Goal: Communication & Community: Share content

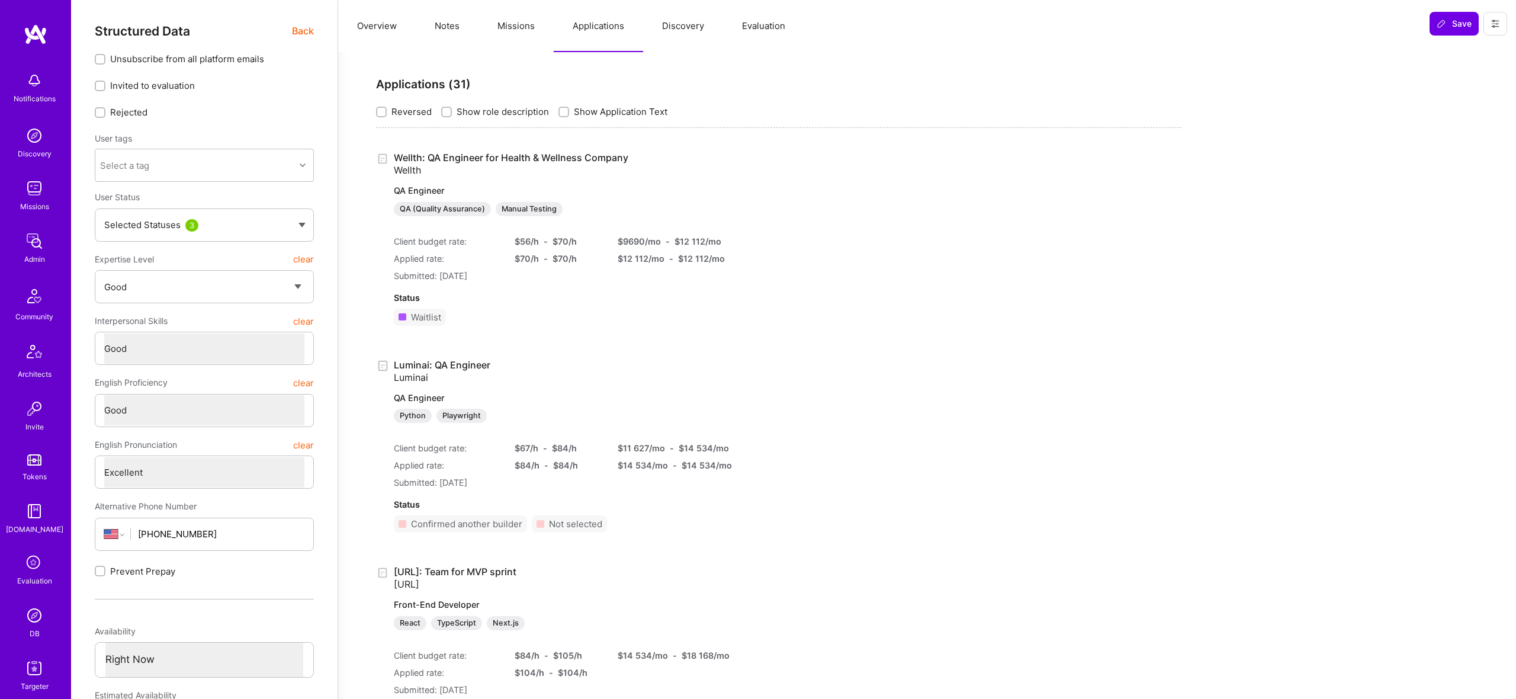
select select "4"
select select "6"
select select "7"
select select "US"
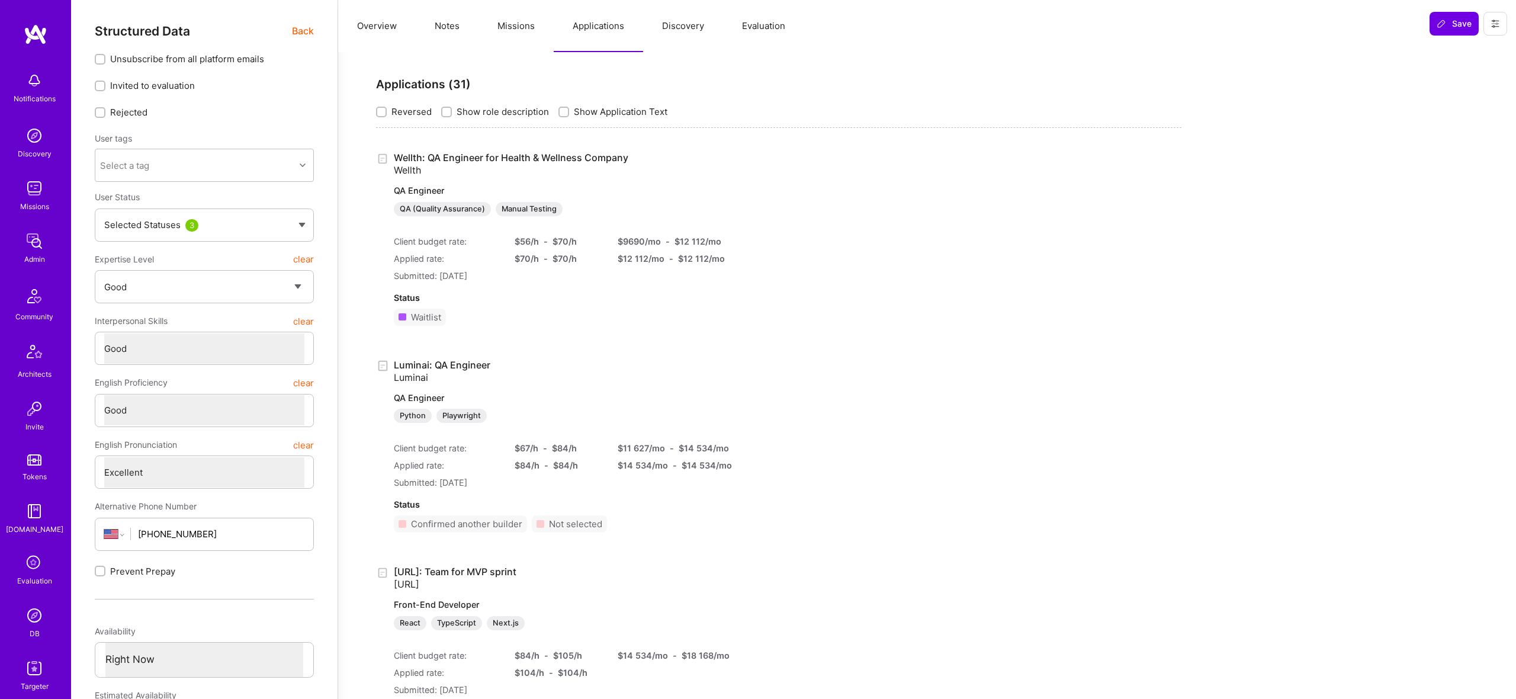
select select "Right Now"
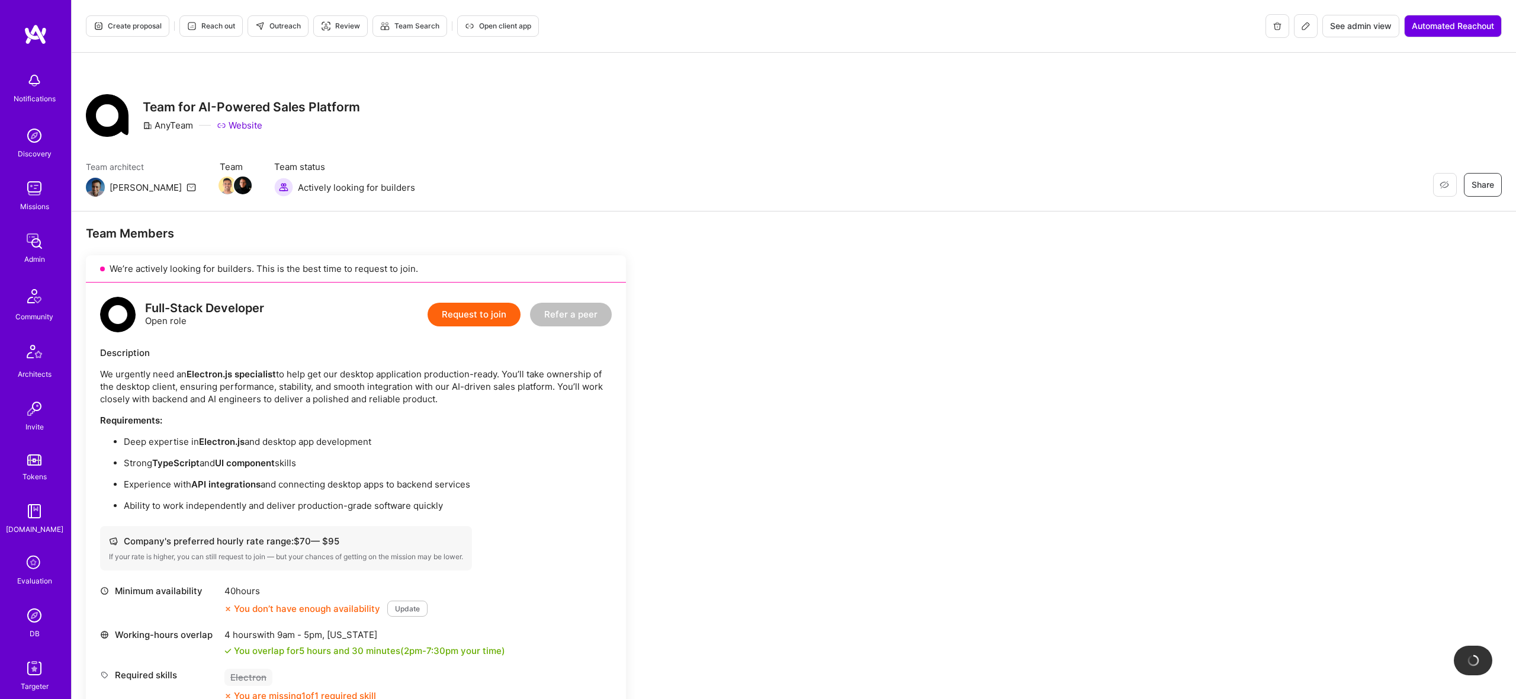
click at [1312, 25] on button at bounding box center [1306, 26] width 24 height 24
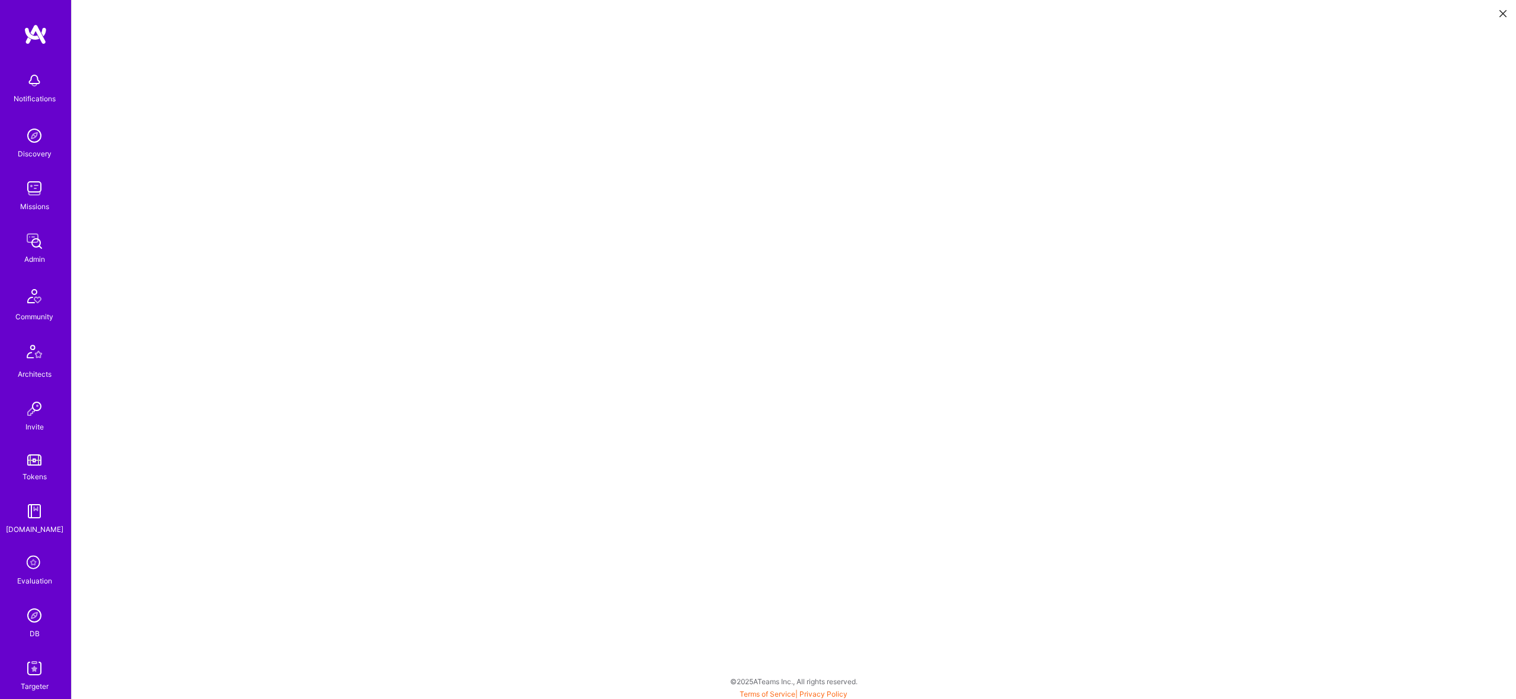
scroll to position [3, 0]
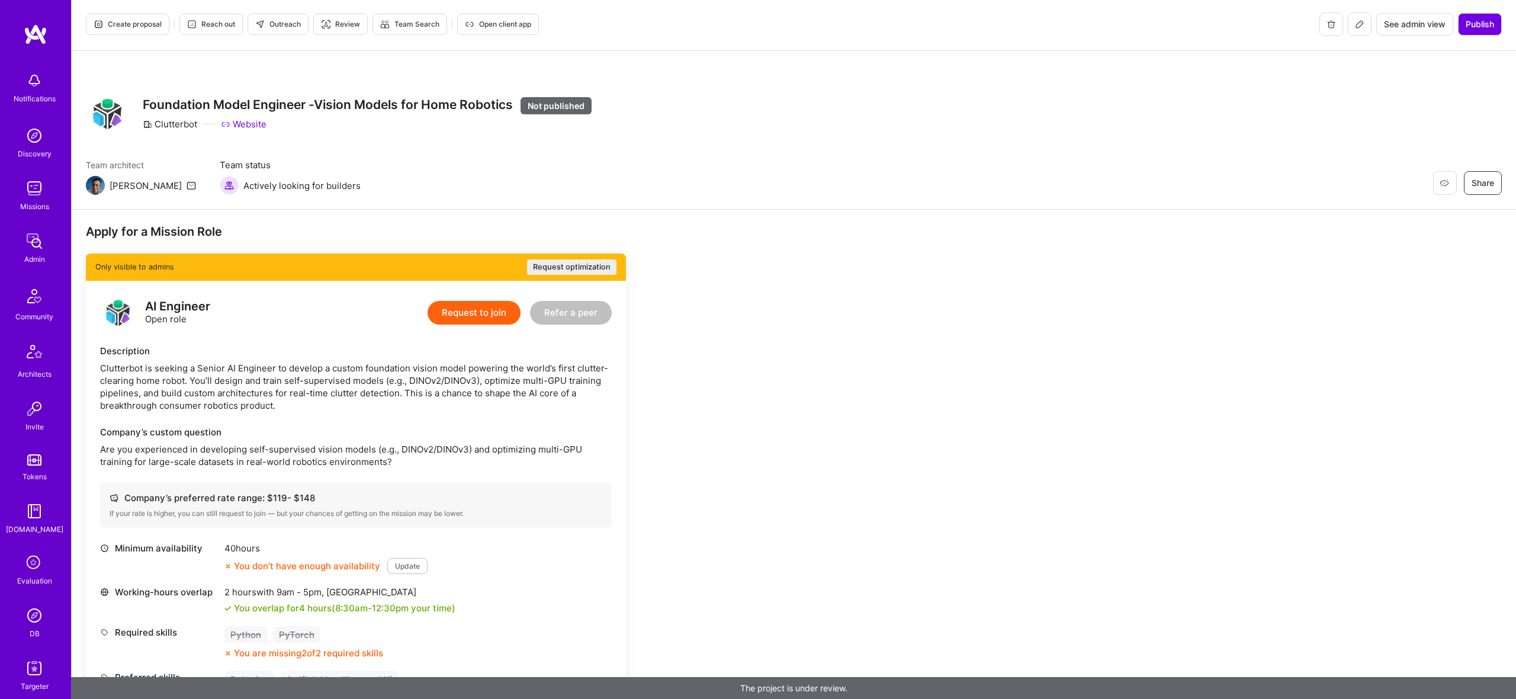
scroll to position [4, 0]
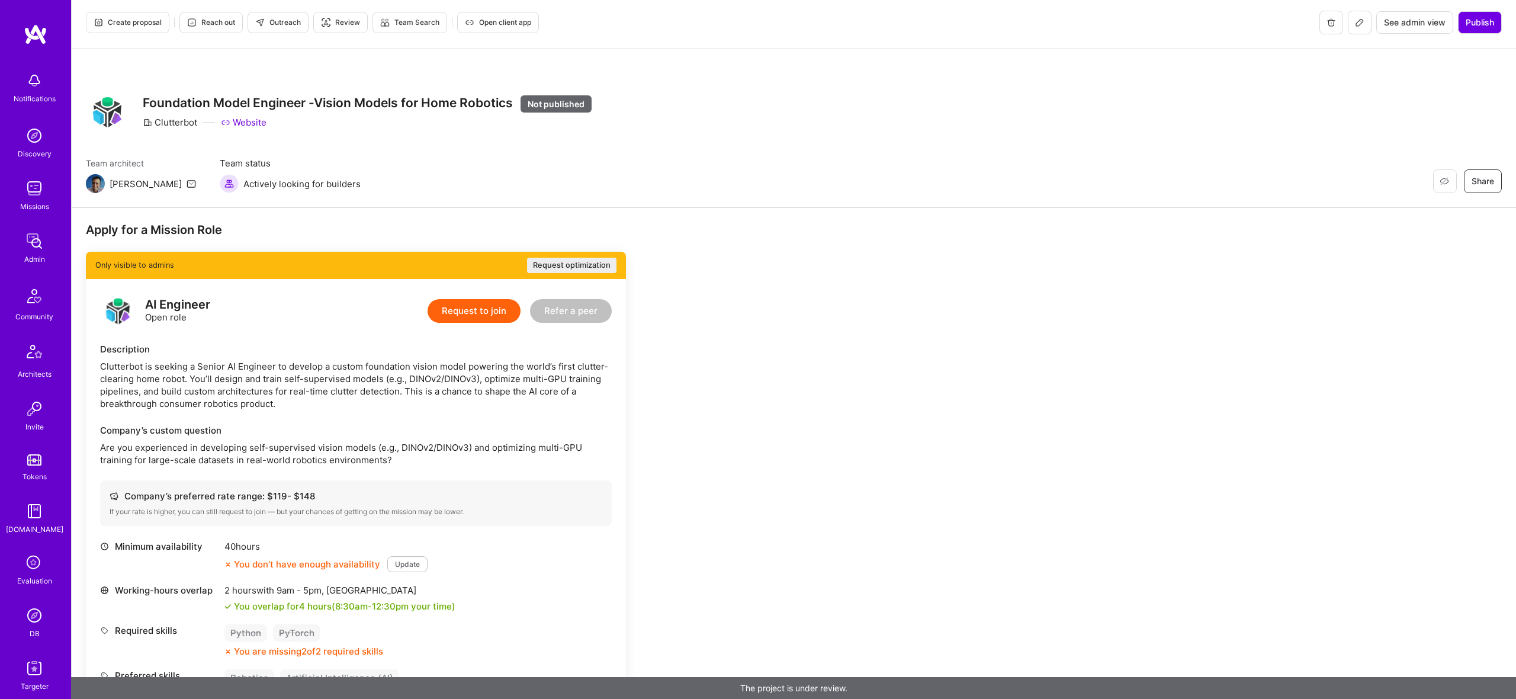
click at [409, 437] on div "Company’s custom question Are you experienced in developing self-supervised vis…" at bounding box center [356, 445] width 512 height 42
click at [410, 440] on div "Company’s custom question Are you experienced in developing self-supervised vis…" at bounding box center [356, 445] width 512 height 42
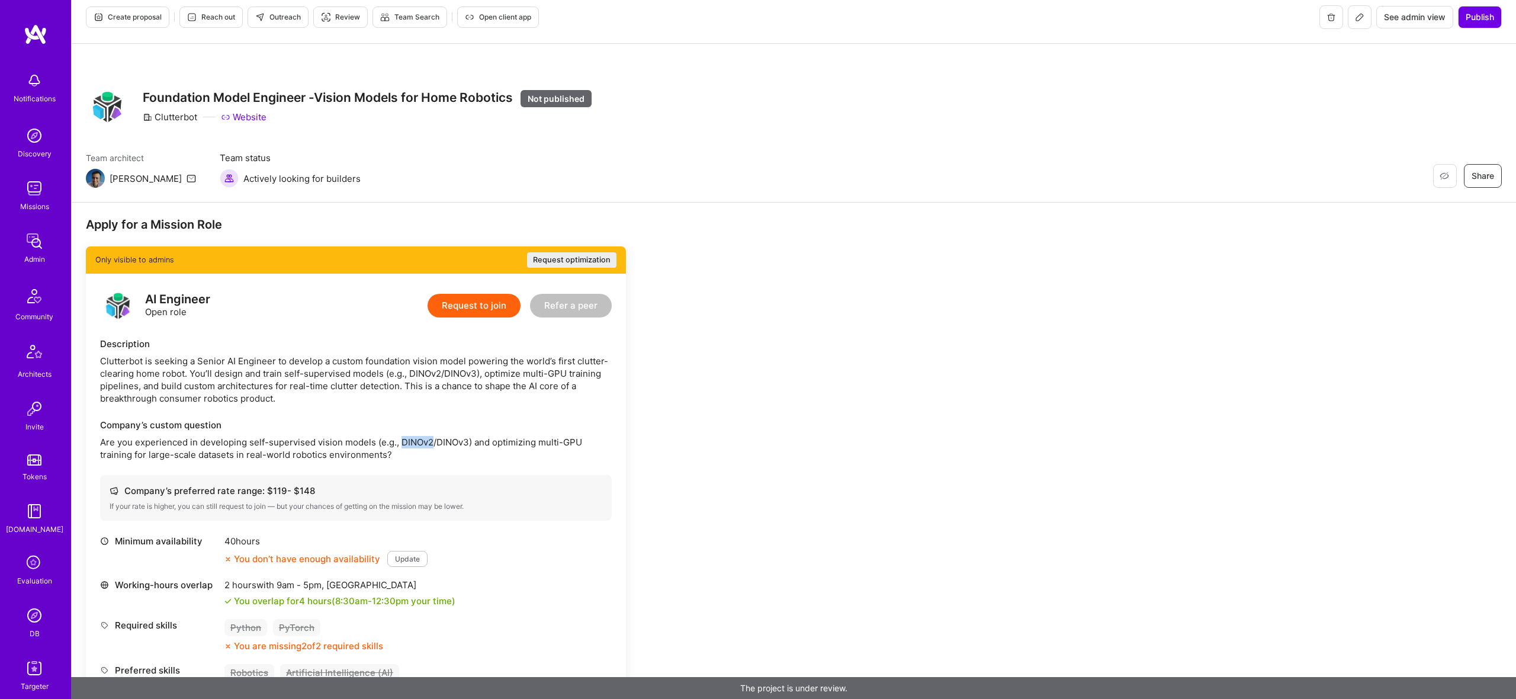
click at [410, 440] on p "Are you experienced in developing self-supervised vision models (e.g., DINOv2/D…" at bounding box center [356, 448] width 512 height 25
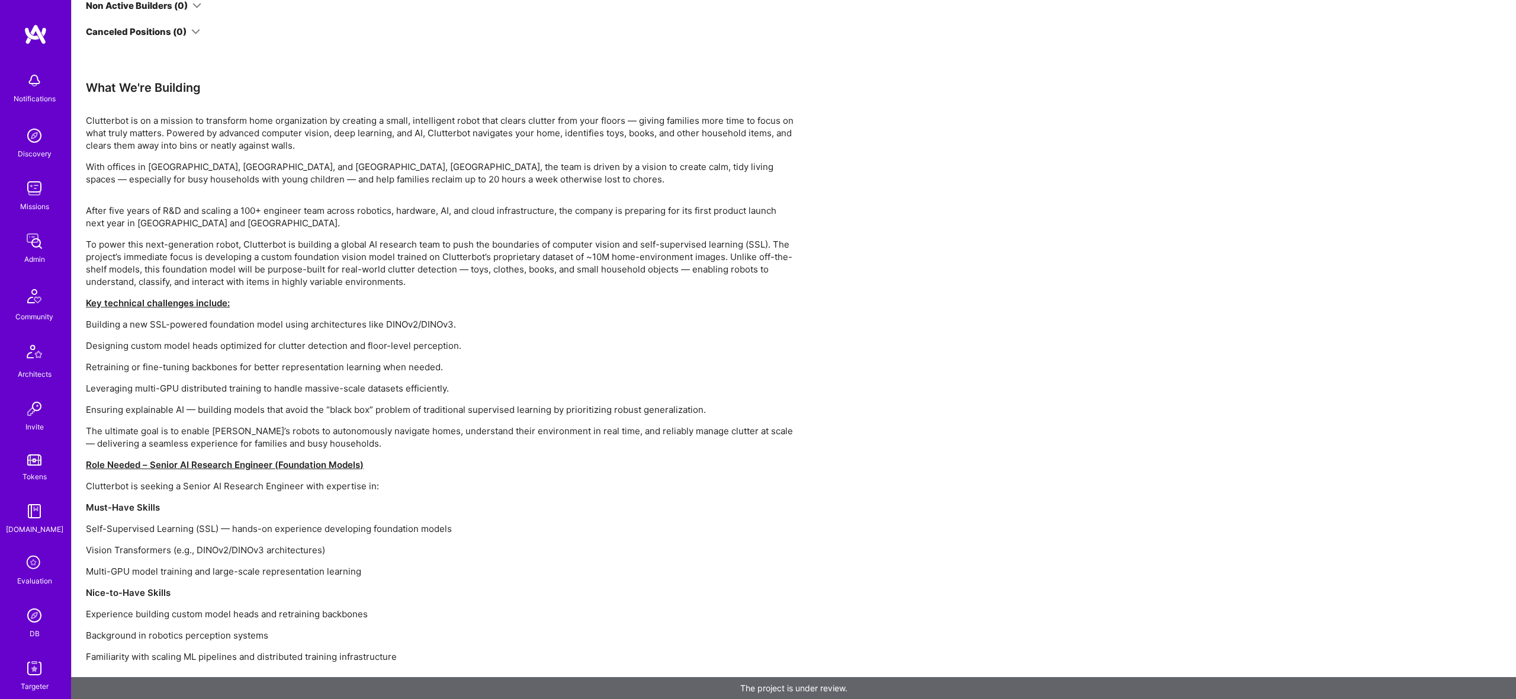
scroll to position [0, 0]
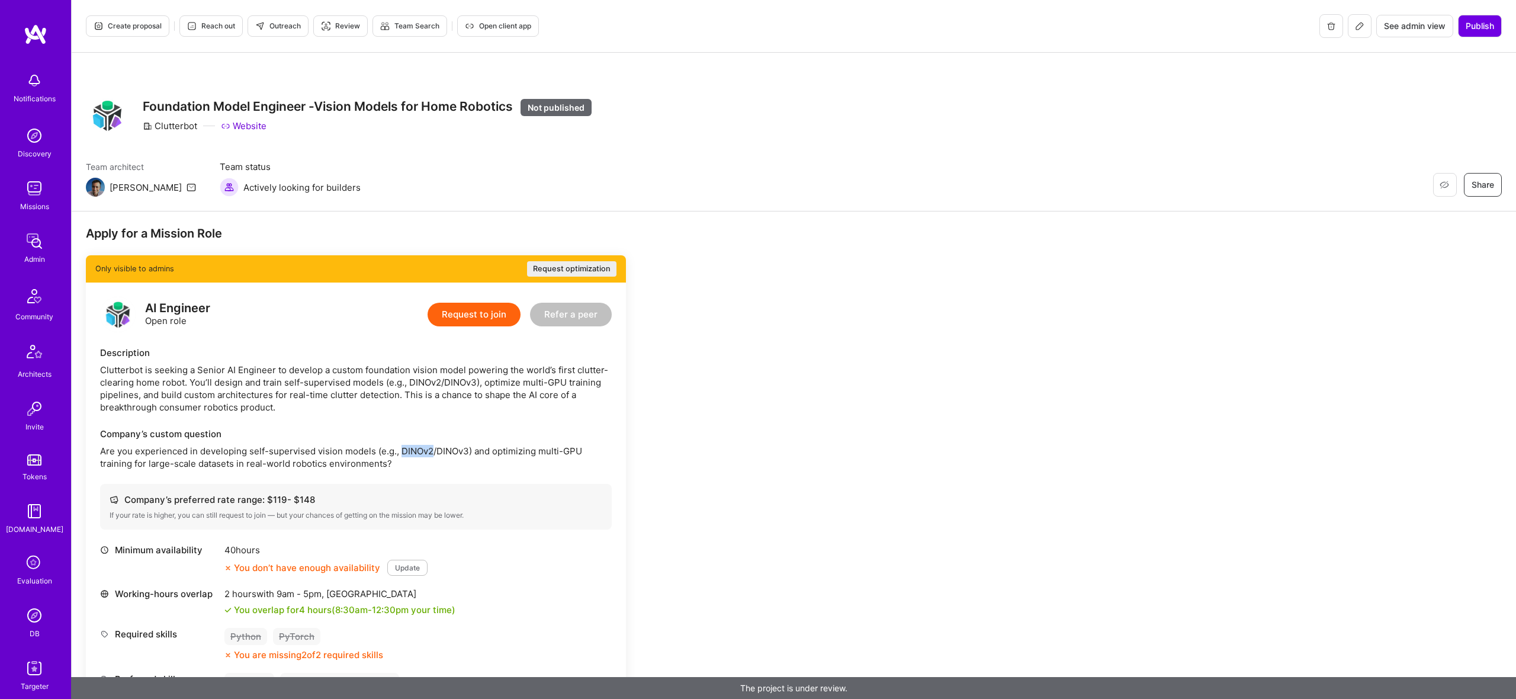
click at [285, 21] on span "Outreach" at bounding box center [278, 26] width 46 height 11
click at [541, 263] on button "Request optimization" at bounding box center [571, 268] width 89 height 15
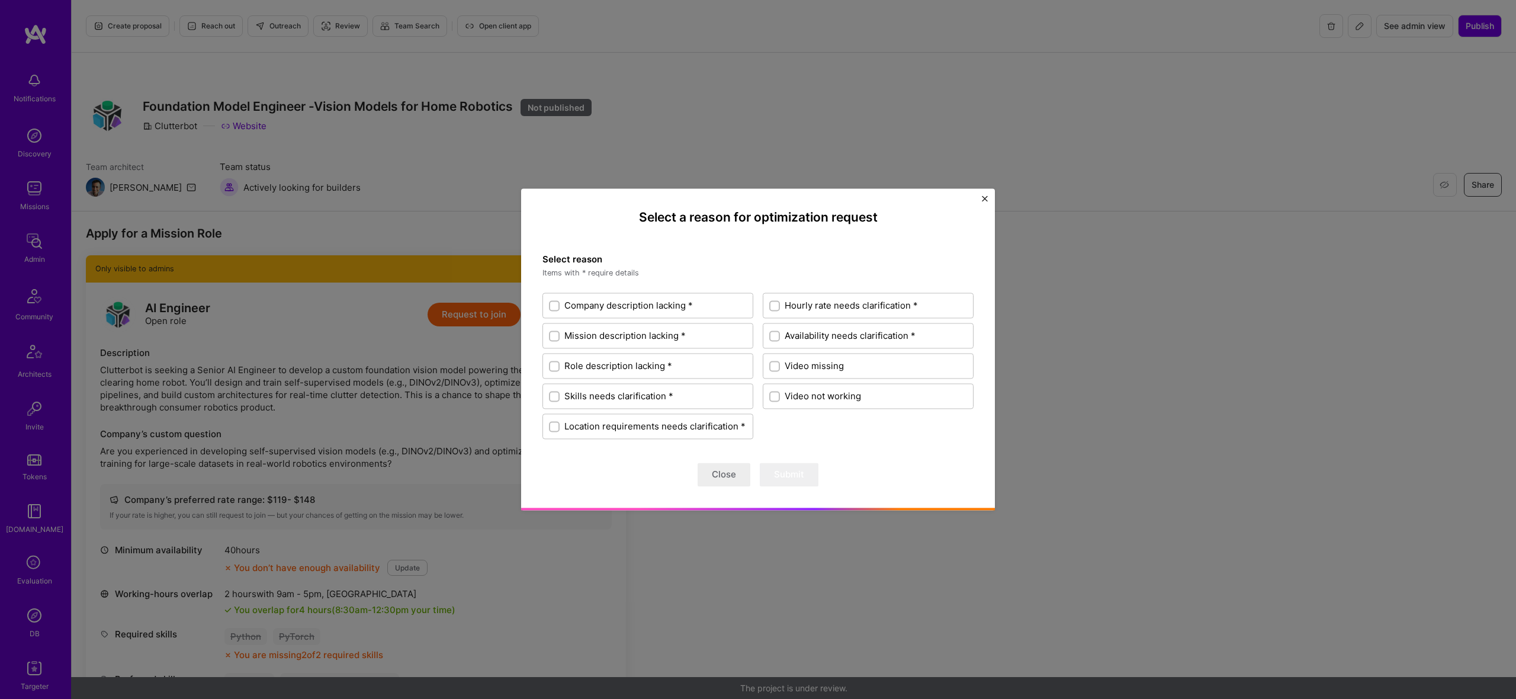
click at [508, 240] on div "Select a reason for optimization request Select reason Items with * require det…" at bounding box center [758, 349] width 1516 height 699
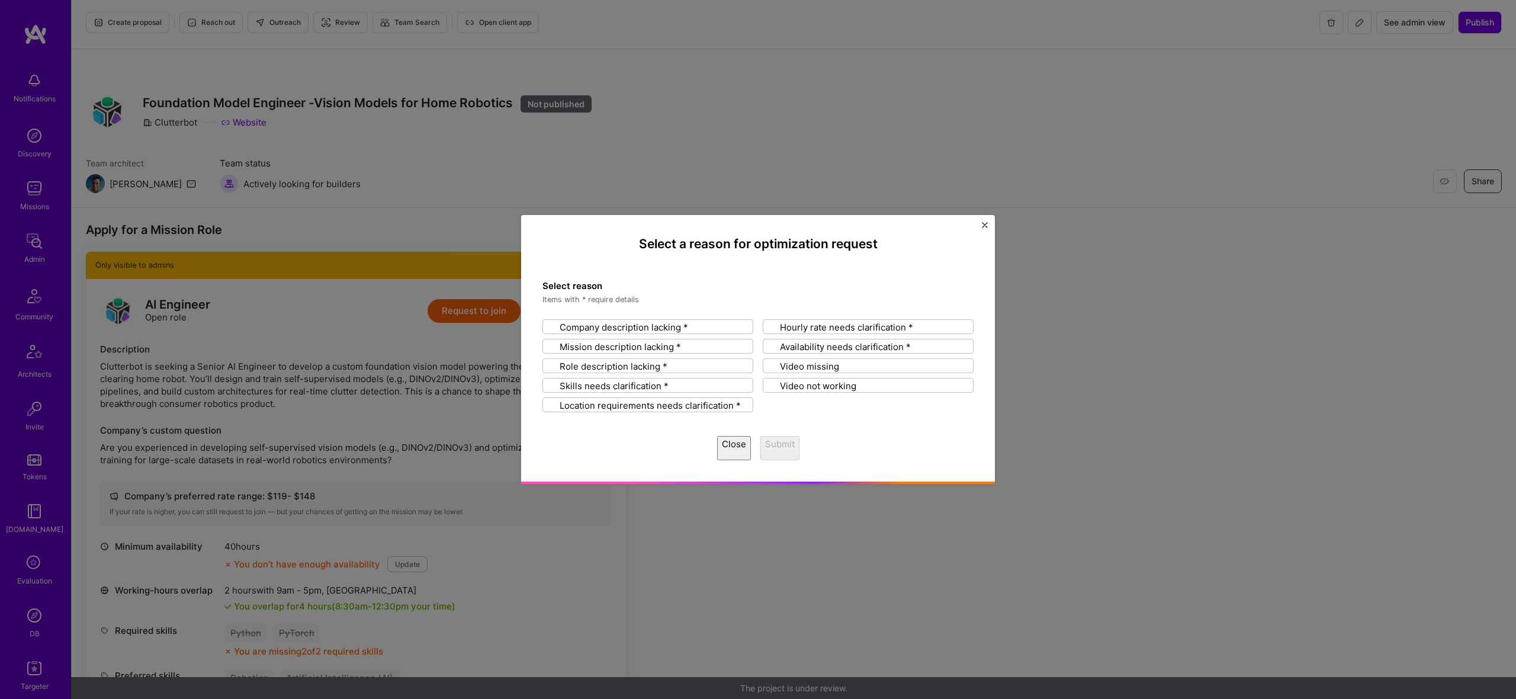
scroll to position [4, 0]
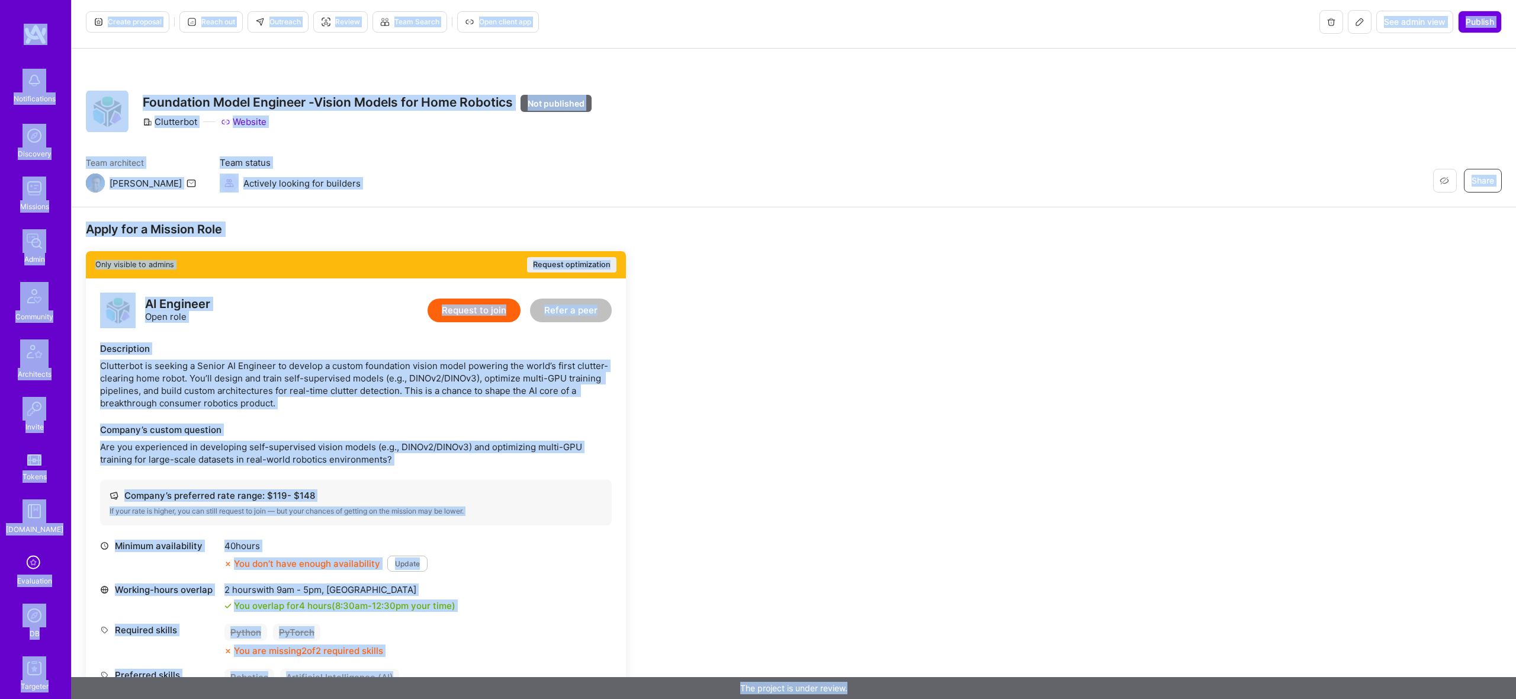
copy div "Notifications Discovery Missions Admin Community Architects Invite Tokens A.Gui…"
click at [601, 263] on button "Request optimization" at bounding box center [571, 264] width 89 height 15
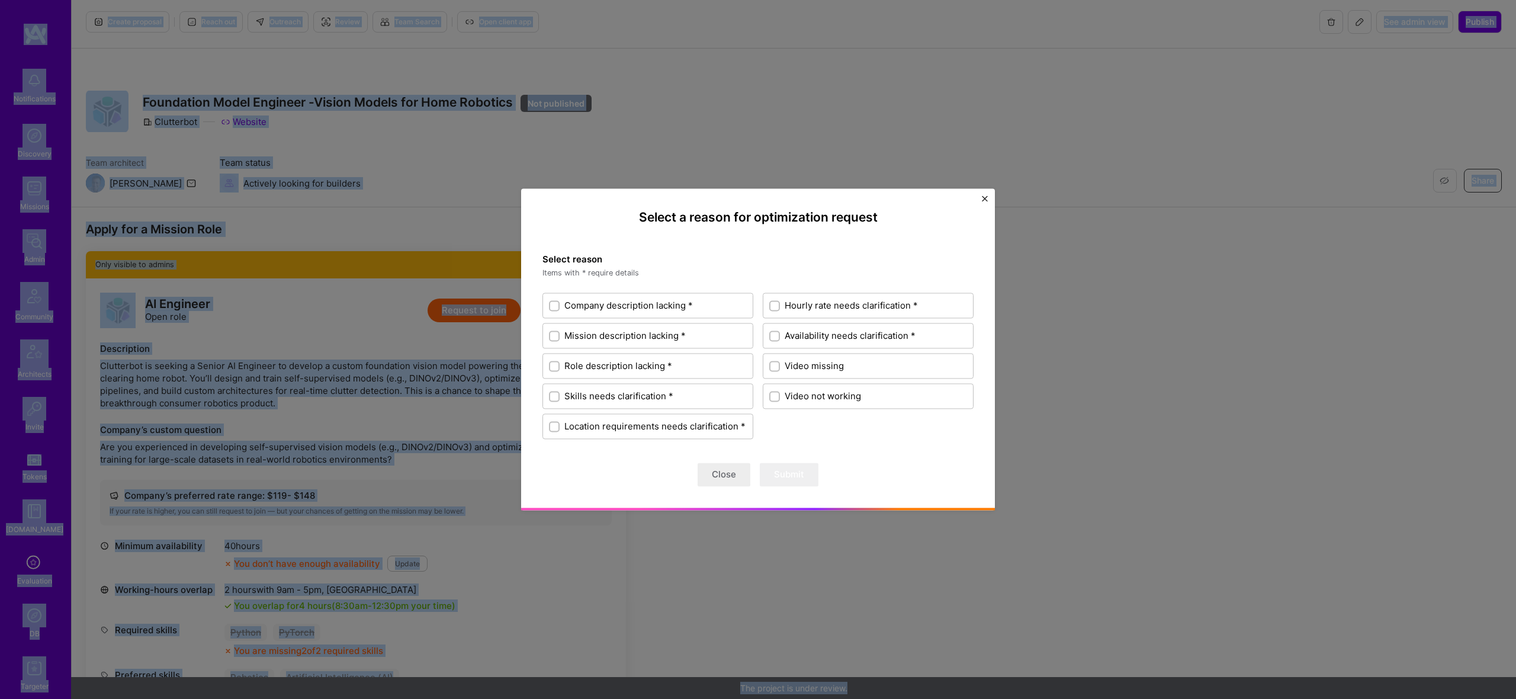
scroll to position [5, 0]
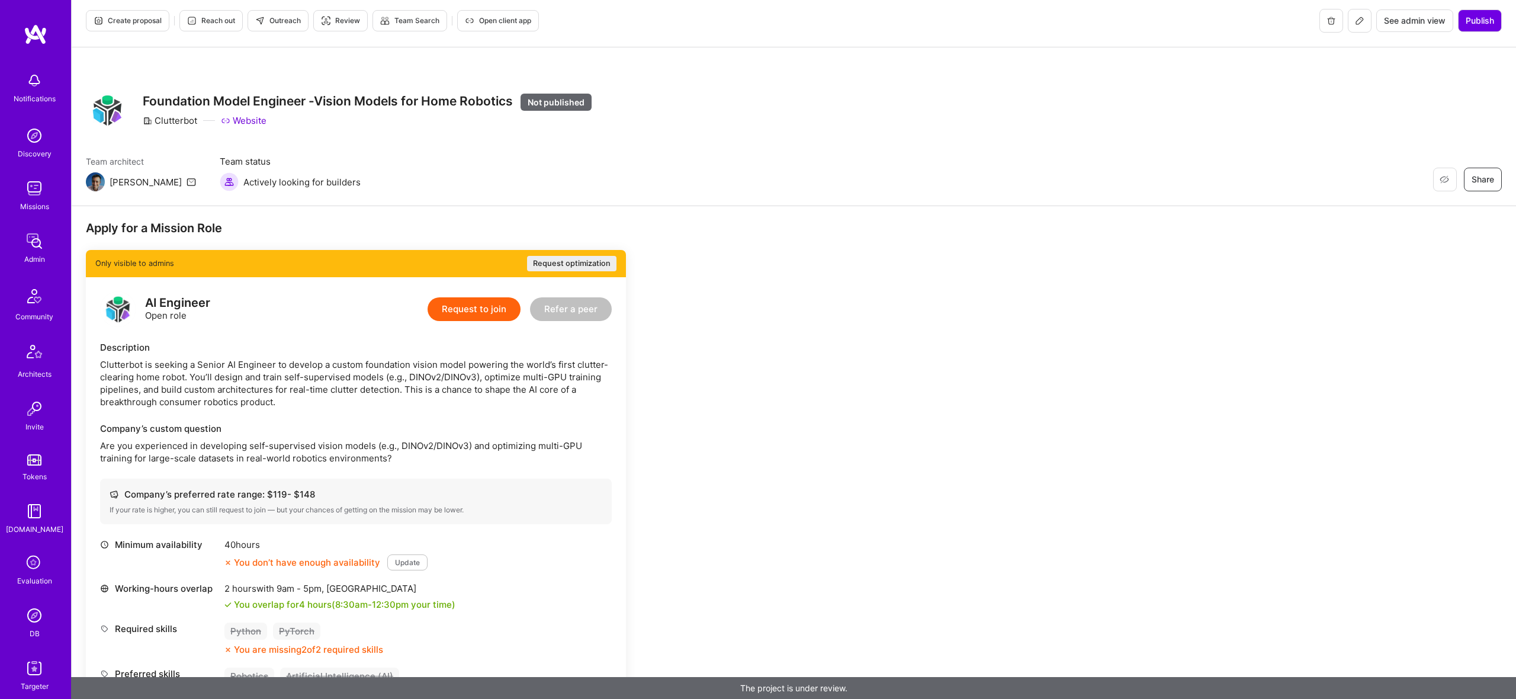
click at [1360, 20] on icon at bounding box center [1359, 20] width 9 height 9
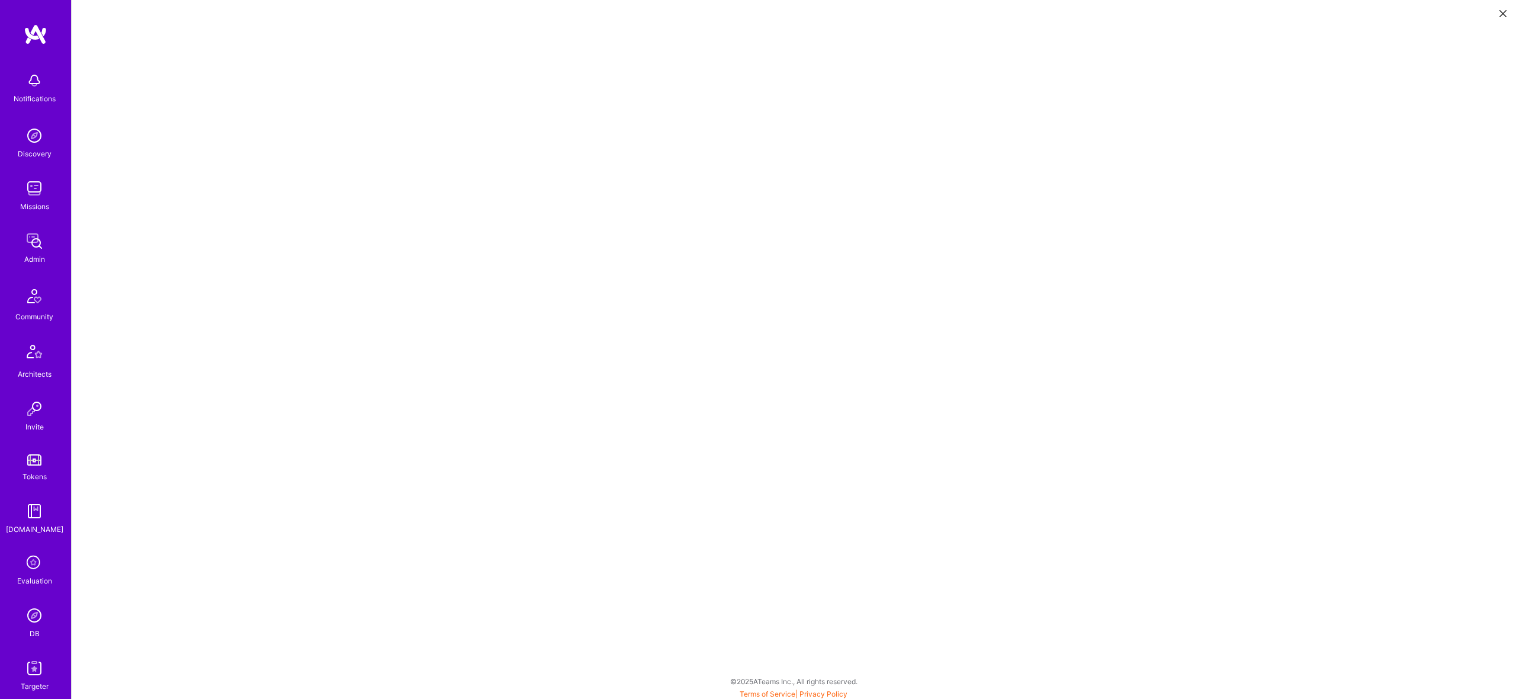
click at [1501, 18] on button at bounding box center [1503, 13] width 14 height 20
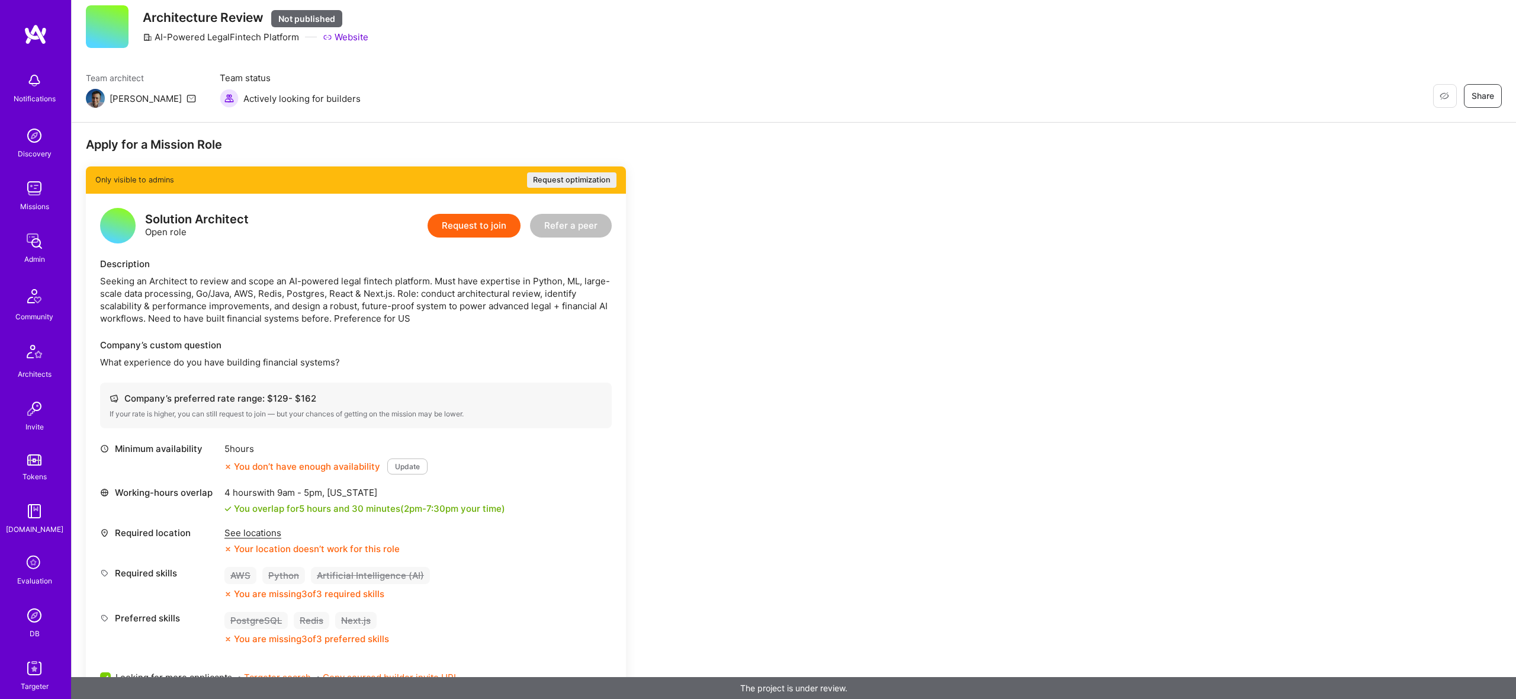
scroll to position [88, 0]
click at [467, 282] on div "Seeking an Architect to review and scope an AI-powered legal fintech platform. …" at bounding box center [356, 300] width 512 height 50
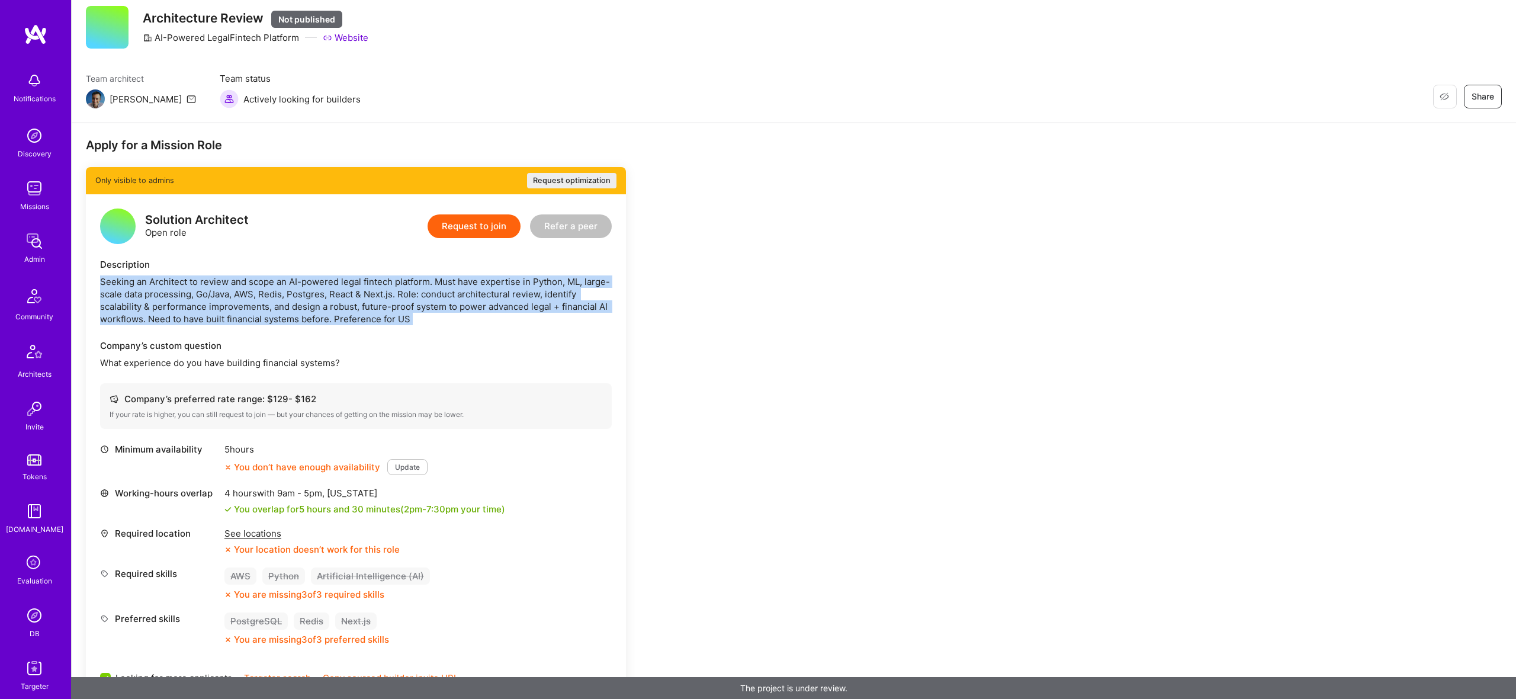
click at [467, 282] on div "Seeking an Architect to review and scope an AI-powered legal fintech platform. …" at bounding box center [356, 300] width 512 height 50
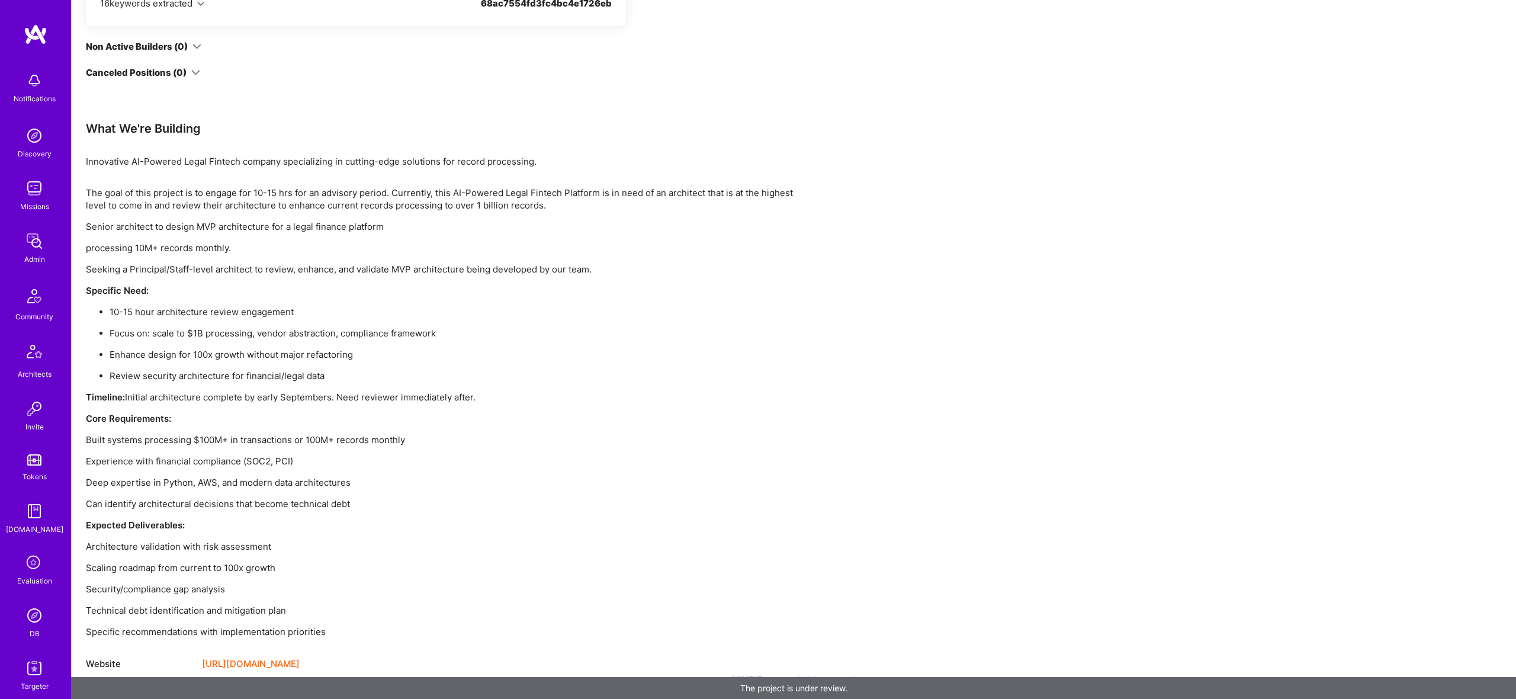
scroll to position [0, 0]
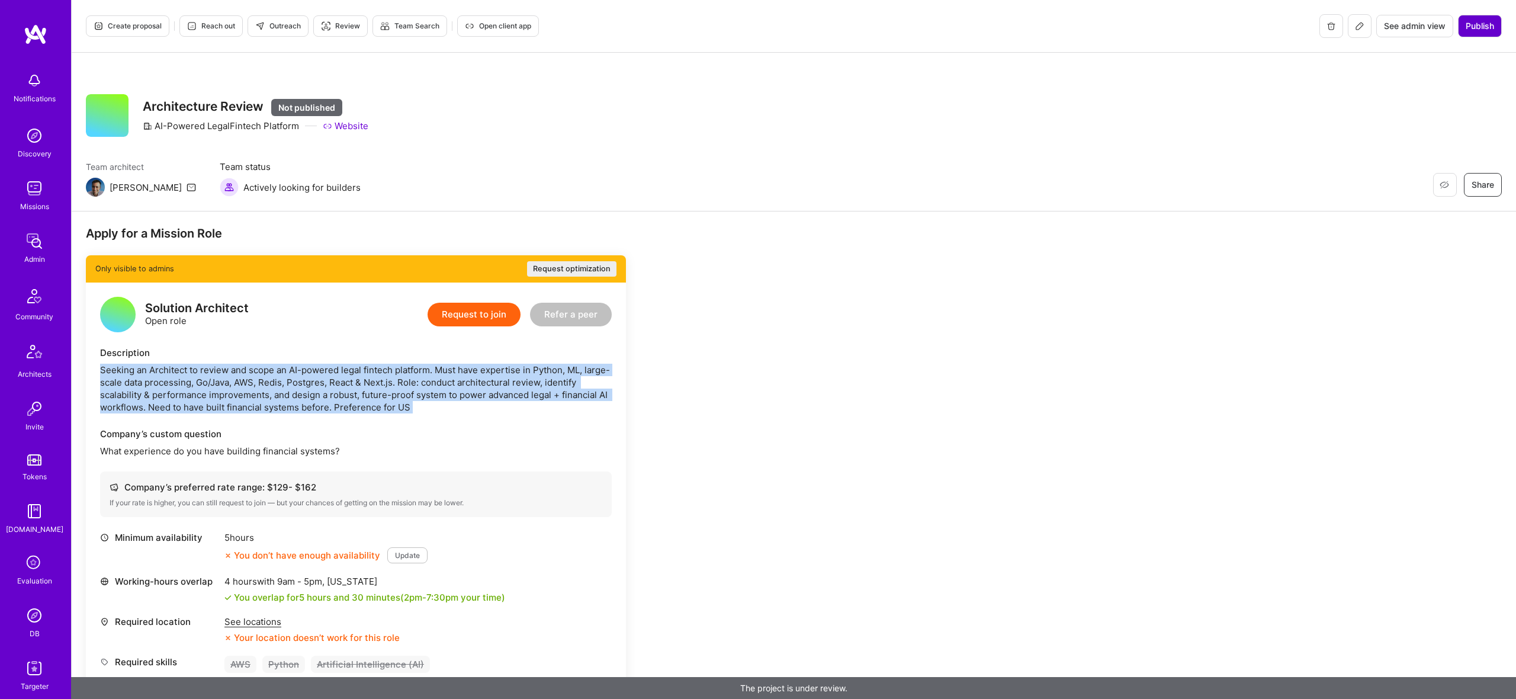
click at [1476, 27] on span "Publish" at bounding box center [1480, 26] width 28 height 12
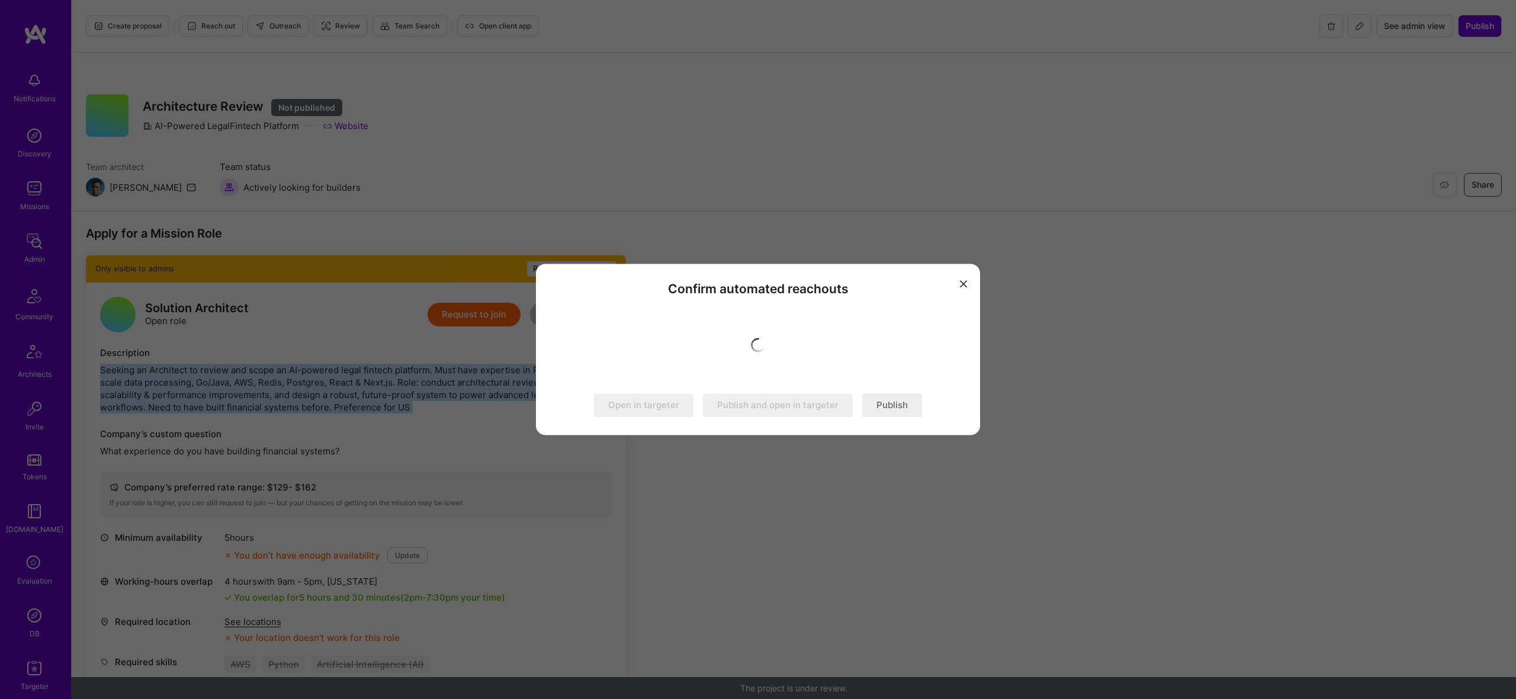
click at [903, 403] on button "Publish" at bounding box center [892, 406] width 60 height 24
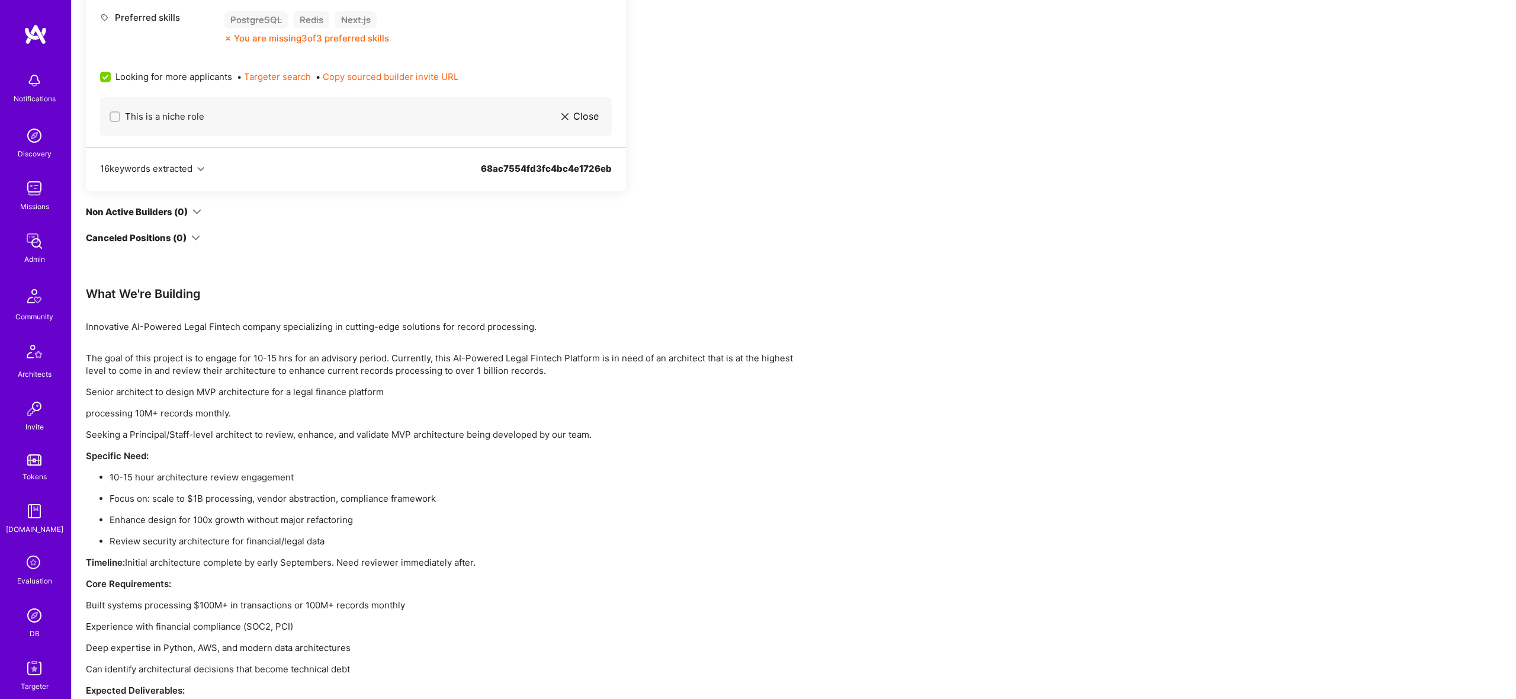
scroll to position [855, 0]
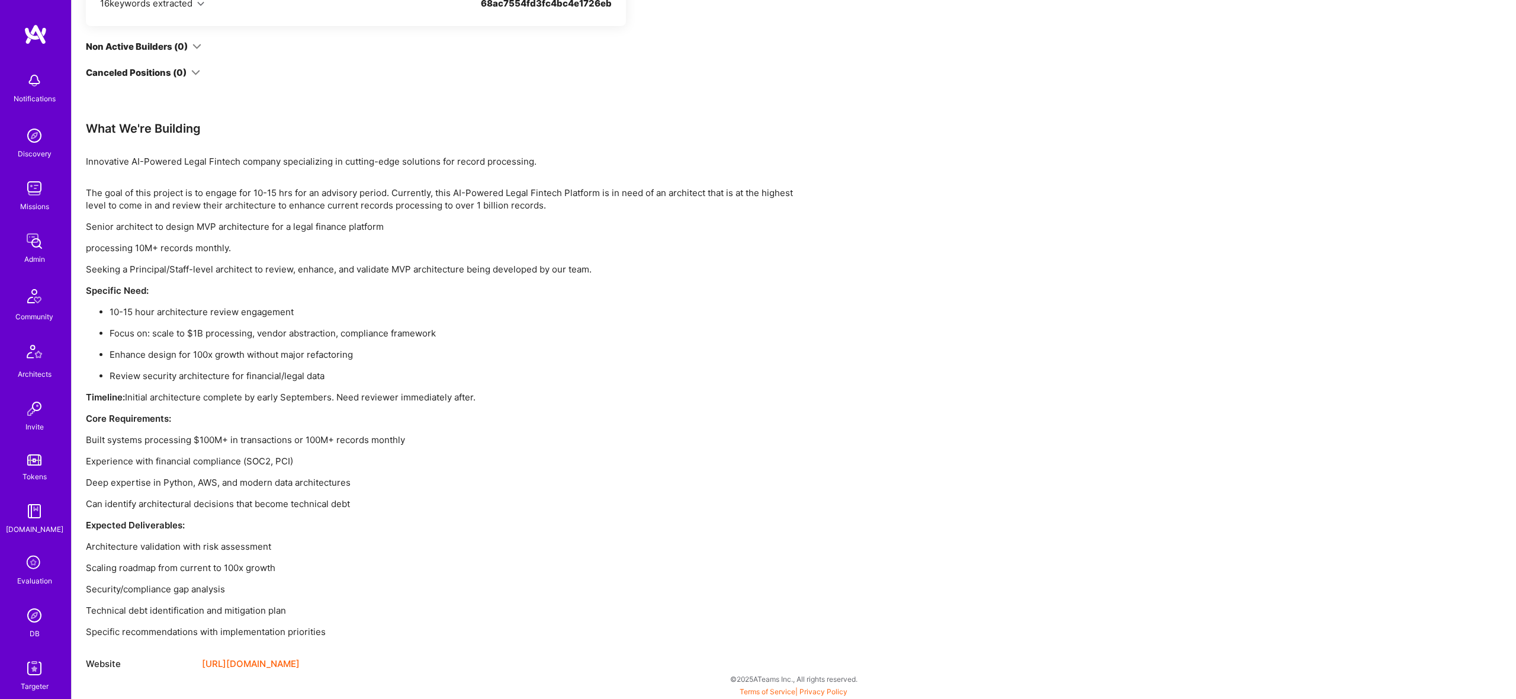
click at [298, 481] on p "Deep expertise in Python, AWS, and modern data architectures" at bounding box center [441, 482] width 711 height 12
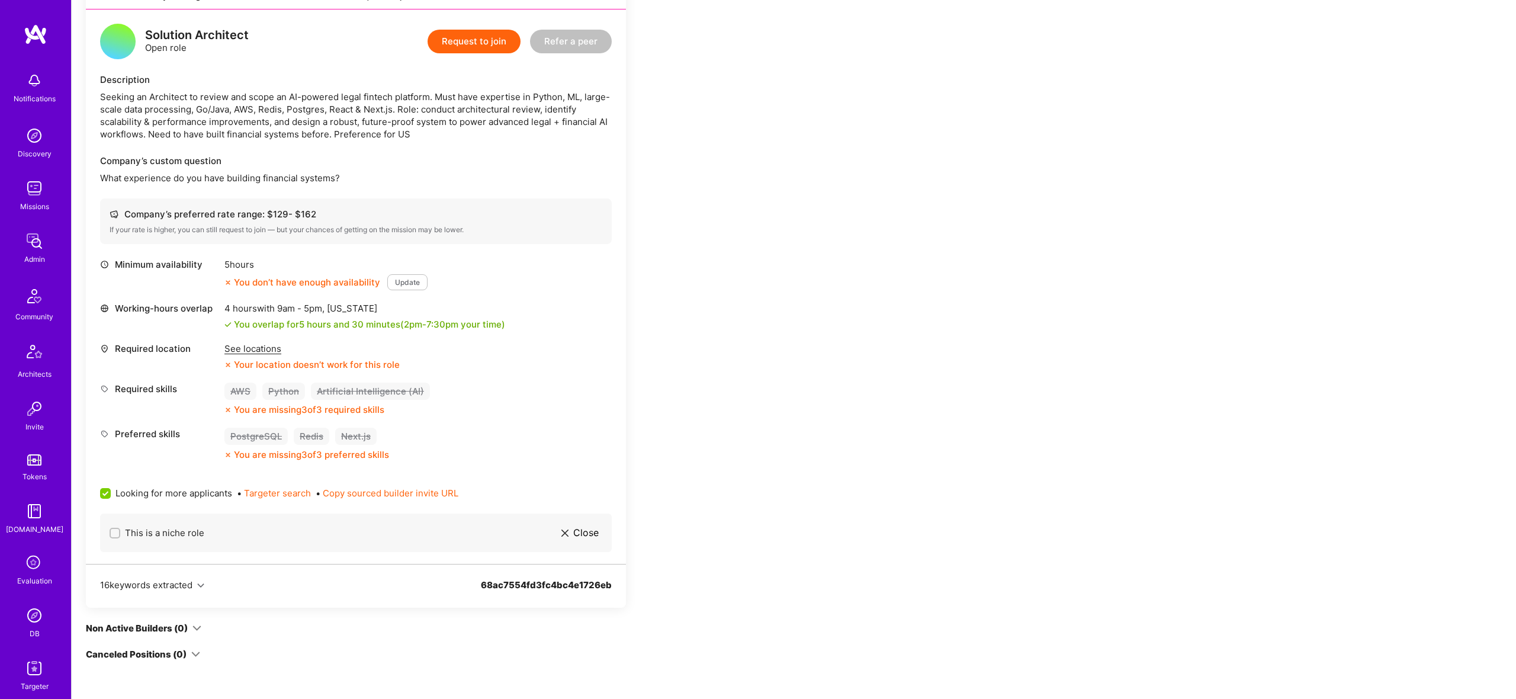
scroll to position [0, 0]
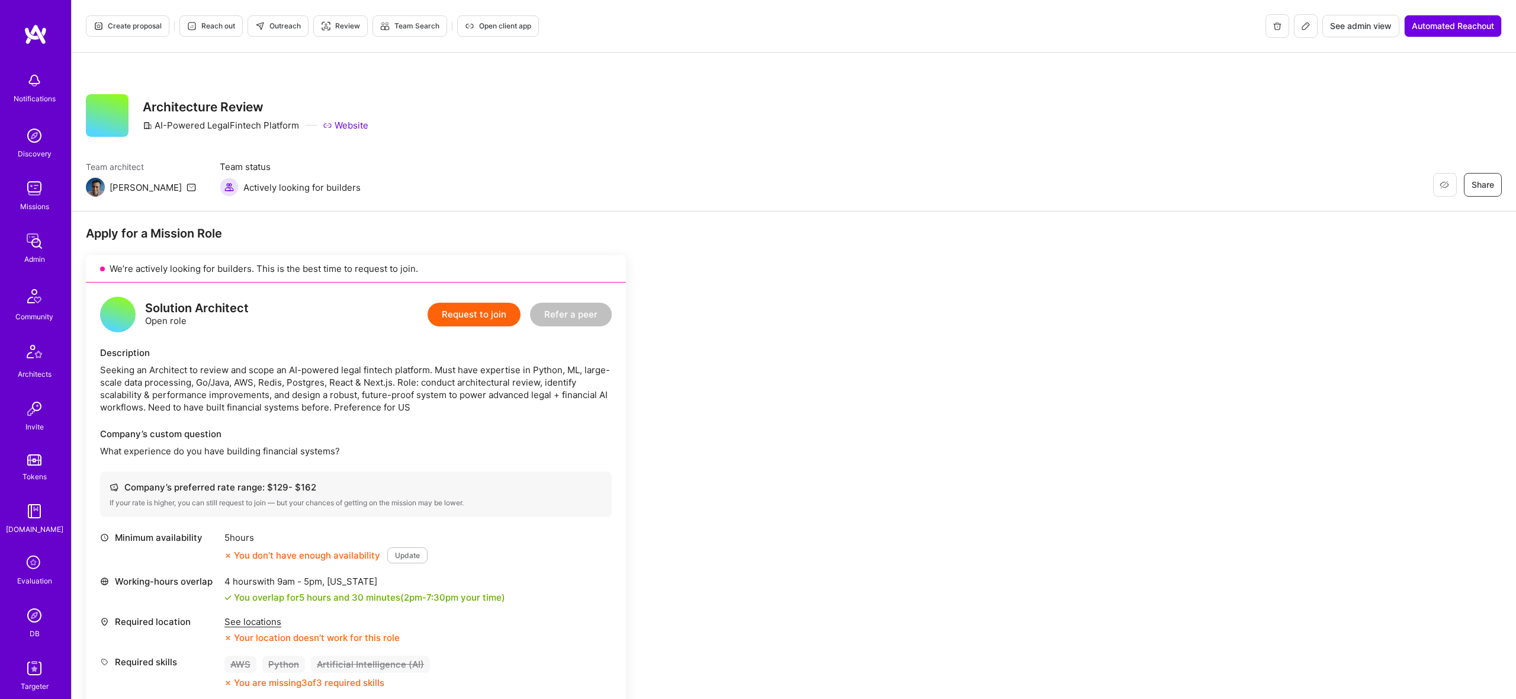
click at [1295, 24] on button at bounding box center [1306, 26] width 24 height 24
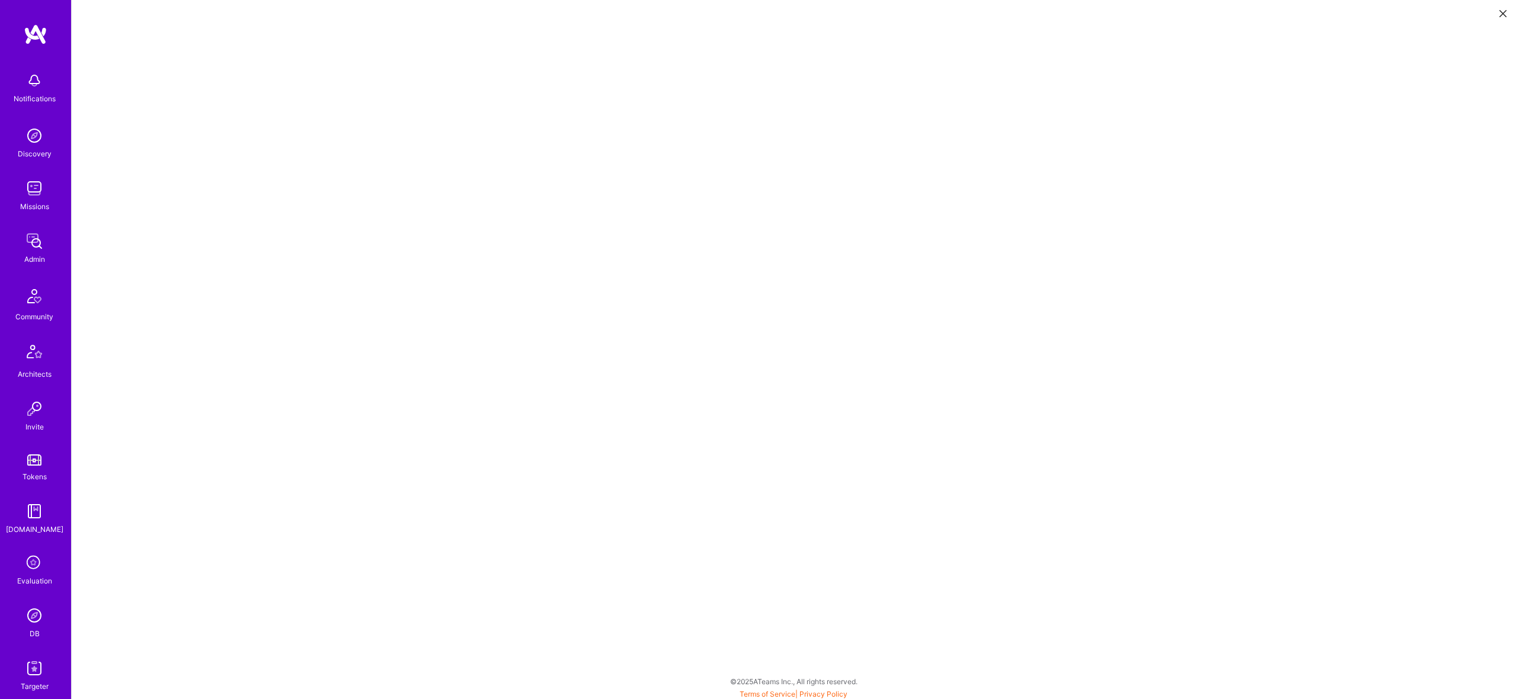
scroll to position [3, 0]
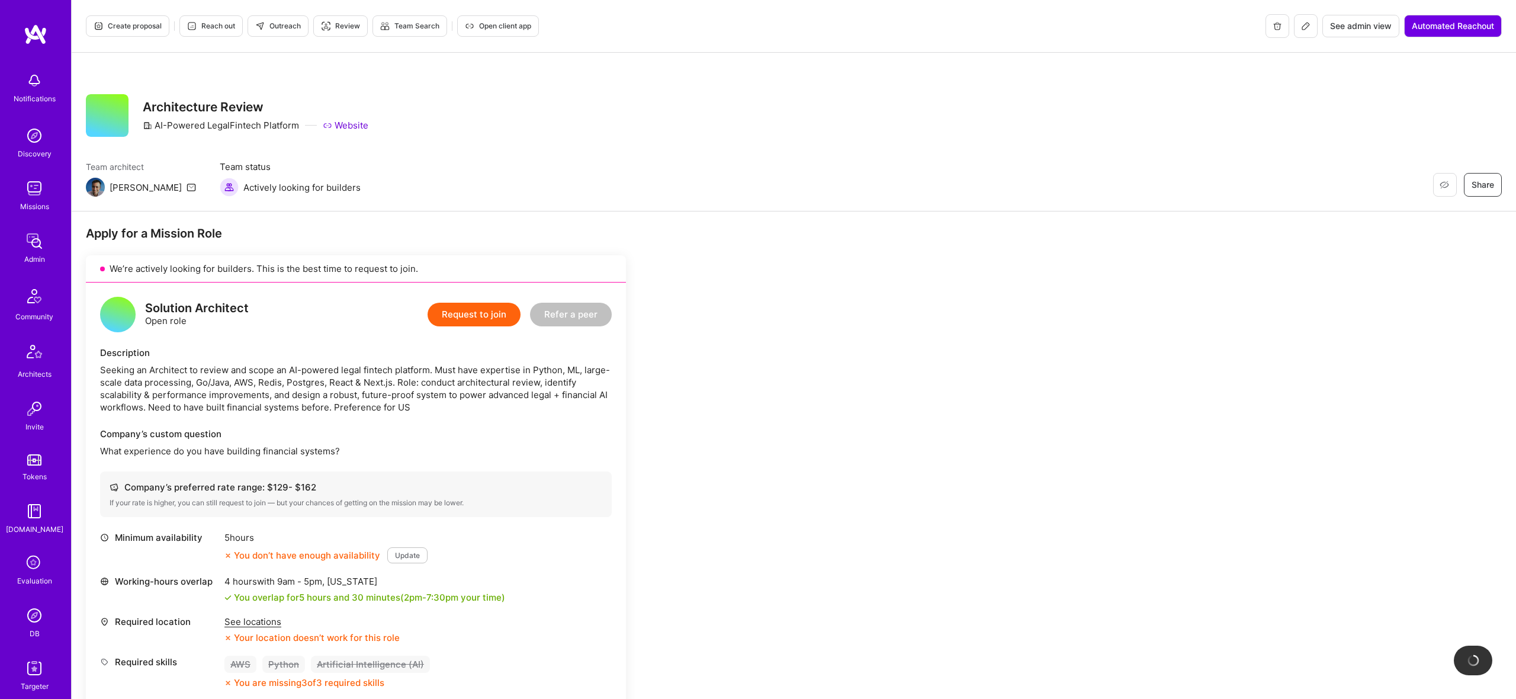
click at [493, 432] on div "Company’s custom question" at bounding box center [356, 434] width 512 height 12
click at [1314, 28] on button at bounding box center [1306, 26] width 24 height 24
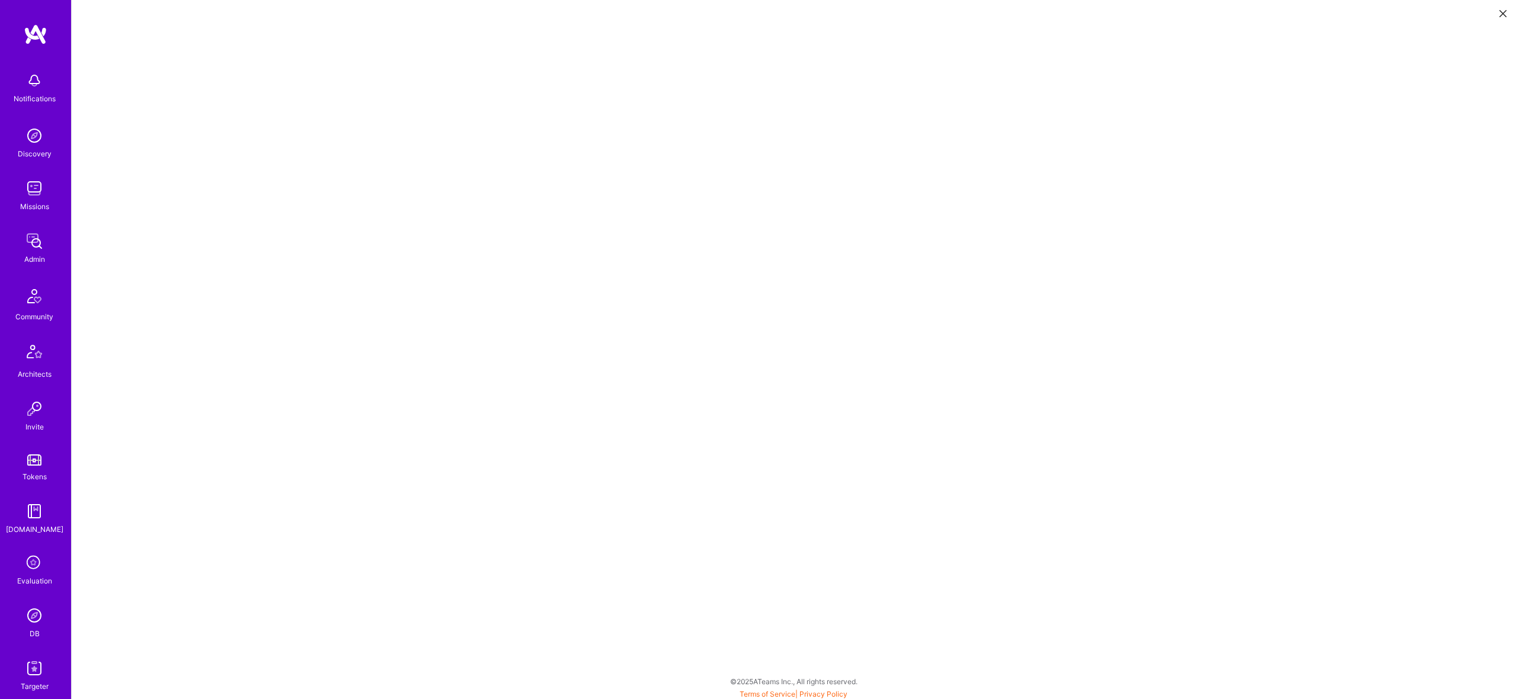
click at [1505, 16] on icon at bounding box center [1502, 13] width 7 height 7
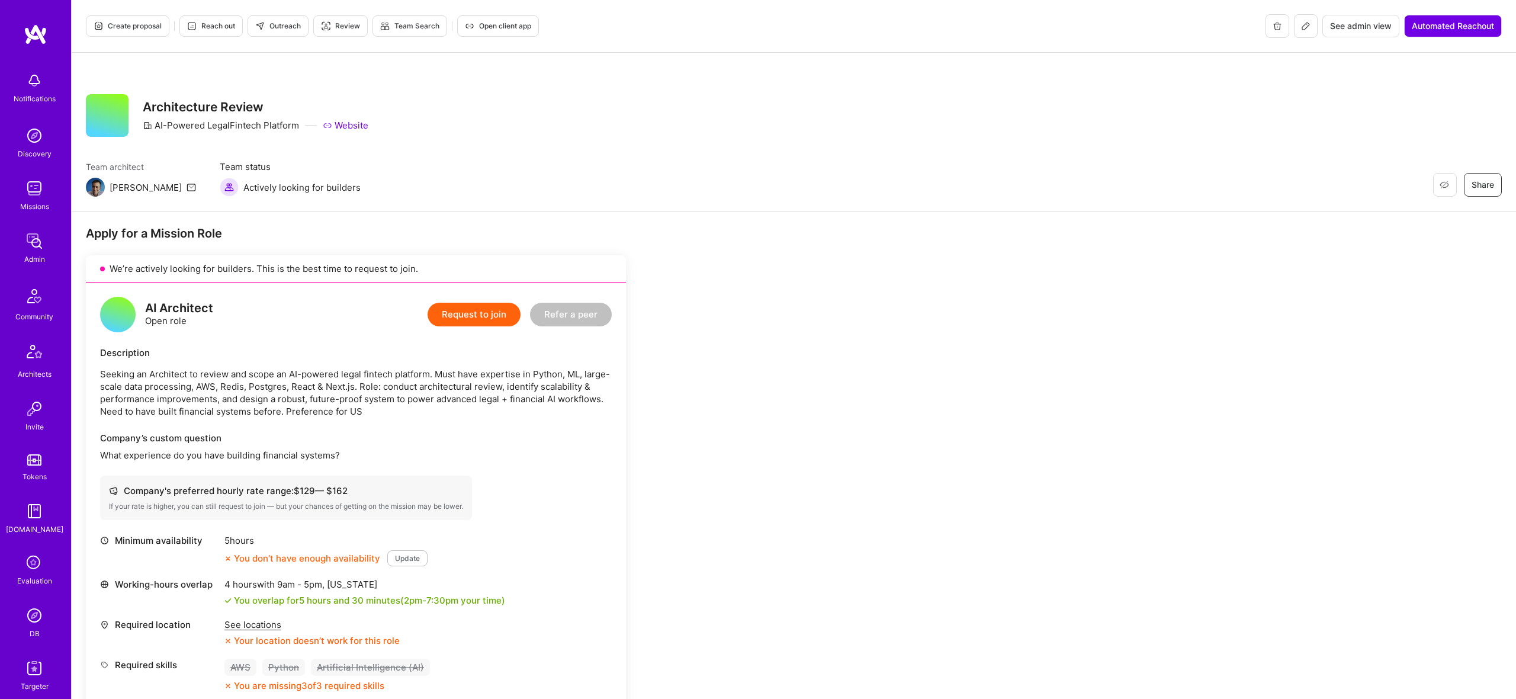
click at [526, 393] on p "Seeking an Architect to review and scope an AI-powered legal fintech platform. …" at bounding box center [356, 393] width 512 height 50
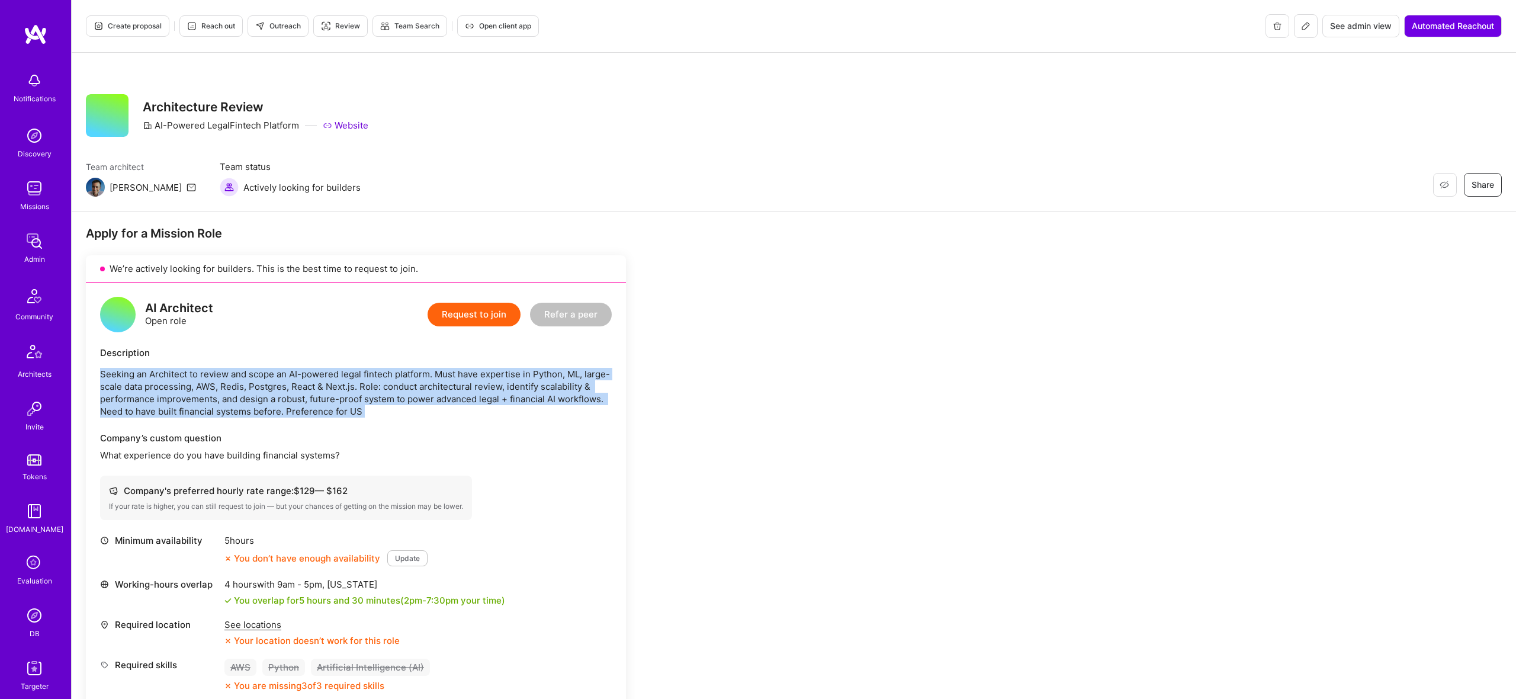
click at [526, 393] on p "Seeking an Architect to review and scope an AI-powered legal fintech platform. …" at bounding box center [356, 393] width 512 height 50
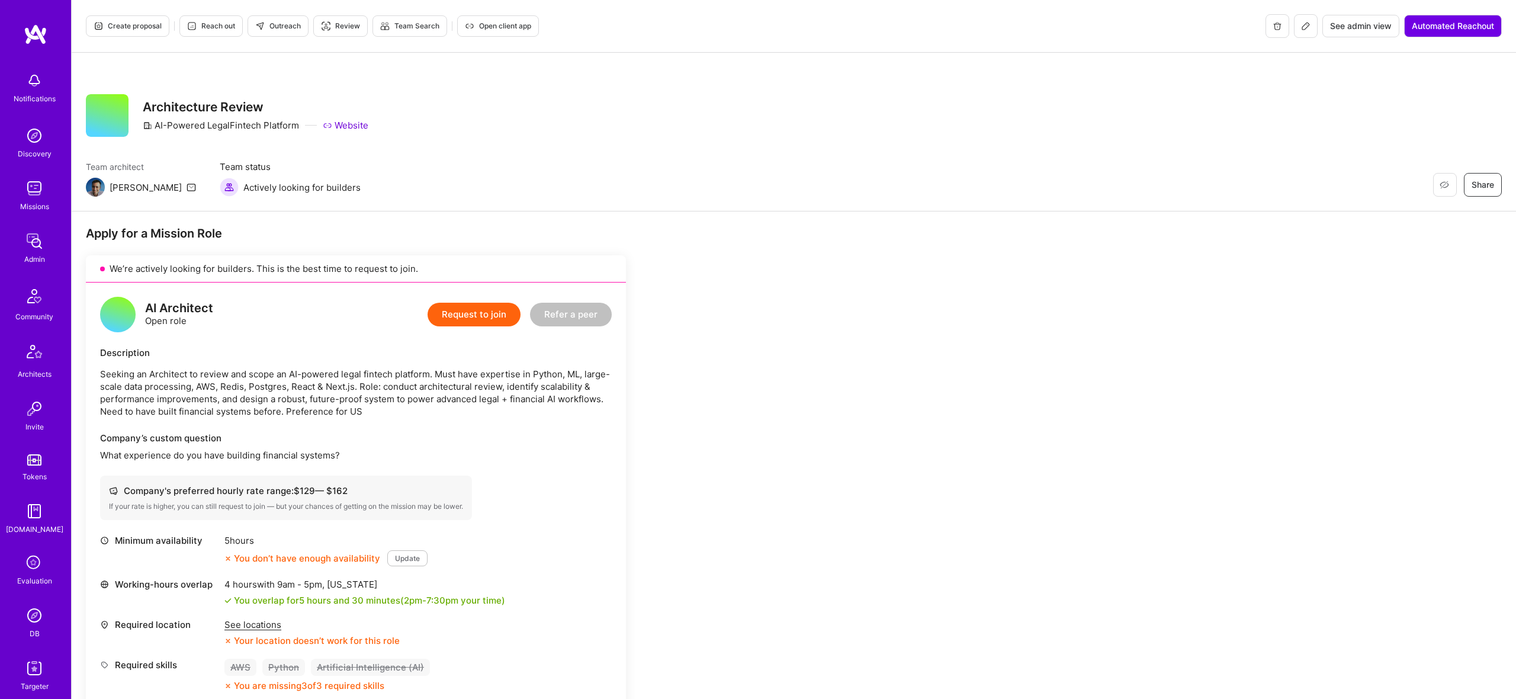
click at [380, 343] on div "AI Architect Open role Request to join Refer a peer Description Seeking an Arch…" at bounding box center [356, 536] width 540 height 509
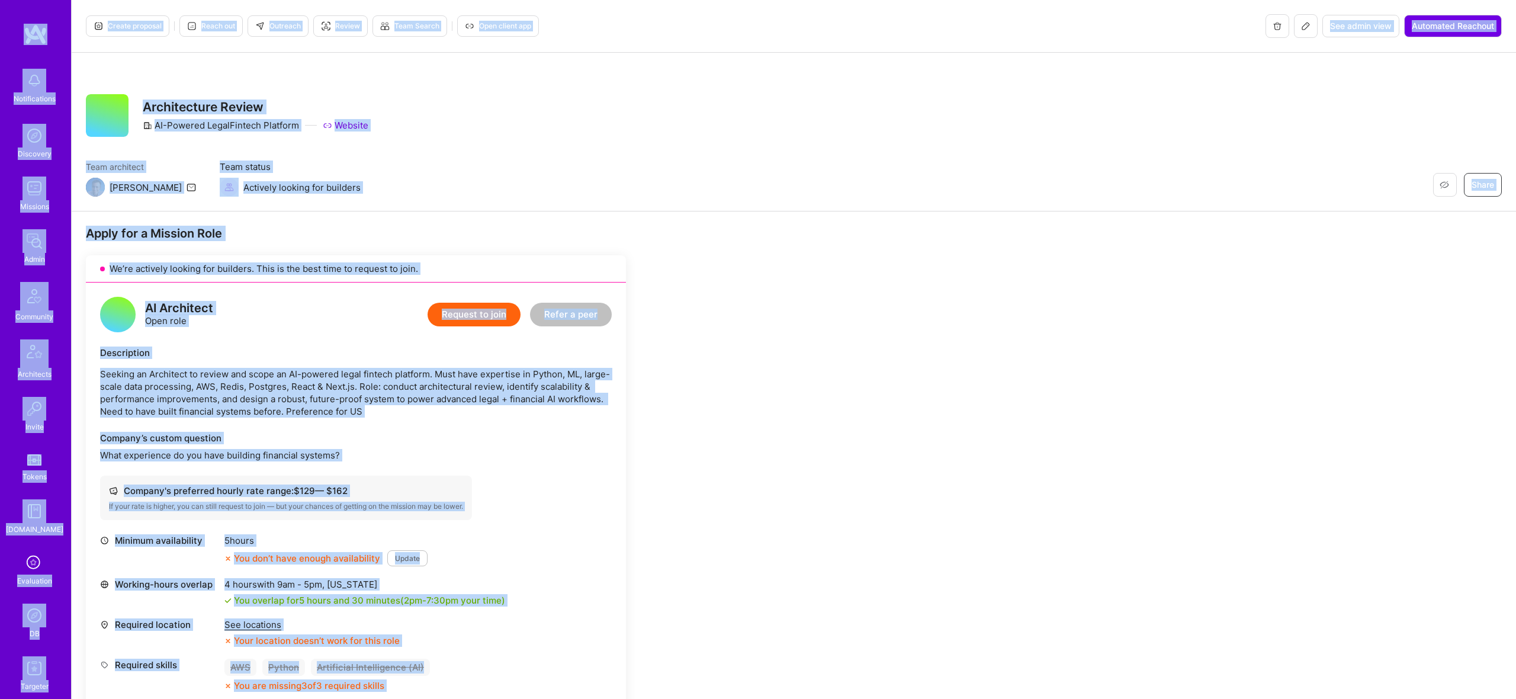
copy div "Notifications Discovery Missions Admin Community Architects Invite Tokens A.Gui…"
click at [653, 210] on div "Restore Not Interested Share Architecture Review AI-Powered LegalFintech Platfo…" at bounding box center [794, 132] width 1444 height 159
click at [622, 195] on div "Team architect Luis Team status Actively looking for builders Restore Not Inter…" at bounding box center [794, 178] width 1416 height 36
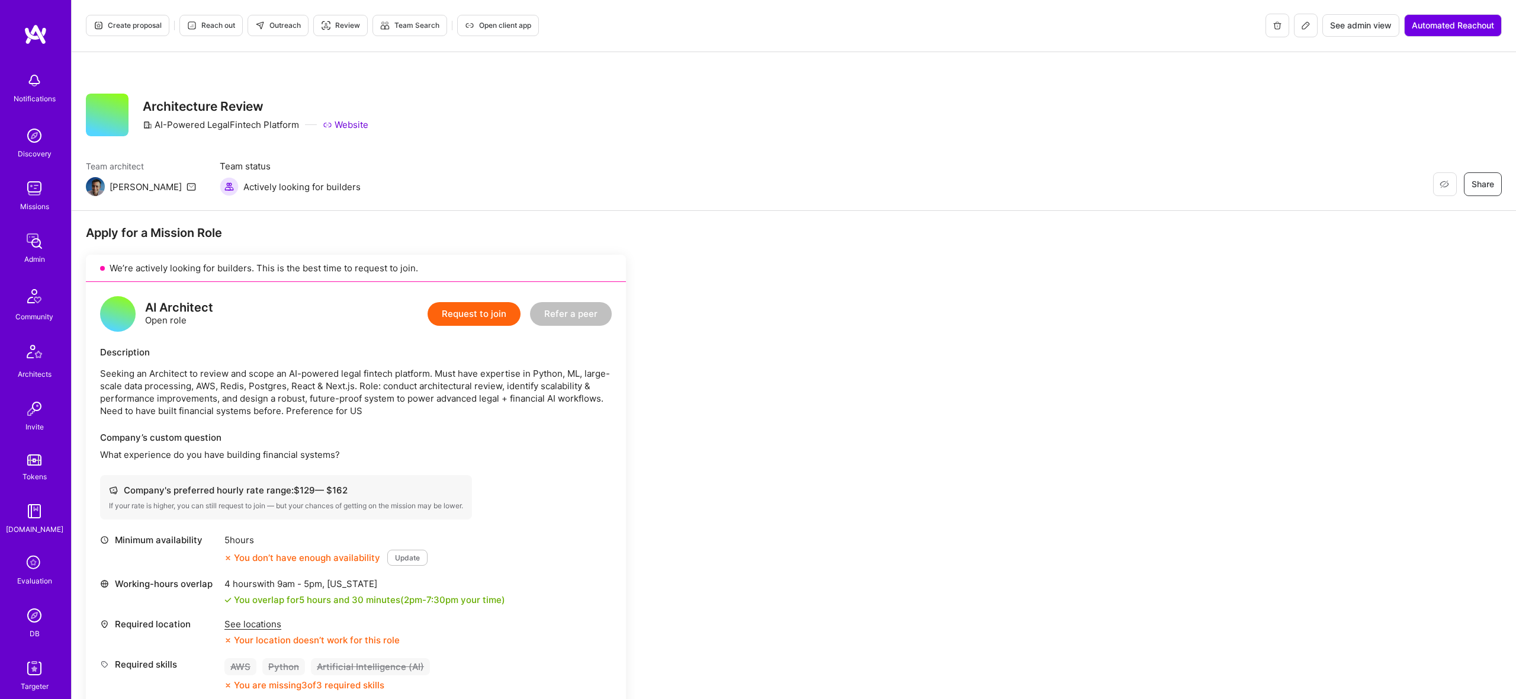
click at [317, 376] on p "Seeking an Architect to review and scope an AI-powered legal fintech platform. …" at bounding box center [356, 392] width 512 height 50
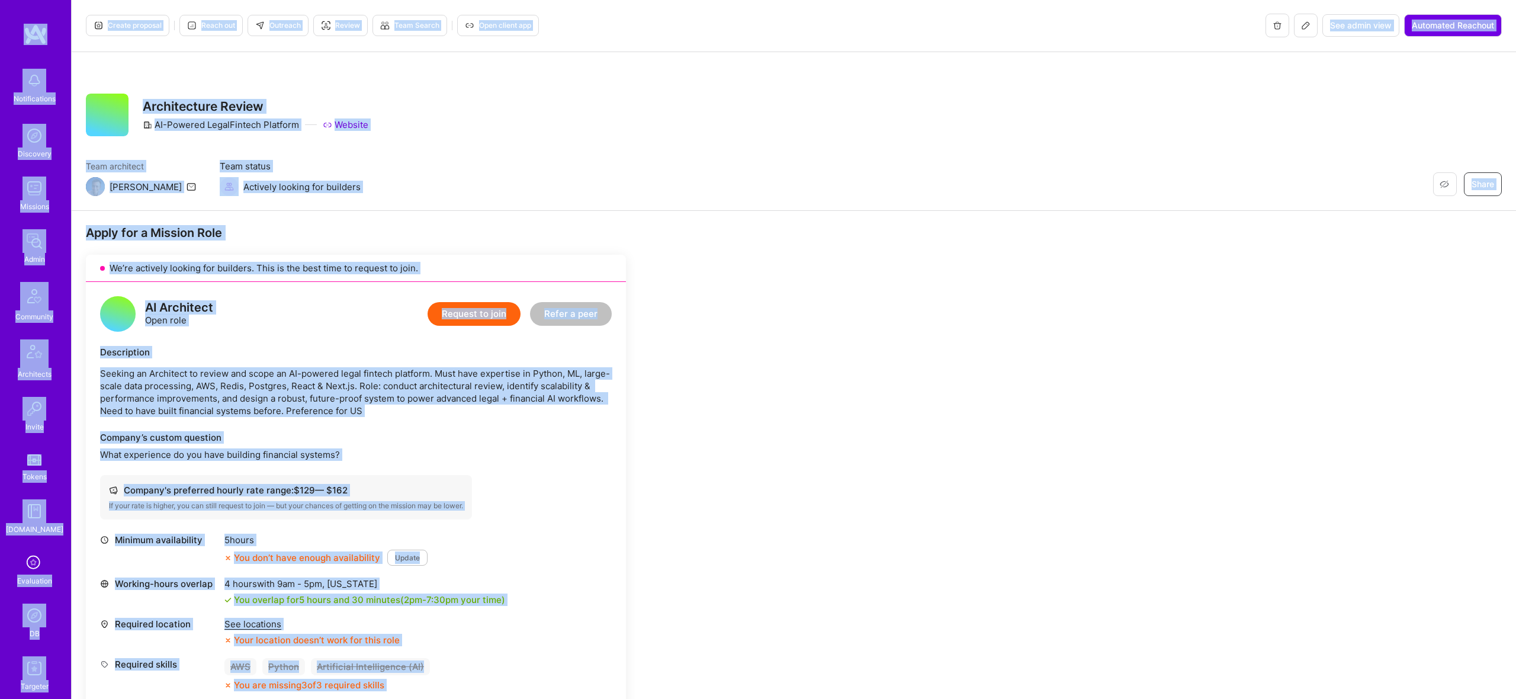
copy div "Notifications Discovery Missions Admin Community Architects Invite Tokens A.Gui…"
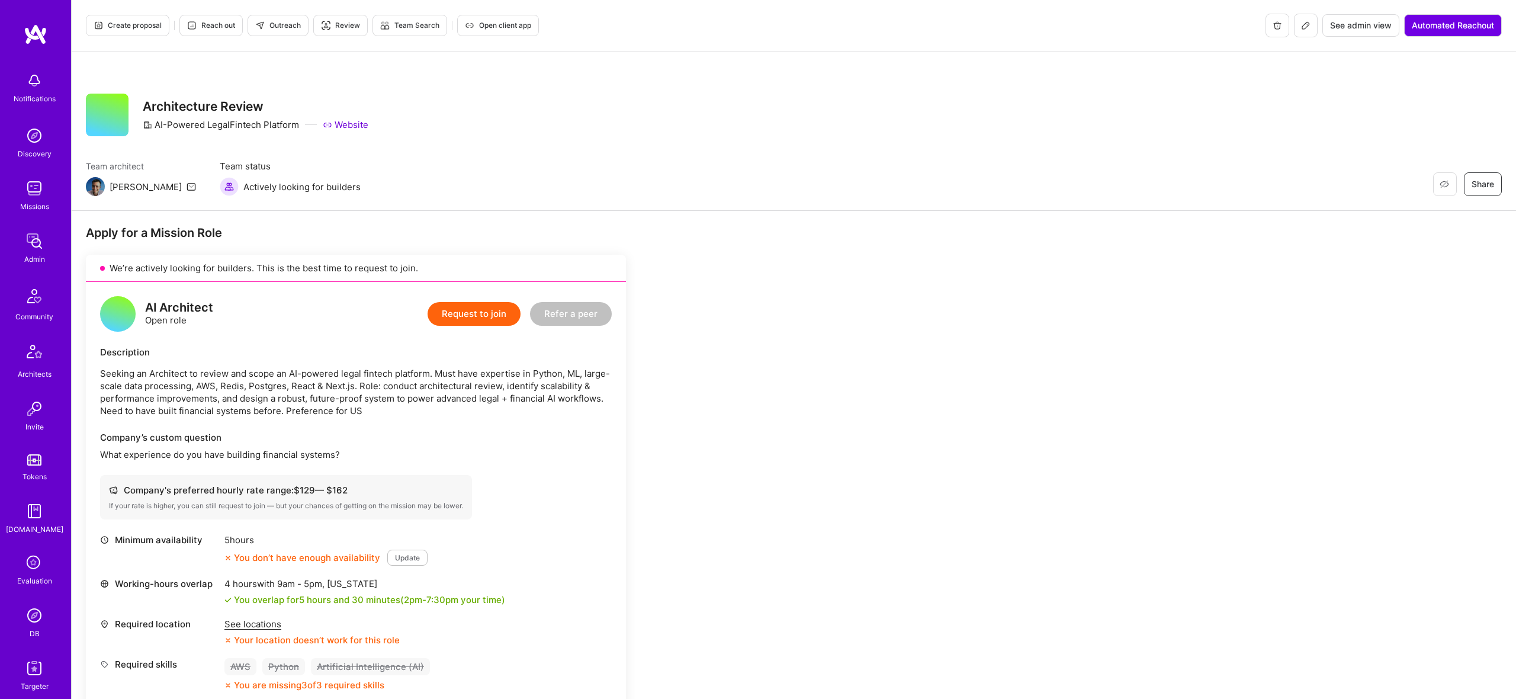
scroll to position [0, 0]
click at [278, 25] on span "Outreach" at bounding box center [278, 26] width 46 height 11
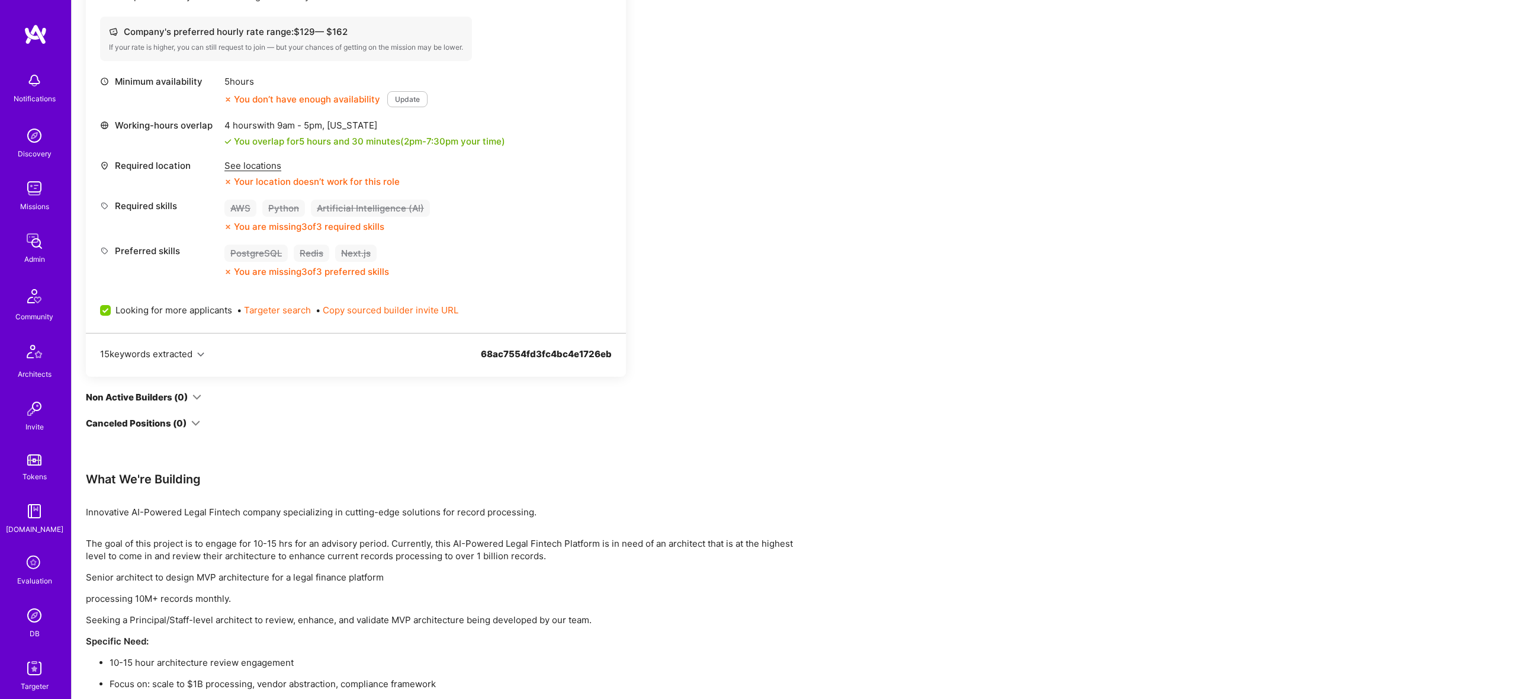
scroll to position [460, 0]
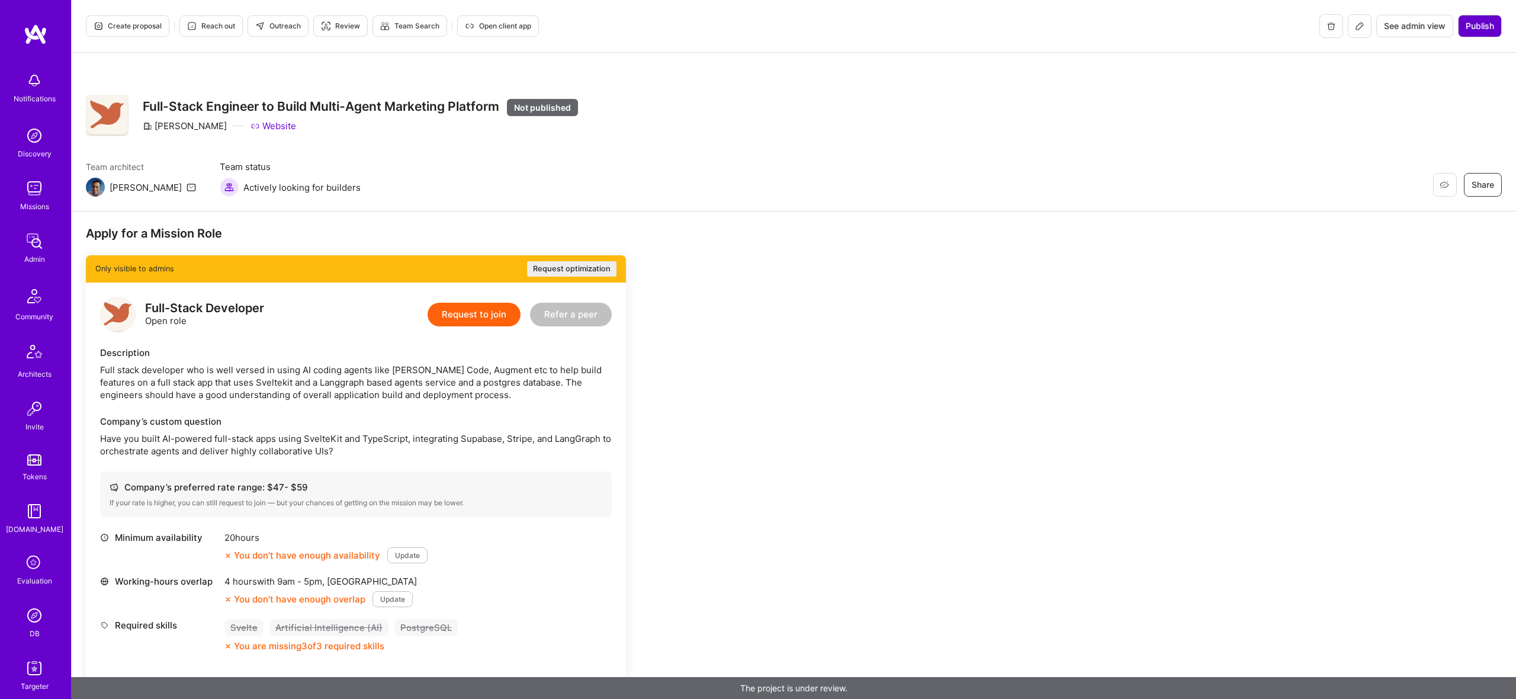
click at [1479, 24] on span "Publish" at bounding box center [1480, 26] width 28 height 12
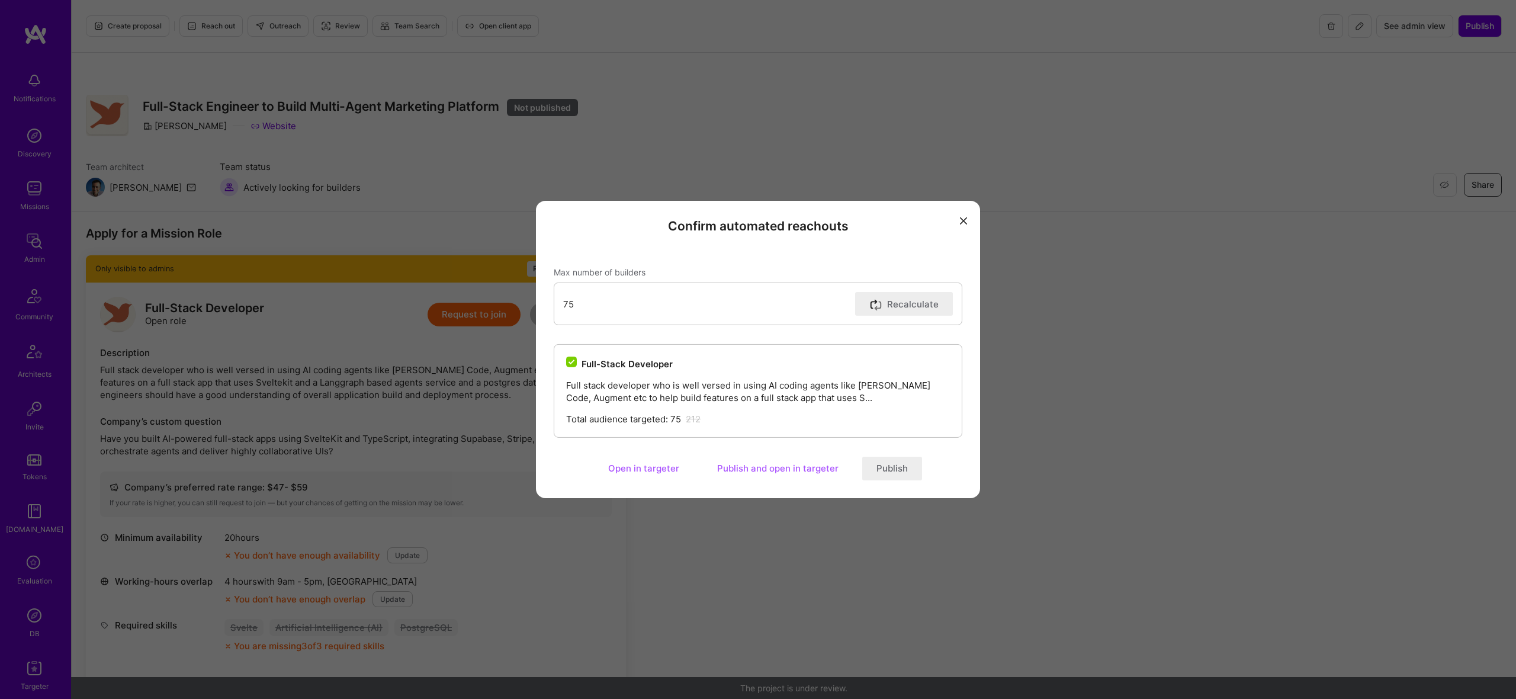
click at [895, 471] on button "Publish" at bounding box center [892, 469] width 60 height 24
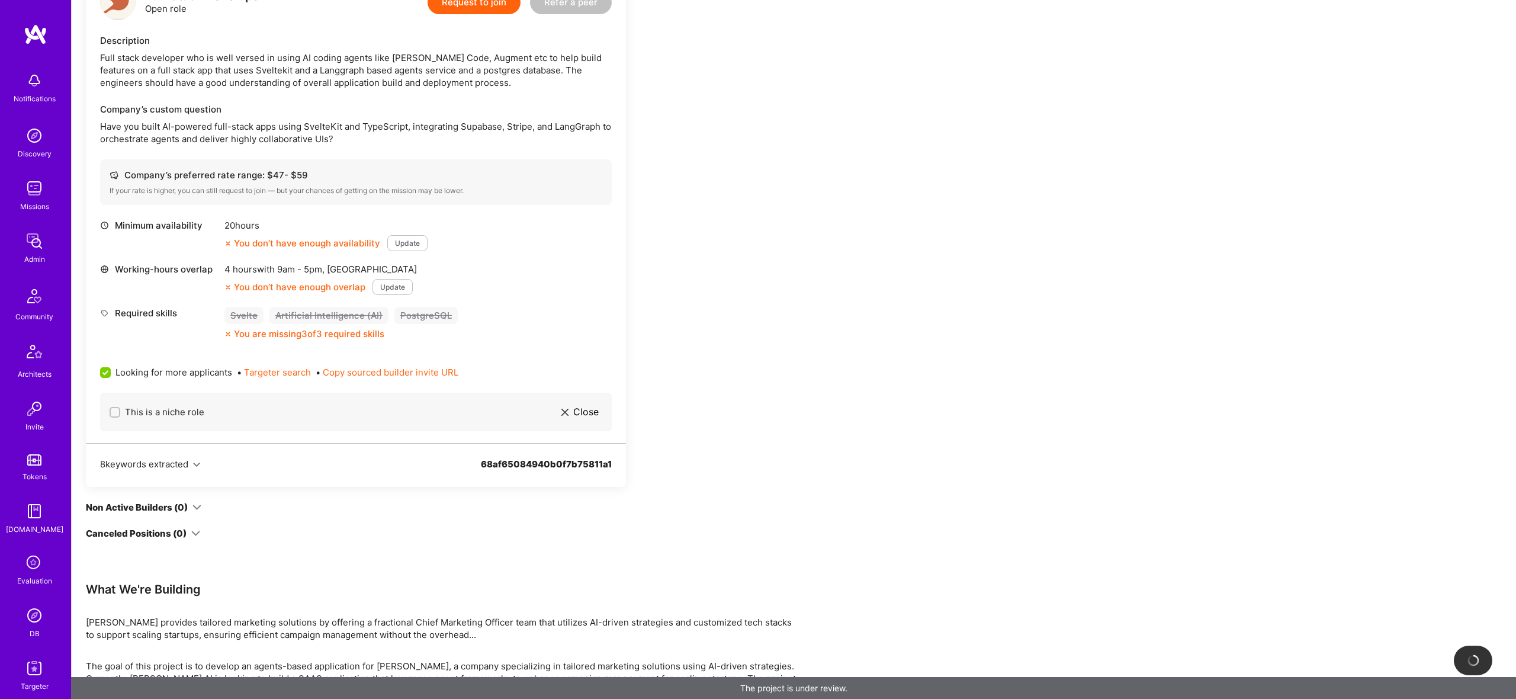
scroll to position [359, 0]
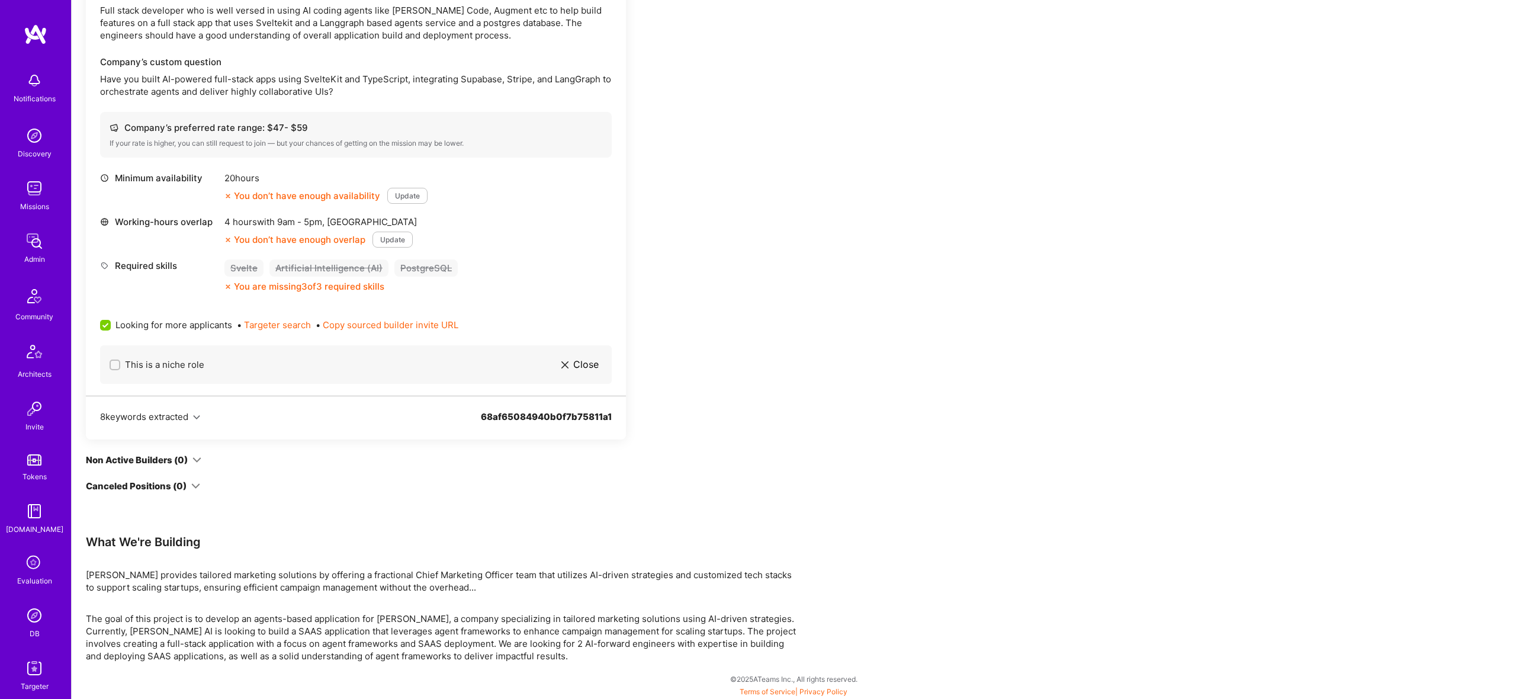
click at [588, 548] on div "What We're Building" at bounding box center [441, 541] width 711 height 15
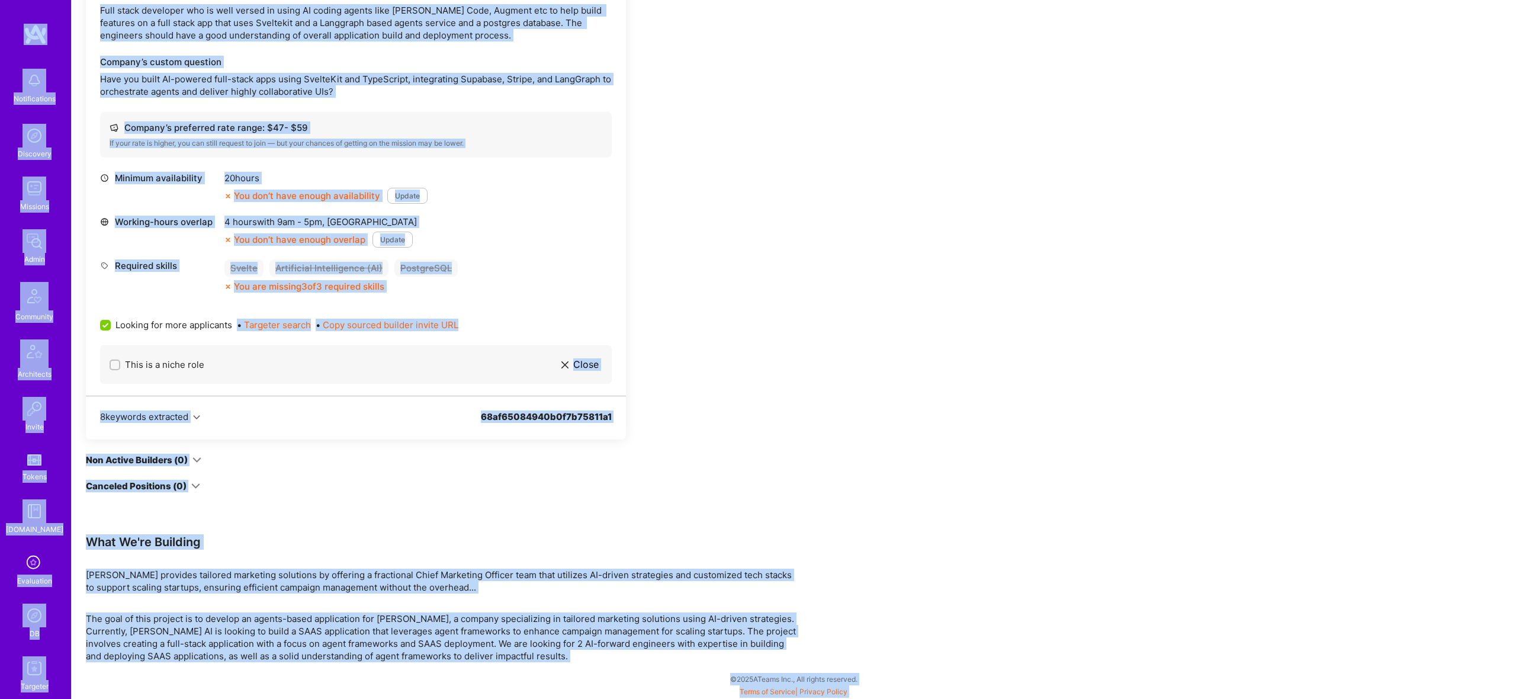
copy body "Notifications Discovery Missions Admin Community Architects Invite Tokens A.Gui…"
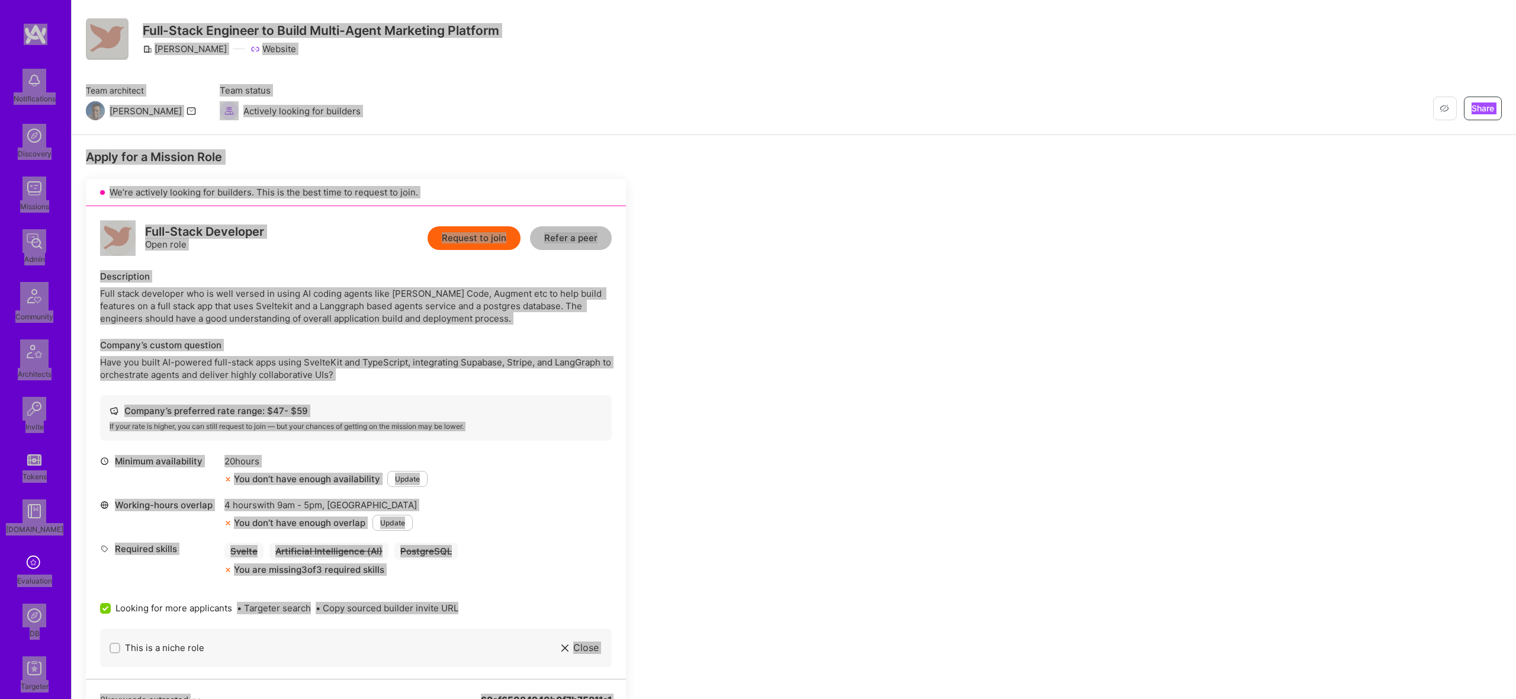
scroll to position [34, 0]
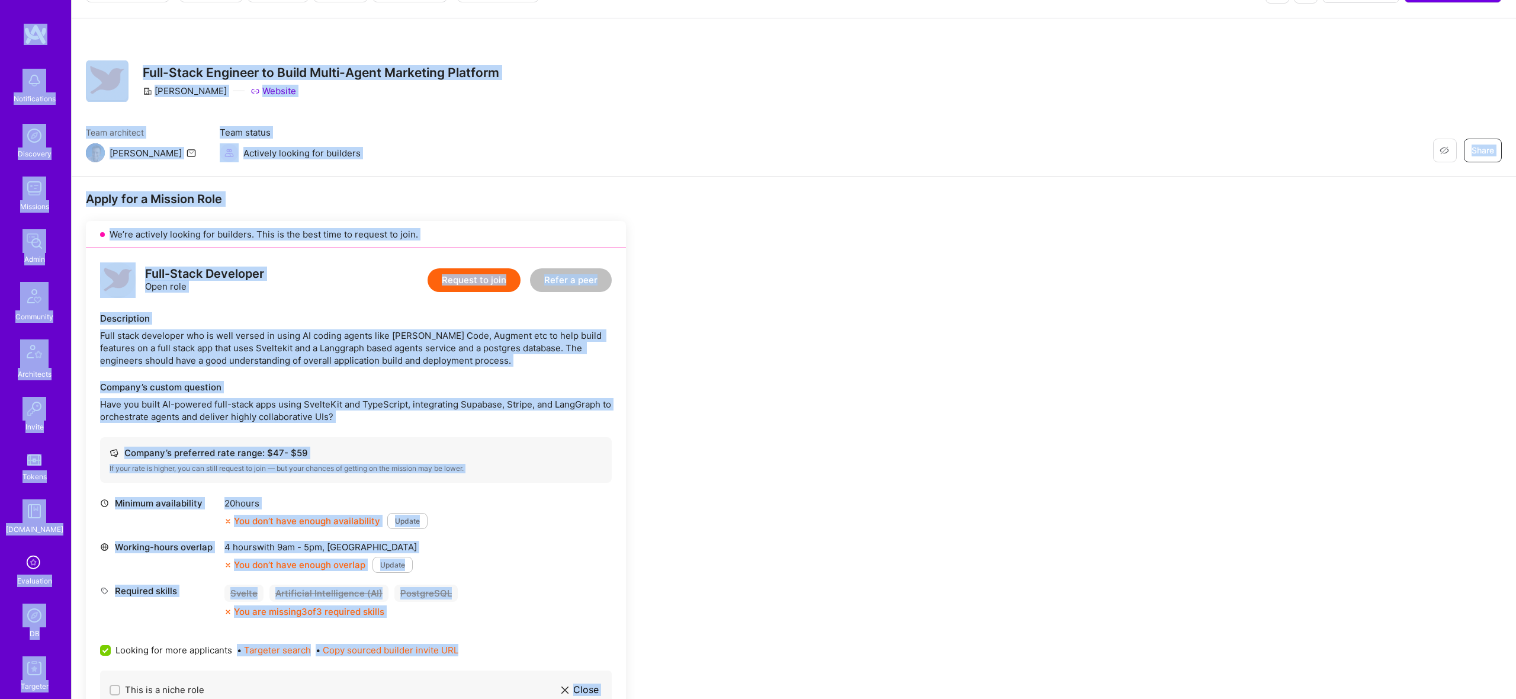
click at [606, 187] on div "Apply for a Mission Role We’re actively looking for builders. This is the best …" at bounding box center [794, 600] width 1444 height 847
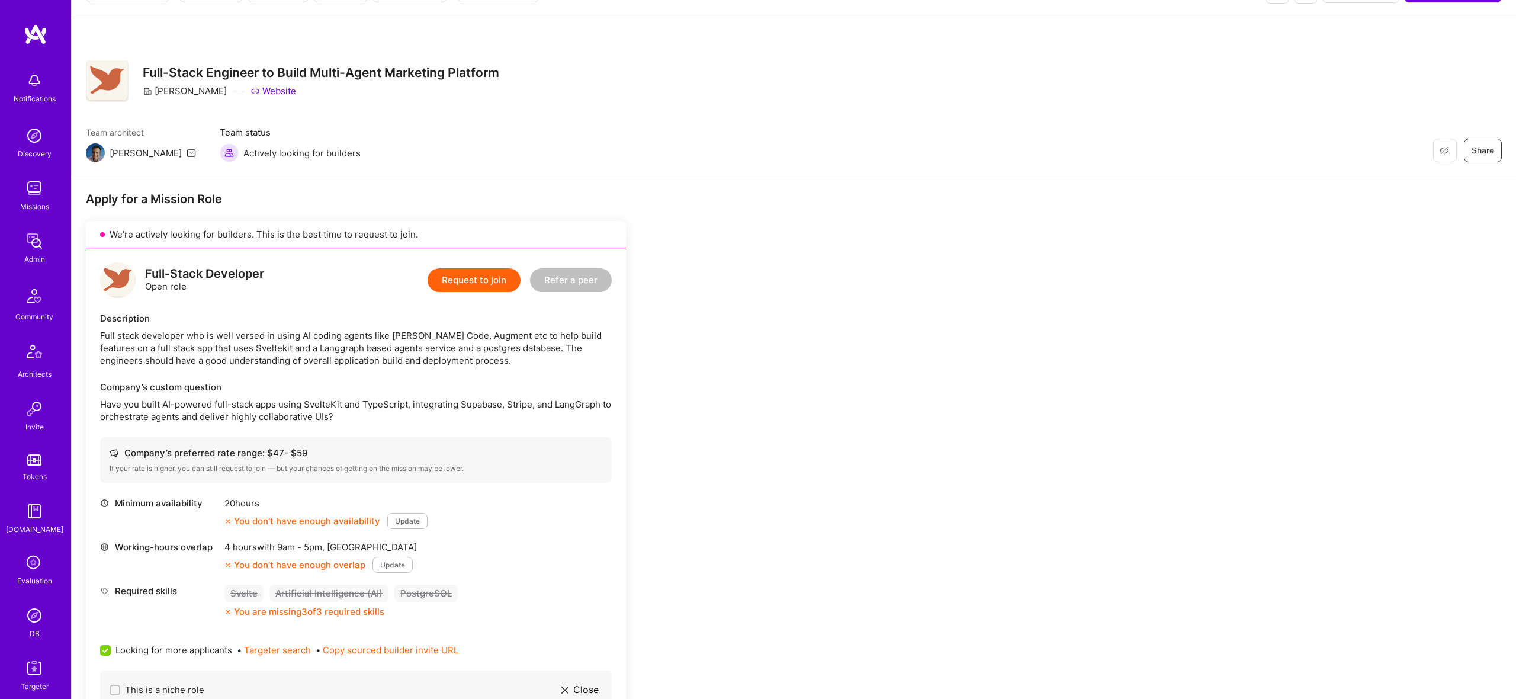
scroll to position [0, 0]
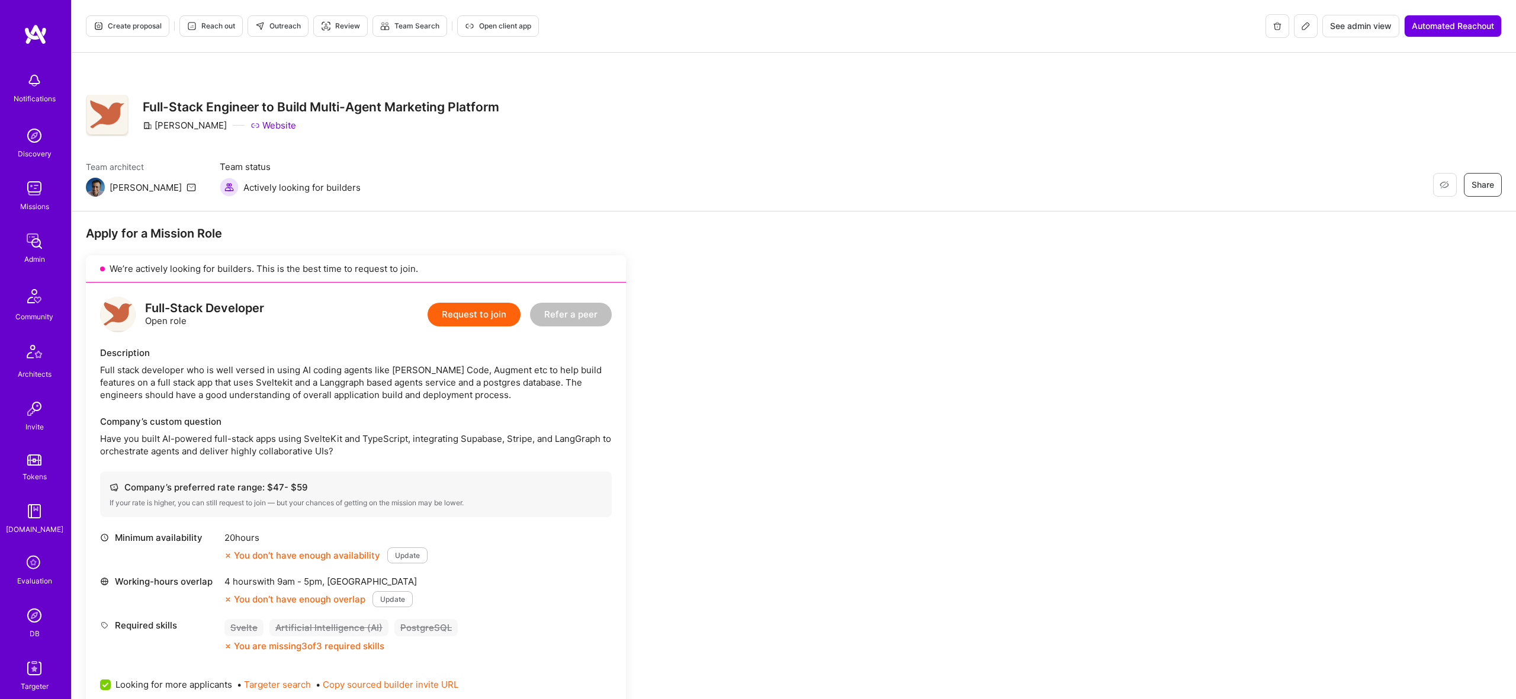
click at [287, 21] on span "Outreach" at bounding box center [278, 26] width 46 height 11
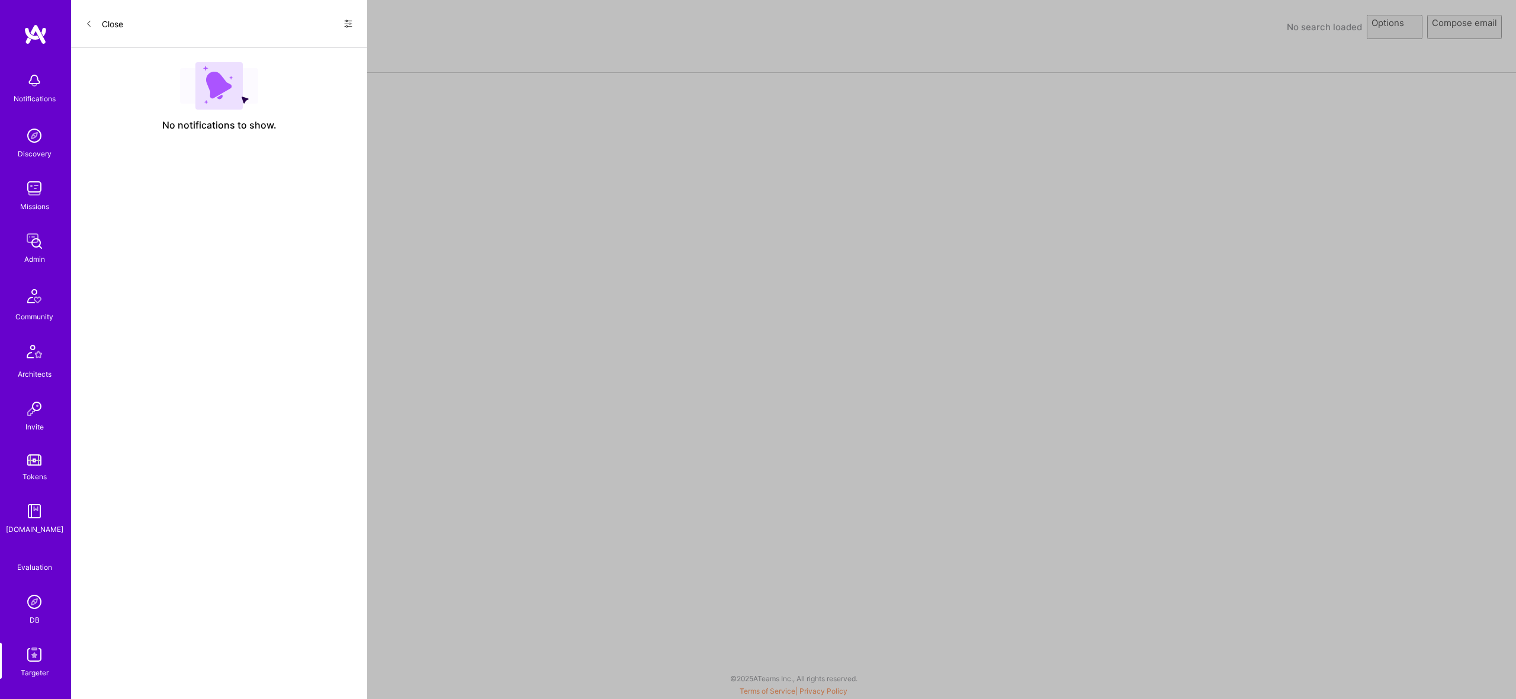
select select "rich-reachout"
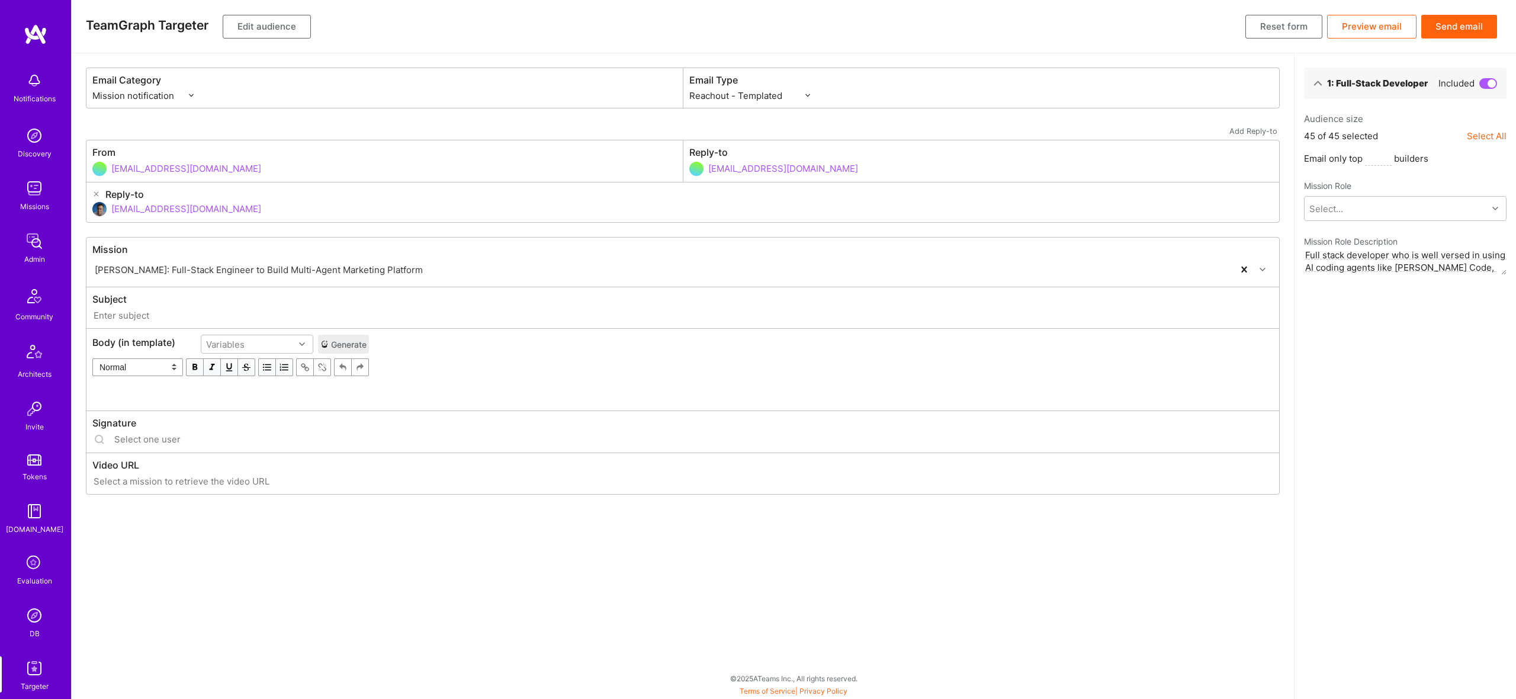
type input "[DOMAIN_NAME] // [PERSON_NAME]: Full-Stack Engineer to Build Multi-Agent Market…"
type input "[EMAIL_ADDRESS][DOMAIN_NAME]"
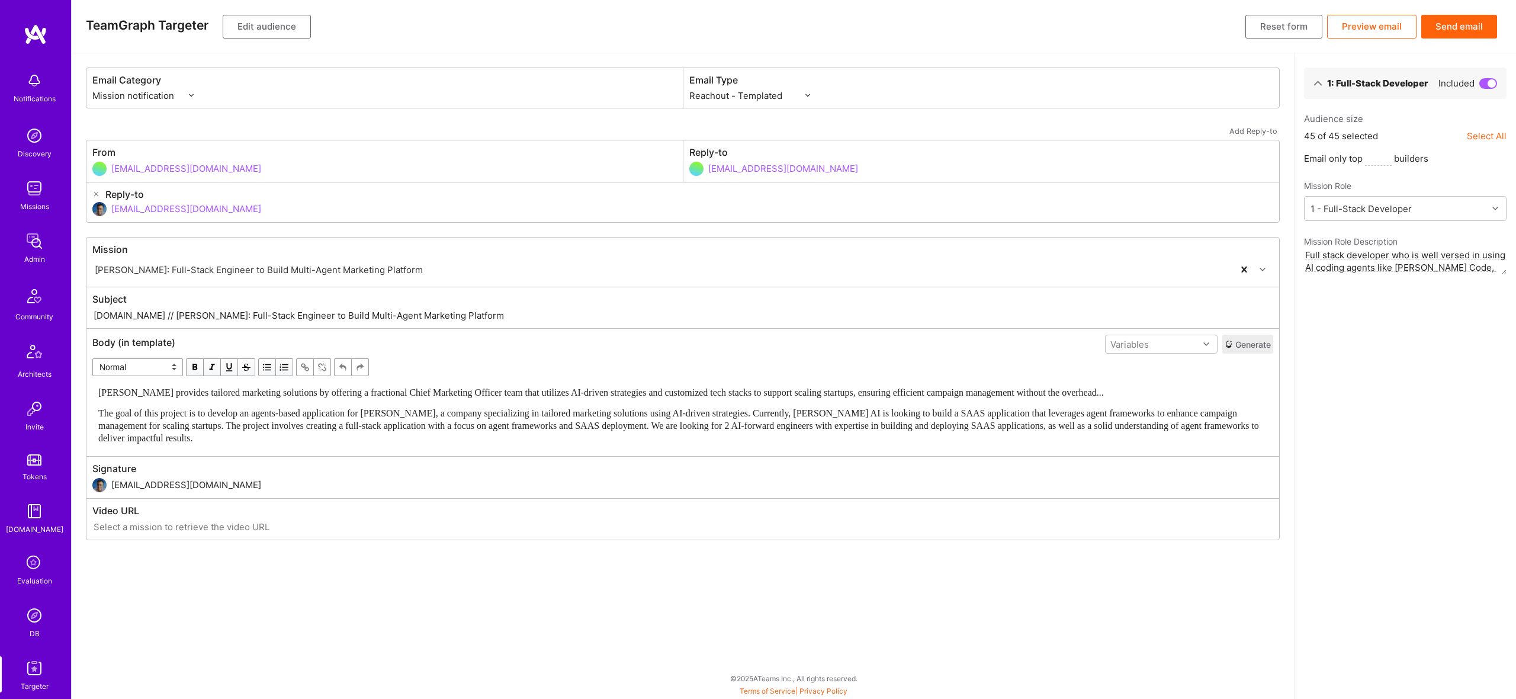
click at [308, 384] on div "[PERSON_NAME] provides tailored marketing solutions by offering a fractional Ch…" at bounding box center [683, 415] width 1180 height 69
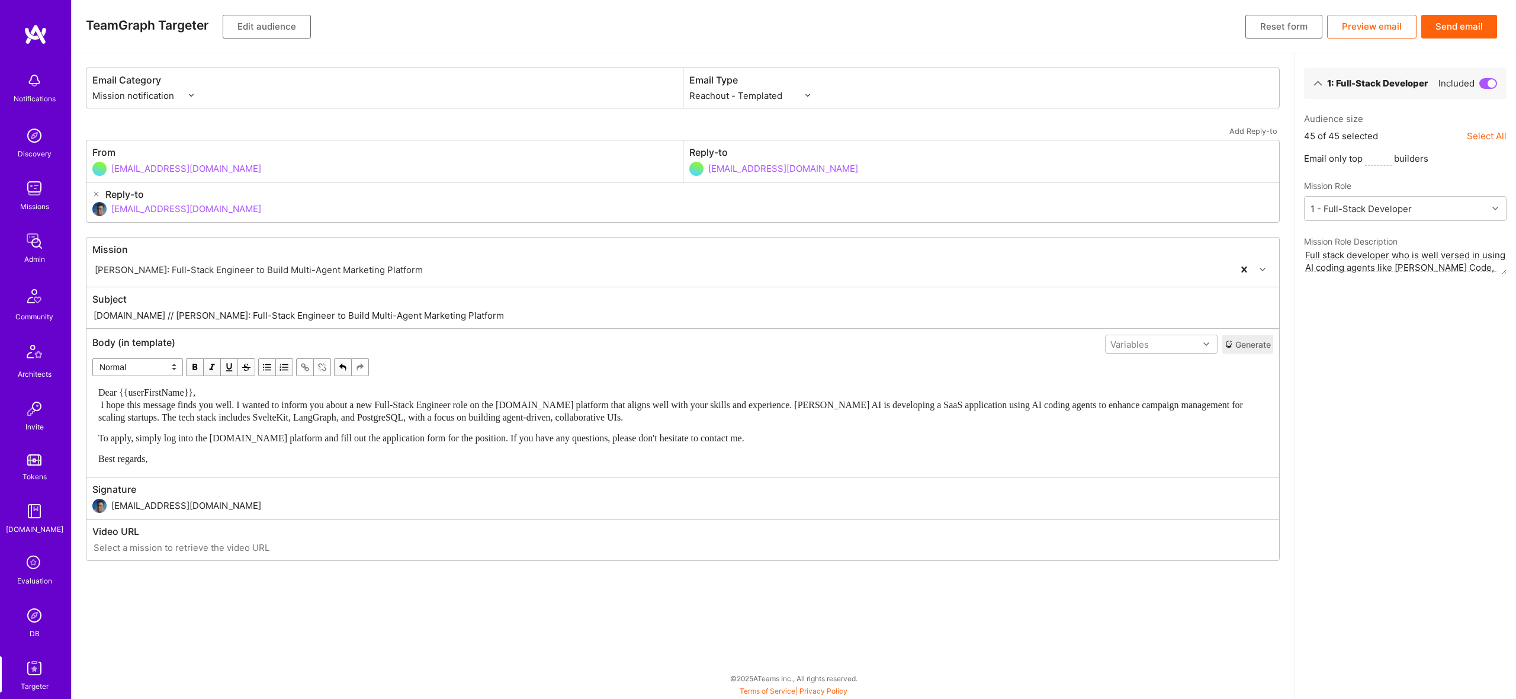
click at [369, 420] on span "Dear {{userFirstName}}, I hope this message finds you well. I wanted to inform …" at bounding box center [671, 404] width 1147 height 35
click at [243, 390] on div "Dear {{userFirstName}}, I hope this message finds you well. I wanted to inform …" at bounding box center [682, 404] width 1169 height 37
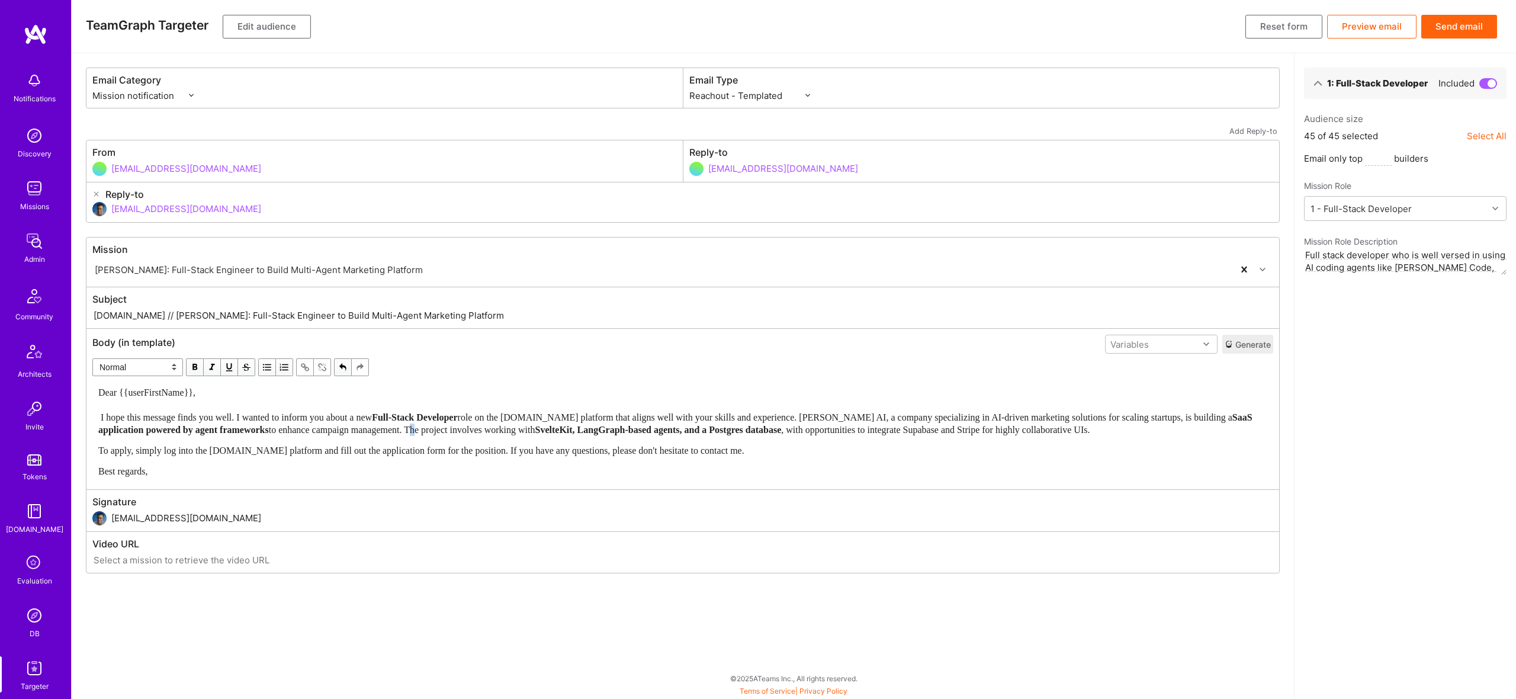
click at [486, 425] on span "to enhance campaign management. The project involves working with" at bounding box center [402, 430] width 266 height 10
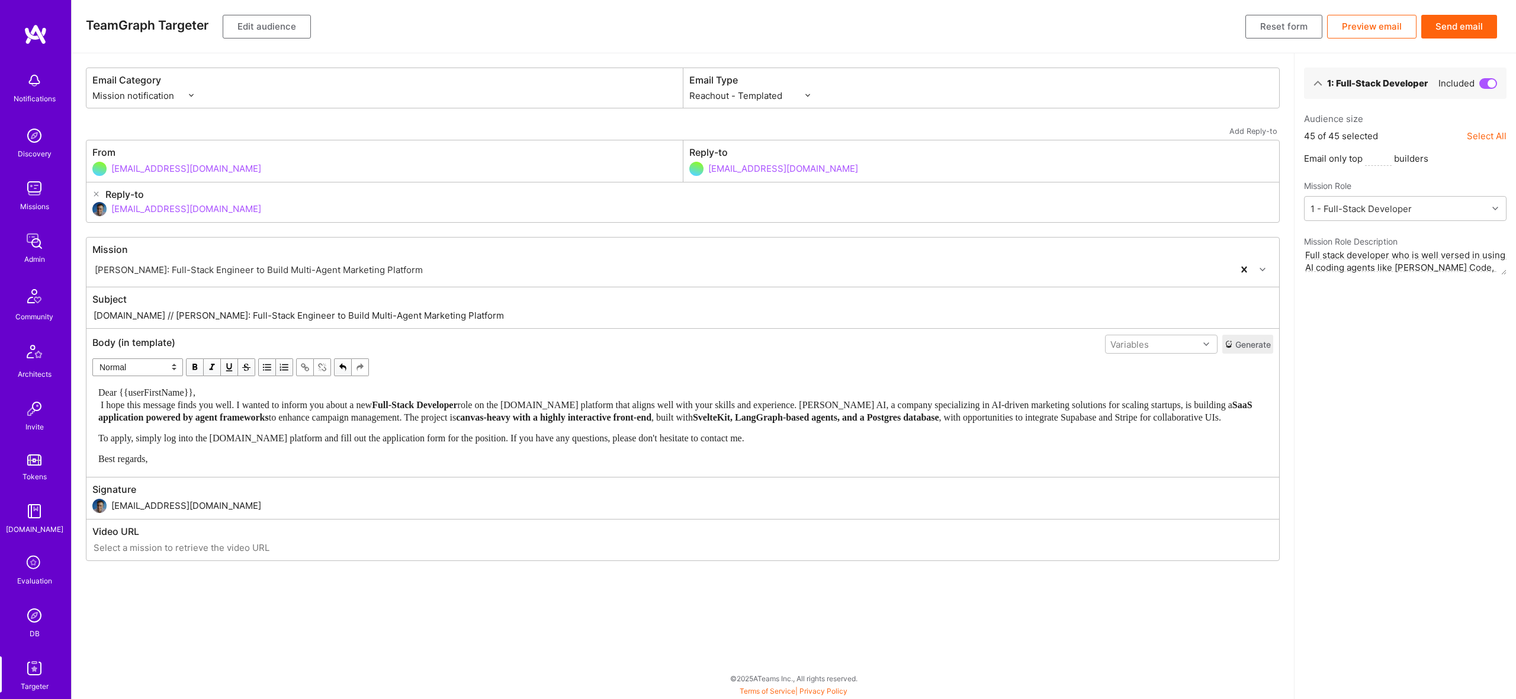
click at [409, 402] on span "Full-Stack Developer" at bounding box center [414, 405] width 85 height 10
click at [413, 391] on div "Dear {{userFirstName}}, I hope this message finds you well. I wanted to inform …" at bounding box center [682, 404] width 1169 height 37
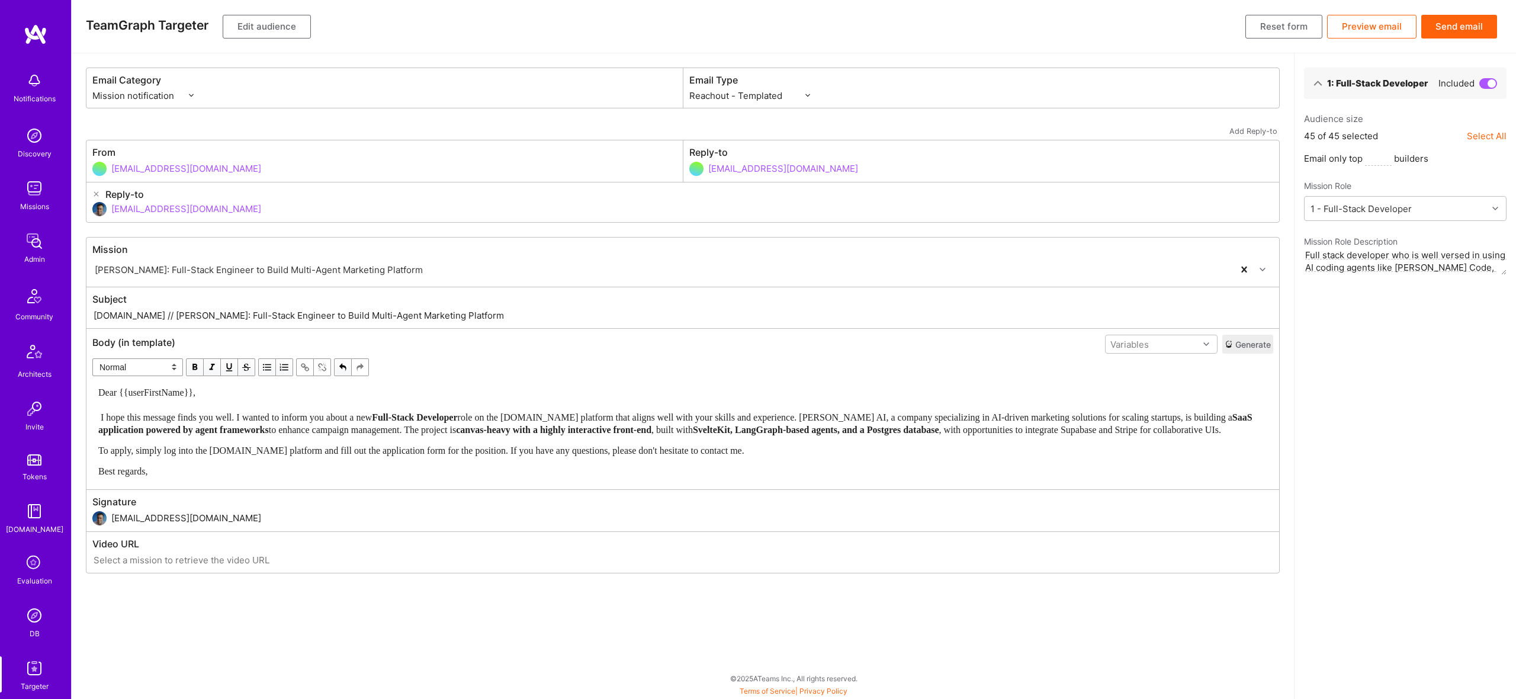
drag, startPoint x: 136, startPoint y: 317, endPoint x: 558, endPoint y: 323, distance: 422.3
click at [558, 323] on div "Subject A.Team // Robynn AI: Full-Stack Engineer to Build Multi-Agent Marketing…" at bounding box center [682, 307] width 1193 height 41
paste input "New Full-Stack Developer Role on A.Tea"
type input "A.Team // New Full-Stack Developer Role on A.Team [20h/week]"
click at [342, 429] on span "to enhance campaign management. The project is" at bounding box center [362, 430] width 187 height 10
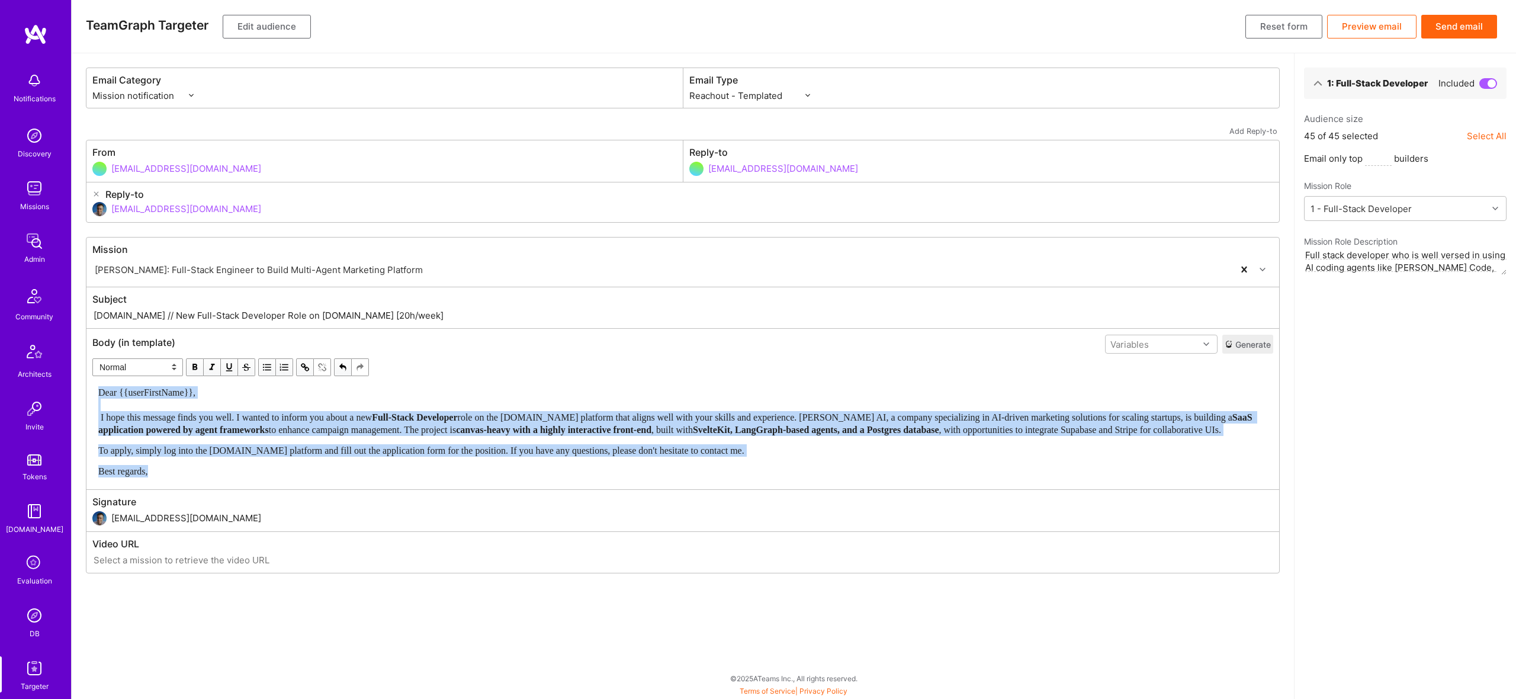
click at [199, 368] on span "button" at bounding box center [194, 367] width 13 height 13
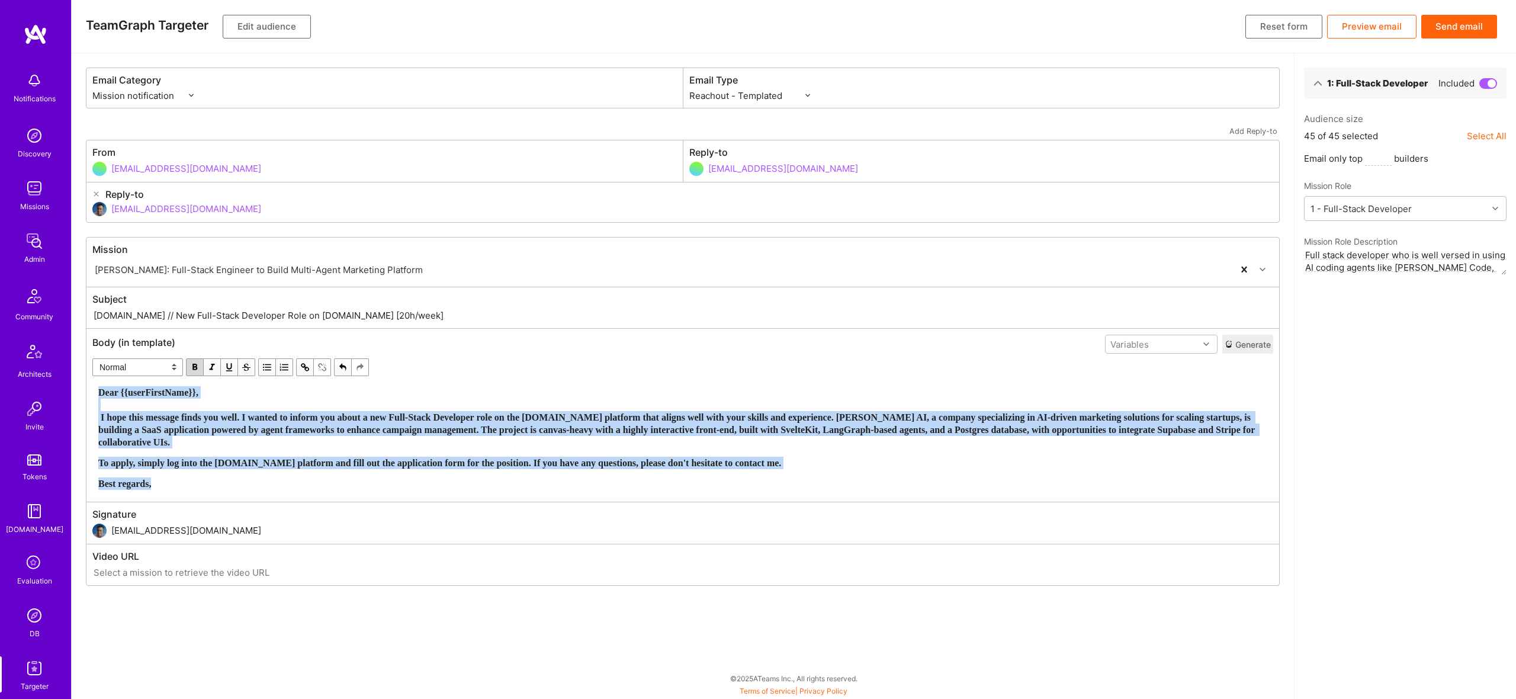
click at [199, 368] on span "button" at bounding box center [194, 367] width 13 height 13
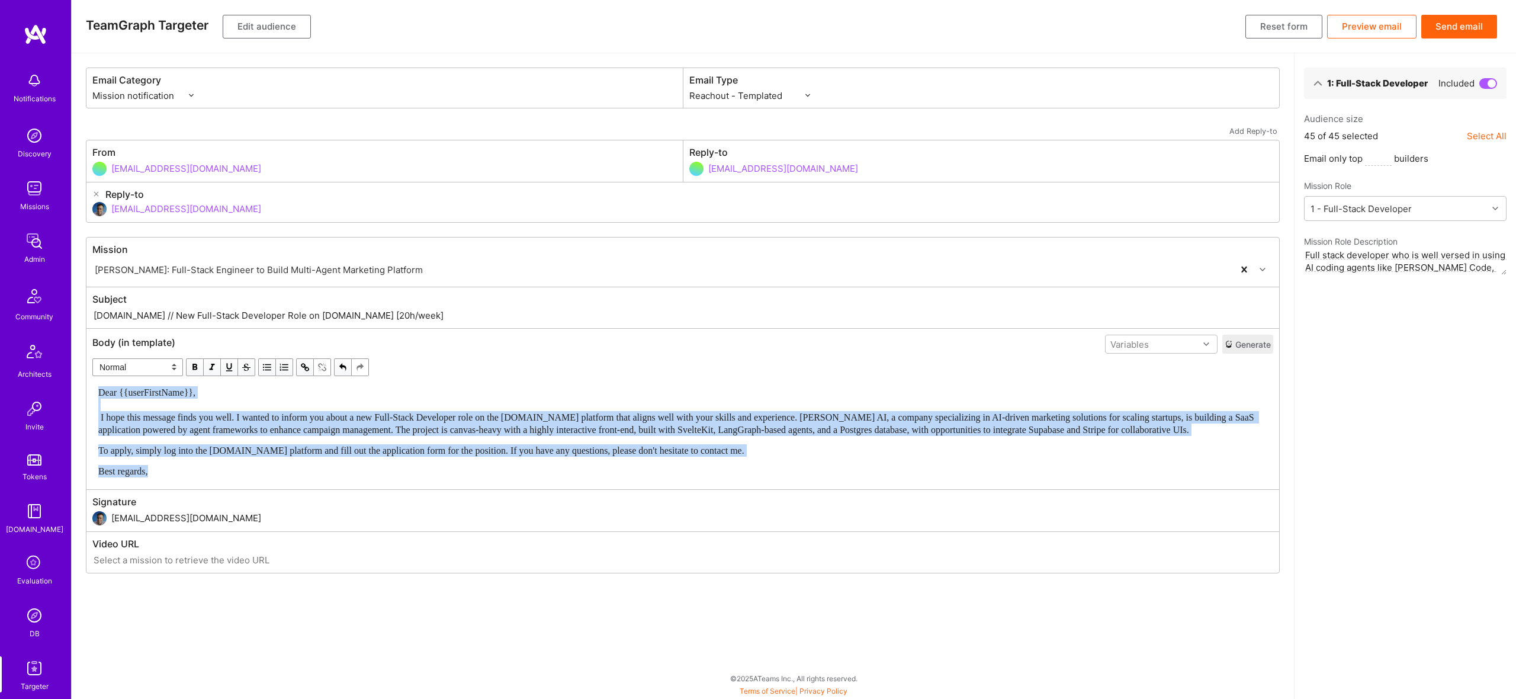
click at [566, 475] on div "Dear {{userFirstName}}, I hope this message finds you well. I wanted to inform …" at bounding box center [682, 431] width 1169 height 91
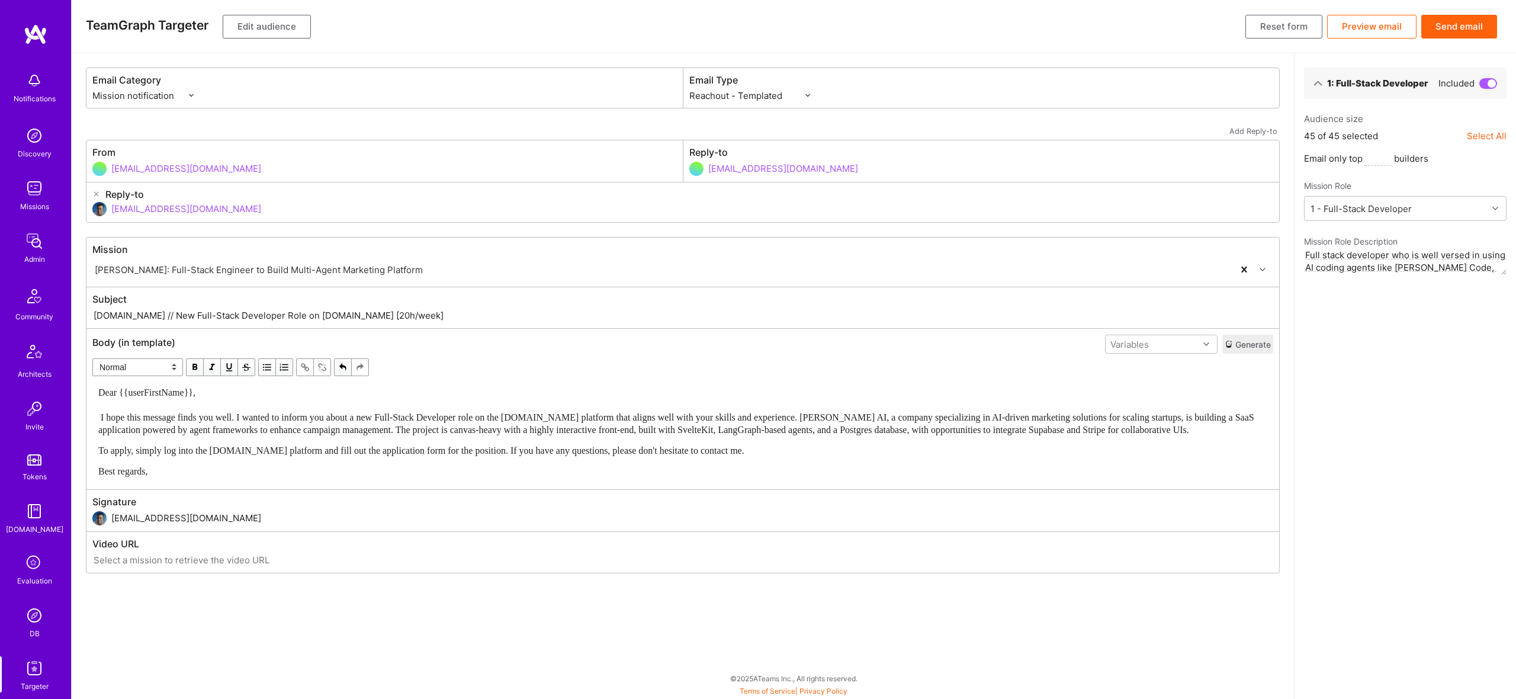
click at [232, 418] on span "Dear {{userFirstName}}, I hope this message finds you well. I wanted to inform …" at bounding box center [677, 410] width 1158 height 47
click at [773, 457] on div "To apply, simply log into the [DOMAIN_NAME] platform and fill out the applicati…" at bounding box center [682, 450] width 1169 height 12
click at [647, 455] on span "To apply, simply log into the A.Team platform and fill out the application form…" at bounding box center [421, 450] width 646 height 10
click at [269, 25] on button "Edit audience" at bounding box center [267, 27] width 88 height 24
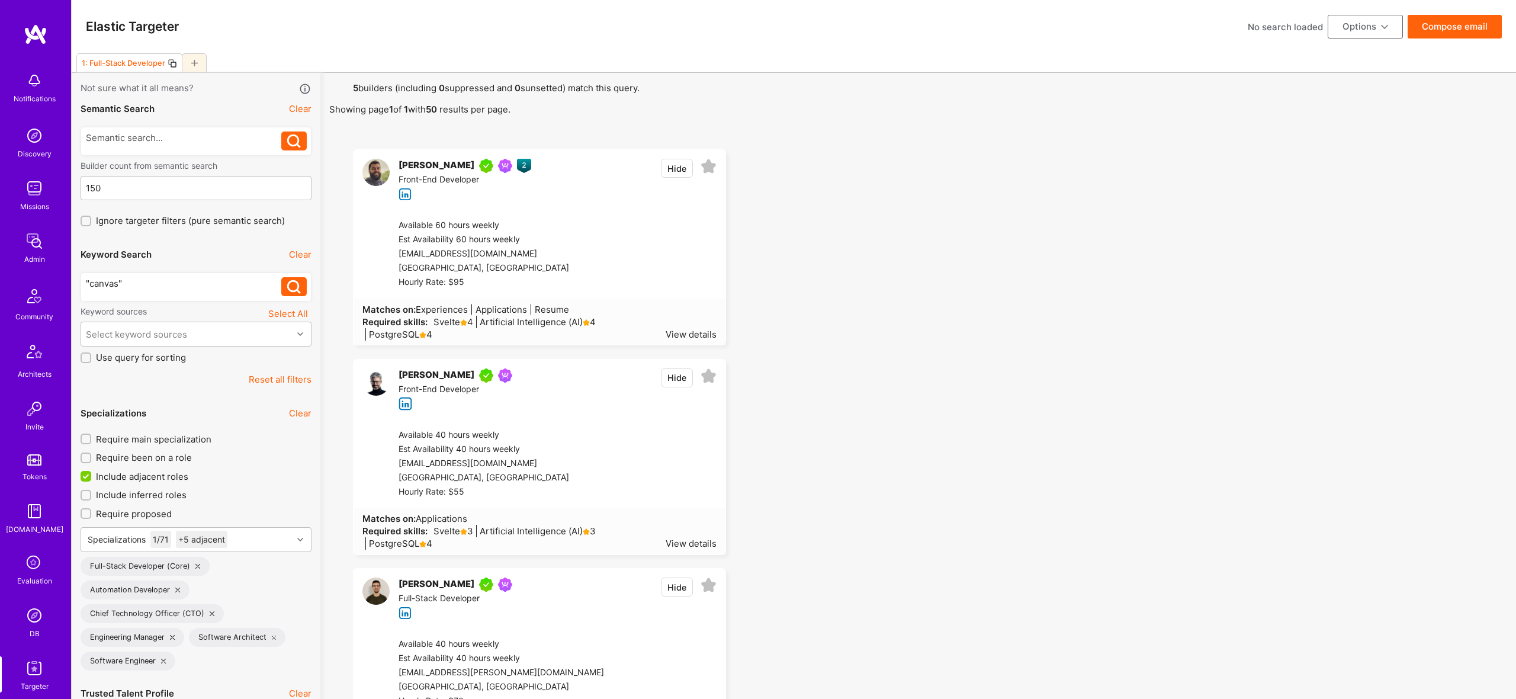
click at [191, 284] on div ""canvas"" at bounding box center [184, 283] width 196 height 12
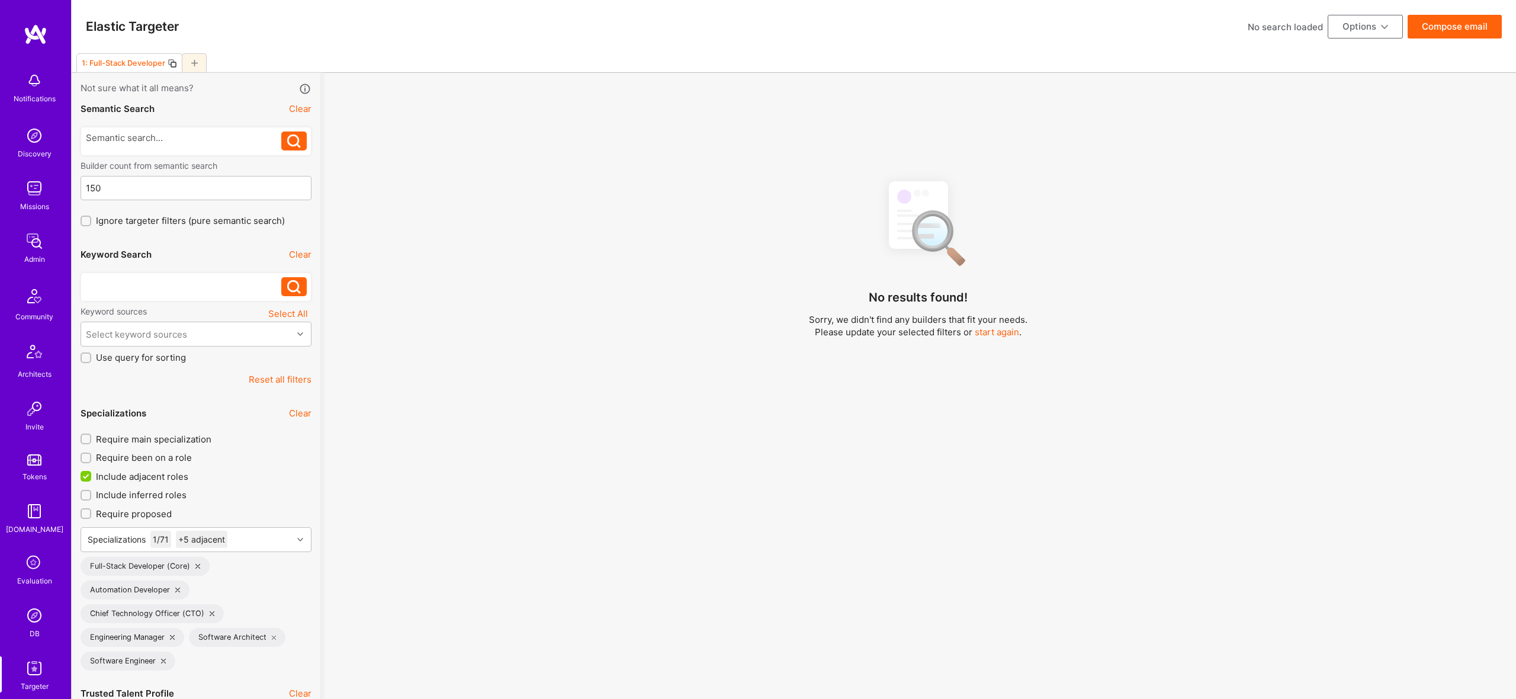
click at [691, 313] on div "No results found! Sorry, we didn't find any builders that fit your needs. Pleas…" at bounding box center [918, 450] width 1178 height 559
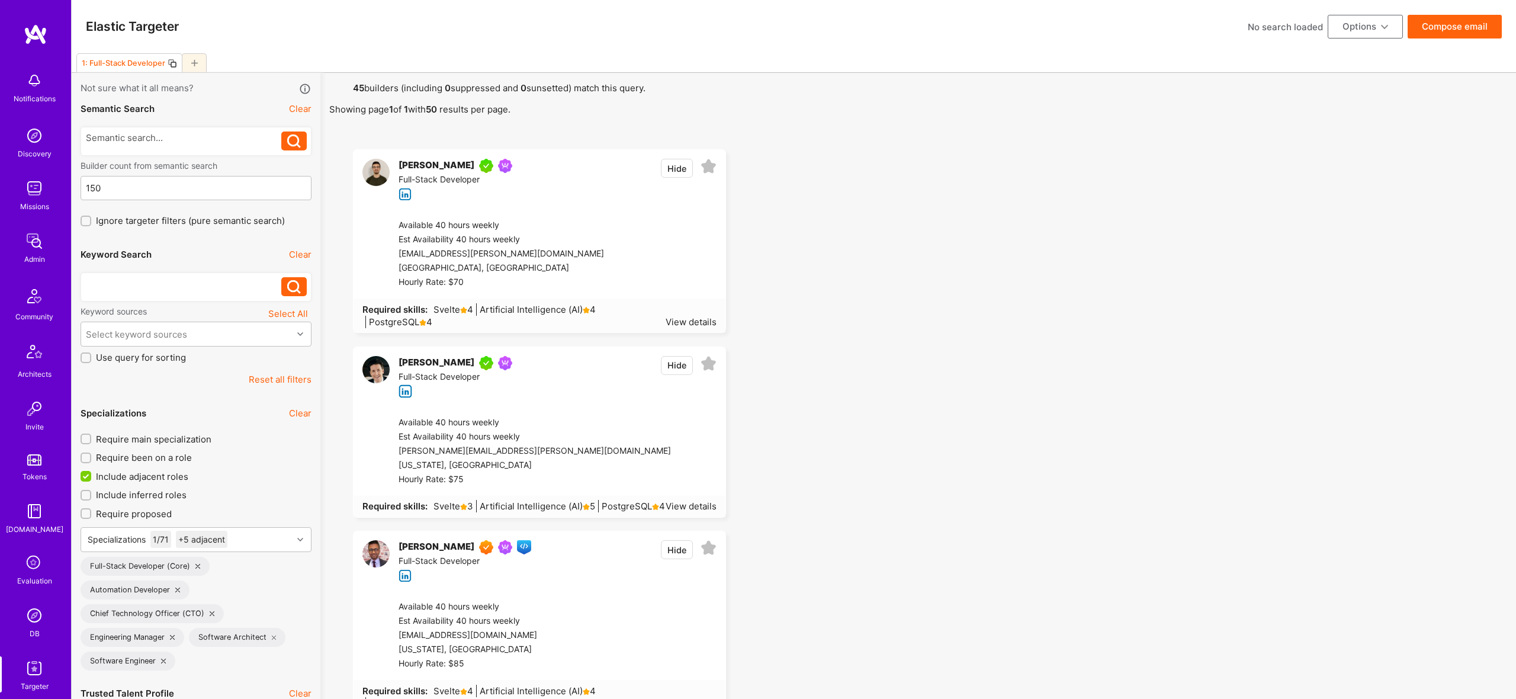
click at [676, 364] on button "Hide" at bounding box center [677, 365] width 32 height 19
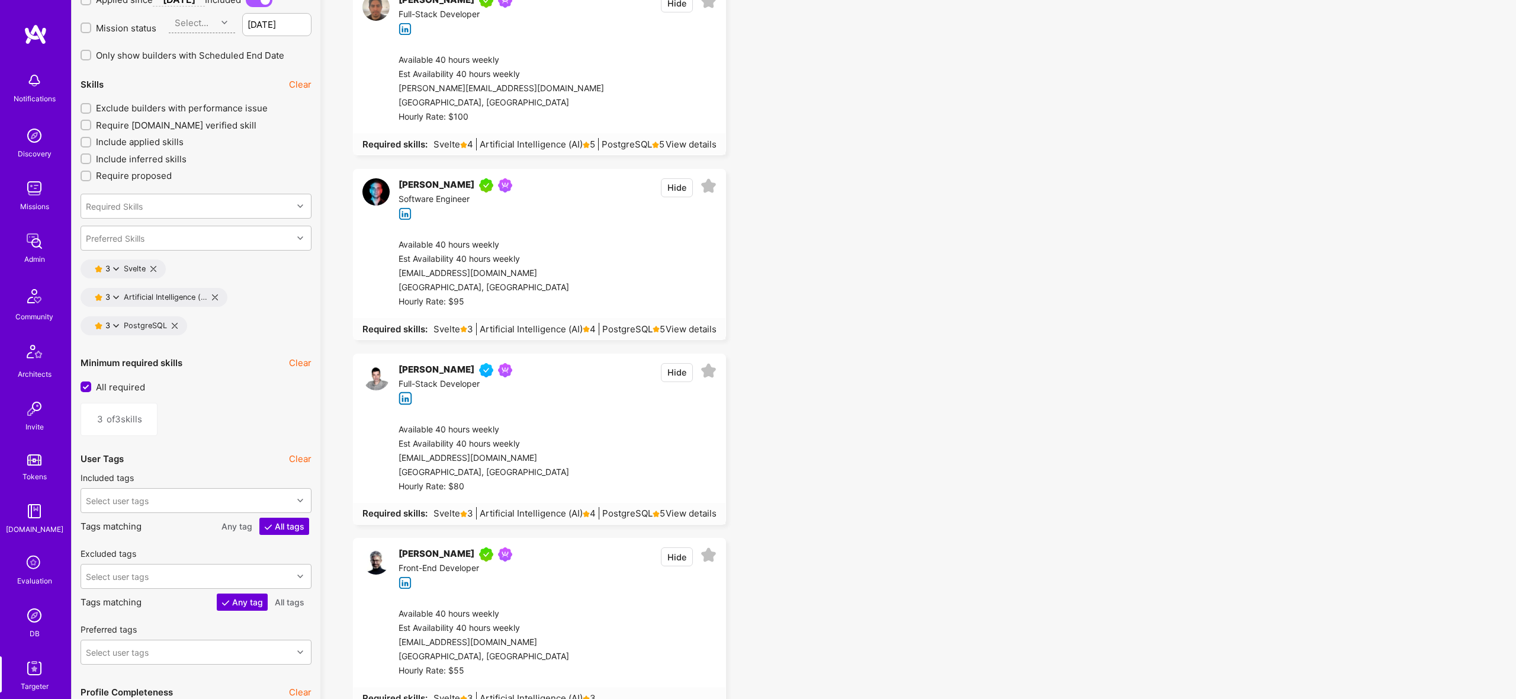
scroll to position [1666, 0]
click at [212, 298] on icon at bounding box center [215, 298] width 6 height 6
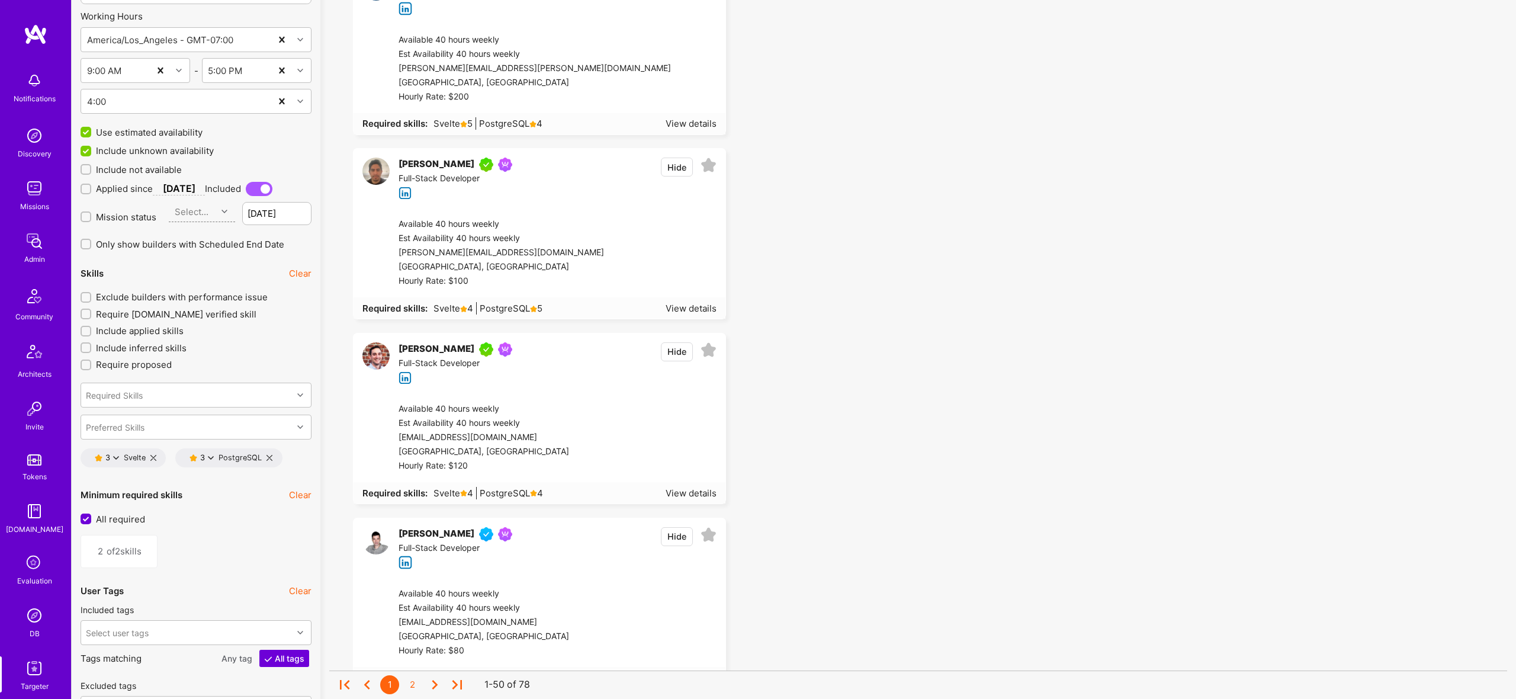
scroll to position [1544, 0]
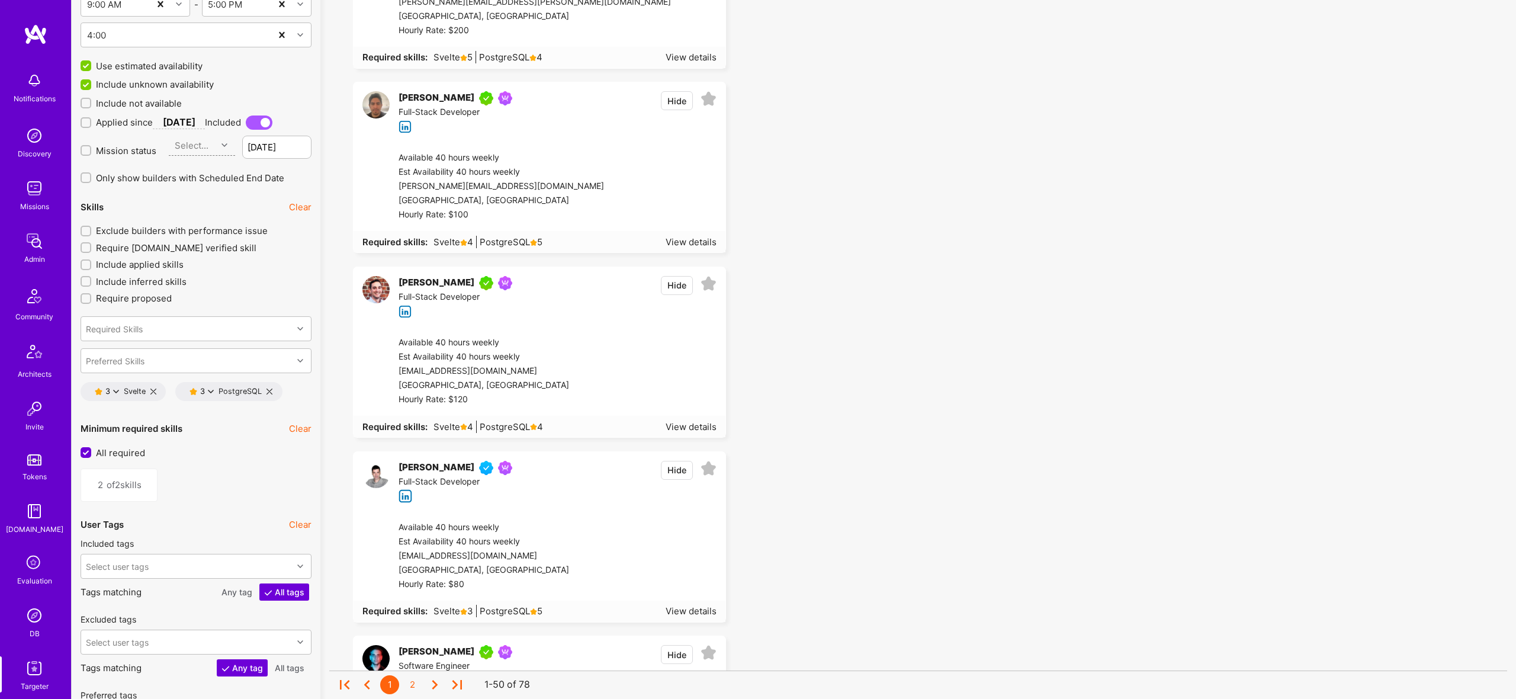
click at [269, 391] on icon at bounding box center [269, 391] width 6 height 6
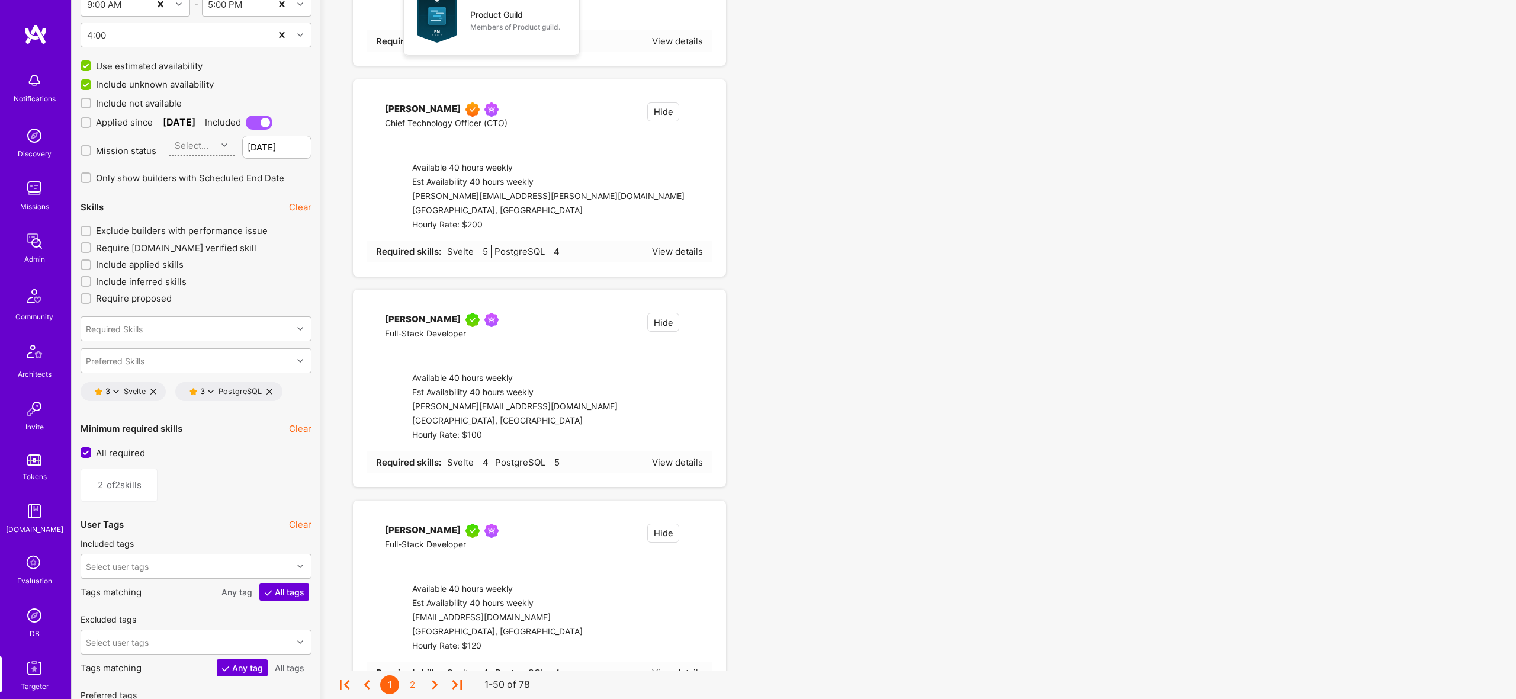
type input "1"
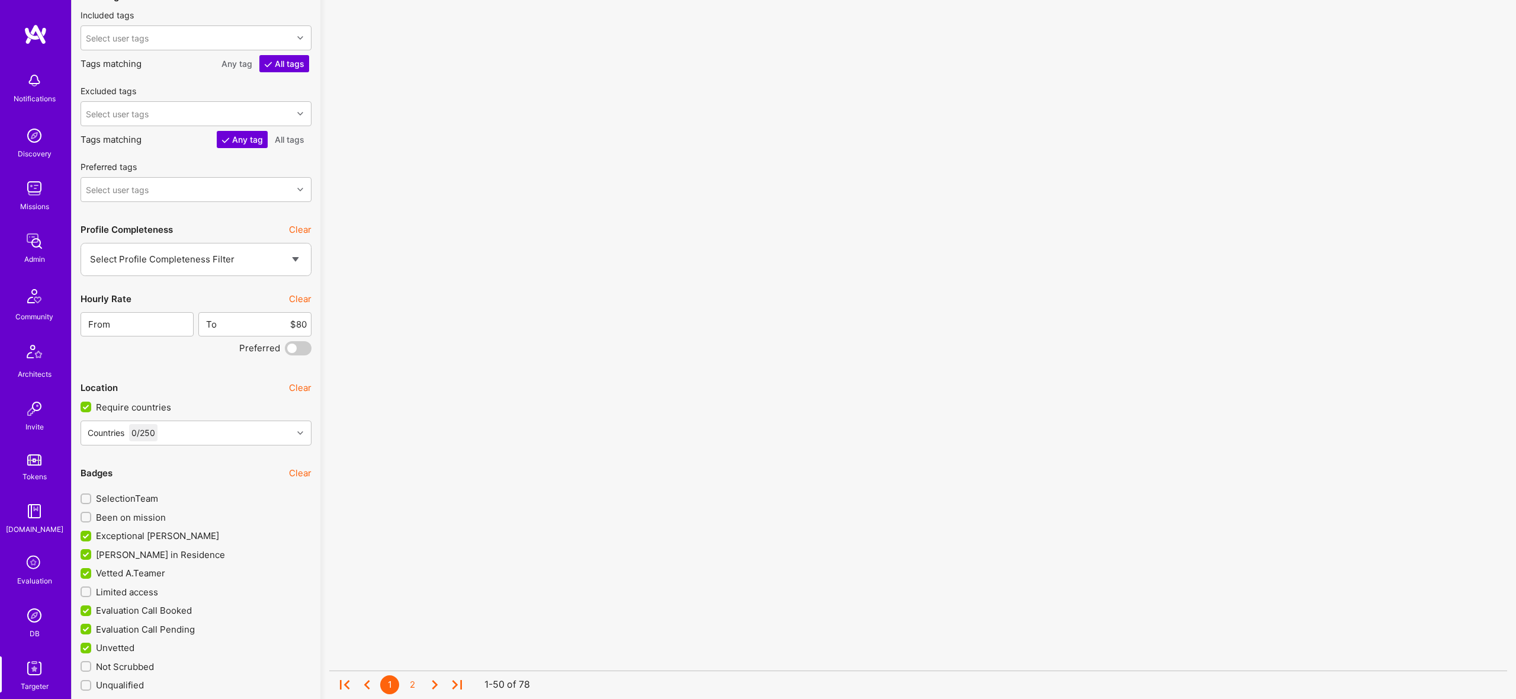
scroll to position [2101, 0]
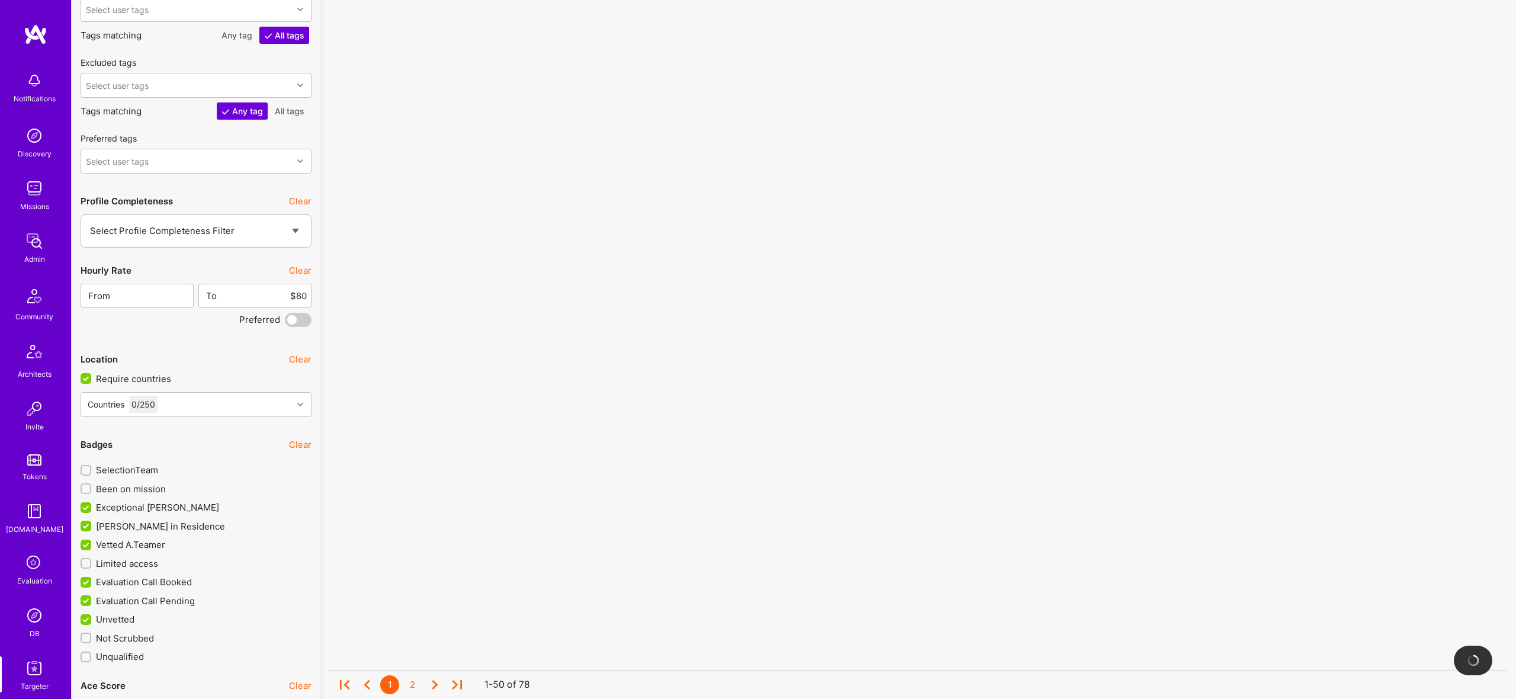
click at [306, 320] on span at bounding box center [298, 320] width 27 height 14
click at [287, 322] on input "checkbox" at bounding box center [287, 322] width 0 height 0
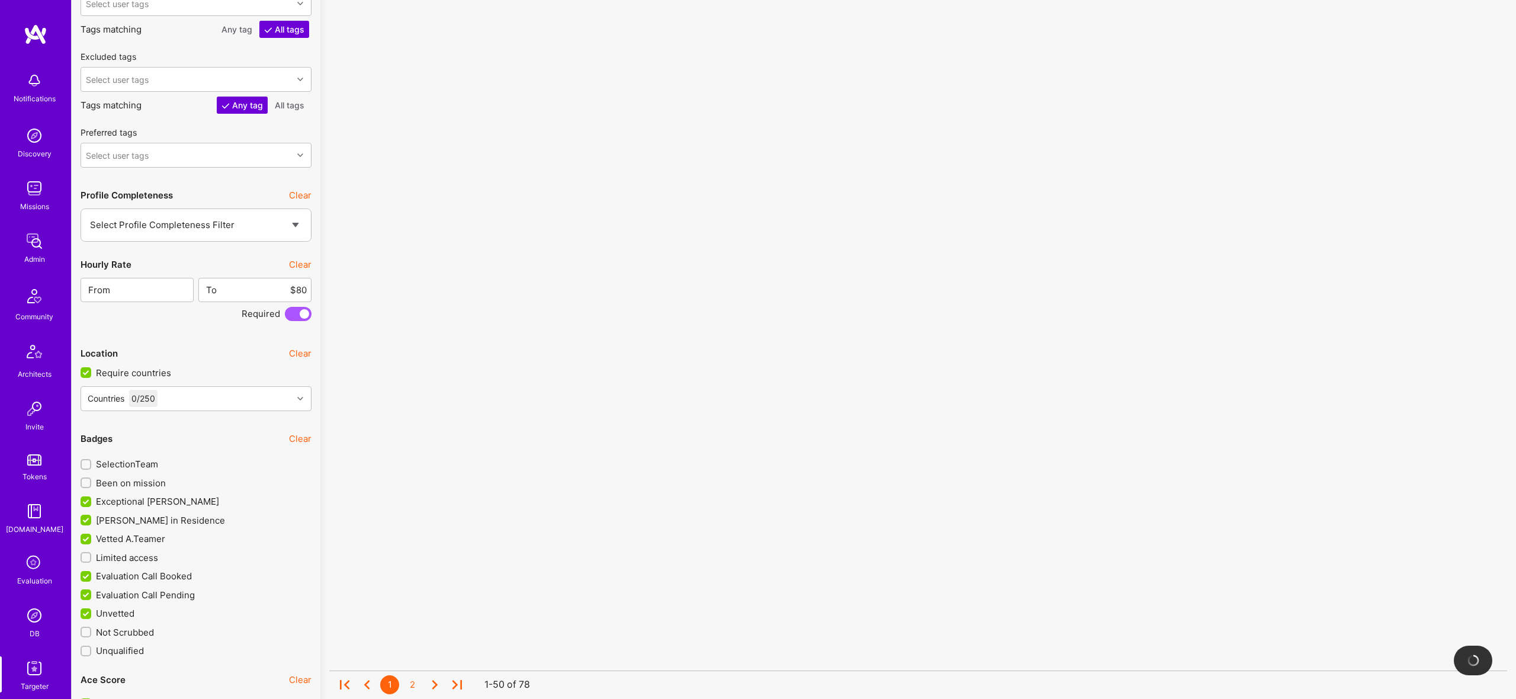
scroll to position [2111, 0]
click at [138, 554] on span "Limited access" at bounding box center [127, 553] width 62 height 12
click at [91, 554] on input "Limited access" at bounding box center [87, 554] width 8 height 8
checkbox input "true"
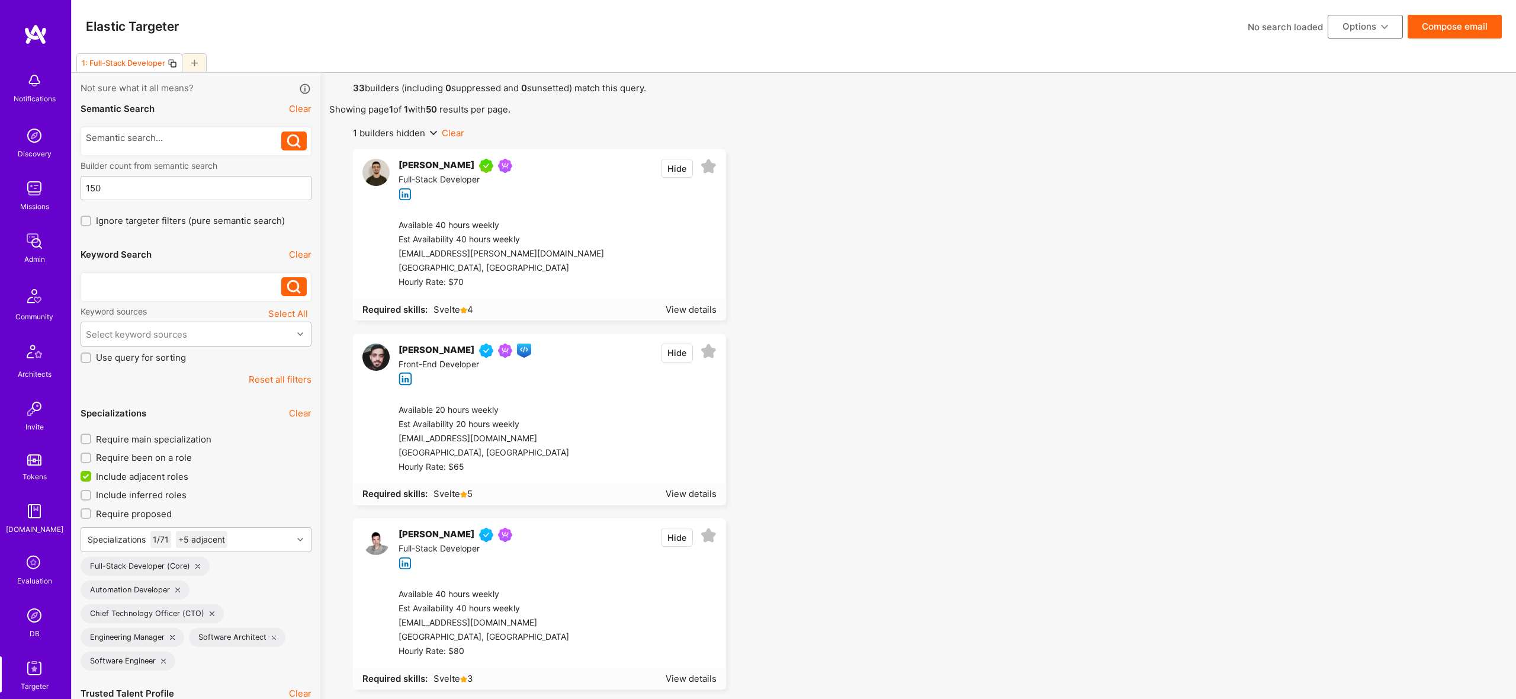
click at [1462, 23] on button "Compose email" at bounding box center [1455, 27] width 94 height 24
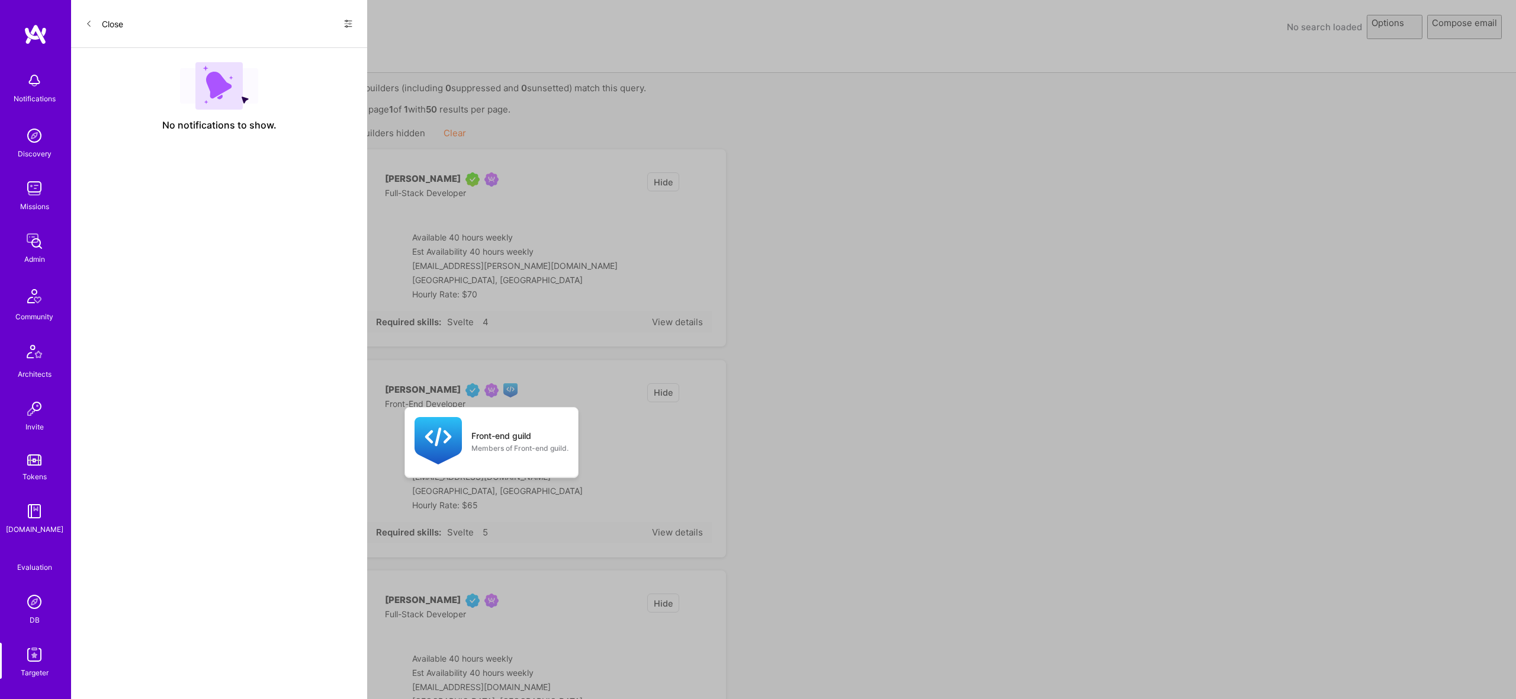
select select "rich-reachout"
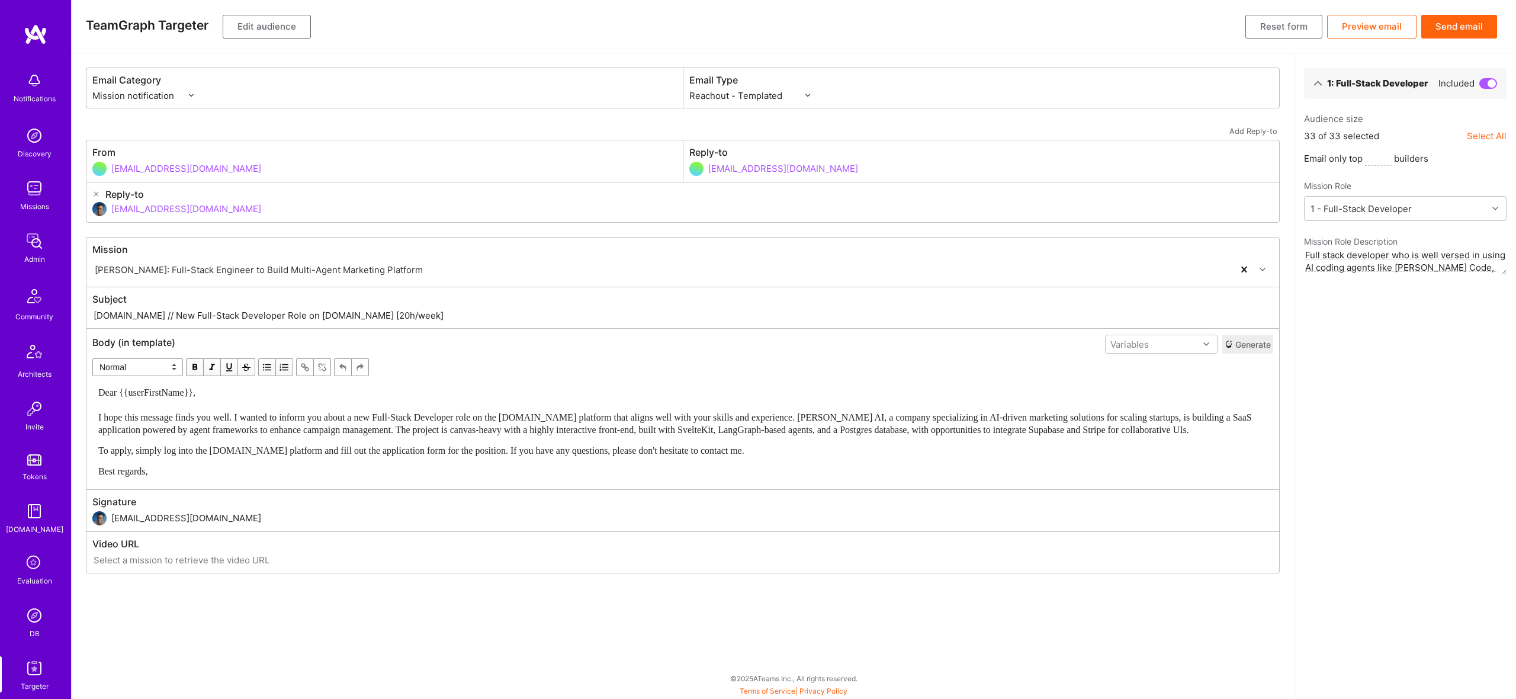
click at [1474, 19] on button "Send email" at bounding box center [1459, 27] width 76 height 24
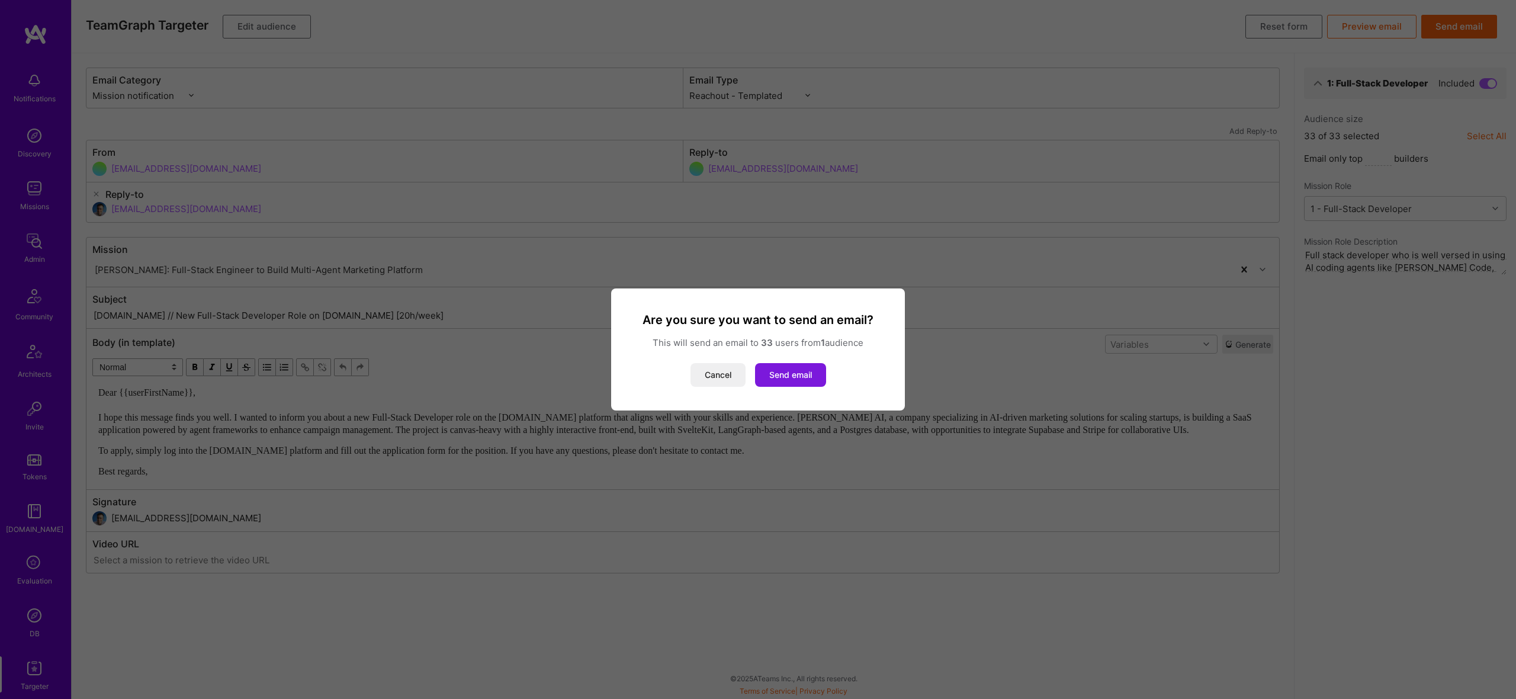
click at [792, 386] on button "Send email" at bounding box center [790, 375] width 71 height 24
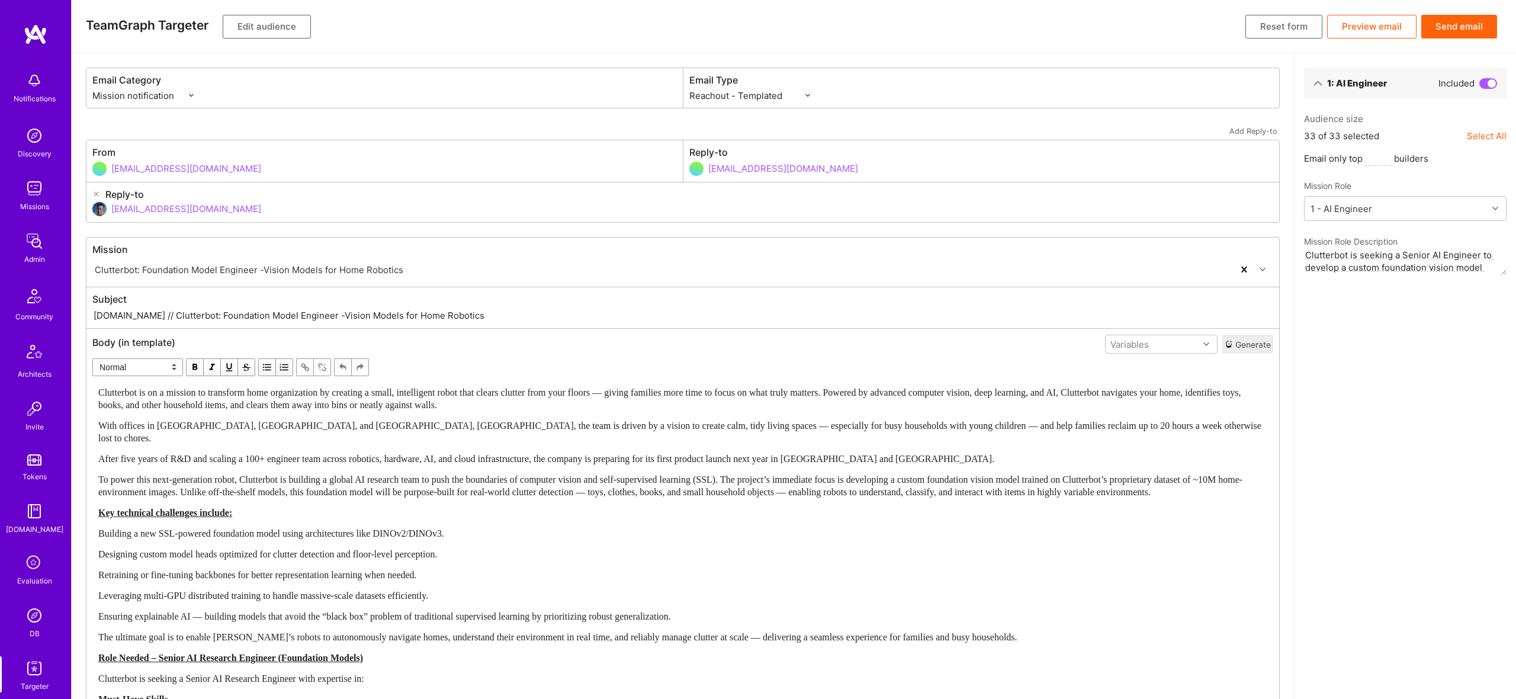
select select "rich-reachout"
click at [545, 474] on span "To power this next-generation robot, Clutterbot is building a global AI researc…" at bounding box center [670, 485] width 1144 height 23
click at [484, 474] on span "To power this next-generation robot, Clutterbot is building a global AI researc…" at bounding box center [670, 485] width 1144 height 23
click at [393, 493] on div "To power this next-generation robot, Clutterbot is building a global AI researc…" at bounding box center [682, 485] width 1169 height 25
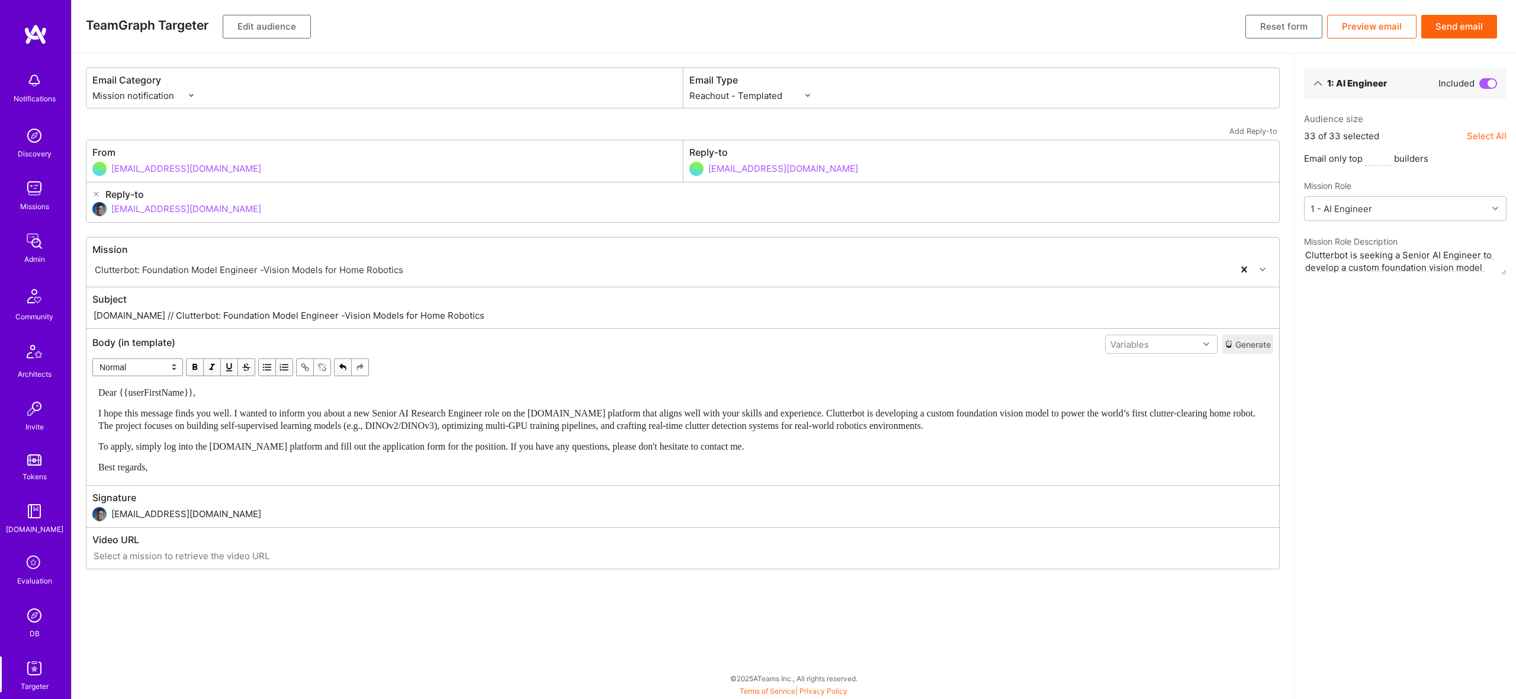
click at [438, 399] on div "Dear {{userFirstName}}, I hope this message finds you well. I wanted to inform …" at bounding box center [682, 429] width 1169 height 87
click at [440, 400] on div "Dear {{userFirstName}}, I hope this message finds you well. I wanted to inform …" at bounding box center [682, 429] width 1169 height 87
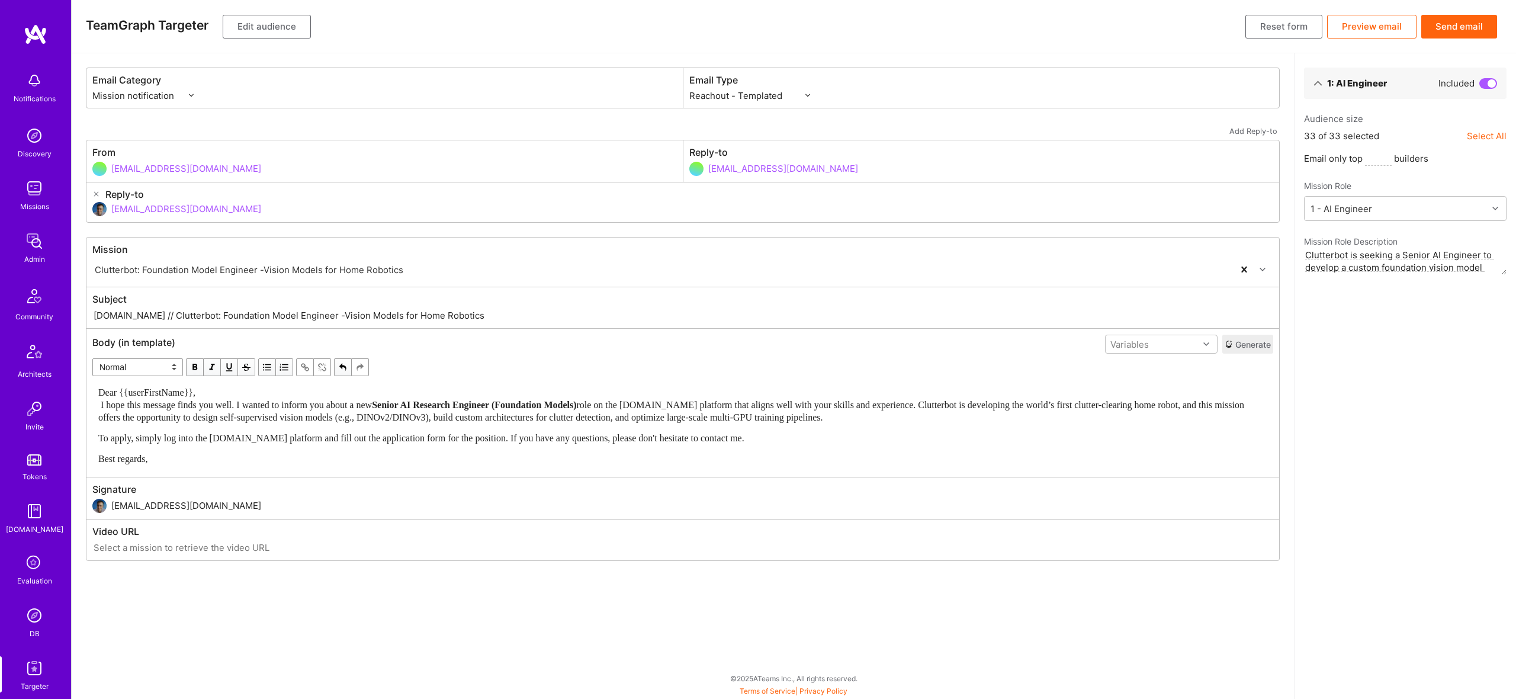
drag, startPoint x: 318, startPoint y: 407, endPoint x: 317, endPoint y: 397, distance: 9.5
click at [318, 402] on span "Dear {{userFirstName}}, I hope this message finds you well. I wanted to inform …" at bounding box center [235, 398] width 274 height 23
click at [317, 396] on div "Dear {{userFirstName}}, I hope this message finds you well. I wanted to inform …" at bounding box center [682, 404] width 1169 height 37
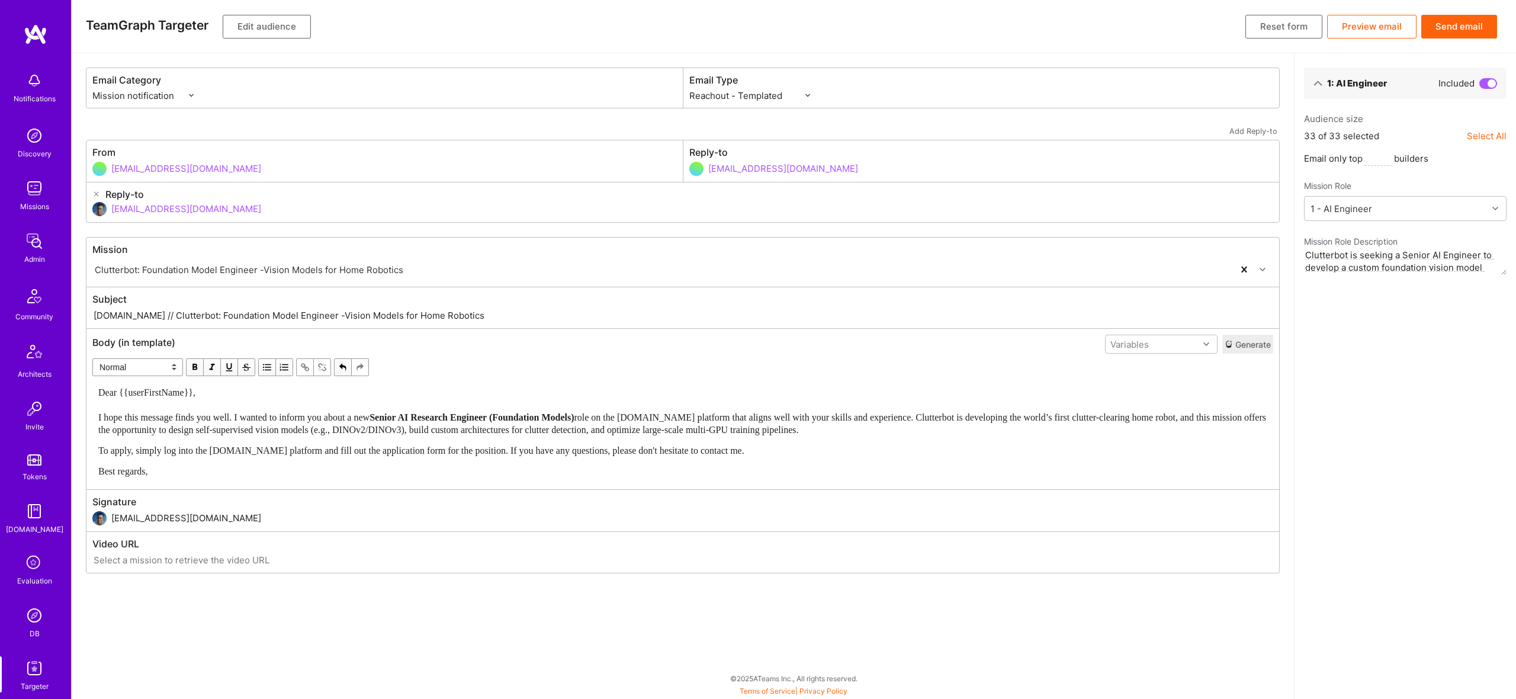
drag, startPoint x: 533, startPoint y: 415, endPoint x: 558, endPoint y: 415, distance: 25.5
click at [533, 415] on span "Senior AI Research Engineer (Foundation Models)" at bounding box center [472, 417] width 204 height 10
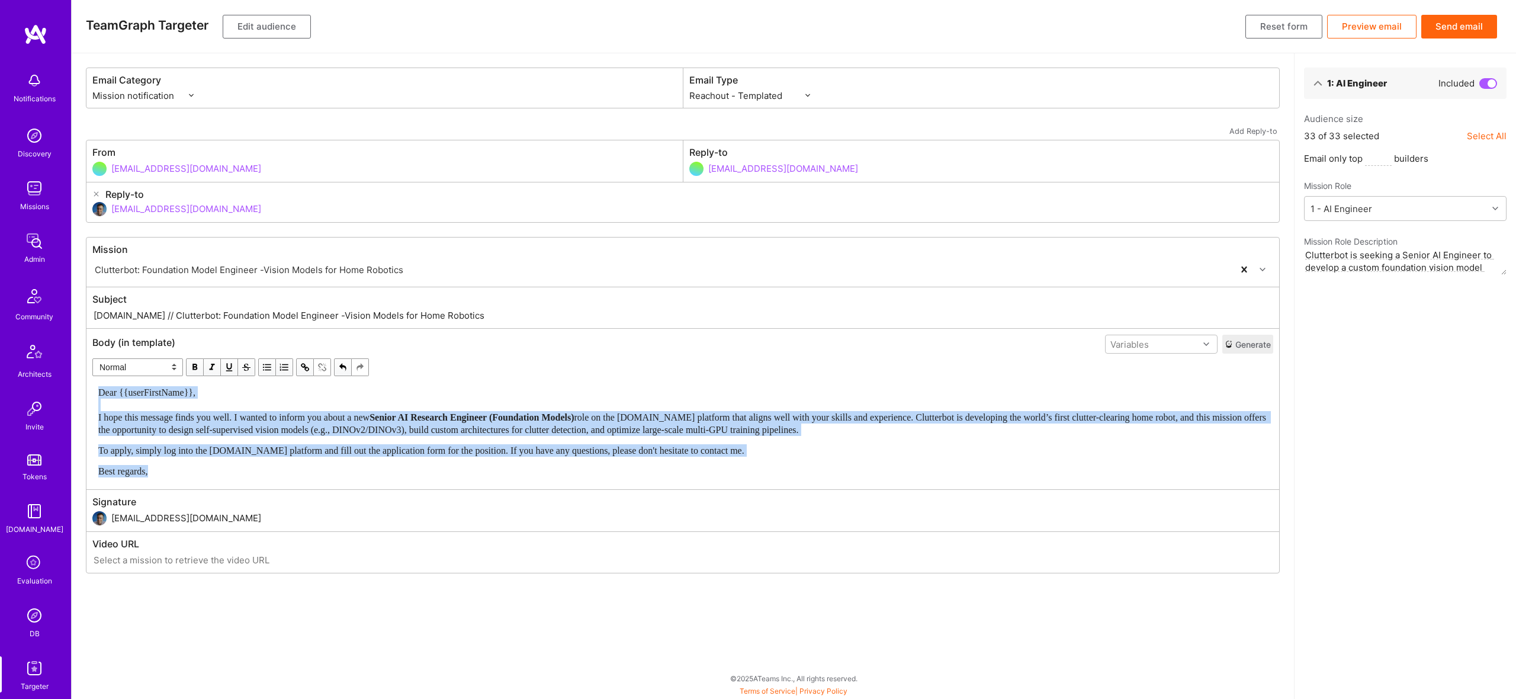
click at [198, 367] on span "button" at bounding box center [194, 367] width 13 height 13
click at [887, 466] on div "Best regards," at bounding box center [682, 471] width 1169 height 12
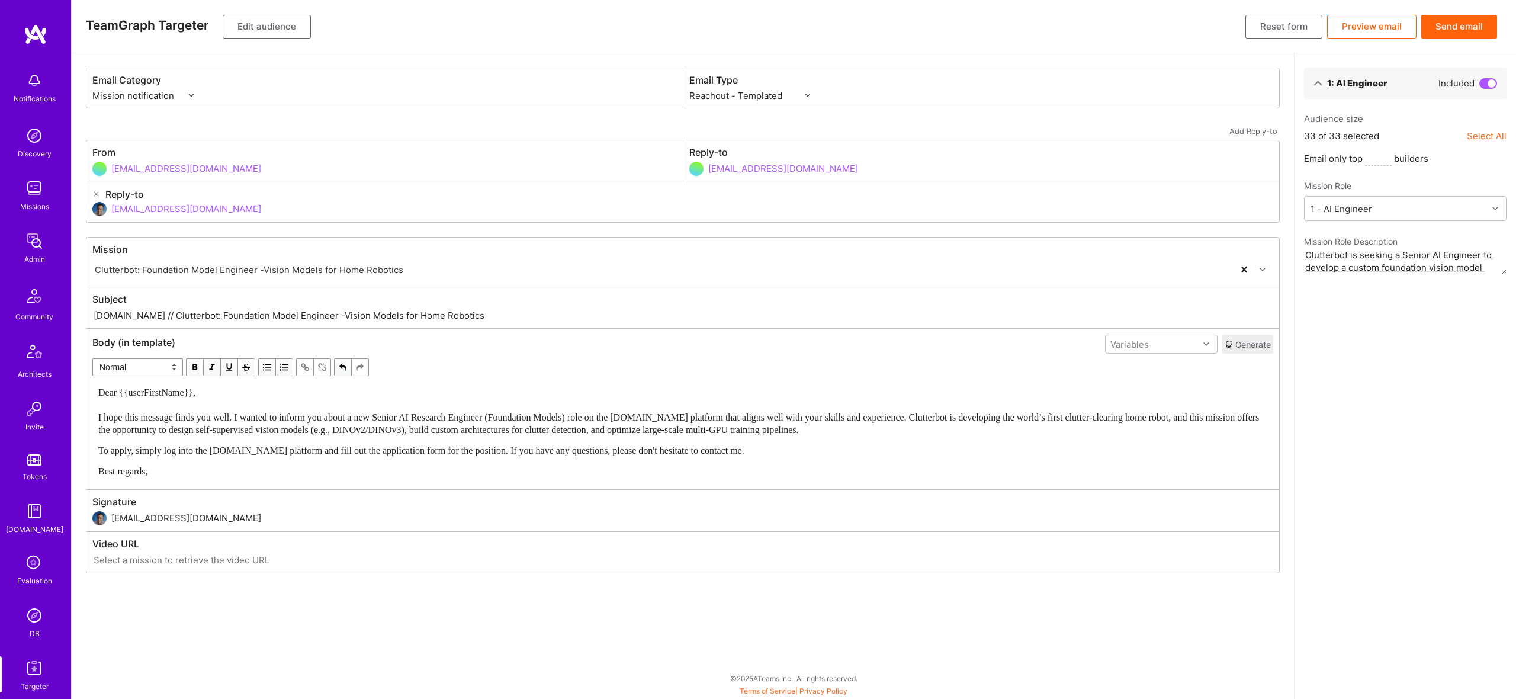
click at [275, 30] on button "Edit audience" at bounding box center [267, 27] width 88 height 24
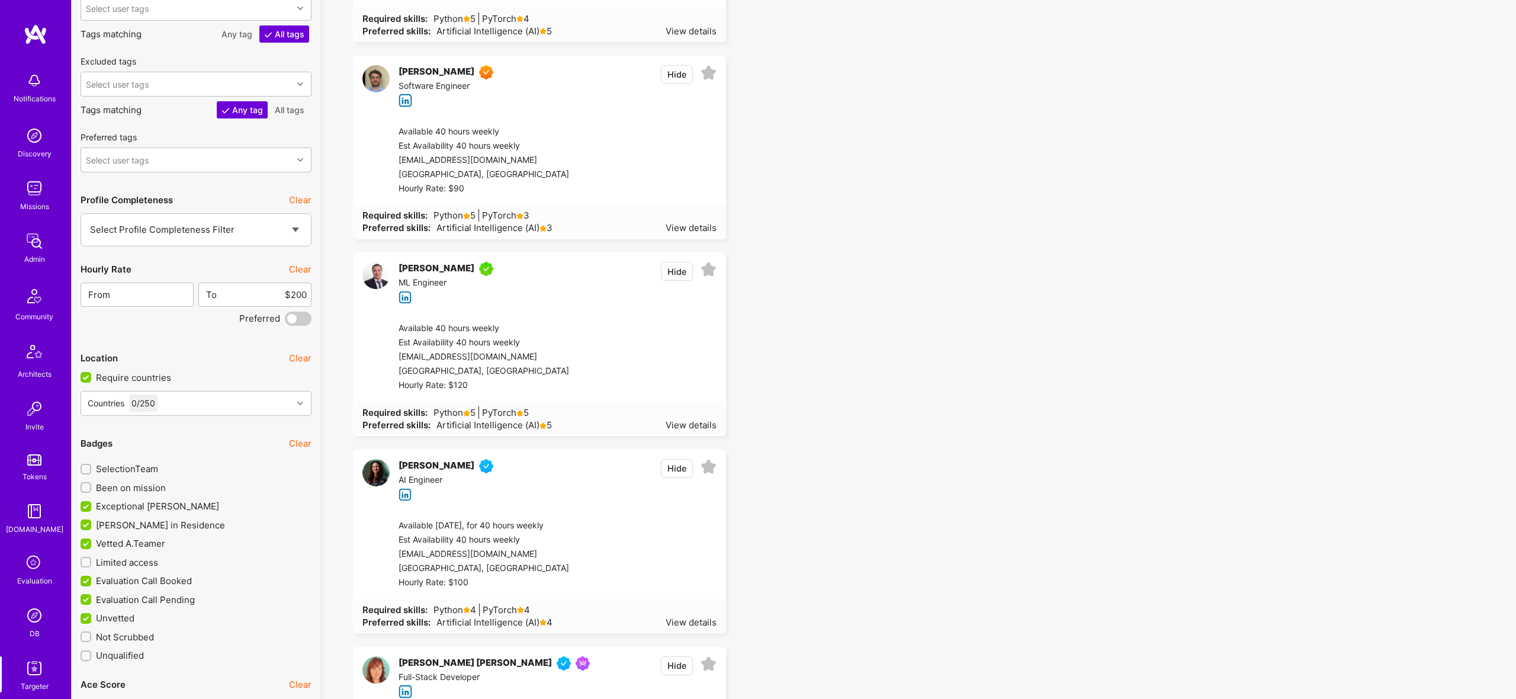
scroll to position [2113, 0]
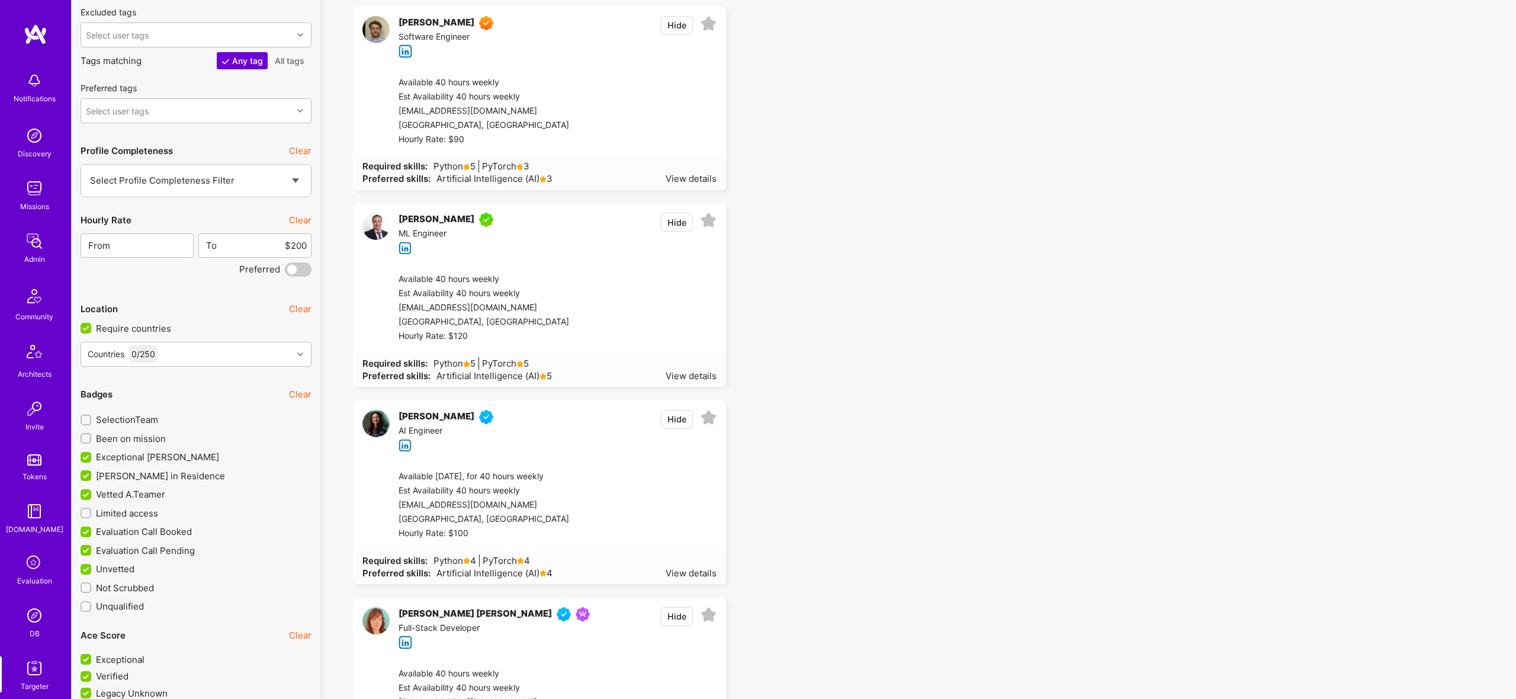
click at [151, 507] on span "Limited access" at bounding box center [127, 513] width 62 height 12
click at [91, 509] on input "Limited access" at bounding box center [87, 513] width 8 height 8
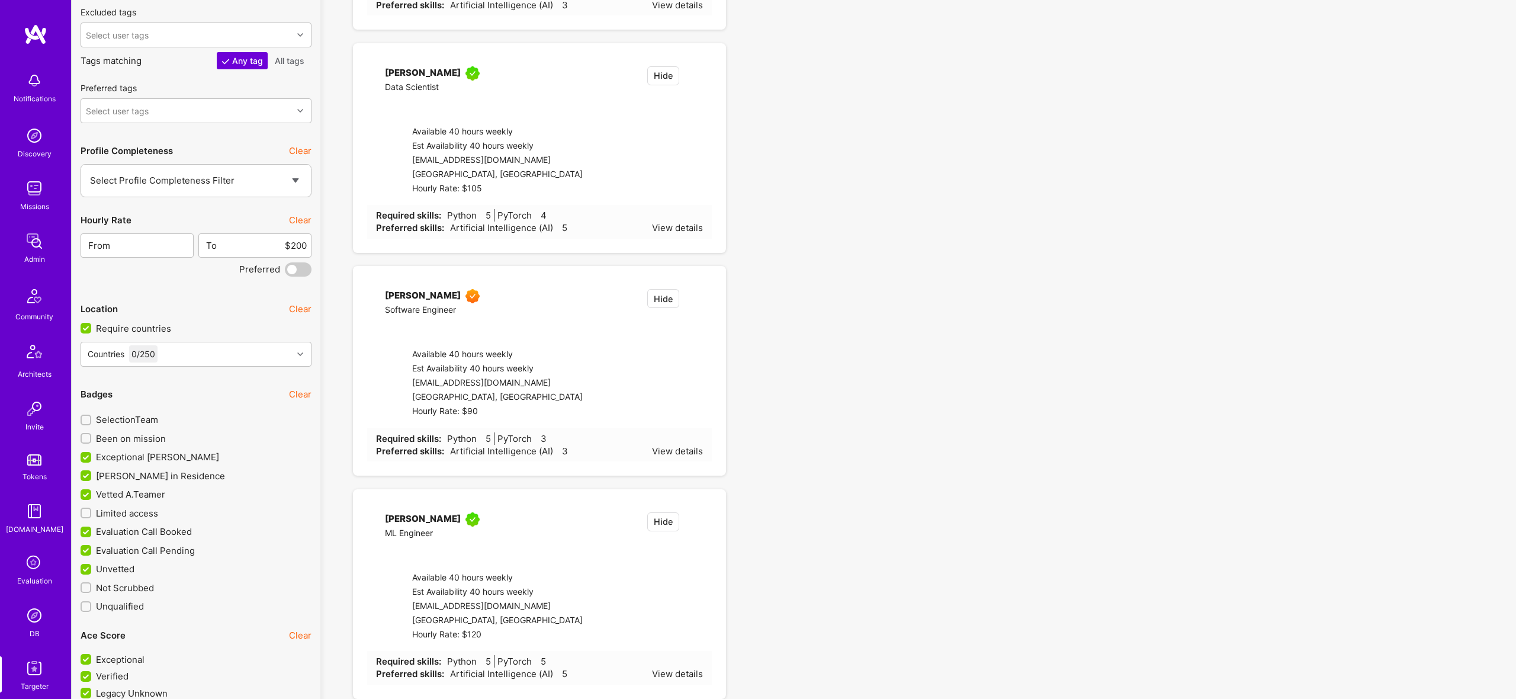
checkbox input "true"
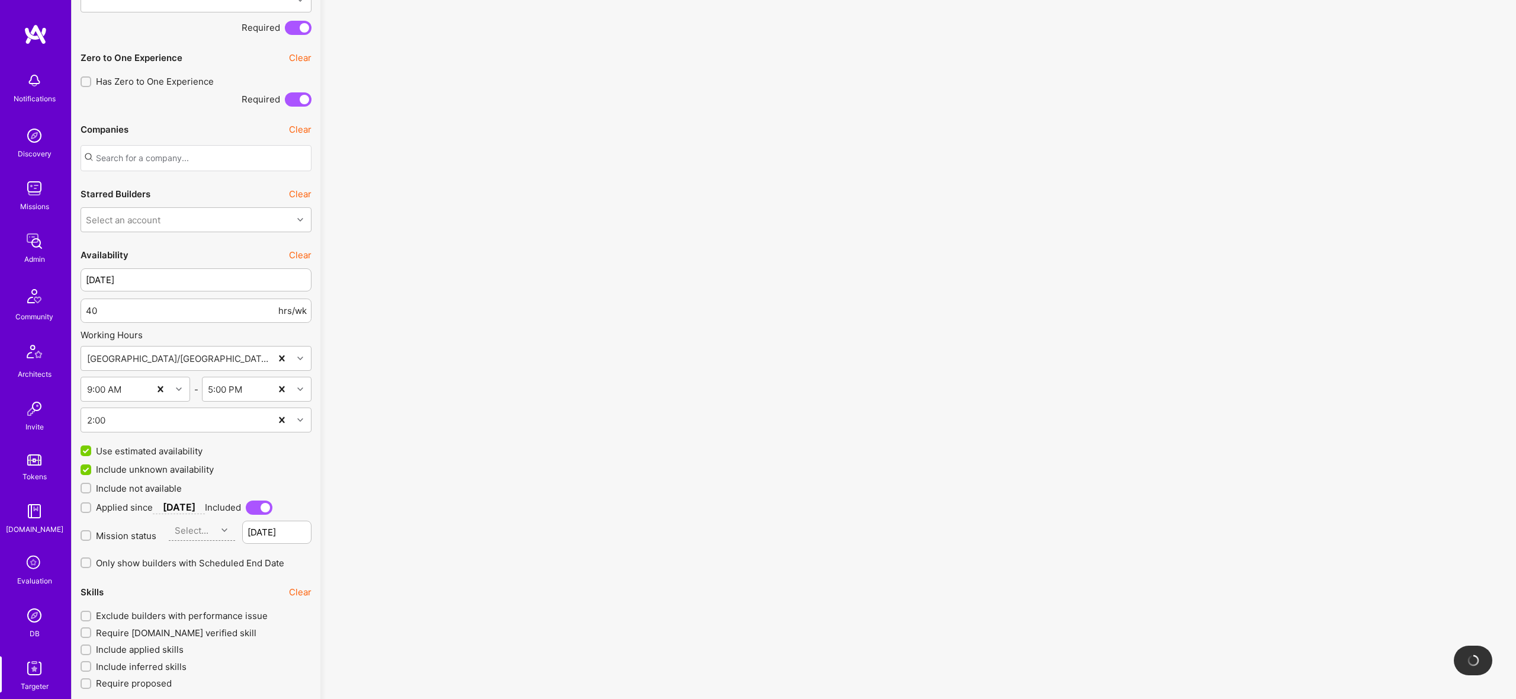
scroll to position [108, 0]
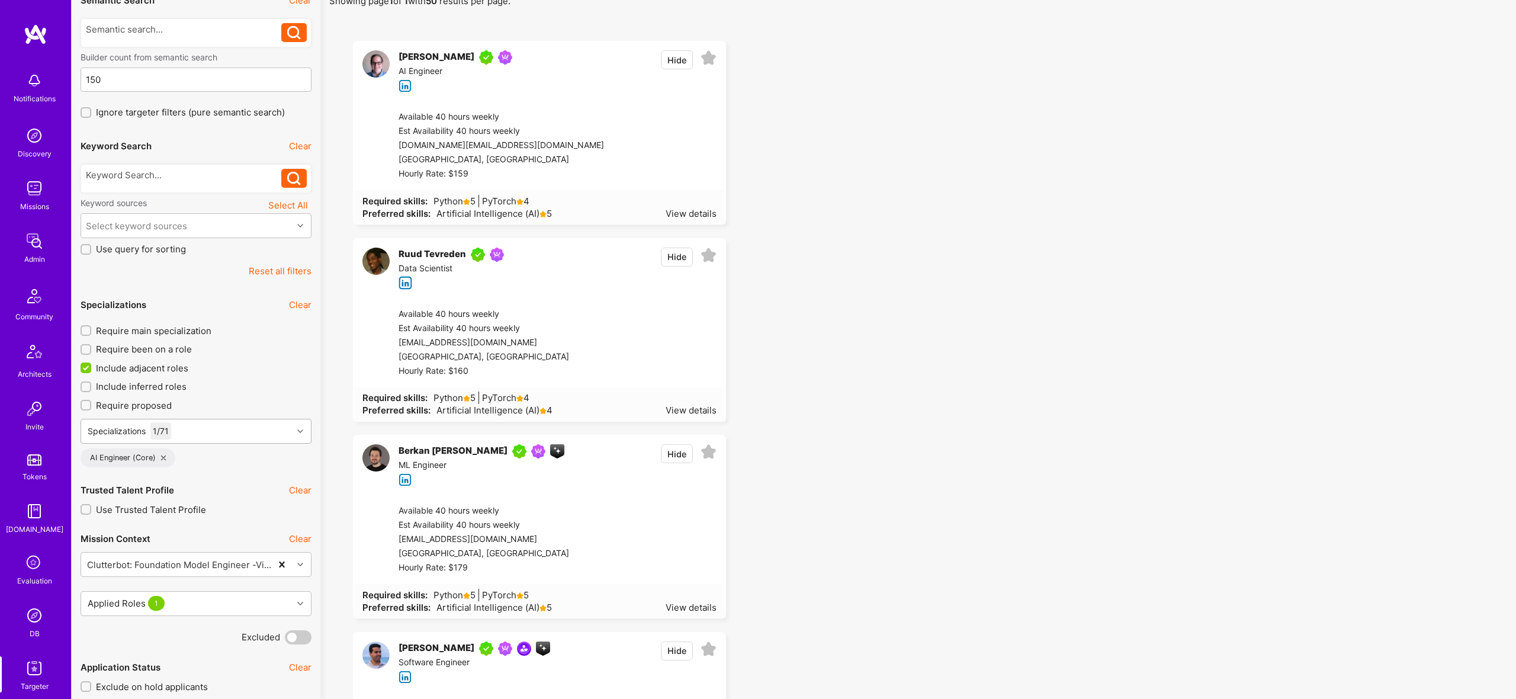
click at [172, 438] on div "Specializations 1 / 71" at bounding box center [186, 431] width 211 height 24
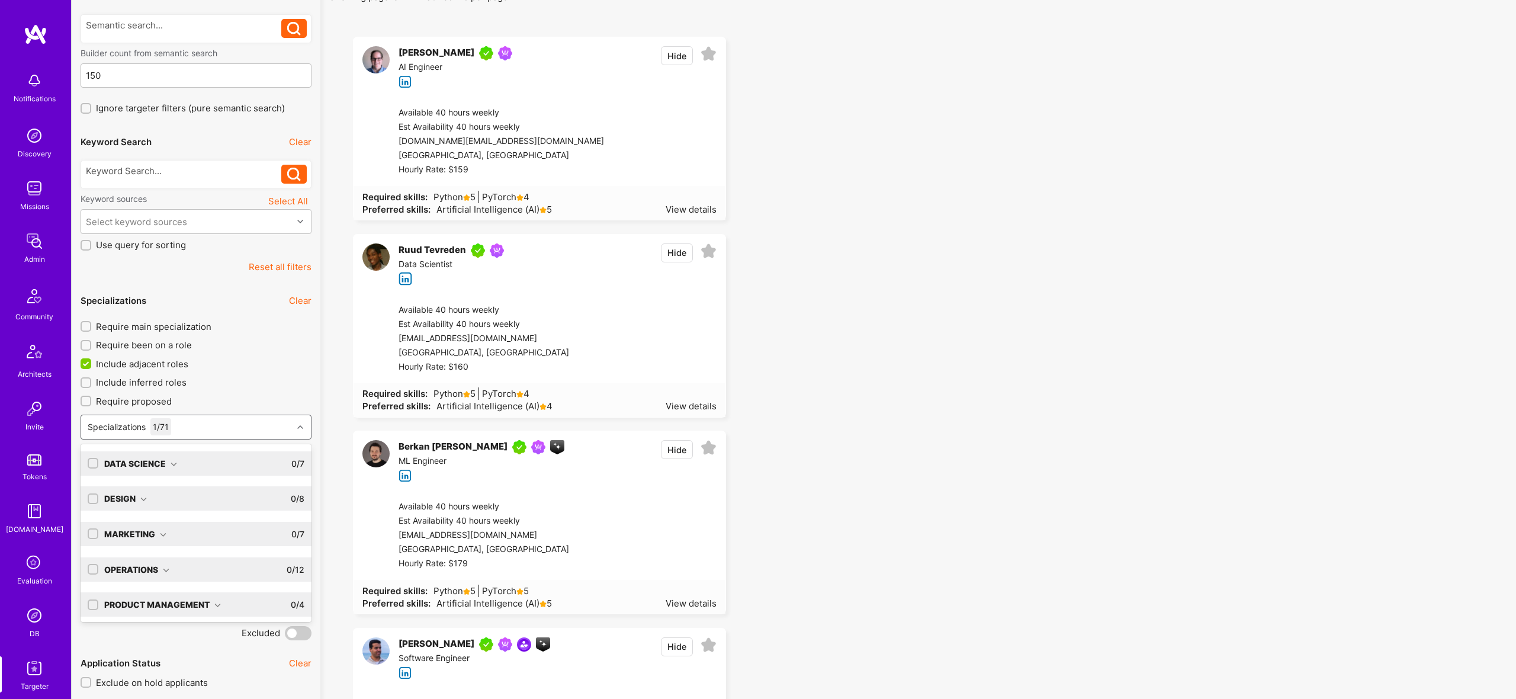
click at [161, 458] on div "Data Science" at bounding box center [140, 463] width 73 height 12
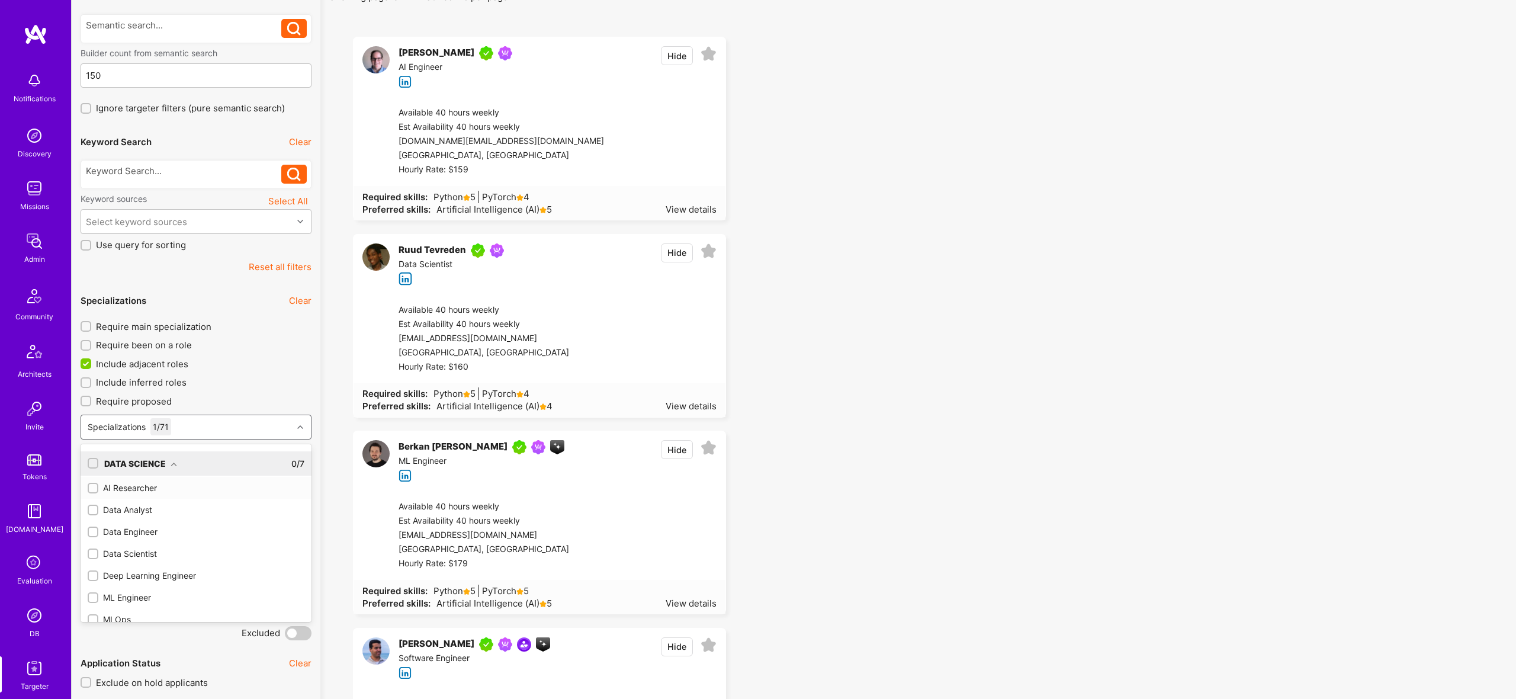
click at [127, 487] on div "AI Researcher" at bounding box center [196, 487] width 217 height 12
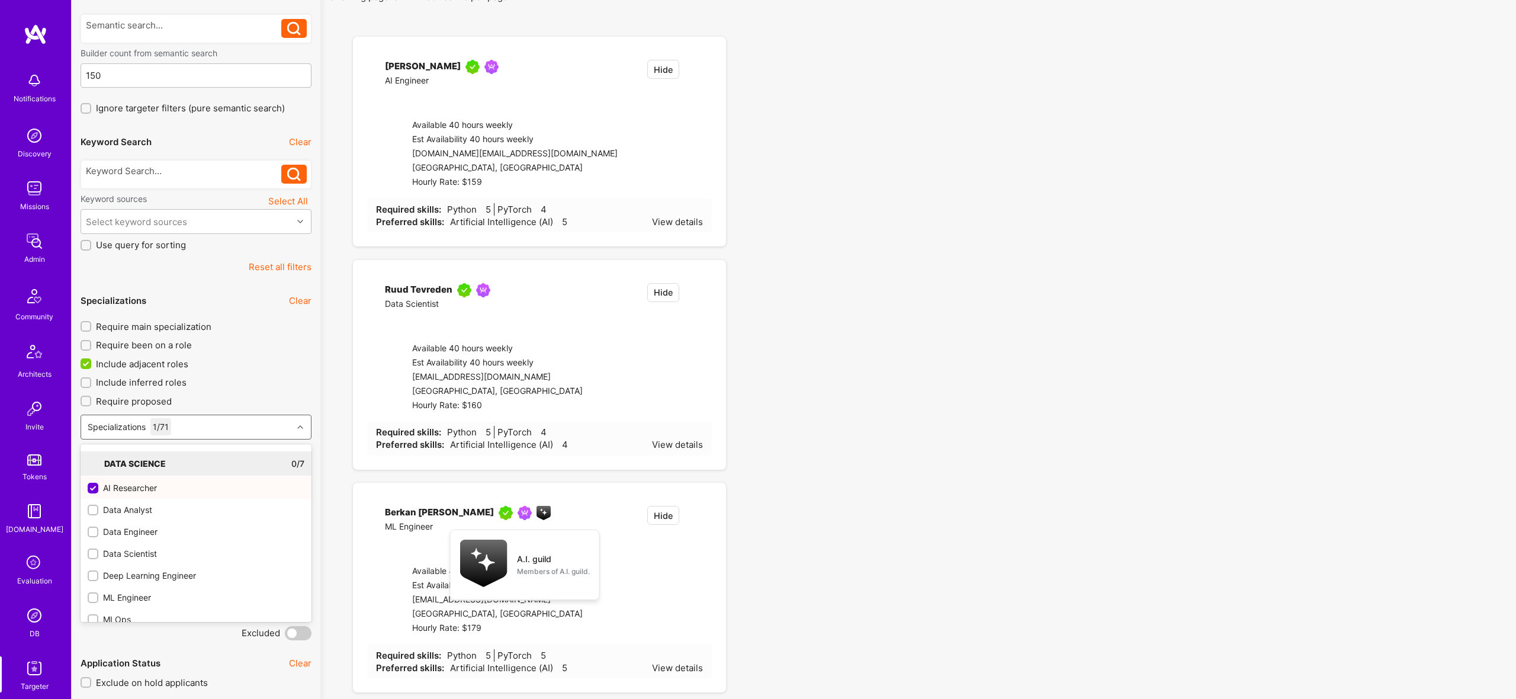
checkbox input "true"
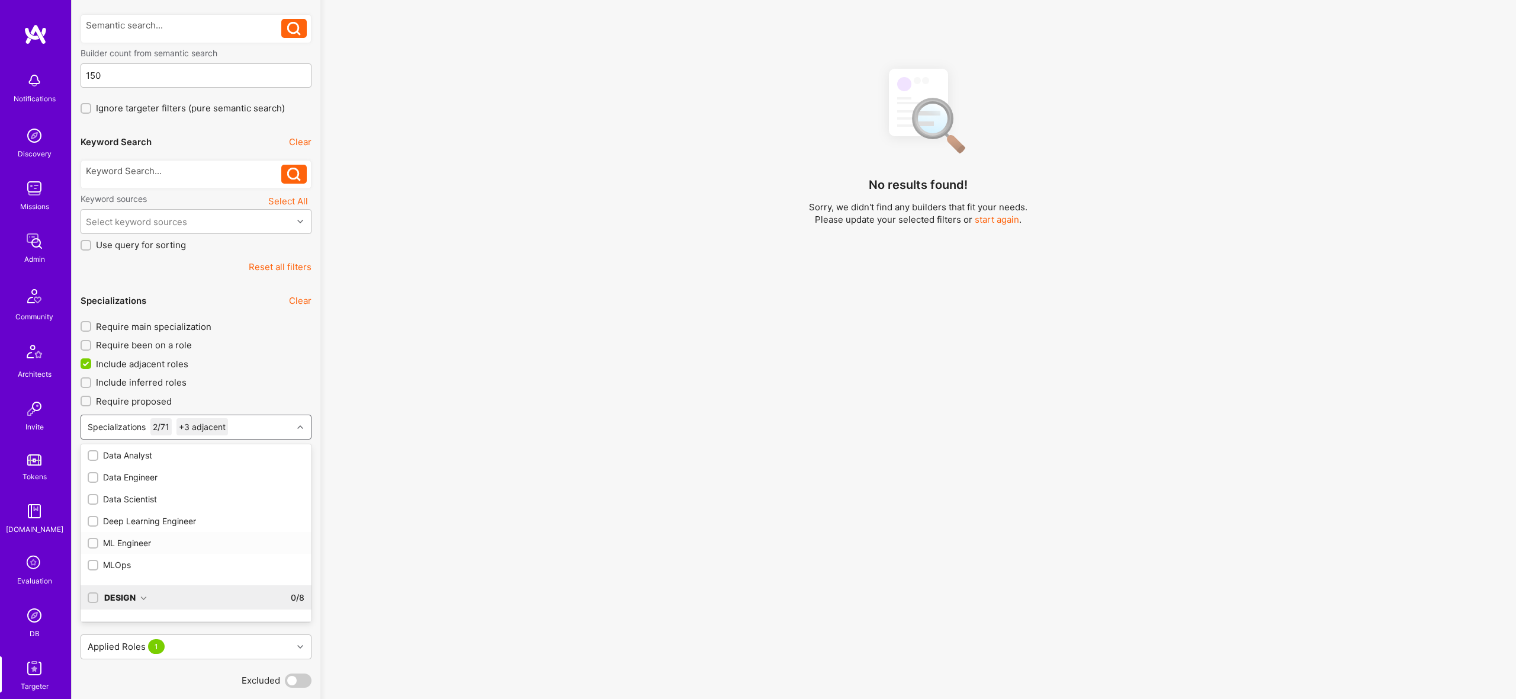
click at [129, 535] on div "ML Engineer" at bounding box center [196, 543] width 231 height 22
checkbox input "true"
click at [111, 566] on div "MLOps" at bounding box center [196, 561] width 217 height 12
checkbox input "true"
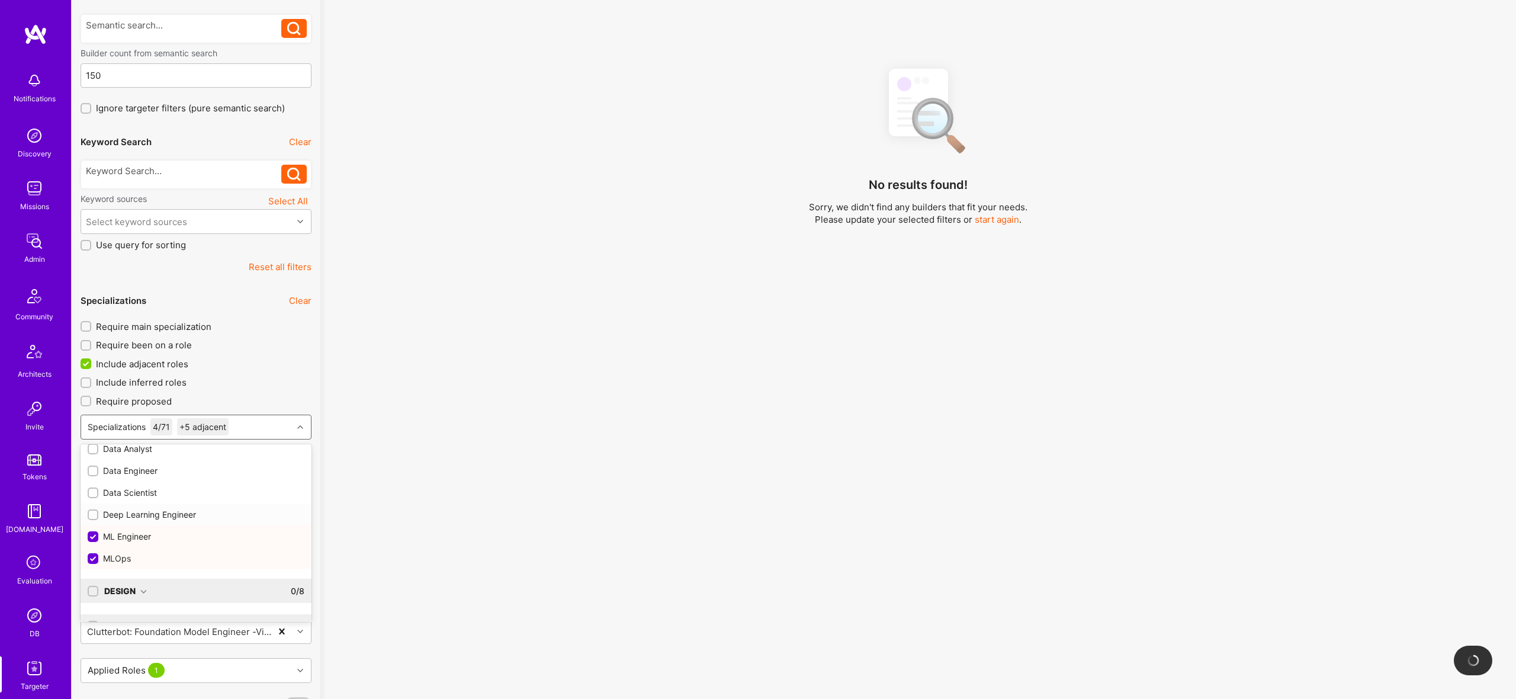
click at [140, 515] on div "Deep Learning Engineer" at bounding box center [196, 514] width 217 height 12
checkbox input "true"
click at [139, 494] on div "Data Scientist" at bounding box center [196, 491] width 217 height 12
checkbox input "true"
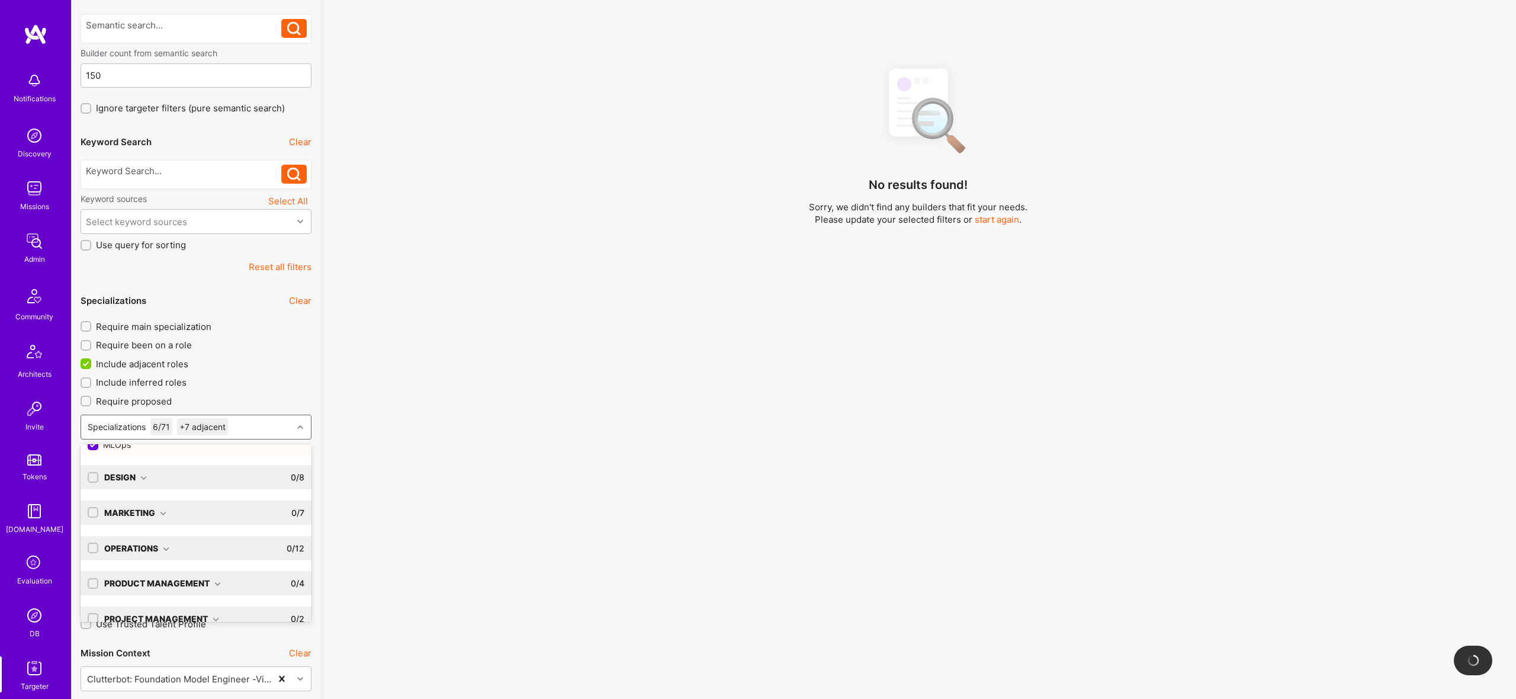
scroll to position [227, 0]
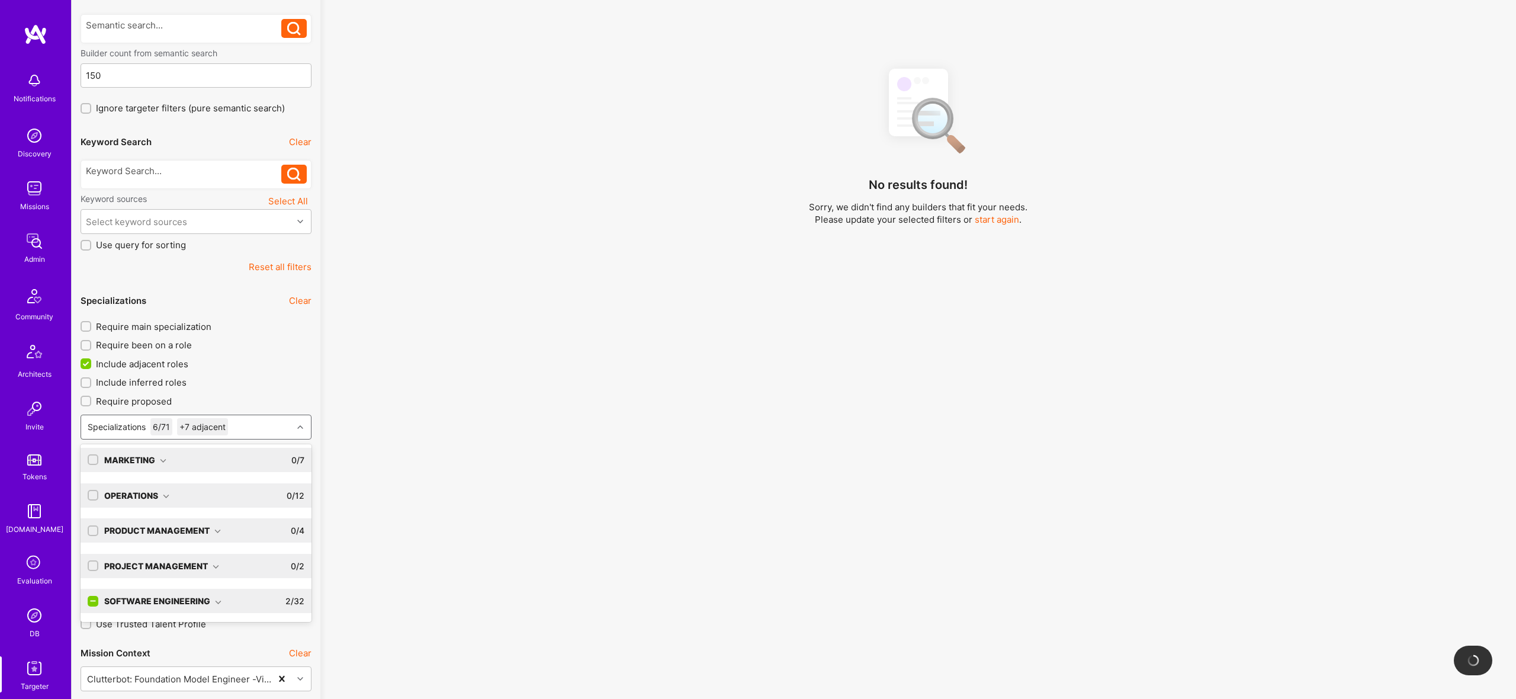
click at [166, 598] on div "Software Engineering" at bounding box center [162, 601] width 117 height 12
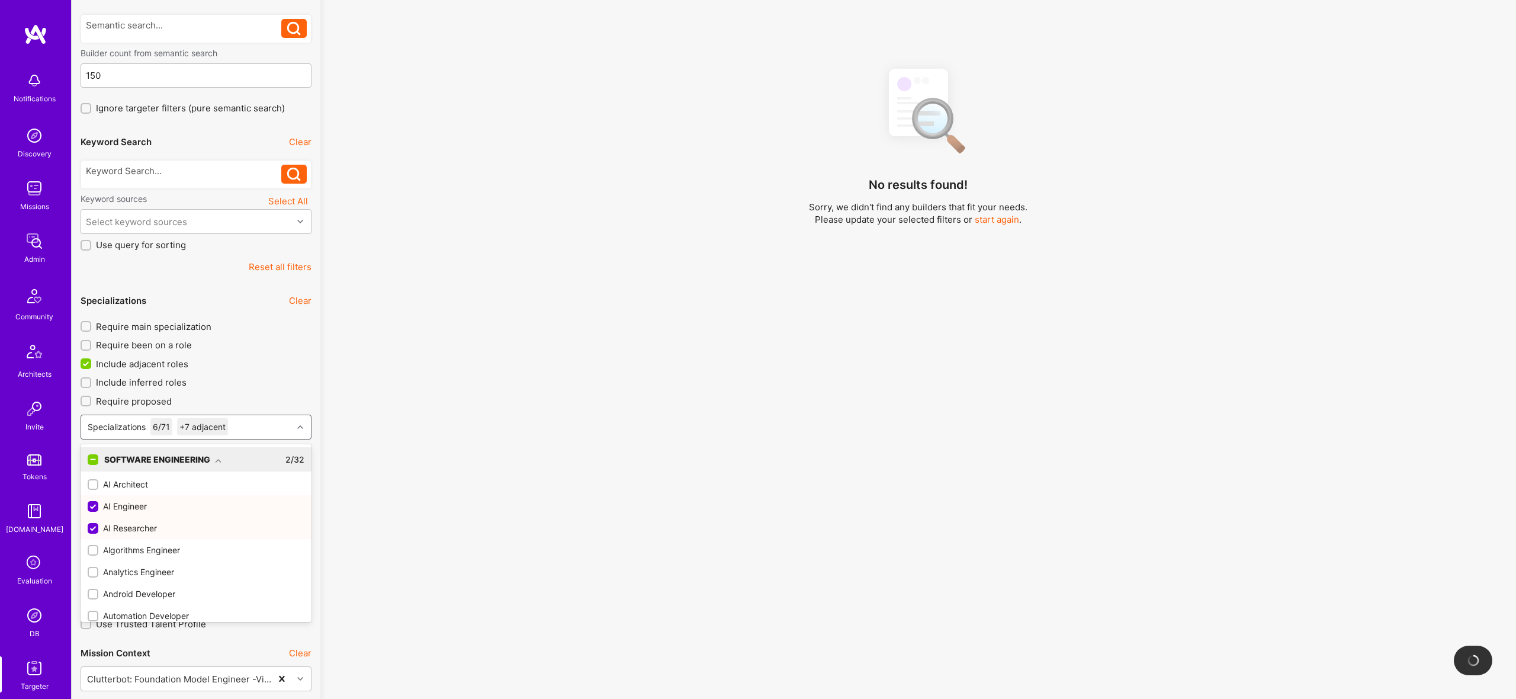
scroll to position [378, 0]
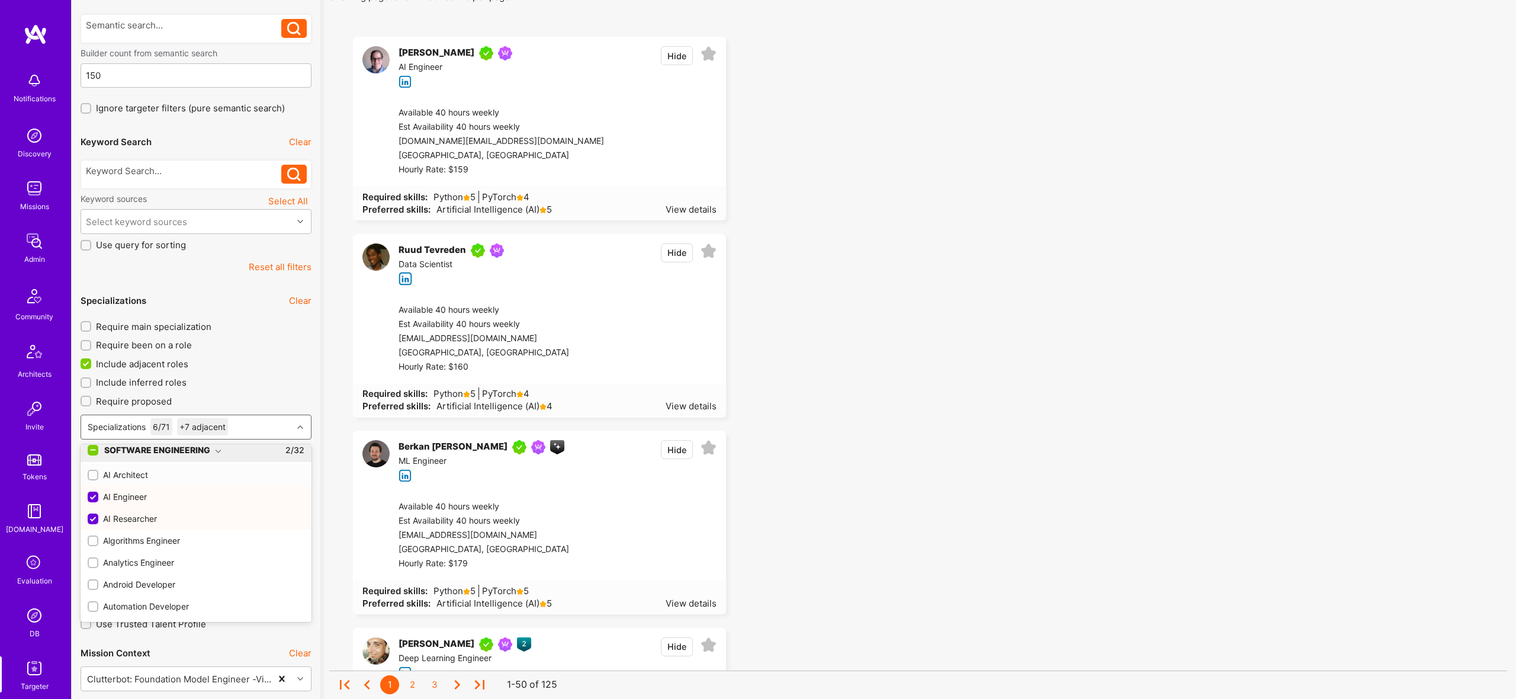
click at [124, 472] on div "AI Architect" at bounding box center [196, 474] width 217 height 12
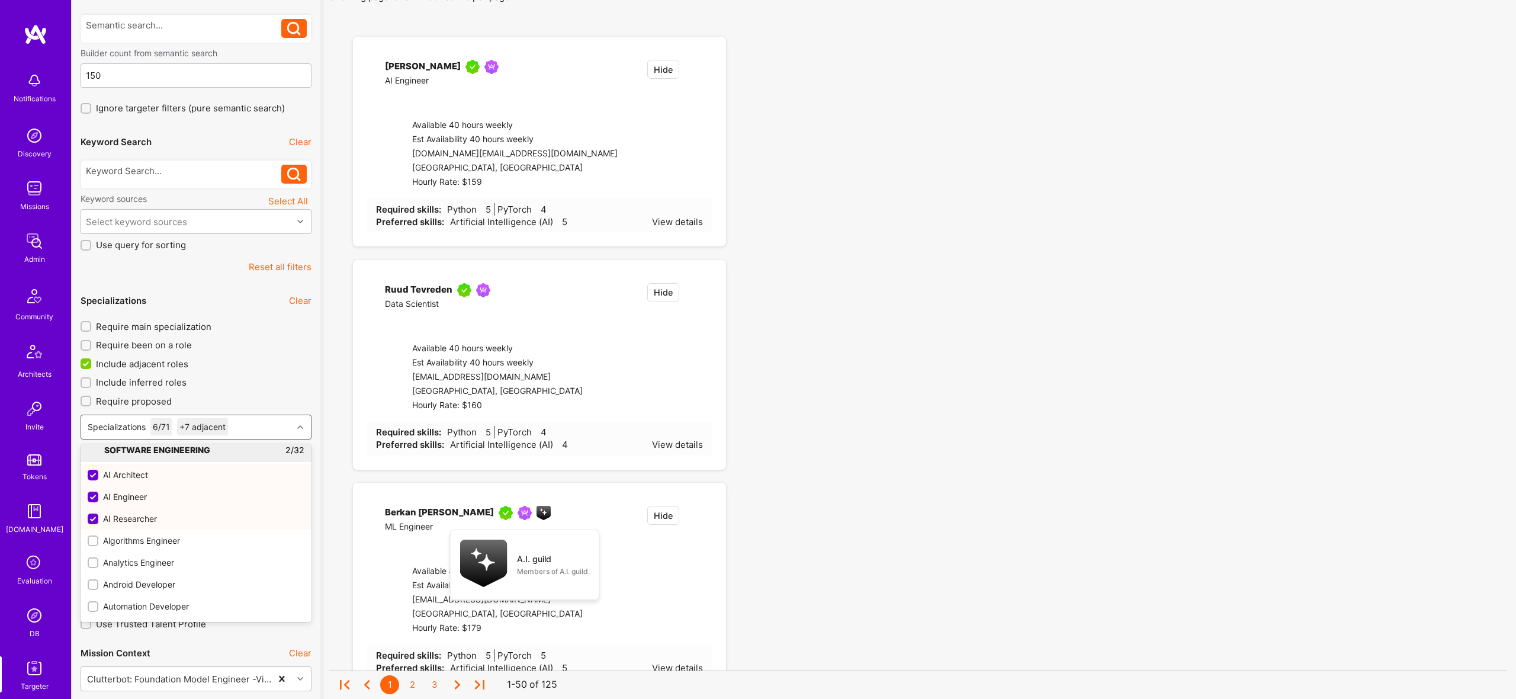
checkbox input "true"
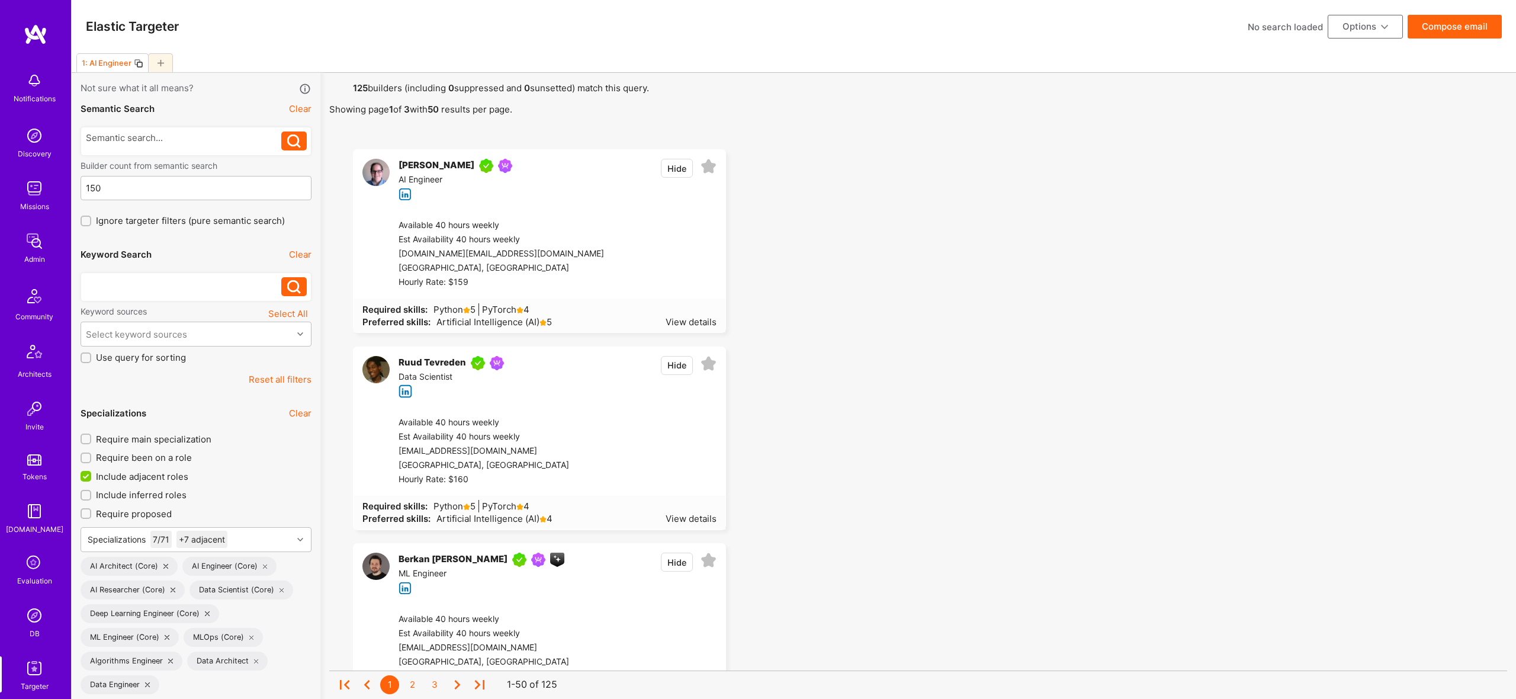
click at [166, 282] on div at bounding box center [184, 283] width 196 height 12
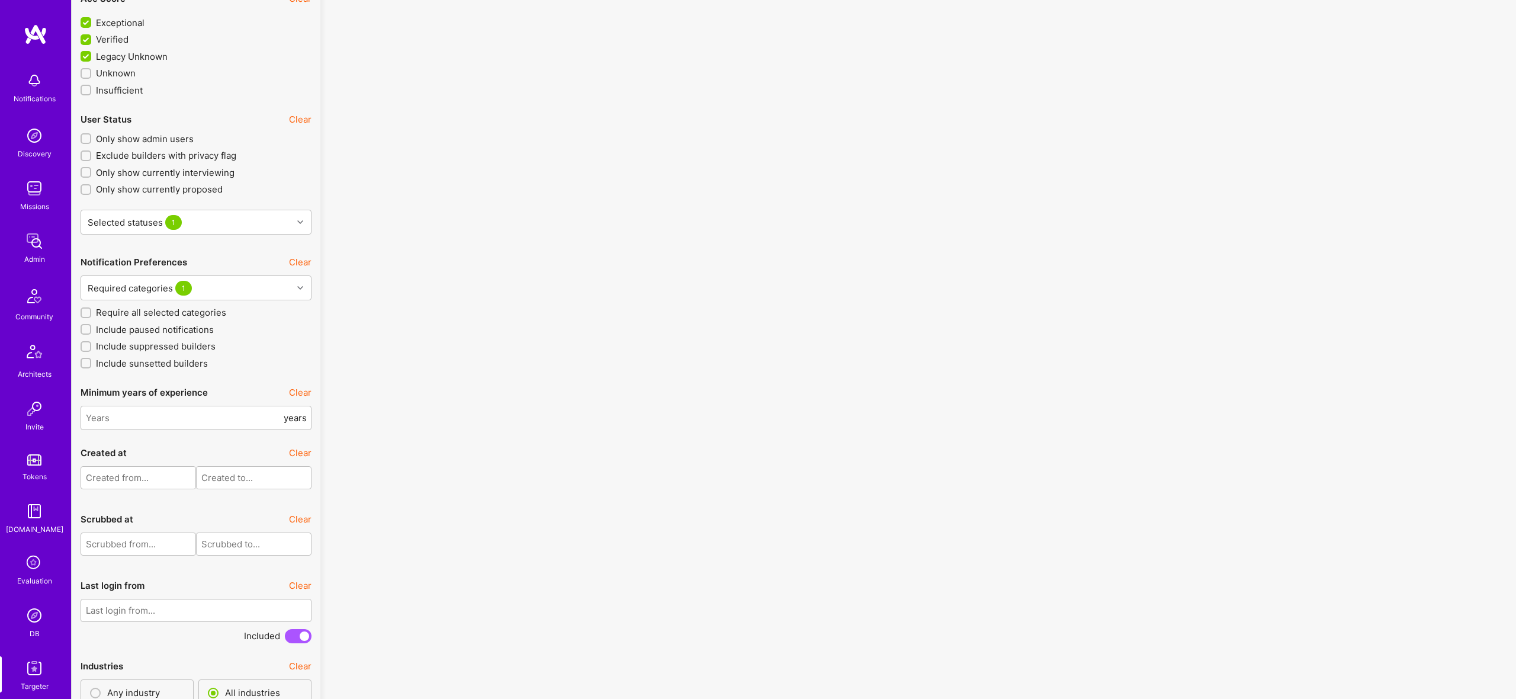
scroll to position [2119, 0]
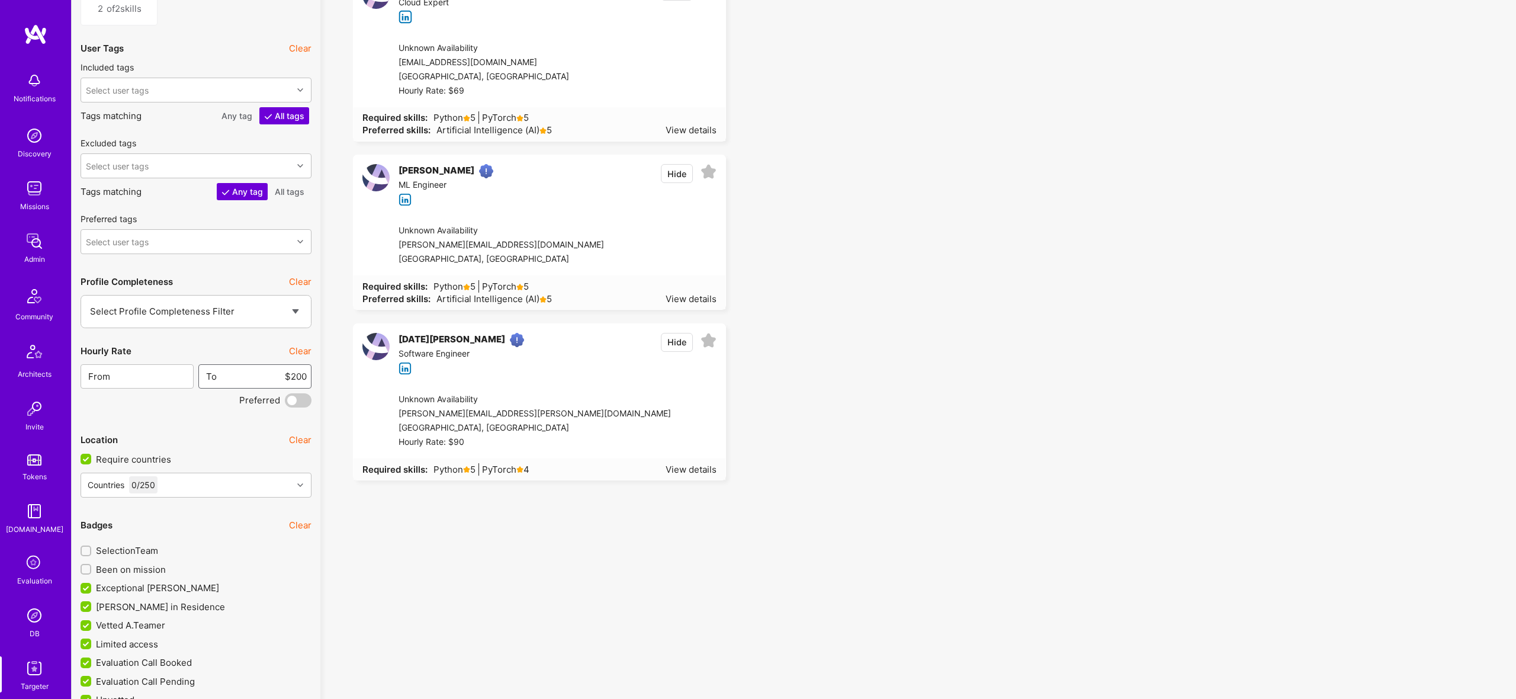
click at [303, 373] on input "$200" at bounding box center [261, 376] width 89 height 30
type input "$500"
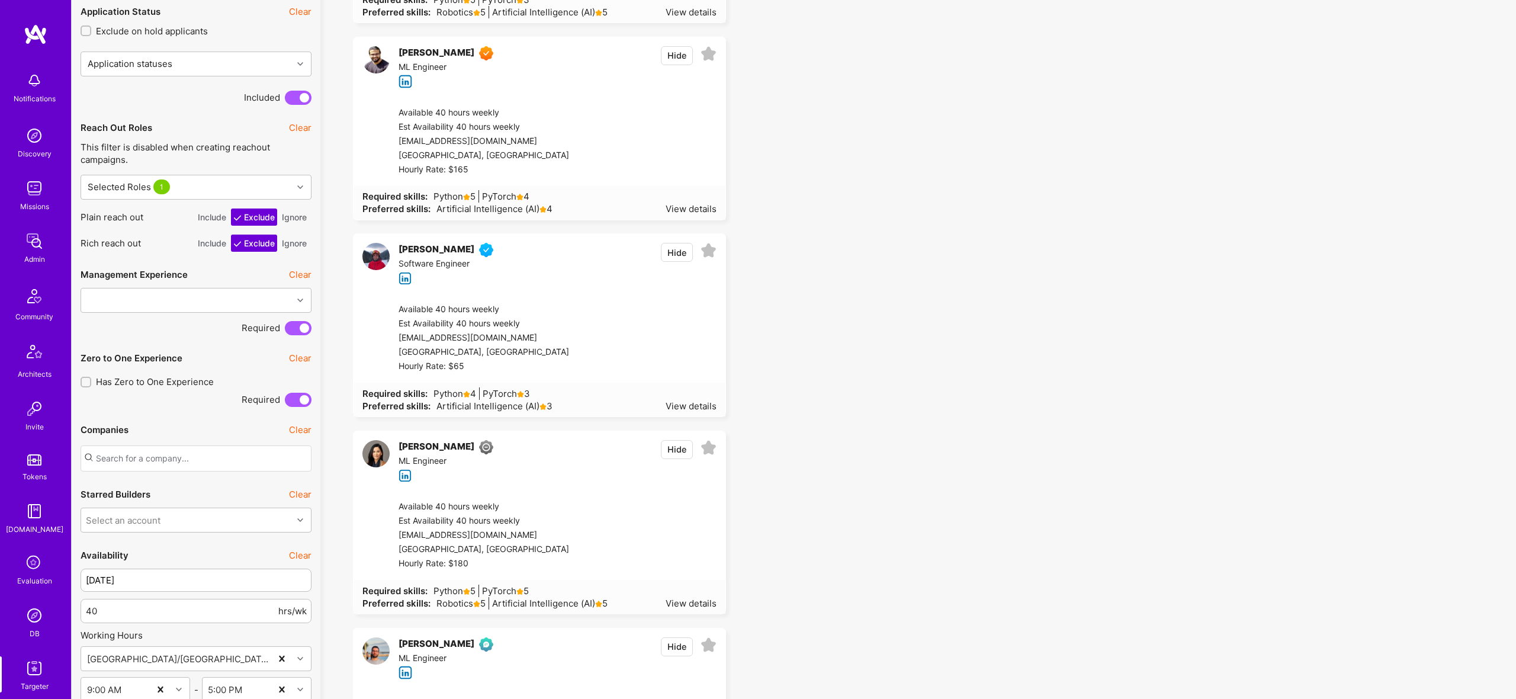
scroll to position [1081, 0]
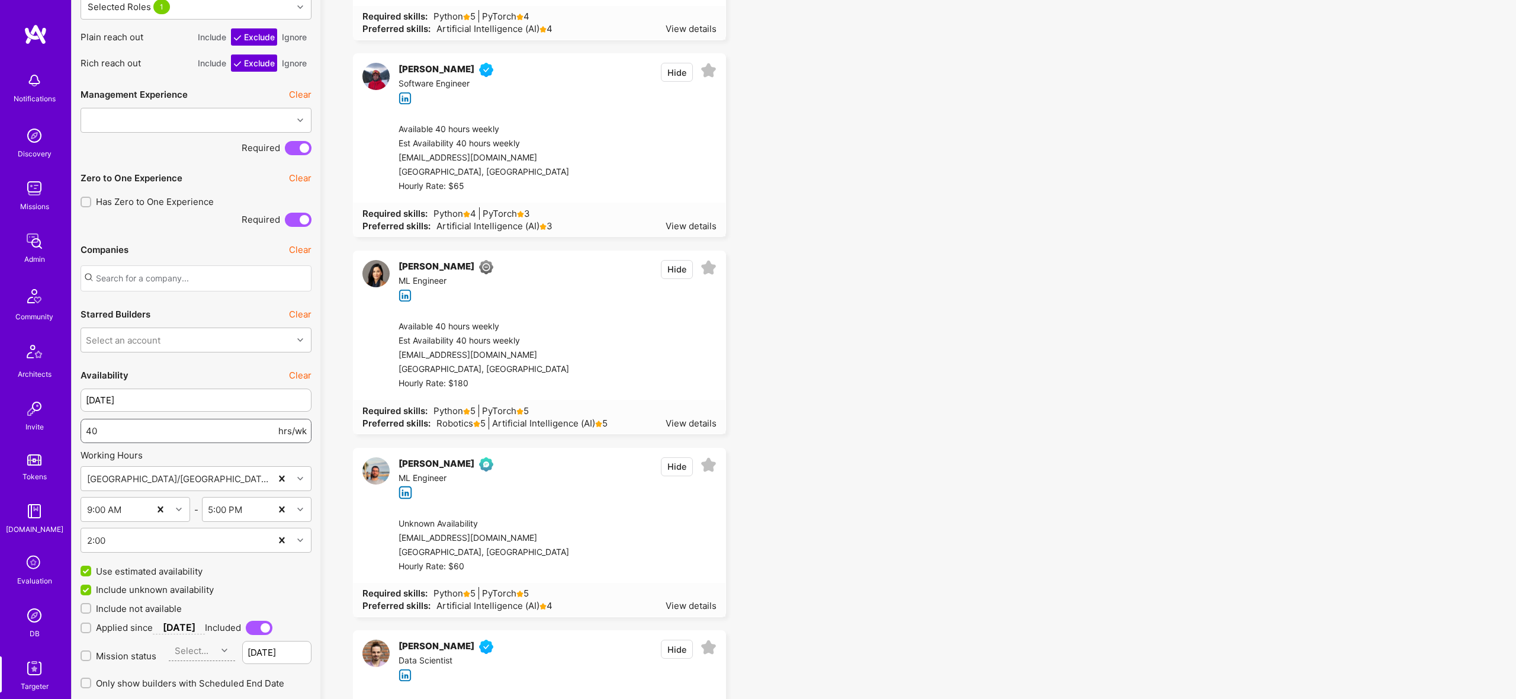
click at [163, 431] on input "40" at bounding box center [181, 431] width 190 height 30
type input "20"
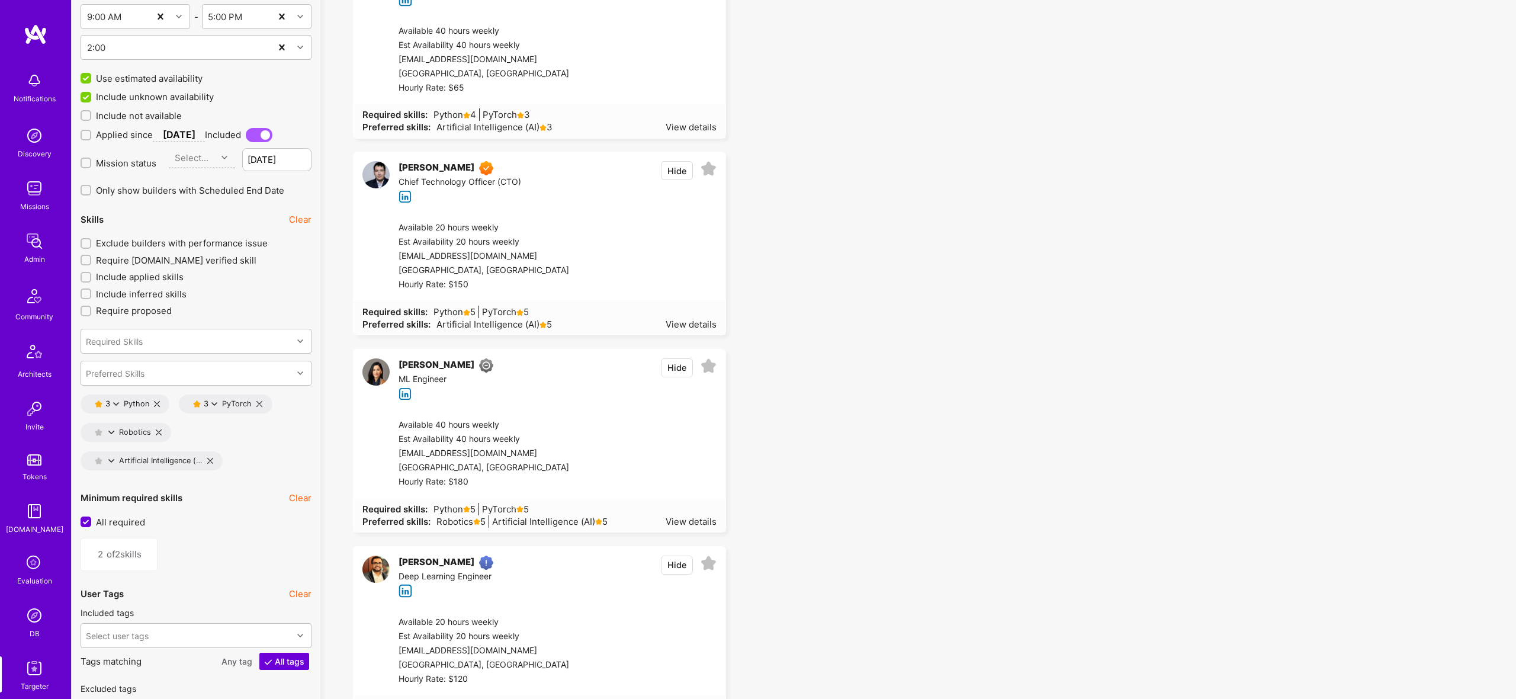
scroll to position [1569, 0]
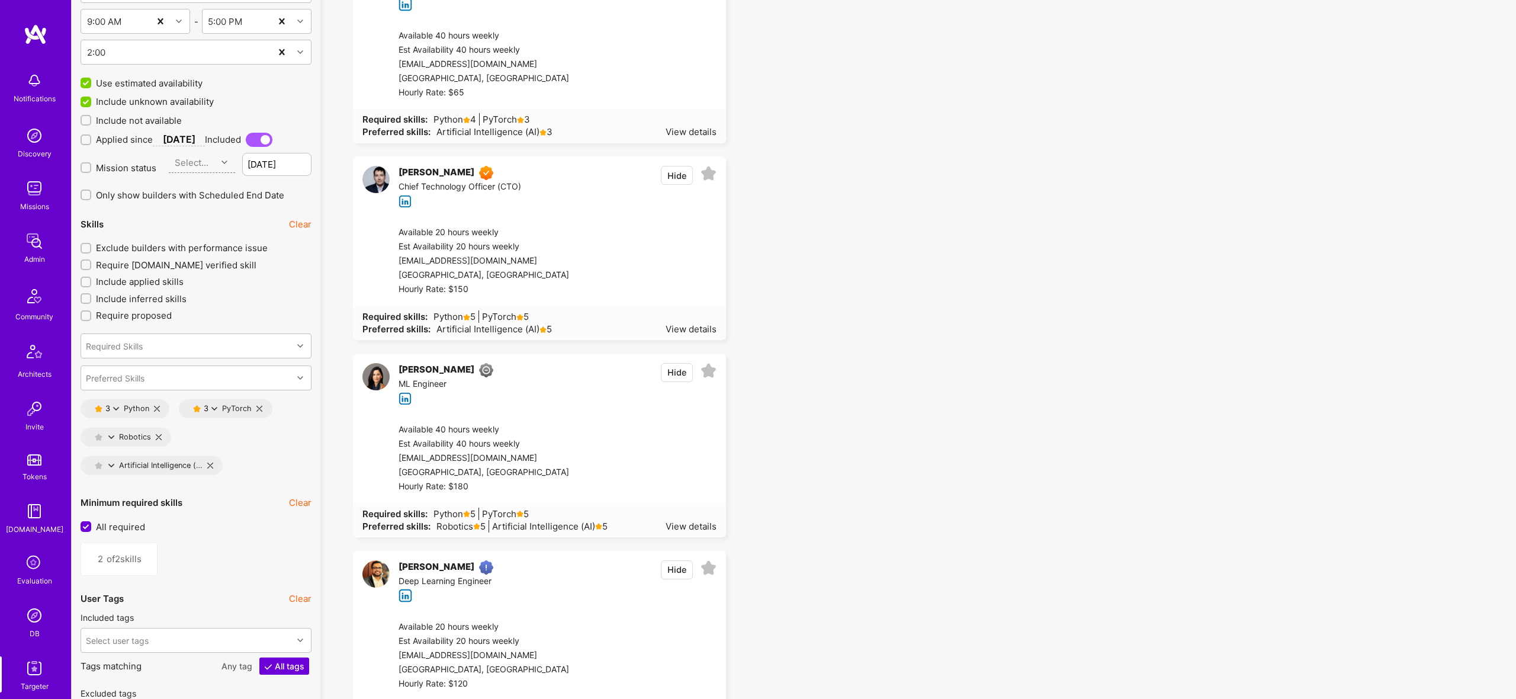
click at [165, 117] on span "Include not available" at bounding box center [139, 120] width 86 height 12
click at [91, 117] on input "Include not available" at bounding box center [87, 121] width 8 height 8
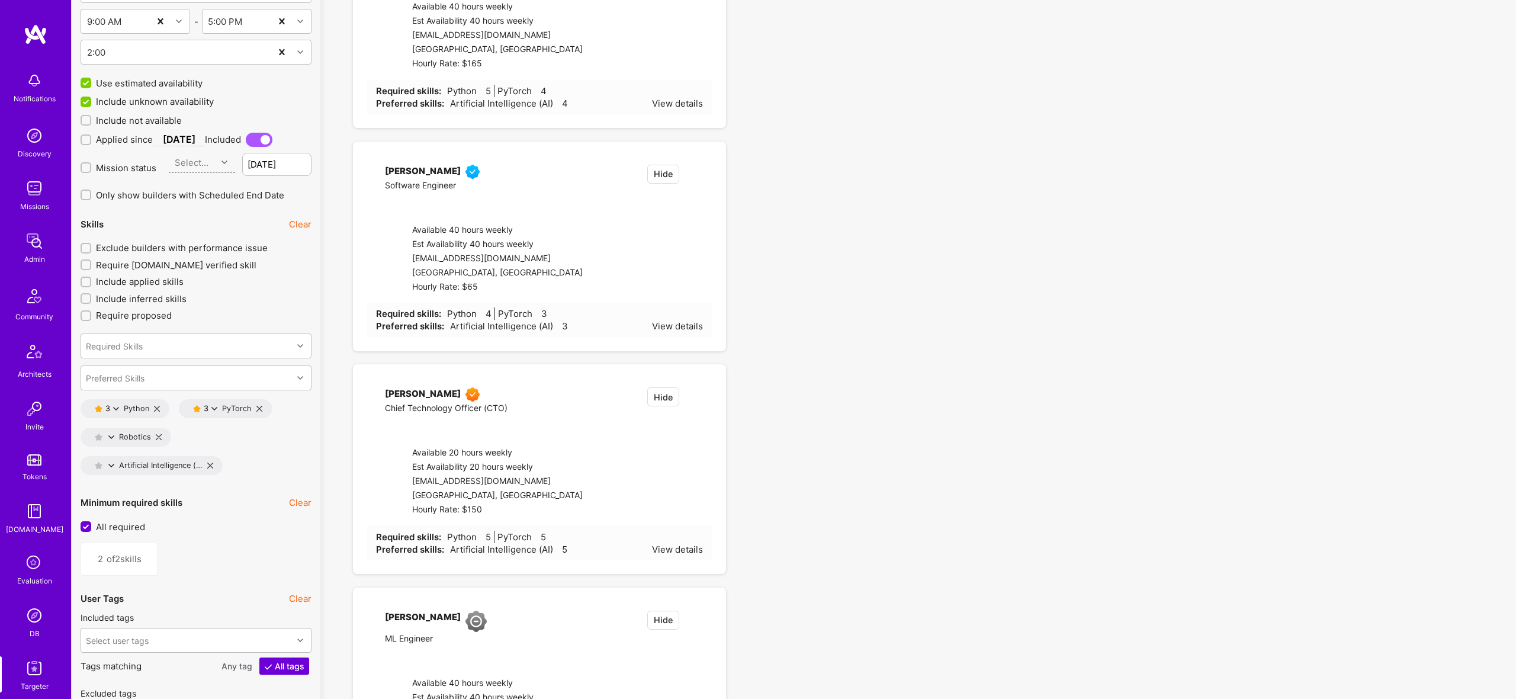
checkbox input "true"
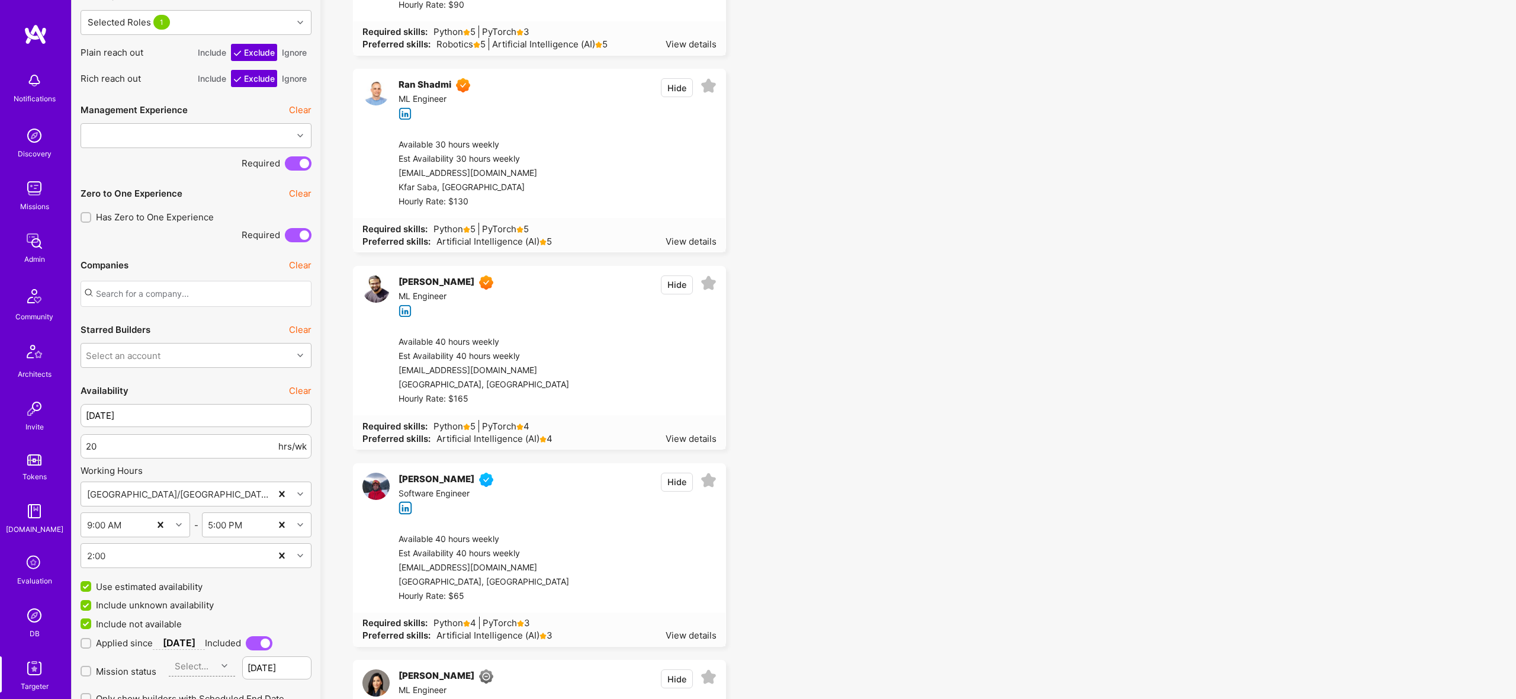
scroll to position [1071, 0]
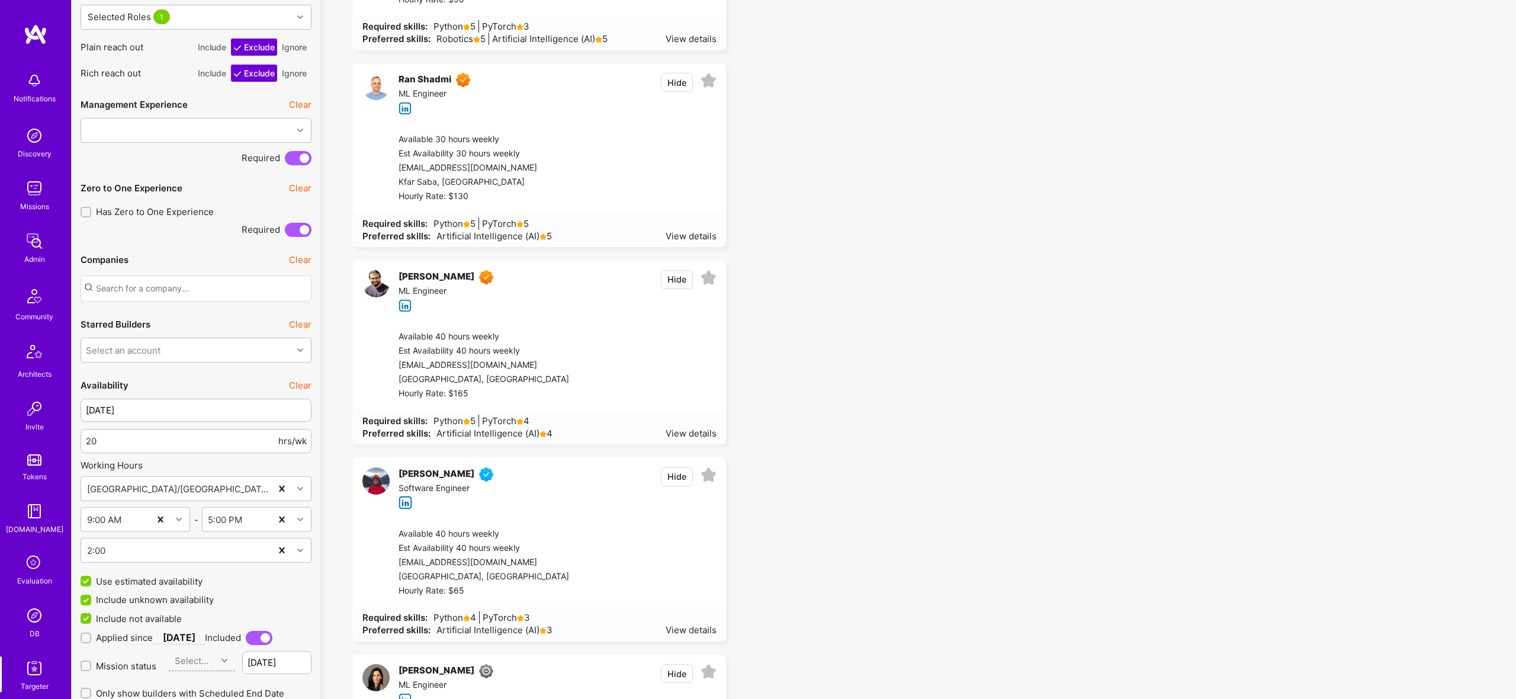
click at [676, 281] on button "Hide" at bounding box center [677, 279] width 32 height 19
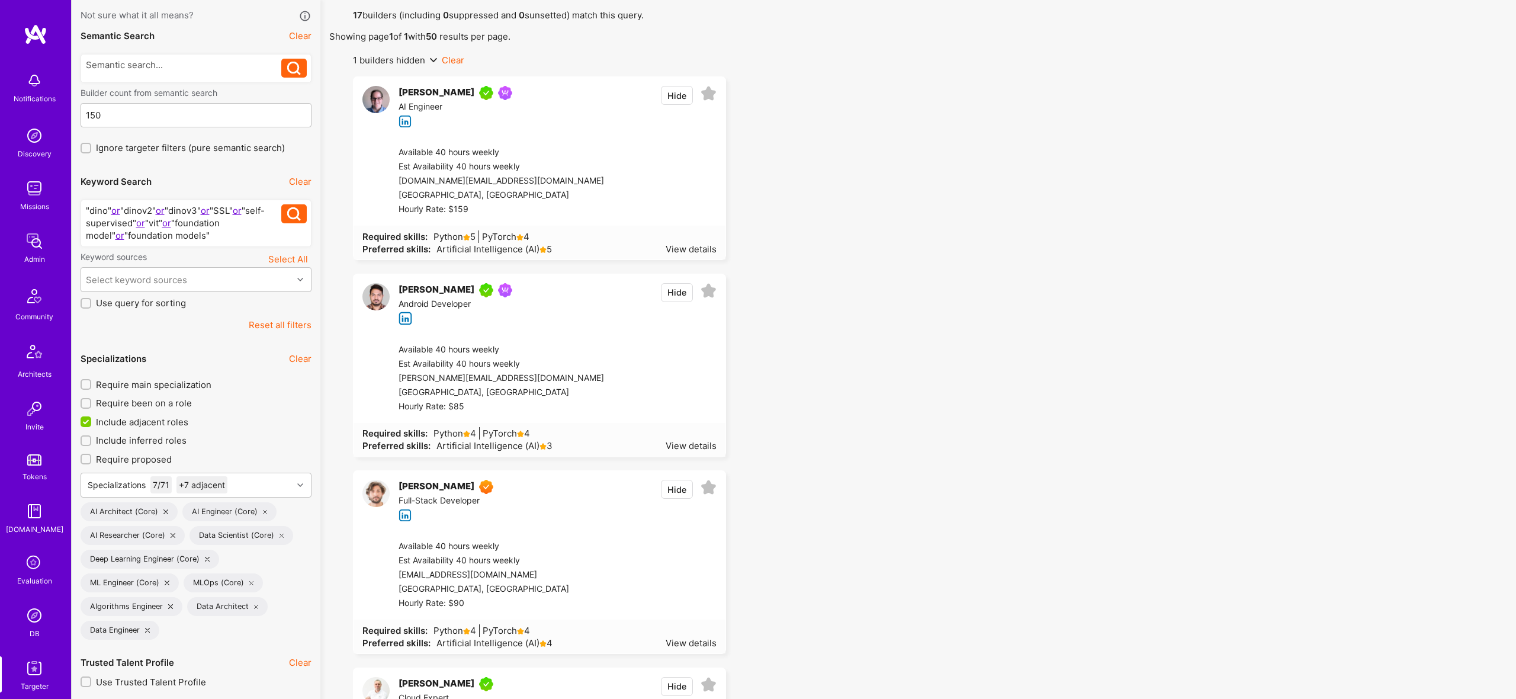
scroll to position [34, 0]
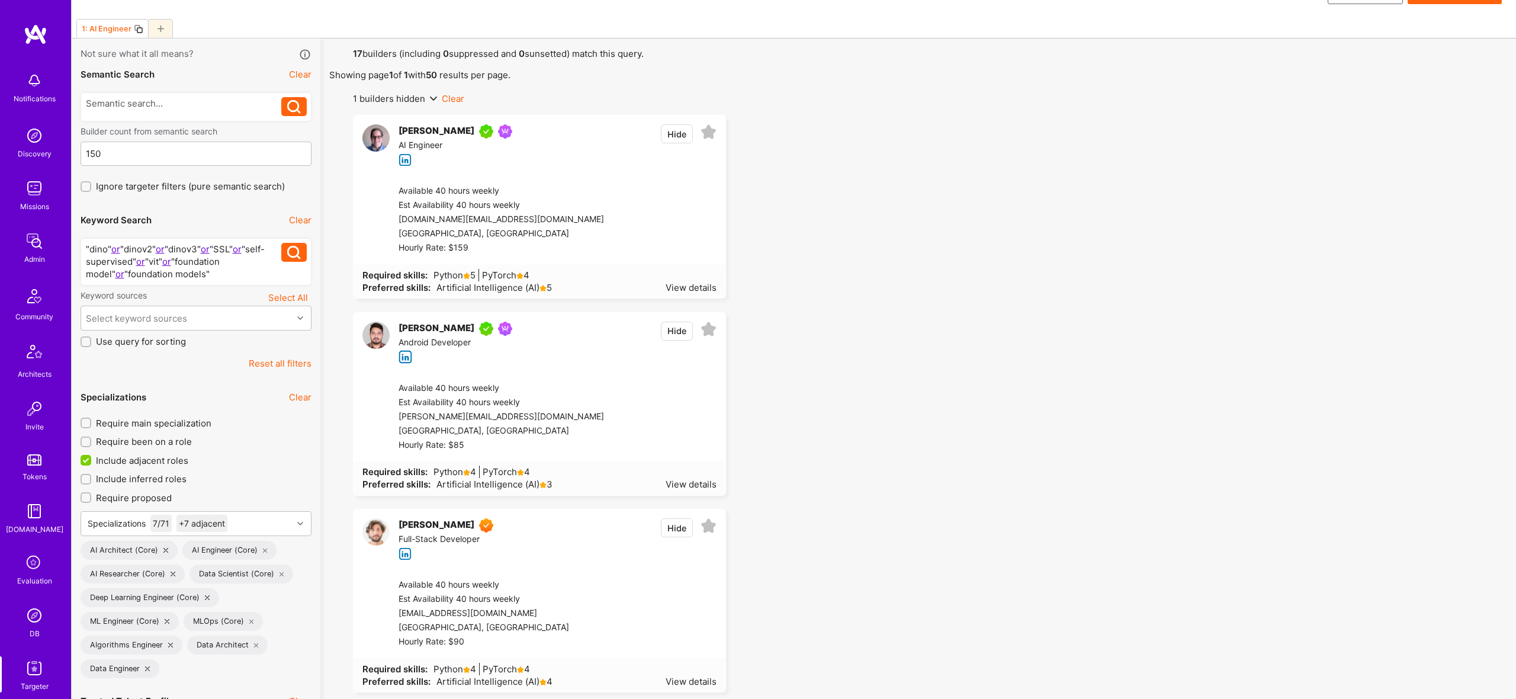
click at [230, 275] on div ""dino" or "dinov2" or "dinov3" or "SSL" or "self-supervised" or "vit" or "found…" at bounding box center [184, 261] width 196 height 37
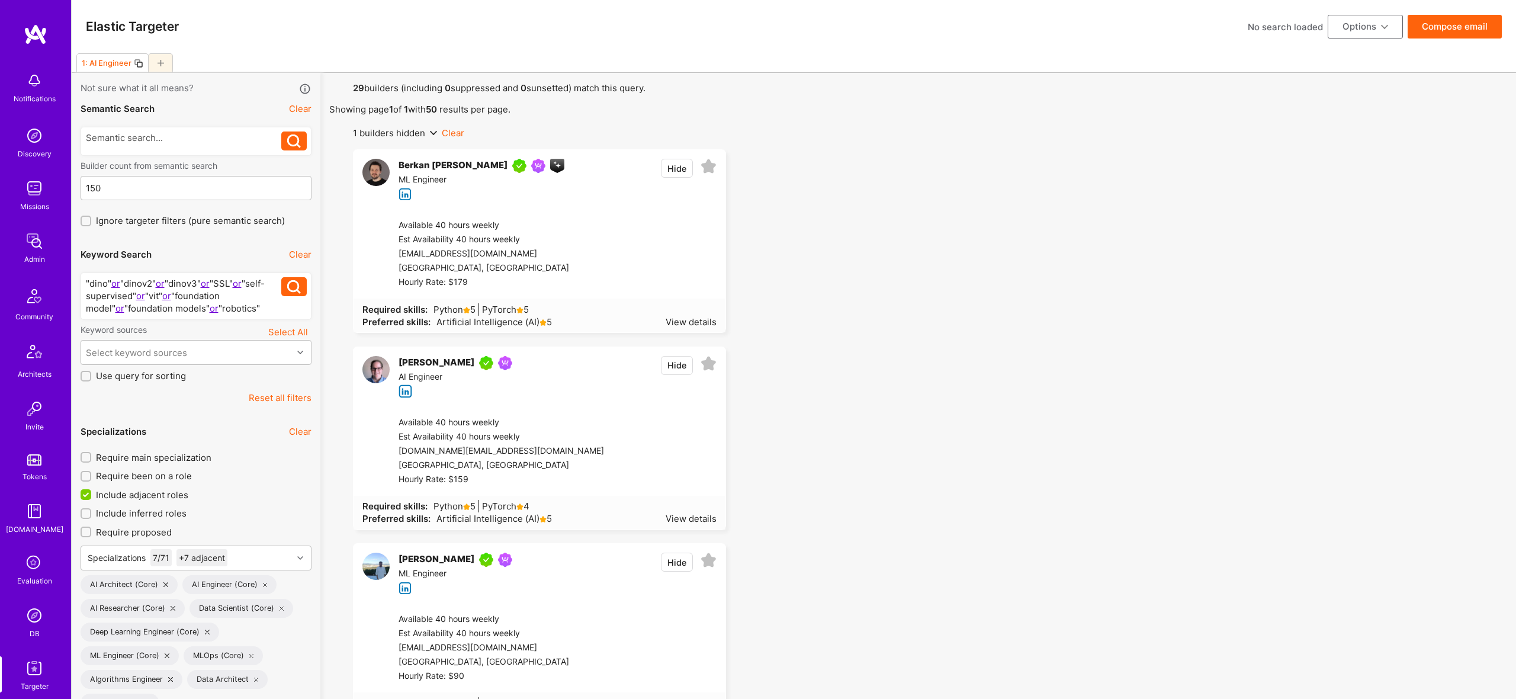
click at [1443, 23] on button "Compose email" at bounding box center [1455, 27] width 94 height 24
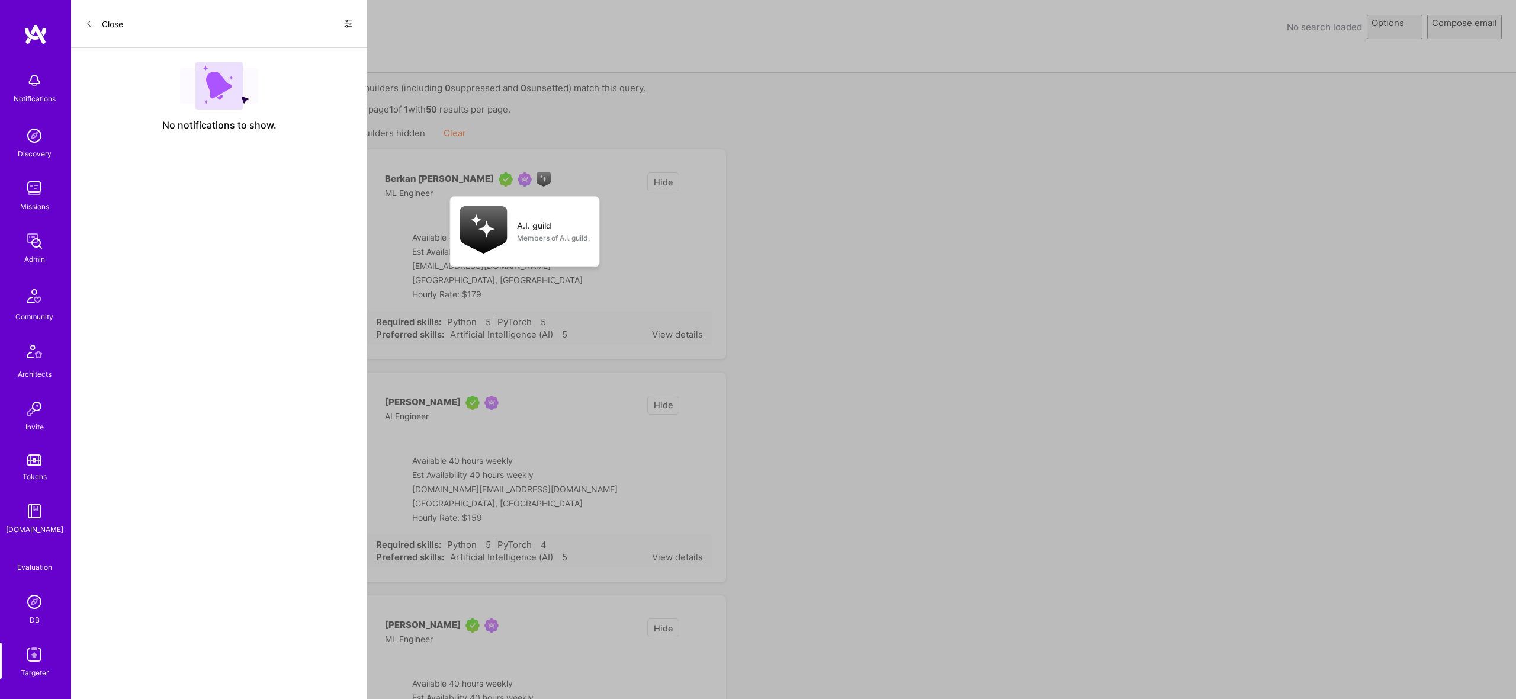
select select "rich-reachout"
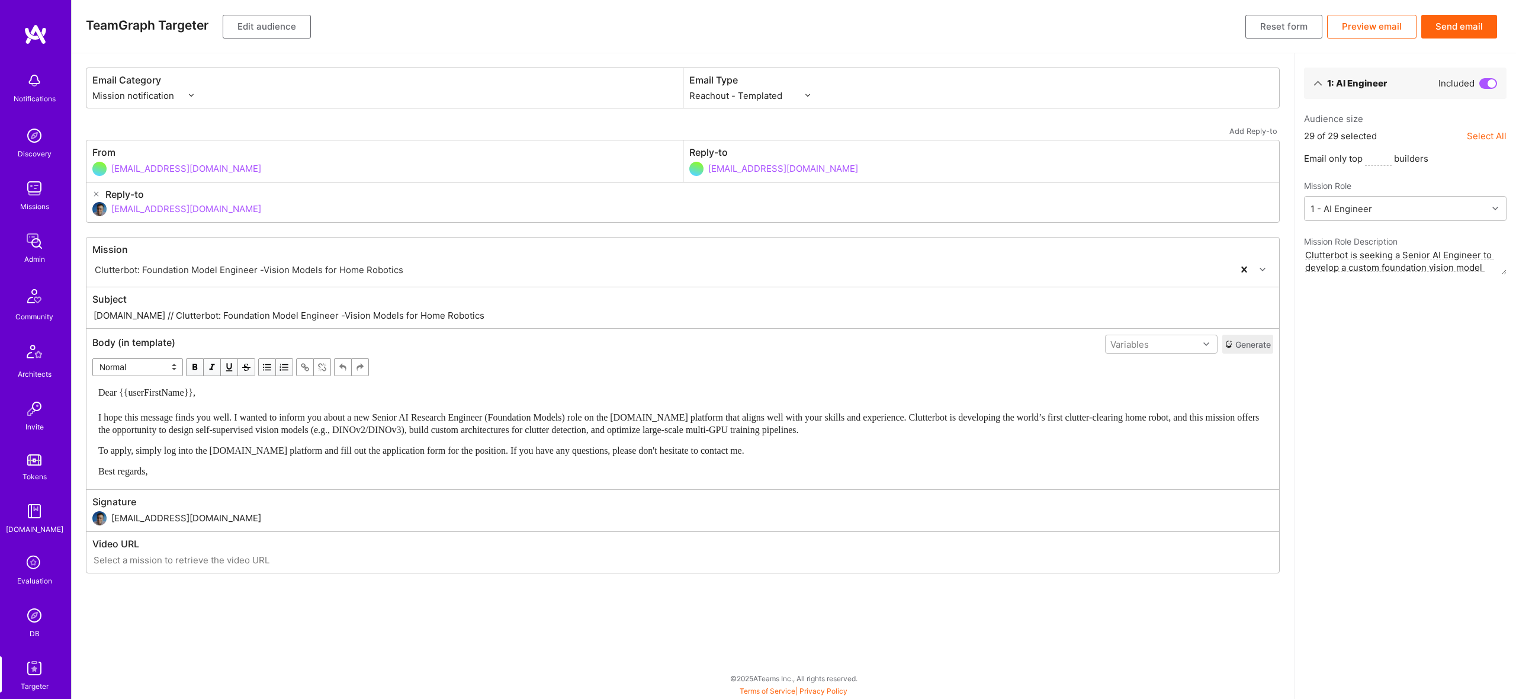
click at [1465, 26] on button "Send email" at bounding box center [1459, 27] width 76 height 24
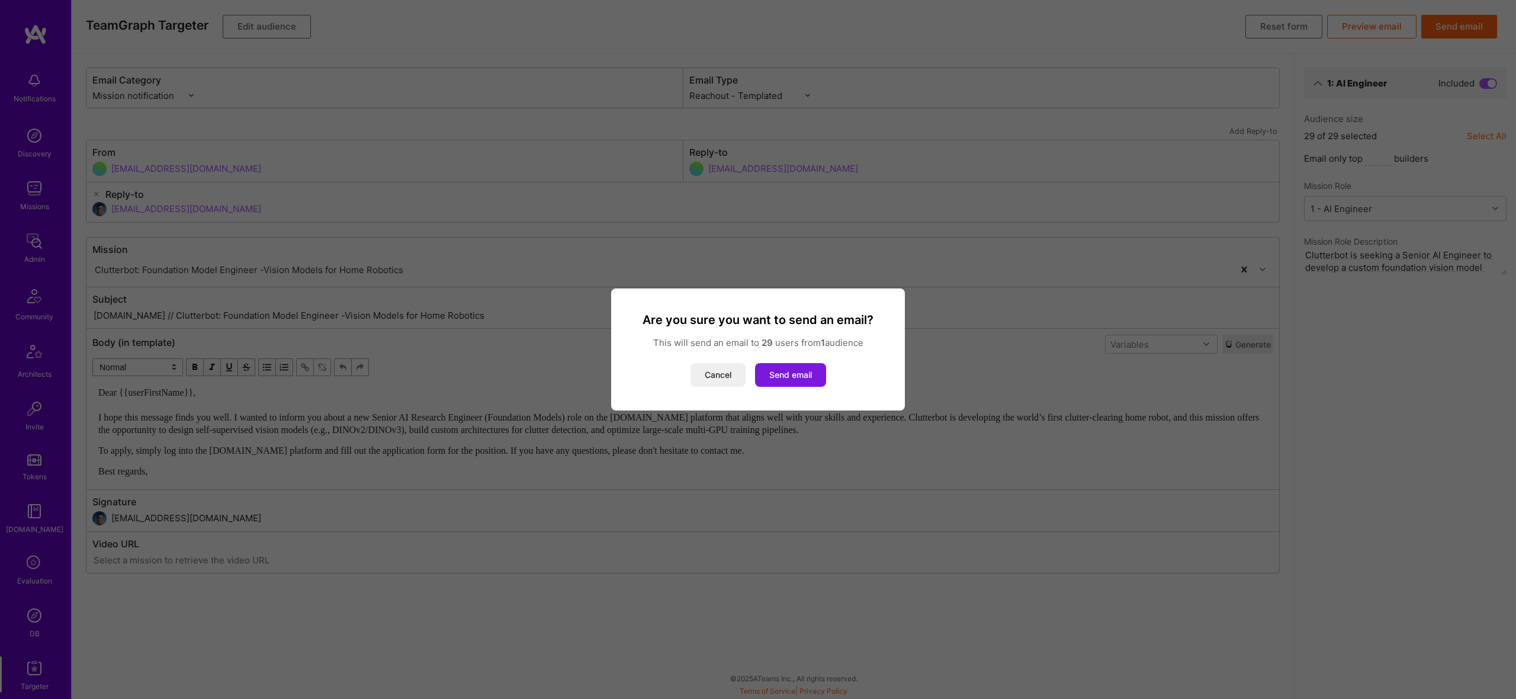
click at [783, 376] on button "Send email" at bounding box center [790, 375] width 71 height 24
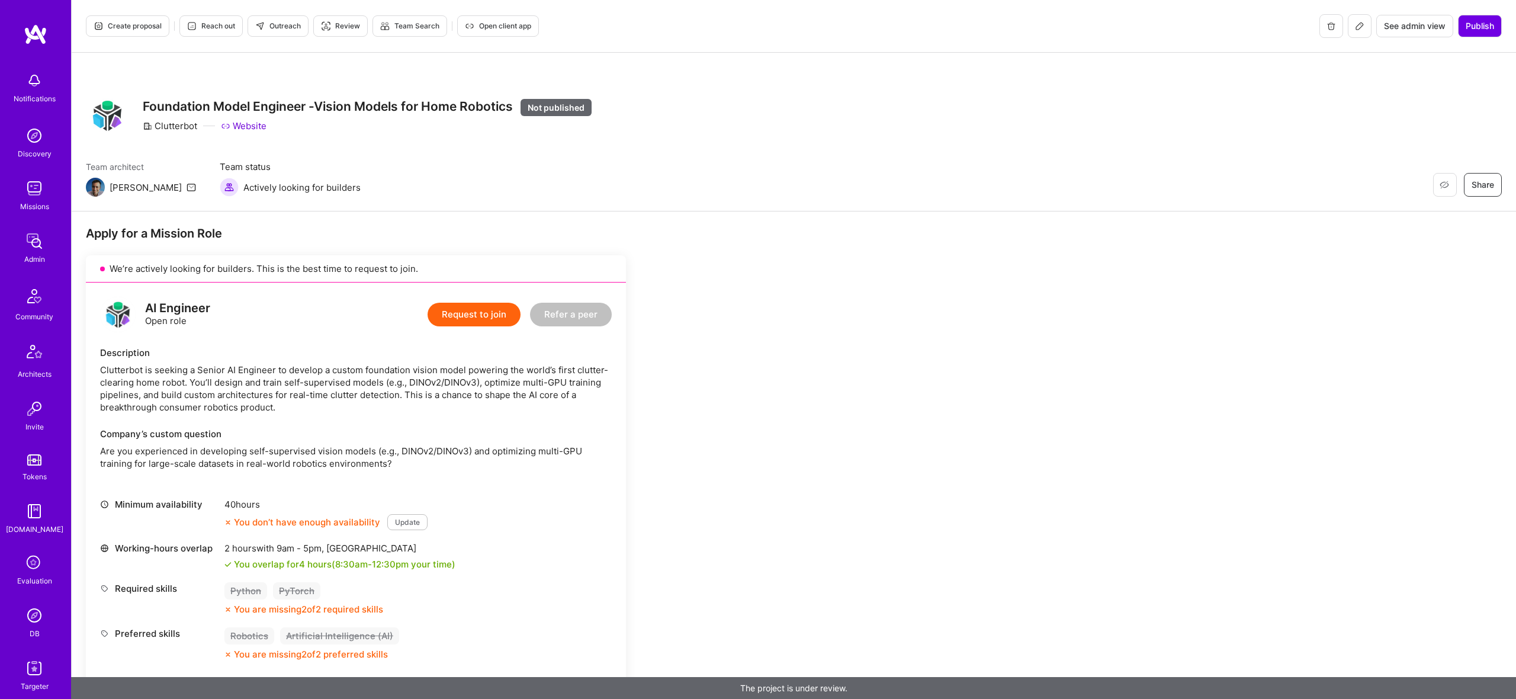
click at [1356, 24] on icon at bounding box center [1359, 25] width 9 height 9
click at [1358, 29] on icon at bounding box center [1359, 26] width 7 height 7
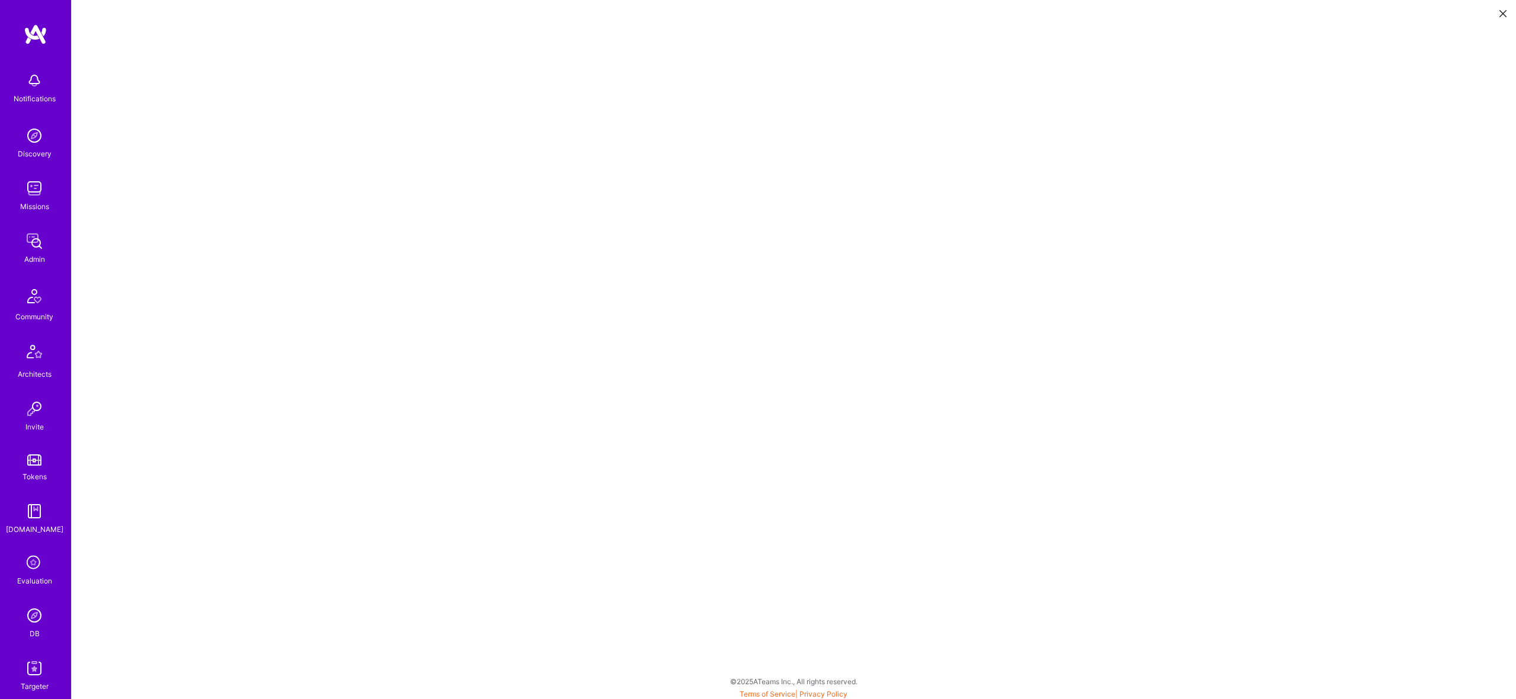
click at [1506, 10] on icon at bounding box center [1502, 13] width 7 height 7
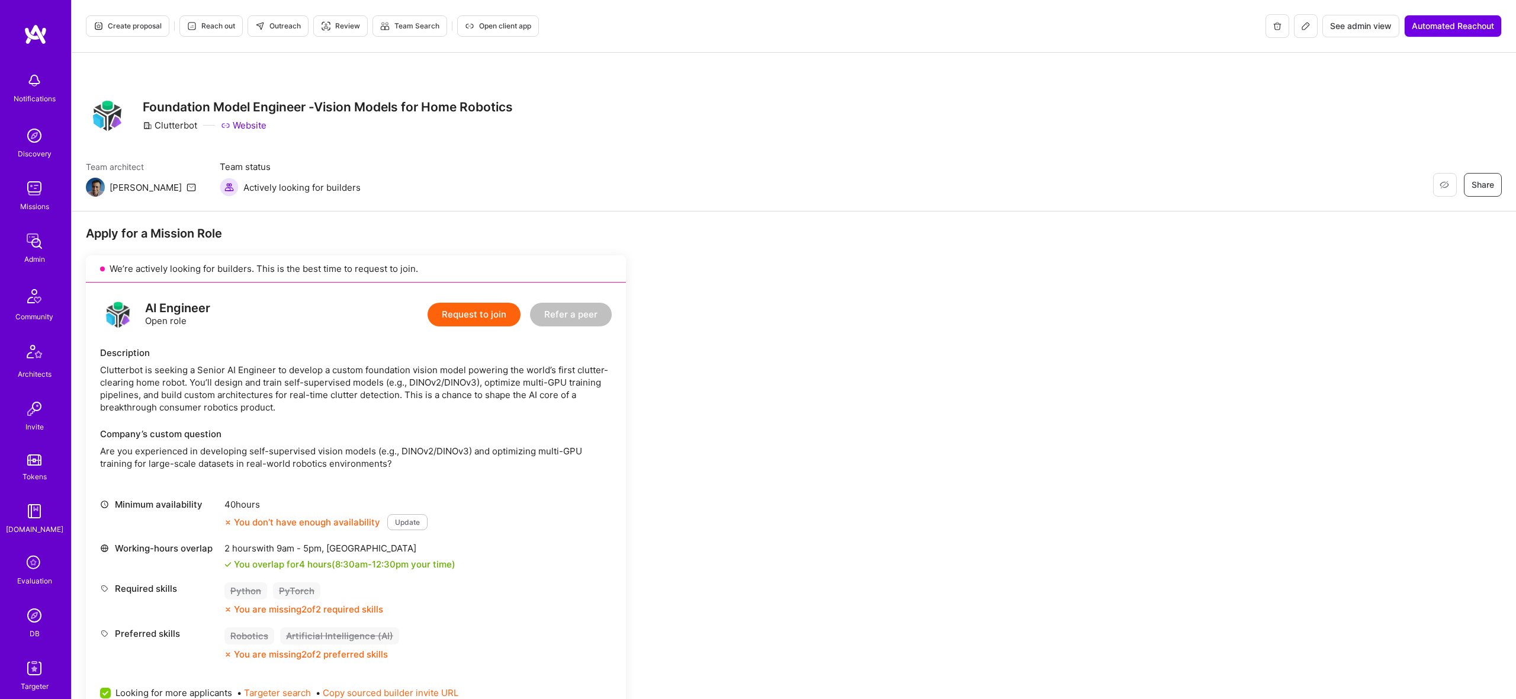
click at [1299, 19] on button at bounding box center [1306, 26] width 24 height 24
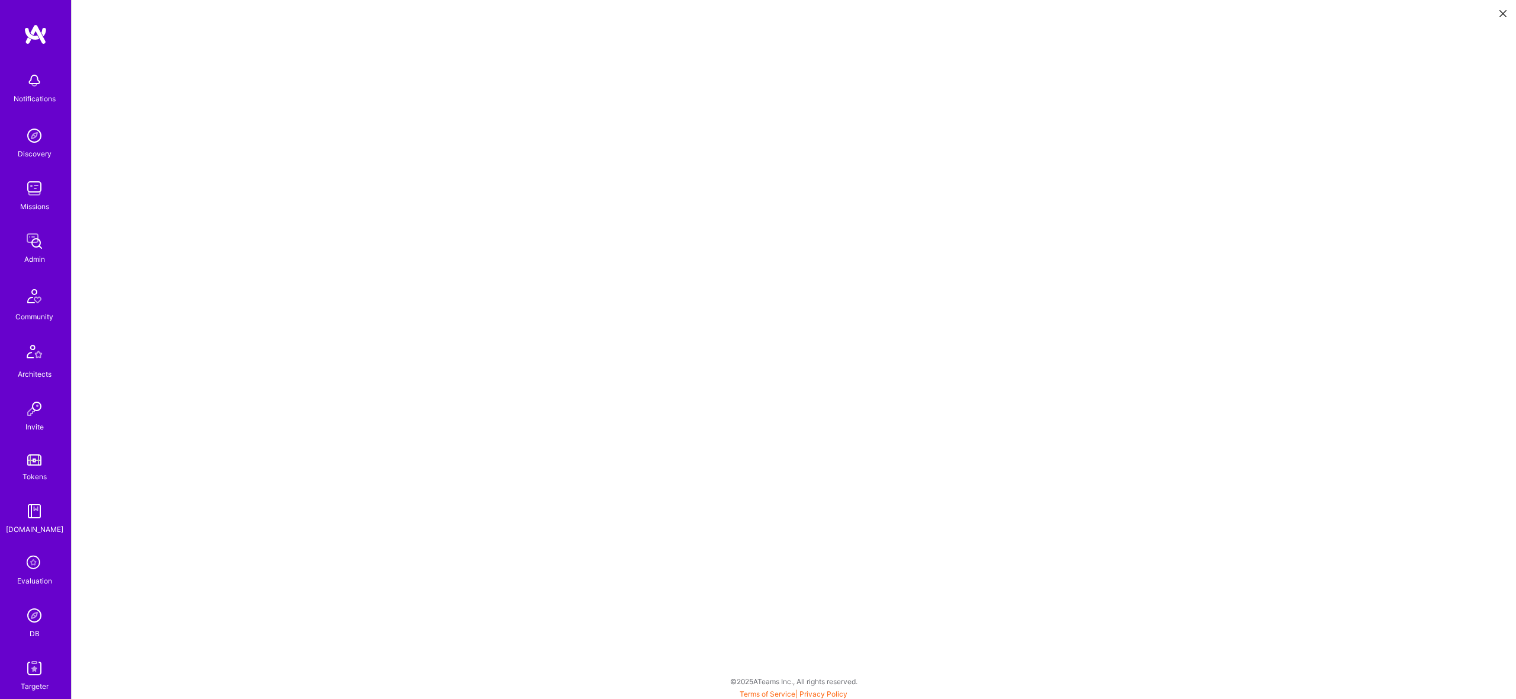
scroll to position [3, 0]
click at [1502, 11] on icon at bounding box center [1502, 13] width 7 height 7
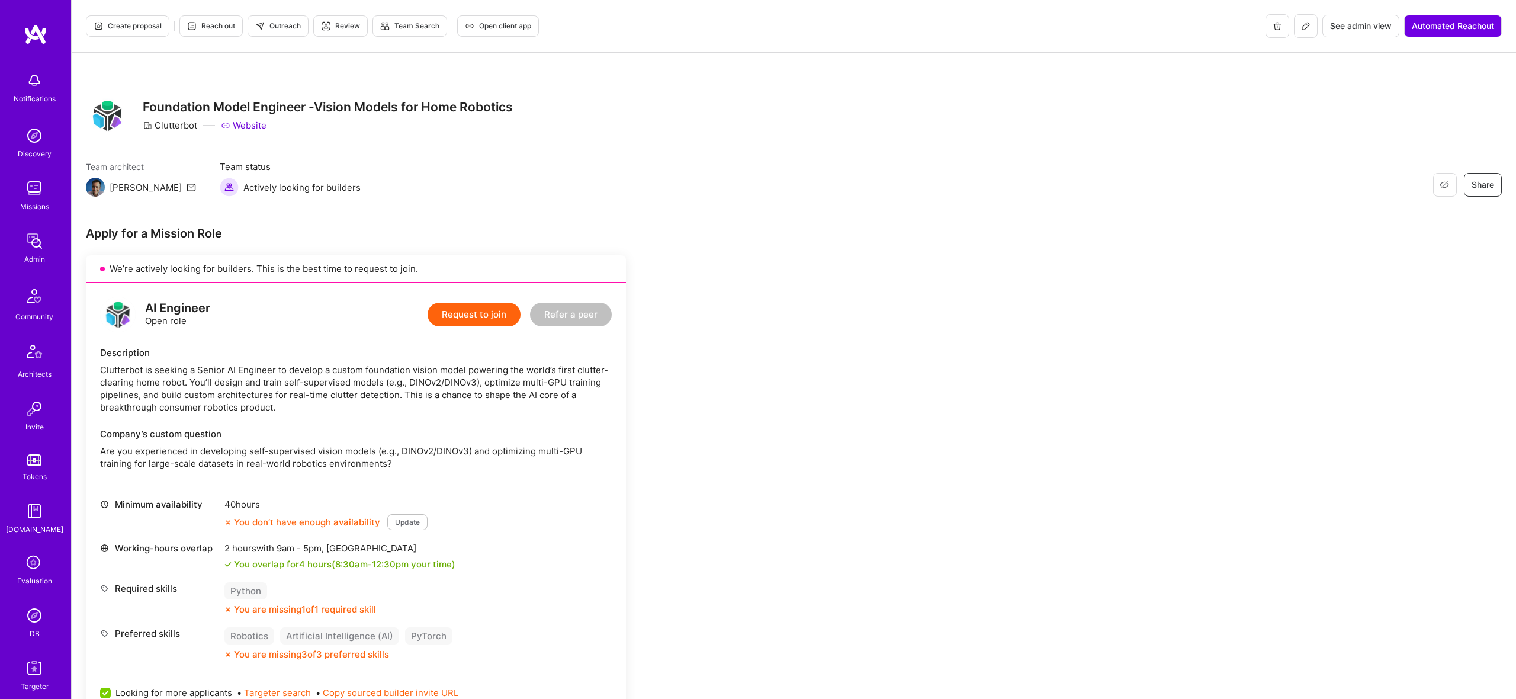
click at [1309, 21] on button at bounding box center [1306, 26] width 24 height 24
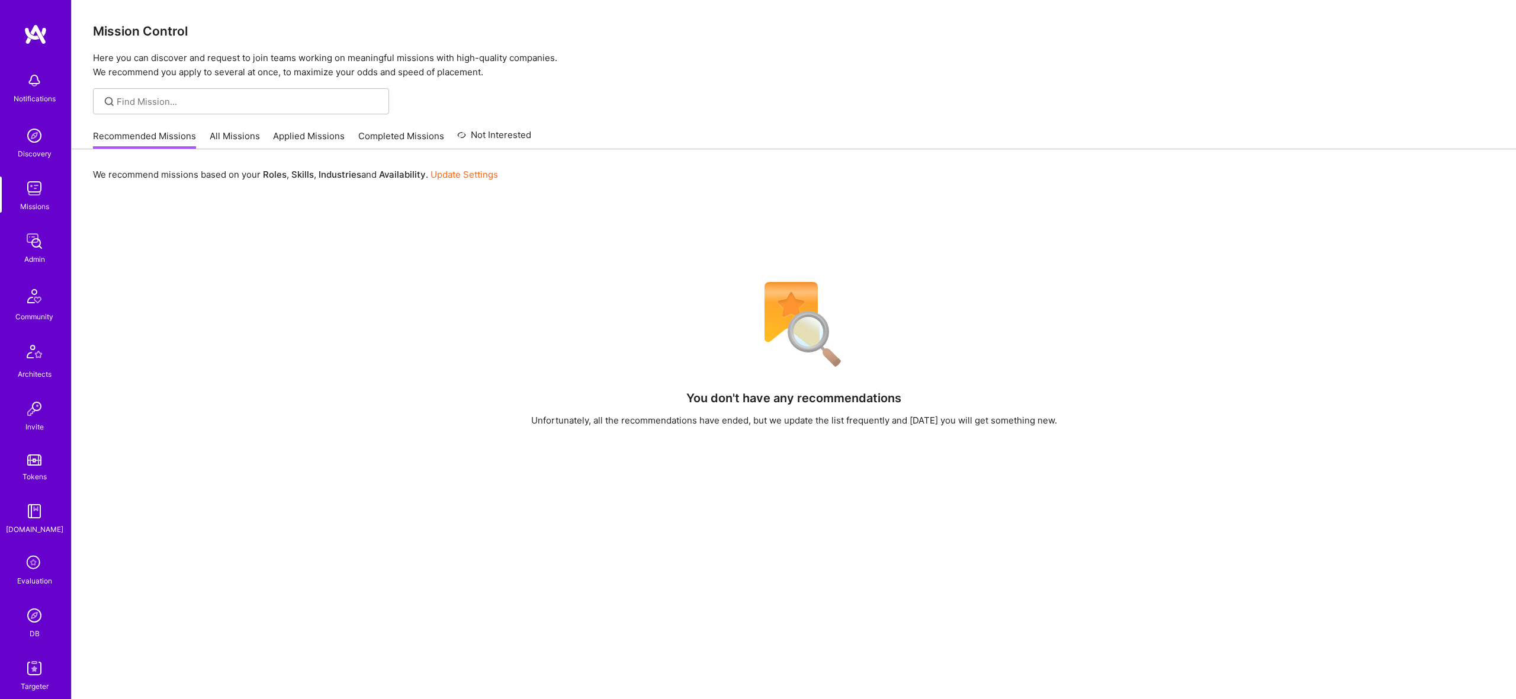
click at [28, 237] on img at bounding box center [35, 241] width 24 height 24
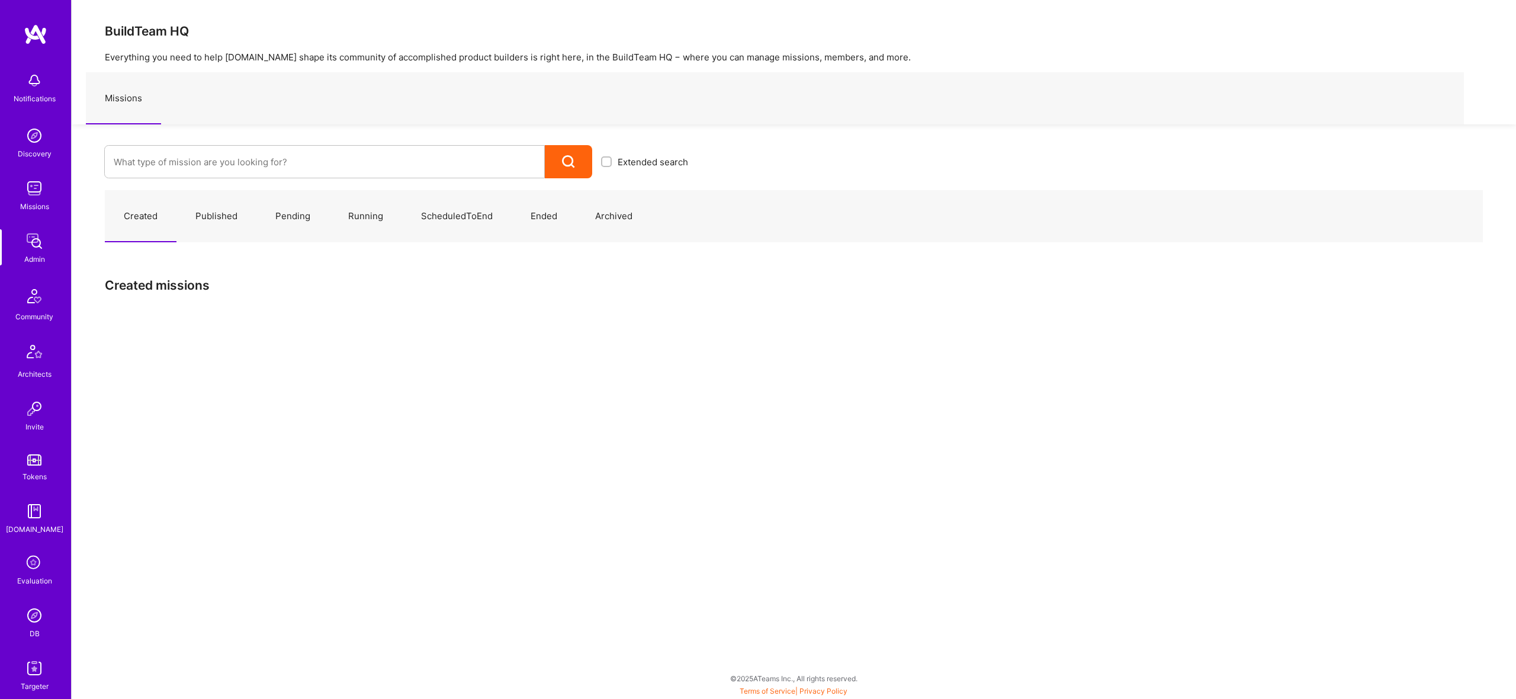
click at [342, 143] on div "Extended search" at bounding box center [384, 151] width 625 height 54
click at [347, 161] on input at bounding box center [325, 162] width 422 height 30
paste input "Paxos Health"
type input "Paxos Health"
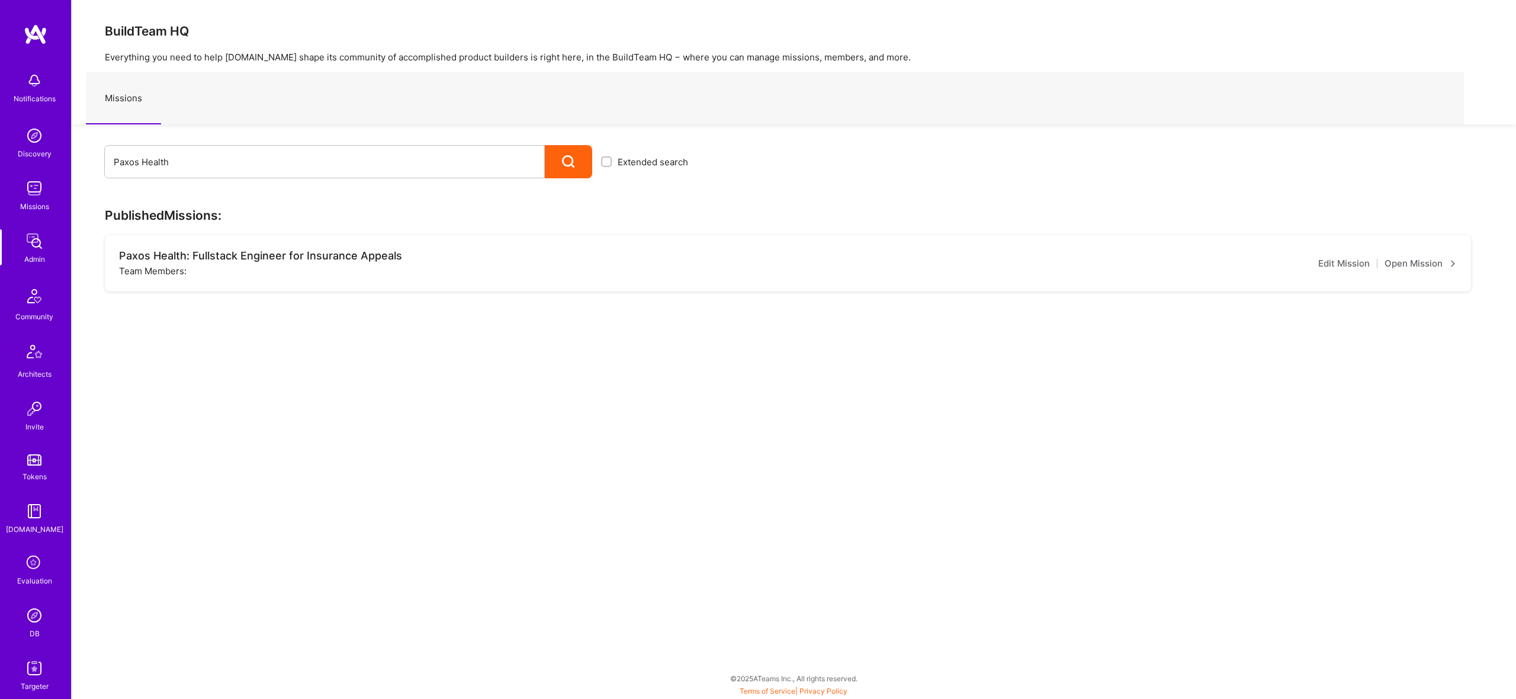
click at [1428, 264] on link "Open Mission" at bounding box center [1421, 263] width 72 height 14
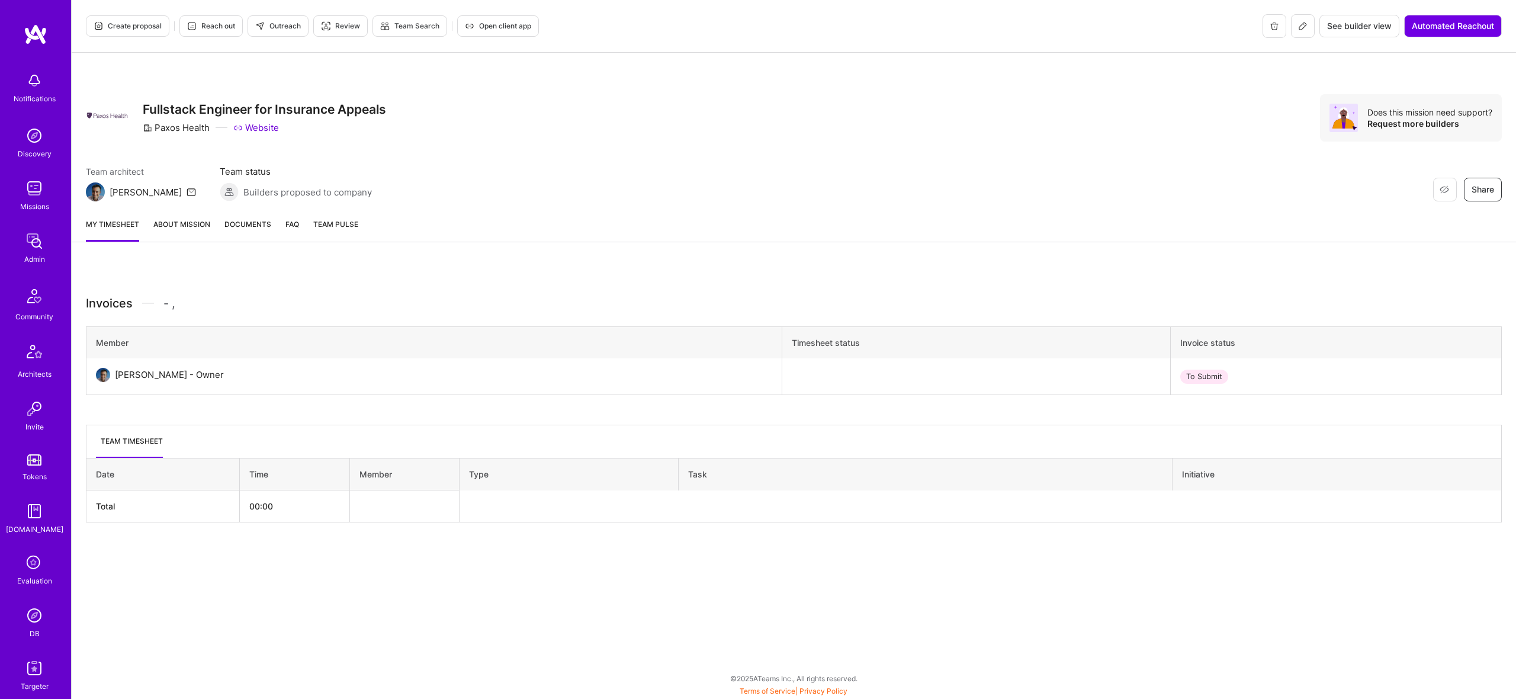
click at [193, 220] on link "About Mission" at bounding box center [181, 230] width 57 height 24
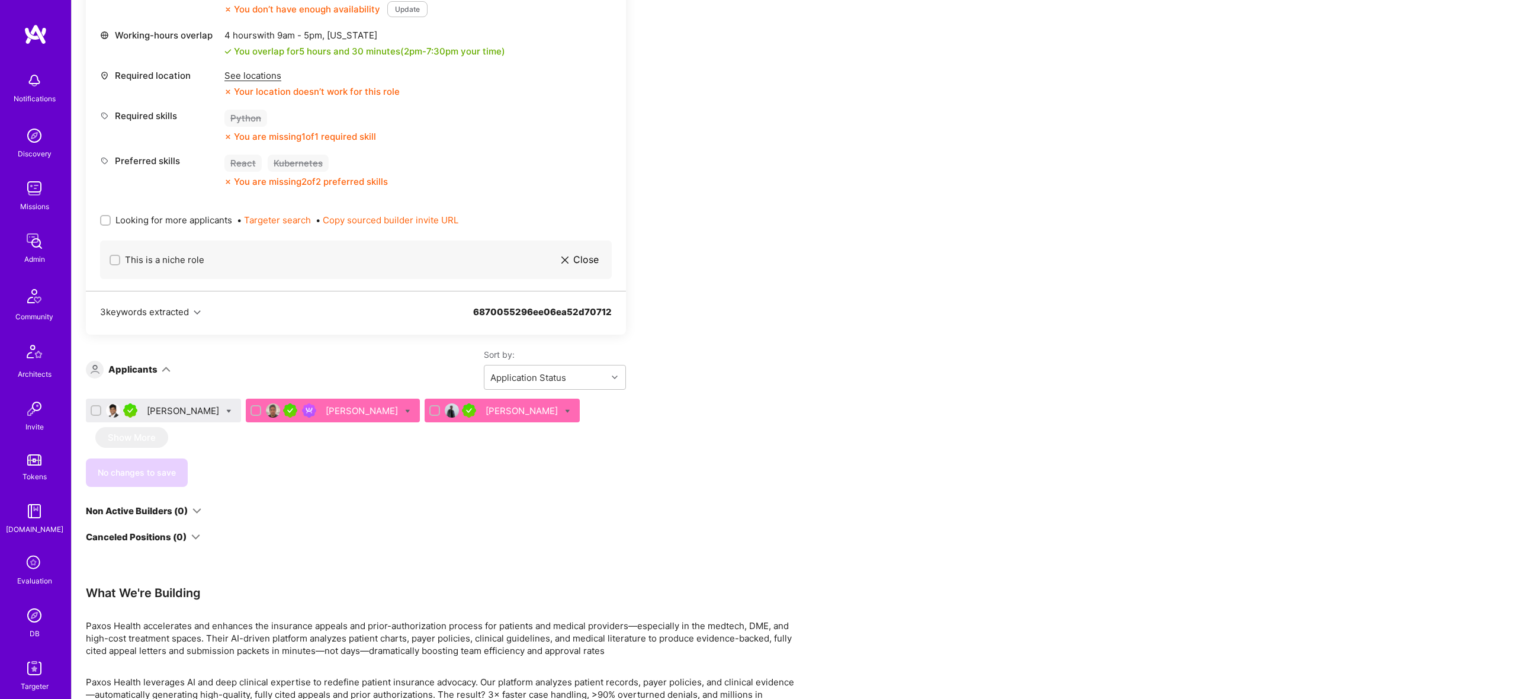
scroll to position [587, 0]
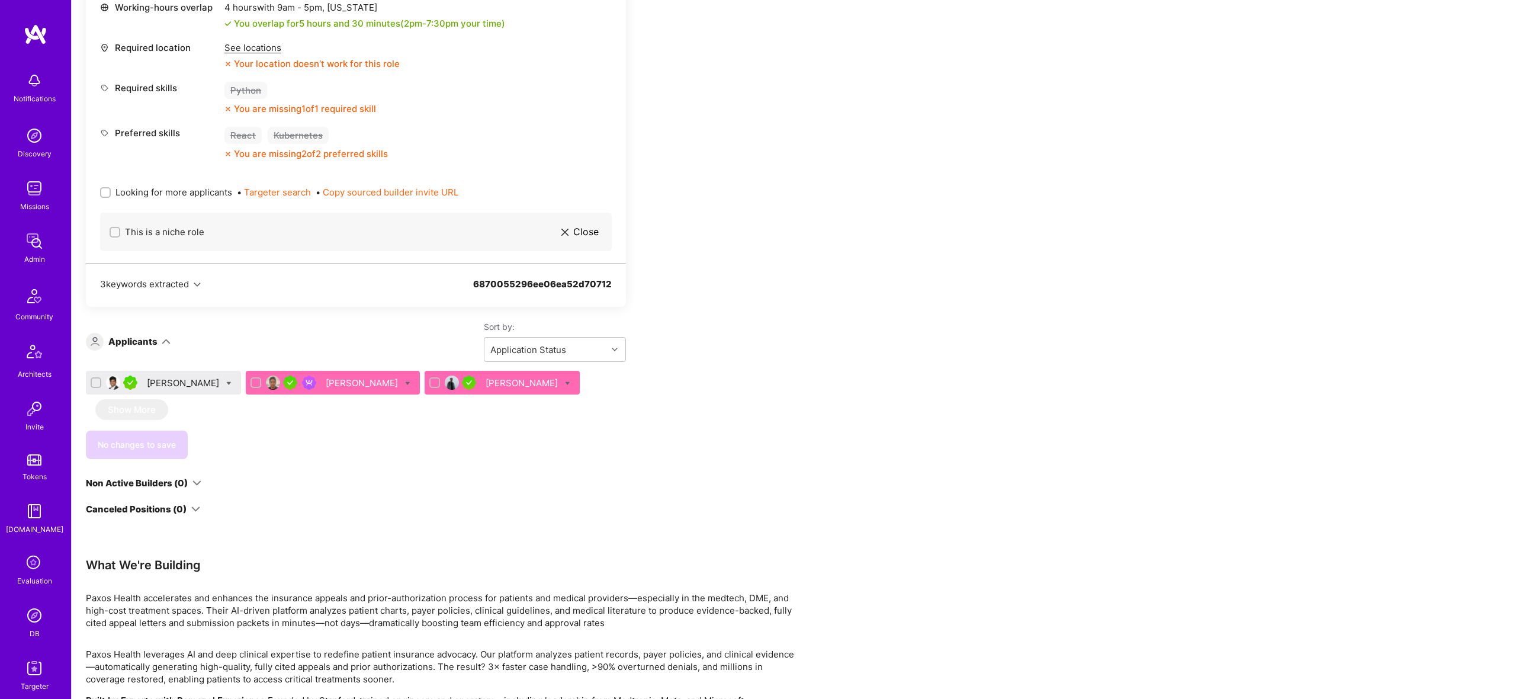
click at [333, 387] on div "[PERSON_NAME]" at bounding box center [363, 383] width 75 height 12
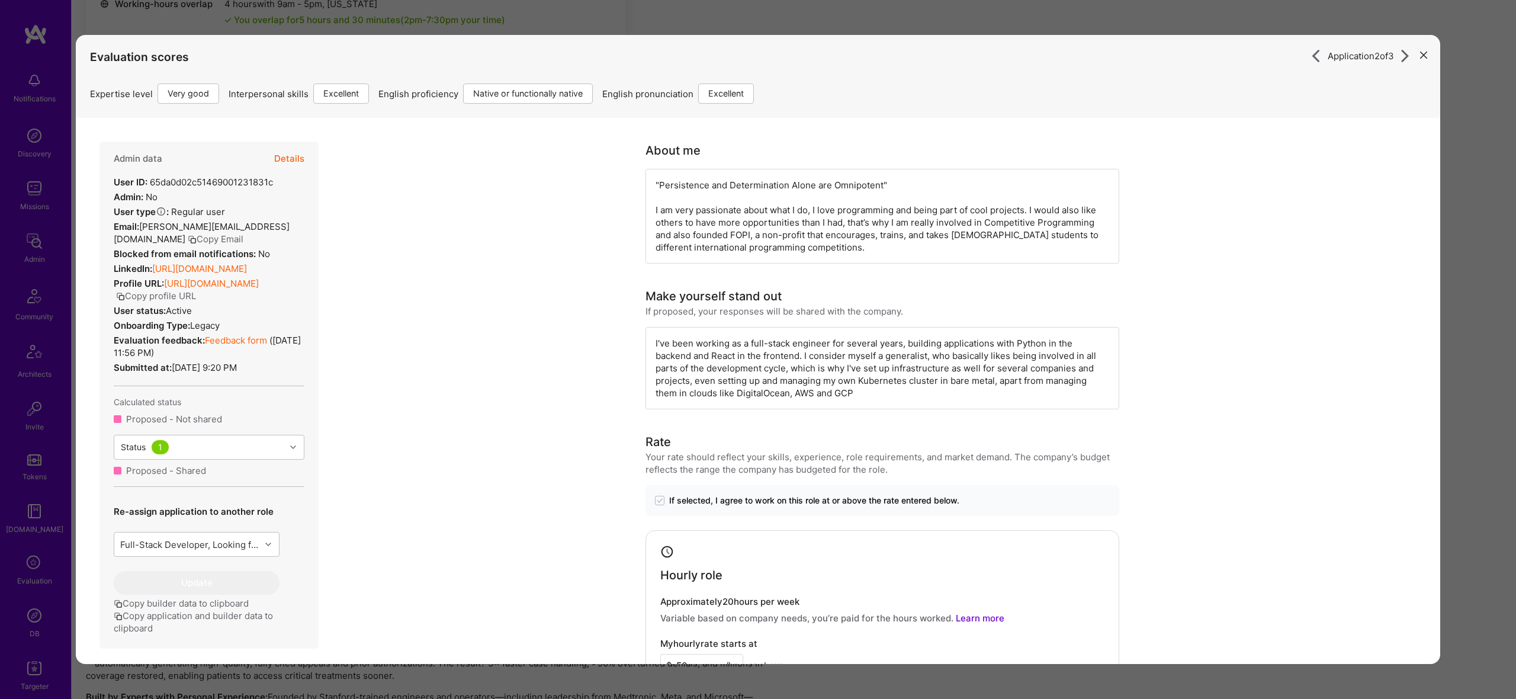
scroll to position [584, 0]
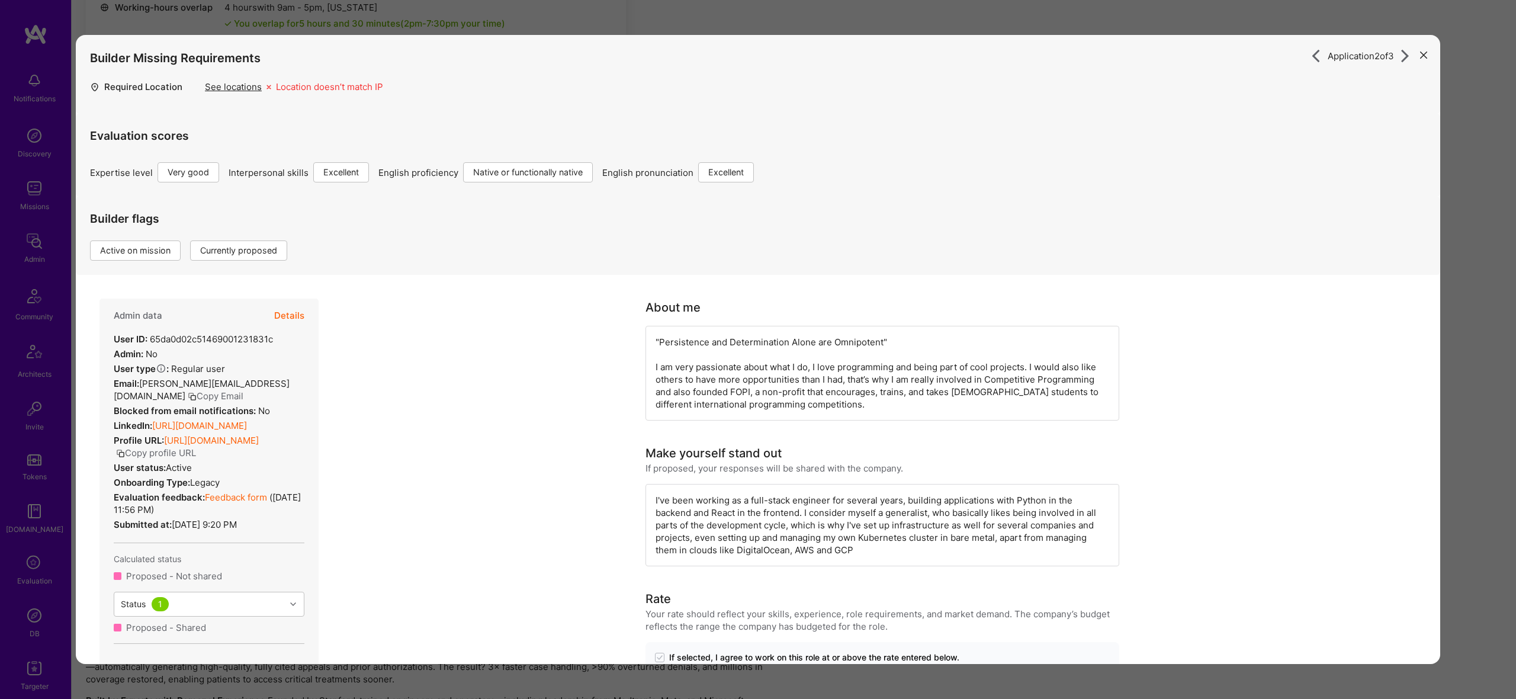
click at [287, 153] on div "Evaluation scores Expertise level Very good Interpersonal skills Excellent Engl…" at bounding box center [758, 148] width 1336 height 69
click at [303, 315] on button "Details" at bounding box center [289, 315] width 30 height 34
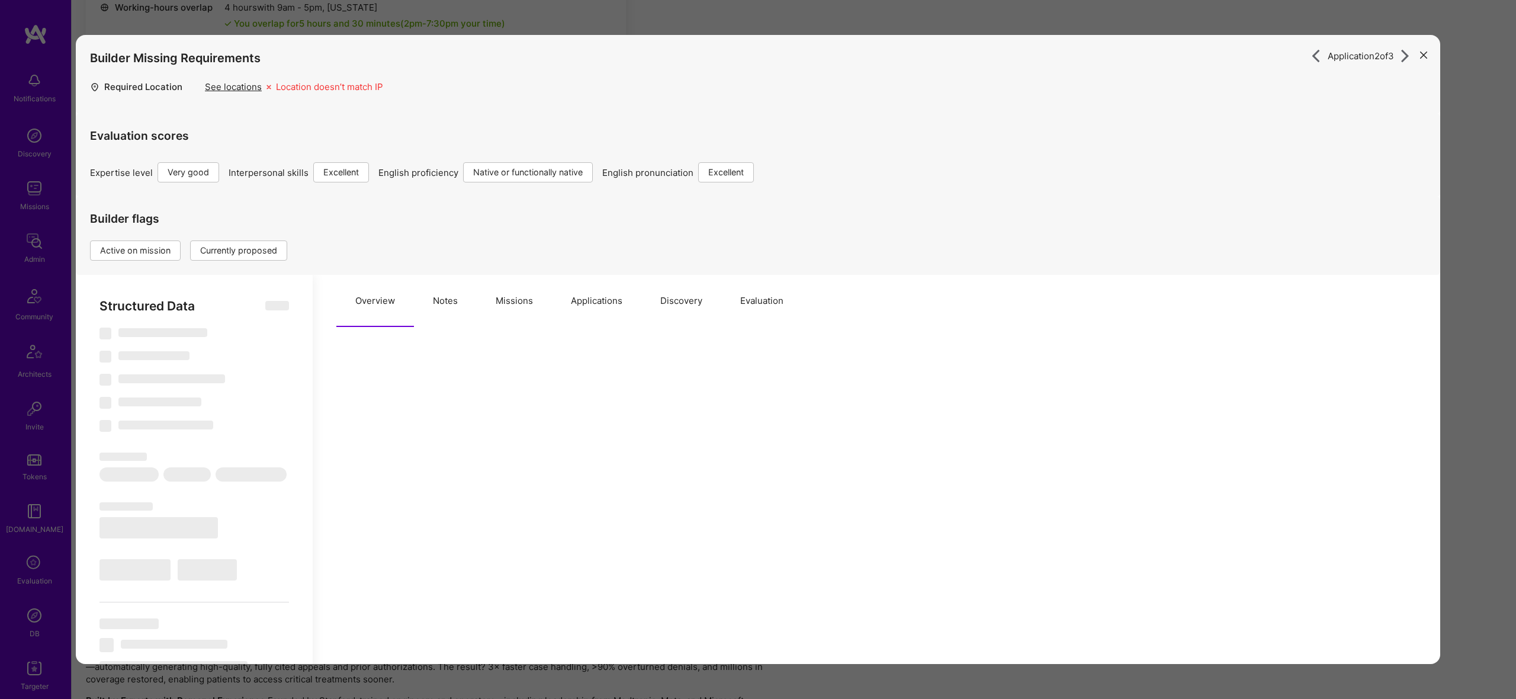
click at [481, 289] on button "Missions" at bounding box center [514, 301] width 75 height 52
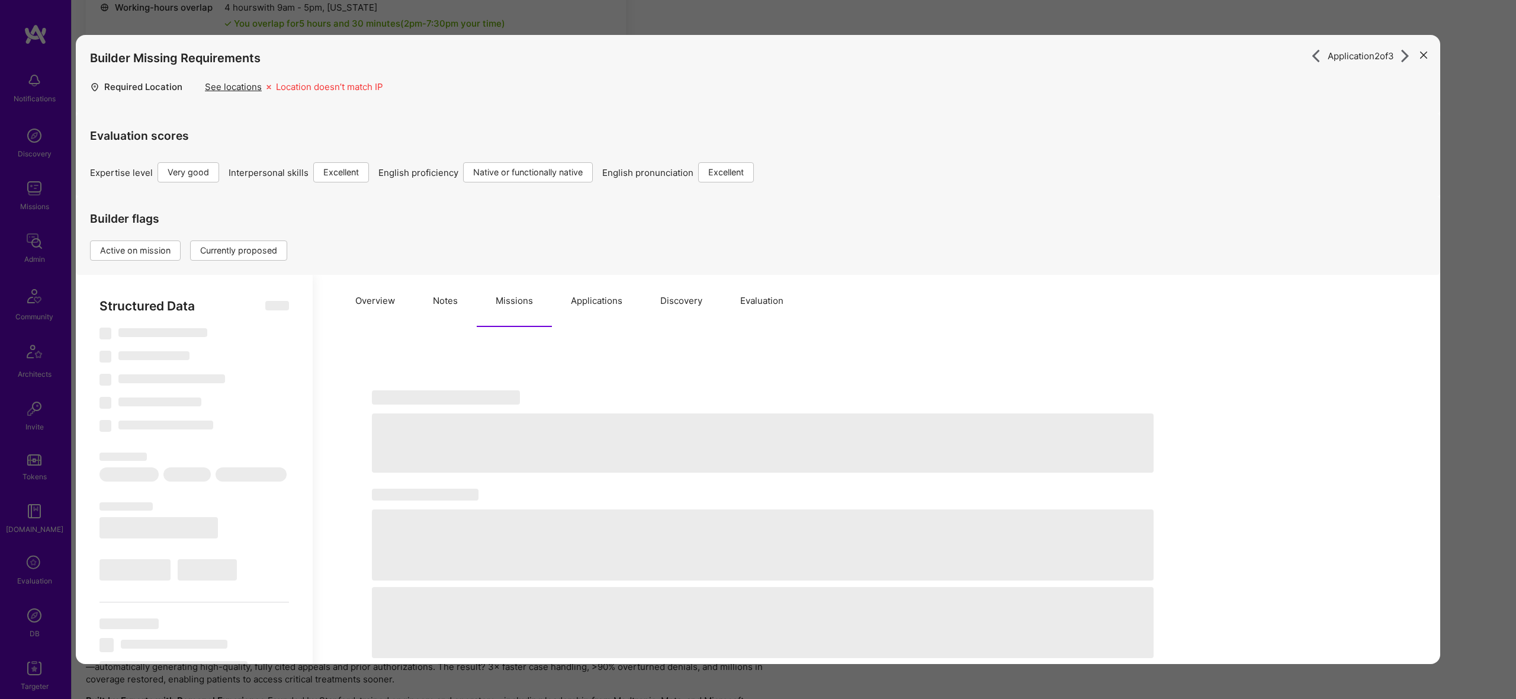
click at [529, 306] on button "Missions" at bounding box center [514, 301] width 75 height 52
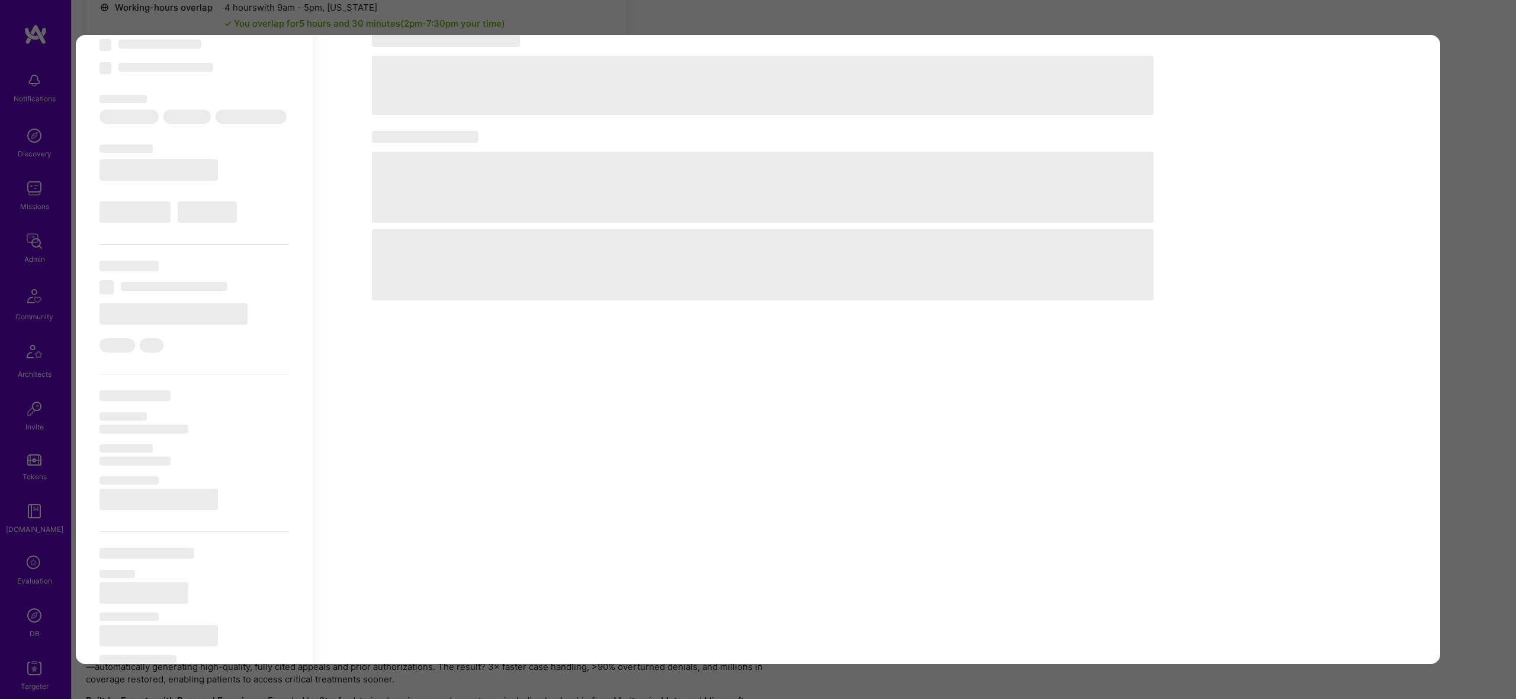
select select "Right Now"
select select "5"
select select "7"
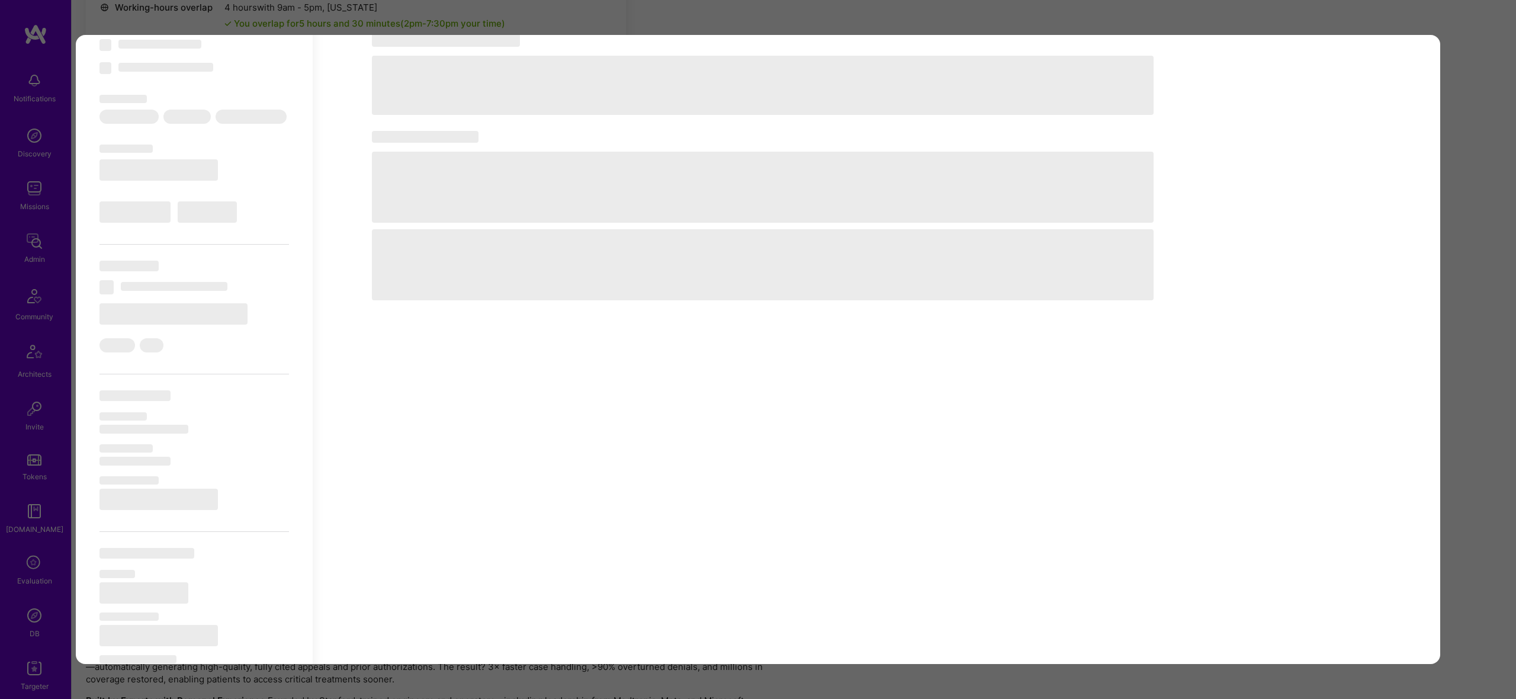
select select "PE"
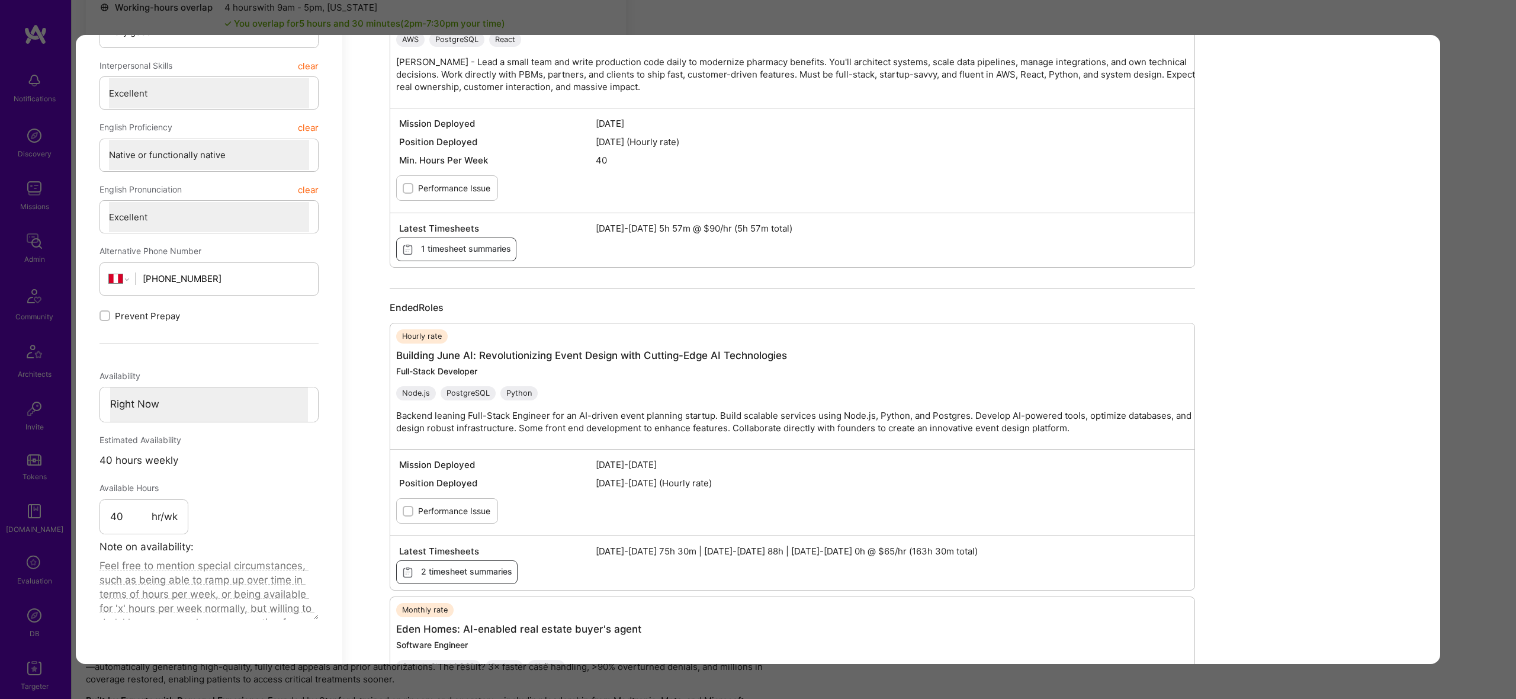
scroll to position [560, 0]
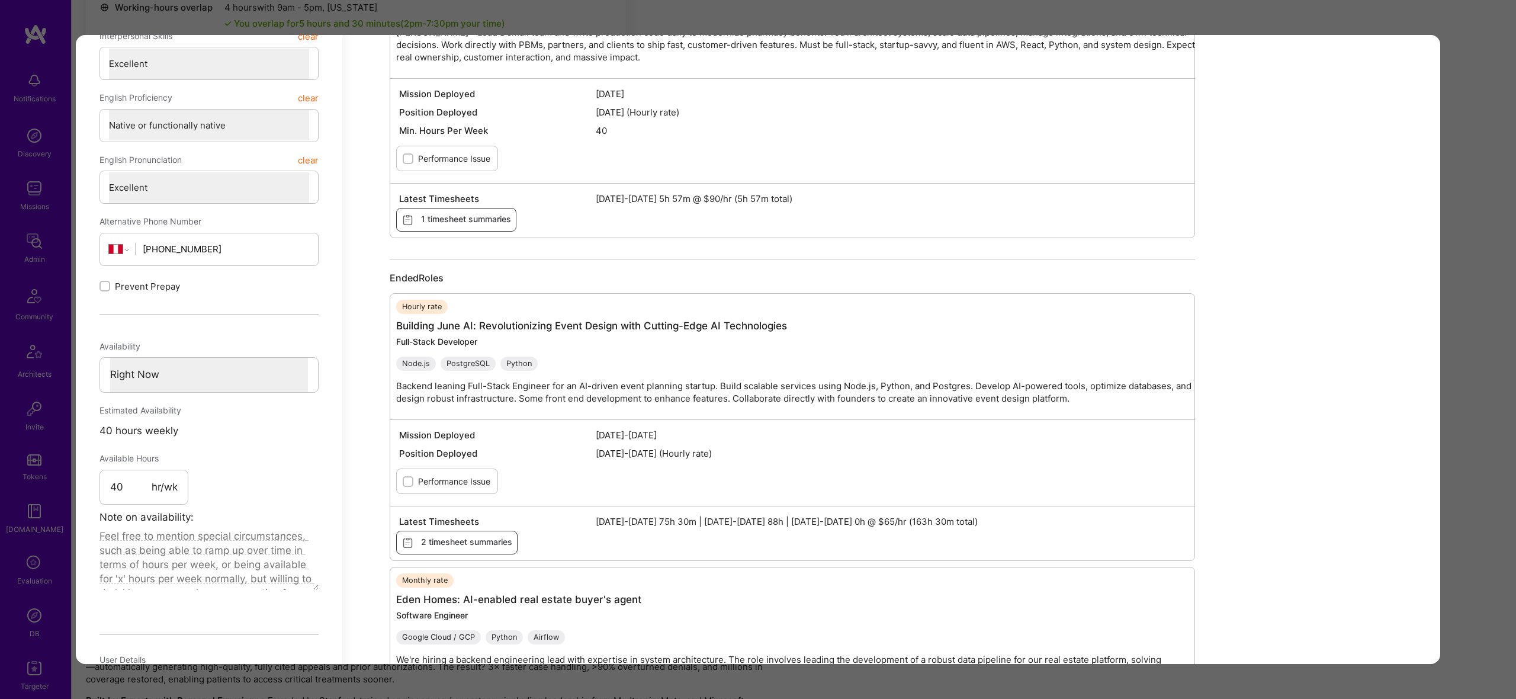
click at [1470, 256] on div "Application 2 of 3 Builder Missing Requirements Required Location See locations…" at bounding box center [758, 349] width 1516 height 699
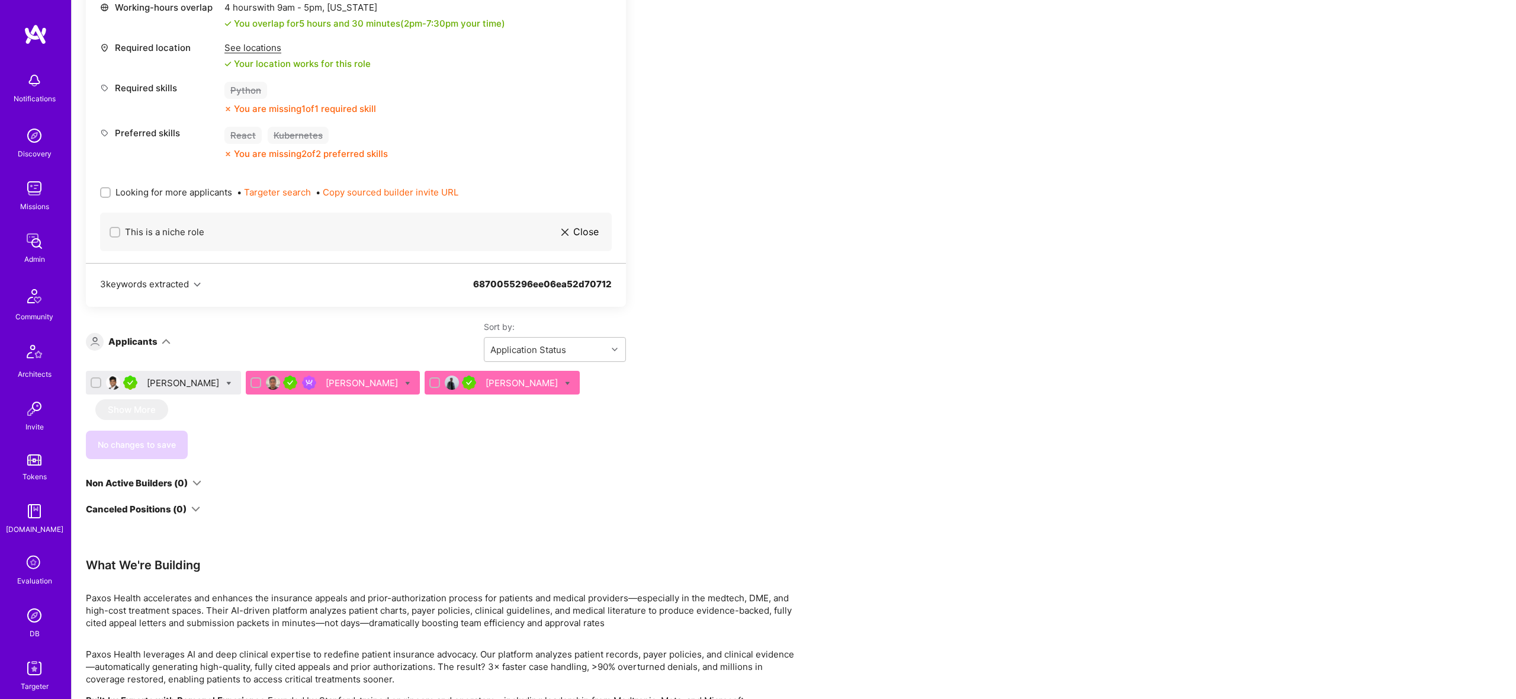
drag, startPoint x: 461, startPoint y: 391, endPoint x: 464, endPoint y: 385, distance: 6.9
click at [461, 391] on div "[PERSON_NAME]" at bounding box center [502, 383] width 155 height 24
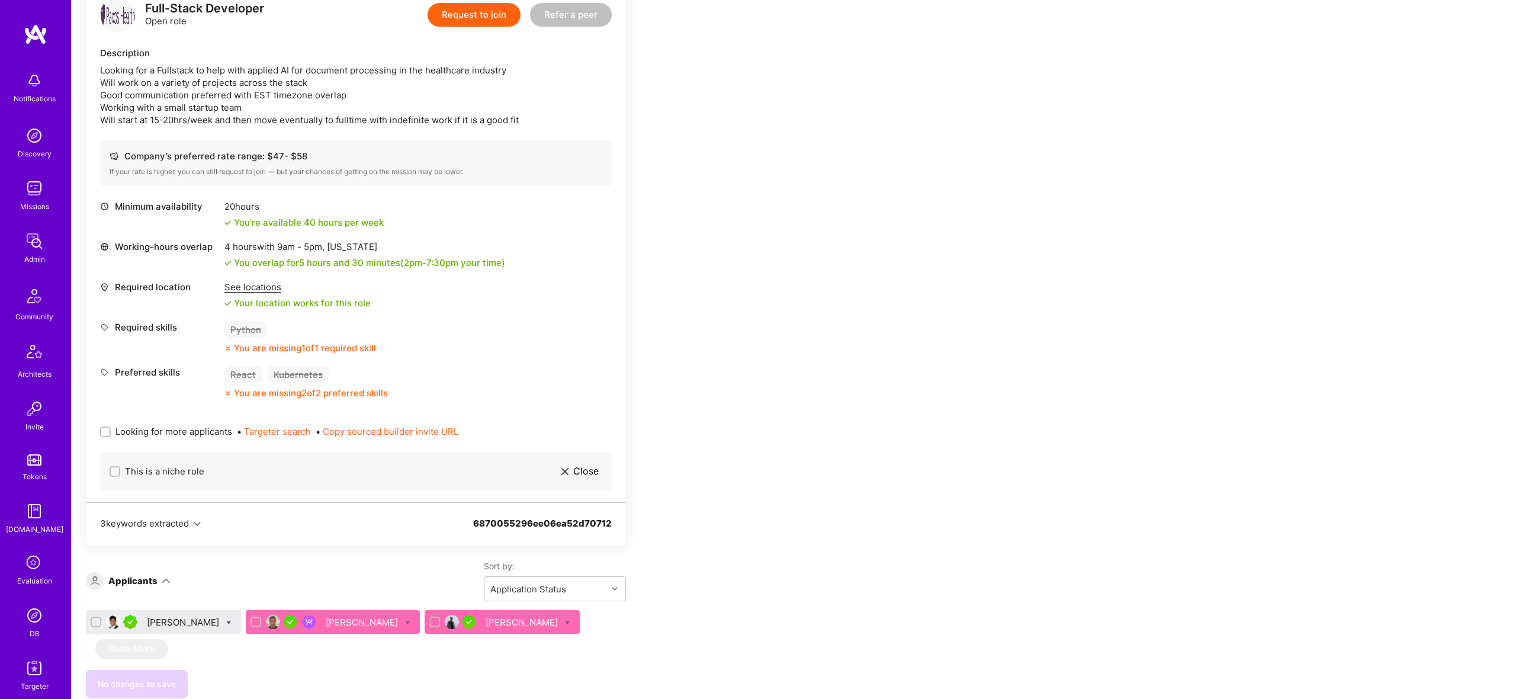
scroll to position [344, 0]
click at [480, 634] on div "Archit Sharma Raul Gallegos Chuong Ngo" at bounding box center [356, 625] width 540 height 28
click at [486, 624] on div "[PERSON_NAME]" at bounding box center [523, 622] width 75 height 12
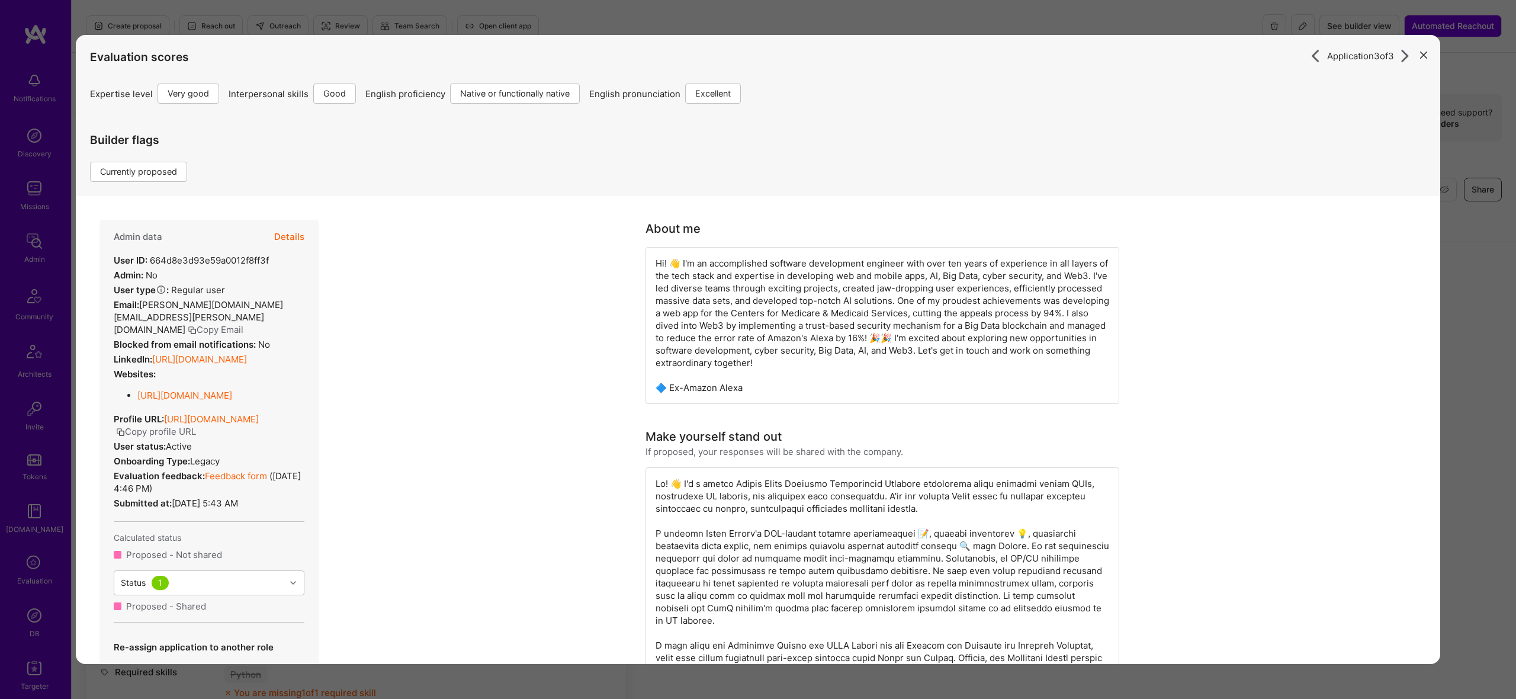
click at [292, 242] on button "Details" at bounding box center [289, 237] width 30 height 34
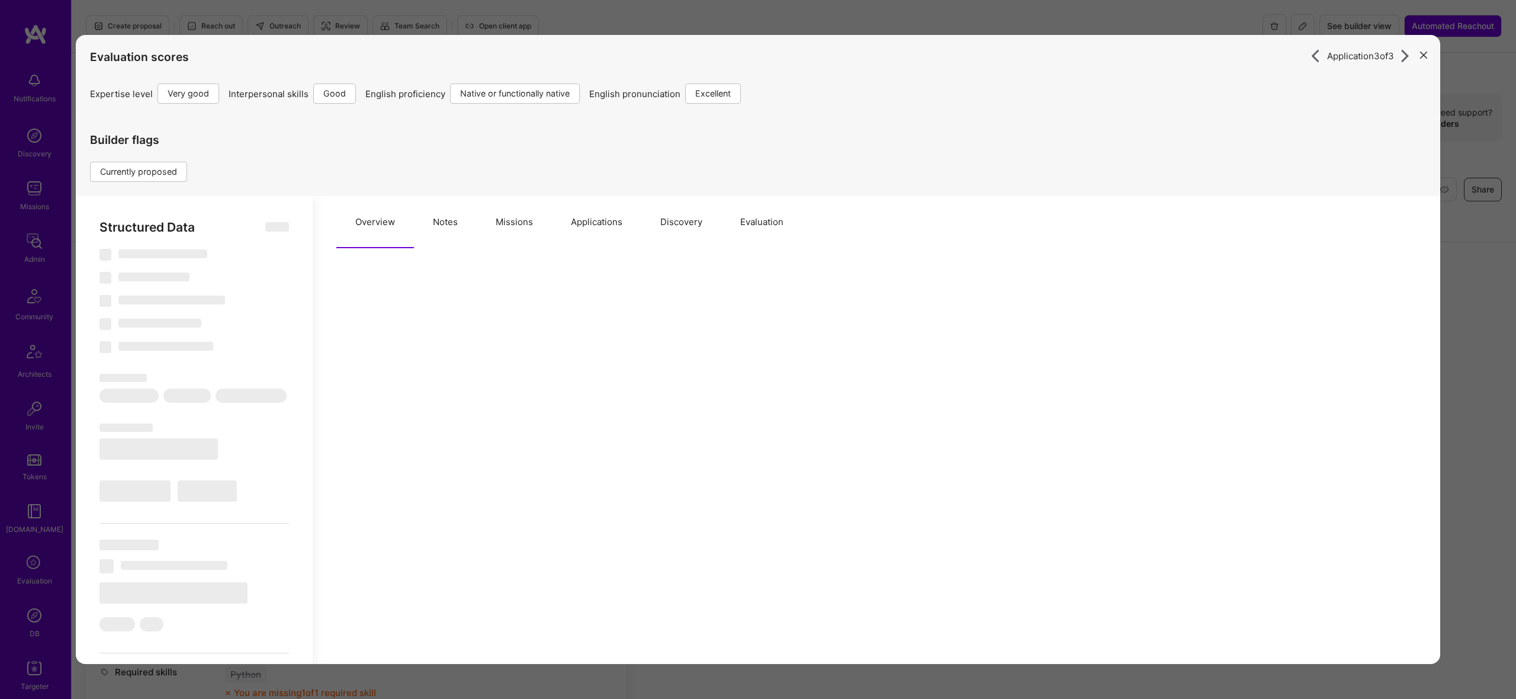
click at [504, 228] on button "Missions" at bounding box center [514, 222] width 75 height 52
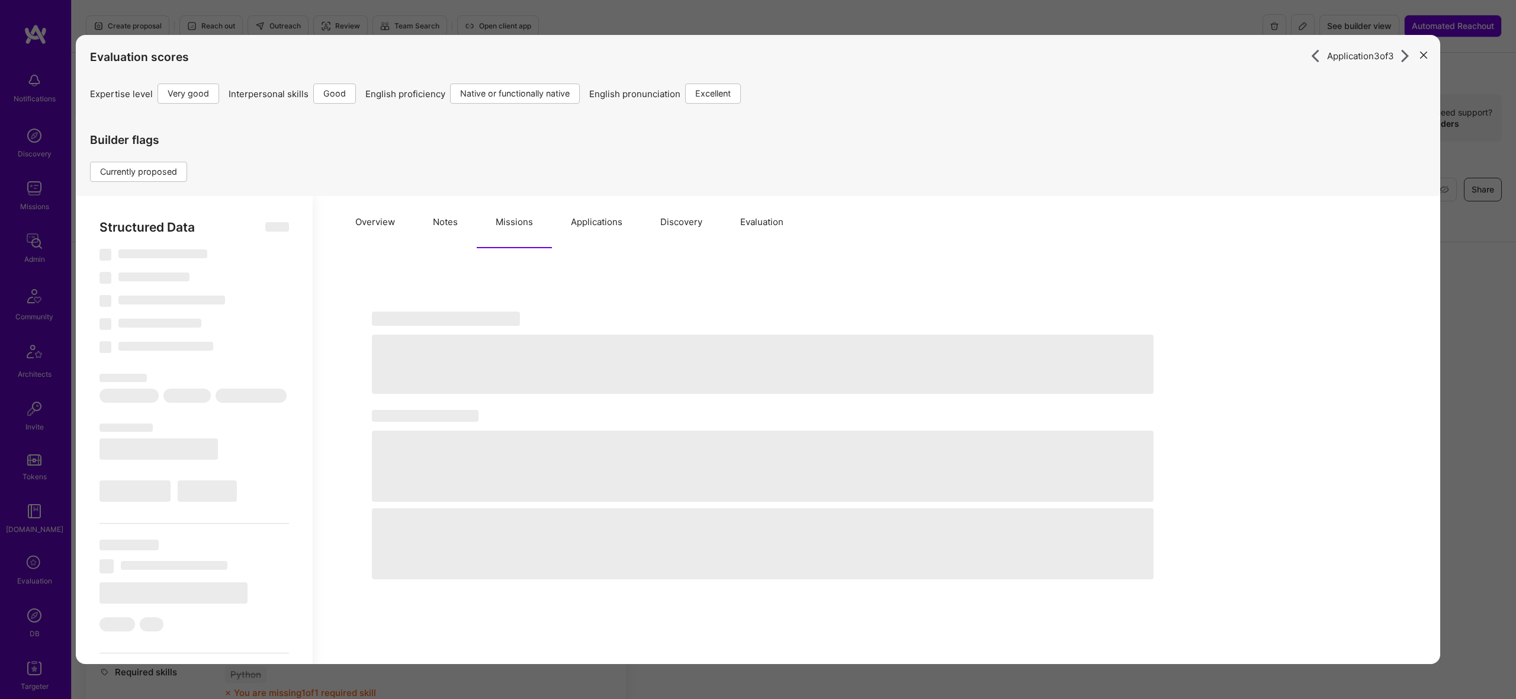
type textarea "x"
select select "Right Now"
select select "5"
select select "4"
select select "7"
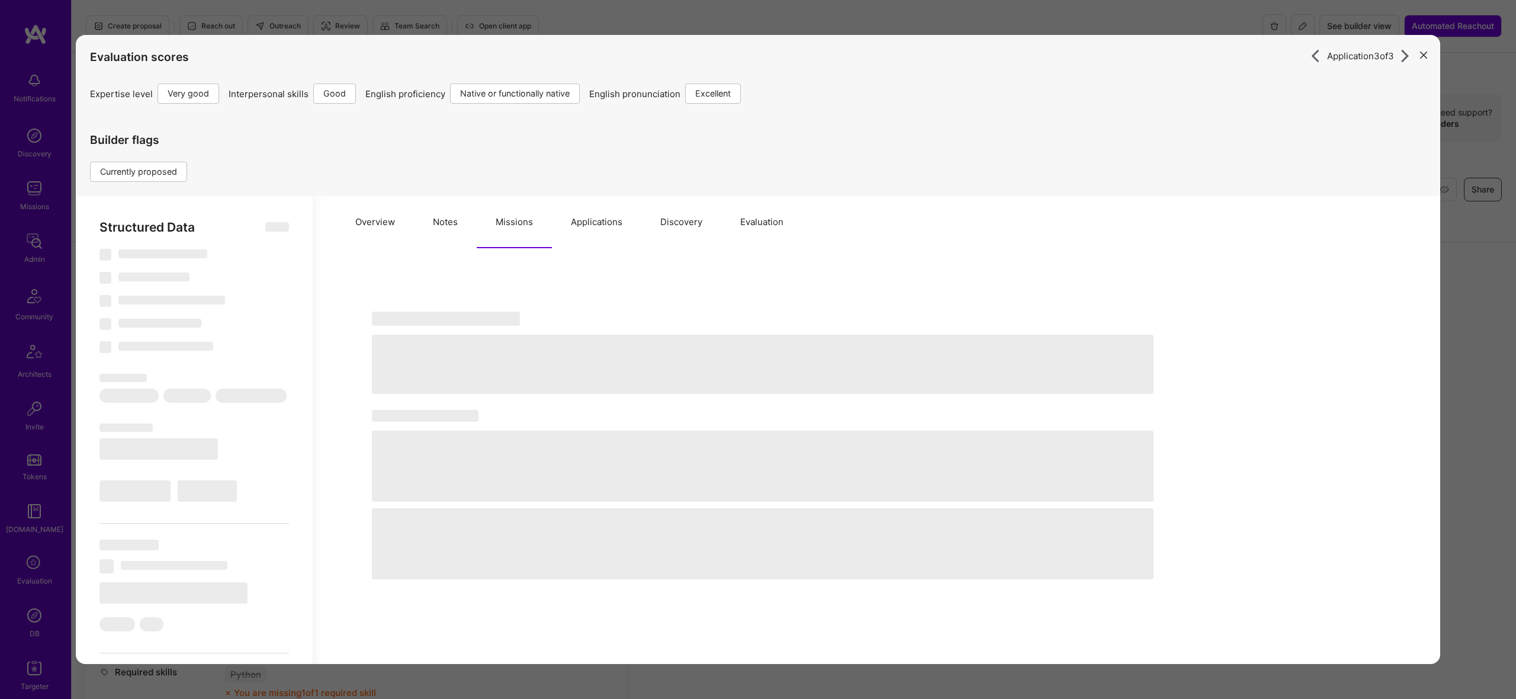
select select "7"
select select "US"
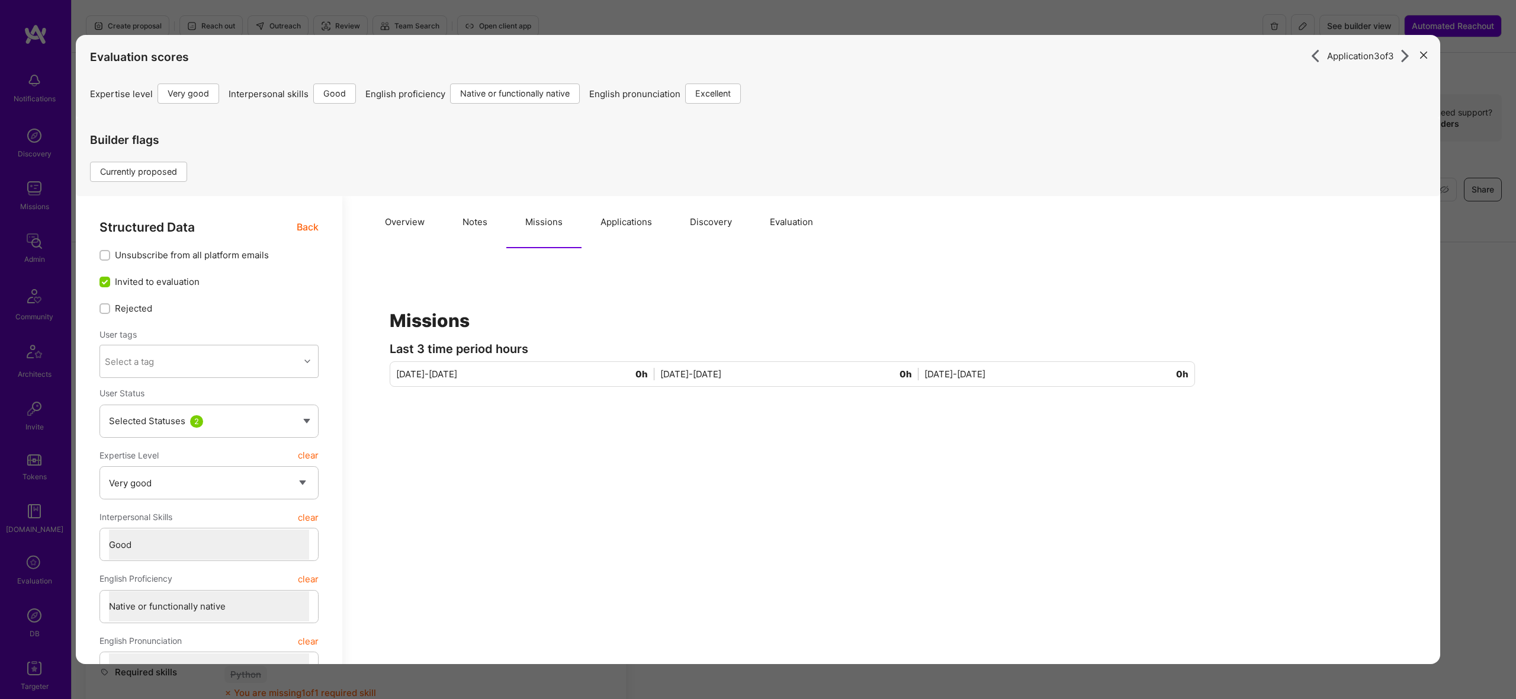
click at [653, 343] on div "Last 3 time period hours" at bounding box center [792, 349] width 805 height 12
drag, startPoint x: 468, startPoint y: 229, endPoint x: 562, endPoint y: 220, distance: 94.6
click at [468, 229] on button "Notes" at bounding box center [475, 222] width 63 height 52
type textarea "x"
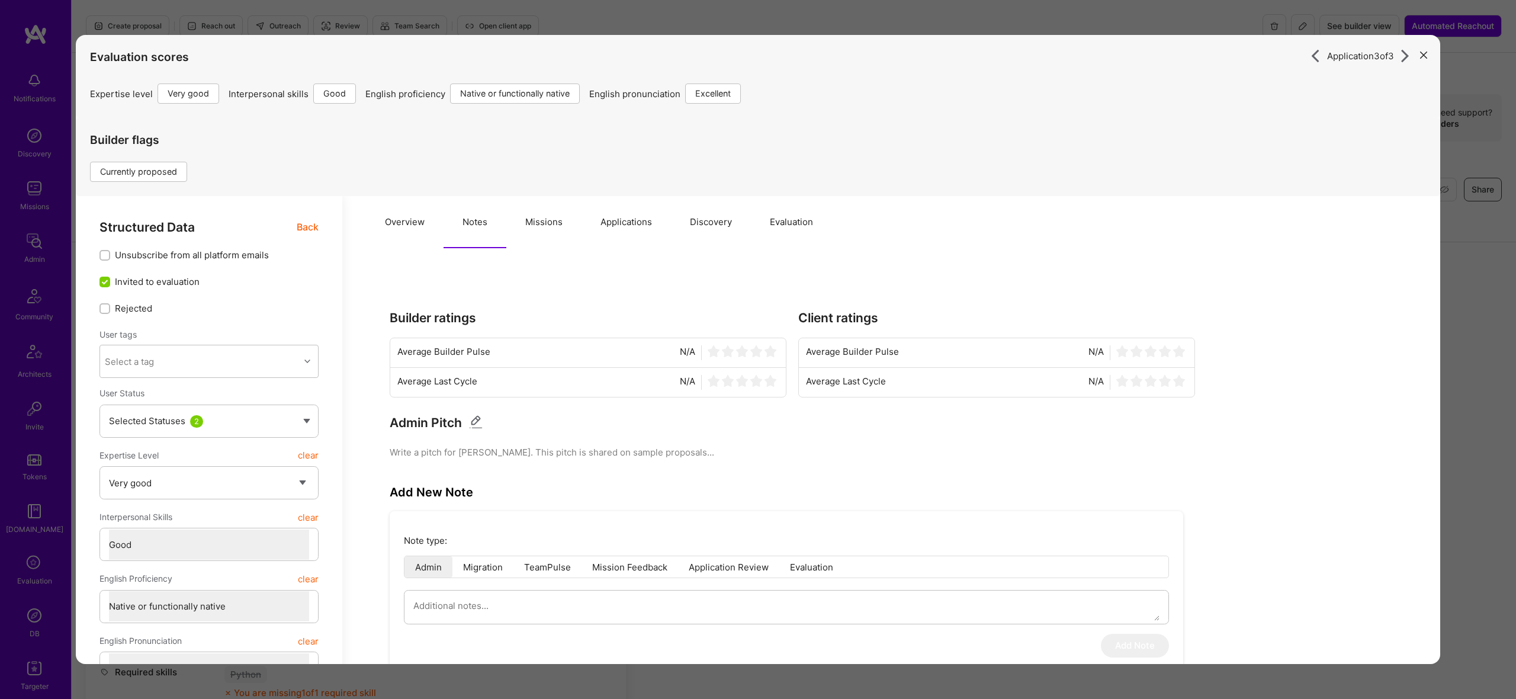
click at [657, 217] on button "Applications" at bounding box center [626, 222] width 89 height 52
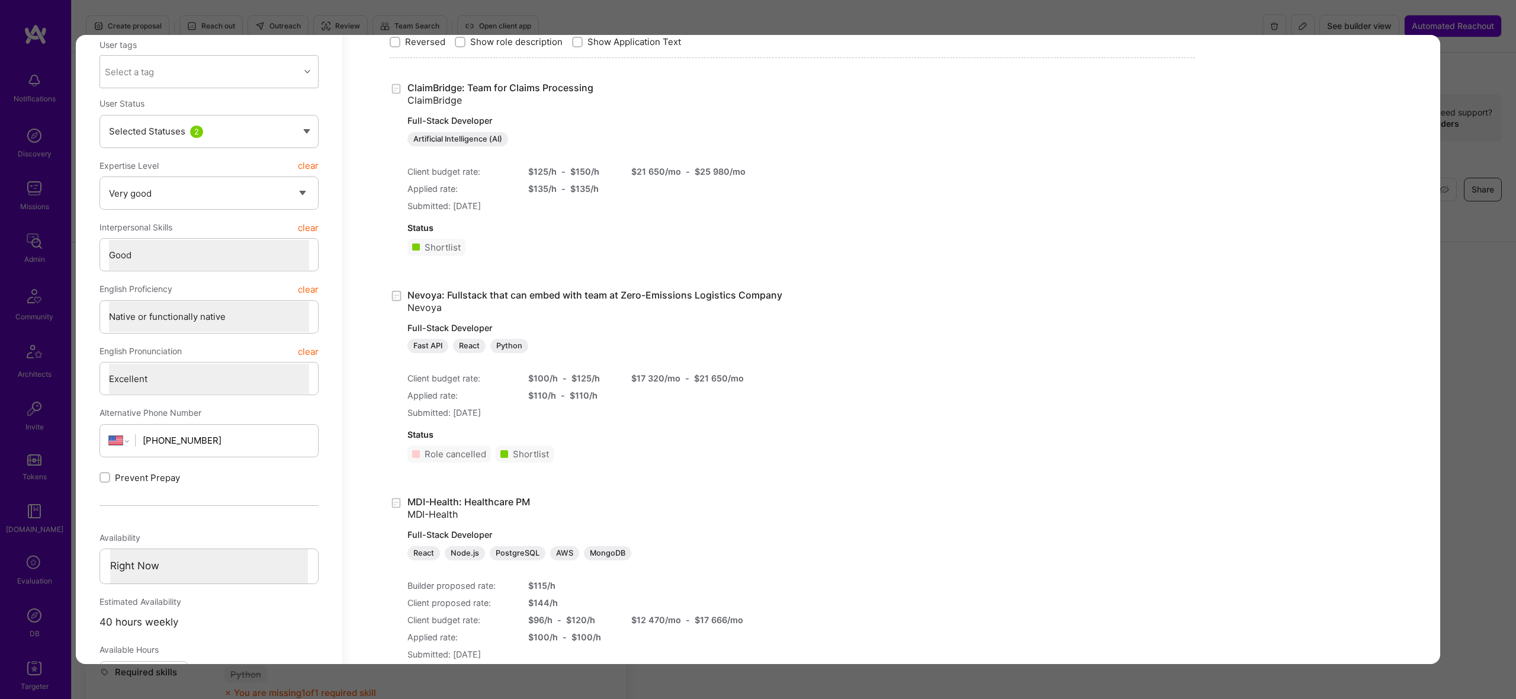
scroll to position [352, 0]
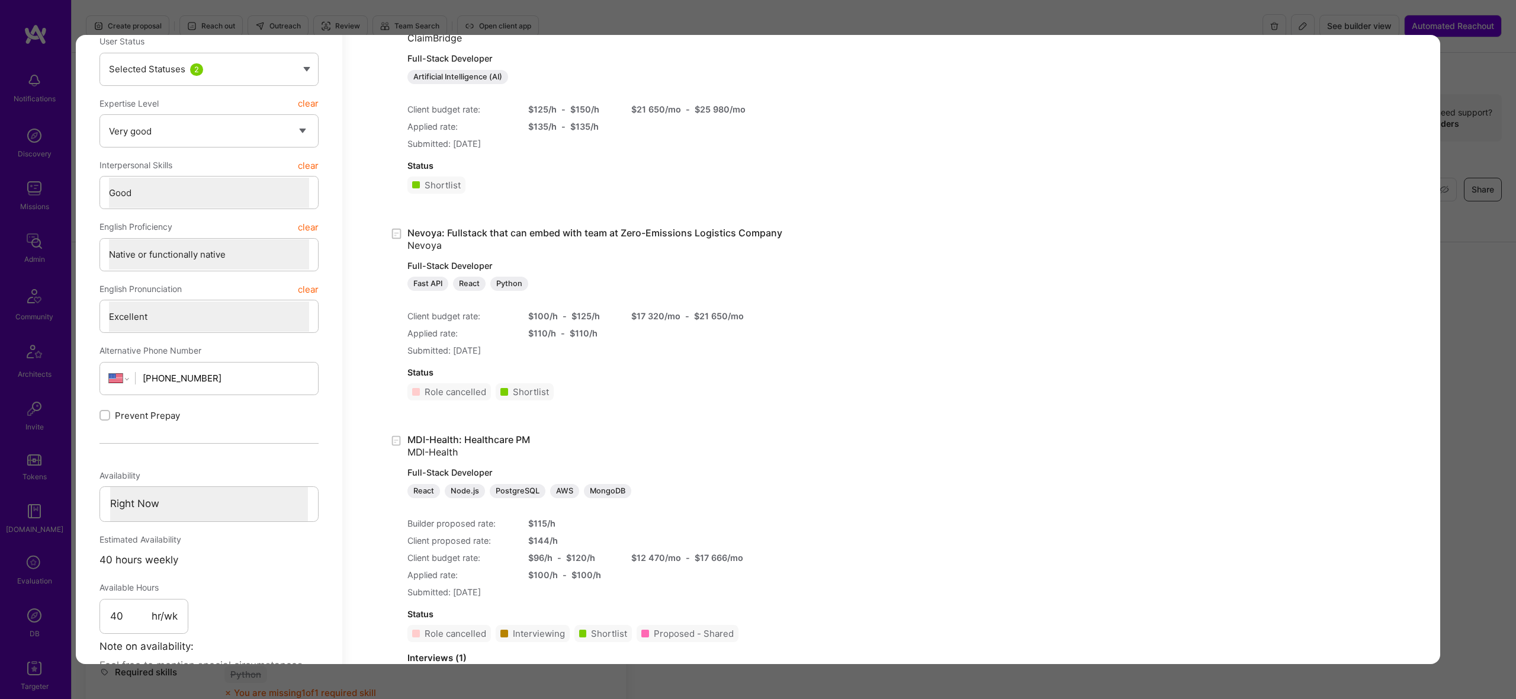
click at [1507, 378] on div "Application 3 of 3 Evaluation scores Expertise level Very good Interpersonal sk…" at bounding box center [758, 349] width 1516 height 699
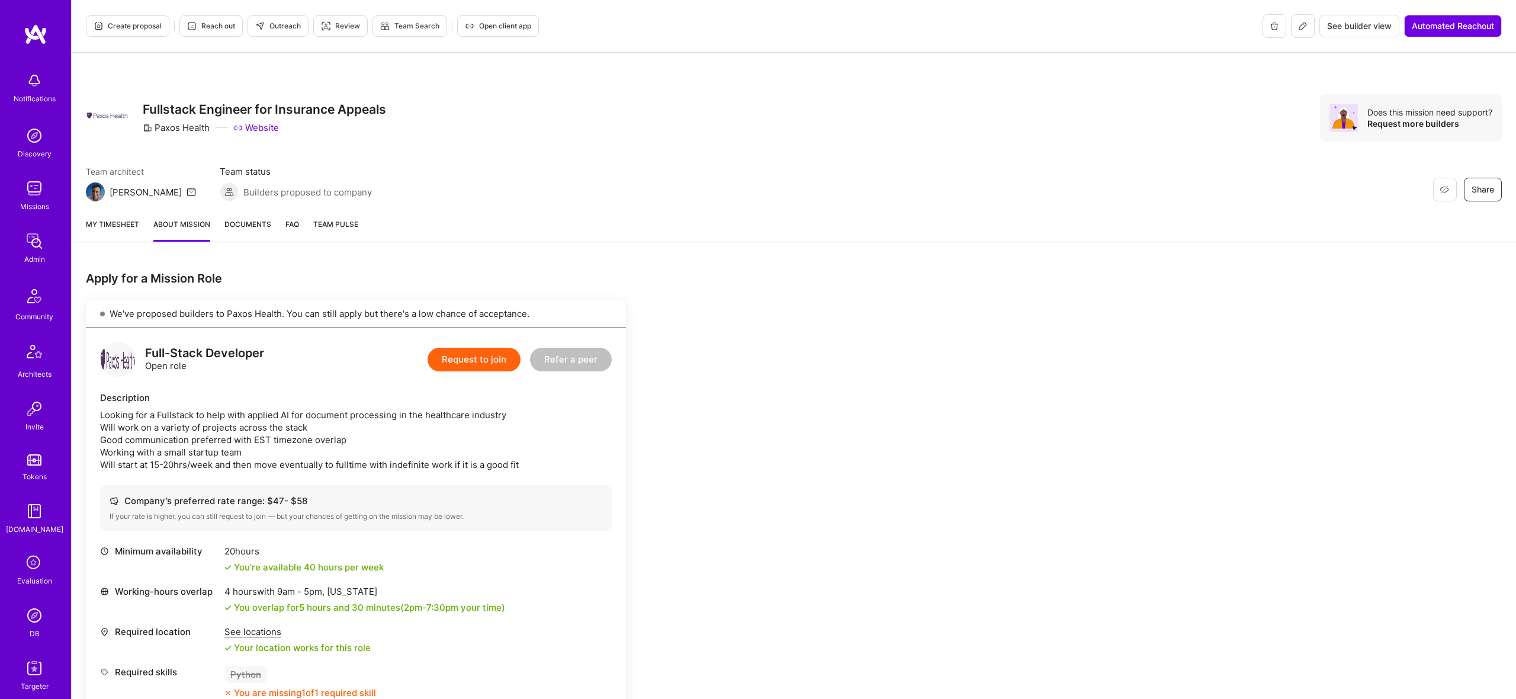
scroll to position [2, 0]
click at [1301, 20] on icon at bounding box center [1302, 24] width 9 height 9
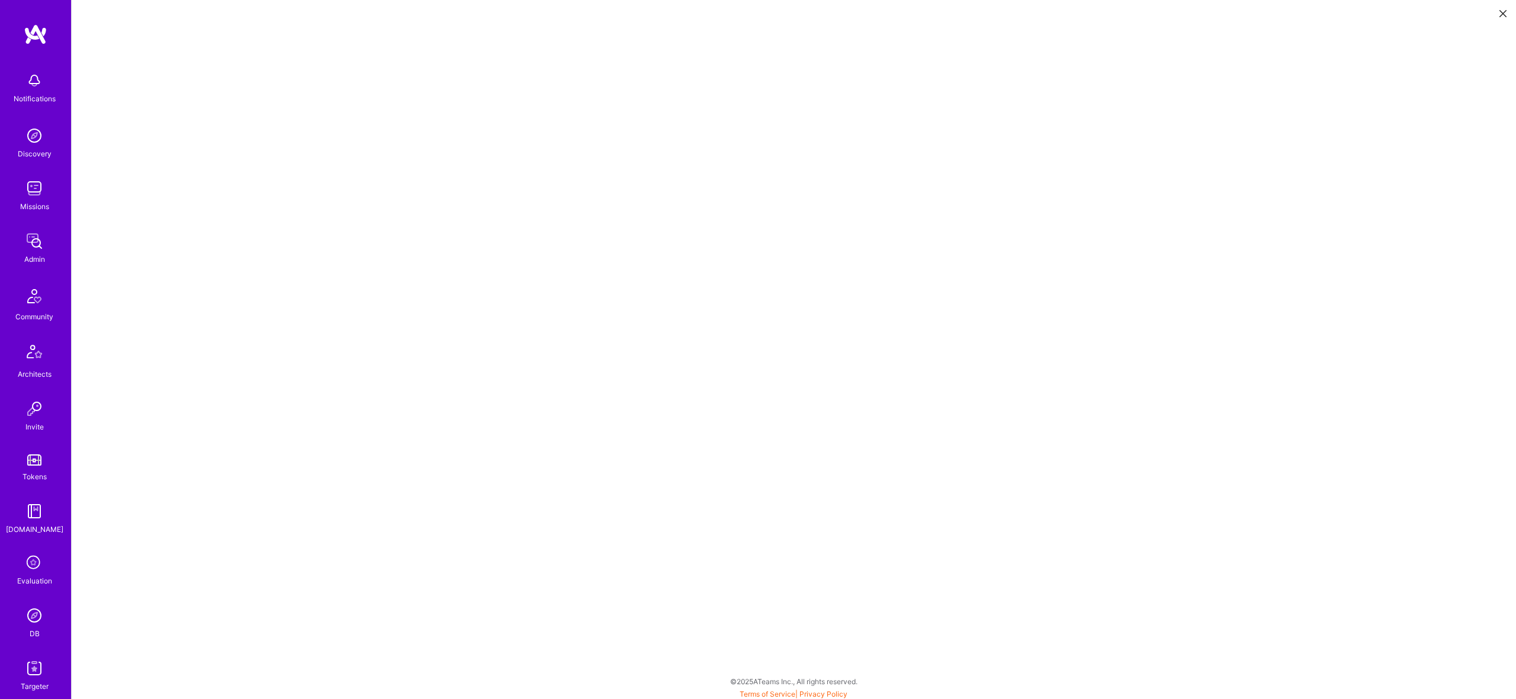
click at [1506, 13] on icon at bounding box center [1502, 13] width 7 height 7
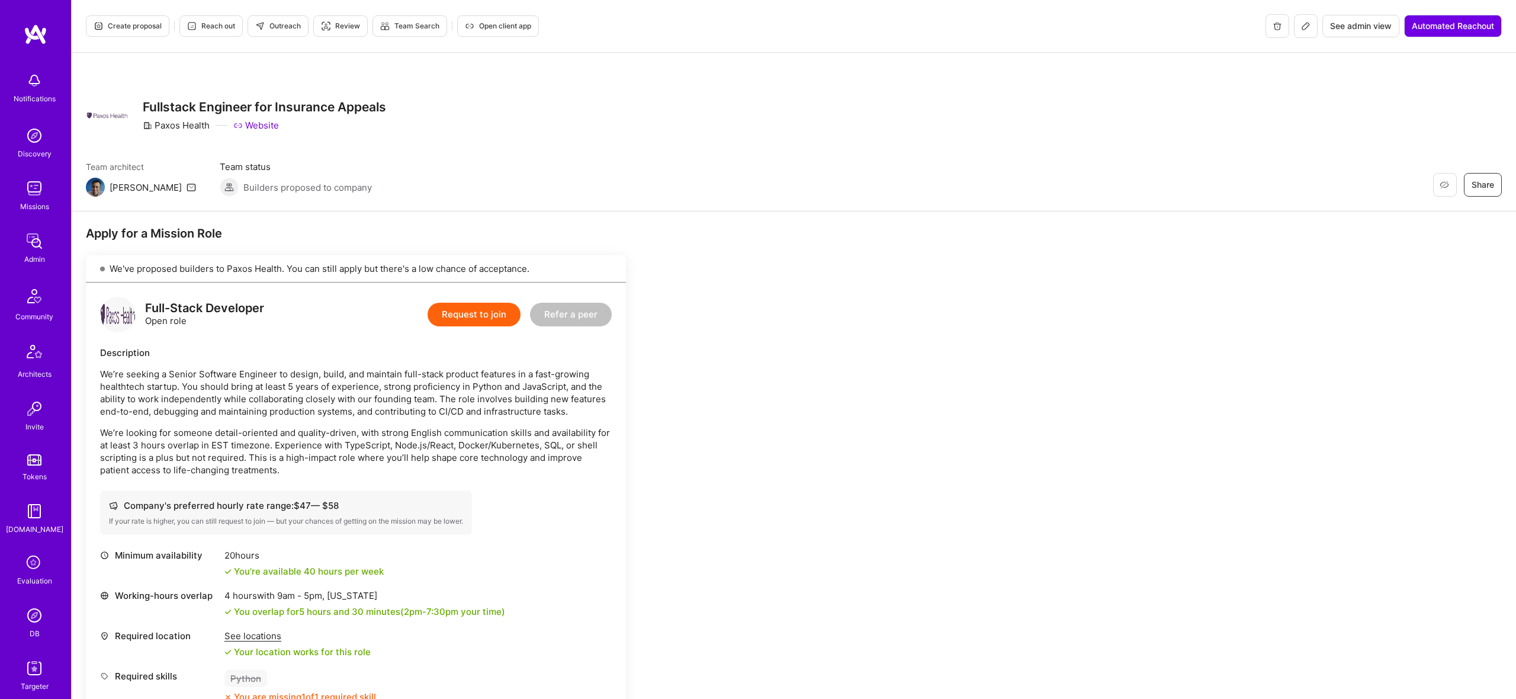
click at [300, 98] on div "Fullstack Engineer for Insurance Appeals Paxos Health Website" at bounding box center [264, 115] width 243 height 43
click at [283, 32] on button "Outreach" at bounding box center [278, 25] width 61 height 21
click at [23, 251] on img at bounding box center [35, 241] width 24 height 24
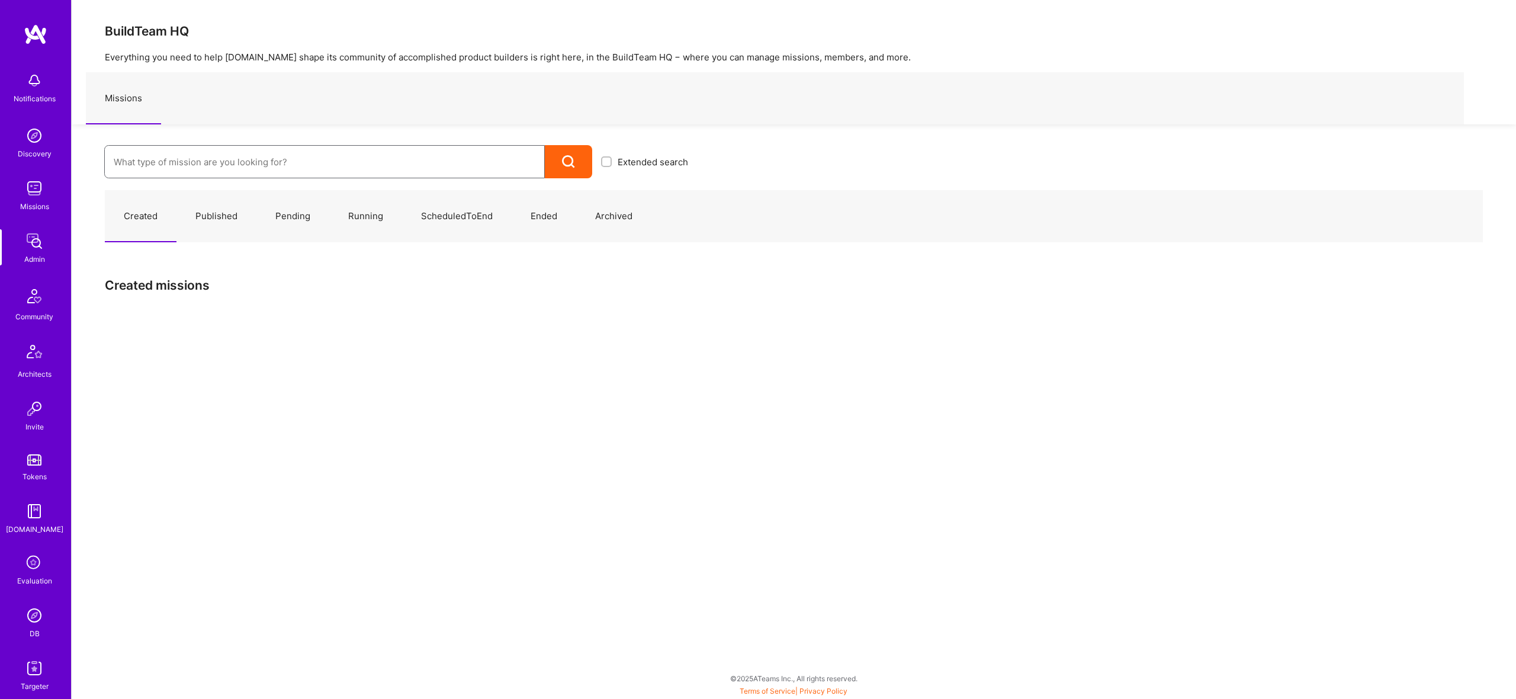
click at [249, 156] on input at bounding box center [325, 162] width 422 height 30
type input "genomics"
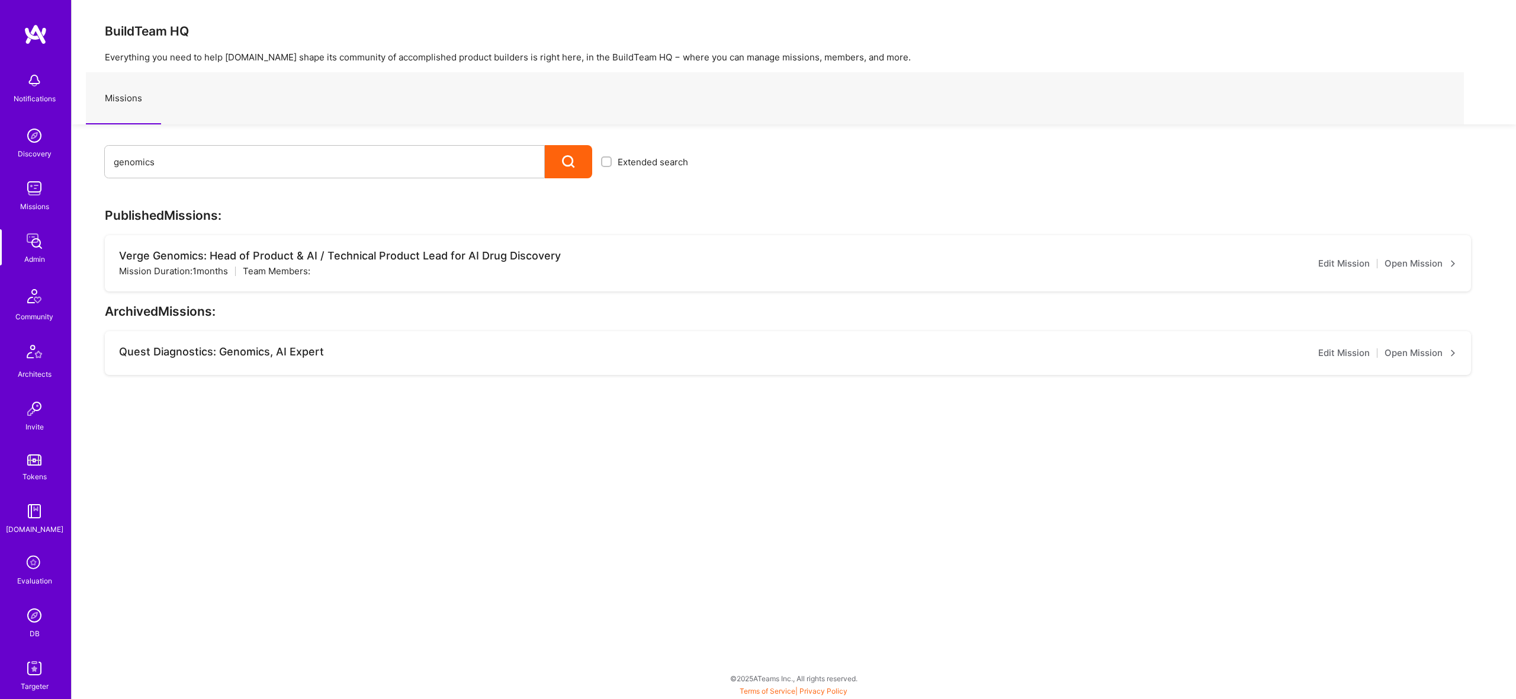
click at [1429, 264] on link "Open Mission" at bounding box center [1421, 263] width 72 height 14
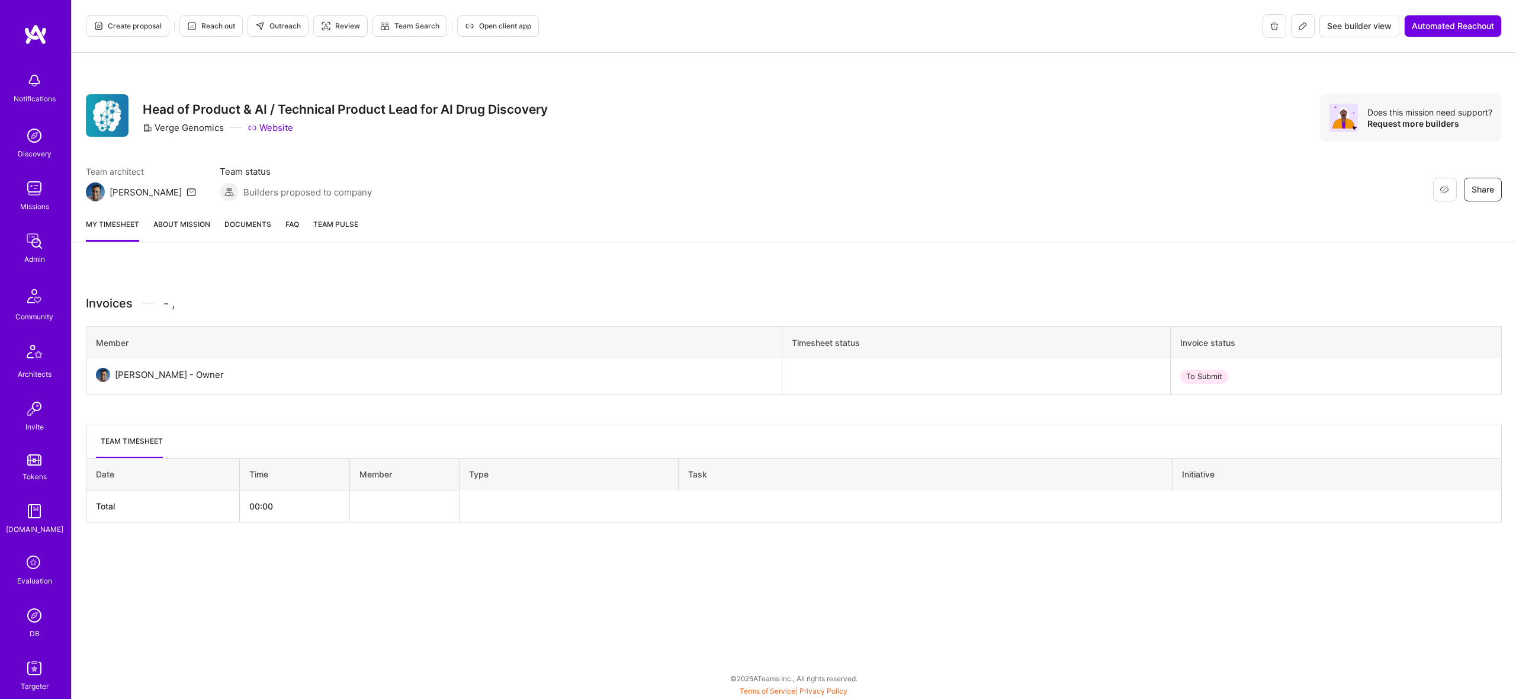
click at [181, 220] on link "About Mission" at bounding box center [181, 230] width 57 height 24
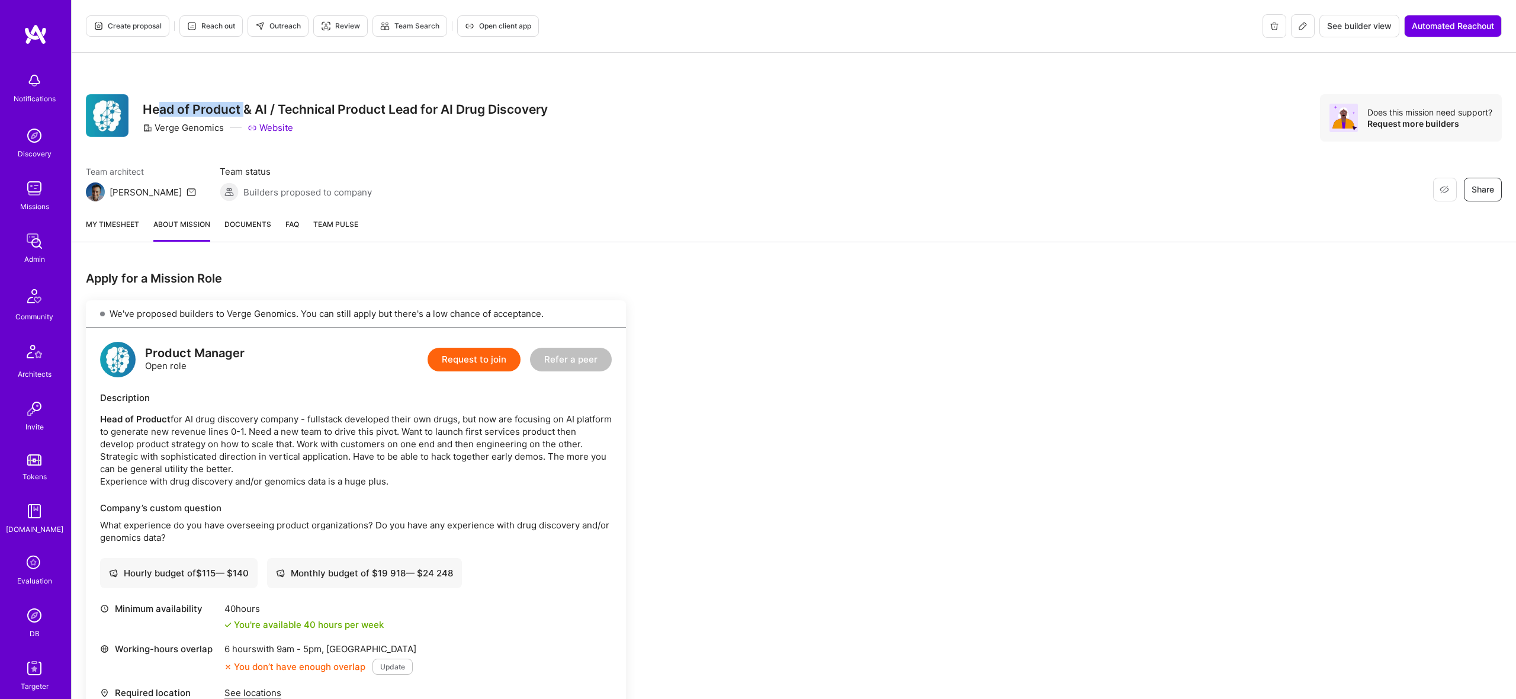
drag, startPoint x: 160, startPoint y: 104, endPoint x: 243, endPoint y: 112, distance: 83.9
click at [243, 112] on h3 "Head of Product & AI / Technical Product Lead for AI Drug Discovery" at bounding box center [345, 109] width 405 height 15
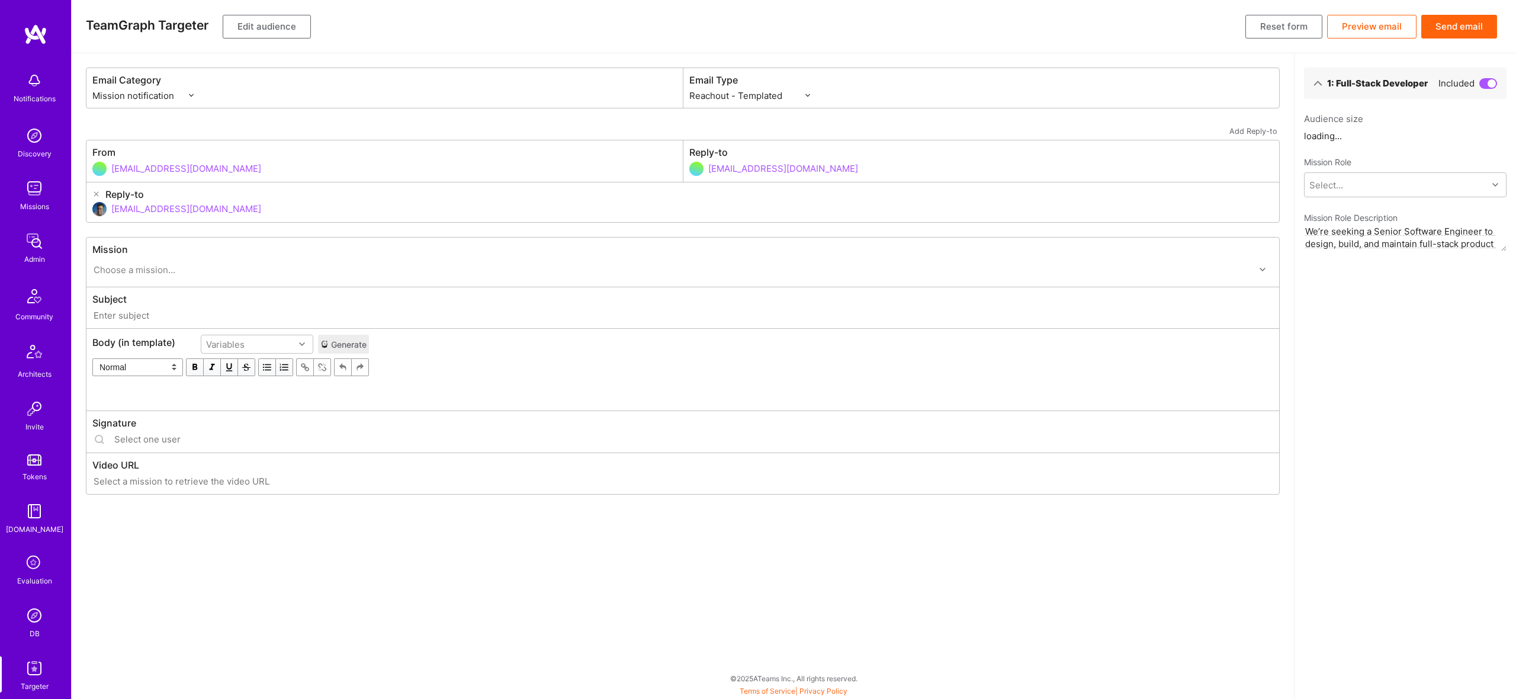
select select "rich-reachout"
type input "[DOMAIN_NAME] // Paxos Health: Fullstack Engineer for Insurance Appeals"
type input "[EMAIL_ADDRESS][DOMAIN_NAME]"
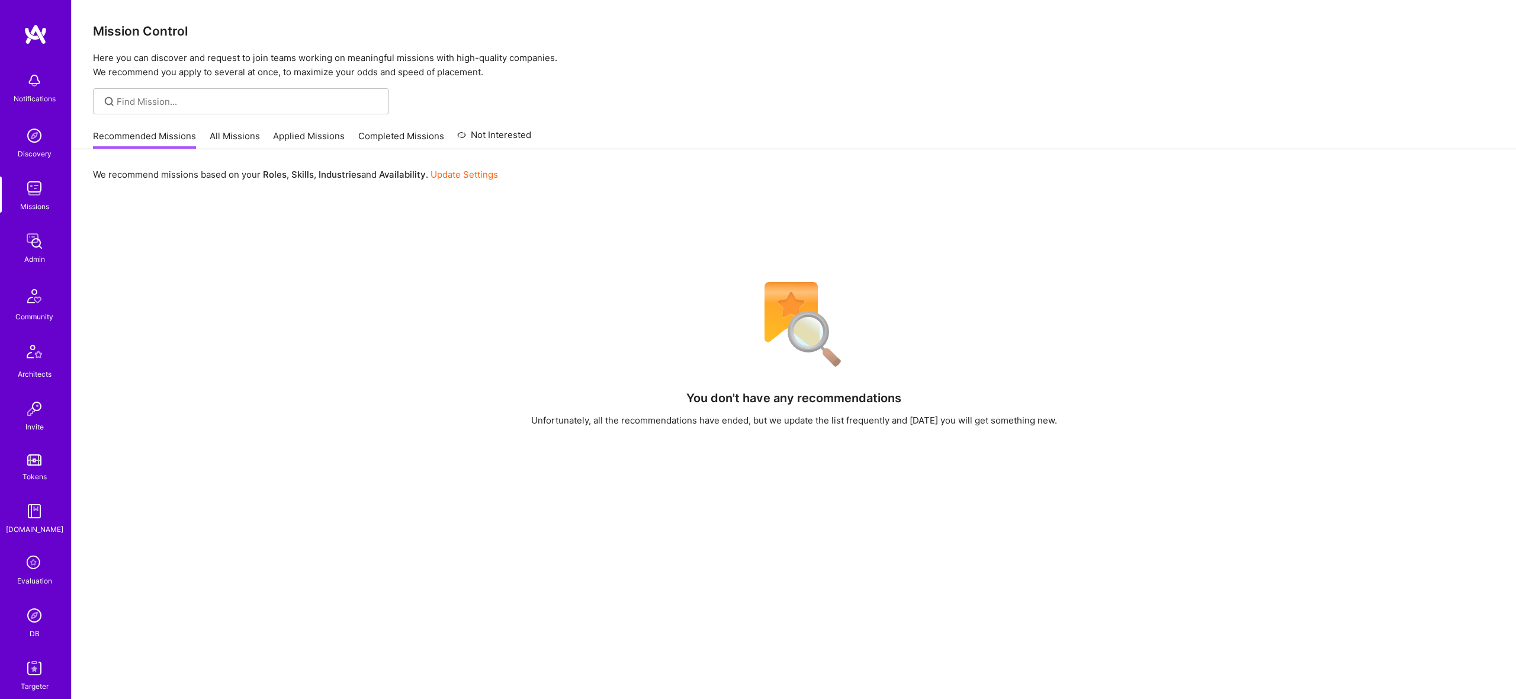
click at [44, 677] on img at bounding box center [35, 668] width 24 height 24
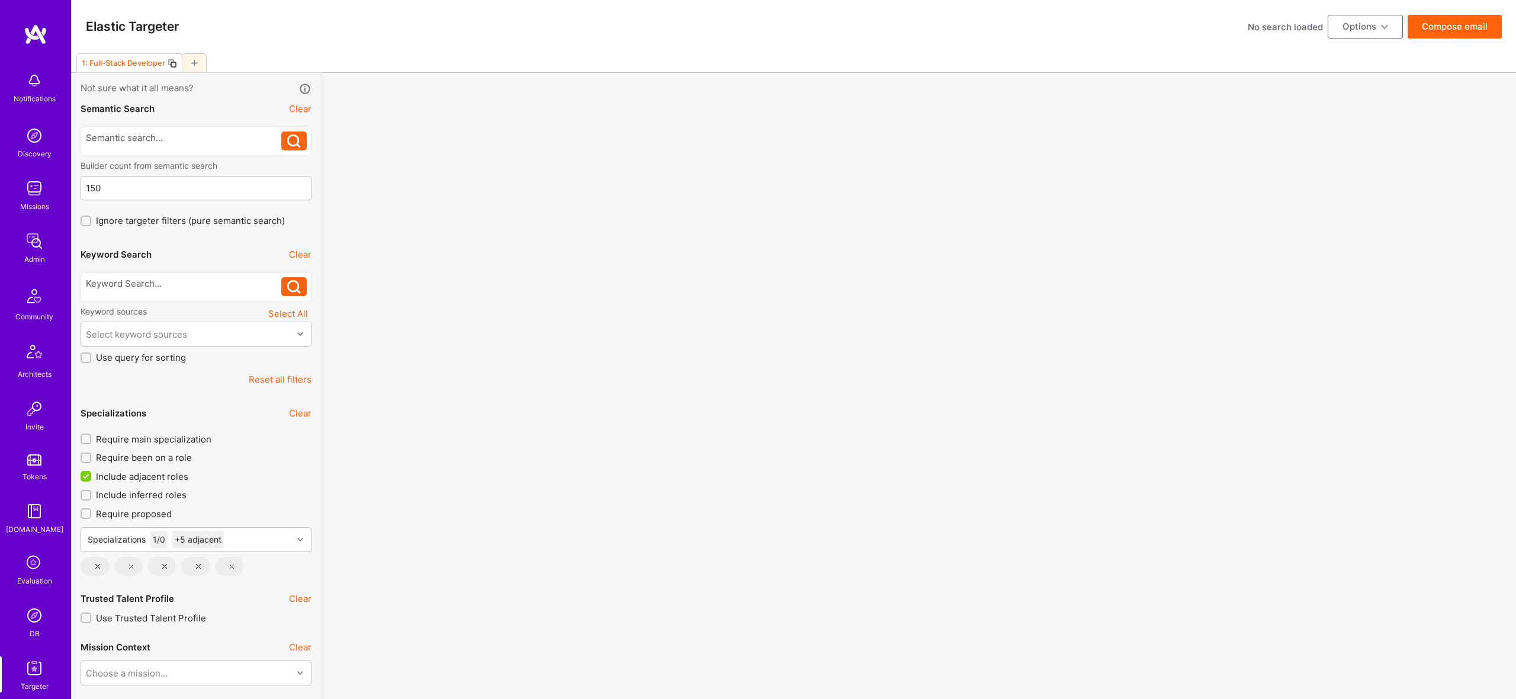
click at [207, 63] on div "1: Full-Stack Developer" at bounding box center [794, 63] width 1444 height 20
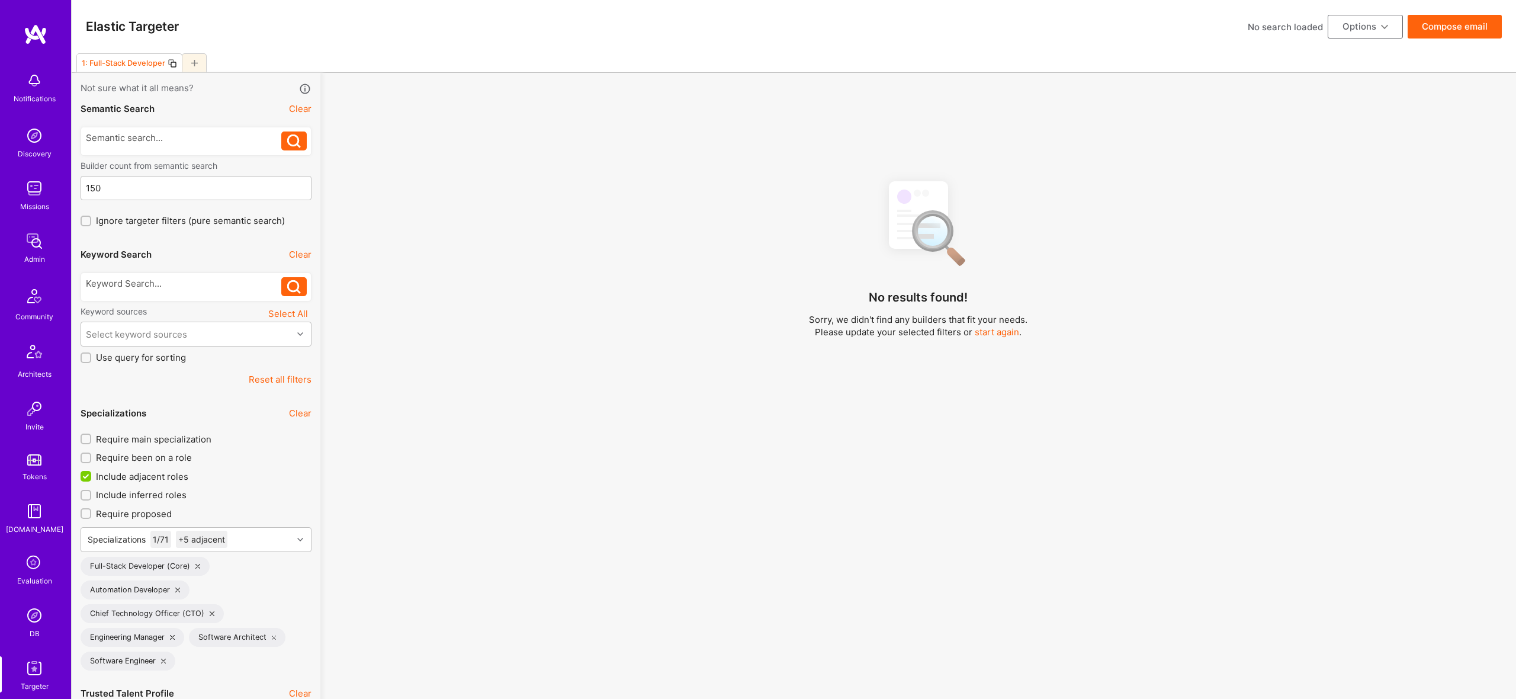
click at [198, 65] on div at bounding box center [194, 62] width 25 height 19
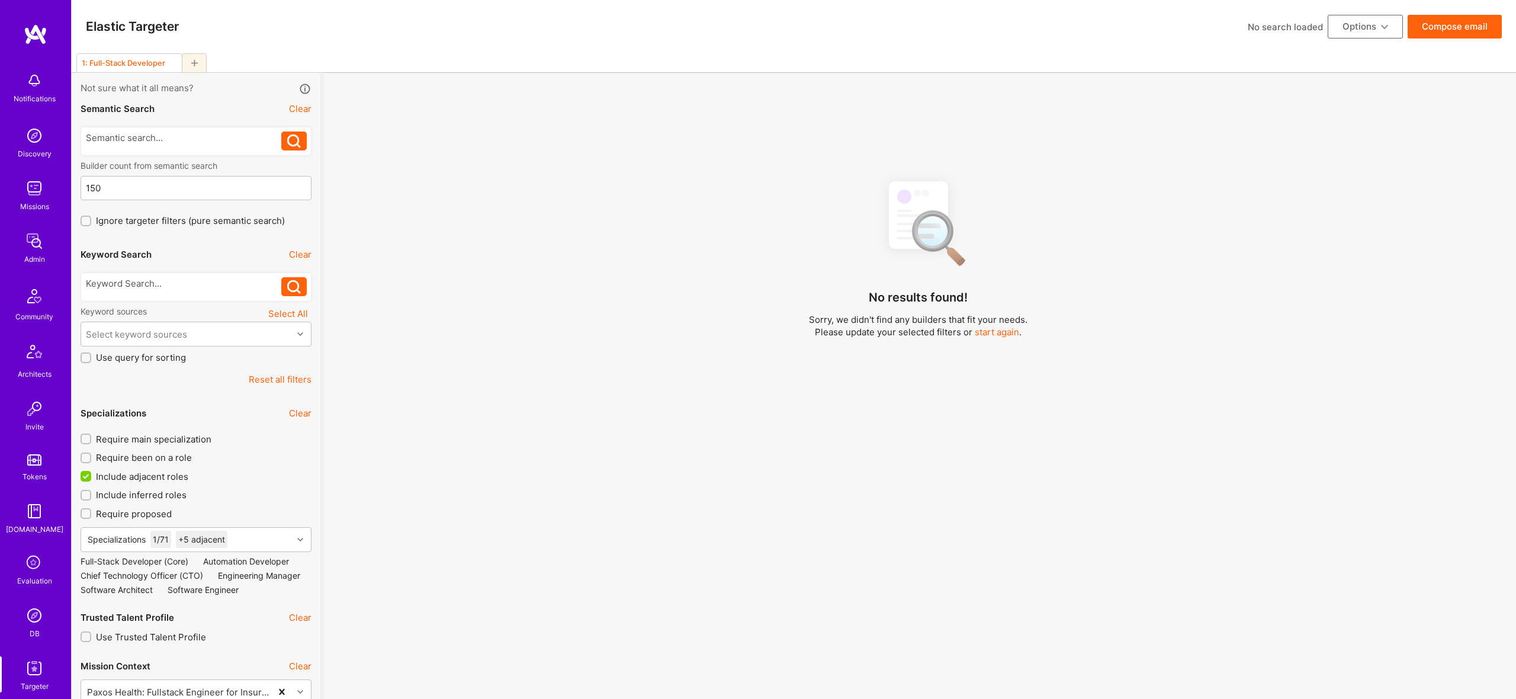
checkbox input "false"
type input "[DATE]"
type input "0"
checkbox input "false"
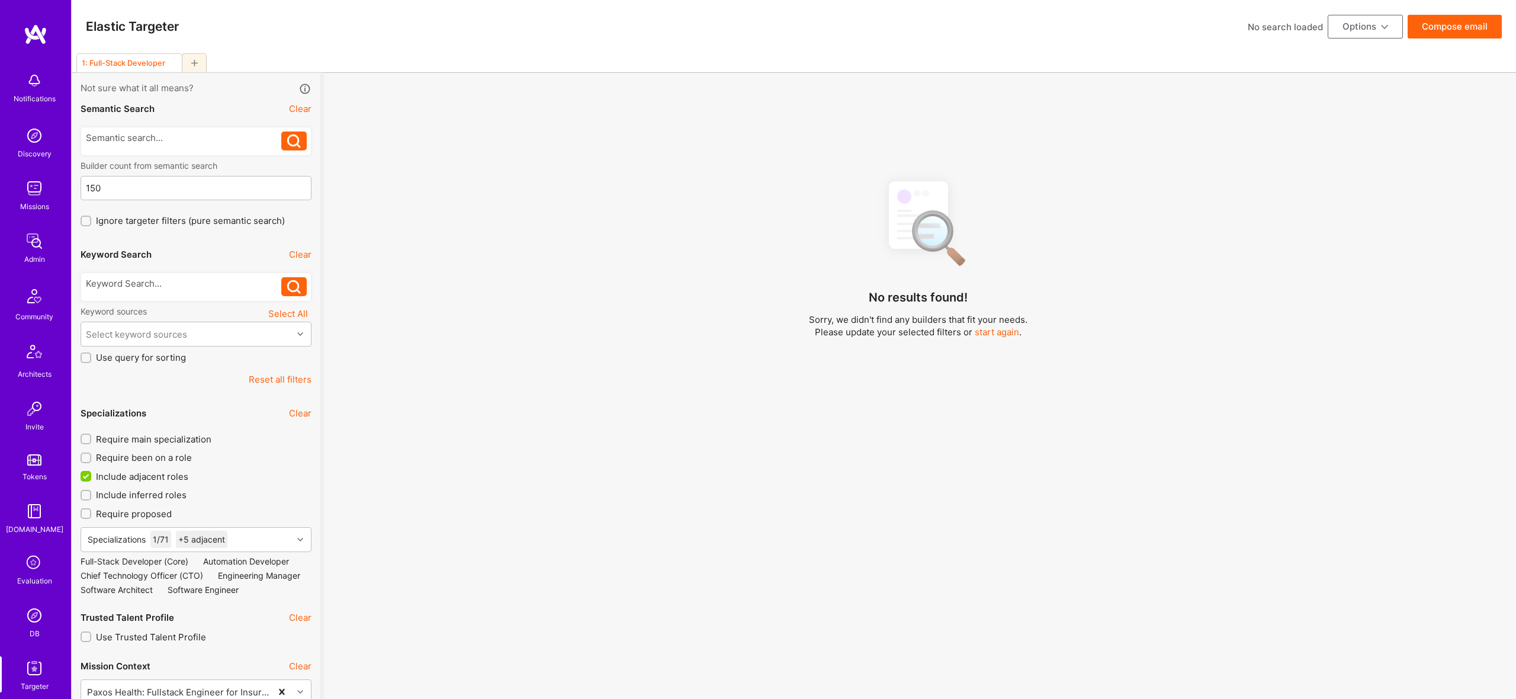
checkbox input "false"
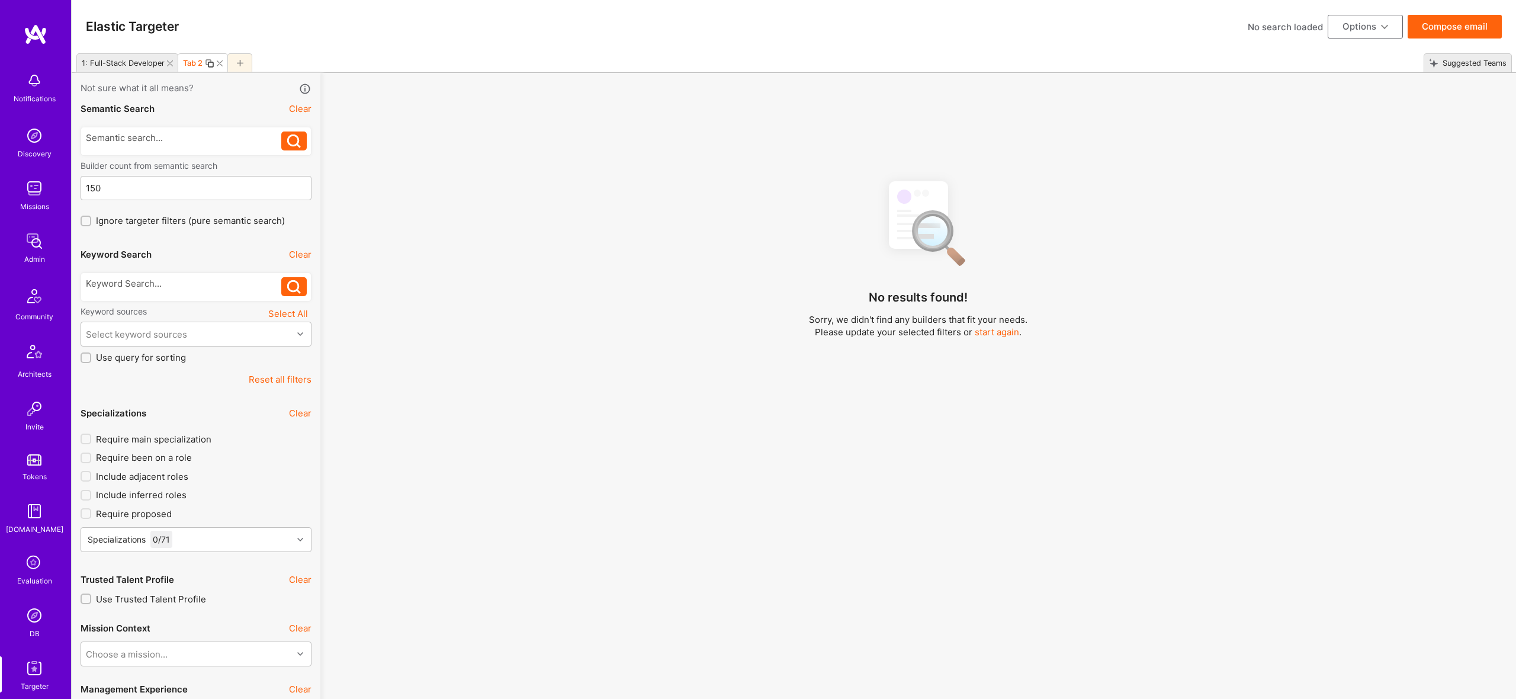
click at [169, 59] on div "1: Full-Stack Developer" at bounding box center [127, 62] width 102 height 19
click at [172, 62] on icon at bounding box center [170, 63] width 6 height 6
click at [171, 284] on div at bounding box center [184, 283] width 196 height 12
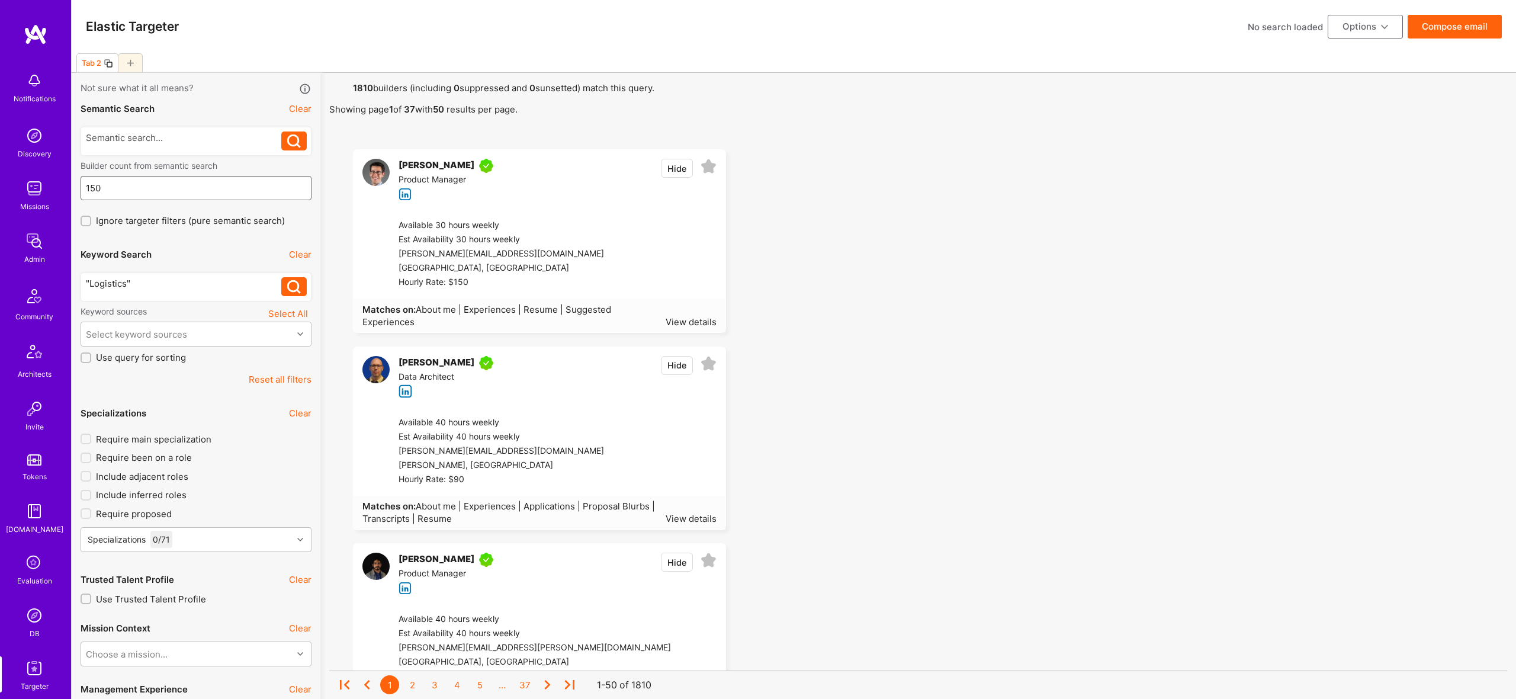
click at [107, 193] on input "150" at bounding box center [196, 188] width 221 height 30
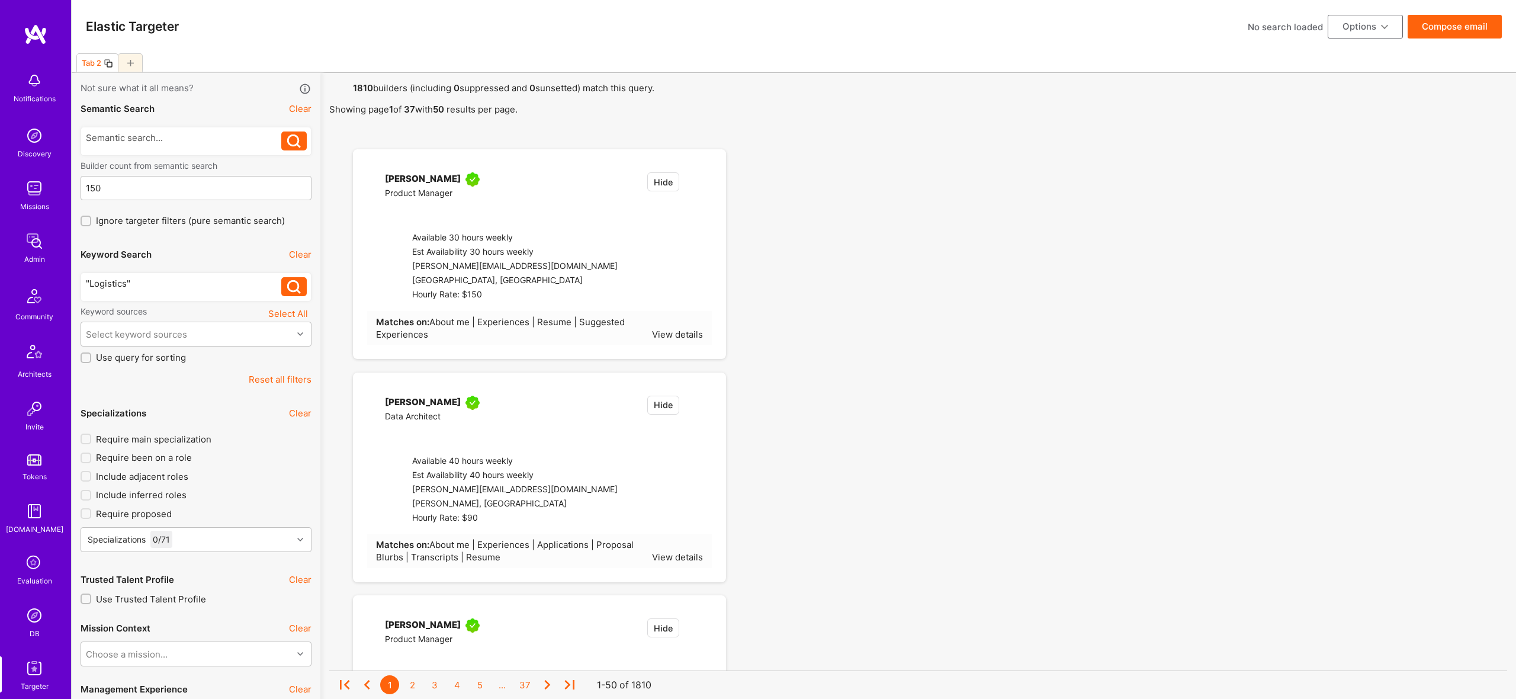
click at [162, 285] on div ""Logistics"" at bounding box center [184, 283] width 196 height 12
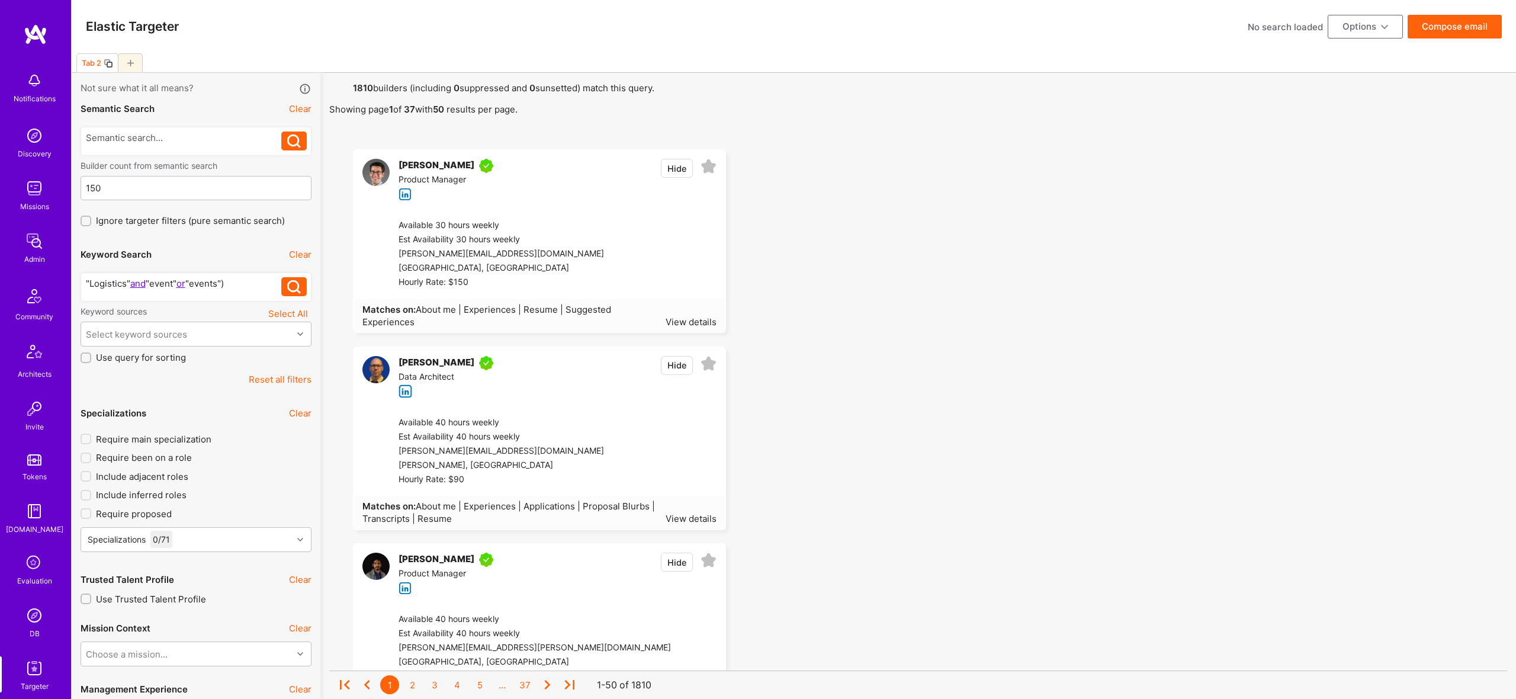
click at [154, 284] on div ""Logistics" and "event" or "events")" at bounding box center [184, 283] width 196 height 12
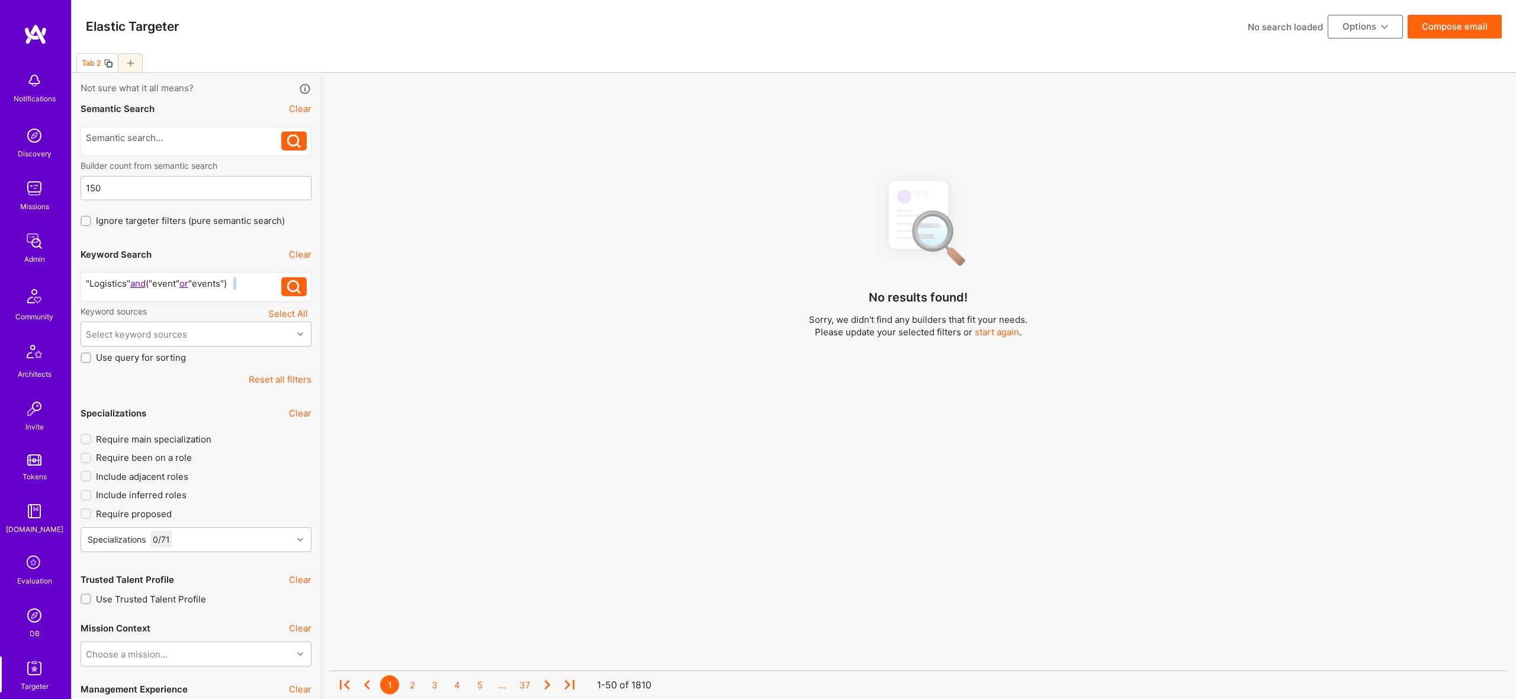
drag, startPoint x: 234, startPoint y: 285, endPoint x: 240, endPoint y: 284, distance: 6.6
click at [239, 284] on div ""Logistics" and ("event" or "events")" at bounding box center [184, 283] width 196 height 12
drag, startPoint x: 240, startPoint y: 284, endPoint x: 260, endPoint y: 284, distance: 19.5
click at [240, 284] on div ""Logistics" and ("event" or "events")" at bounding box center [184, 283] width 196 height 12
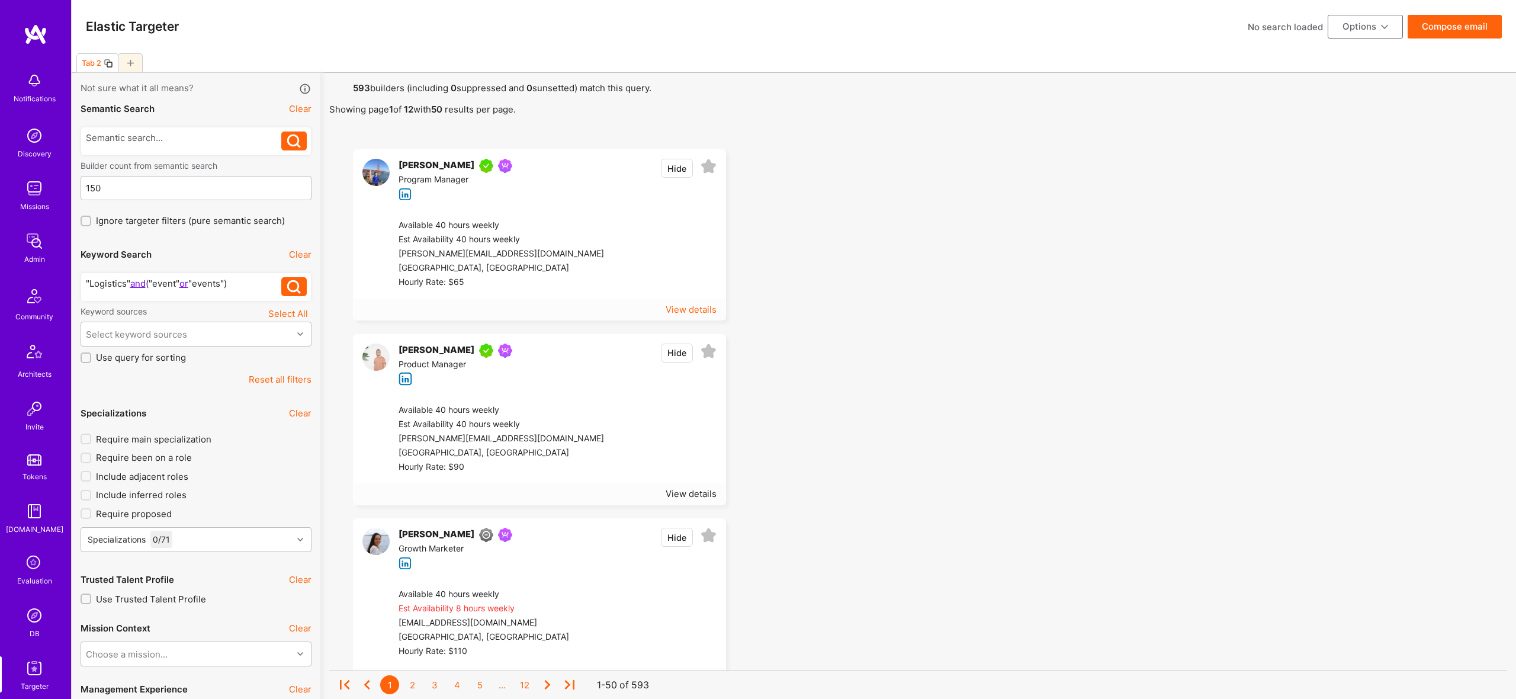
click at [683, 313] on div "View details" at bounding box center [691, 309] width 51 height 12
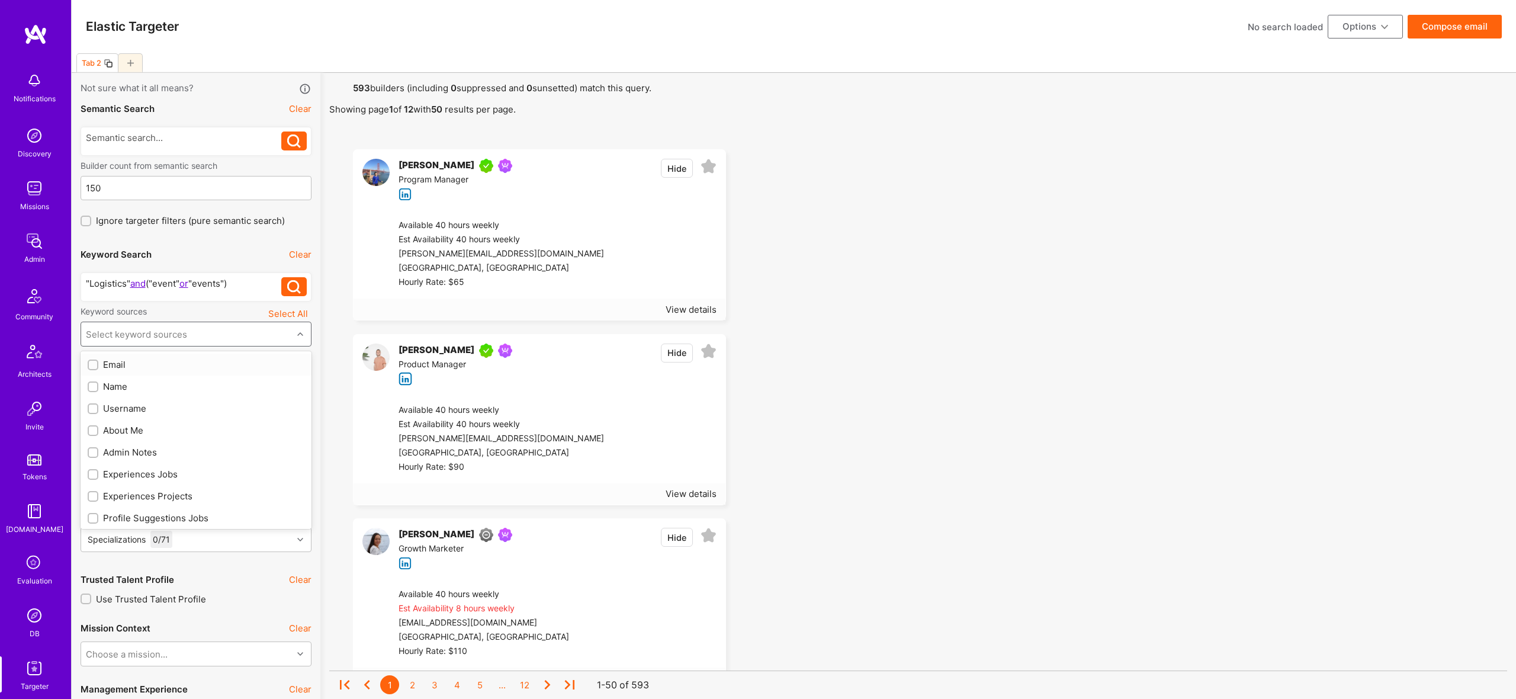
click at [212, 327] on div "Select keyword sources" at bounding box center [186, 334] width 211 height 24
type input "abou"
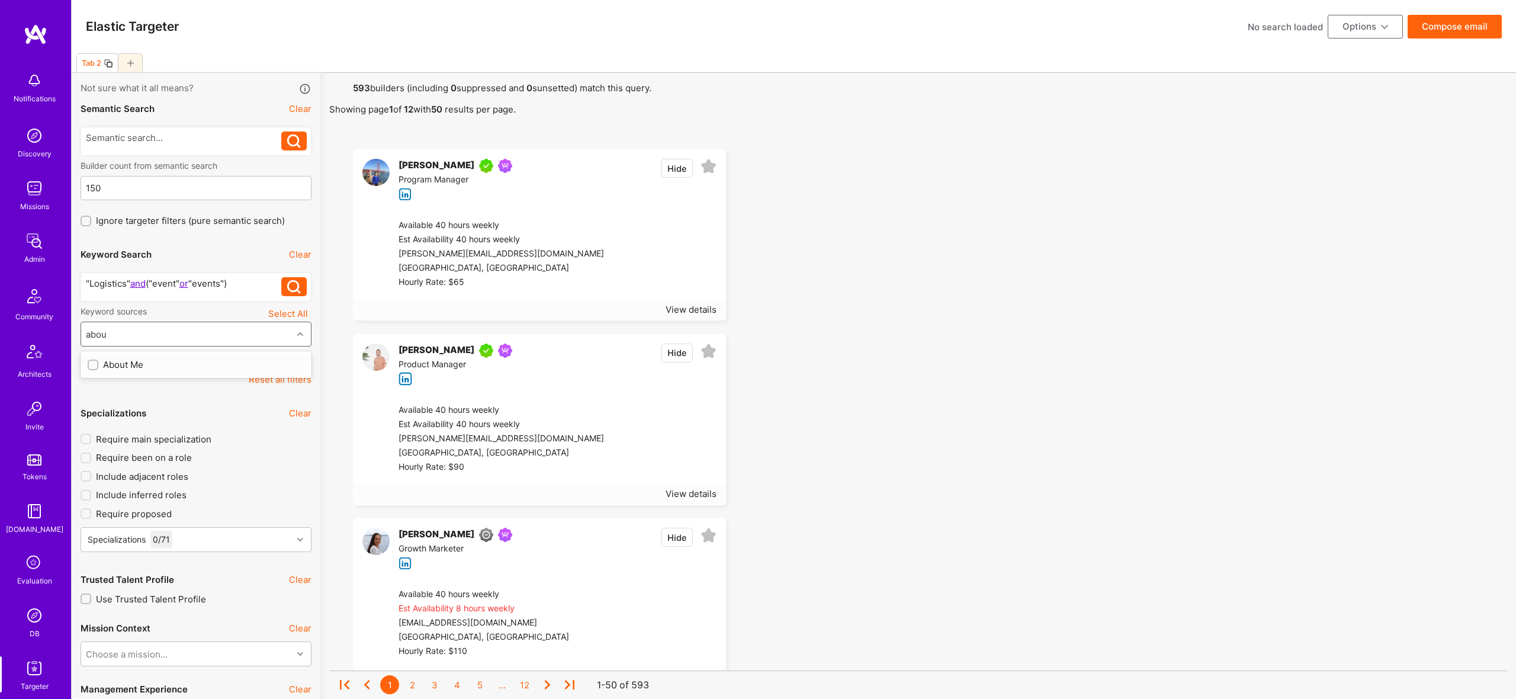
click at [134, 364] on div "About Me" at bounding box center [196, 364] width 217 height 12
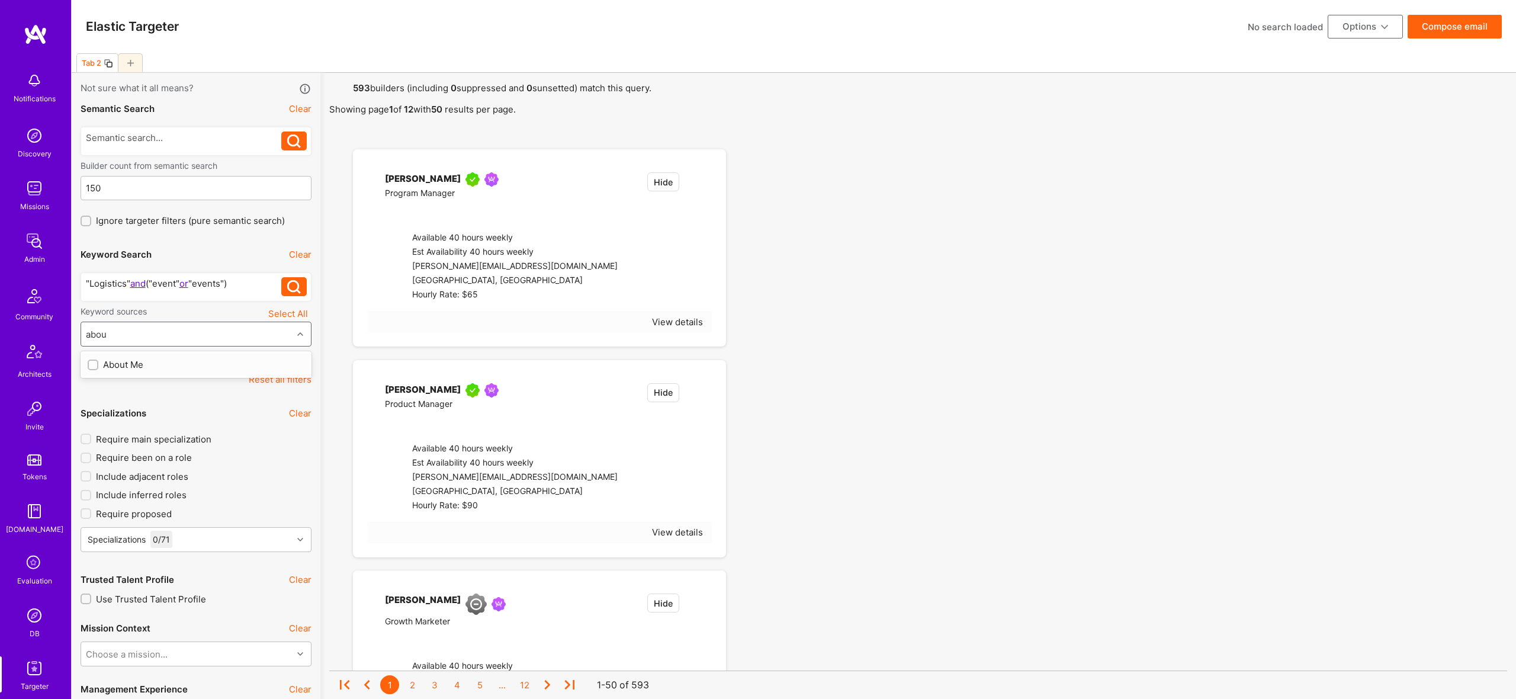
checkbox input "true"
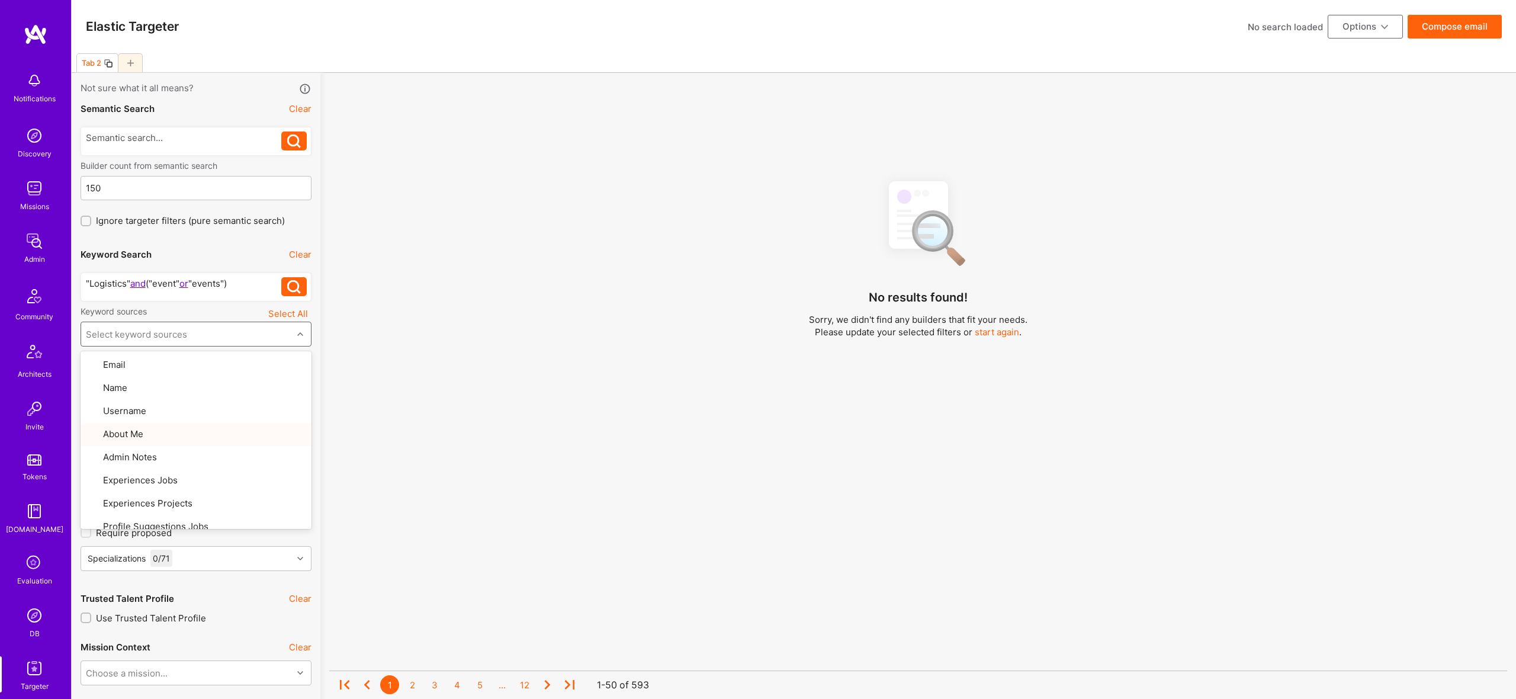
click at [168, 332] on div "Select keyword sources" at bounding box center [136, 334] width 101 height 12
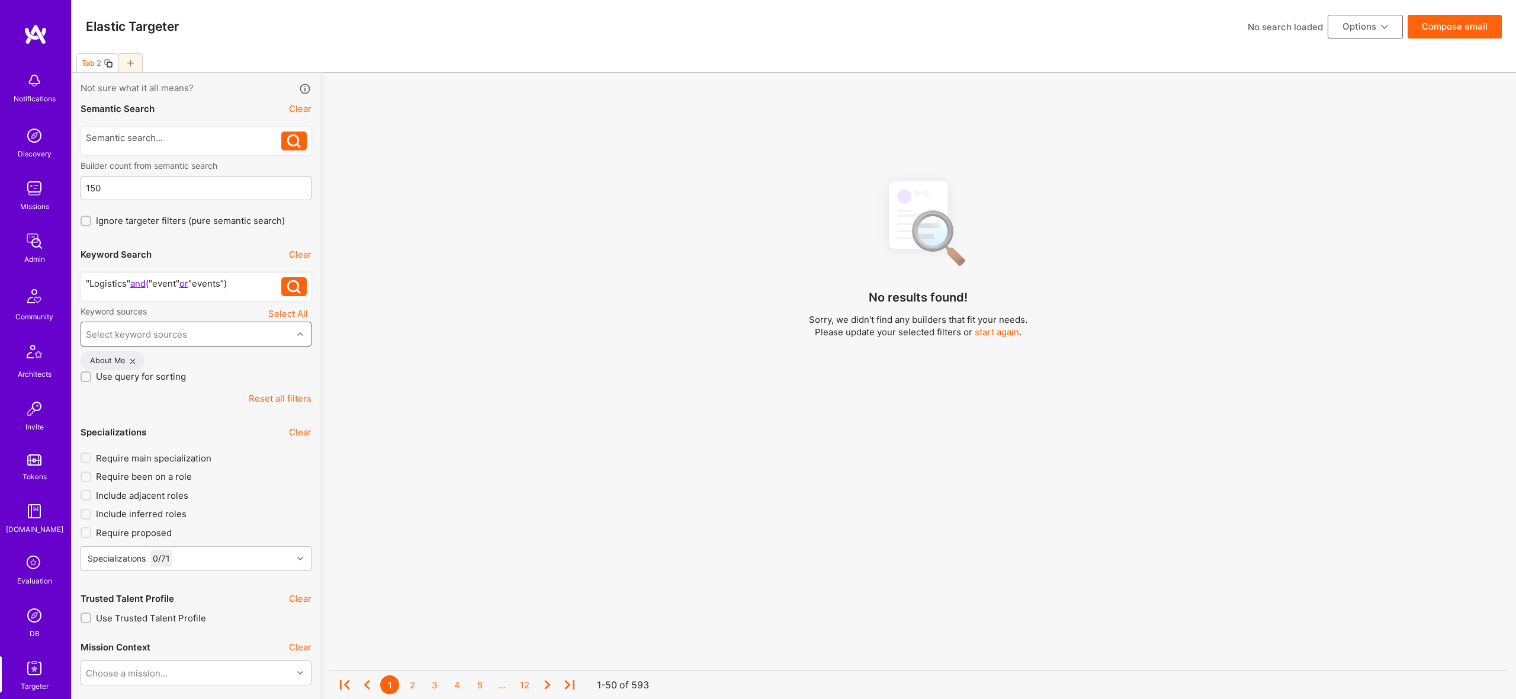
click at [186, 329] on div "Select keyword sources" at bounding box center [186, 334] width 211 height 24
click at [160, 474] on div "Experiences Jobs" at bounding box center [196, 474] width 217 height 12
checkbox input "true"
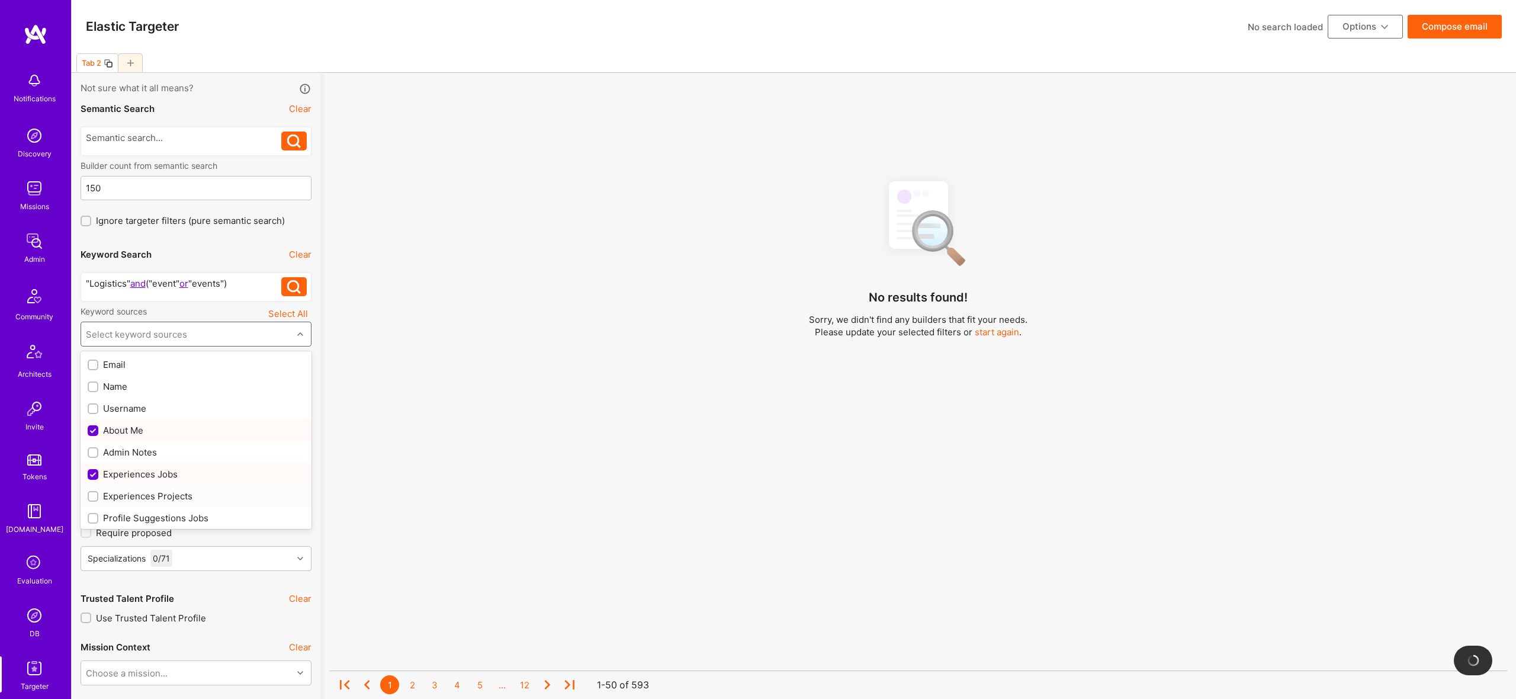
click at [163, 497] on div "Experiences Projects" at bounding box center [196, 496] width 217 height 12
checkbox input "false"
click at [177, 518] on div "Profile Suggestions Jobs" at bounding box center [196, 518] width 217 height 12
checkbox input "true"
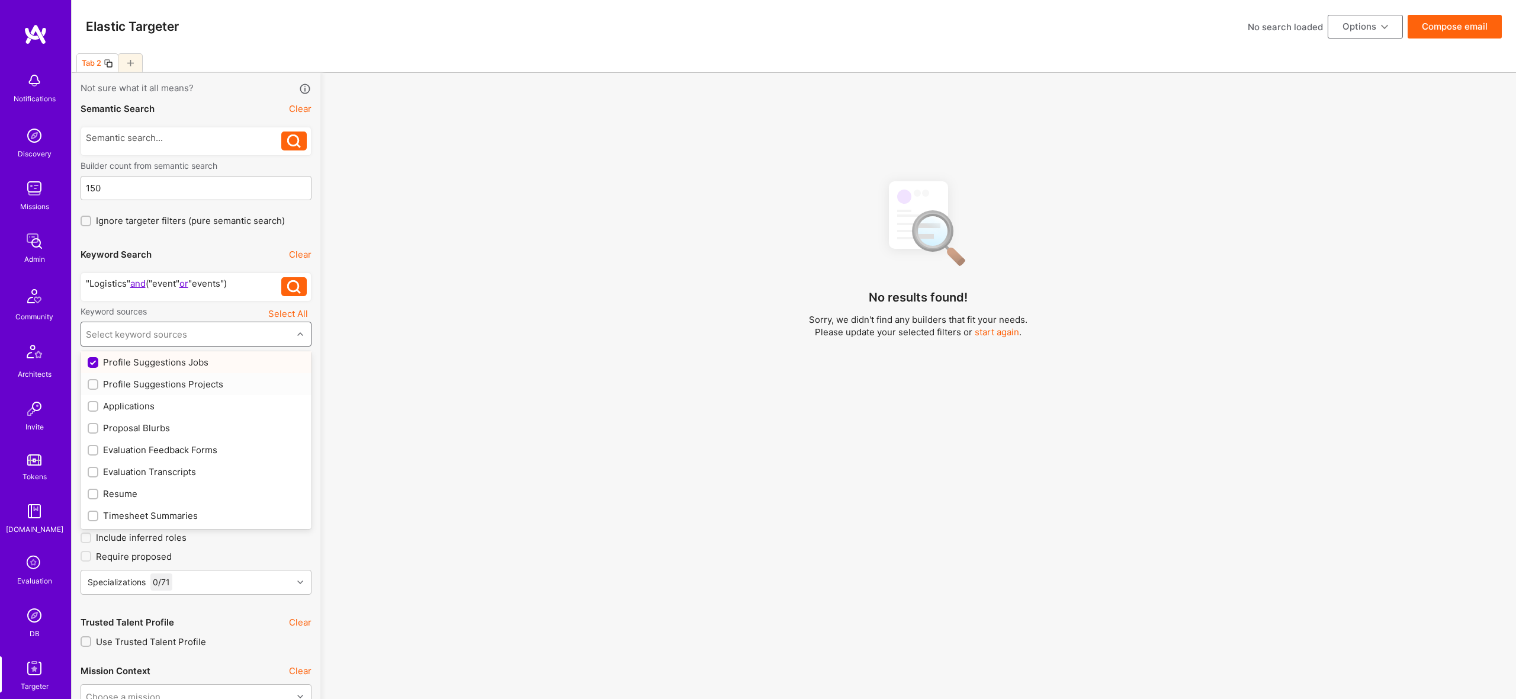
click at [166, 381] on div "Profile Suggestions Projects" at bounding box center [196, 384] width 217 height 12
checkbox input "true"
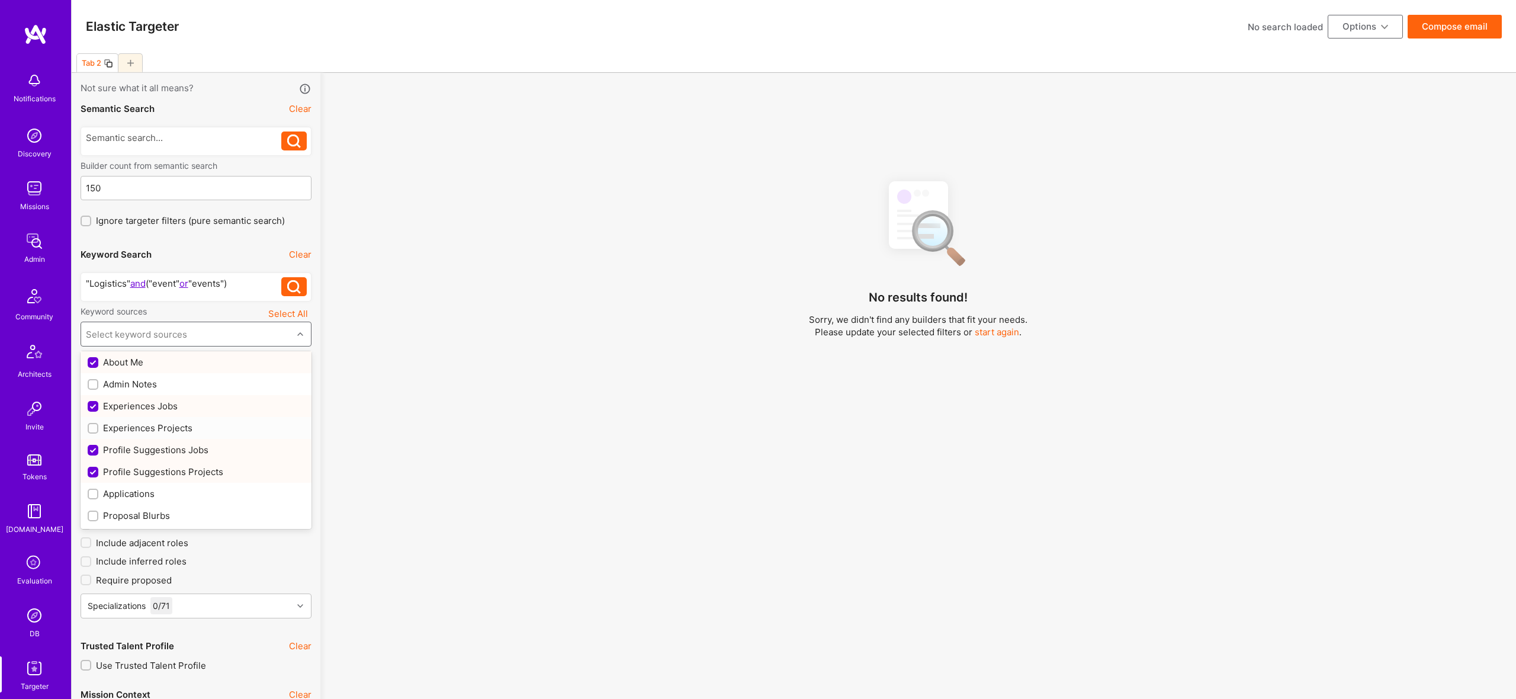
click at [163, 429] on div "Experiences Projects" at bounding box center [196, 428] width 217 height 12
checkbox input "true"
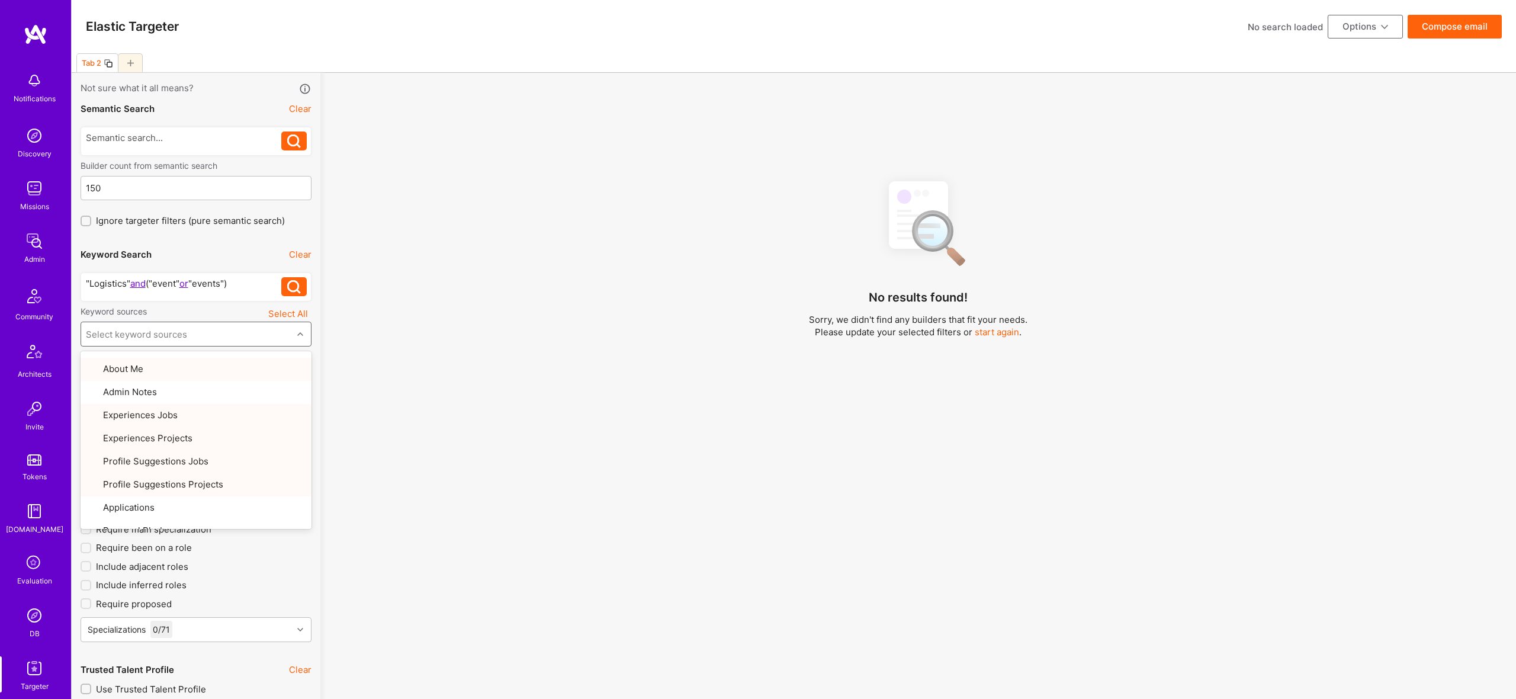
click at [607, 418] on div "No results found! Sorry, we didn't find any builders that fit your needs. Pleas…" at bounding box center [918, 450] width 1178 height 559
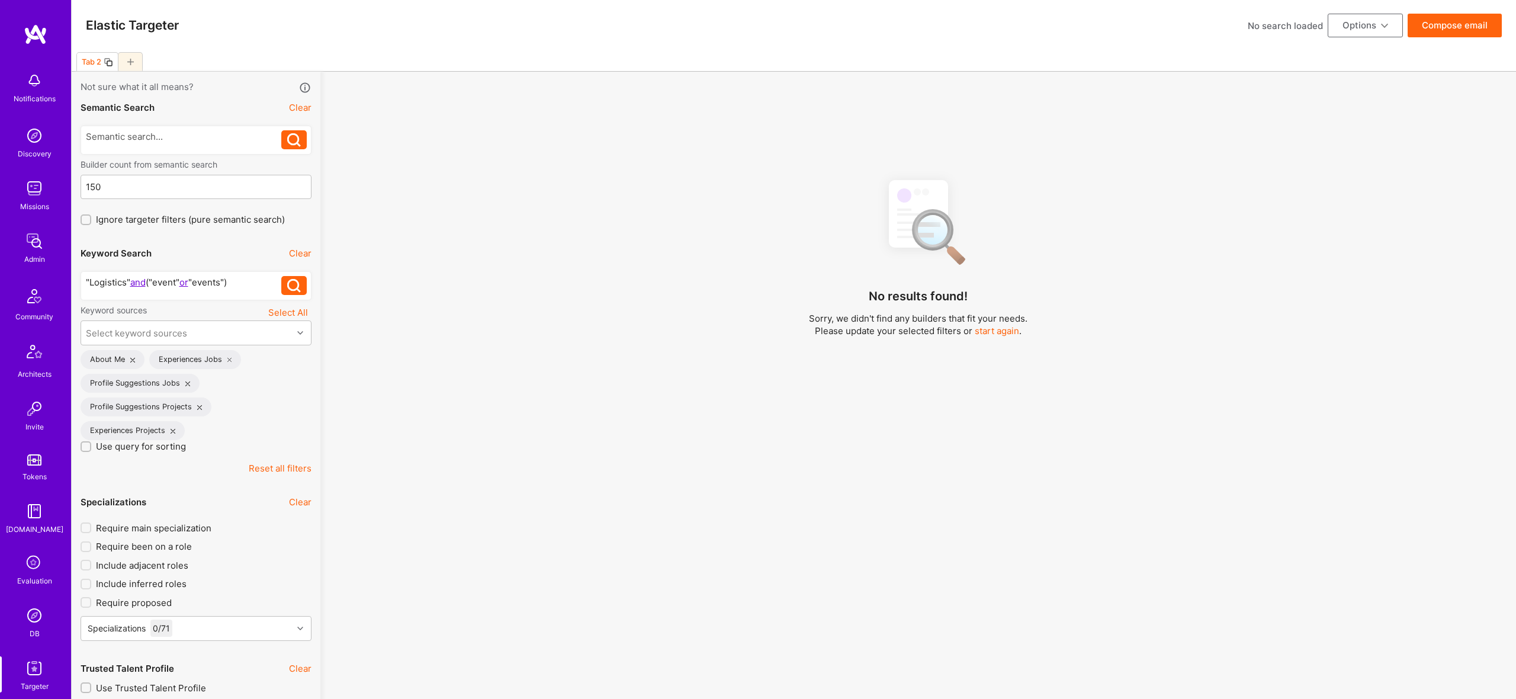
scroll to position [0, 0]
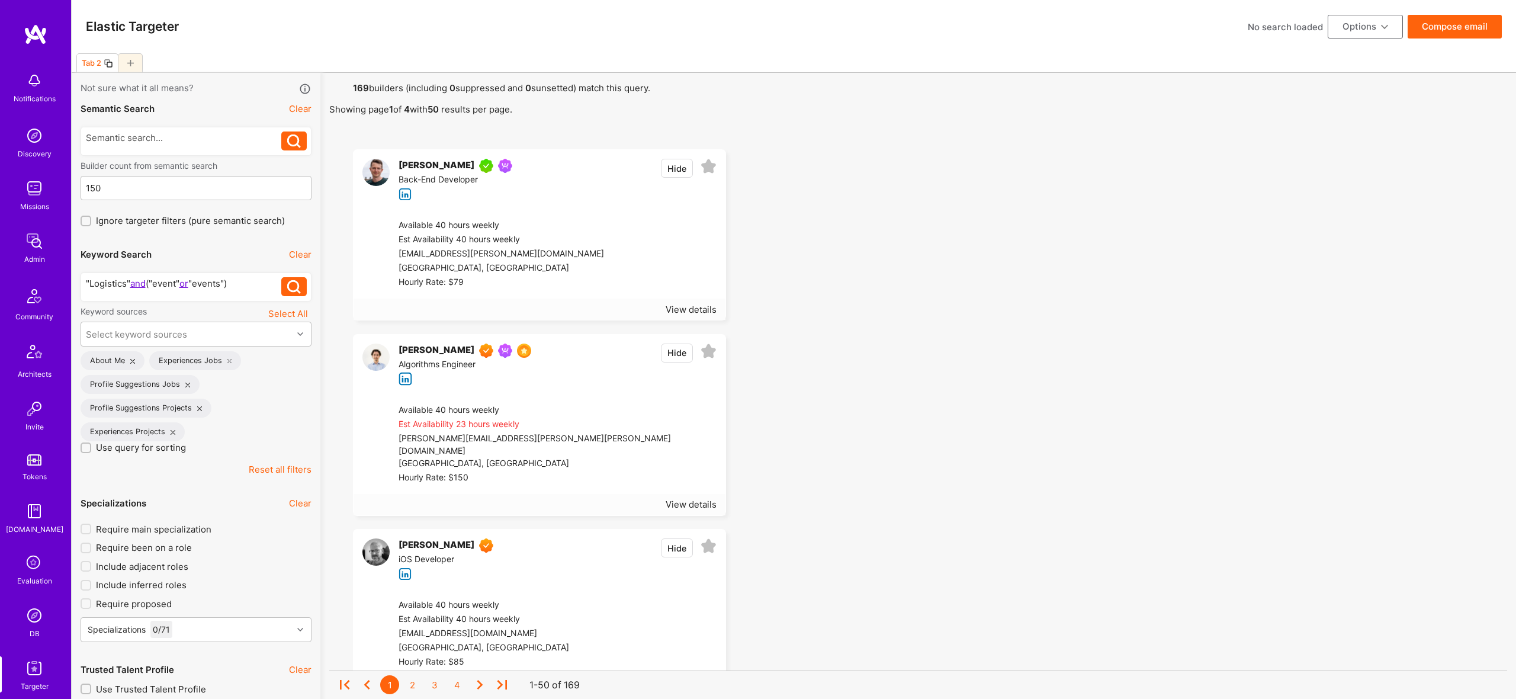
click at [693, 302] on div "View details" at bounding box center [540, 308] width 372 height 21
click at [706, 498] on div "View details" at bounding box center [691, 504] width 51 height 12
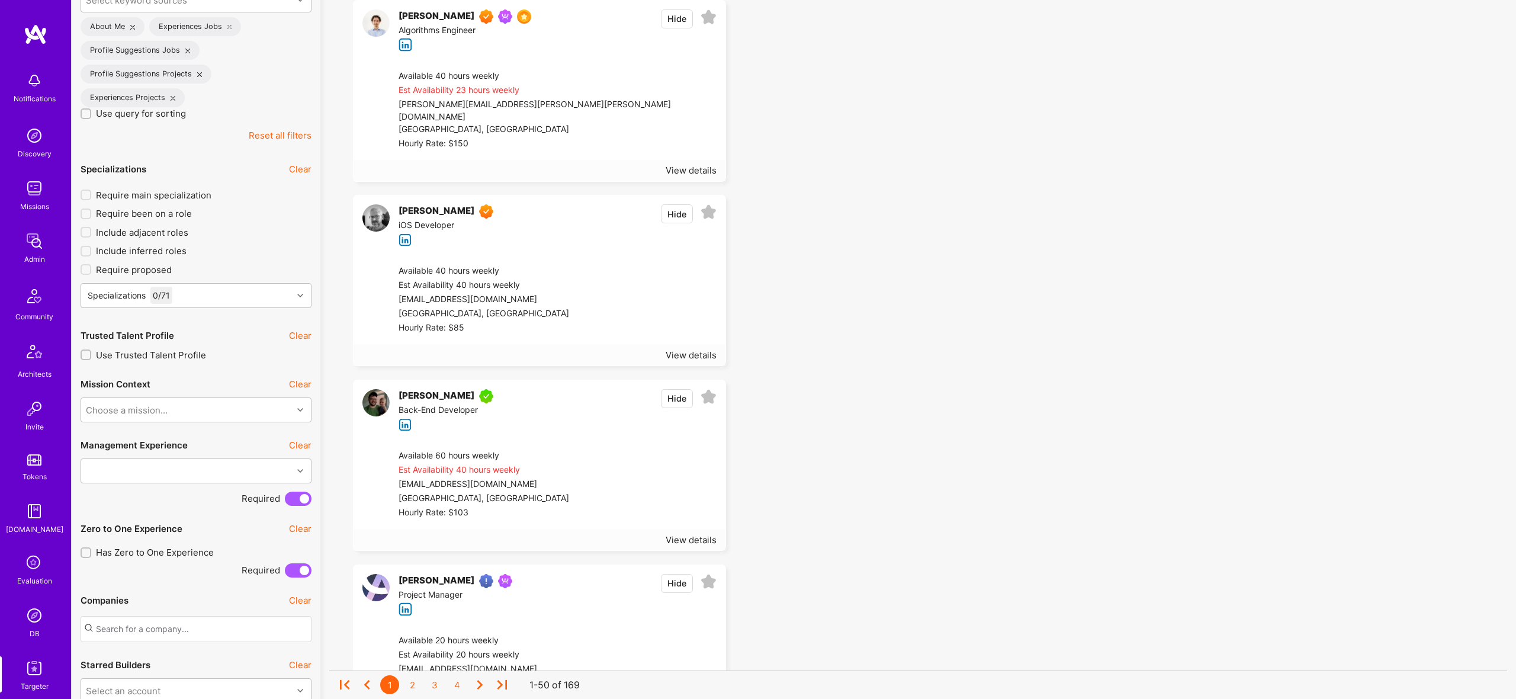
scroll to position [348, 0]
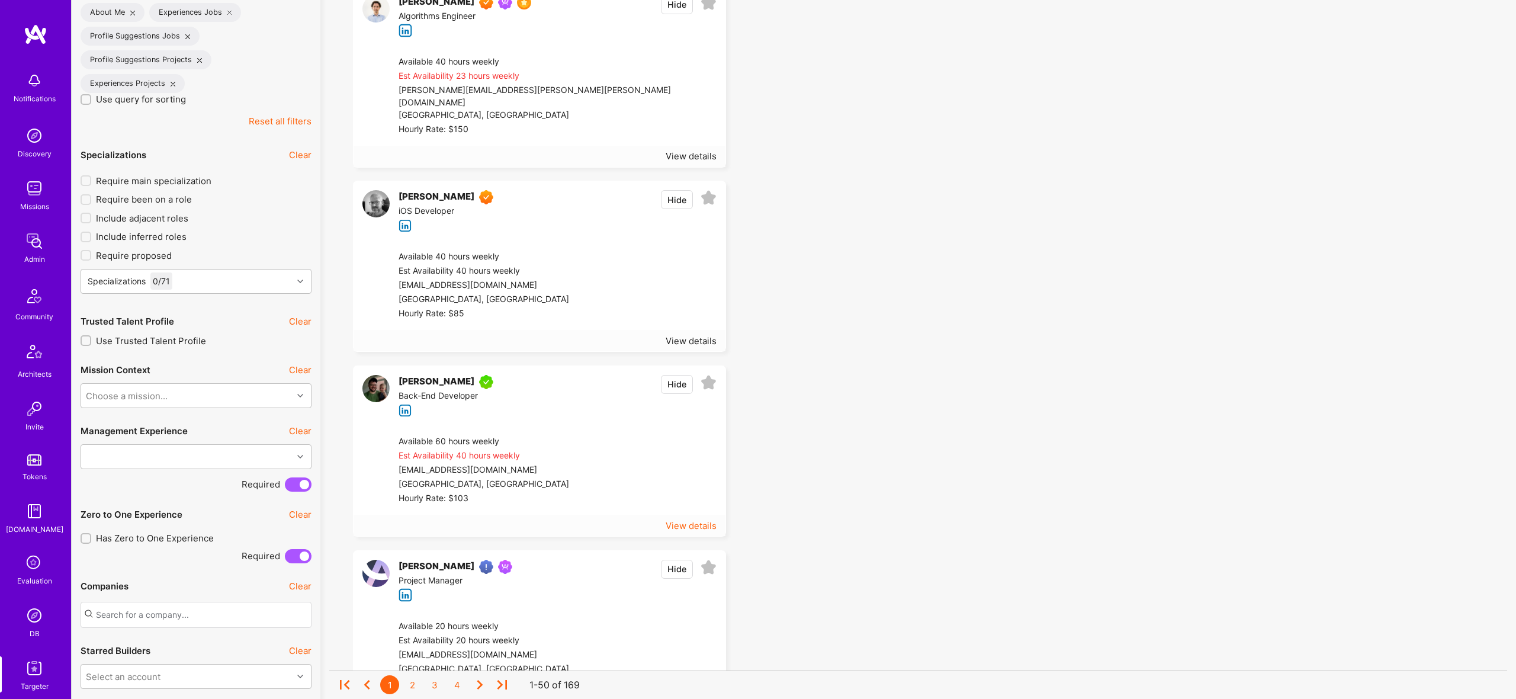
click at [706, 519] on div "View details" at bounding box center [691, 525] width 51 height 12
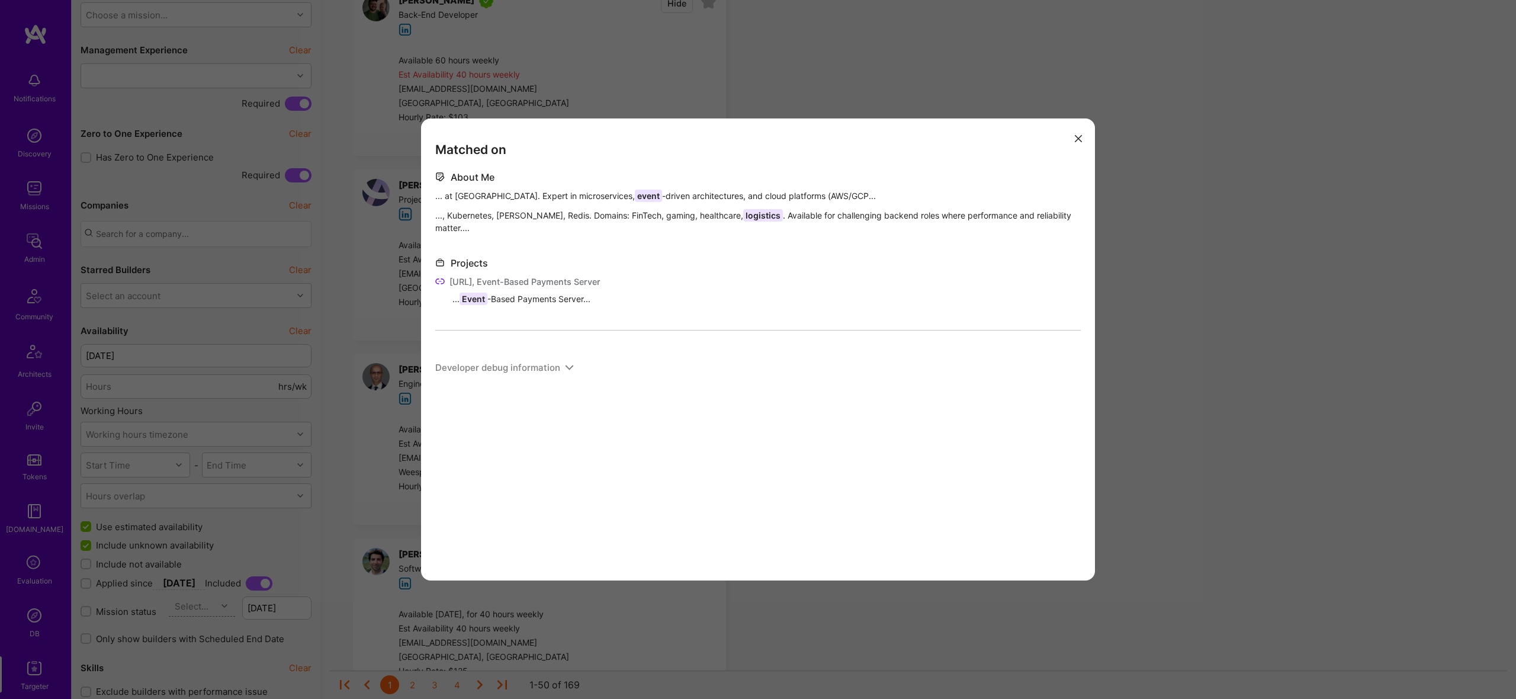
scroll to position [746, 0]
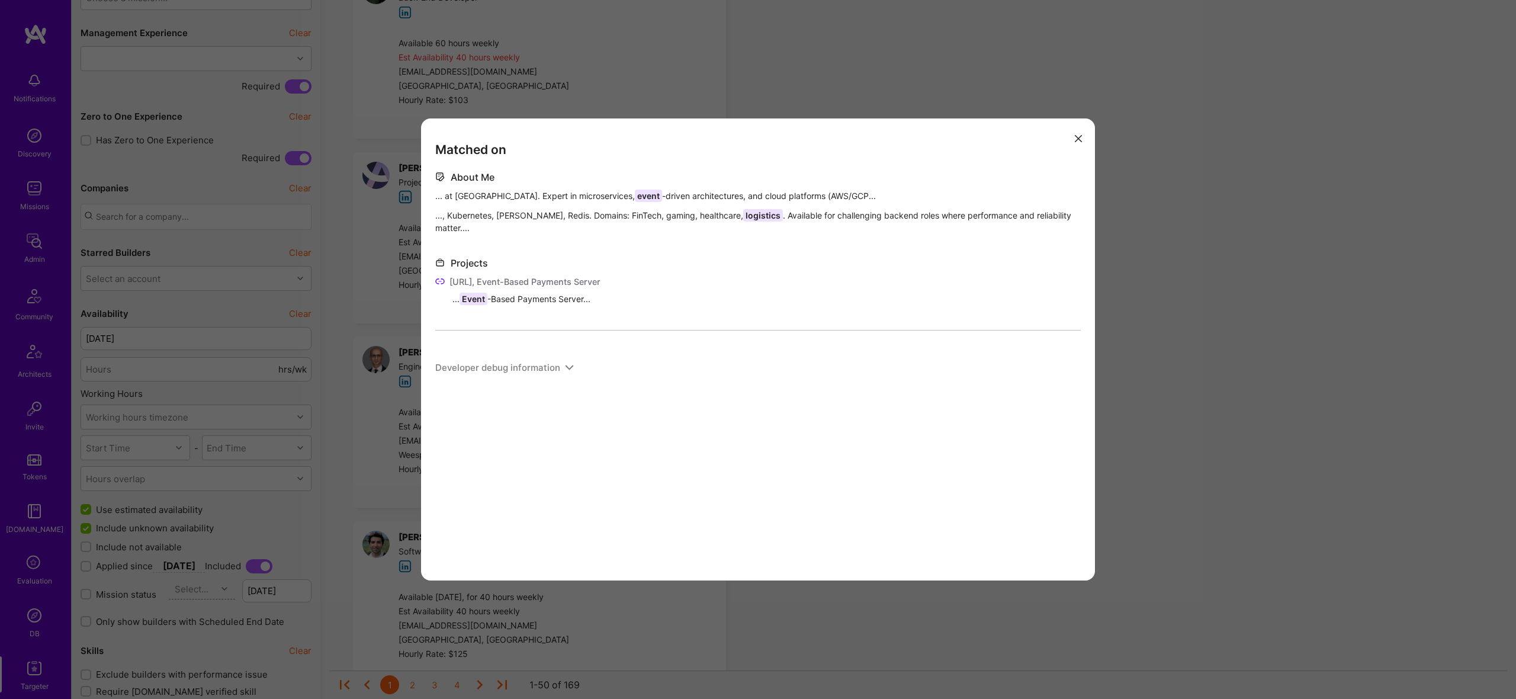
drag, startPoint x: 375, startPoint y: 399, endPoint x: 381, endPoint y: 399, distance: 6.5
click at [375, 399] on div "Matched on About Me ... at BlackBag Tech. Expert in microservices, event -drive…" at bounding box center [758, 349] width 1516 height 699
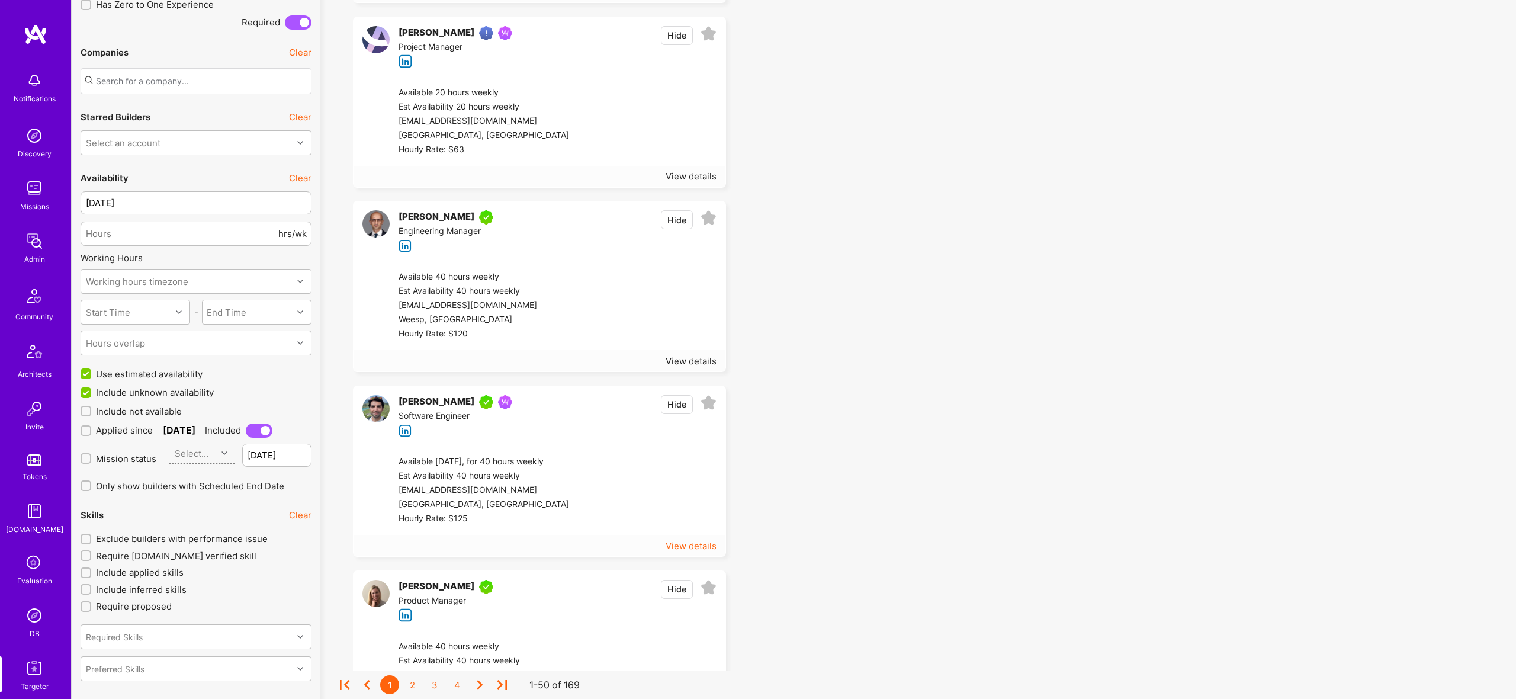
click at [693, 539] on div "View details" at bounding box center [691, 545] width 51 height 12
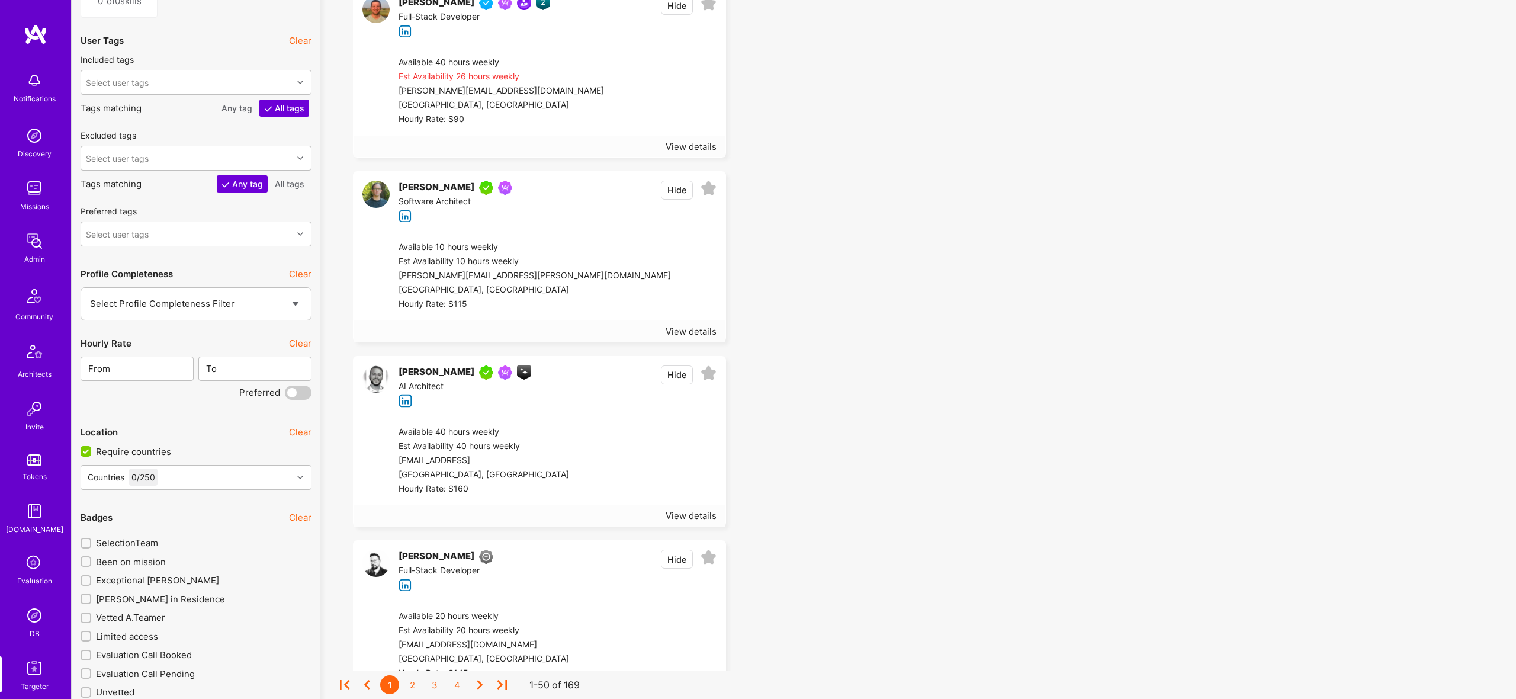
scroll to position [1756, 0]
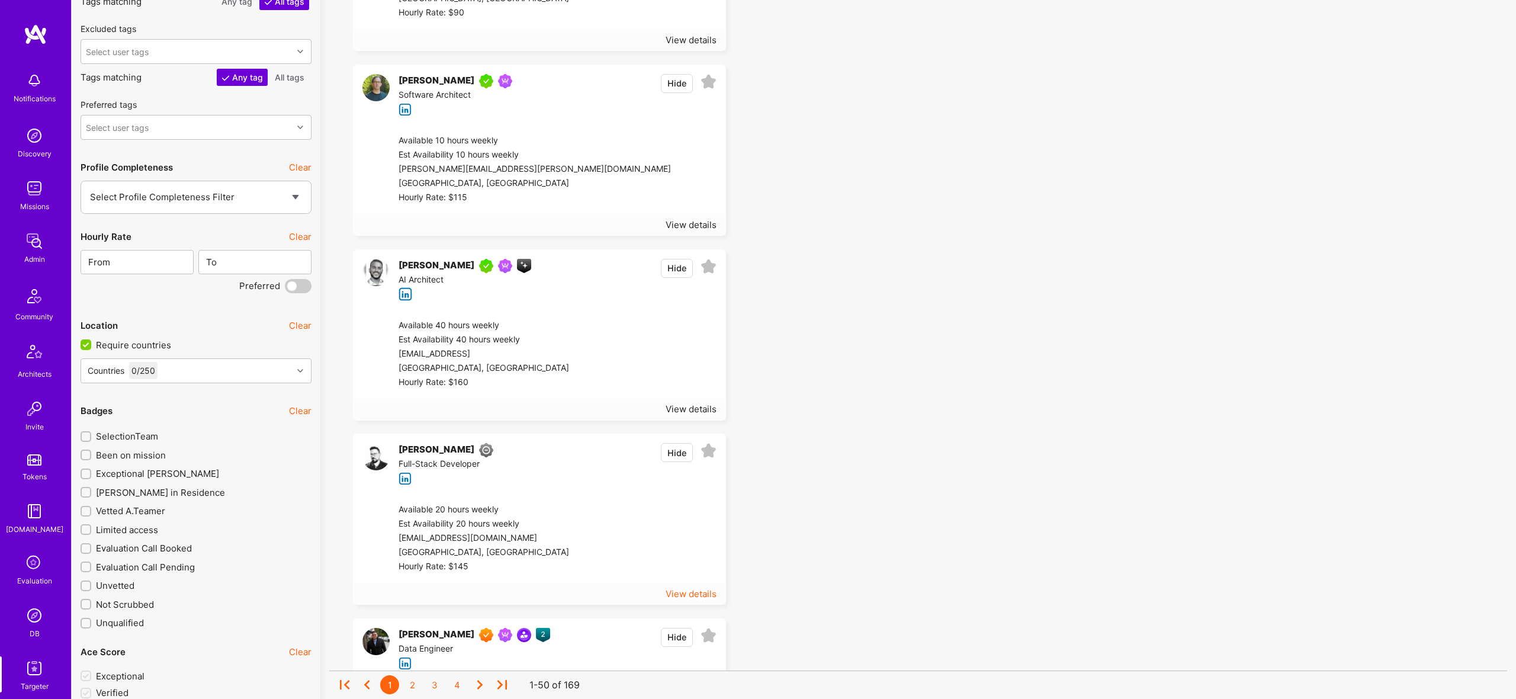
click at [684, 587] on div "View details" at bounding box center [691, 593] width 51 height 12
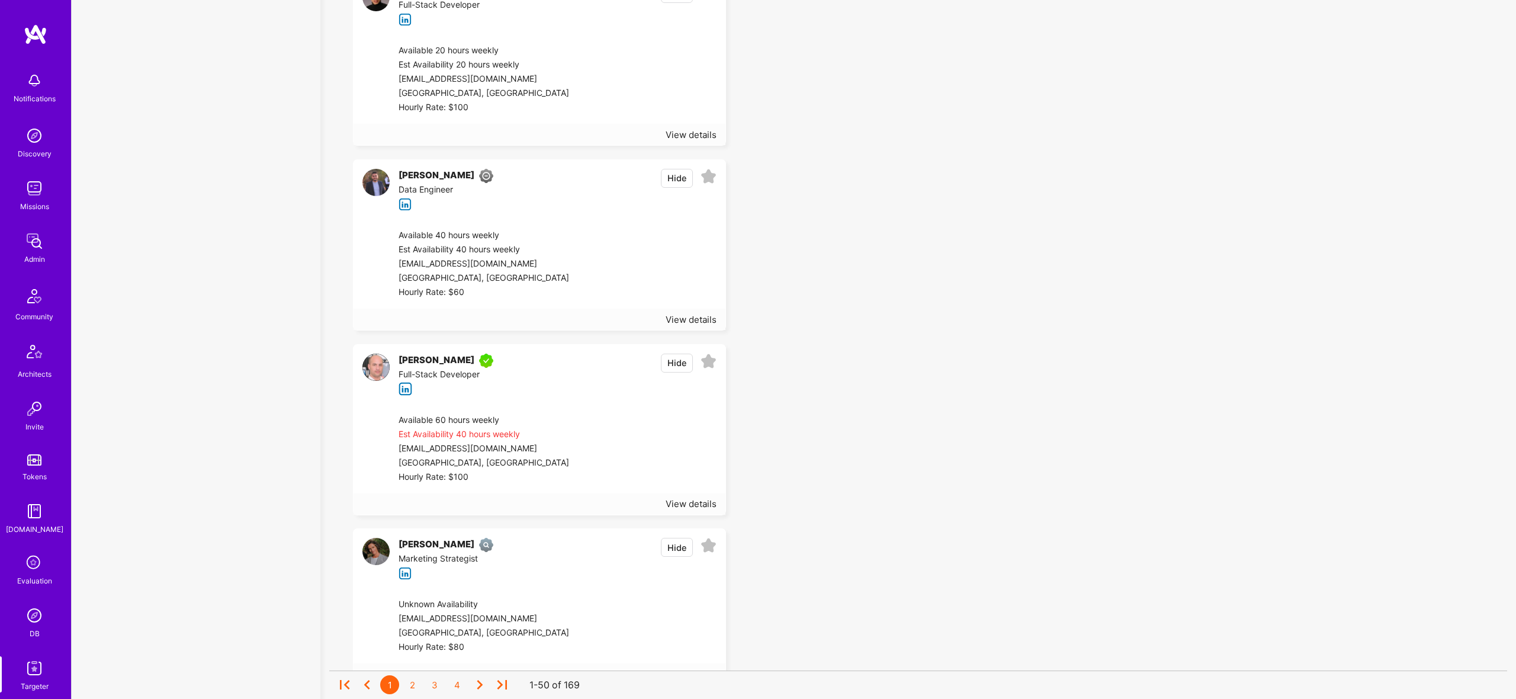
scroll to position [5818, 0]
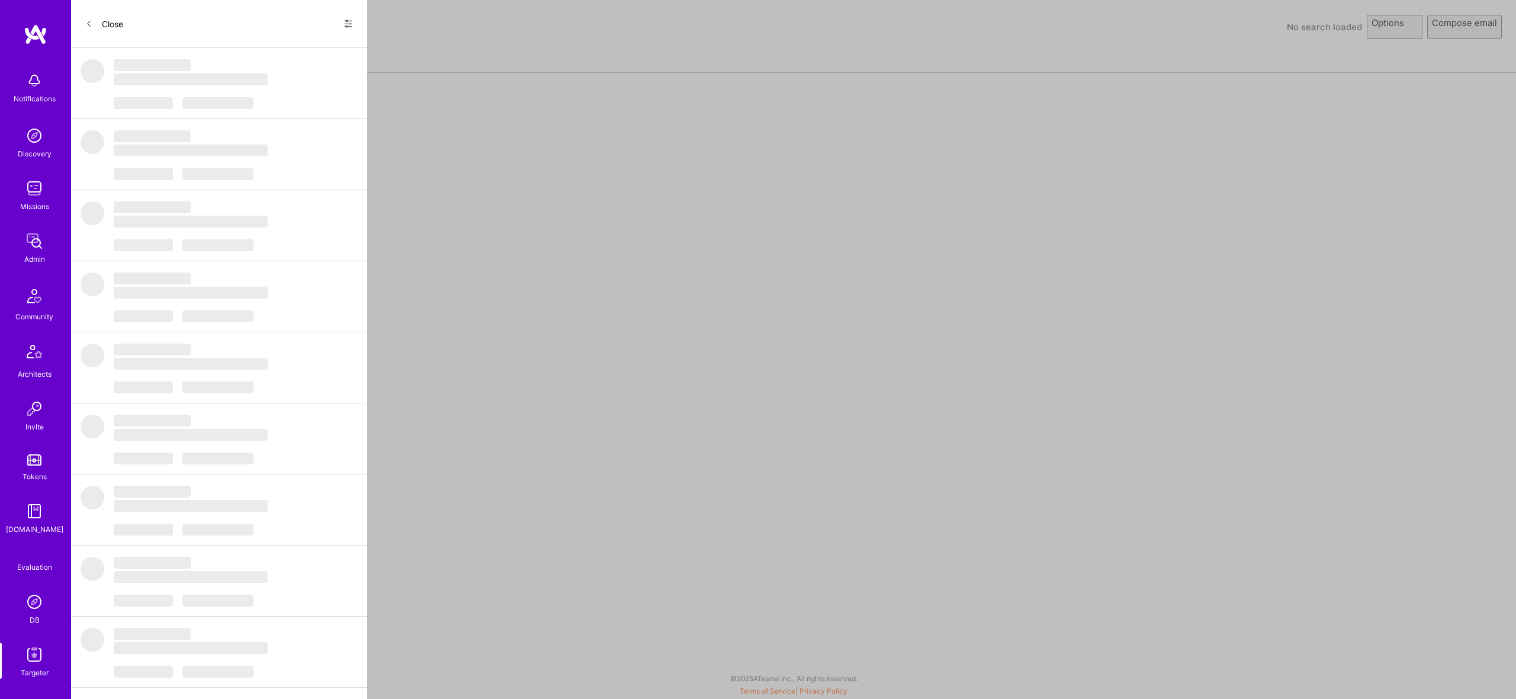
select select "rich-reachout"
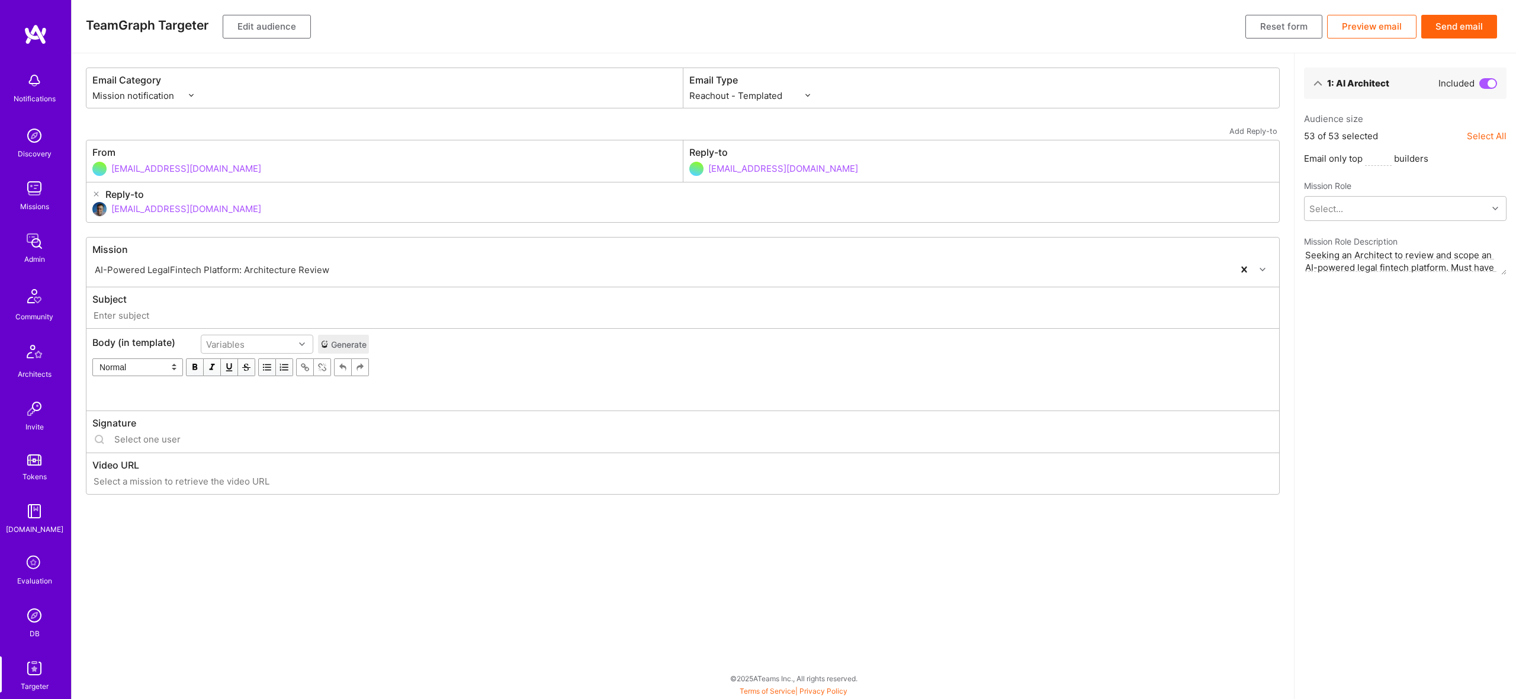
type input "[DOMAIN_NAME] // AI-Powered LegalFintech Platform: Architecture Review"
type input "[EMAIL_ADDRESS][DOMAIN_NAME]"
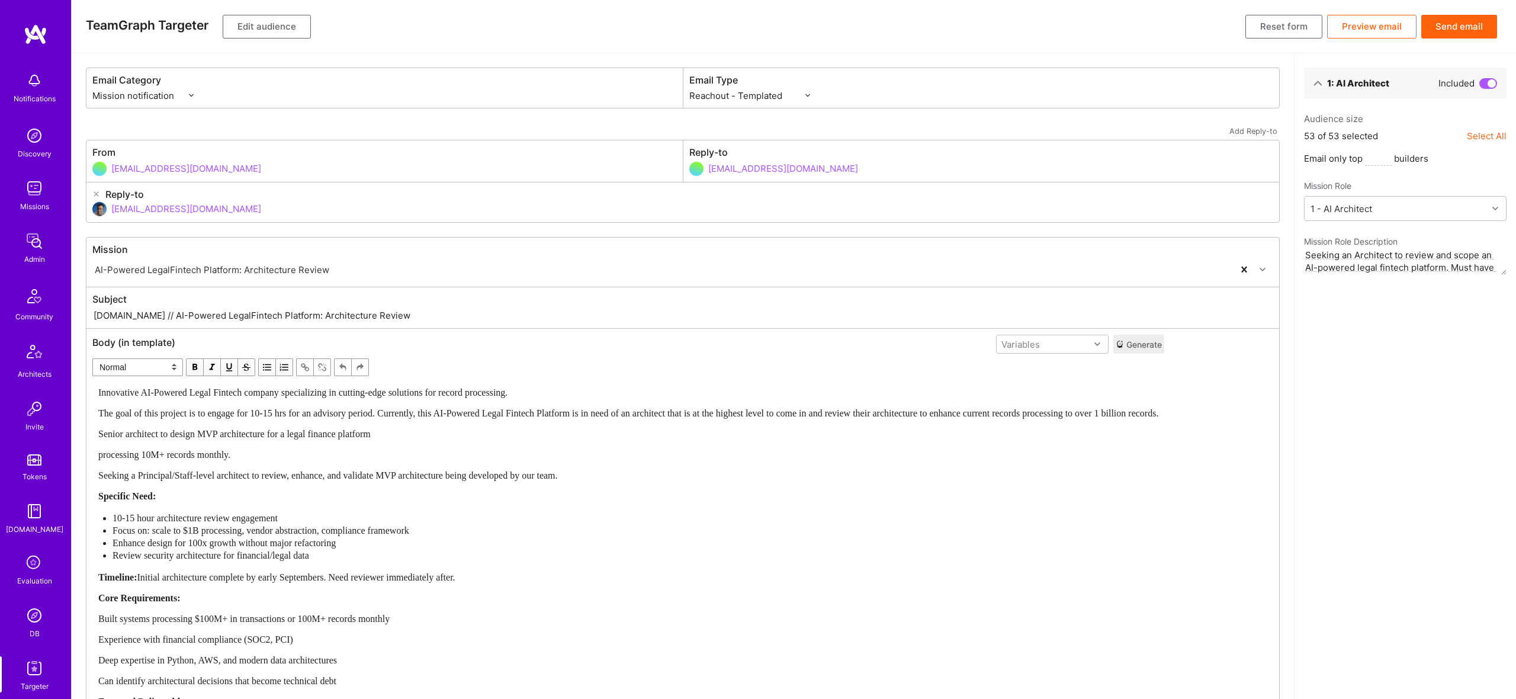
drag, startPoint x: 139, startPoint y: 316, endPoint x: 505, endPoint y: 282, distance: 368.1
click at [428, 320] on input "[DOMAIN_NAME] // AI-Powered LegalFintech Platform: Architecture Review" at bounding box center [682, 316] width 1181 height 14
paste input "New AI Architect Role on [DOMAIN_NAME]"
type input "[DOMAIN_NAME] // New AI Architect Role on [DOMAIN_NAME]"
click at [471, 428] on div "Senior architect to design MVP architecture for a legal finance platform" at bounding box center [628, 434] width 1060 height 12
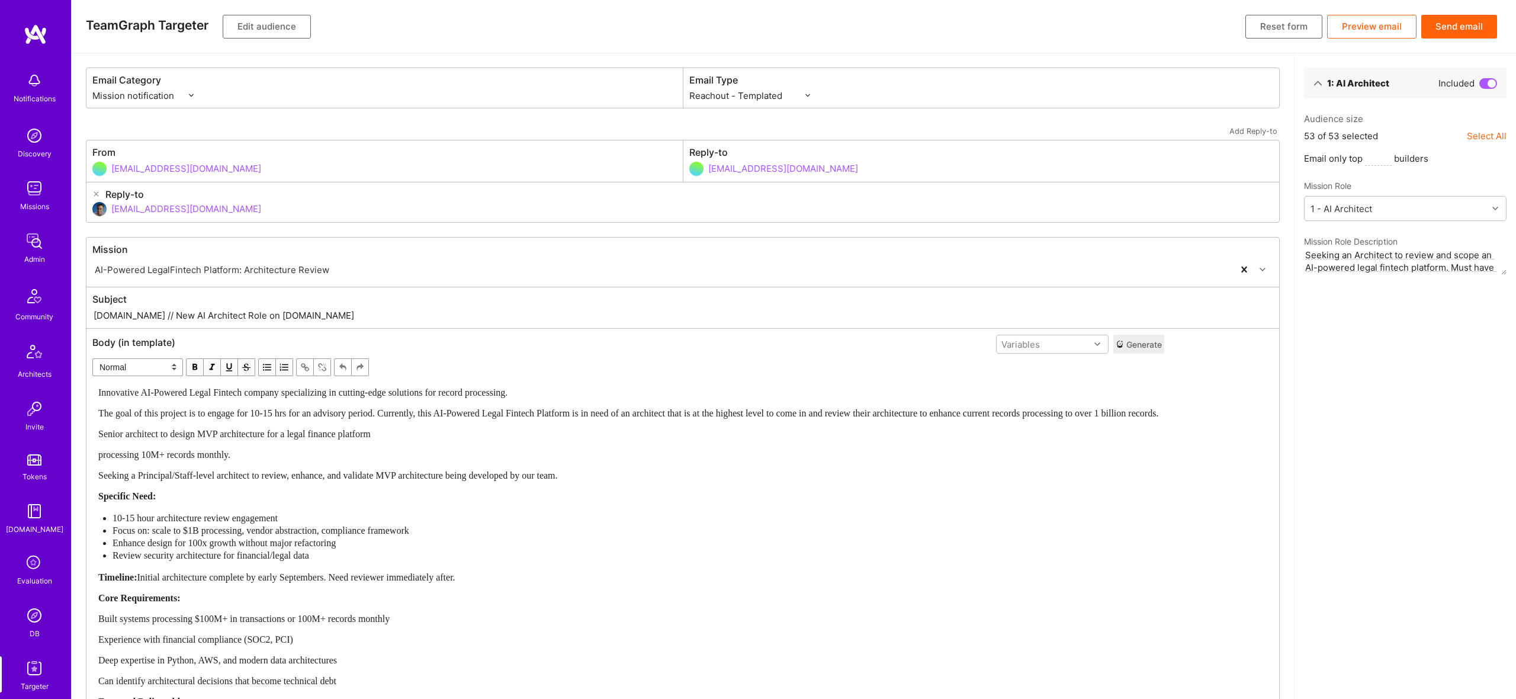
click at [471, 428] on div "Senior architect to design MVP architecture for a legal finance platform" at bounding box center [628, 434] width 1060 height 12
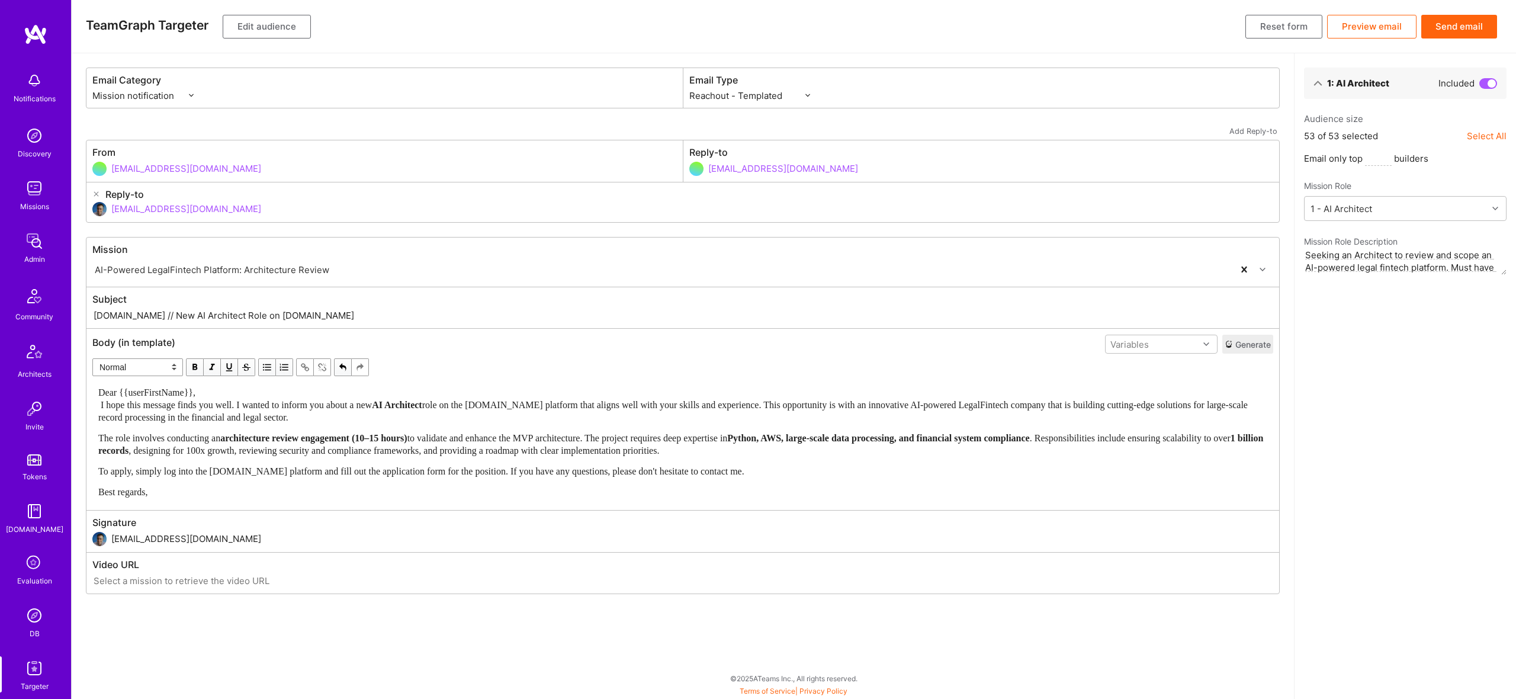
click at [372, 390] on div "Dear {{userFirstName}}, I hope this message finds you well. I wanted to inform …" at bounding box center [682, 404] width 1169 height 37
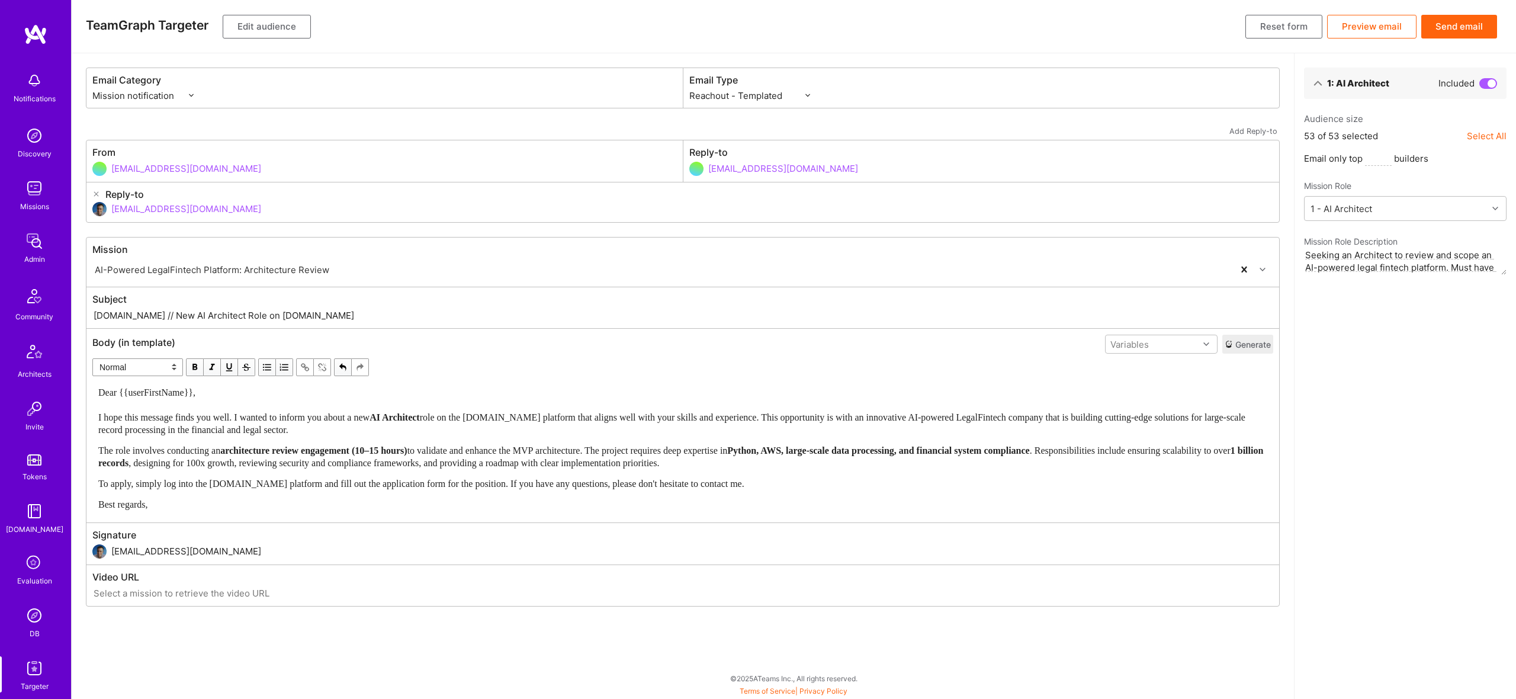
click at [458, 429] on div "Dear {{userFirstName}}, I hope this message finds you well. I wanted to inform …" at bounding box center [682, 411] width 1169 height 50
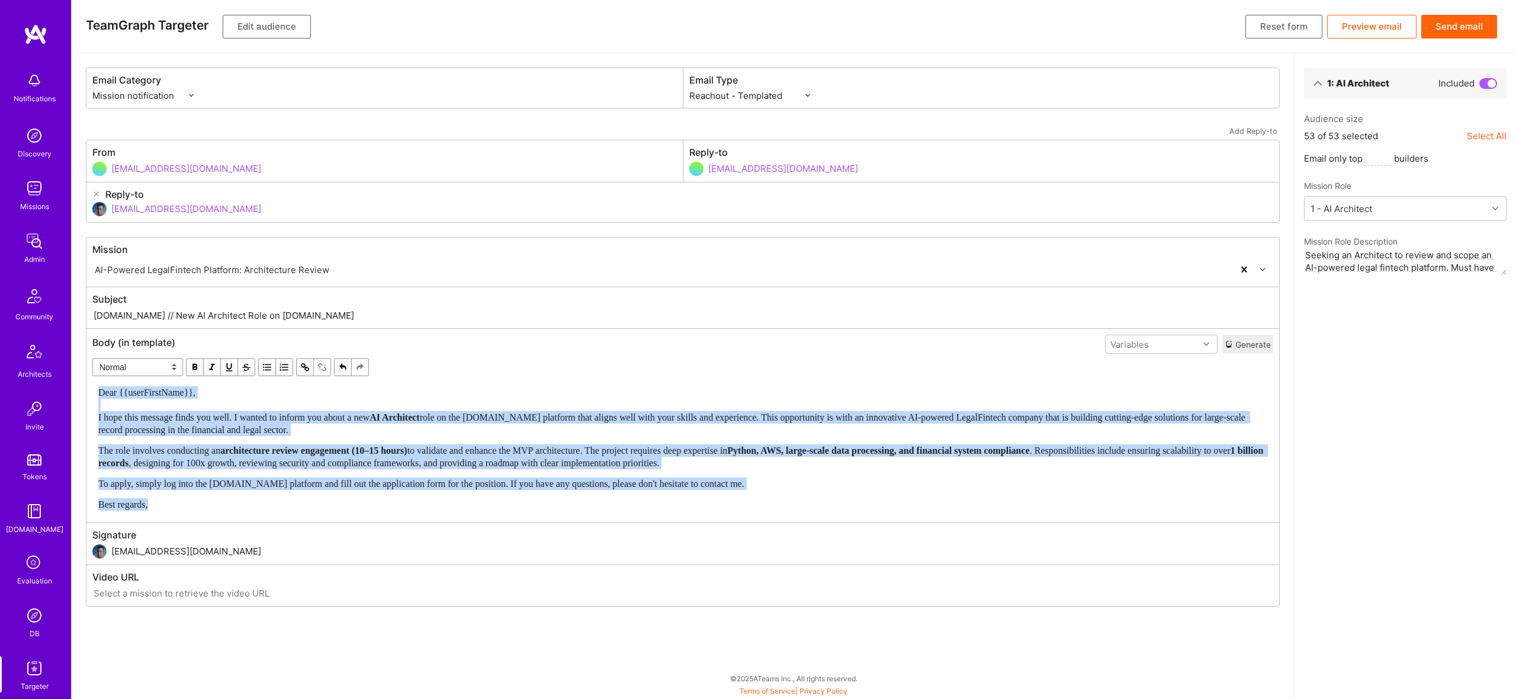
click at [197, 364] on span "button" at bounding box center [194, 367] width 13 height 13
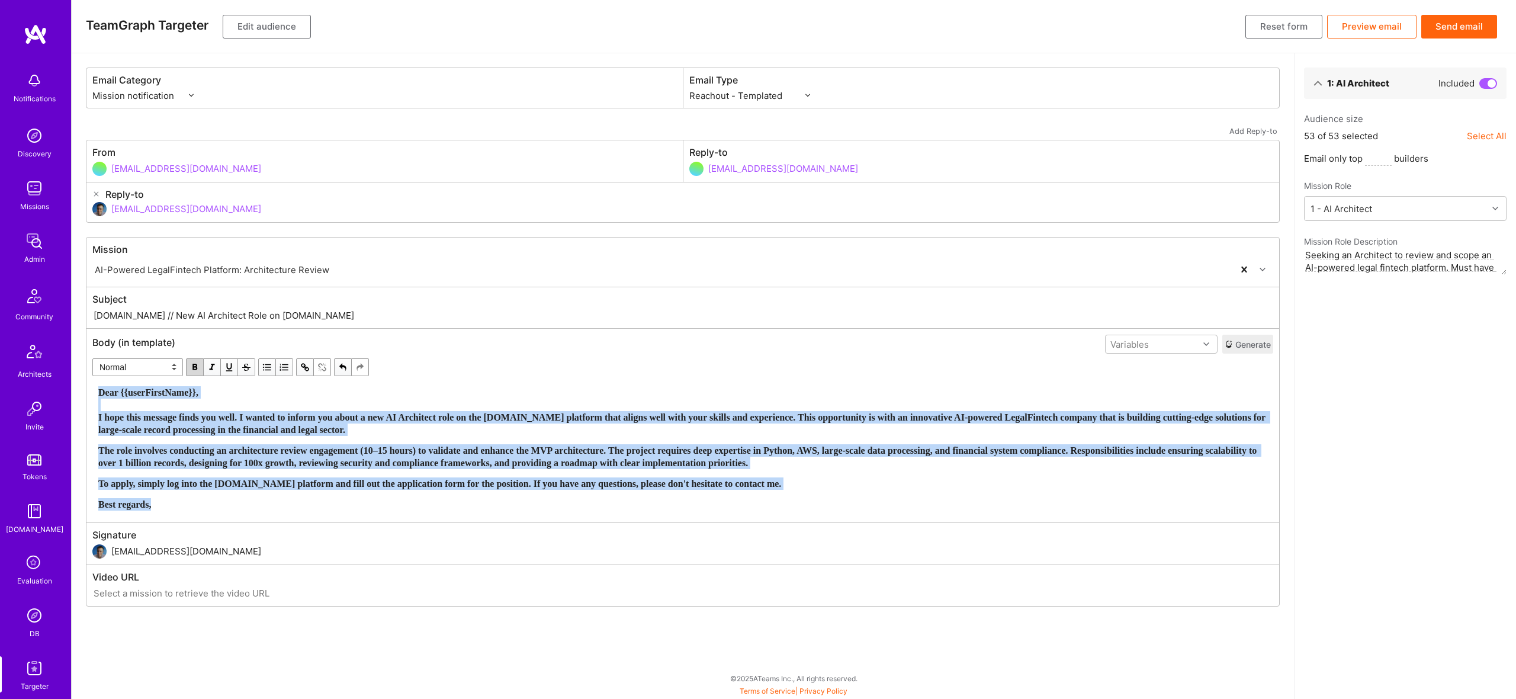
click at [197, 364] on span "button" at bounding box center [194, 367] width 13 height 13
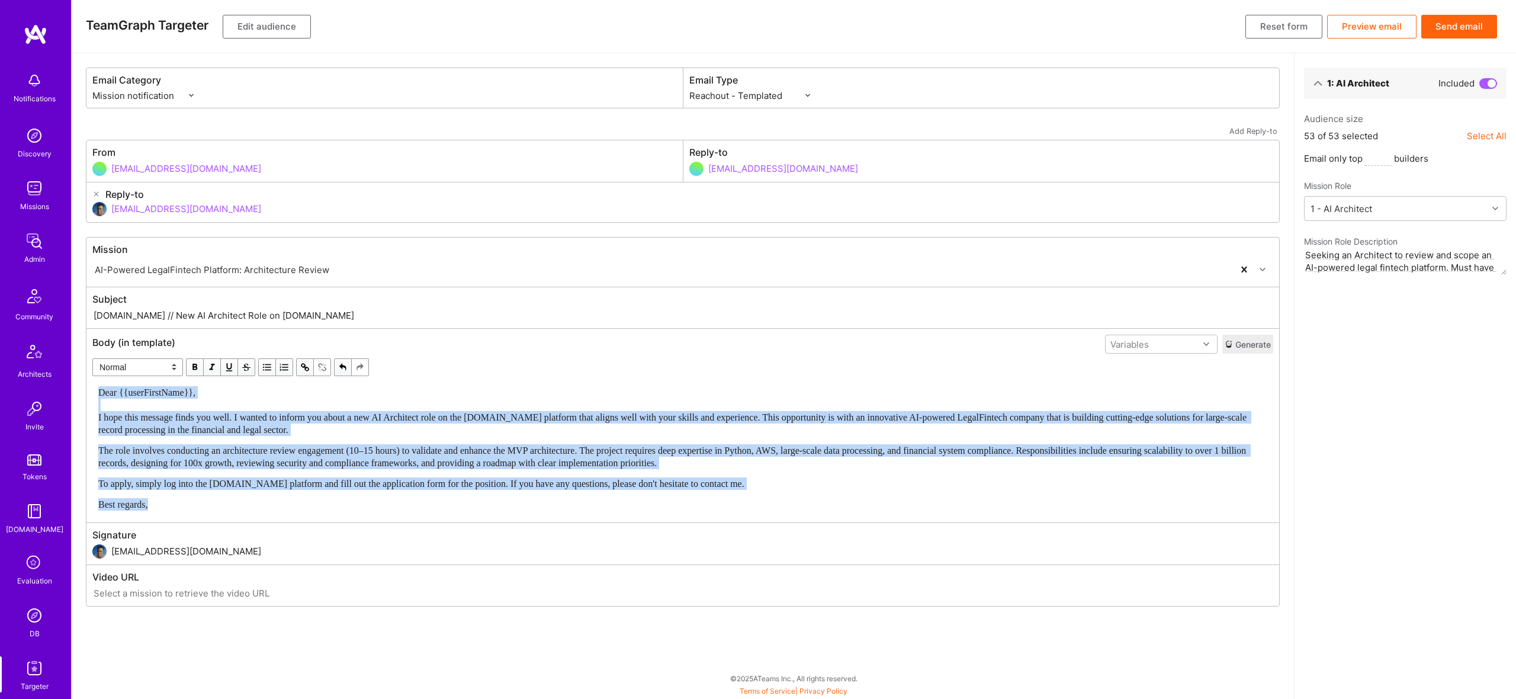
click at [412, 480] on span "To apply, simply log into the [DOMAIN_NAME] platform and fill out the applicati…" at bounding box center [421, 483] width 646 height 10
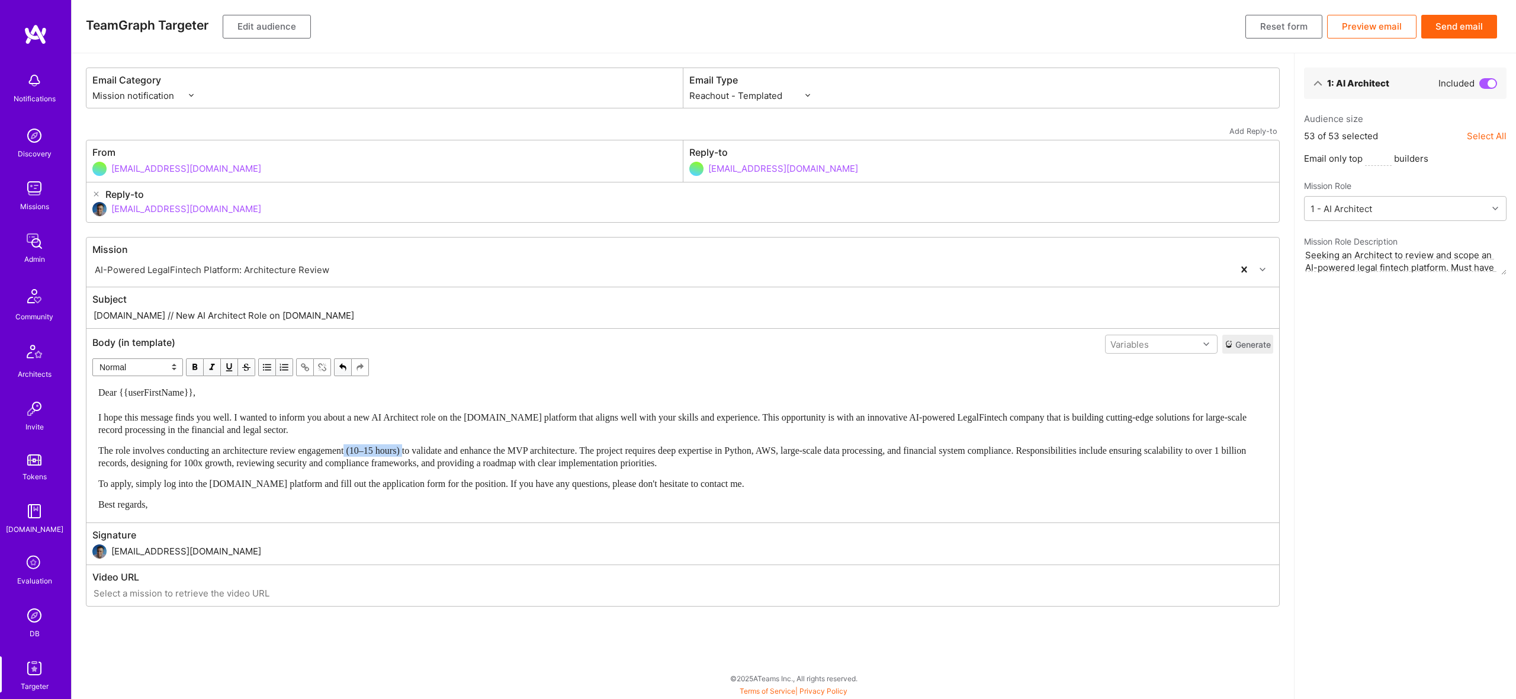
drag, startPoint x: 366, startPoint y: 449, endPoint x: 431, endPoint y: 450, distance: 64.6
click at [431, 450] on span "The role involves conducting an architecture review engagement (10–15 hours) to…" at bounding box center [673, 456] width 1150 height 23
click at [889, 461] on div "The role involves conducting an architecture review engagement to validate and …" at bounding box center [682, 456] width 1169 height 25
click at [284, 26] on button "Edit audience" at bounding box center [267, 27] width 88 height 24
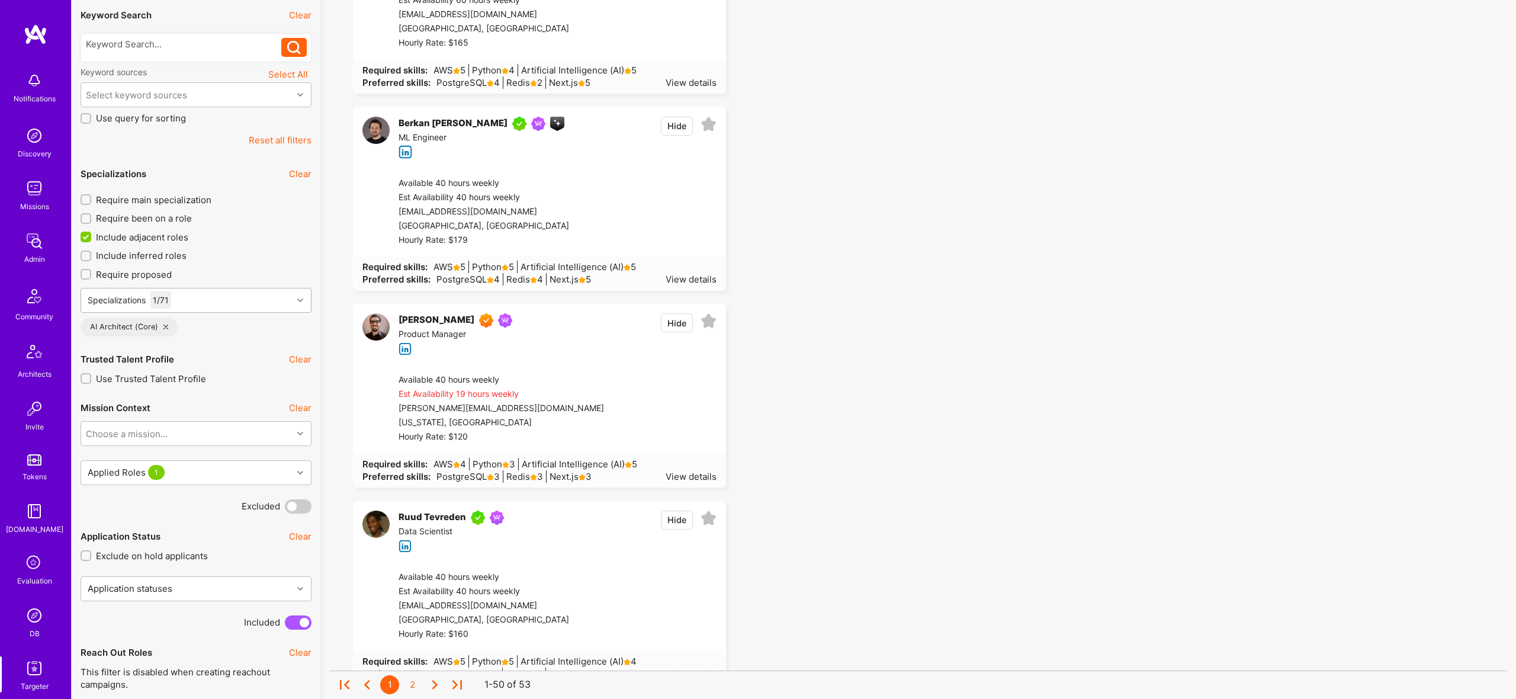
scroll to position [242, 0]
click at [226, 294] on div "Specializations 1 / 71" at bounding box center [186, 298] width 211 height 24
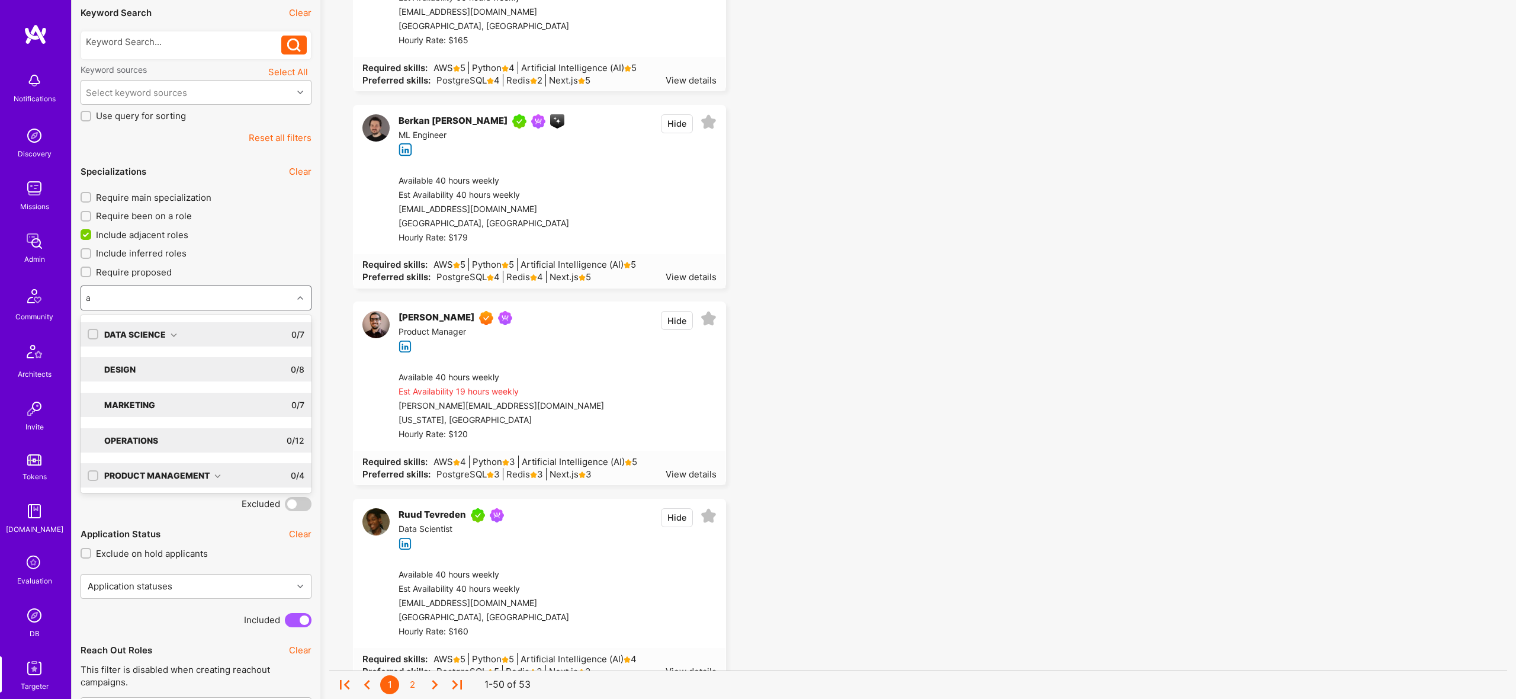
type input "ai"
click at [219, 412] on div "Software Engineering 1 / 32" at bounding box center [201, 405] width 206 height 24
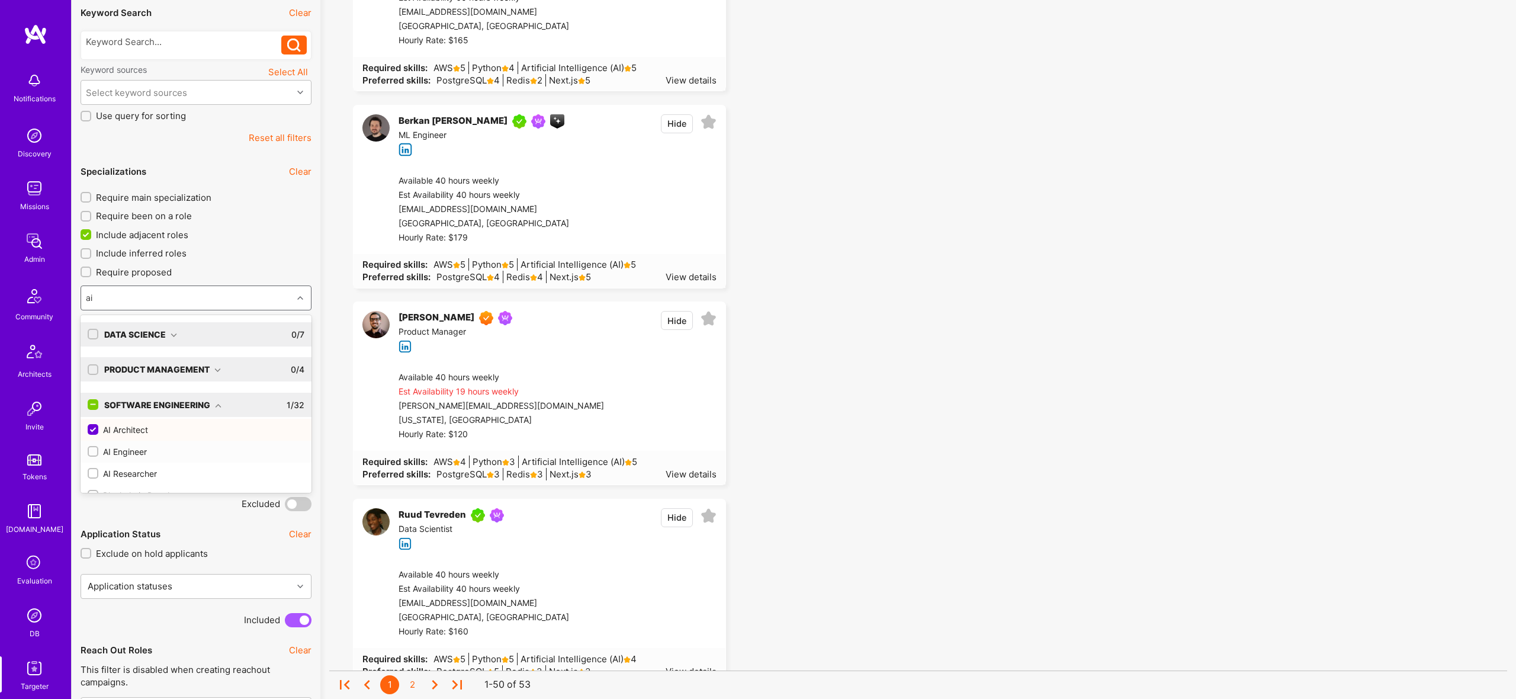
click at [123, 452] on div "AI Engineer" at bounding box center [196, 451] width 217 height 12
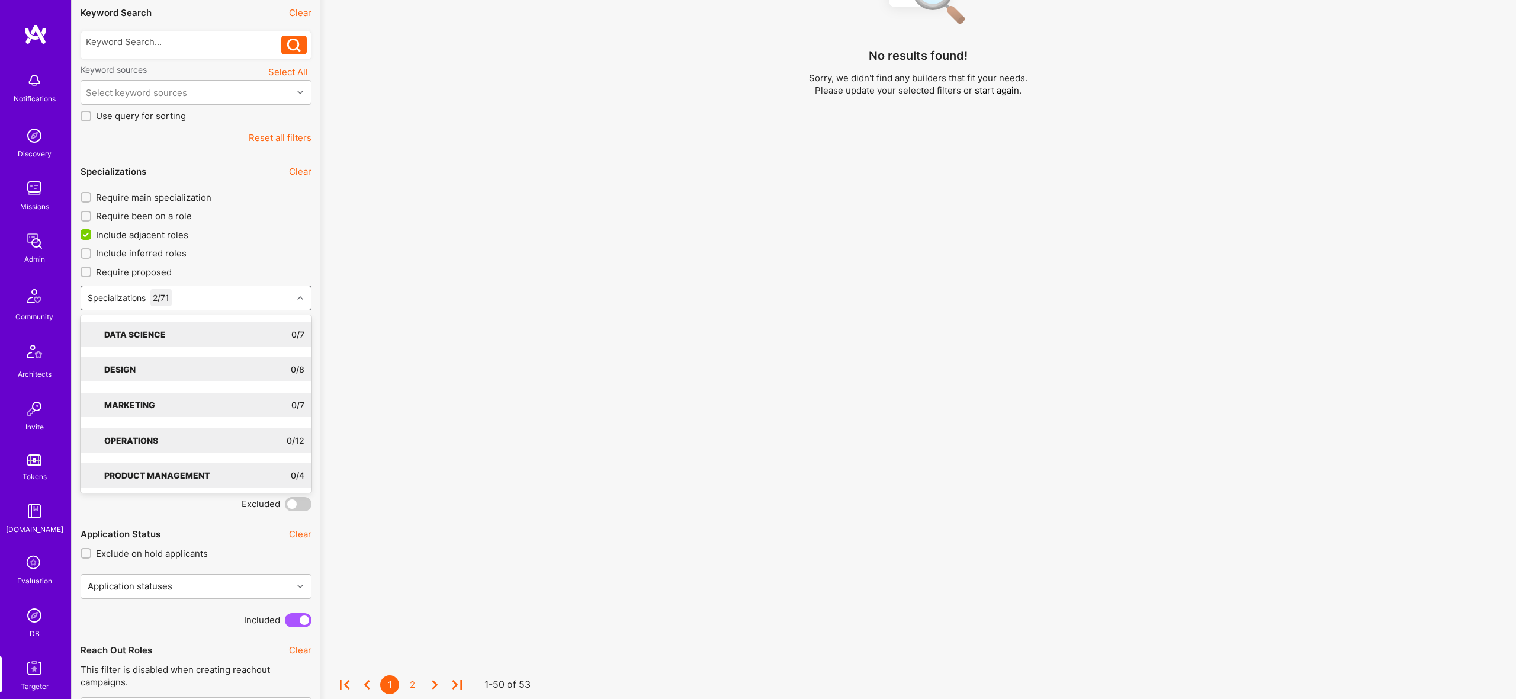
checkbox input "true"
click at [213, 294] on div "Specializations 2 / 71" at bounding box center [186, 298] width 211 height 24
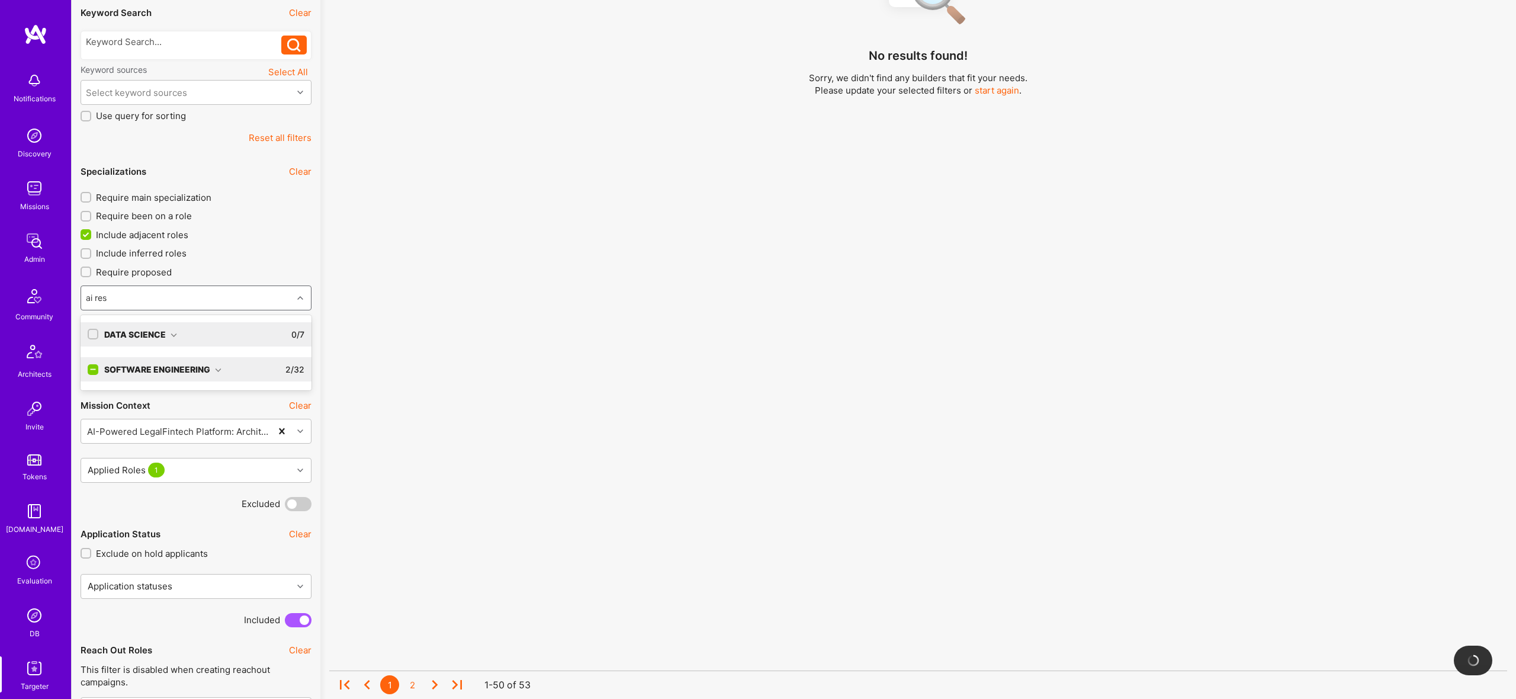
type input "ai re"
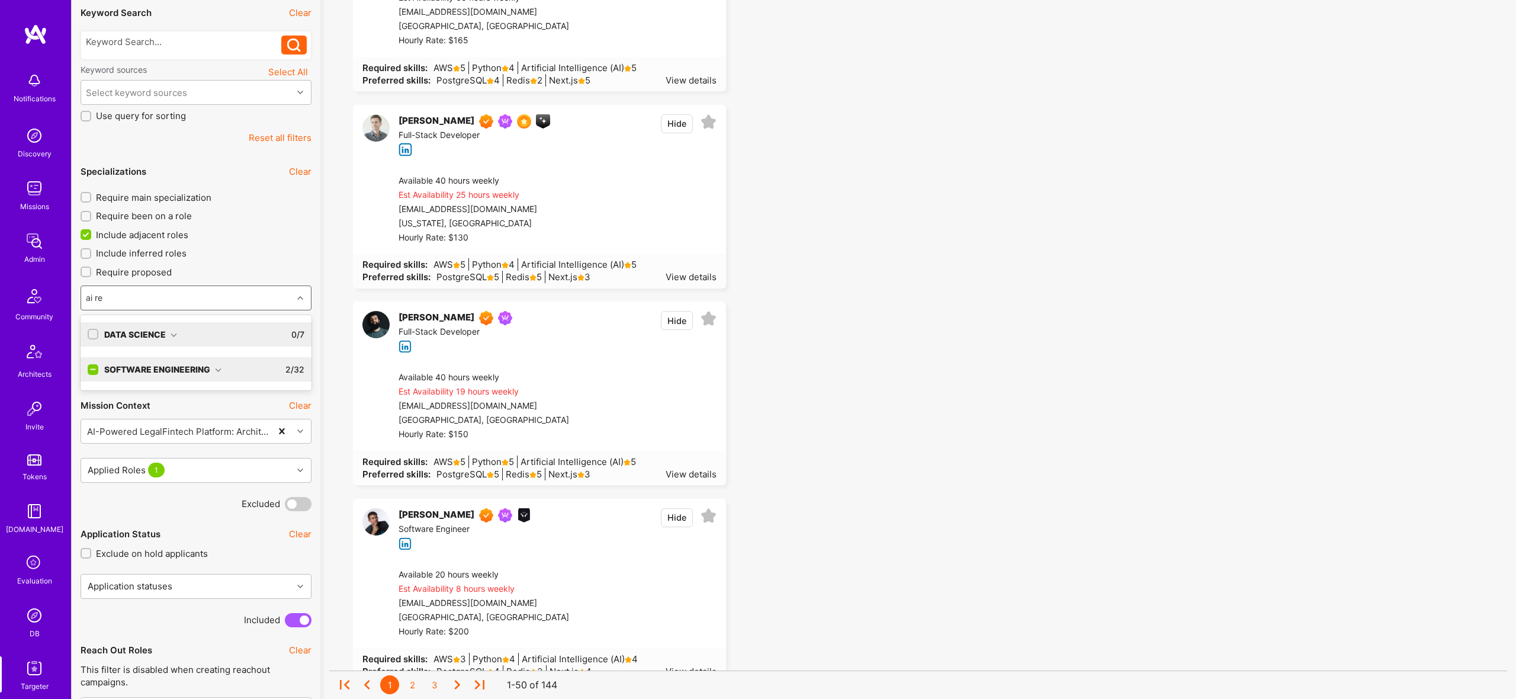
click at [211, 365] on div "Software Engineering" at bounding box center [162, 369] width 117 height 12
click at [132, 393] on div "AI Researcher" at bounding box center [196, 394] width 217 height 12
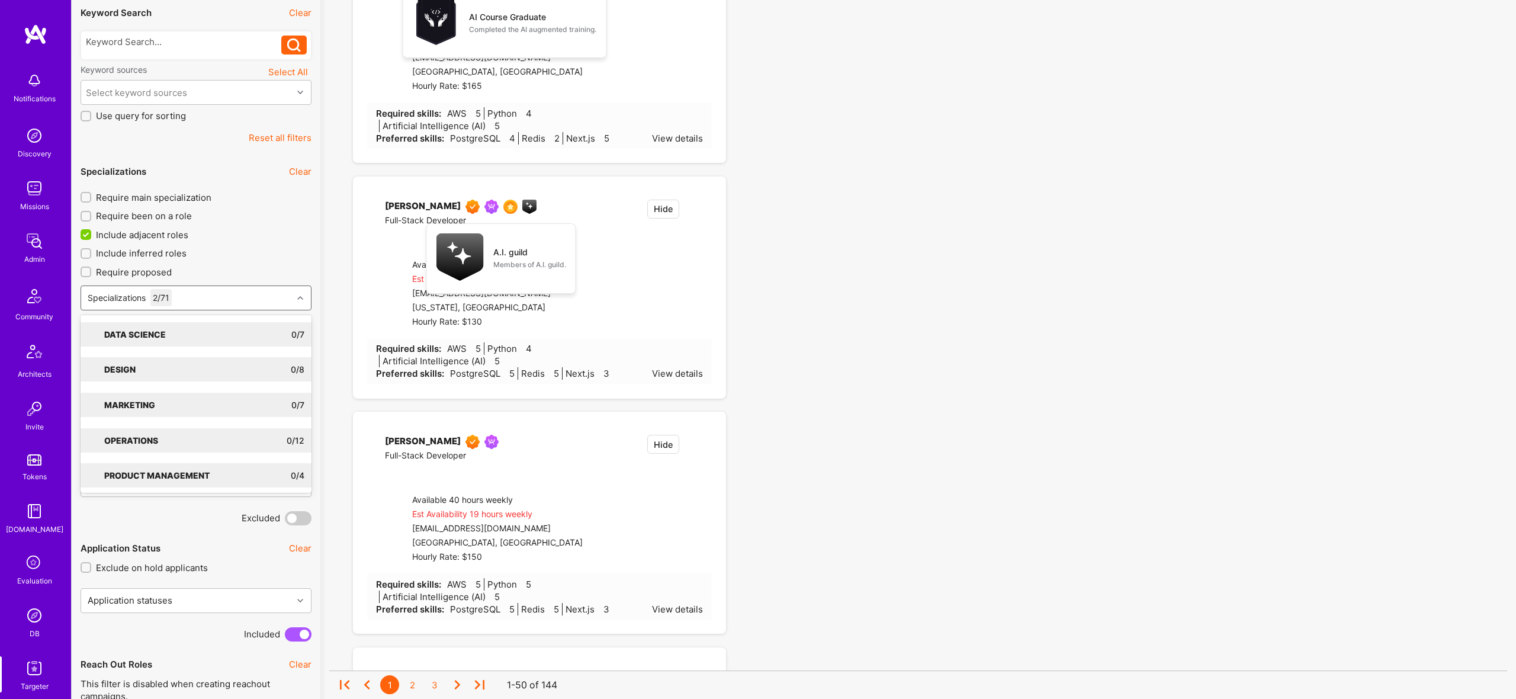
checkbox input "true"
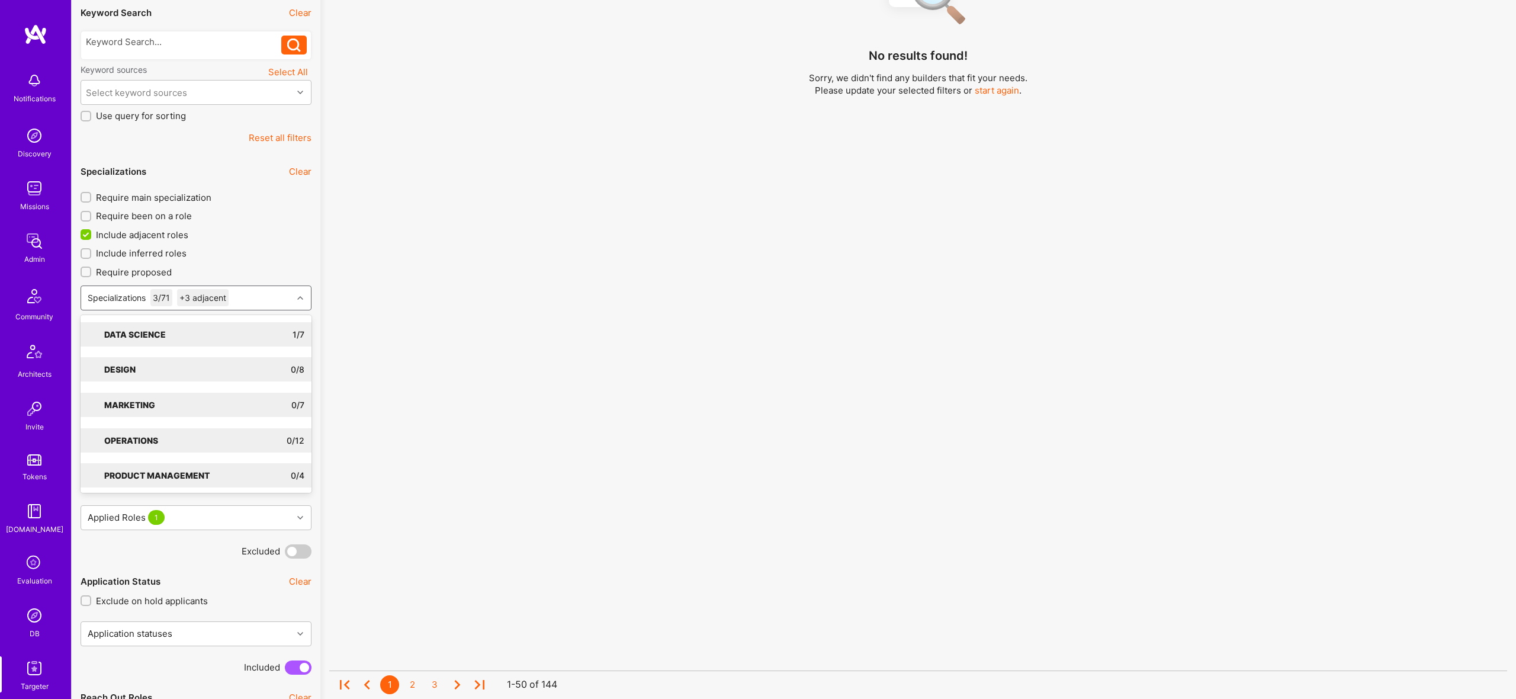
click at [938, 350] on div "No results found! Sorry, we didn't find any builders that fit your needs. Pleas…" at bounding box center [918, 208] width 1178 height 559
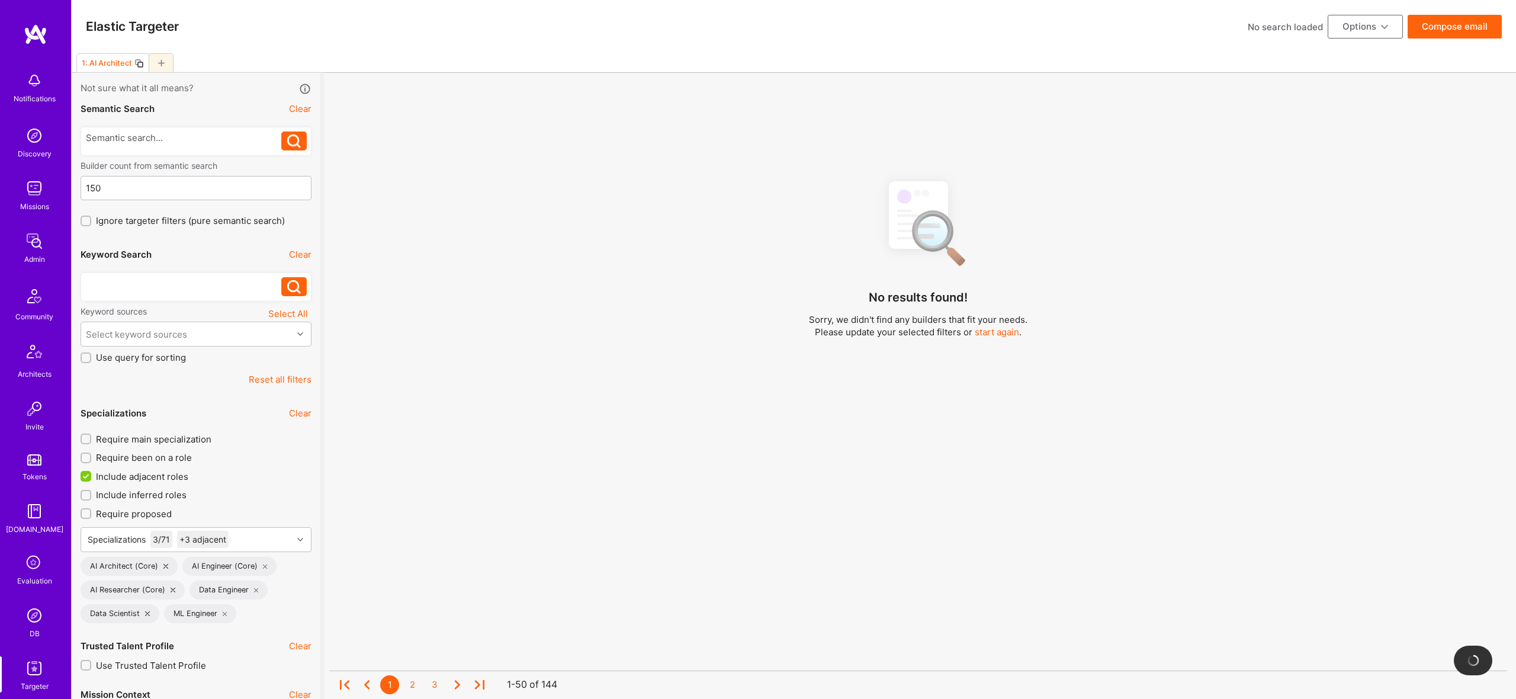
click at [171, 280] on div at bounding box center [184, 283] width 196 height 12
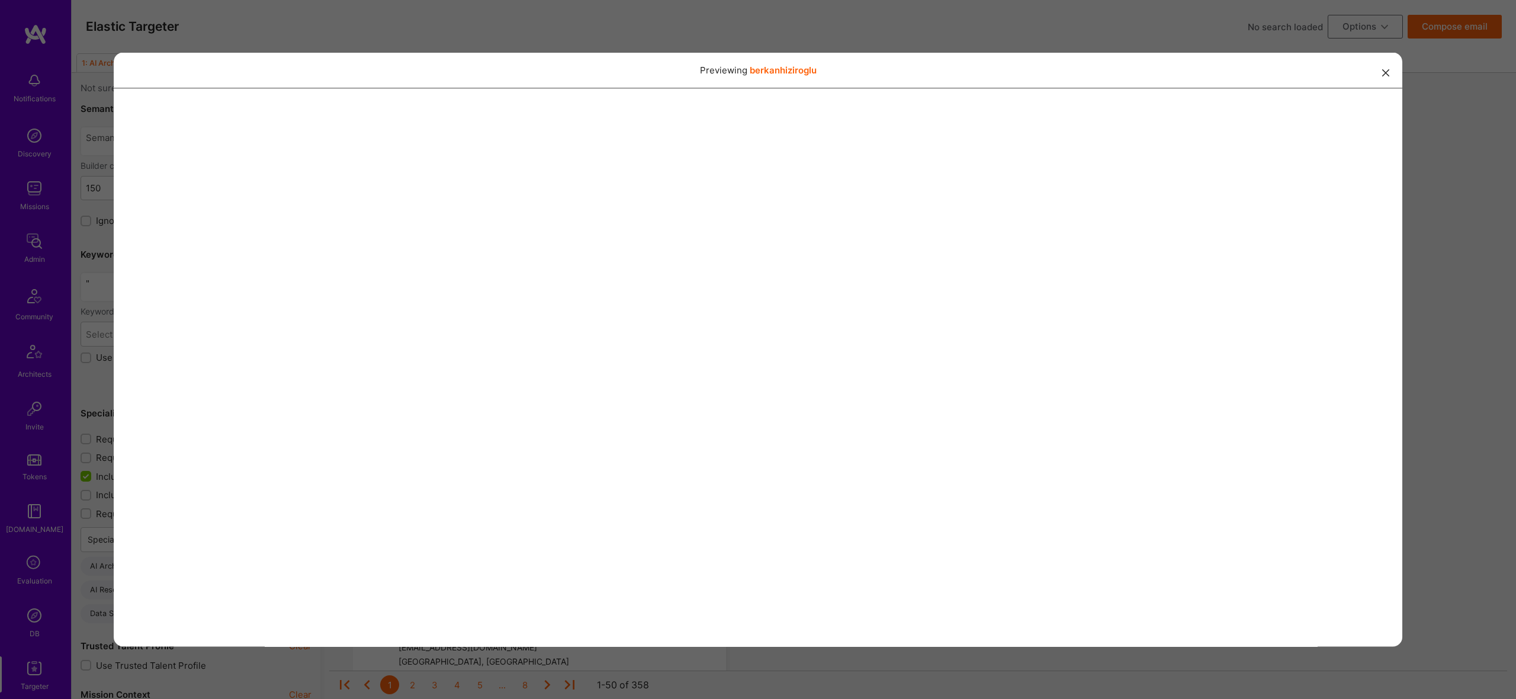
click at [985, 37] on div "Previewing berkanhiziroglu" at bounding box center [758, 349] width 1516 height 699
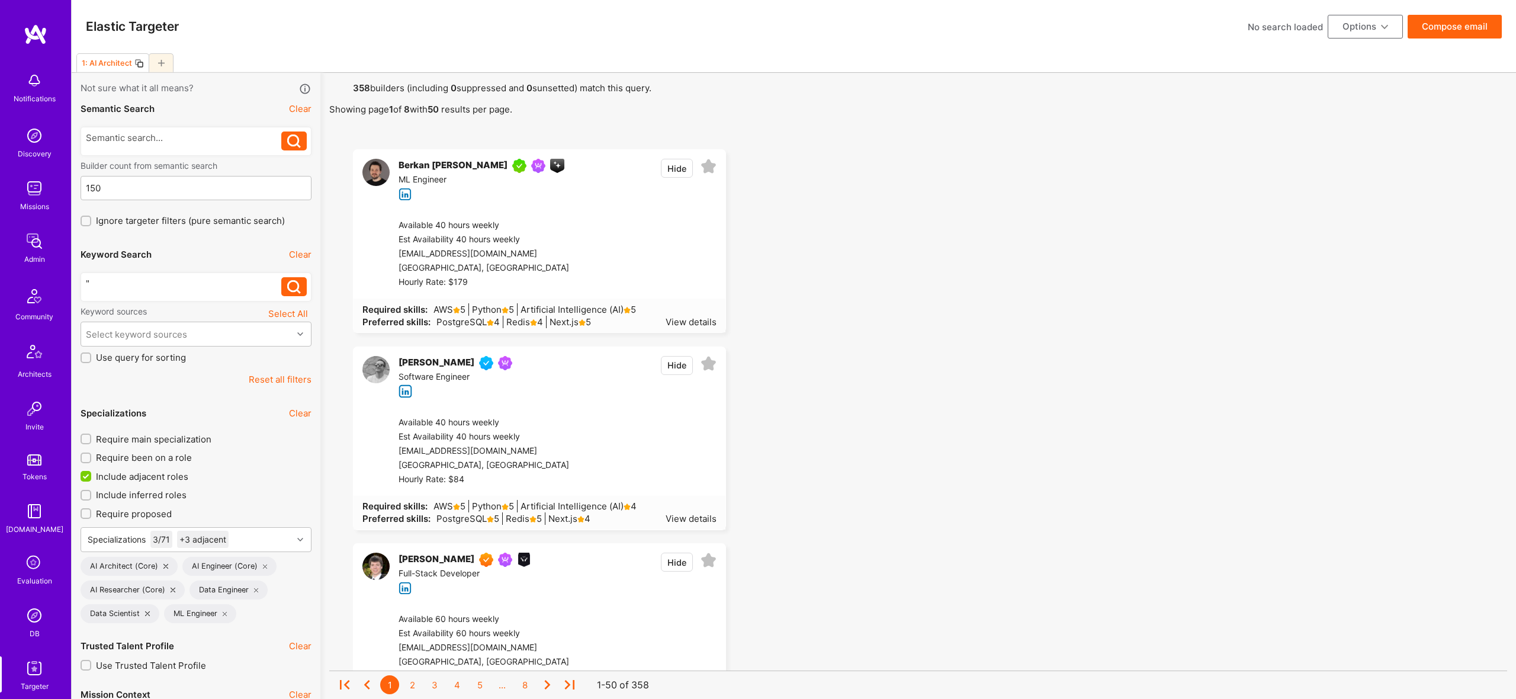
click at [155, 289] on div """ at bounding box center [184, 283] width 196 height 12
click at [150, 612] on div "Data Scientist" at bounding box center [120, 613] width 79 height 19
click at [147, 613] on icon at bounding box center [147, 613] width 5 height 5
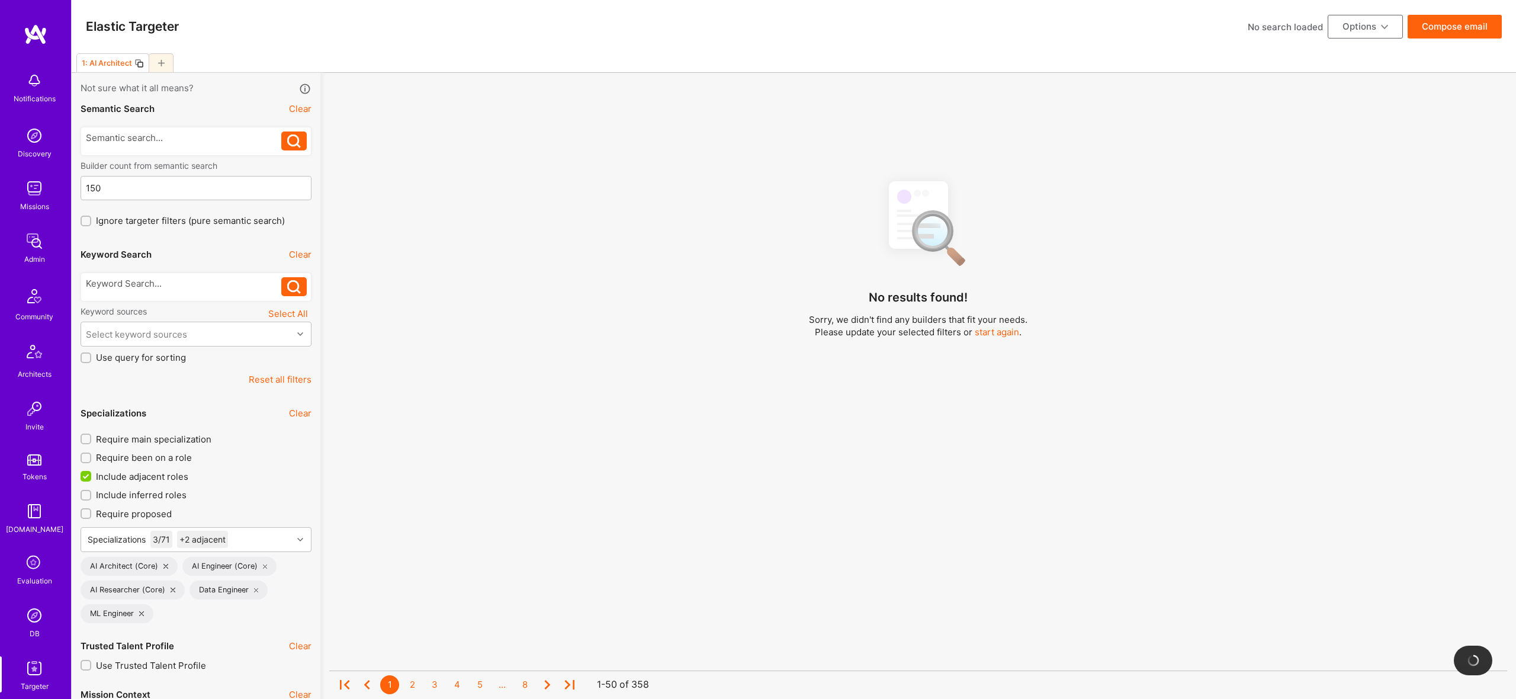
click at [252, 591] on div "Data Engineer" at bounding box center [229, 589] width 79 height 19
click at [255, 590] on icon at bounding box center [256, 589] width 5 height 5
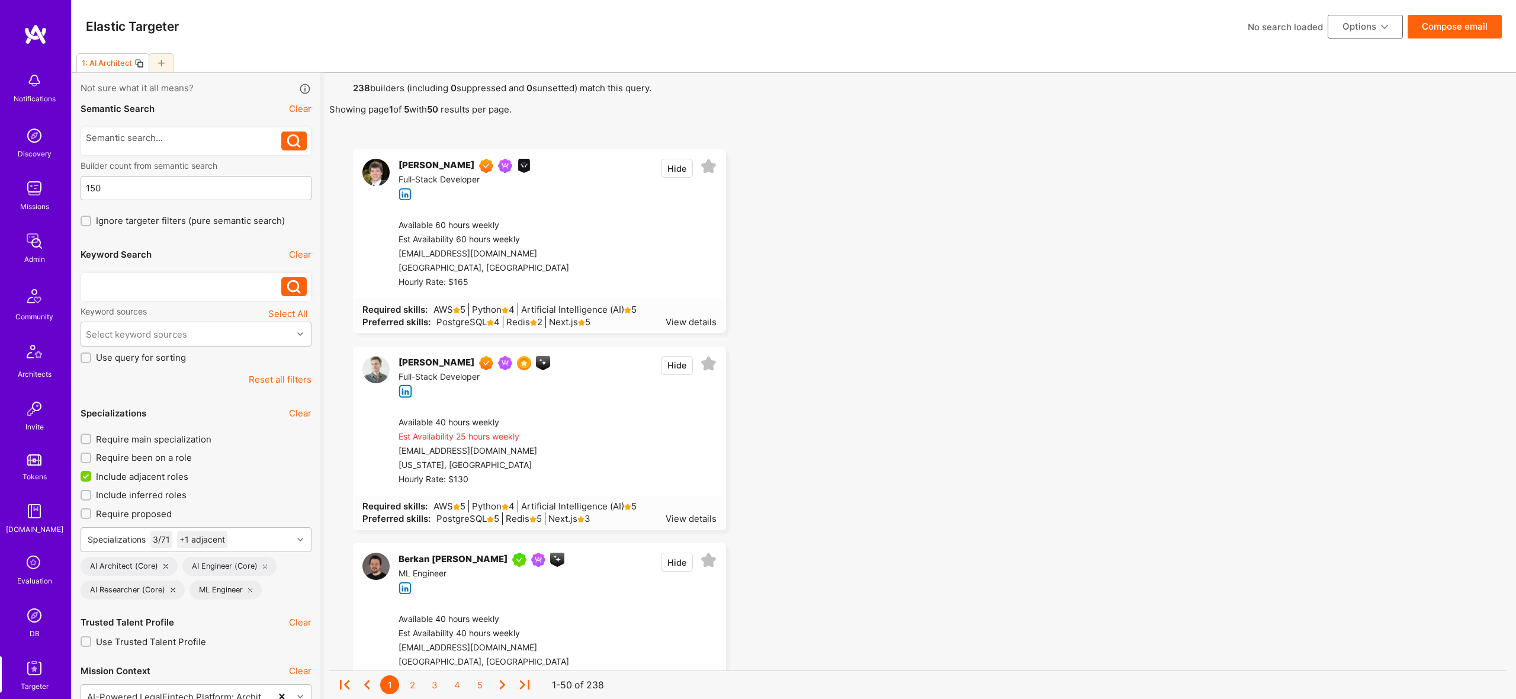
click at [131, 285] on div at bounding box center [184, 283] width 196 height 12
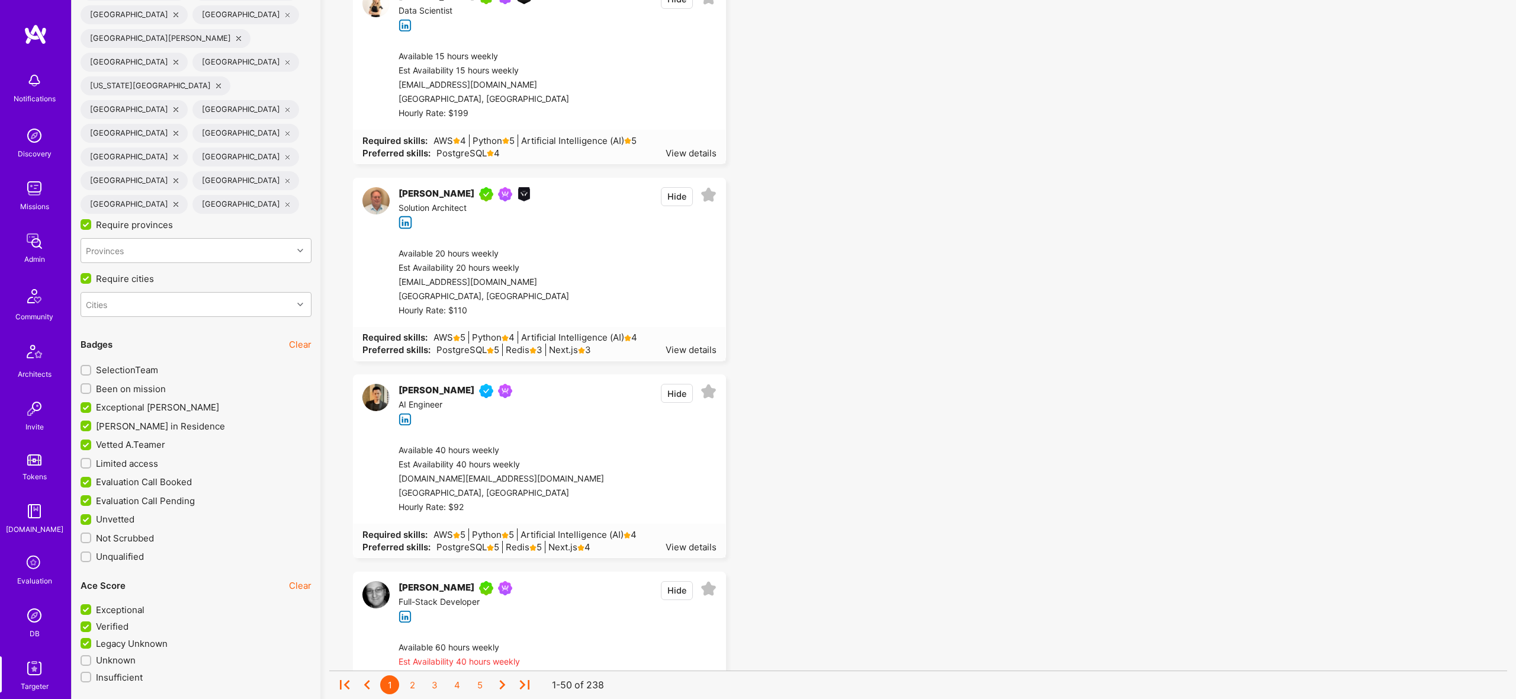
type input "fin"
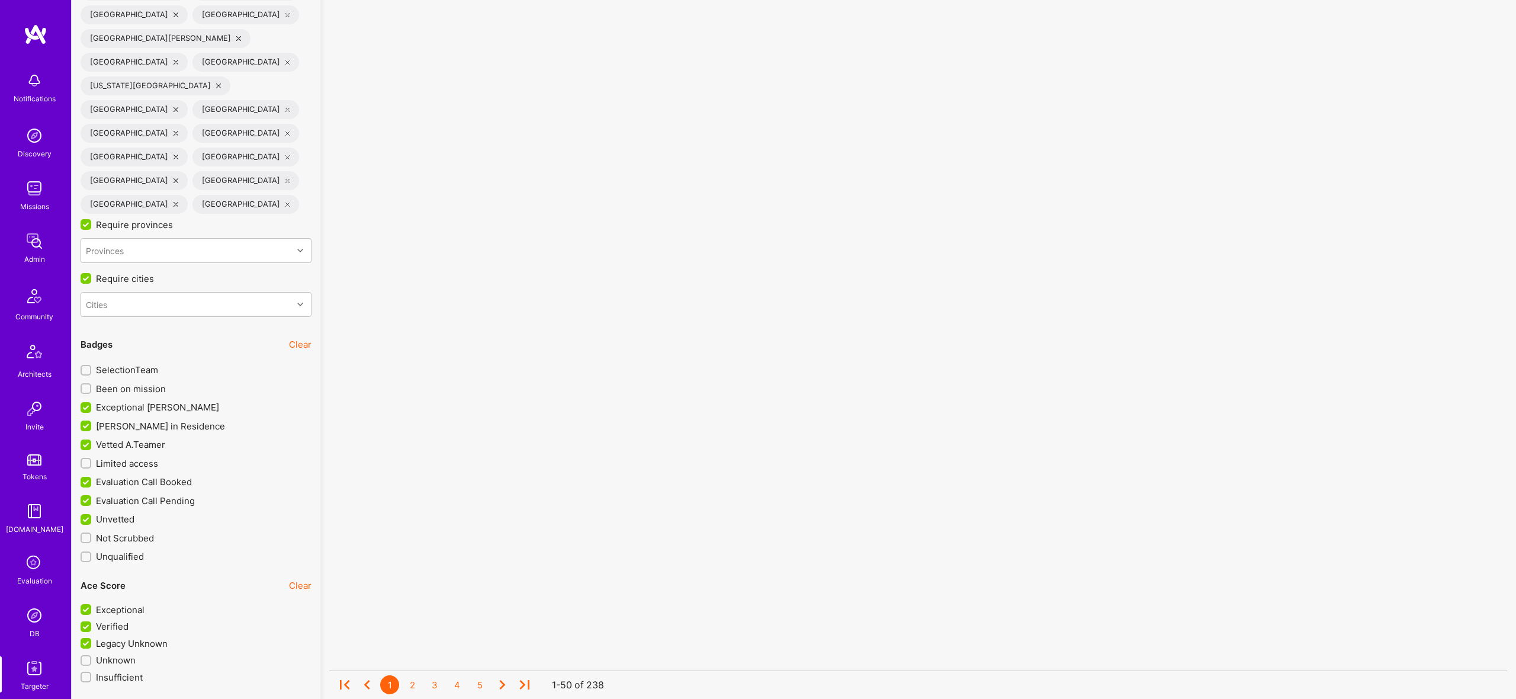
checkbox input "true"
drag, startPoint x: 1012, startPoint y: 484, endPoint x: 968, endPoint y: 457, distance: 51.6
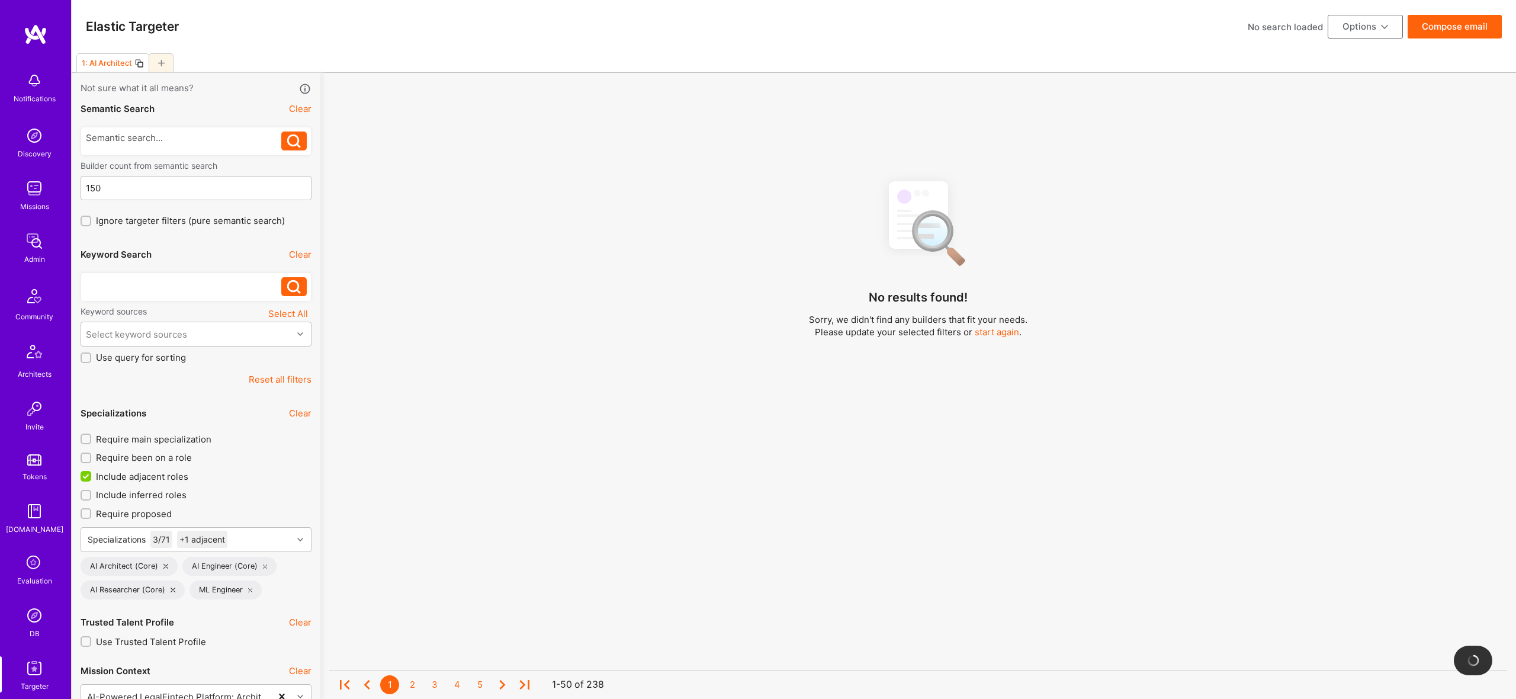
drag, startPoint x: 165, startPoint y: 279, endPoint x: 174, endPoint y: 286, distance: 11.8
click at [165, 279] on div at bounding box center [184, 283] width 196 height 12
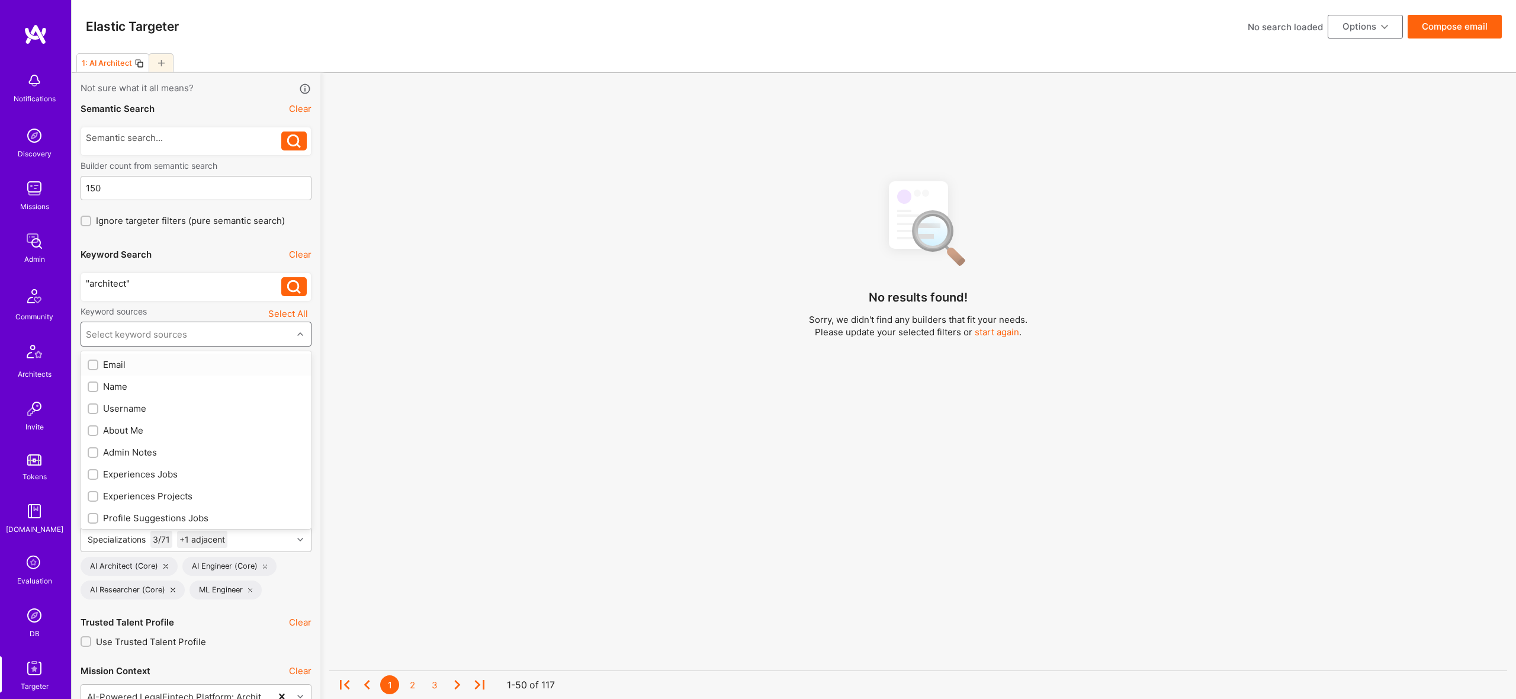
click at [195, 335] on div "Select keyword sources" at bounding box center [186, 334] width 211 height 24
click at [138, 431] on div "About Me" at bounding box center [196, 429] width 217 height 12
checkbox input "true"
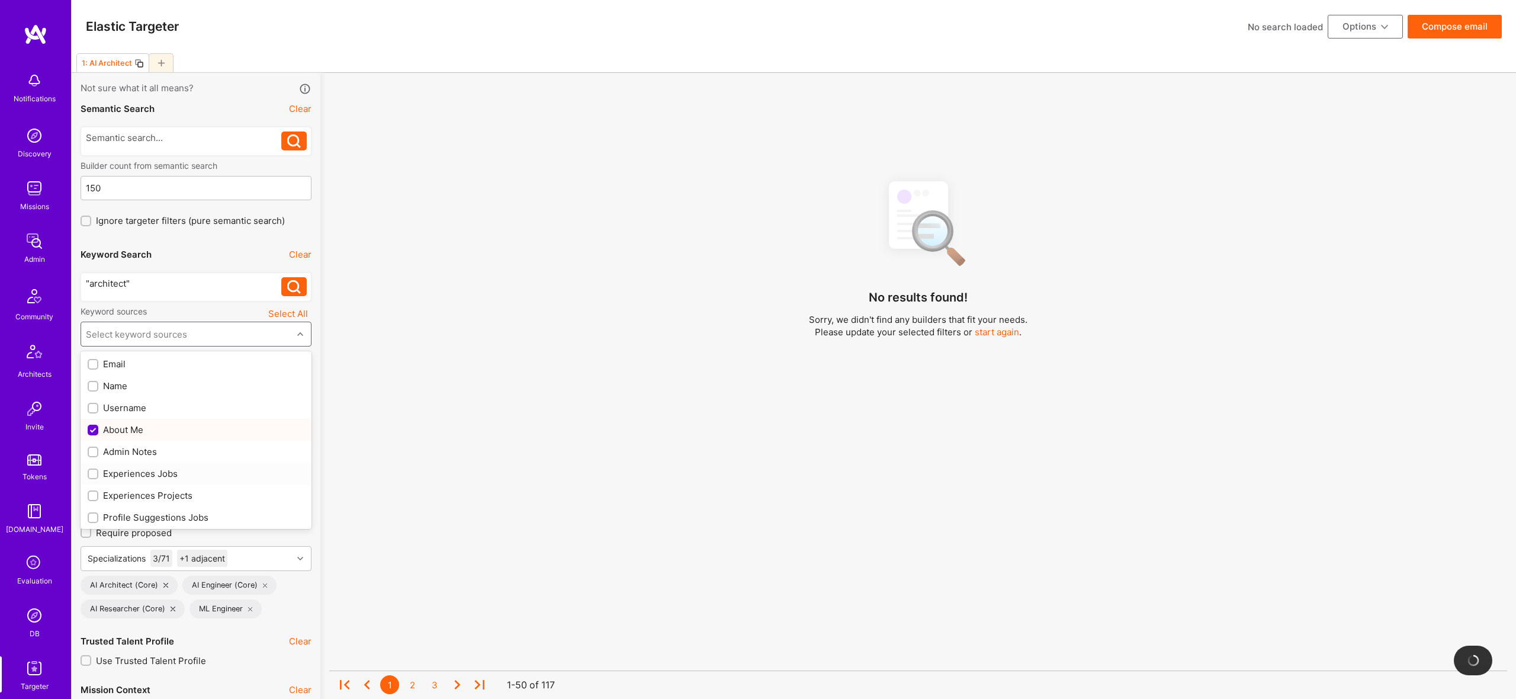
click at [156, 474] on div "Experiences Jobs" at bounding box center [196, 473] width 217 height 12
checkbox input "true"
click at [162, 499] on div "Experiences Projects" at bounding box center [196, 492] width 231 height 22
checkbox input "true"
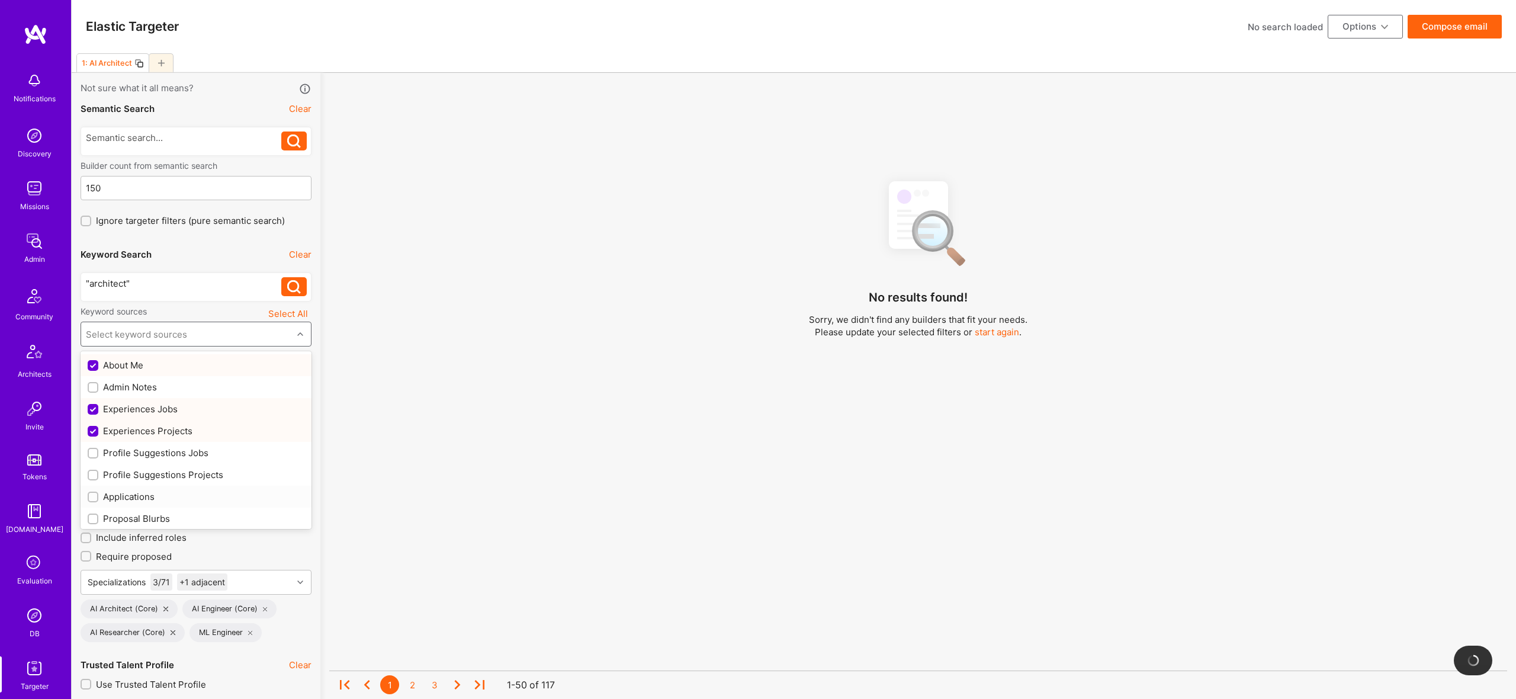
scroll to position [79, 0]
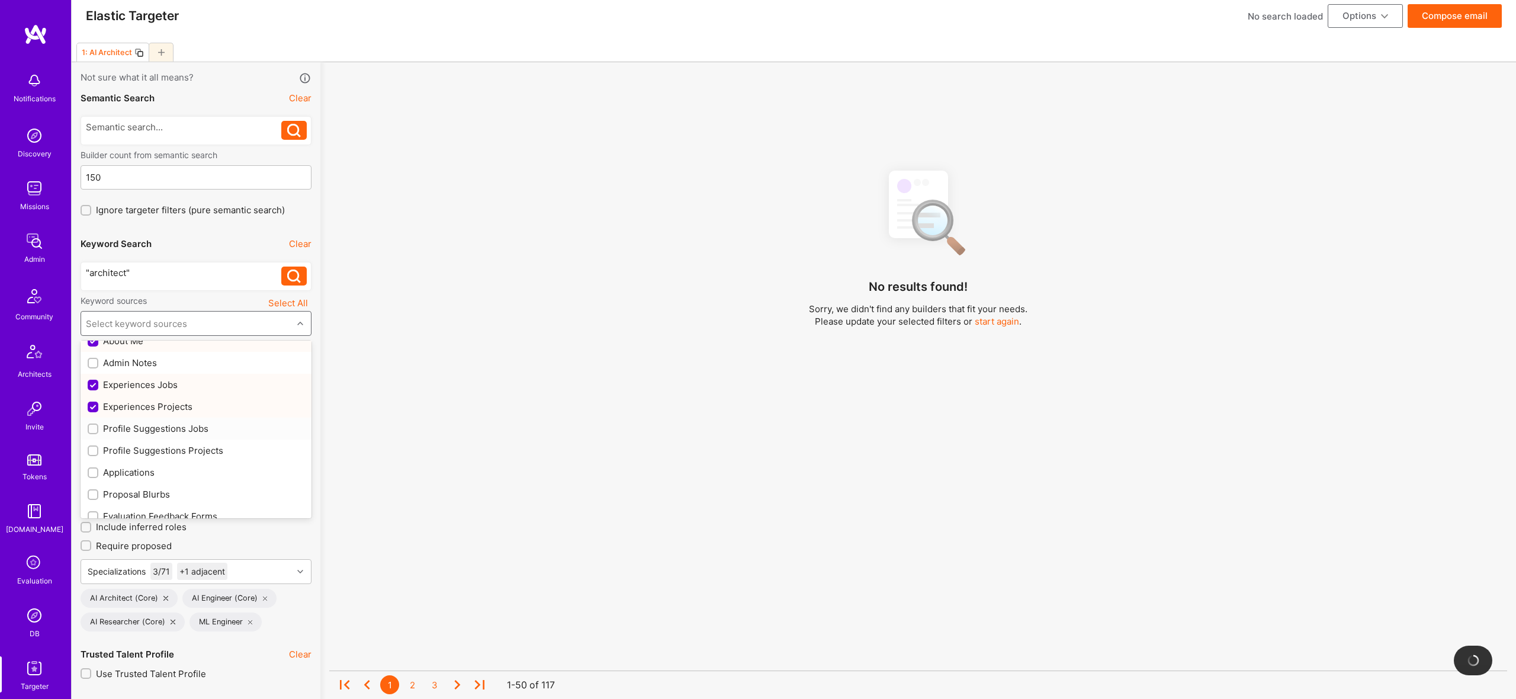
click at [164, 447] on div "Profile Suggestions Projects" at bounding box center [196, 450] width 217 height 12
checkbox input "true"
click at [172, 433] on div "Profile Suggestions Jobs" at bounding box center [196, 428] width 217 height 12
checkbox input "true"
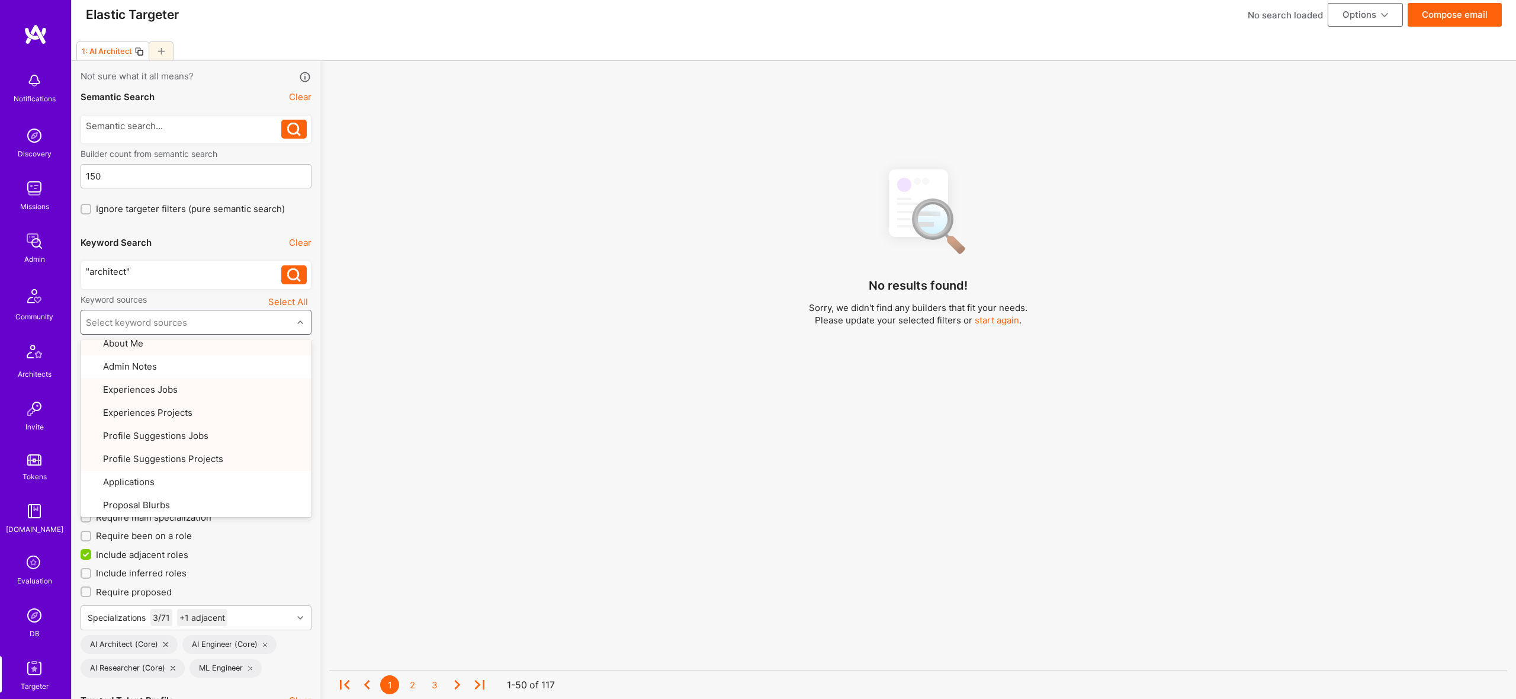
click at [512, 396] on div "No results found! Sorry, we didn't find any builders that fit your needs. Pleas…" at bounding box center [918, 438] width 1178 height 559
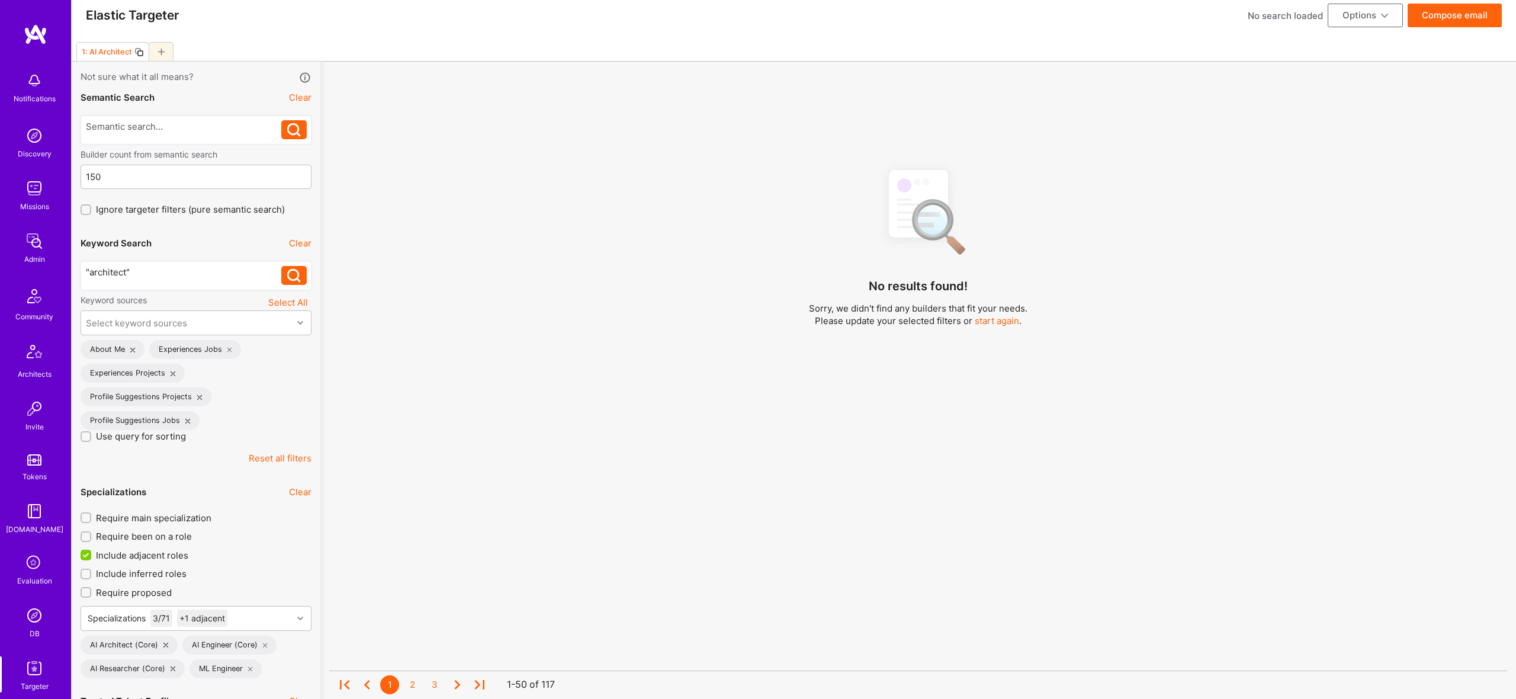
scroll to position [11, 0]
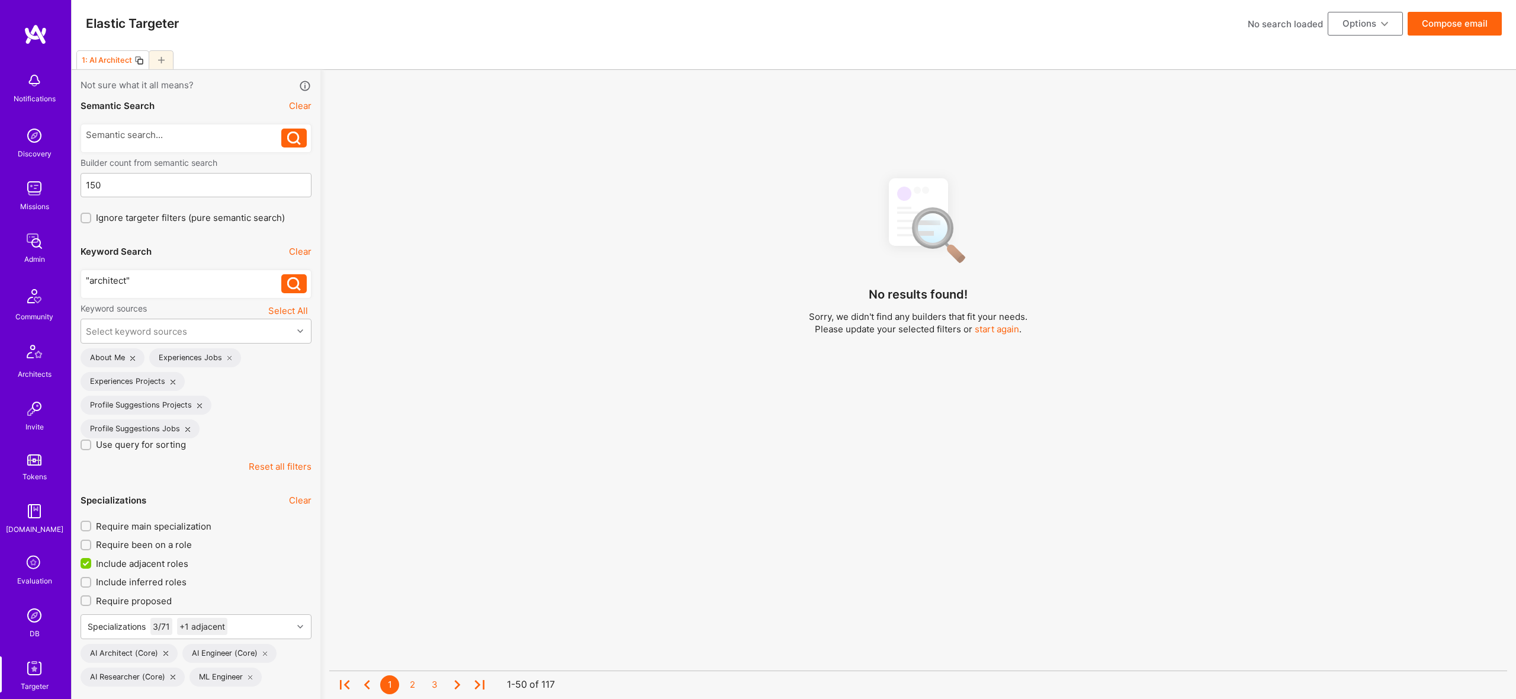
click at [517, 388] on div "No results found! Sorry, we didn't find any builders that fit your needs. Pleas…" at bounding box center [918, 447] width 1178 height 559
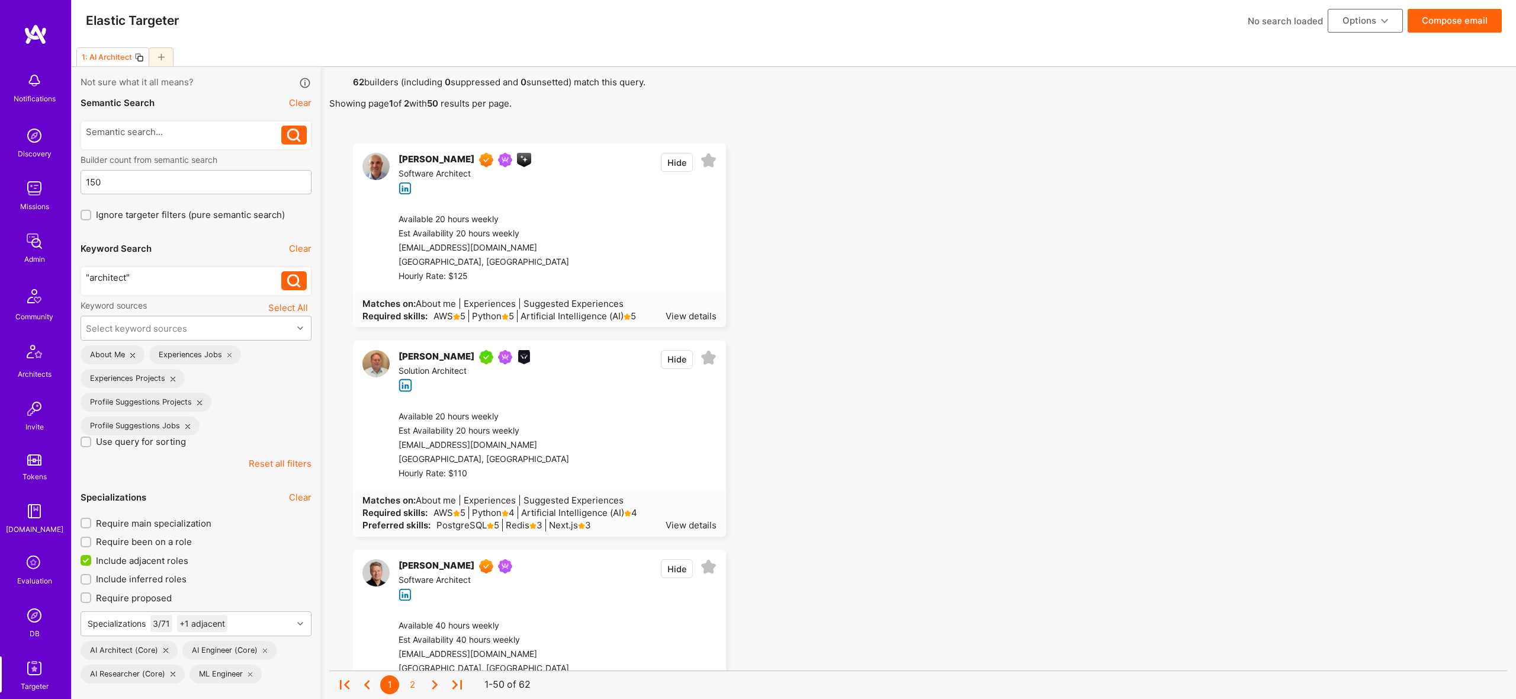
click at [1448, 14] on button "Compose email" at bounding box center [1455, 21] width 94 height 24
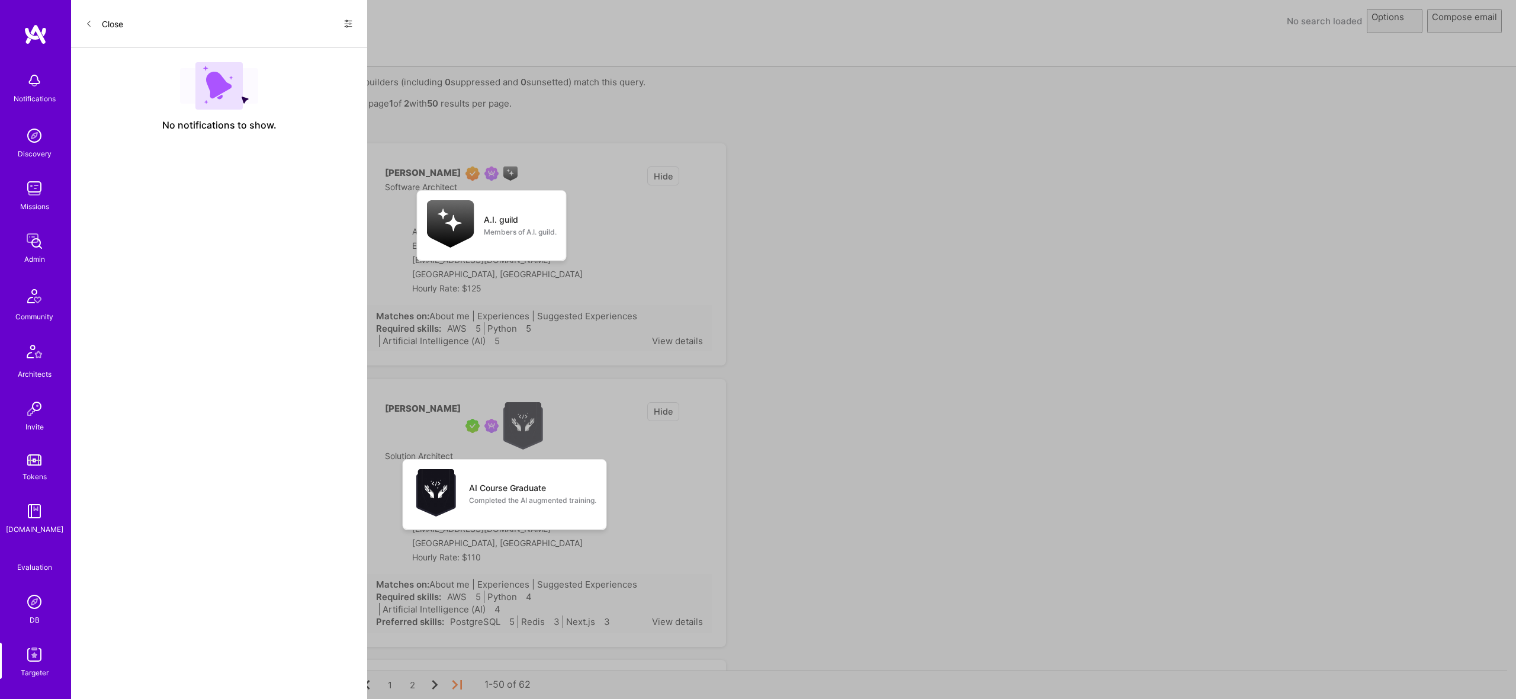
select select "rich-reachout"
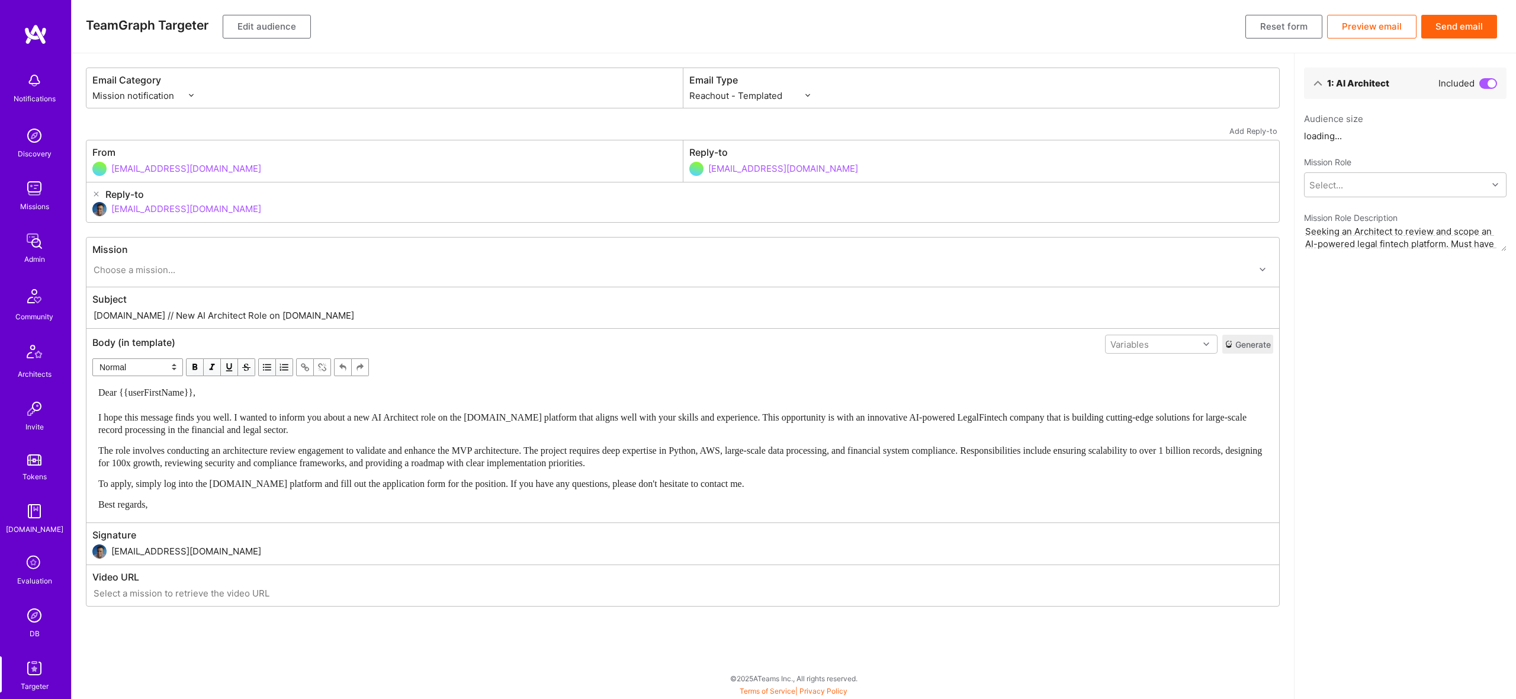
scroll to position [0, 0]
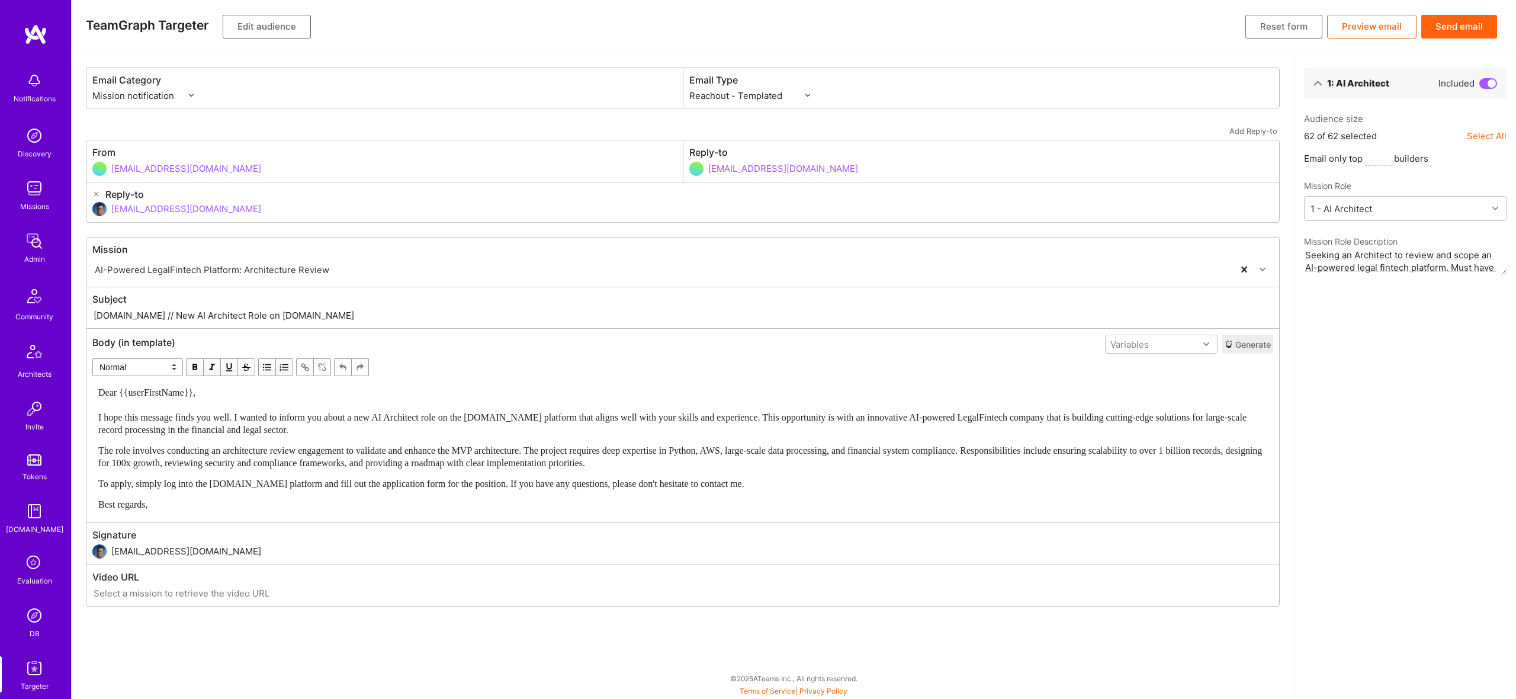
click at [1462, 25] on button "Send email" at bounding box center [1459, 27] width 76 height 24
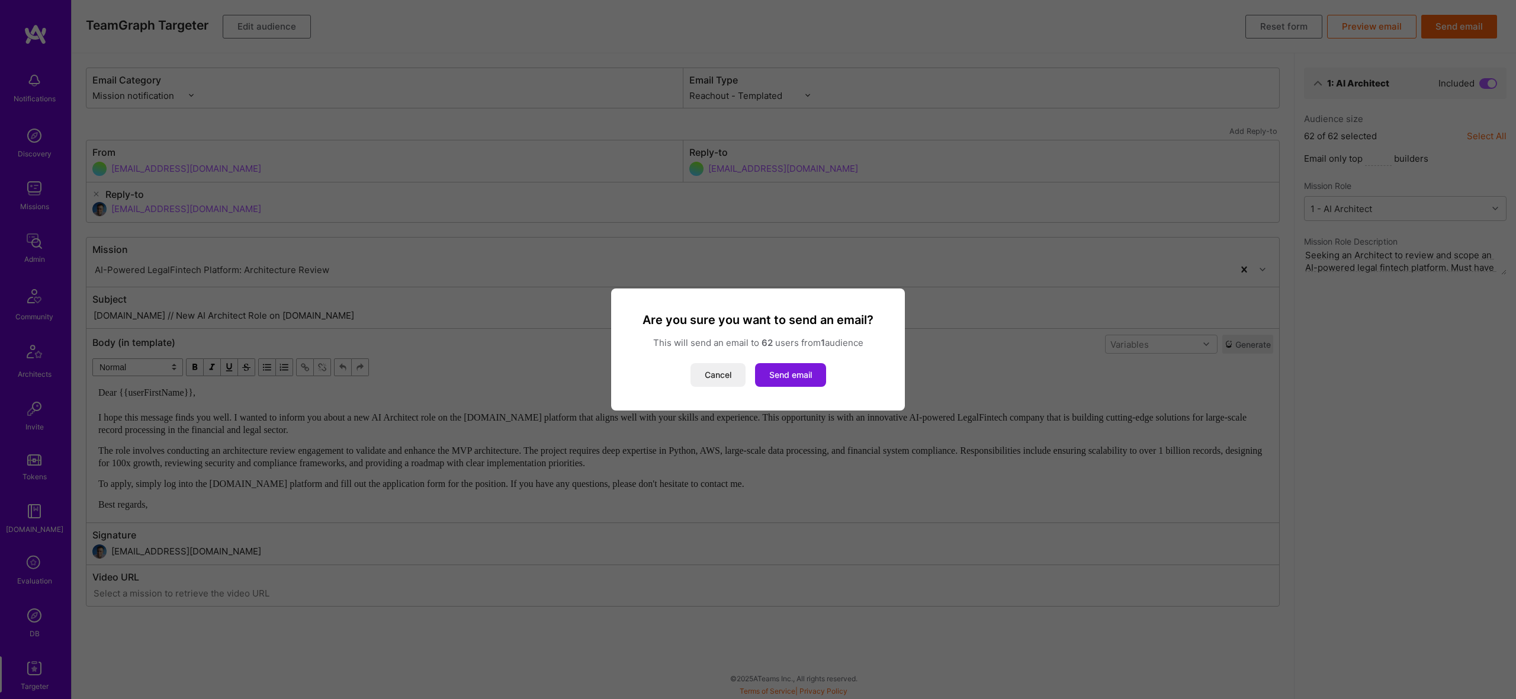
click at [794, 374] on button "Send email" at bounding box center [790, 375] width 71 height 24
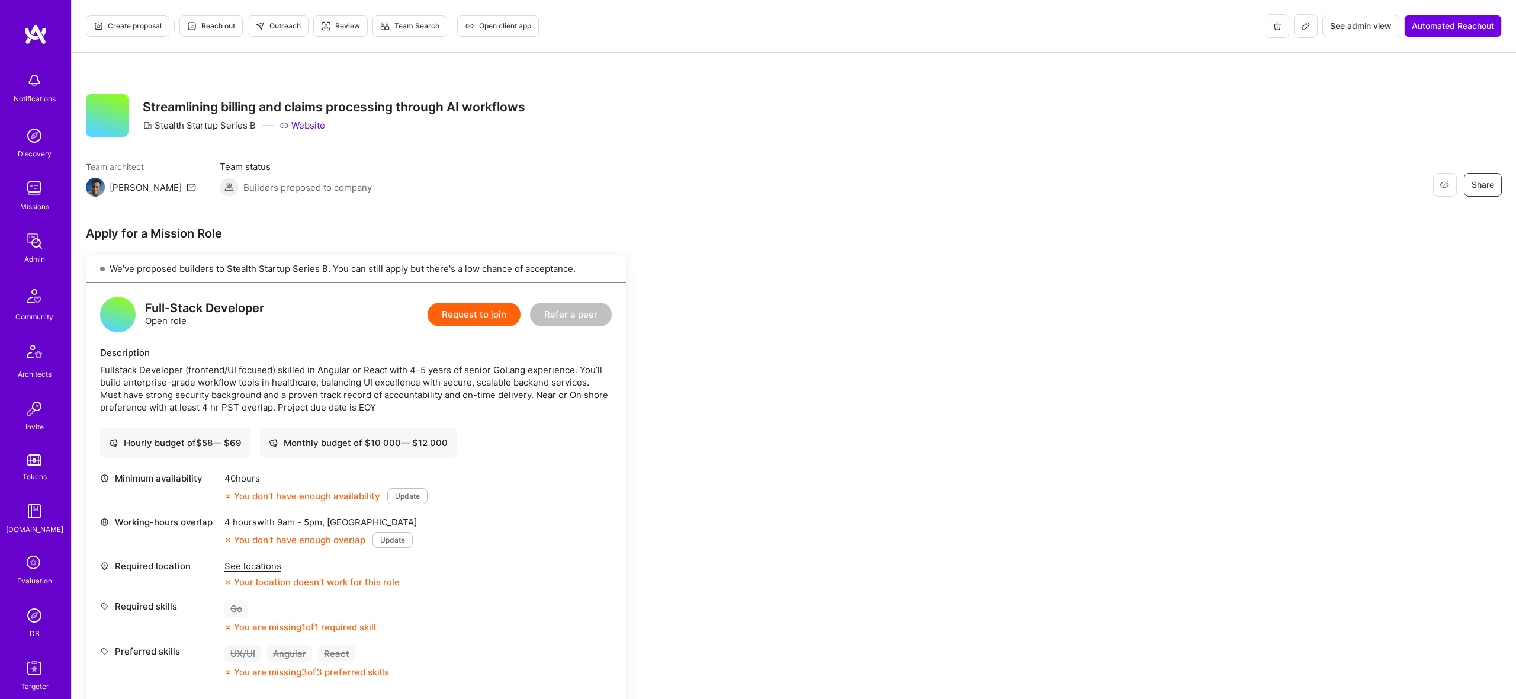
click at [1297, 29] on button at bounding box center [1306, 26] width 24 height 24
click at [137, 24] on span "Create proposal" at bounding box center [128, 26] width 68 height 11
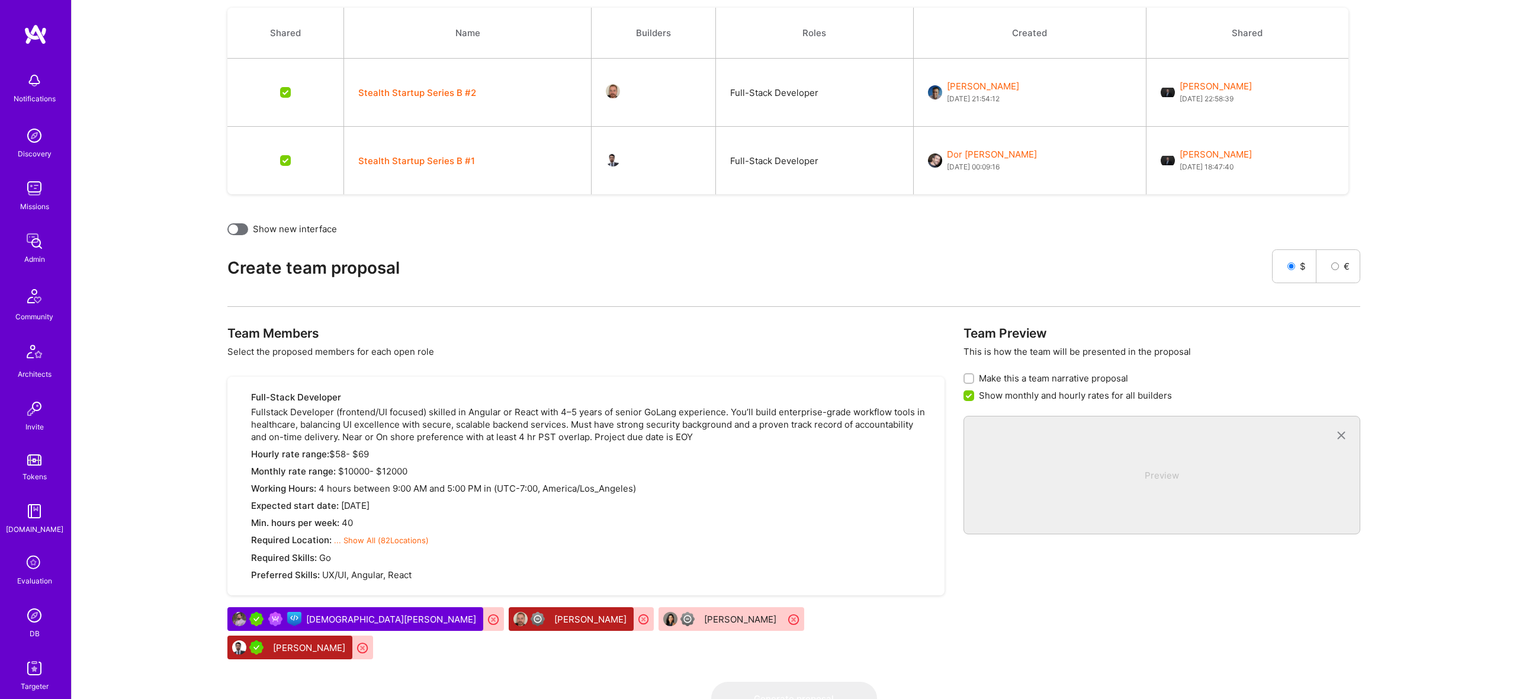
scroll to position [336, 0]
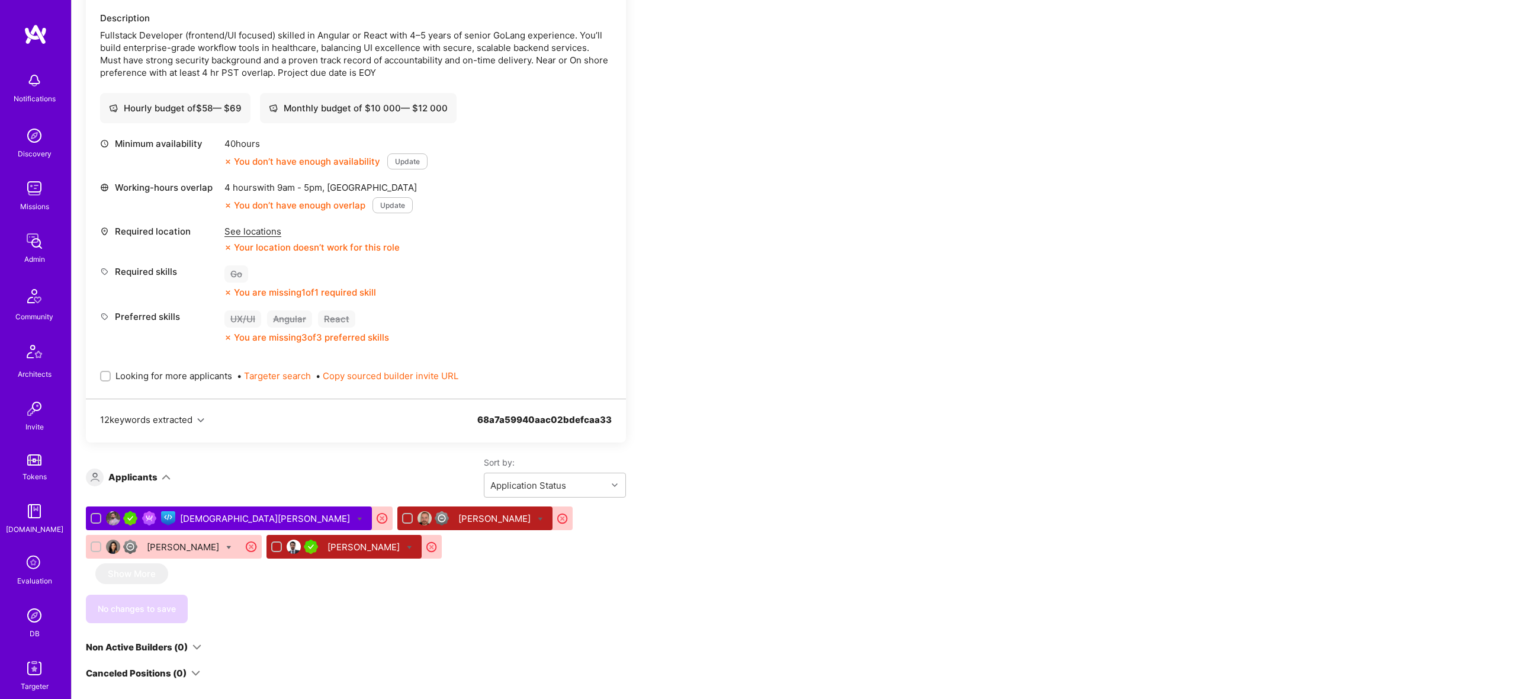
scroll to position [336, 0]
click at [166, 374] on span "Looking for more applicants" at bounding box center [173, 374] width 117 height 12
click at [111, 374] on input "Looking for more applicants" at bounding box center [106, 375] width 8 height 8
checkbox input "true"
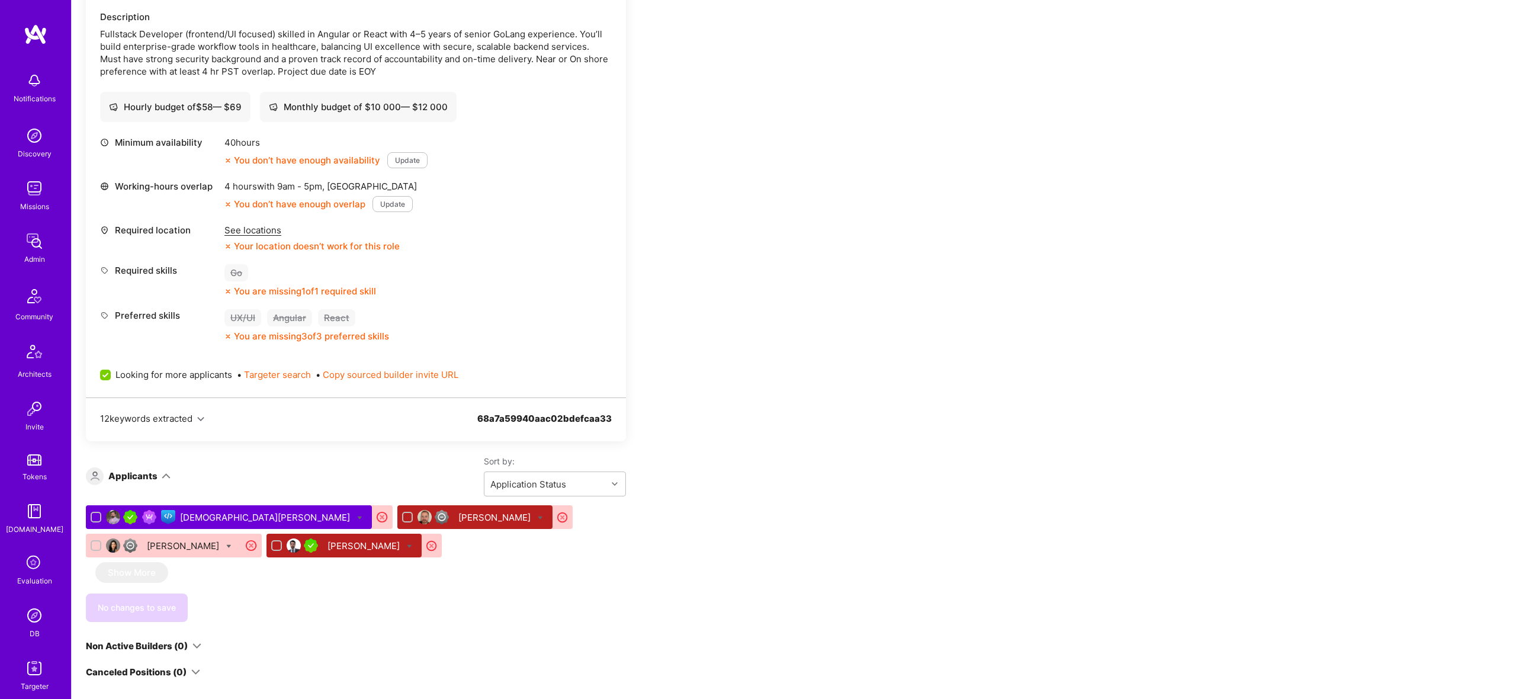
scroll to position [0, 0]
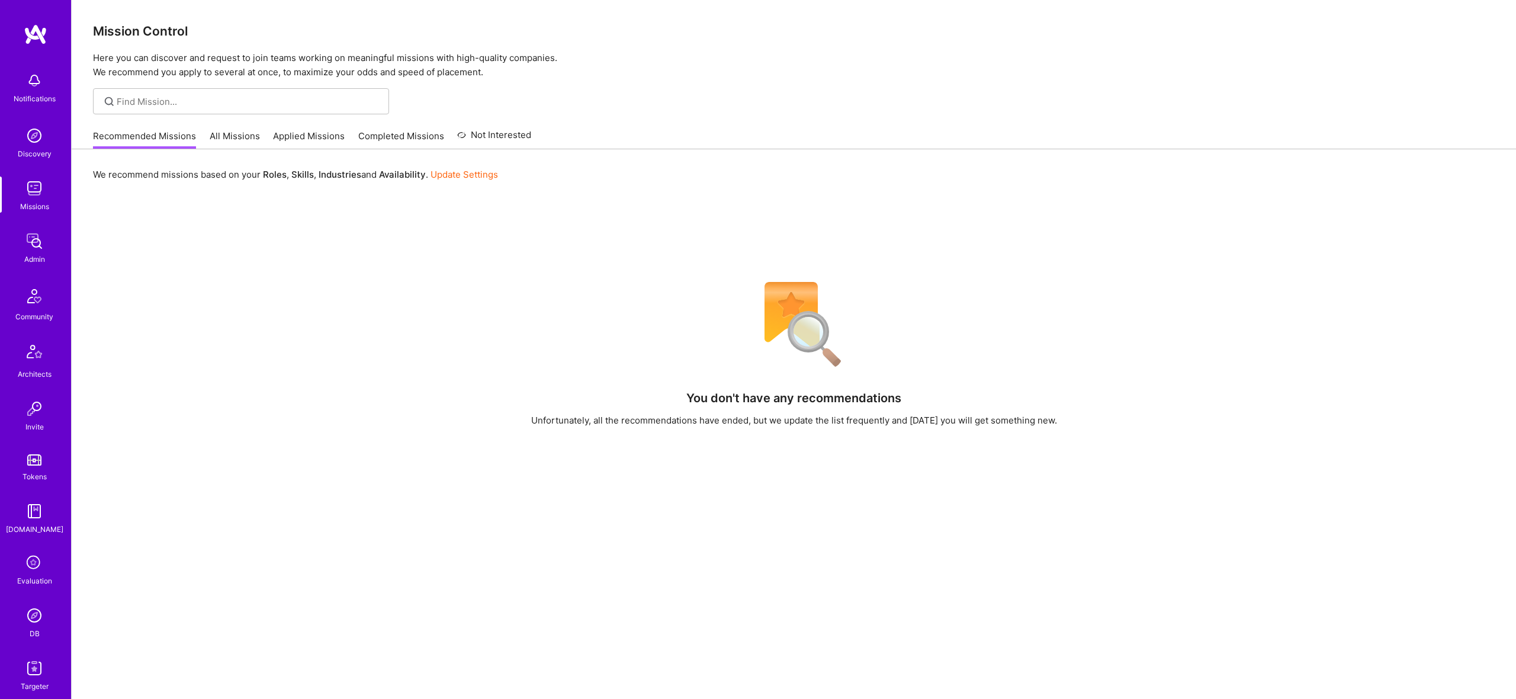
click at [40, 669] on img at bounding box center [35, 668] width 24 height 24
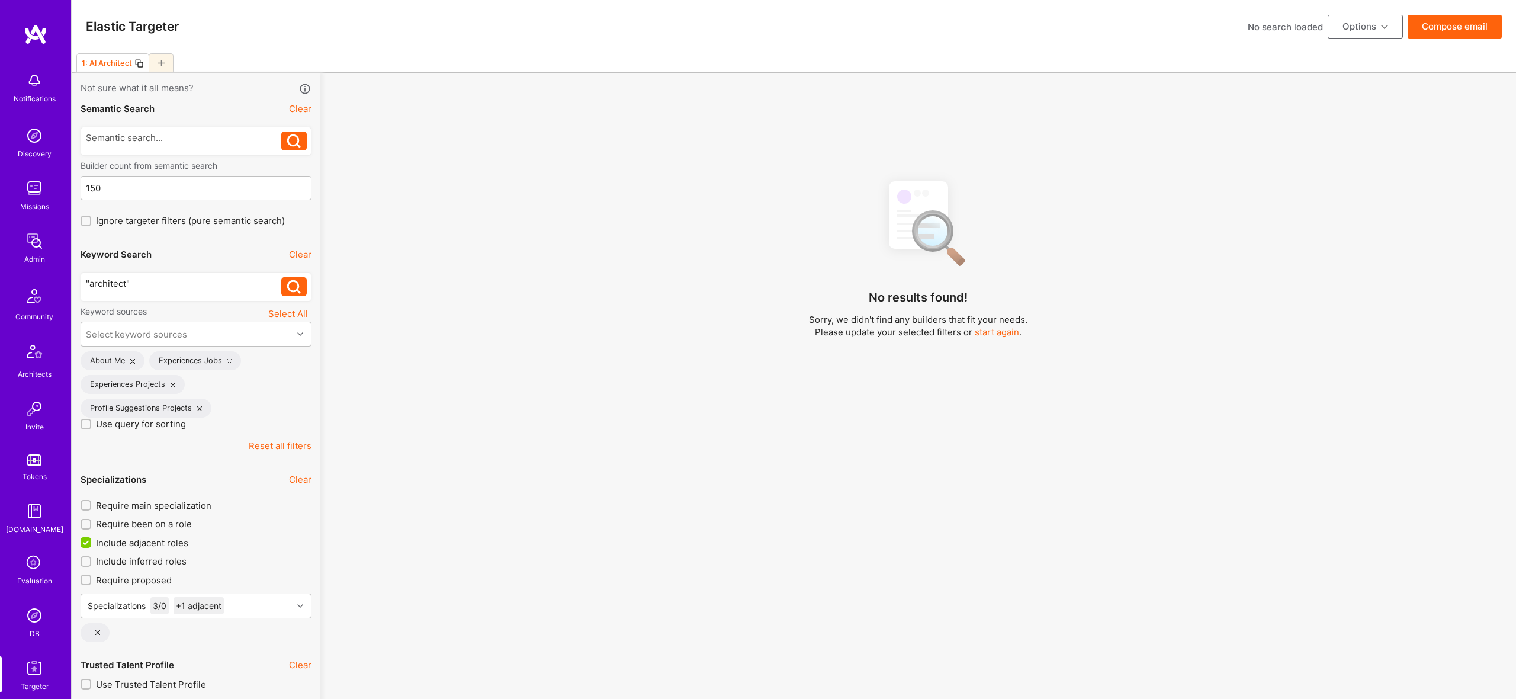
click at [140, 63] on icon at bounding box center [138, 63] width 9 height 9
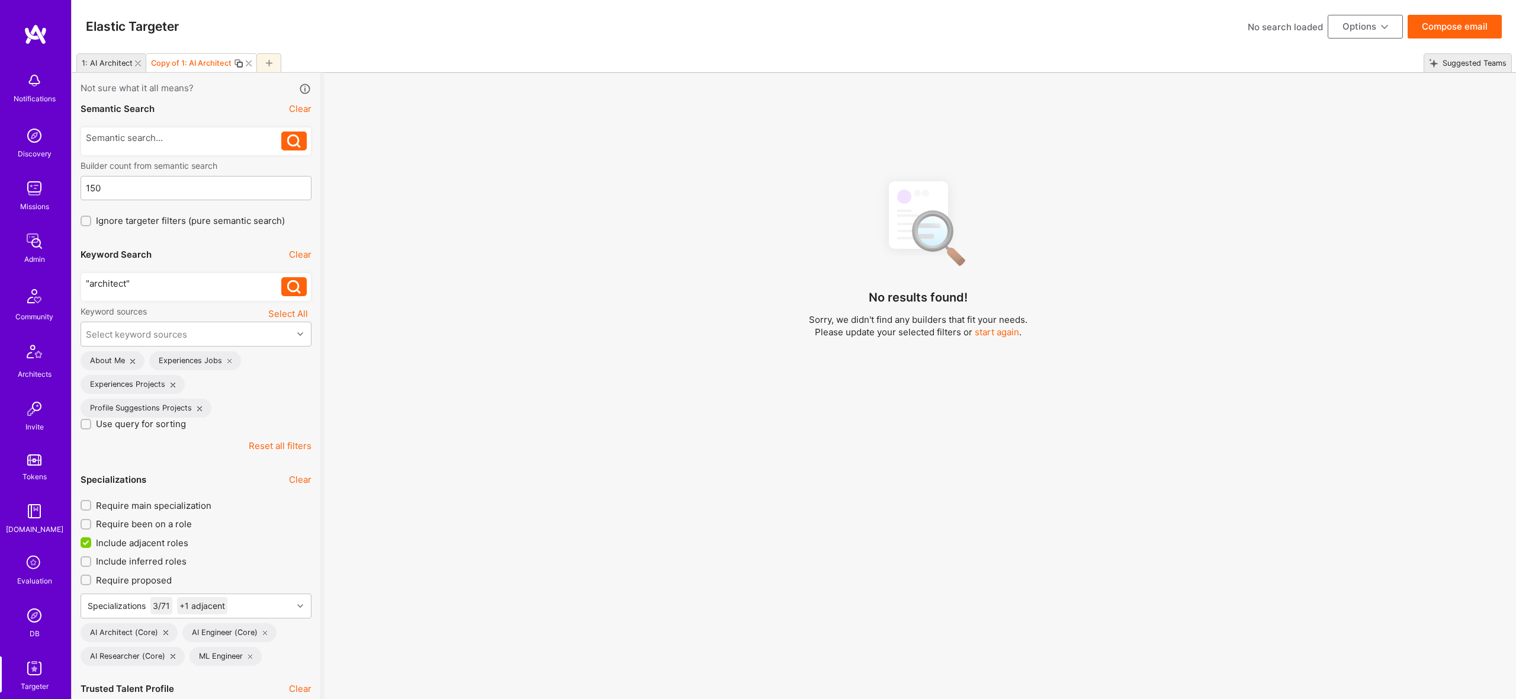
click at [137, 62] on icon at bounding box center [138, 63] width 6 height 6
click at [194, 68] on div at bounding box center [191, 62] width 25 height 19
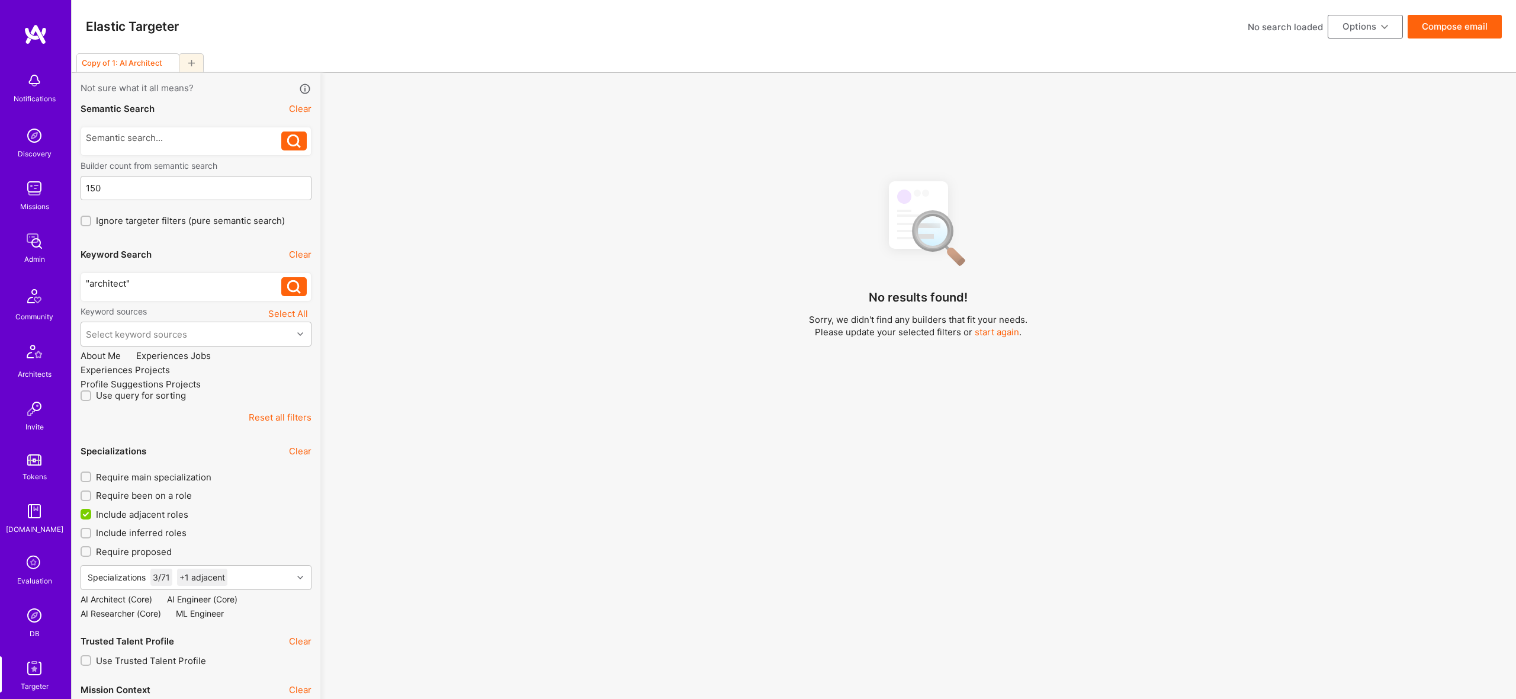
checkbox input "false"
type input "[DATE]"
type input "0"
checkbox input "false"
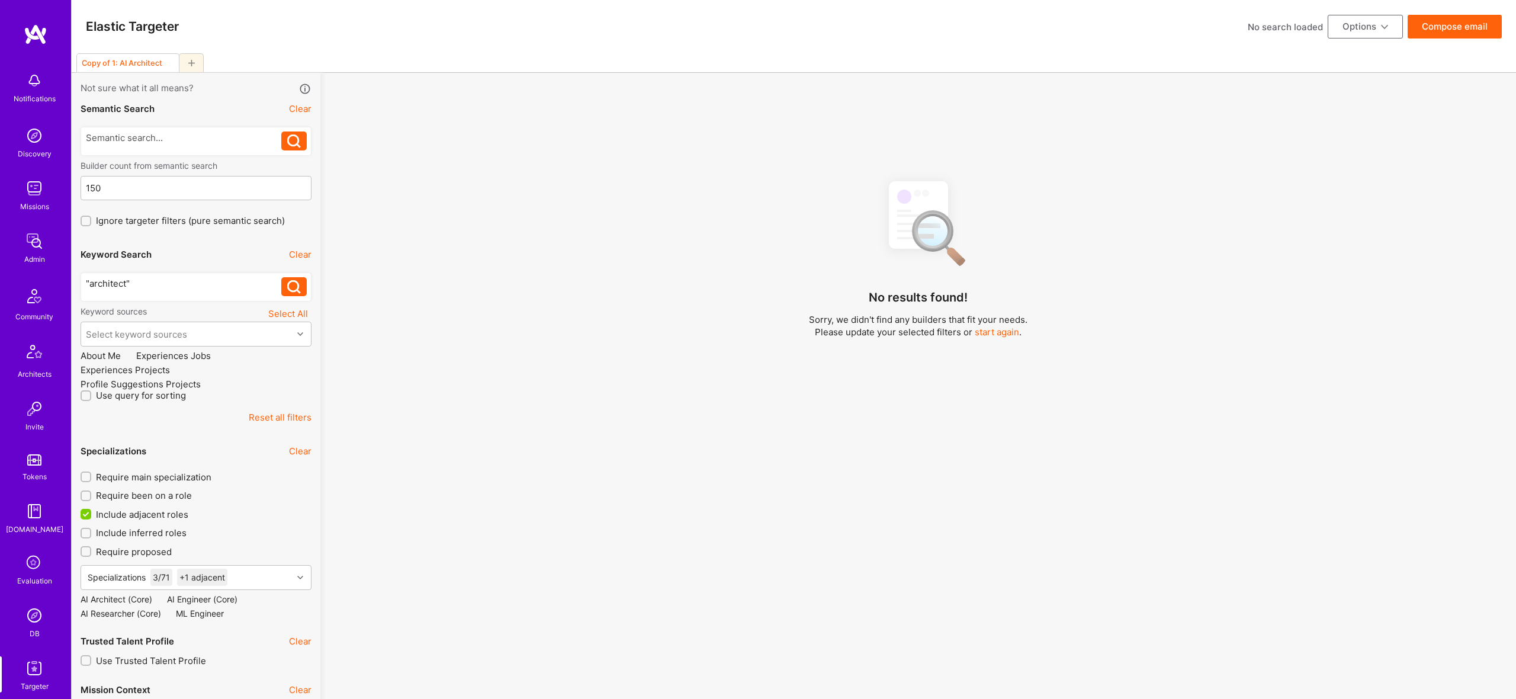
checkbox input "false"
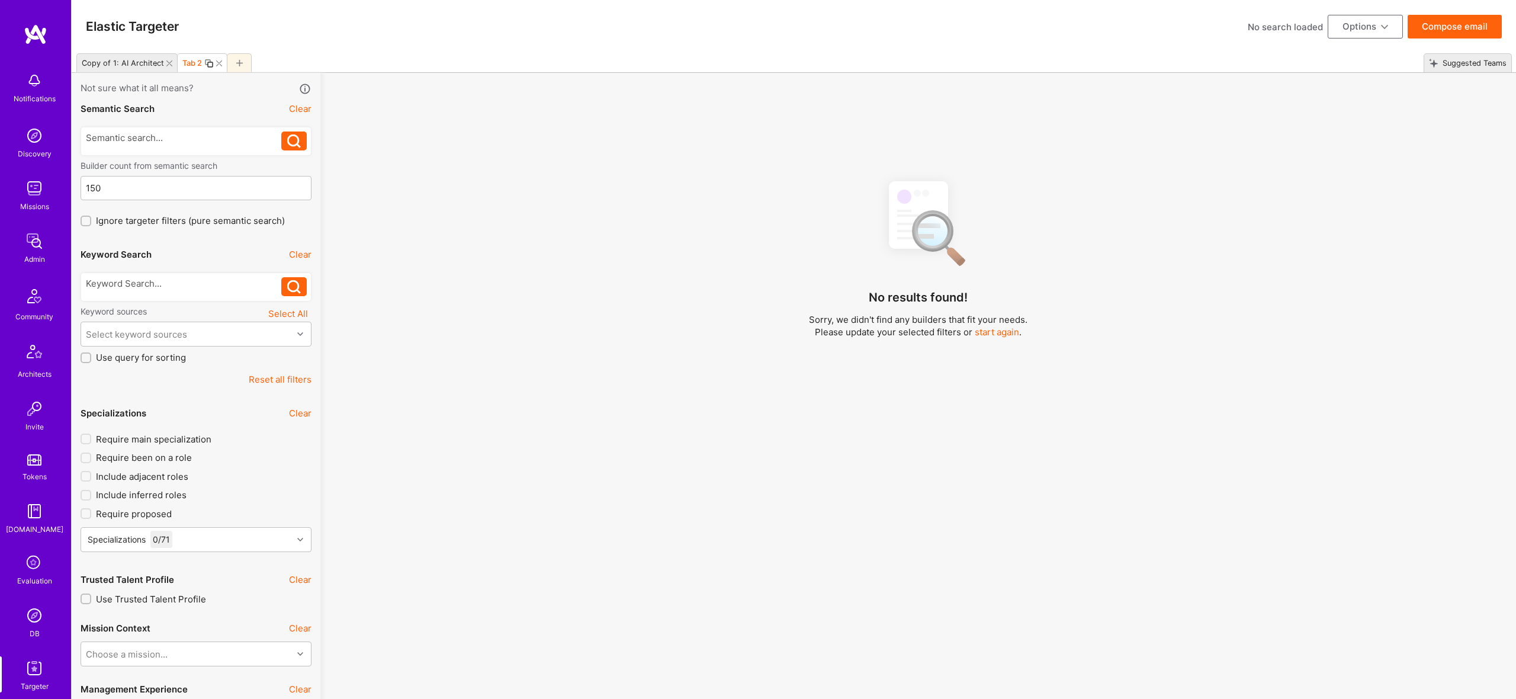
click at [163, 65] on div "Copy of 1: AI Architect" at bounding box center [126, 62] width 101 height 19
click at [166, 63] on icon at bounding box center [169, 63] width 6 height 6
click at [87, 60] on div "Tab 2" at bounding box center [92, 63] width 20 height 9
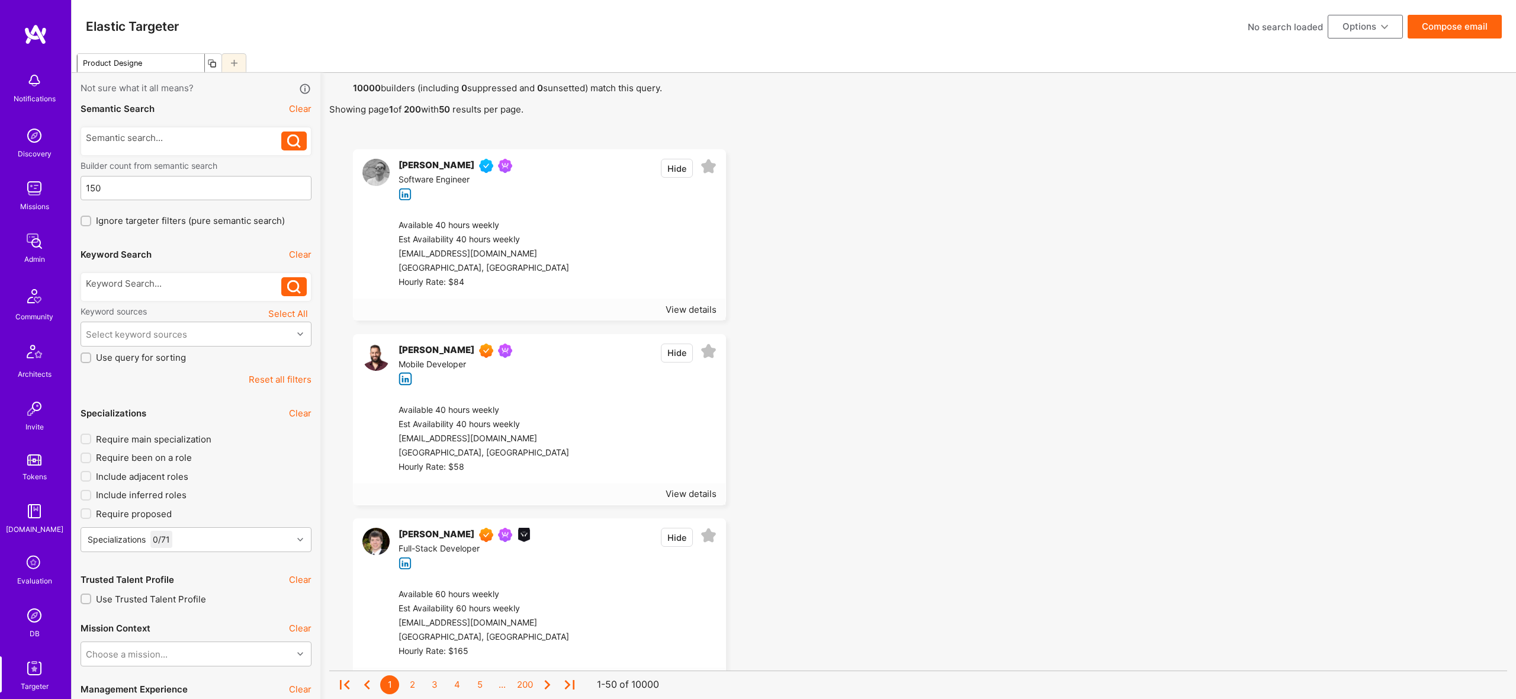
type input "Product Designer"
click at [220, 526] on div "Require main specialization Require been on a role Include adjacent roles Inclu…" at bounding box center [196, 495] width 231 height 124
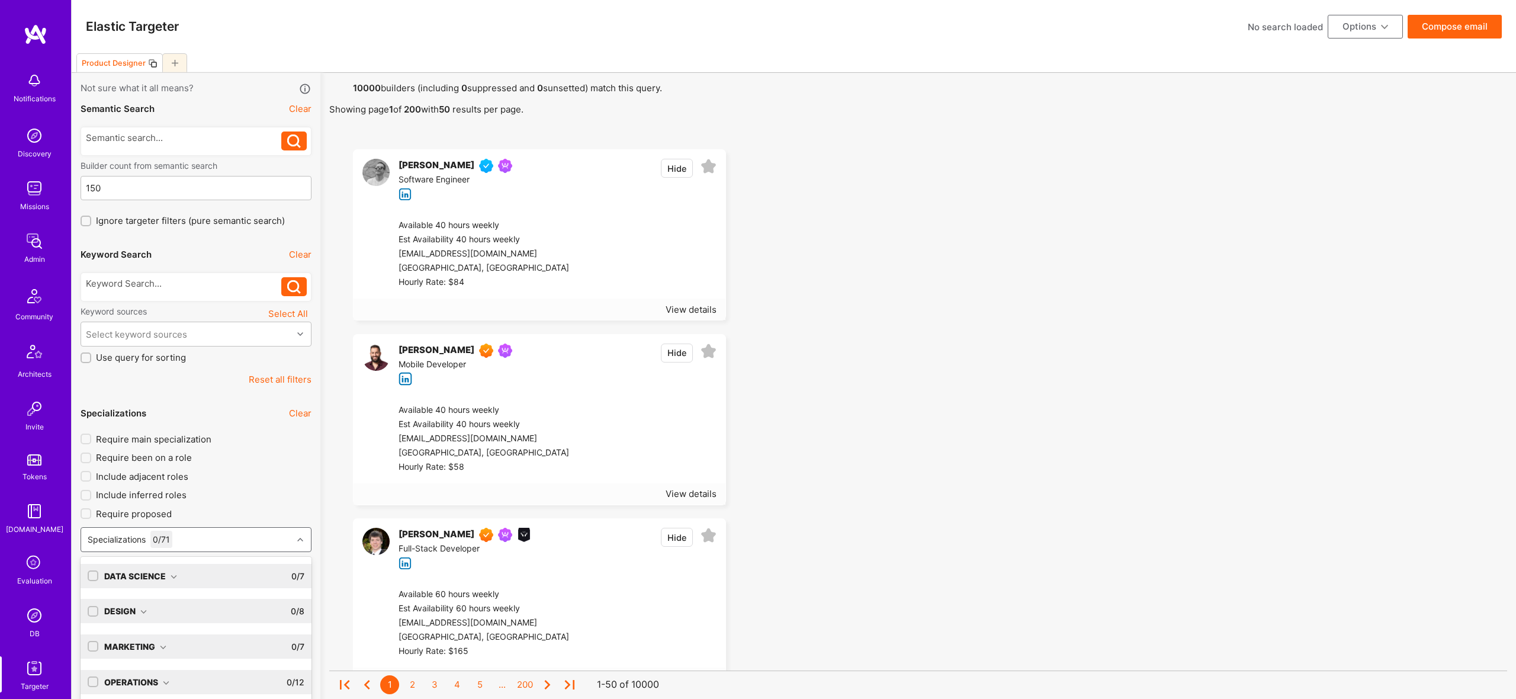
click at [221, 541] on div "option AI Researcher focused, 0 of 9. 72 results available. Use Up and Down to …" at bounding box center [196, 539] width 231 height 25
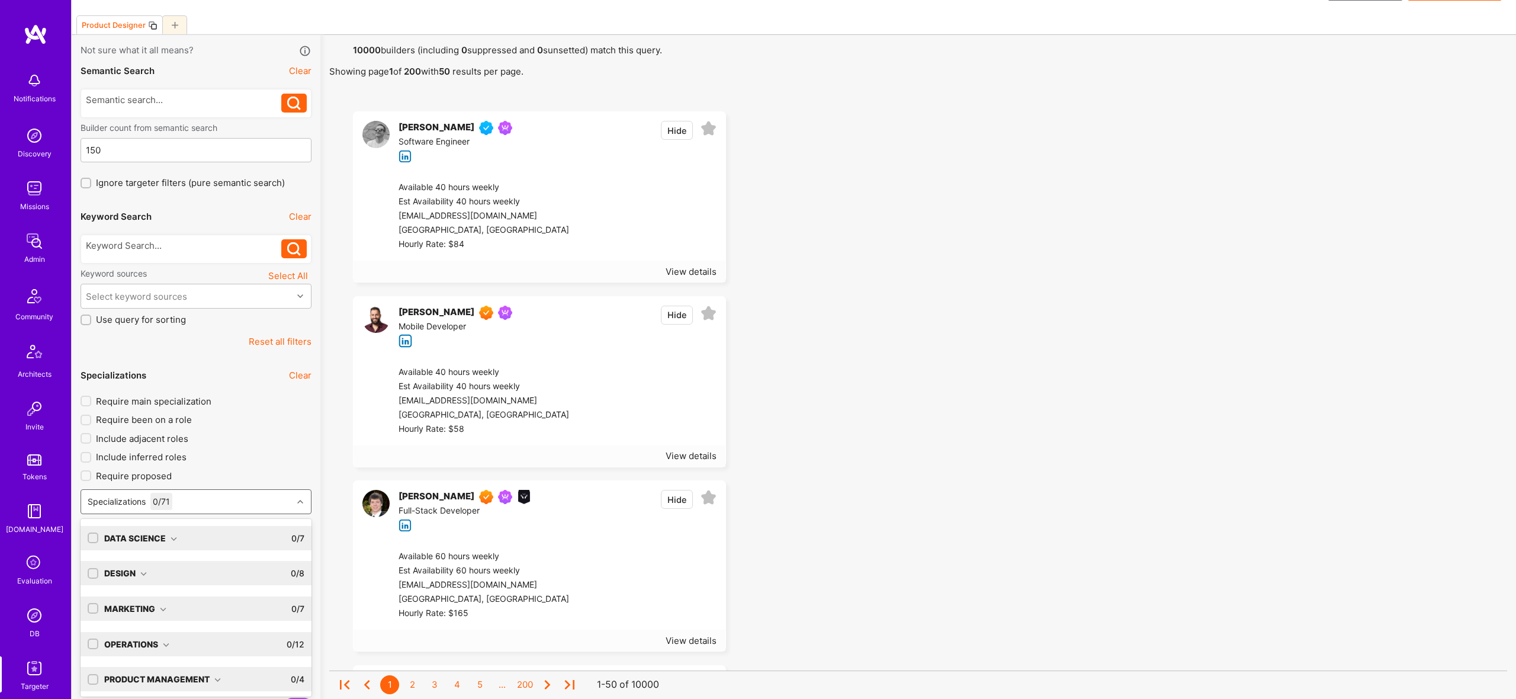
scroll to position [40, 0]
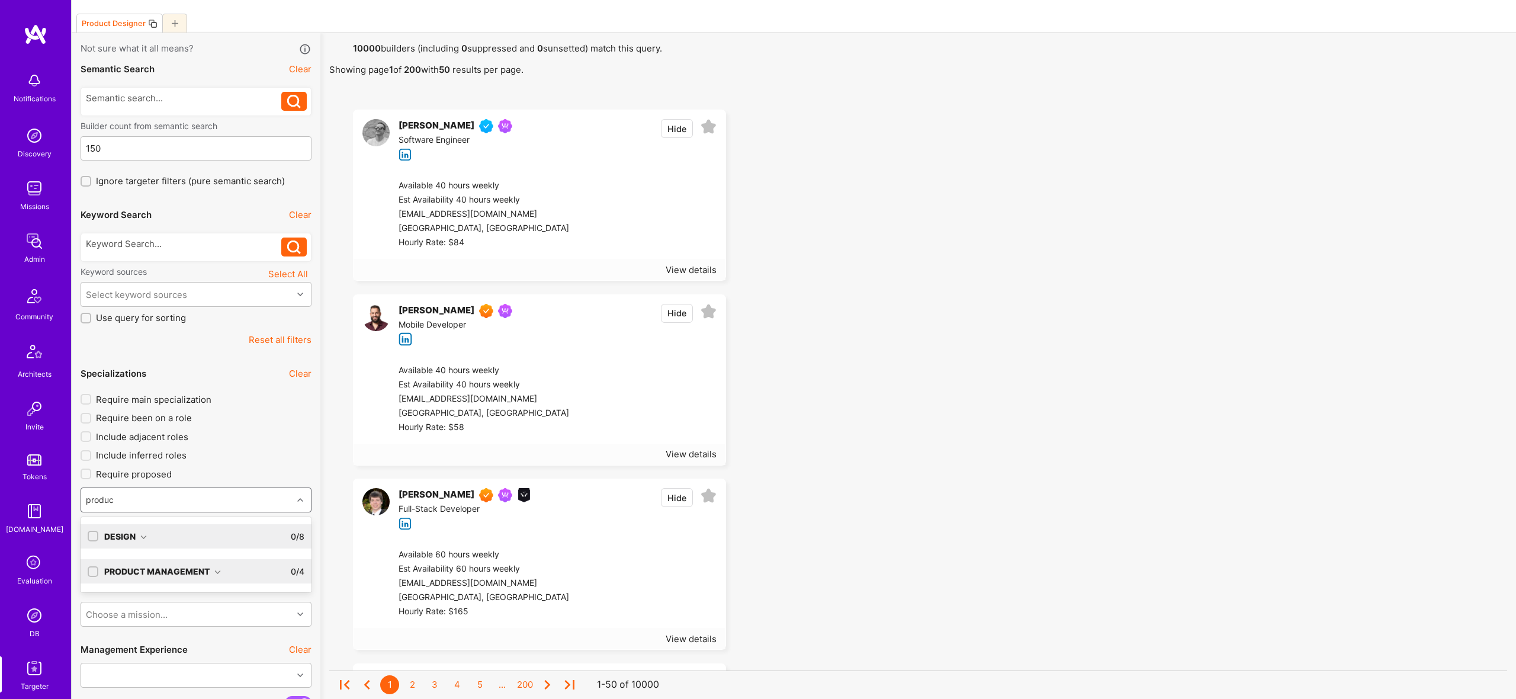
type input "product"
click at [229, 569] on div "Product Management 0 / 4" at bounding box center [201, 571] width 206 height 24
click at [142, 537] on icon at bounding box center [143, 537] width 7 height 7
click at [154, 567] on div "Product Designer" at bounding box center [196, 561] width 231 height 22
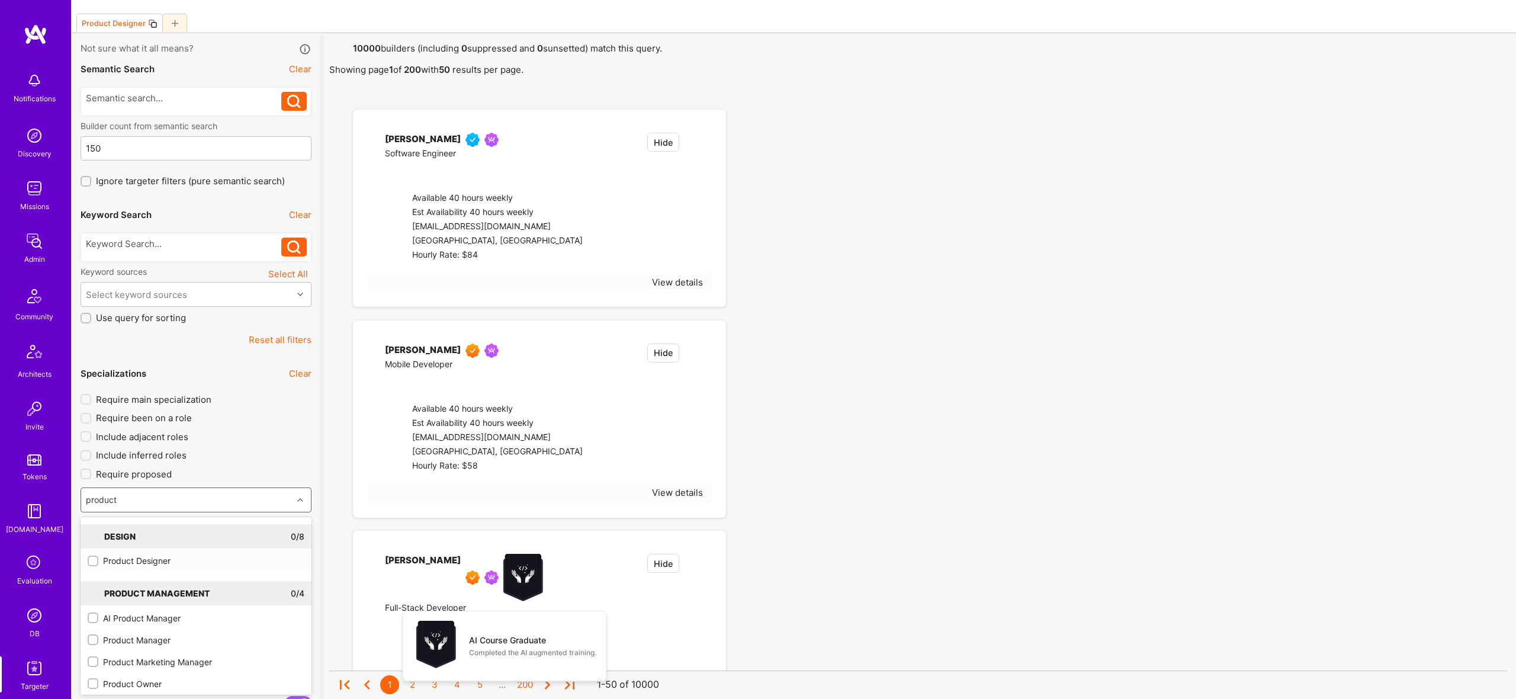
checkbox input "true"
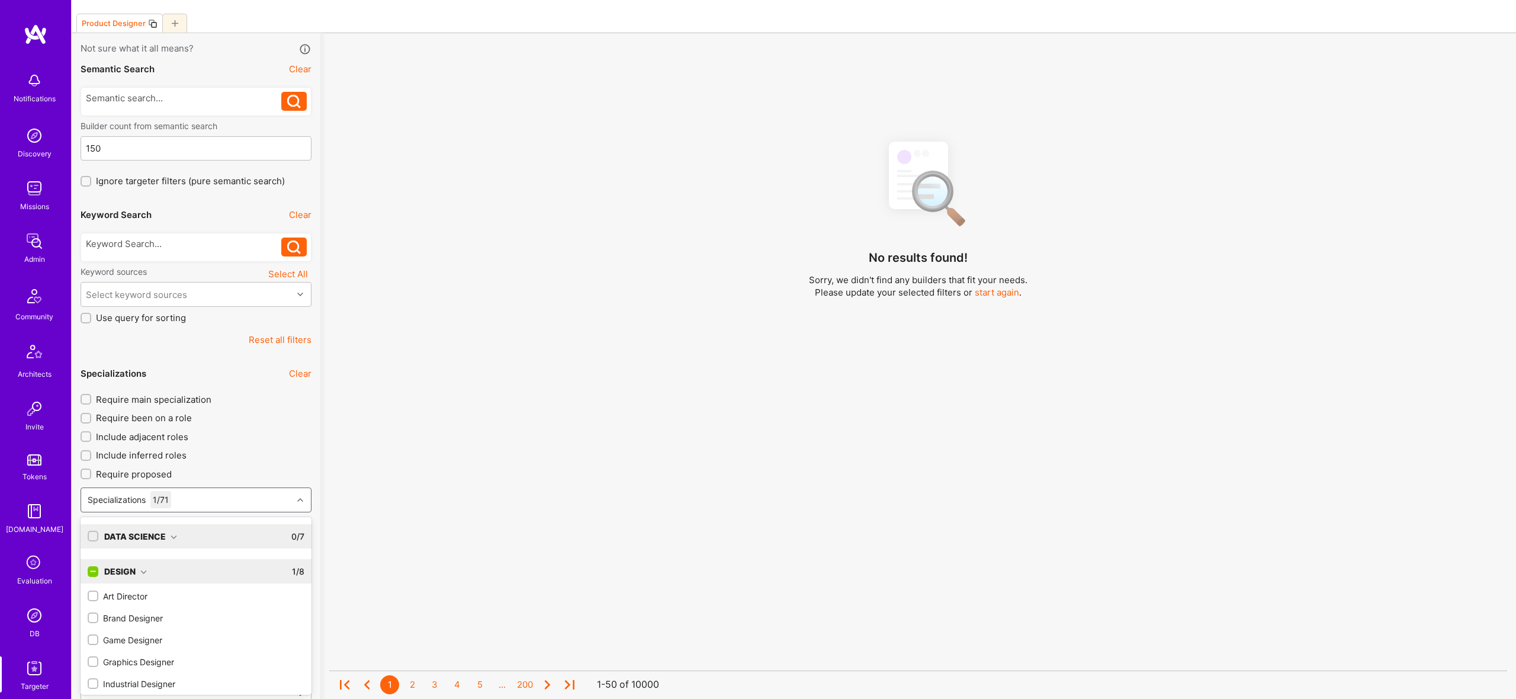
click at [153, 557] on div "Design 1 / 8 Art Director Brand Designer Game Designer Graphics Designer Indust…" at bounding box center [196, 659] width 231 height 211
click at [194, 493] on div "Specializations 1 / 71" at bounding box center [186, 500] width 211 height 24
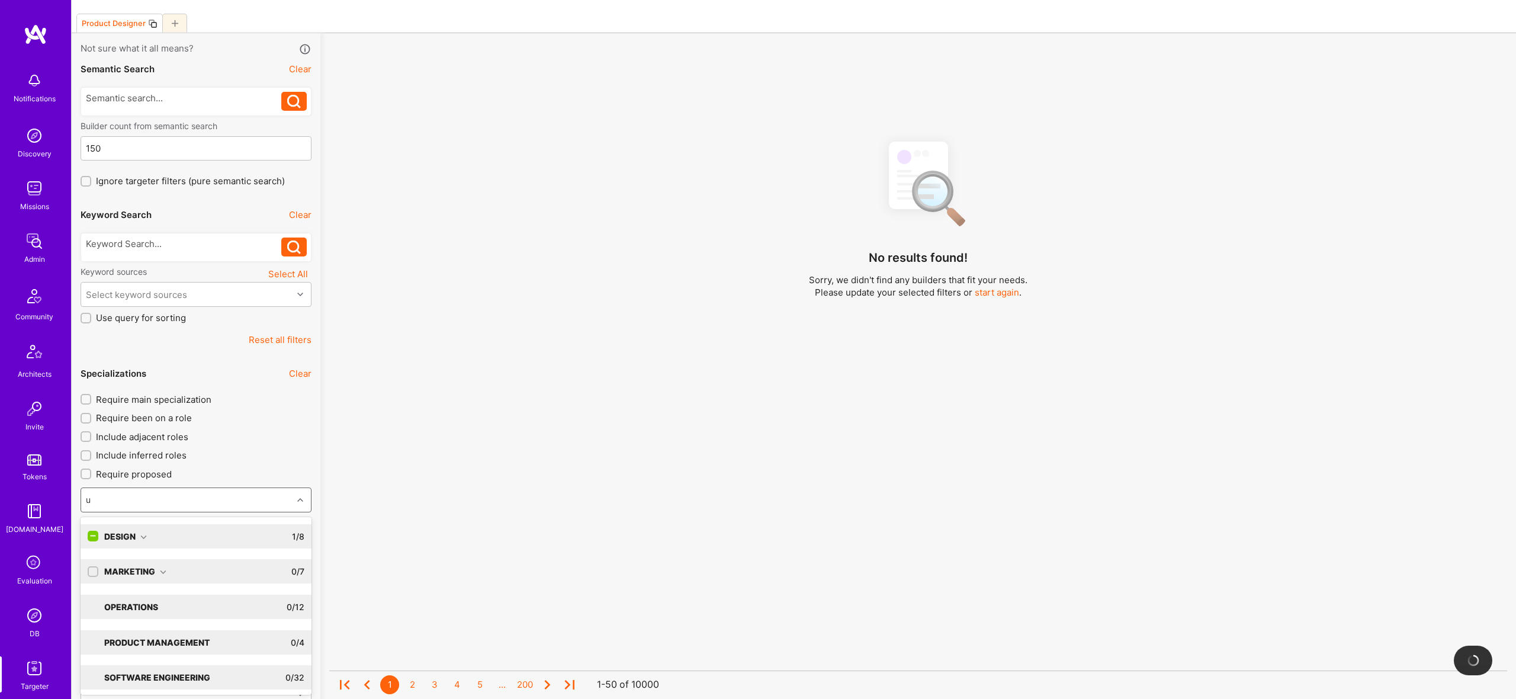
type input "ux"
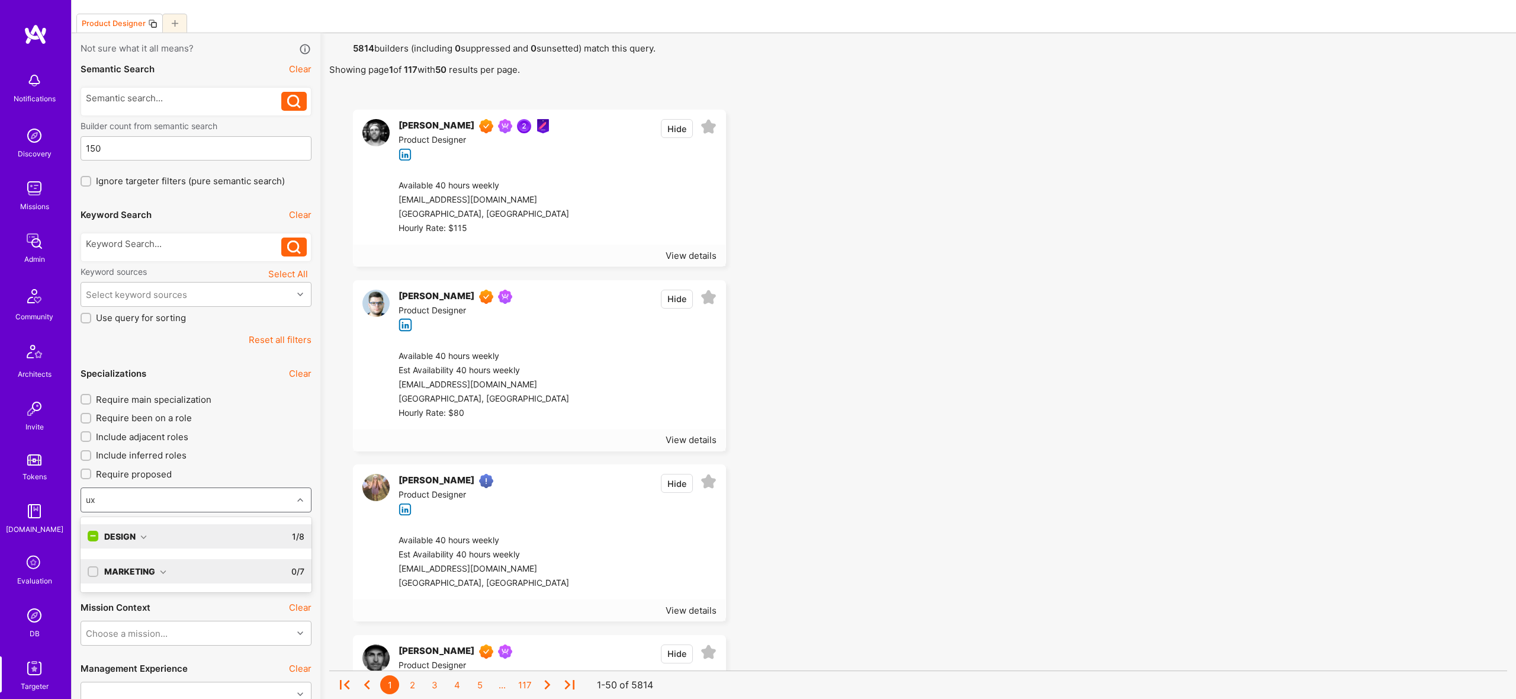
click at [140, 534] on icon at bounding box center [143, 537] width 7 height 7
click at [135, 557] on div "UX Expert" at bounding box center [196, 560] width 217 height 12
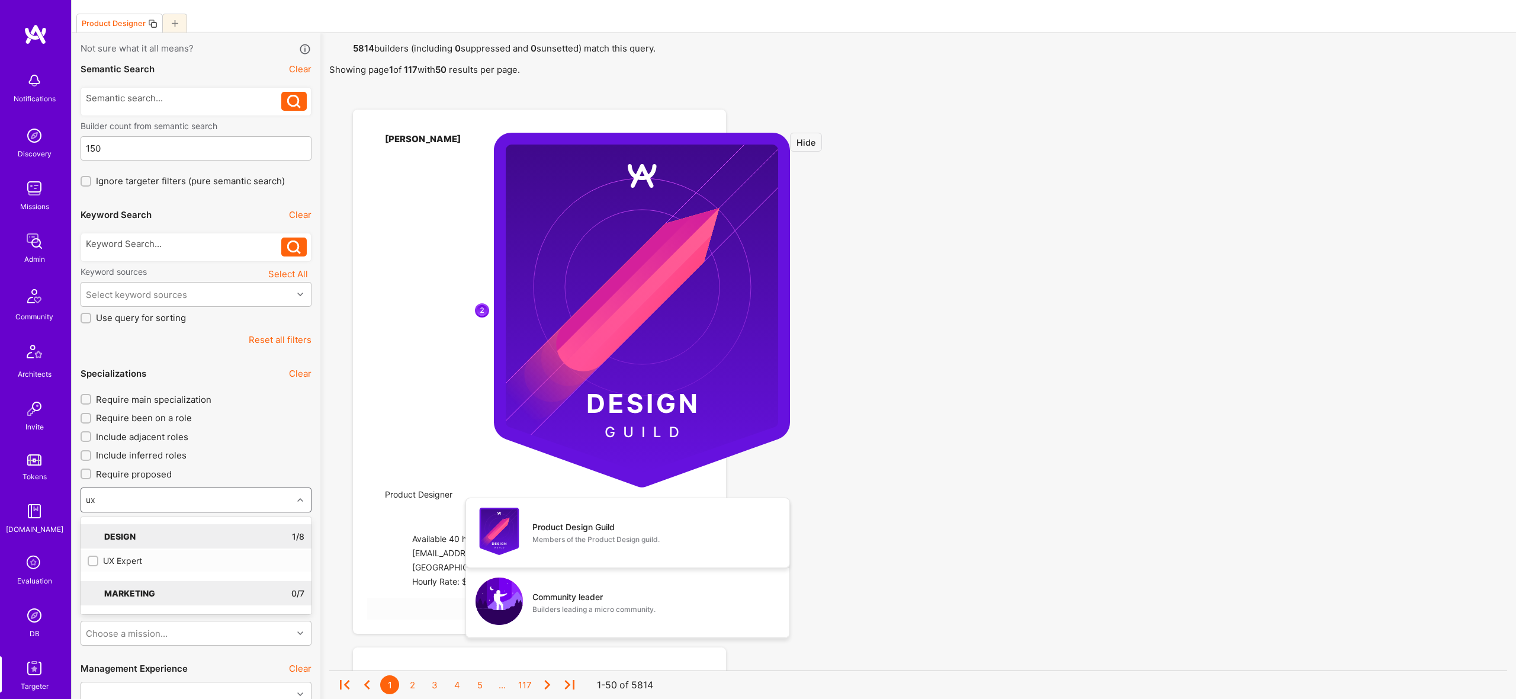
checkbox input "true"
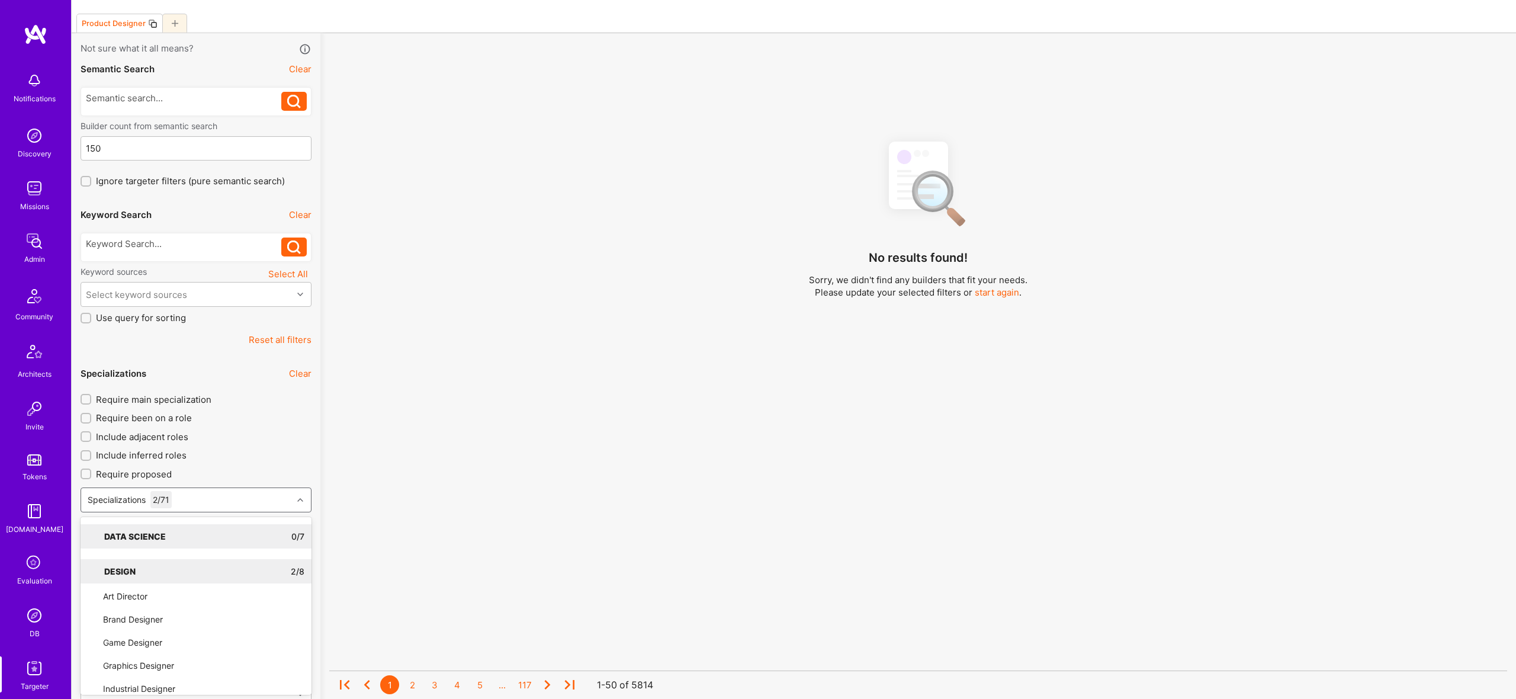
click at [1065, 326] on div "No results found! Sorry, we didn't find any builders that fit your needs. Pleas…" at bounding box center [918, 410] width 1178 height 559
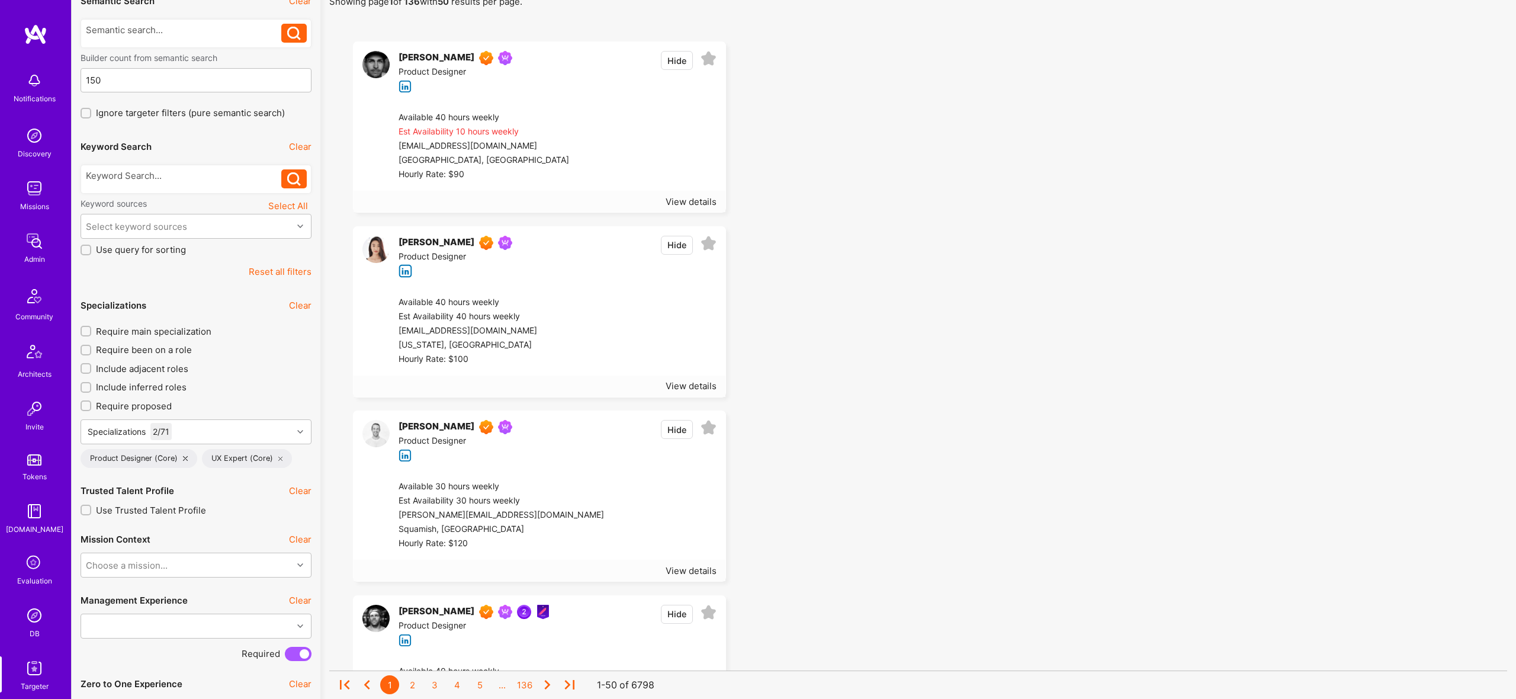
scroll to position [108, 0]
click at [152, 404] on span "Require proposed" at bounding box center [134, 405] width 76 height 12
click at [91, 404] on input "Require proposed" at bounding box center [87, 406] width 8 height 8
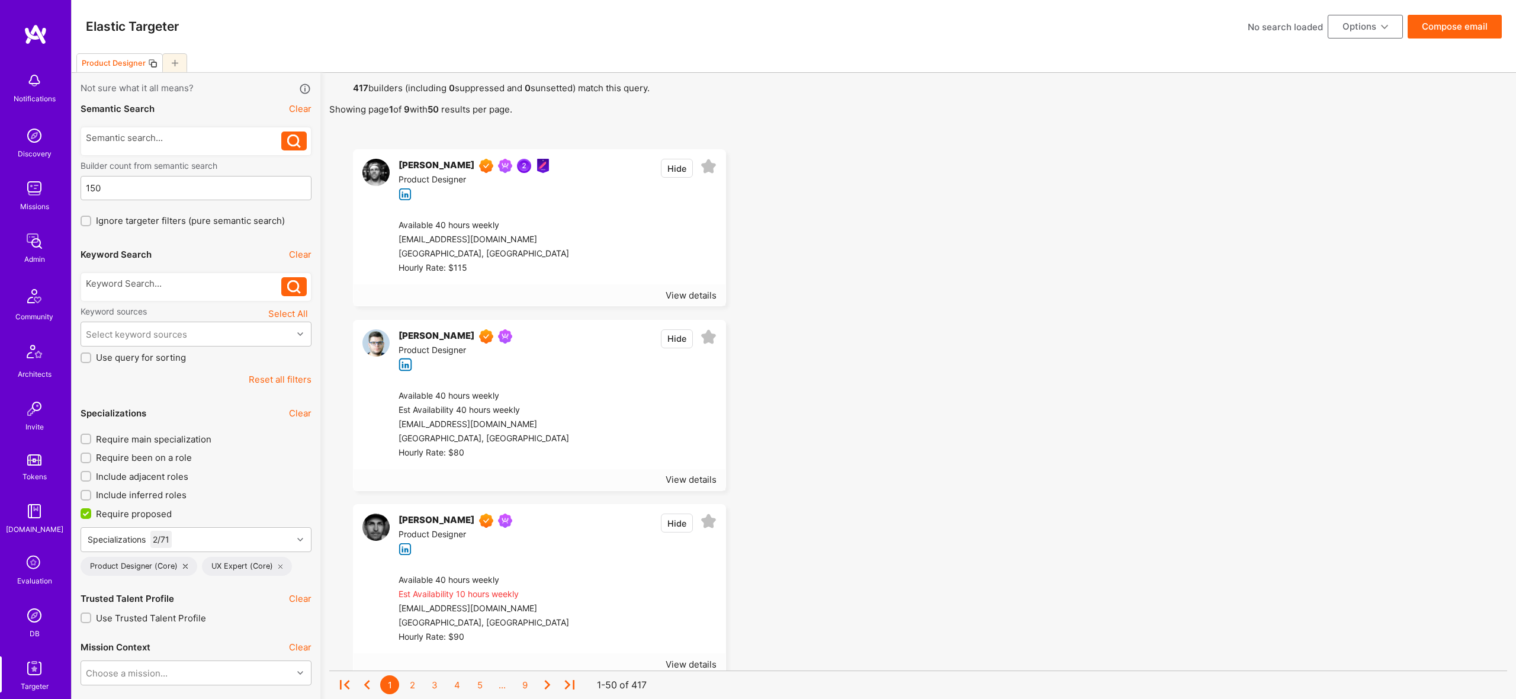
click at [133, 514] on span "Require proposed" at bounding box center [134, 514] width 76 height 12
click at [92, 514] on input "Require proposed" at bounding box center [87, 514] width 11 height 11
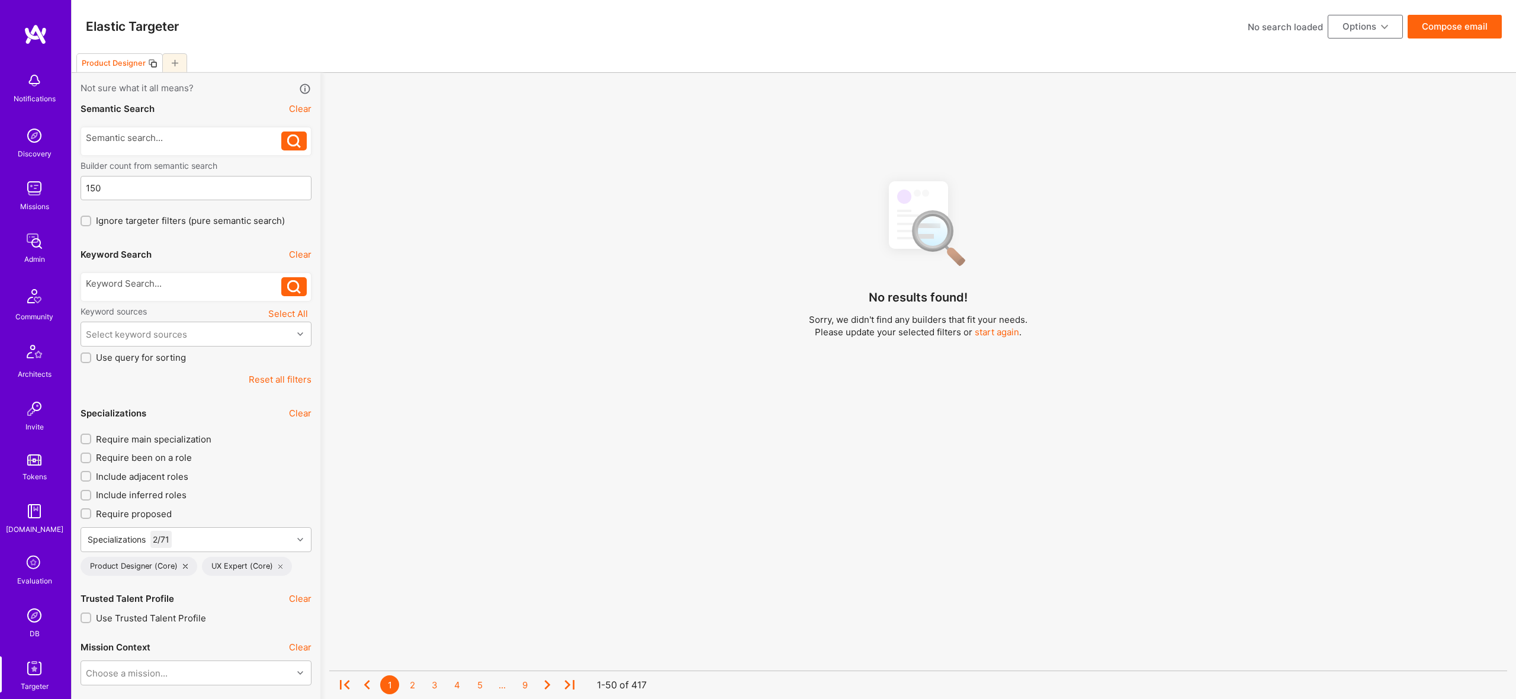
scroll to position [1, 0]
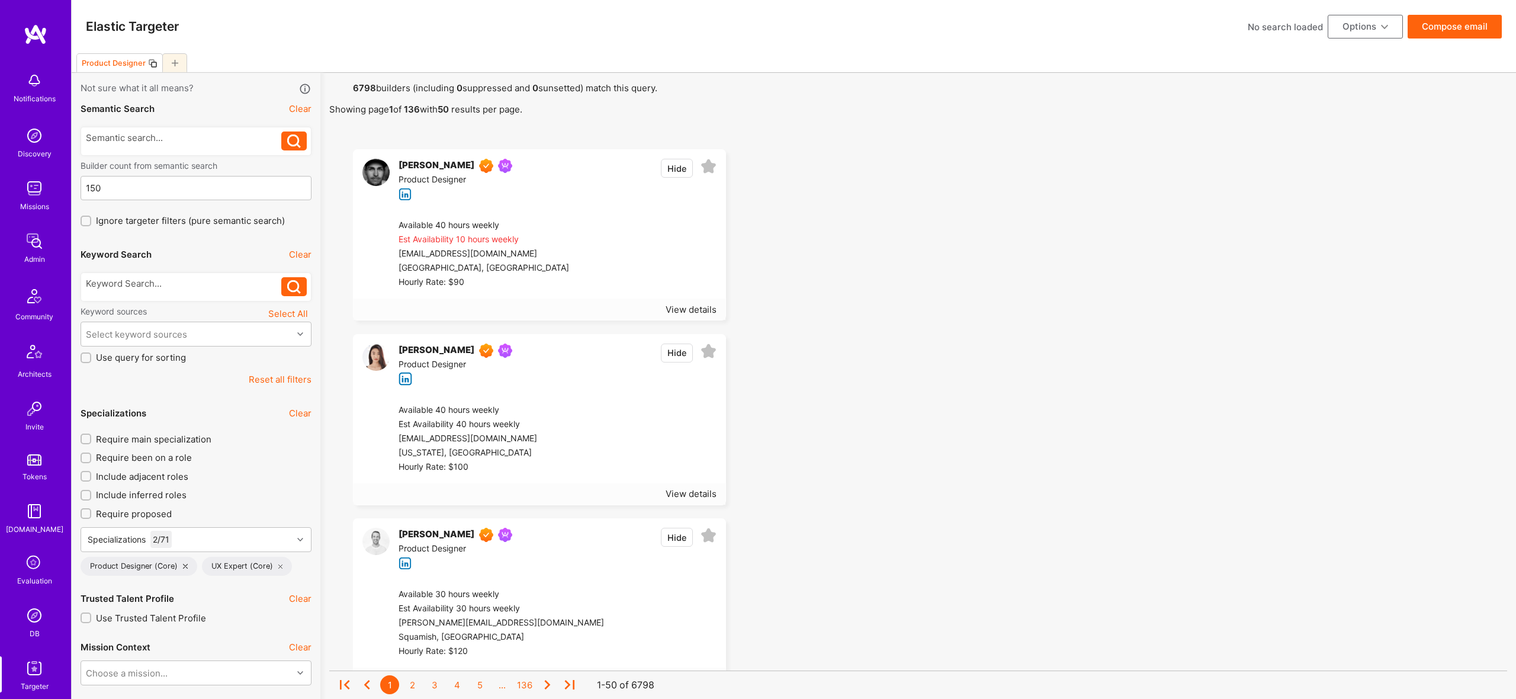
click at [153, 514] on span "Require proposed" at bounding box center [134, 514] width 76 height 12
click at [91, 514] on input "Require proposed" at bounding box center [87, 513] width 8 height 8
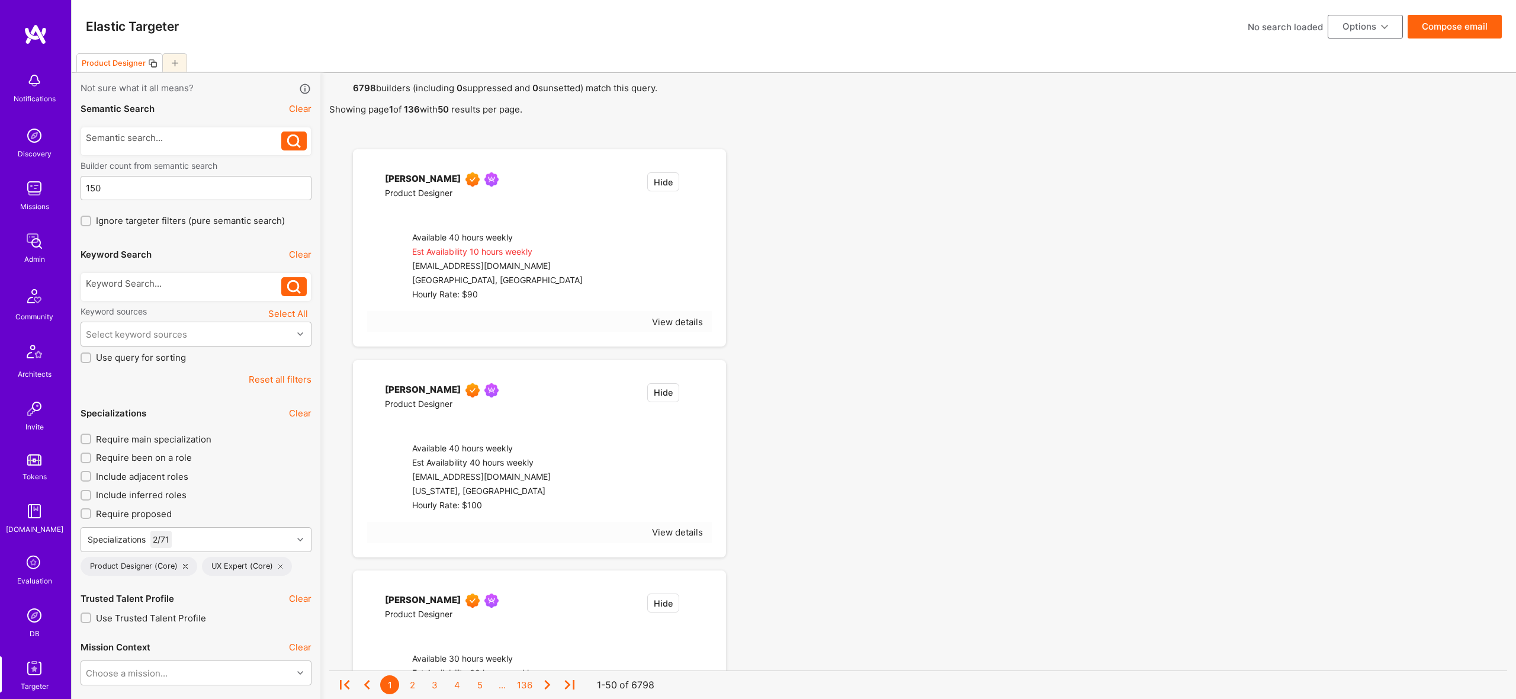
checkbox input "true"
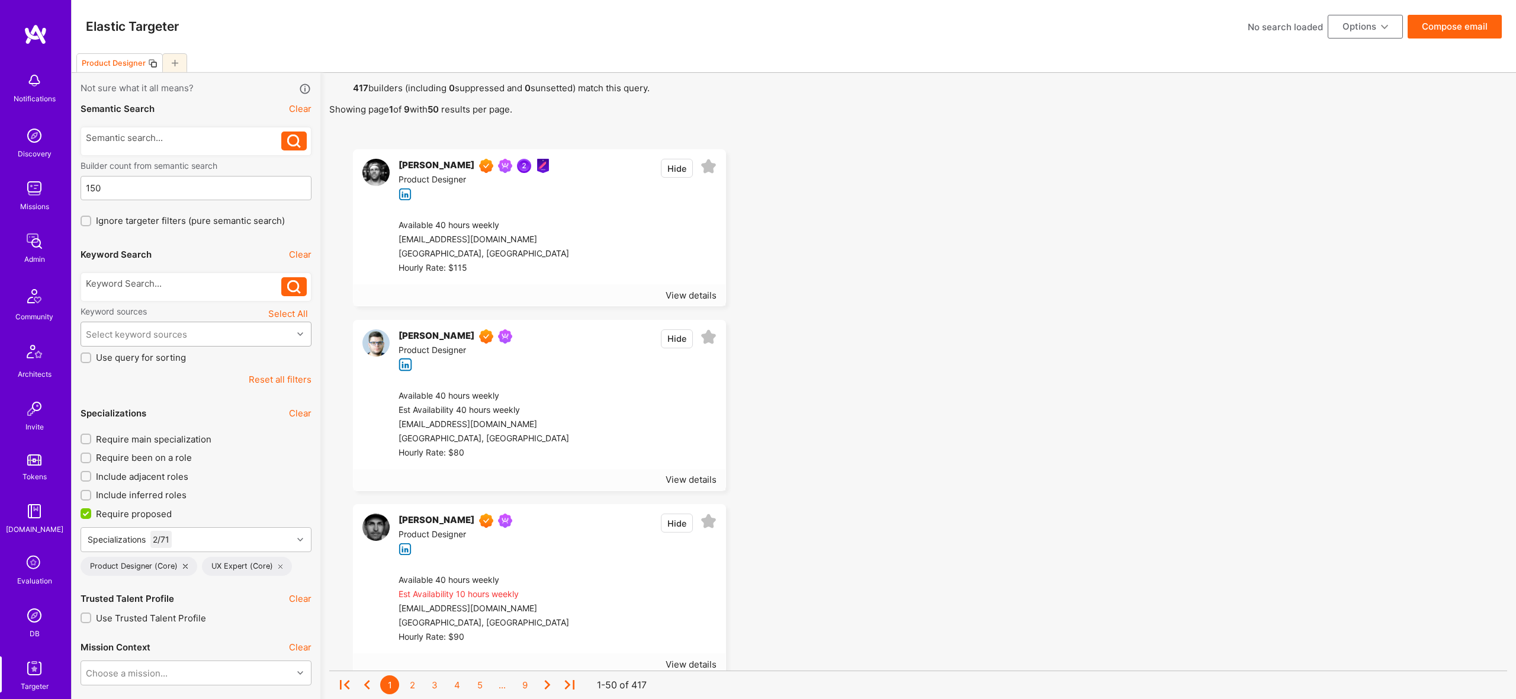
click at [189, 330] on div "Select keyword sources" at bounding box center [186, 334] width 211 height 24
type input "abou"
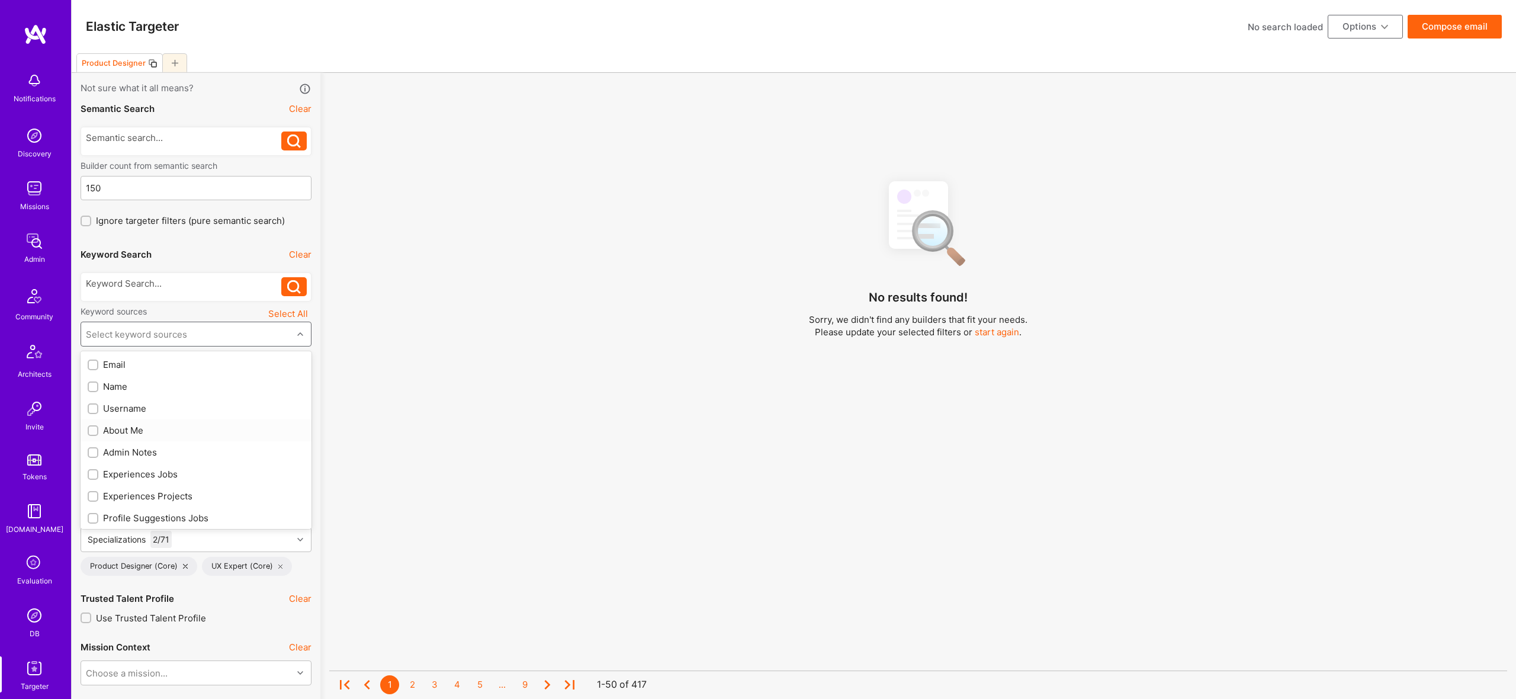
click at [125, 435] on div "About Me" at bounding box center [196, 430] width 217 height 12
checkbox input "true"
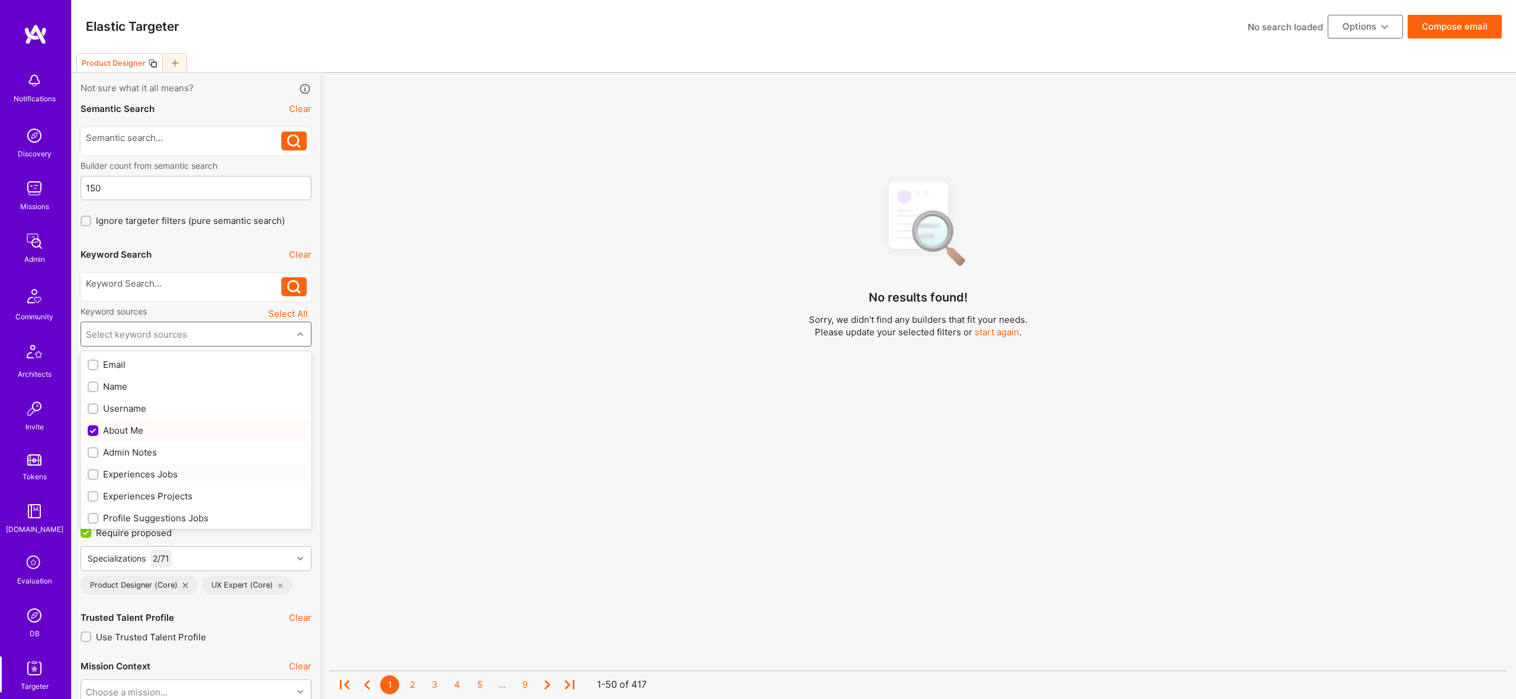
click at [154, 477] on div "Experiences Jobs" at bounding box center [196, 474] width 217 height 12
checkbox input "true"
click at [160, 496] on div "Experiences Projects" at bounding box center [196, 496] width 217 height 12
checkbox input "true"
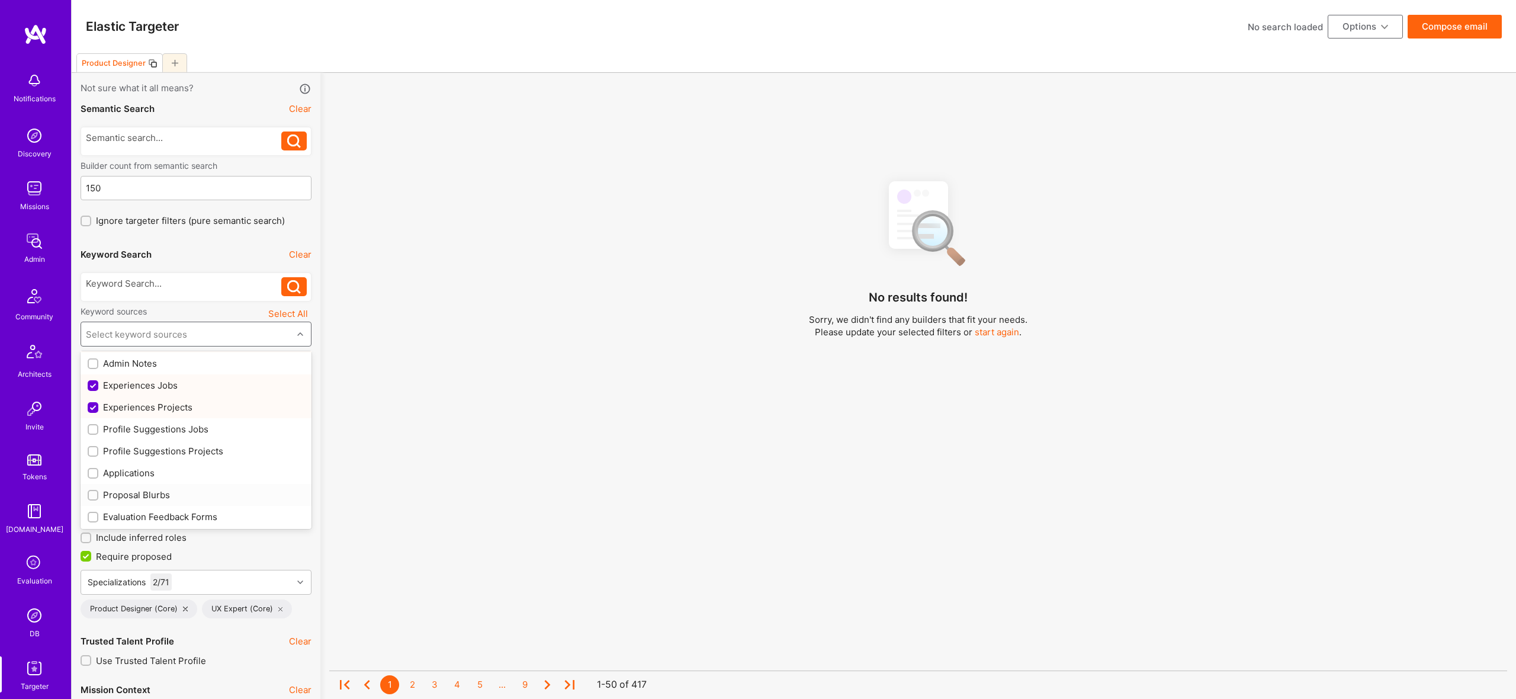
scroll to position [98, 0]
click at [160, 451] on div "Profile Suggestions Projects" at bounding box center [196, 442] width 231 height 22
checkbox input "true"
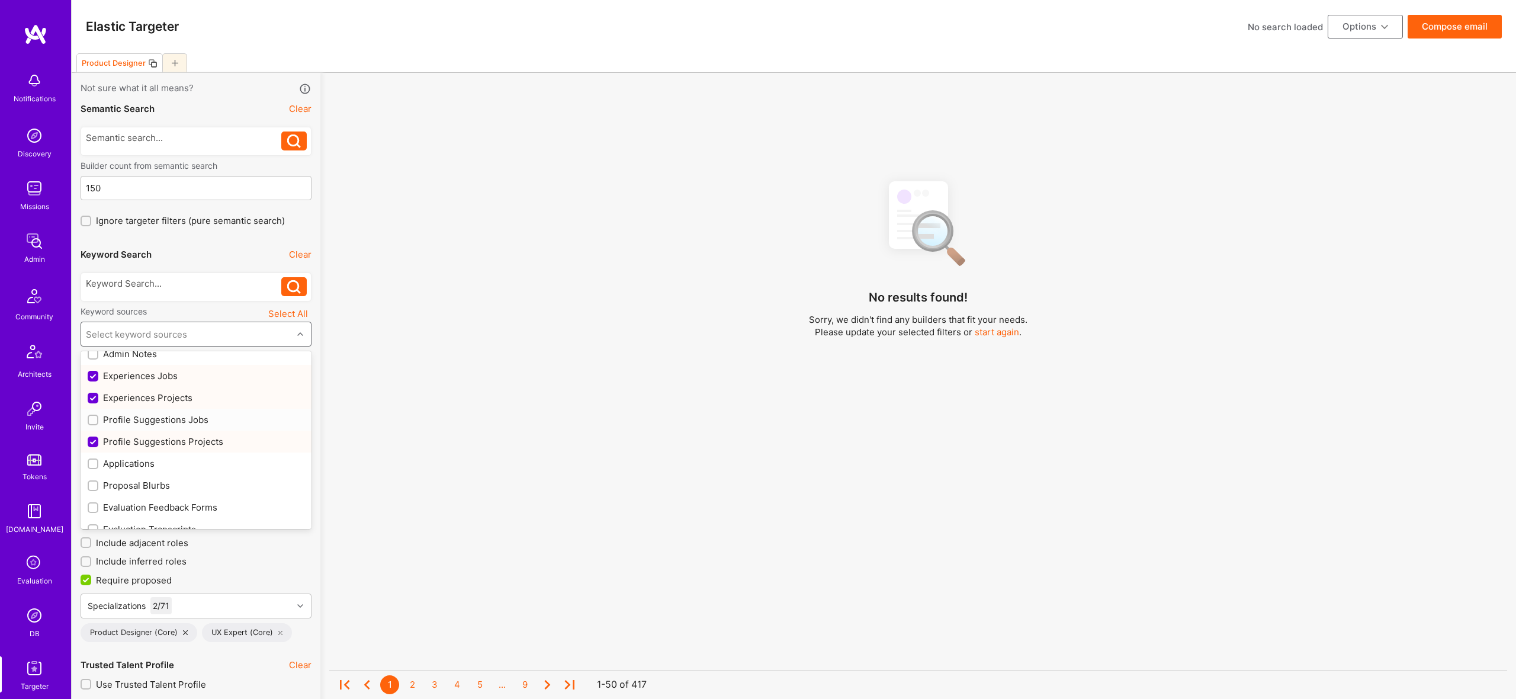
click at [159, 423] on div "Profile Suggestions Jobs" at bounding box center [196, 419] width 217 height 12
checkbox input "true"
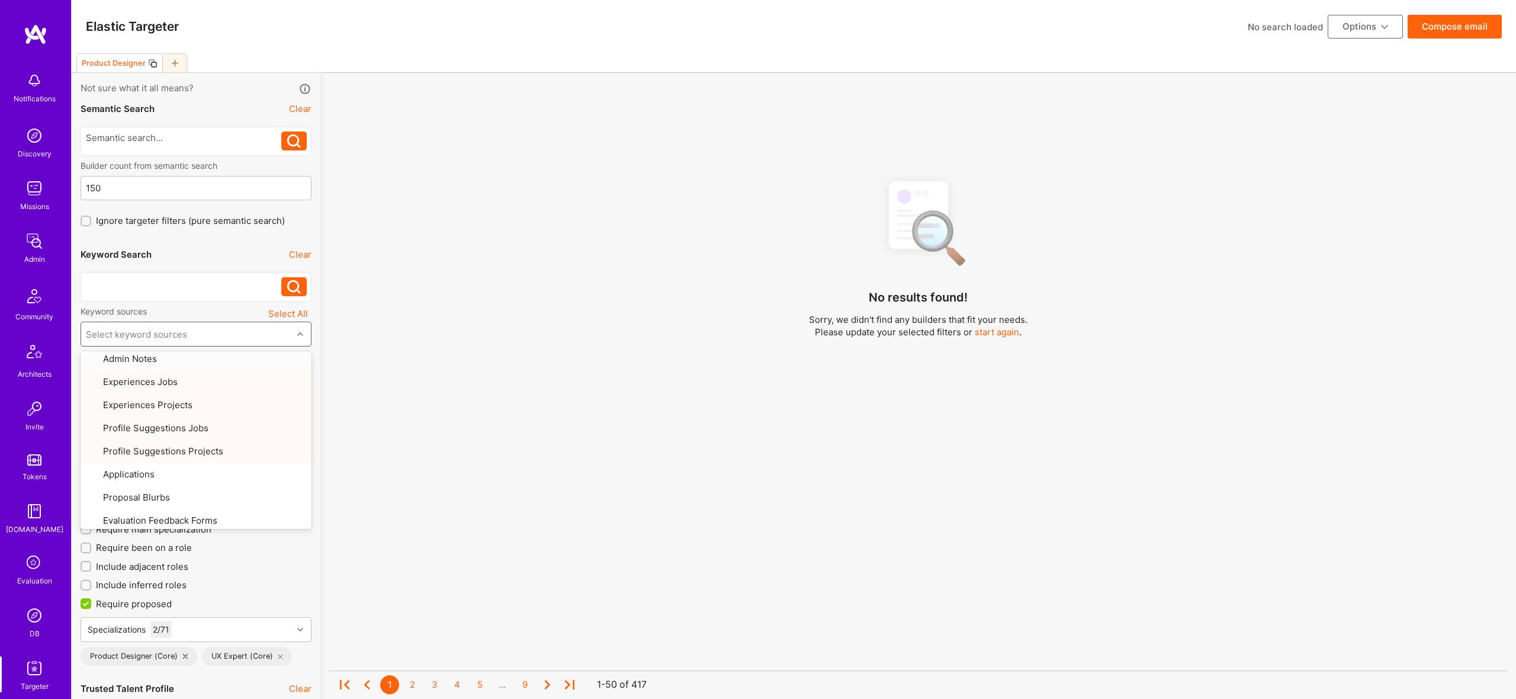
click at [171, 279] on div at bounding box center [184, 283] width 196 height 12
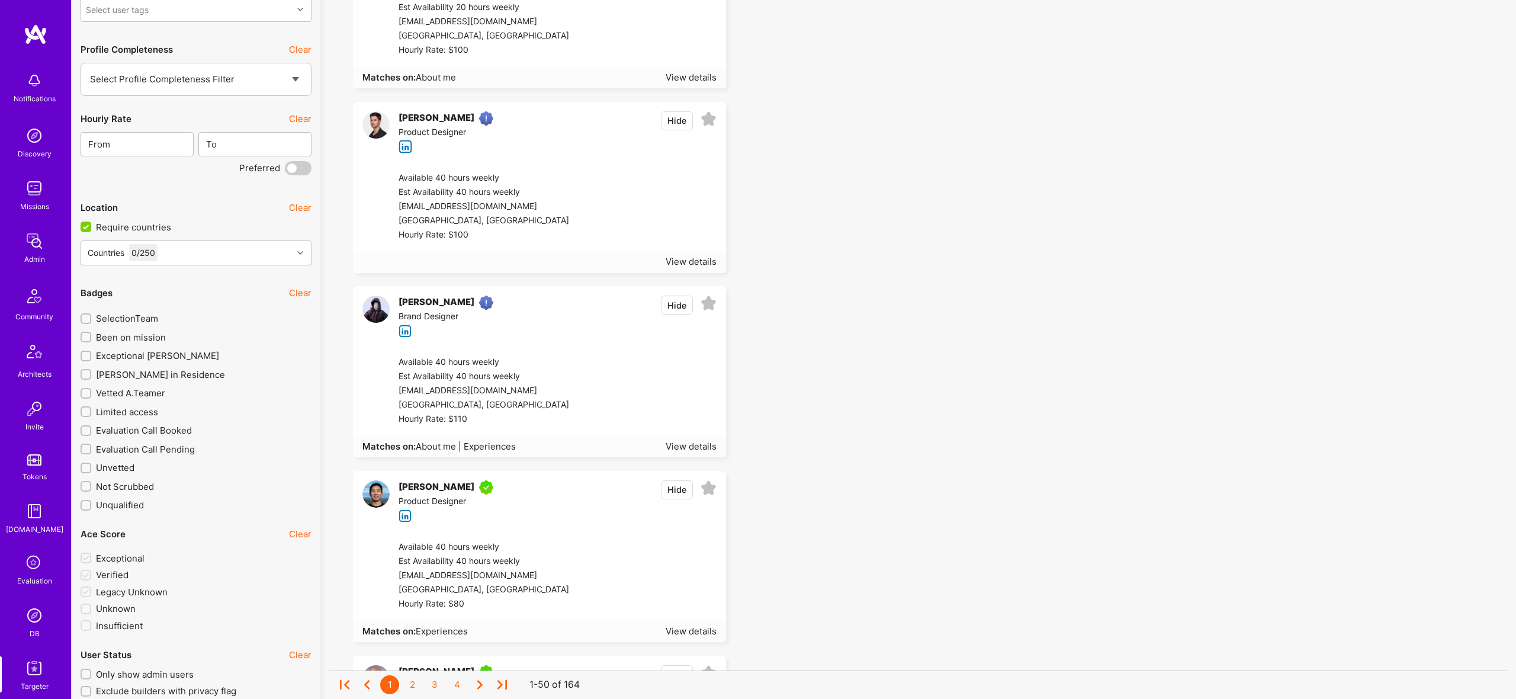
scroll to position [1896, 0]
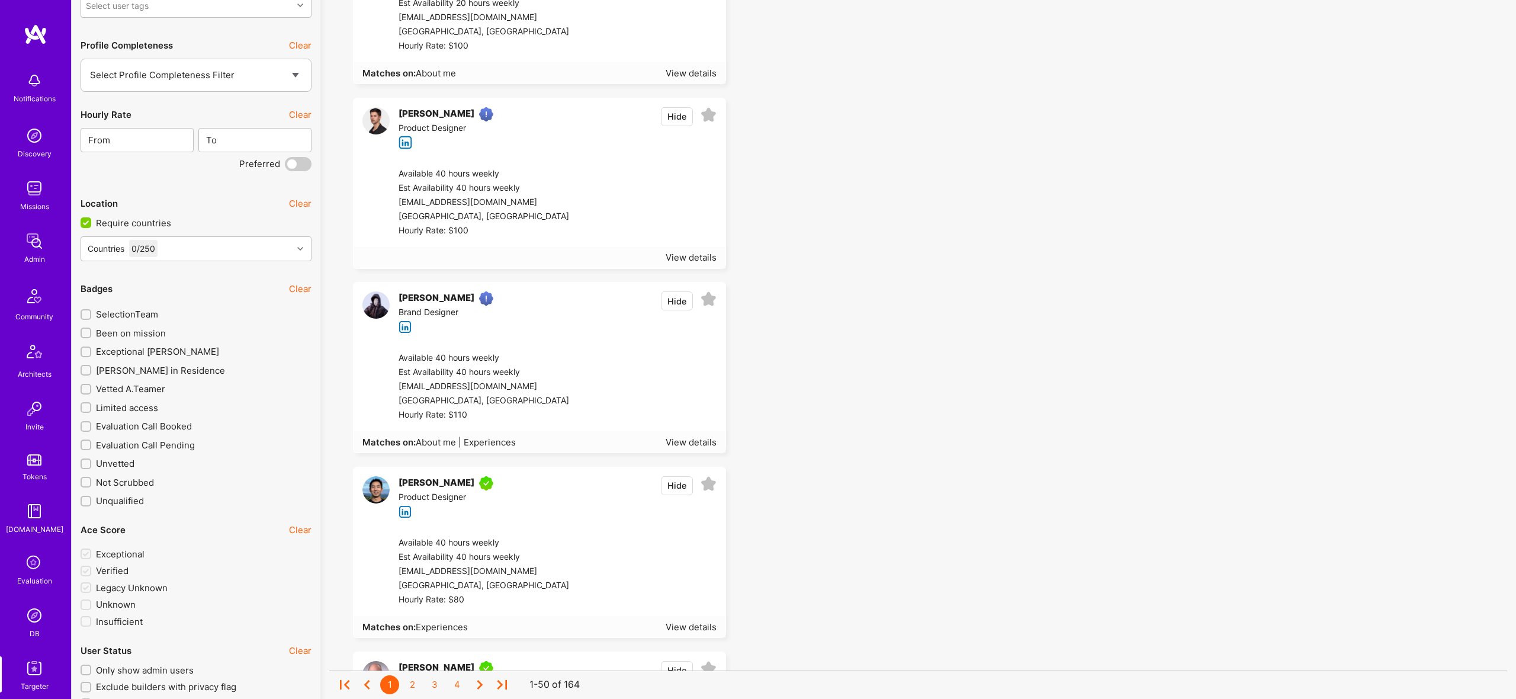
click at [123, 351] on span "Exceptional A.Teamer" at bounding box center [157, 351] width 123 height 12
click at [91, 351] on input "Exceptional A.Teamer" at bounding box center [87, 352] width 8 height 8
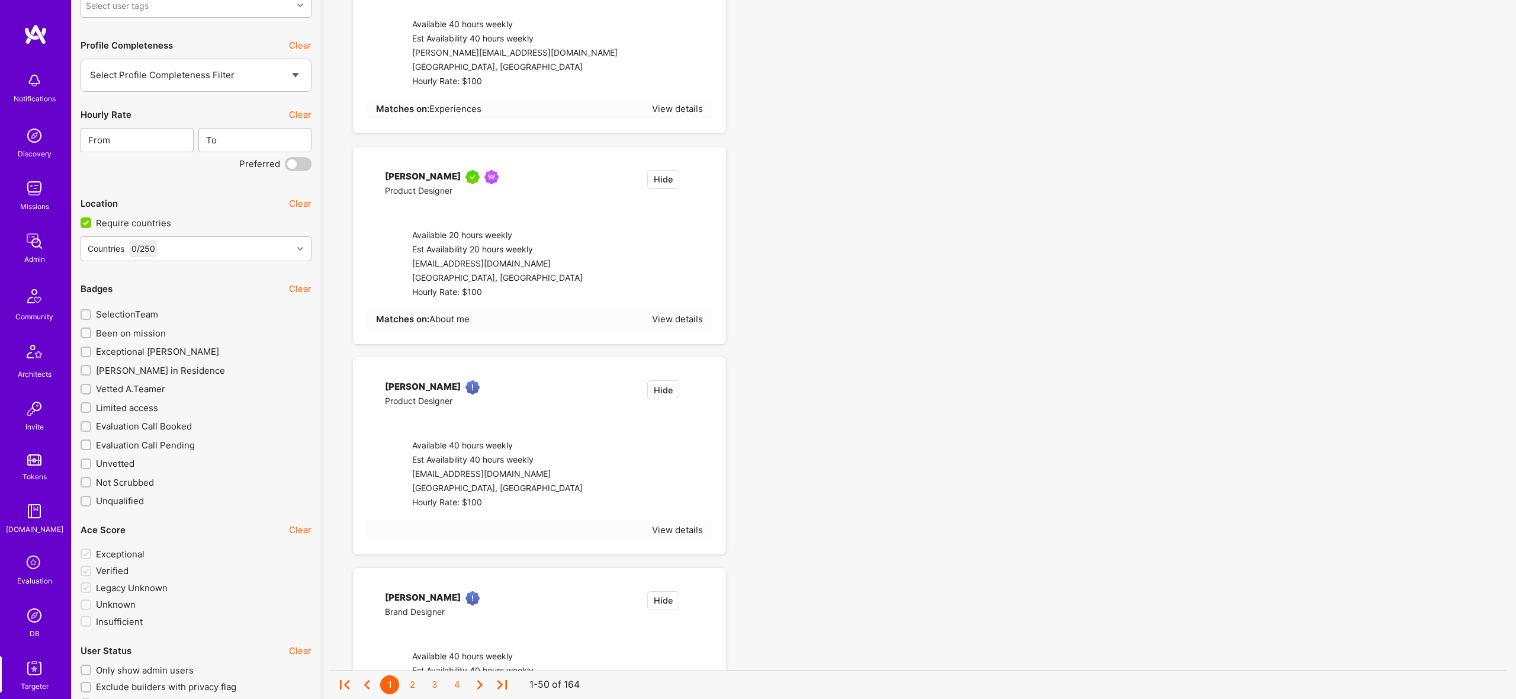
checkbox input "true"
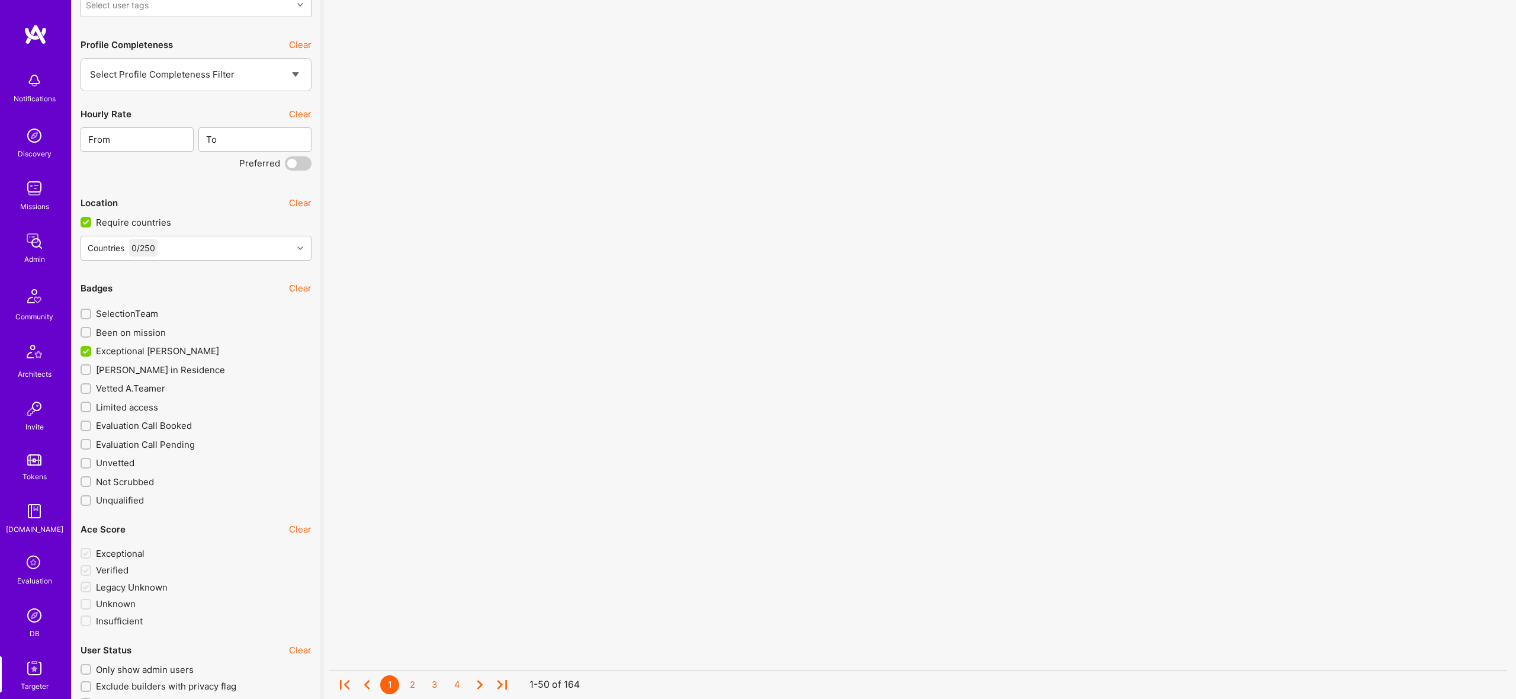
scroll to position [1894, 0]
click at [137, 380] on div "Vetted A.Teamer" at bounding box center [196, 389] width 231 height 19
click at [138, 375] on span "A.Teamer in Residence" at bounding box center [160, 374] width 129 height 12
click at [91, 375] on input "A.Teamer in Residence" at bounding box center [87, 375] width 8 height 8
checkbox input "true"
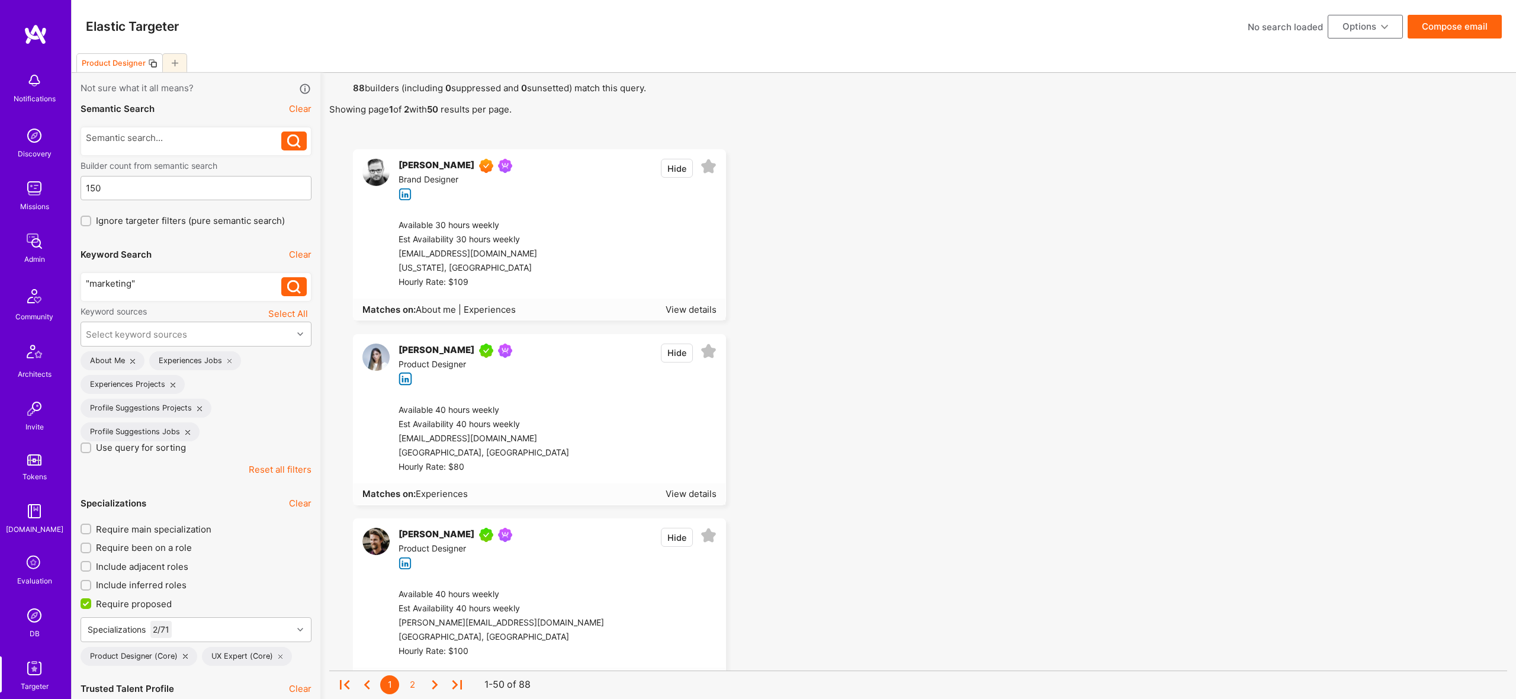
click at [1360, 28] on button "Options" at bounding box center [1365, 27] width 75 height 24
click at [1329, 202] on button "Export to .csv" at bounding box center [1349, 205] width 108 height 30
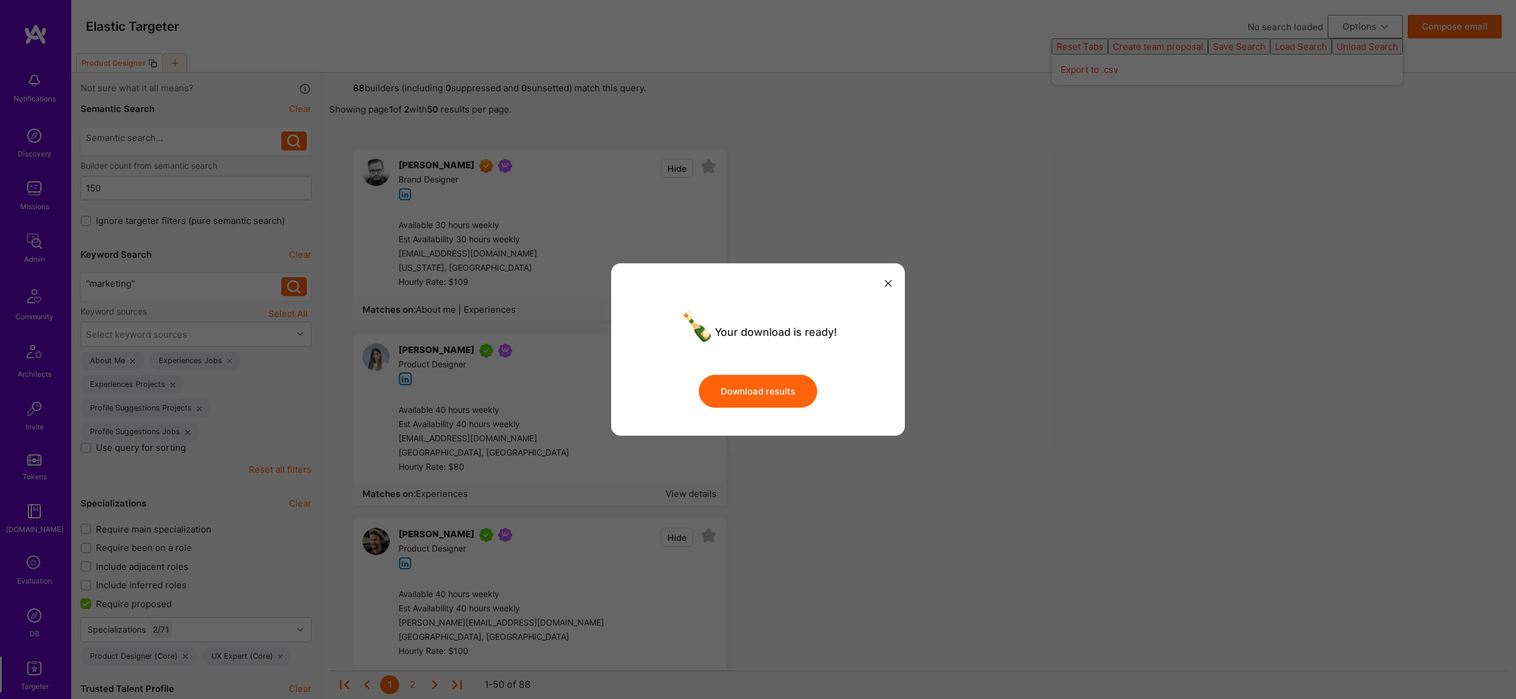
click at [779, 394] on button "Download results" at bounding box center [758, 390] width 118 height 33
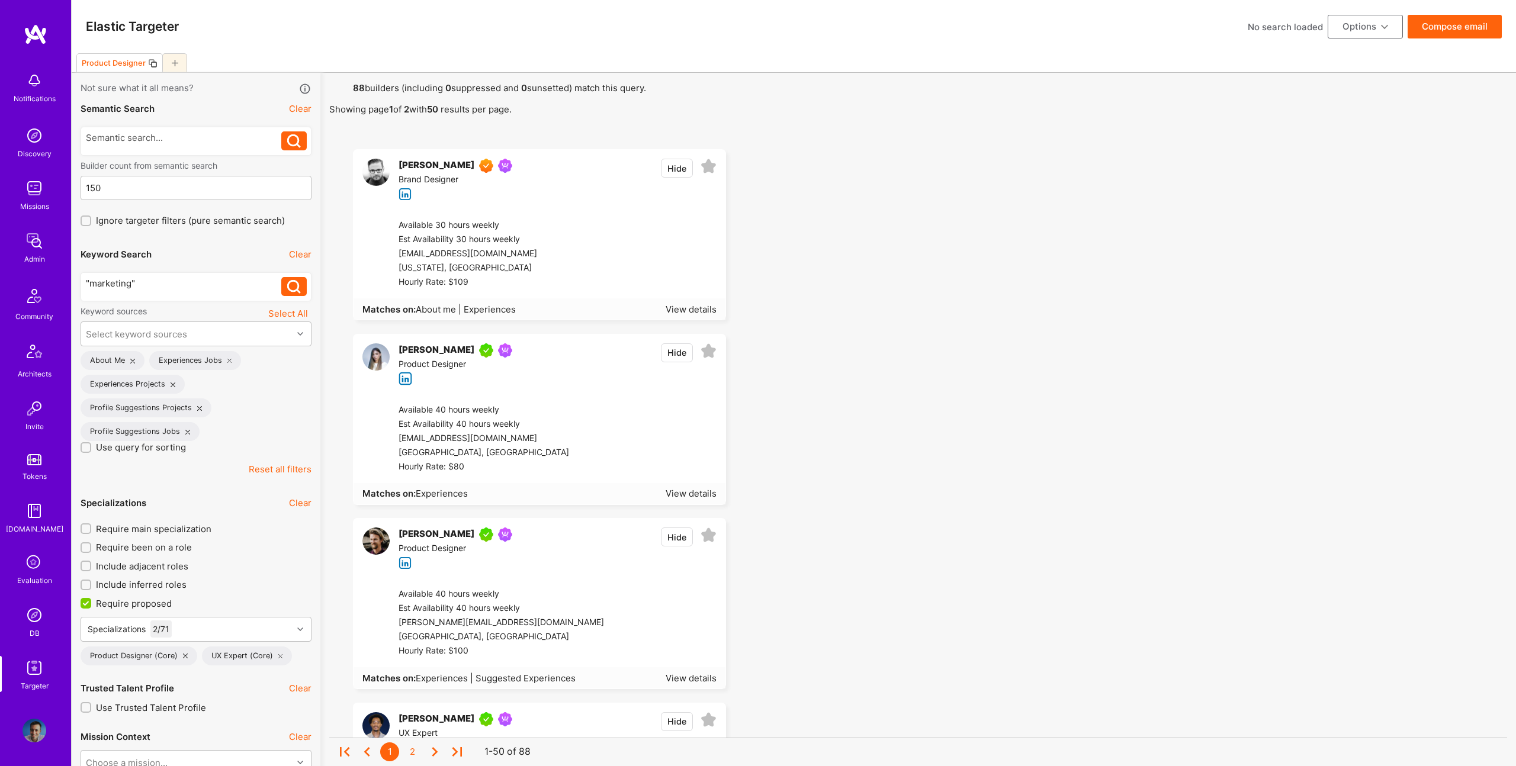
click at [181, 290] on div ""marketing"" at bounding box center [184, 286] width 196 height 19
click at [172, 282] on div ""marketing"" at bounding box center [184, 283] width 196 height 12
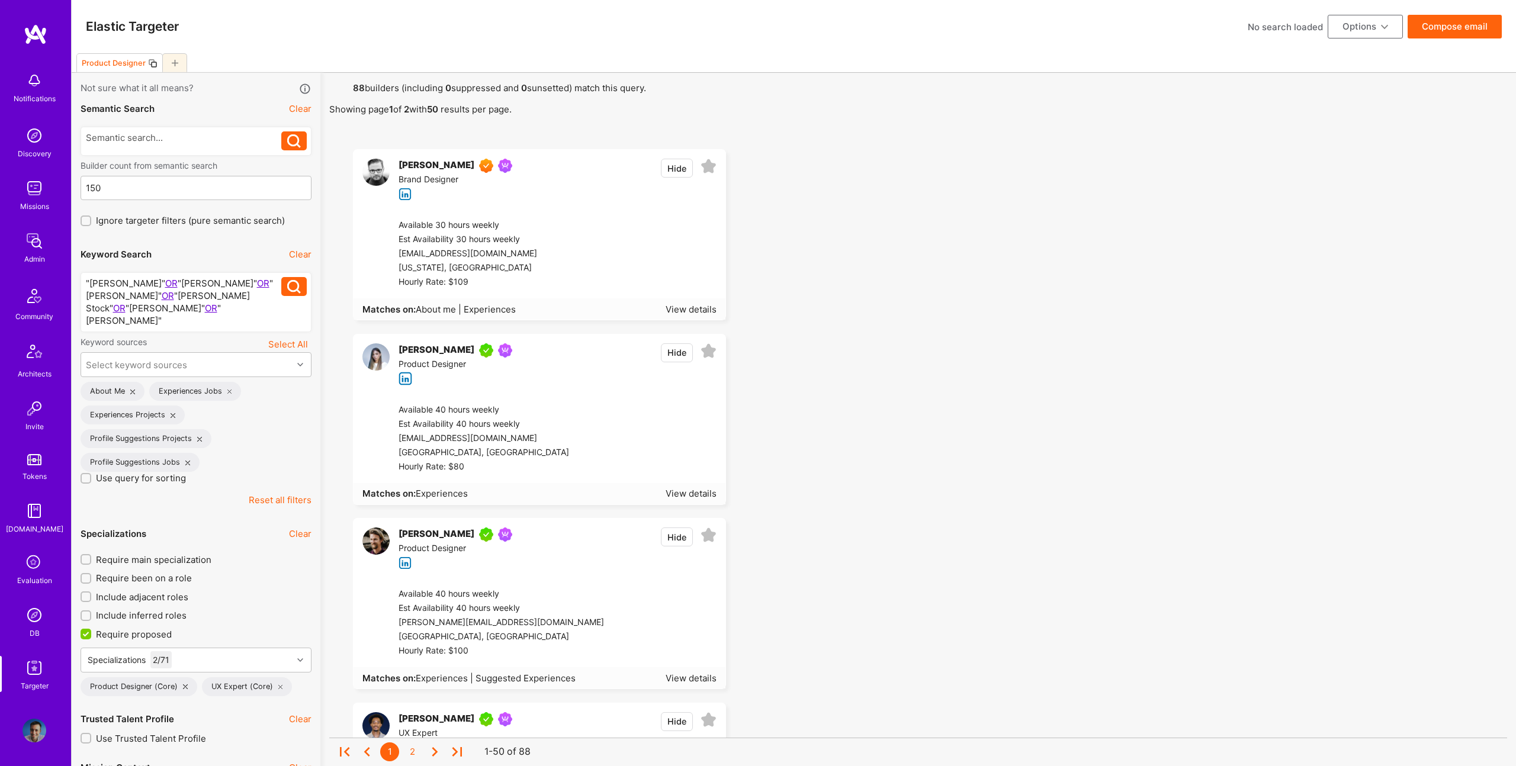
click at [282, 290] on button at bounding box center [293, 286] width 25 height 19
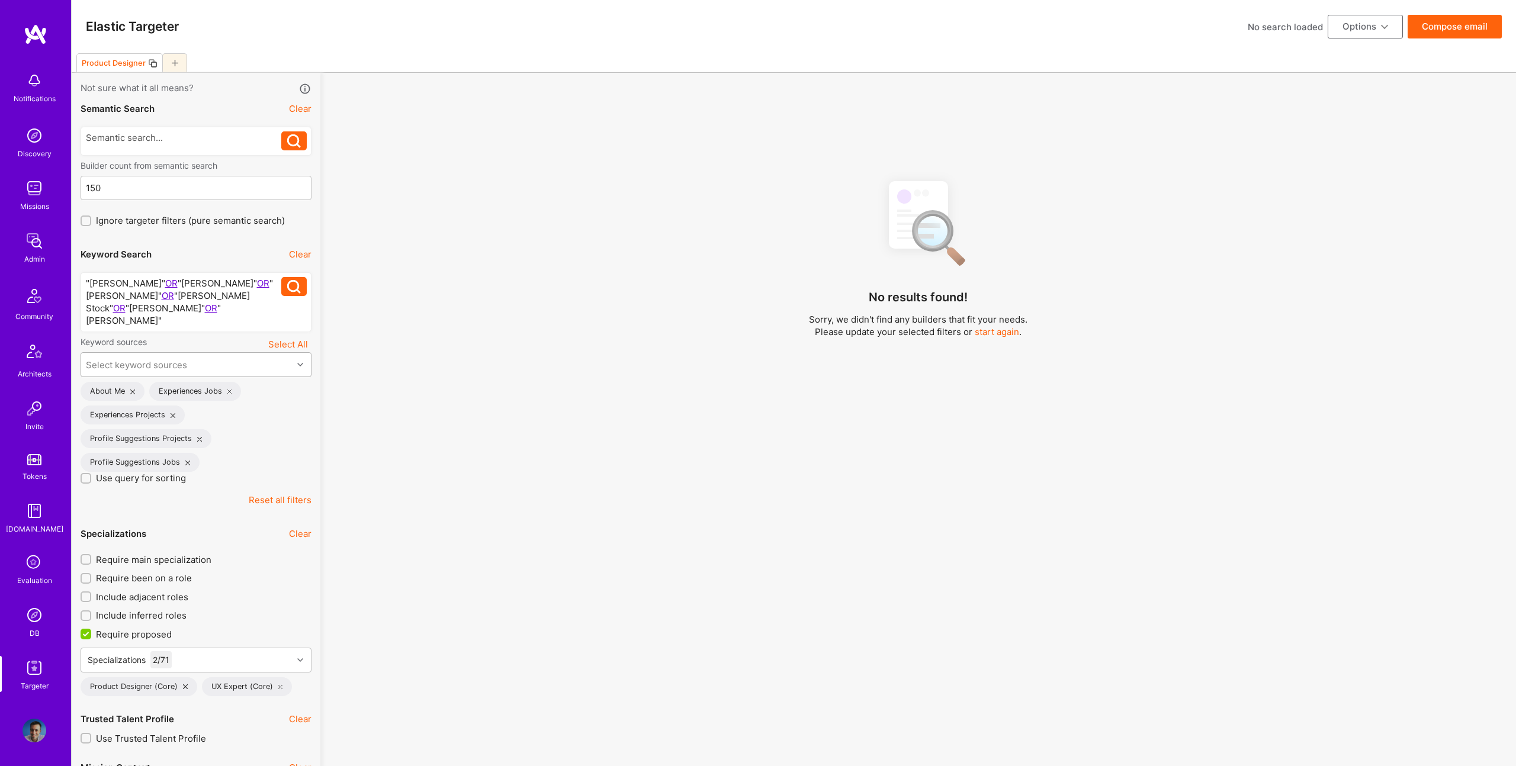
click at [149, 359] on div "Select keyword sources" at bounding box center [136, 365] width 101 height 12
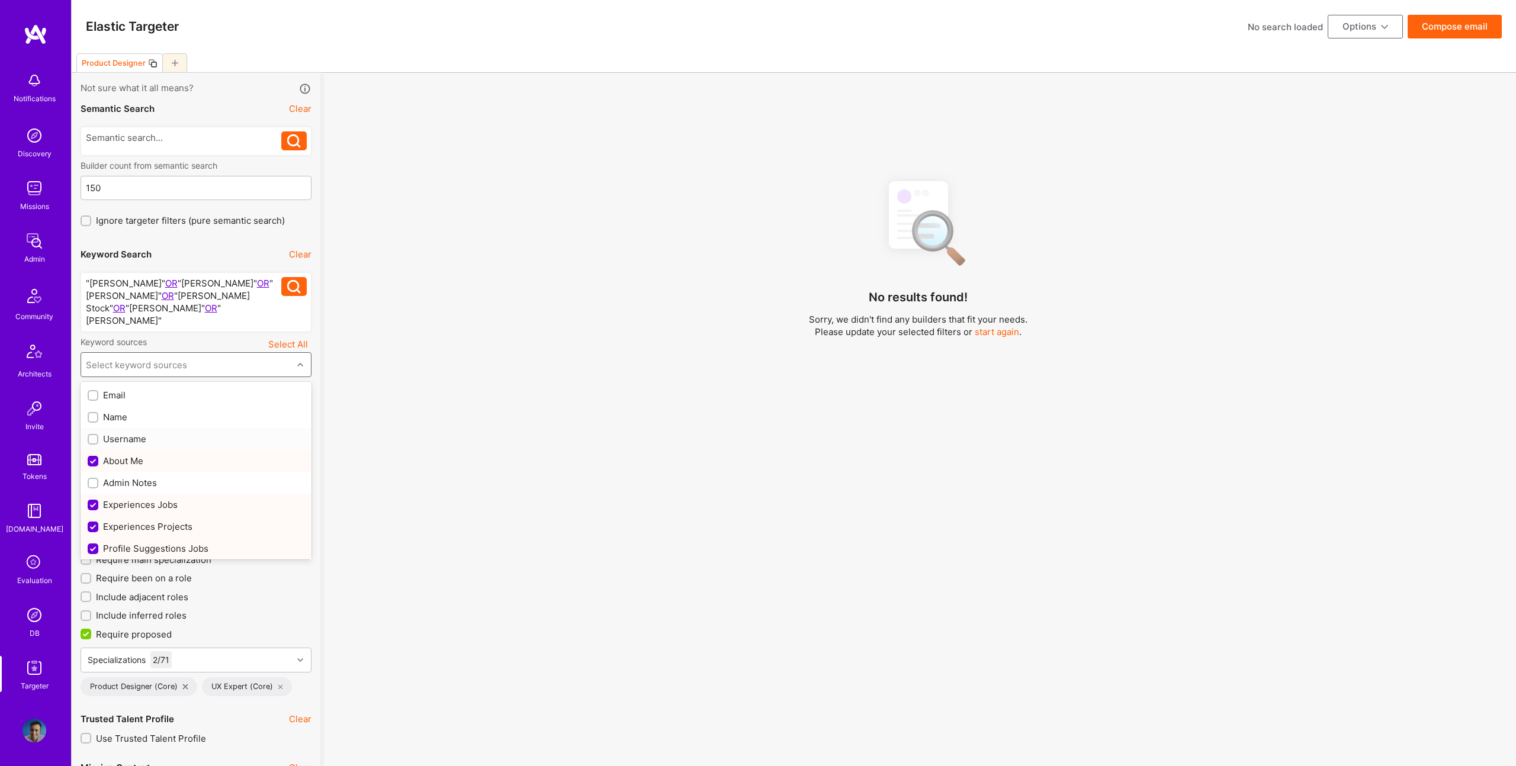
click at [116, 411] on div "Name" at bounding box center [196, 417] width 217 height 12
checkbox input "true"
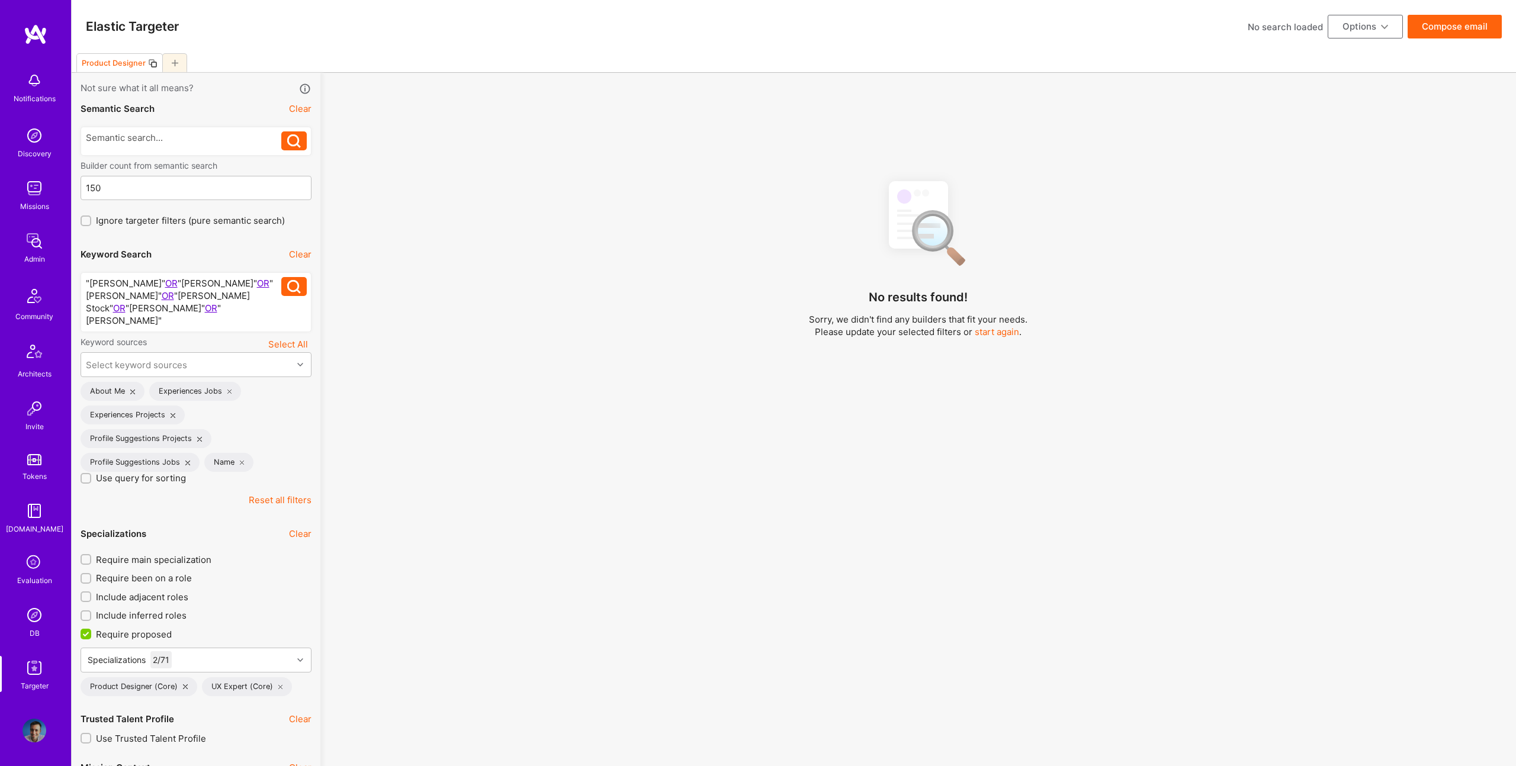
drag, startPoint x: 544, startPoint y: 411, endPoint x: 451, endPoint y: 402, distance: 93.4
click at [544, 411] on div "No results found! Sorry, we didn't find any builders that fit your needs. Pleas…" at bounding box center [918, 477] width 1178 height 613
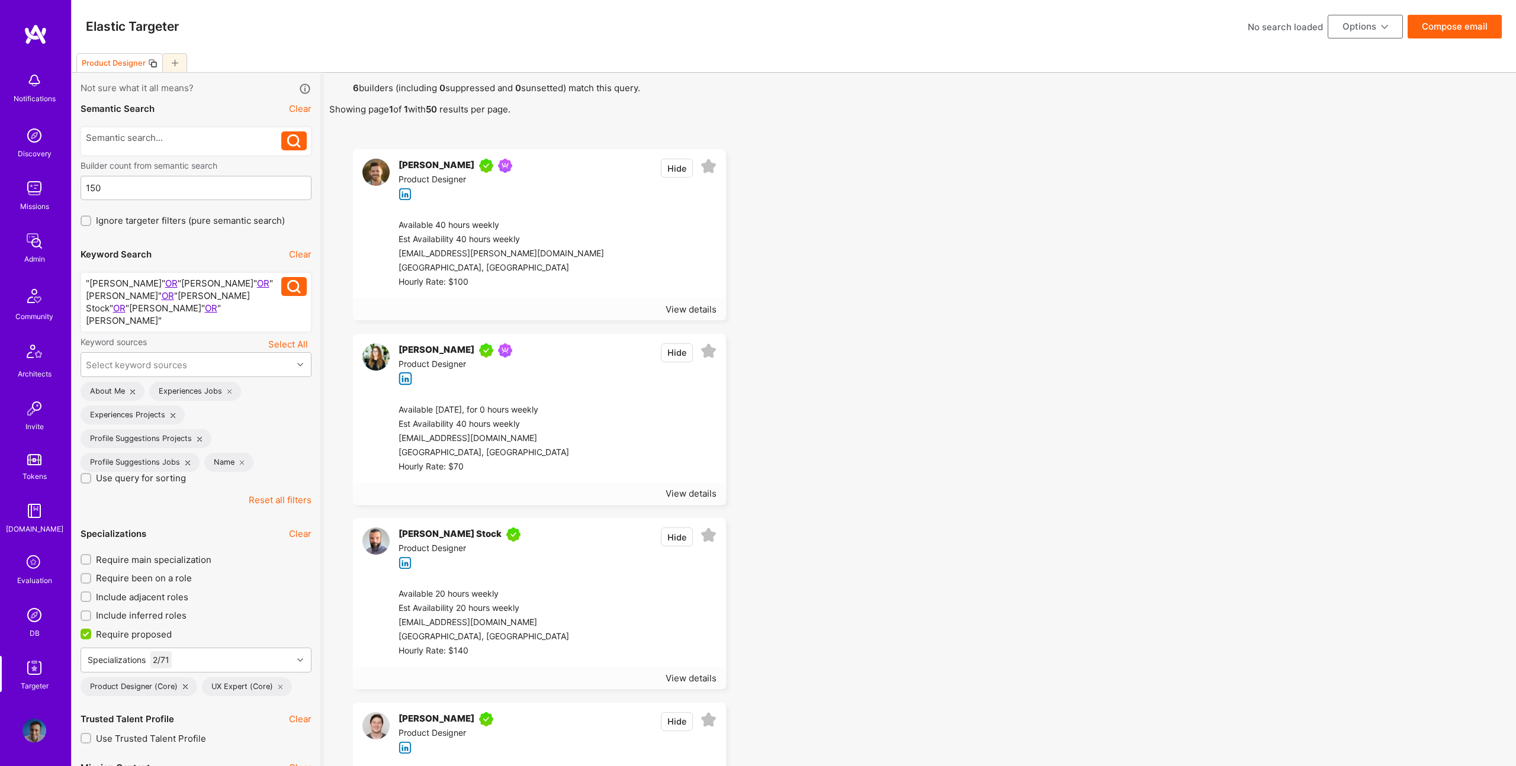
click at [1377, 24] on button "Options" at bounding box center [1365, 27] width 75 height 24
click at [1345, 83] on button "Create team proposal" at bounding box center [1349, 84] width 108 height 30
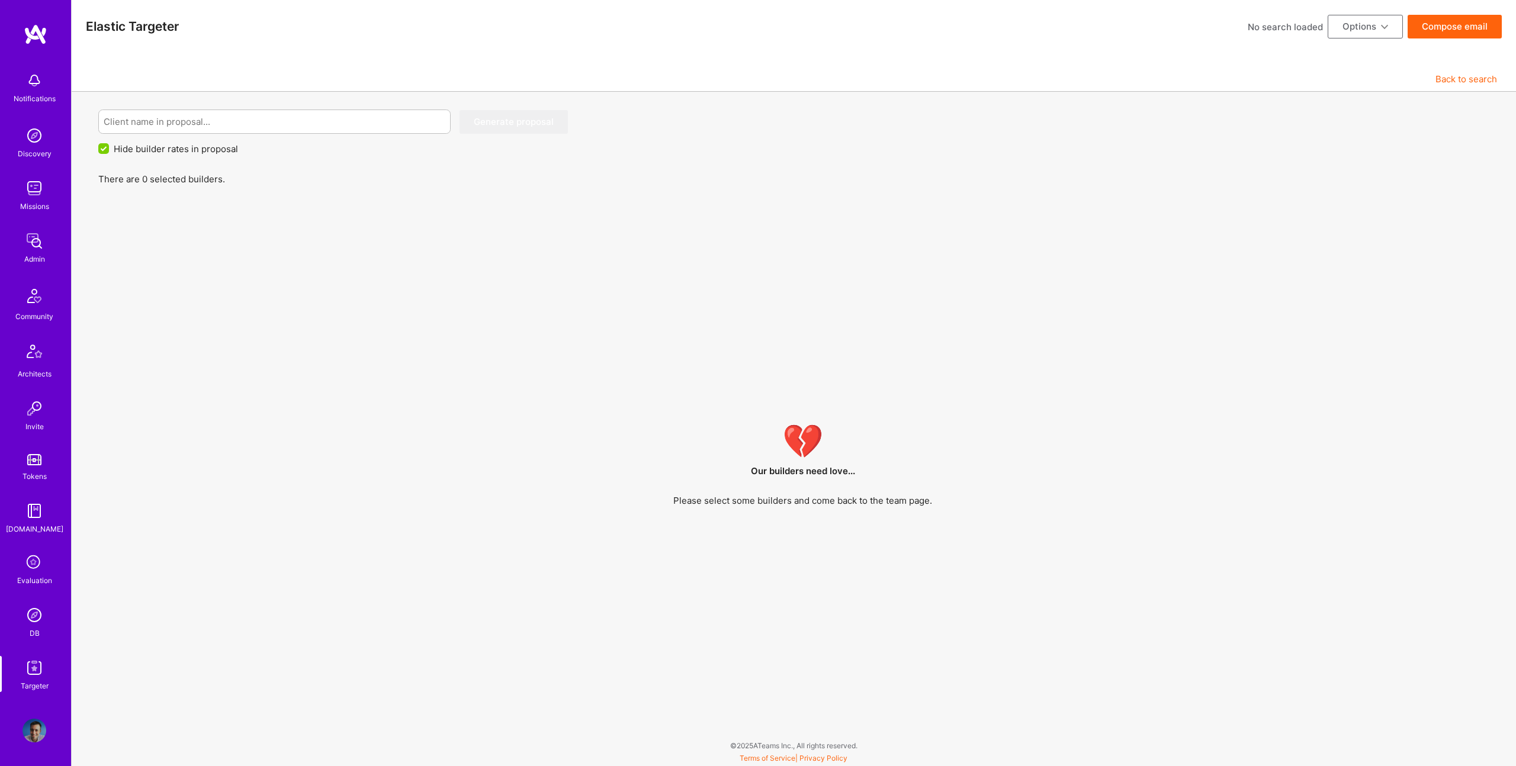
click at [1380, 24] on button "Options" at bounding box center [1365, 27] width 75 height 24
drag, startPoint x: 1027, startPoint y: 81, endPoint x: 1060, endPoint y: 80, distance: 33.2
click at [1028, 81] on div "Back to search" at bounding box center [794, 79] width 1444 height 25
click at [1452, 81] on button "Back to search" at bounding box center [1466, 79] width 62 height 12
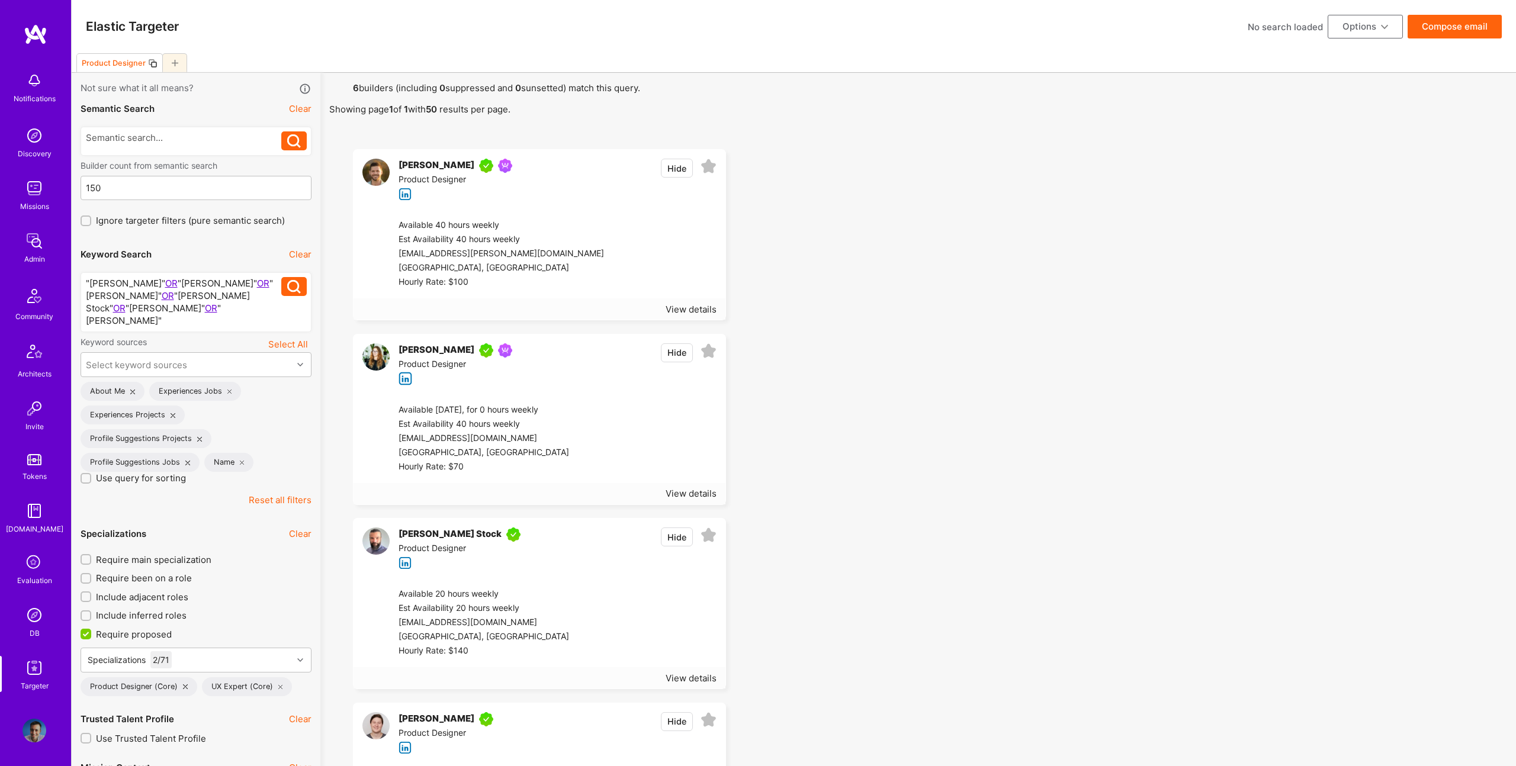
click at [709, 168] on icon at bounding box center [709, 167] width 16 height 16
click at [706, 353] on icon at bounding box center [709, 351] width 16 height 16
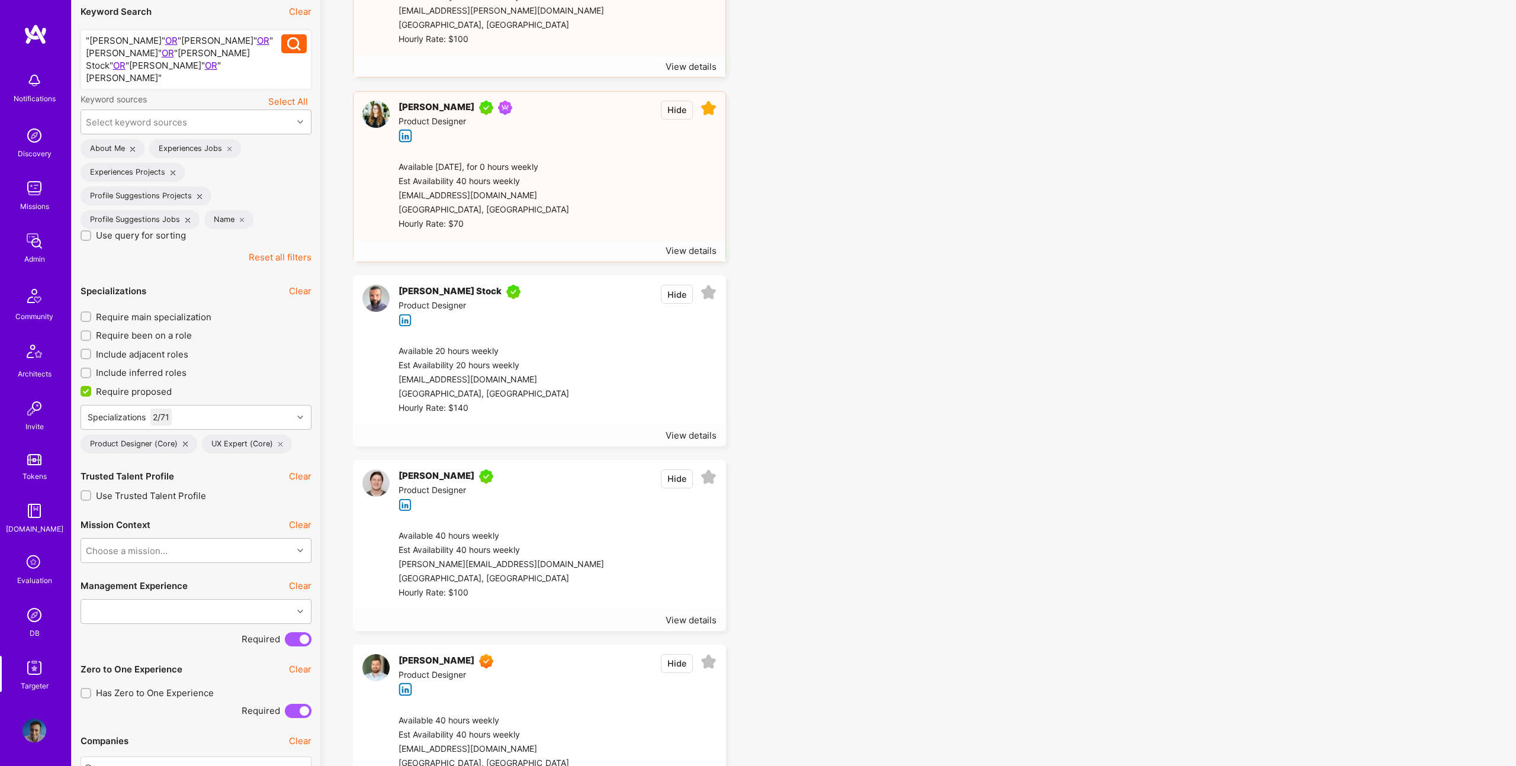
drag, startPoint x: 706, startPoint y: 295, endPoint x: 726, endPoint y: 357, distance: 65.4
click at [706, 295] on icon at bounding box center [709, 293] width 16 height 16
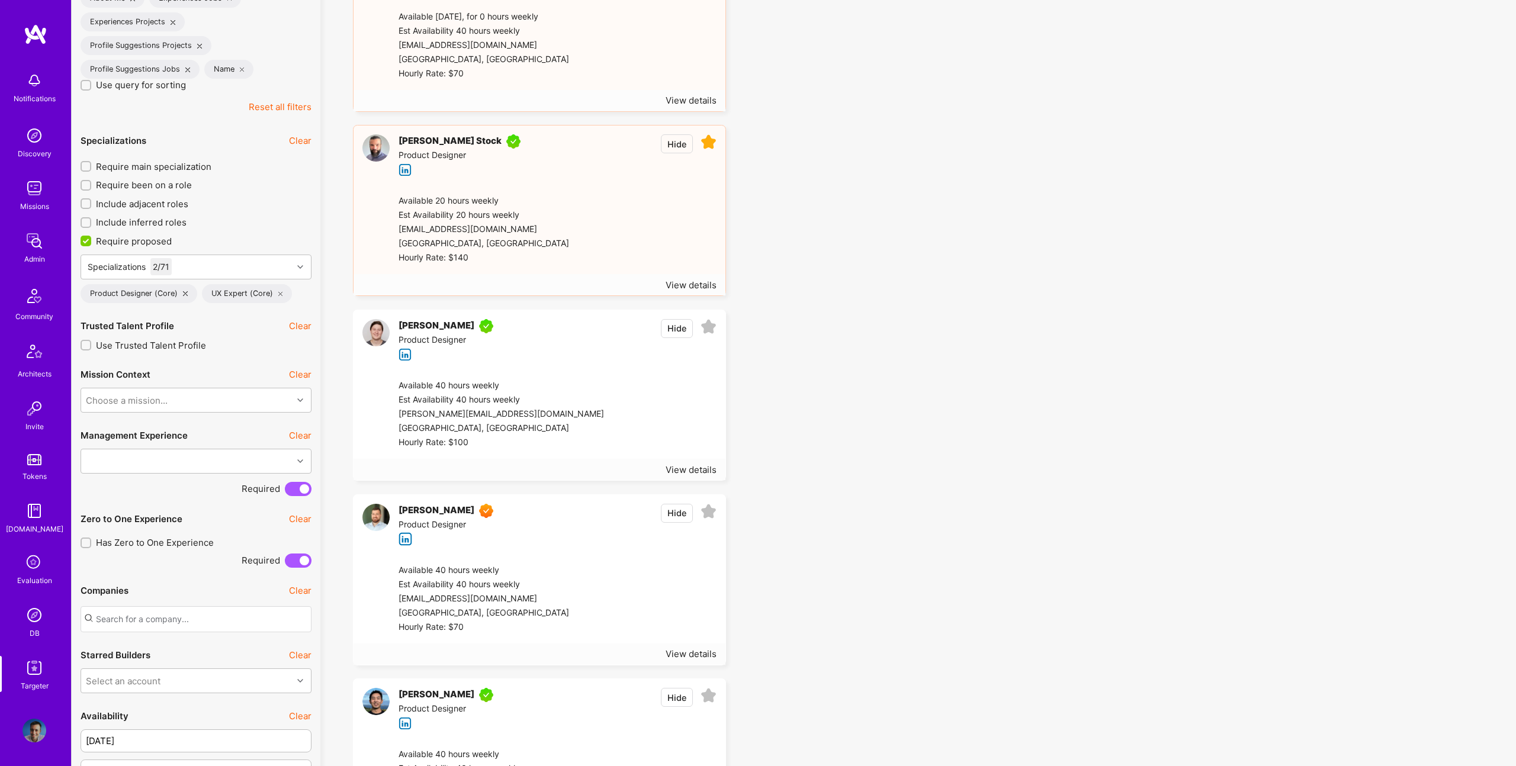
scroll to position [419, 0]
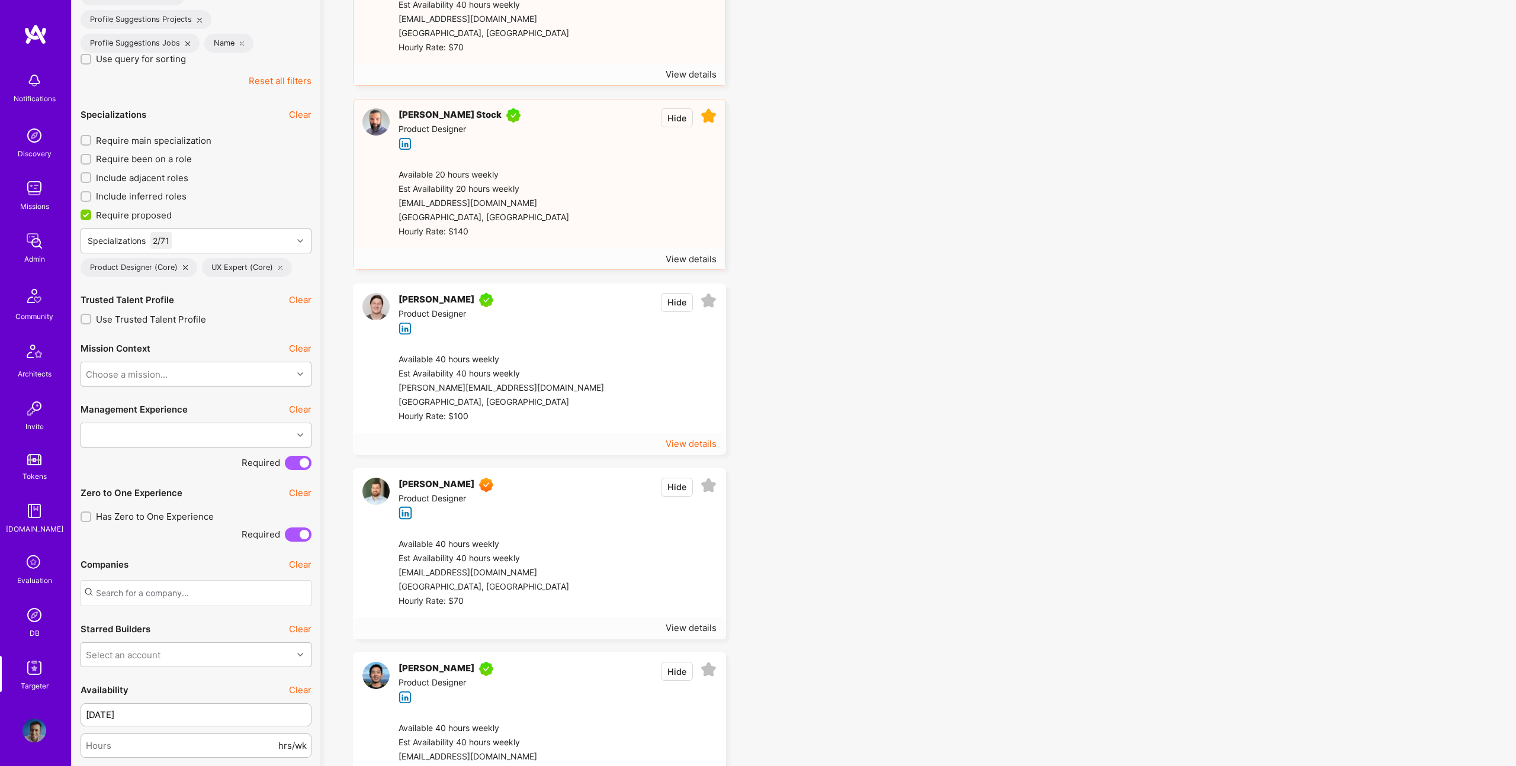
click at [709, 301] on icon at bounding box center [709, 301] width 16 height 16
click at [714, 483] on icon at bounding box center [709, 486] width 16 height 16
click at [708, 666] on icon at bounding box center [709, 670] width 16 height 16
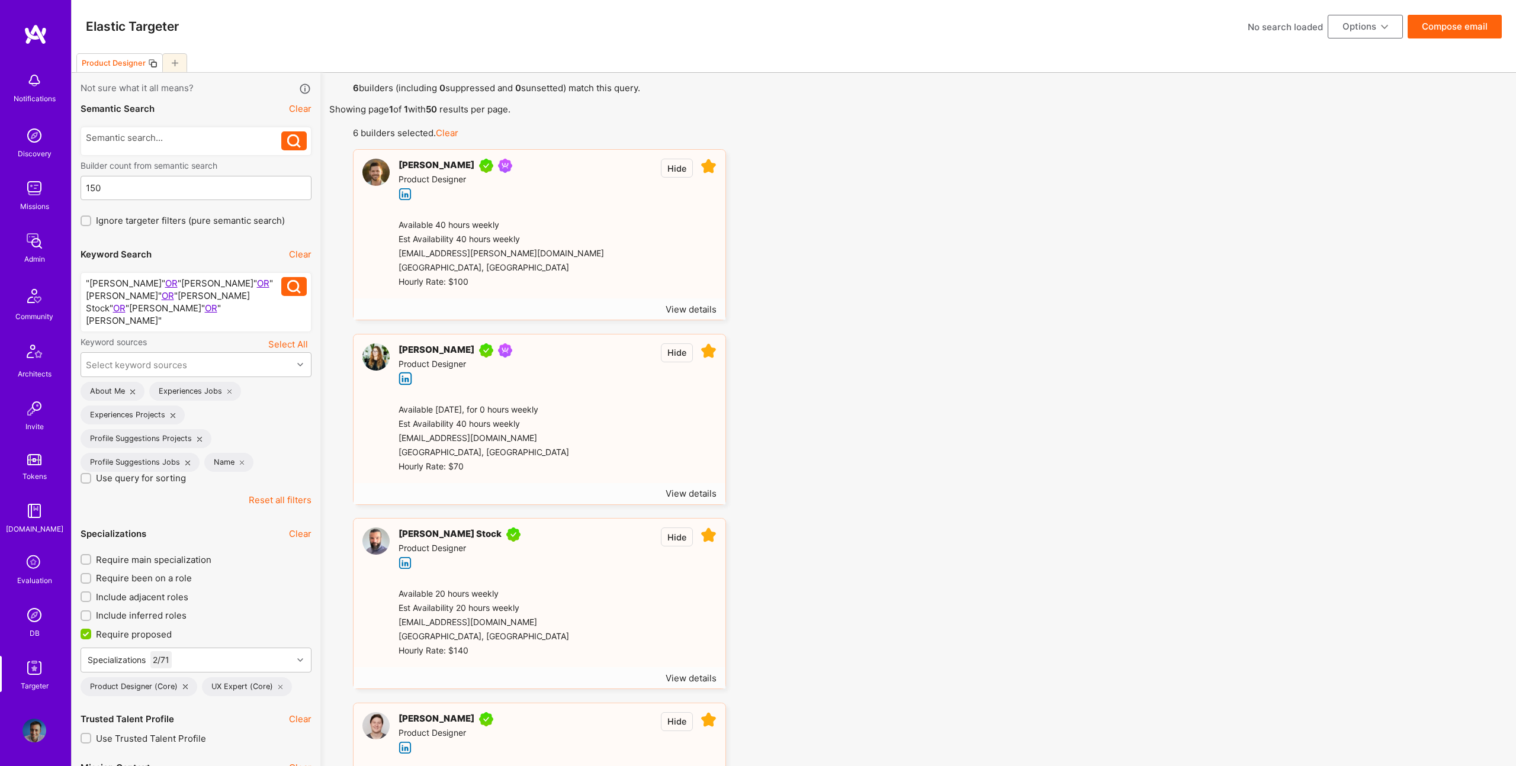
click at [1367, 24] on button "Options" at bounding box center [1365, 27] width 75 height 24
drag, startPoint x: 1348, startPoint y: 80, endPoint x: 1312, endPoint y: 98, distance: 40.5
click at [1348, 81] on button "Create team proposal" at bounding box center [1349, 84] width 108 height 30
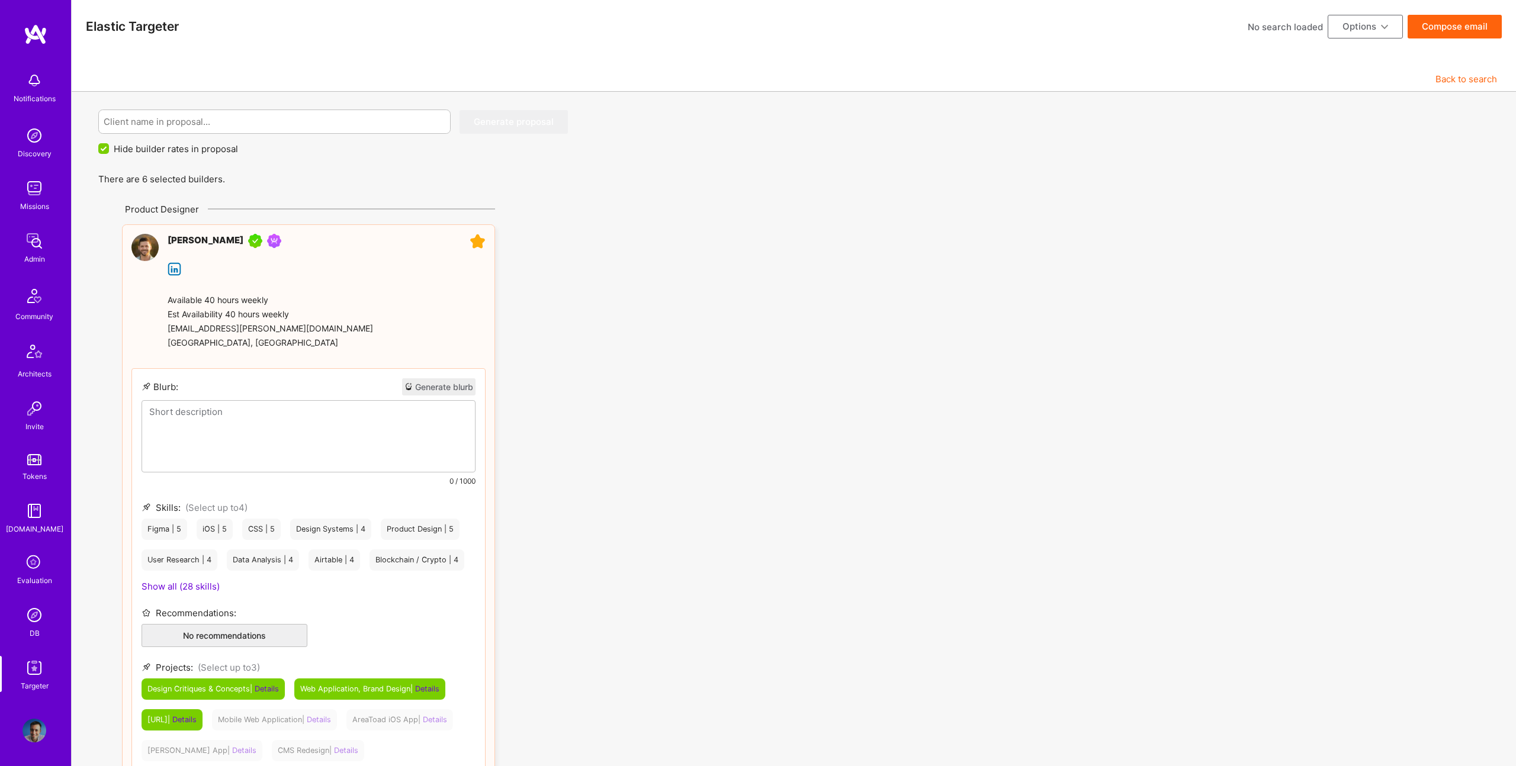
click at [269, 414] on p at bounding box center [308, 412] width 319 height 12
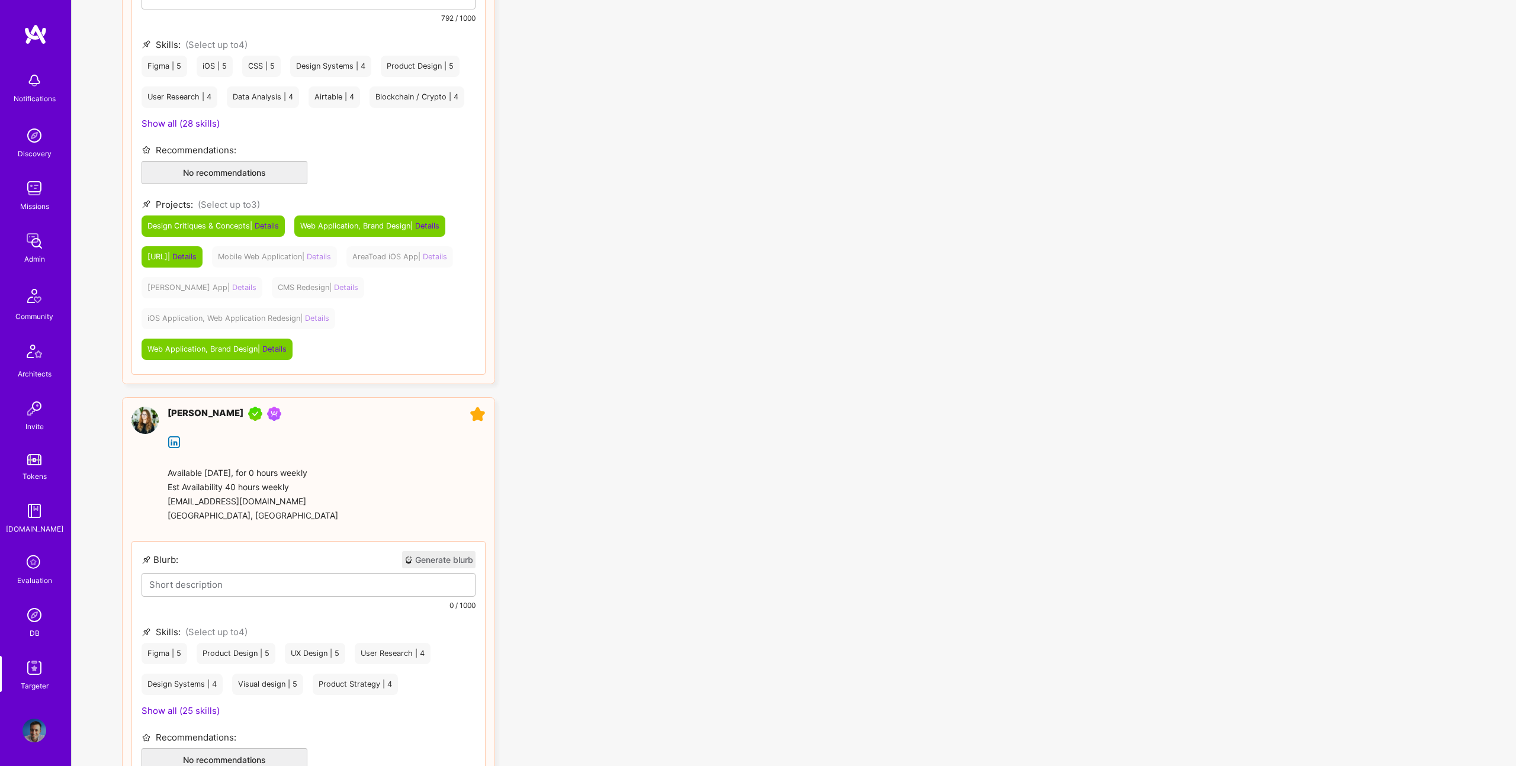
scroll to position [427, 0]
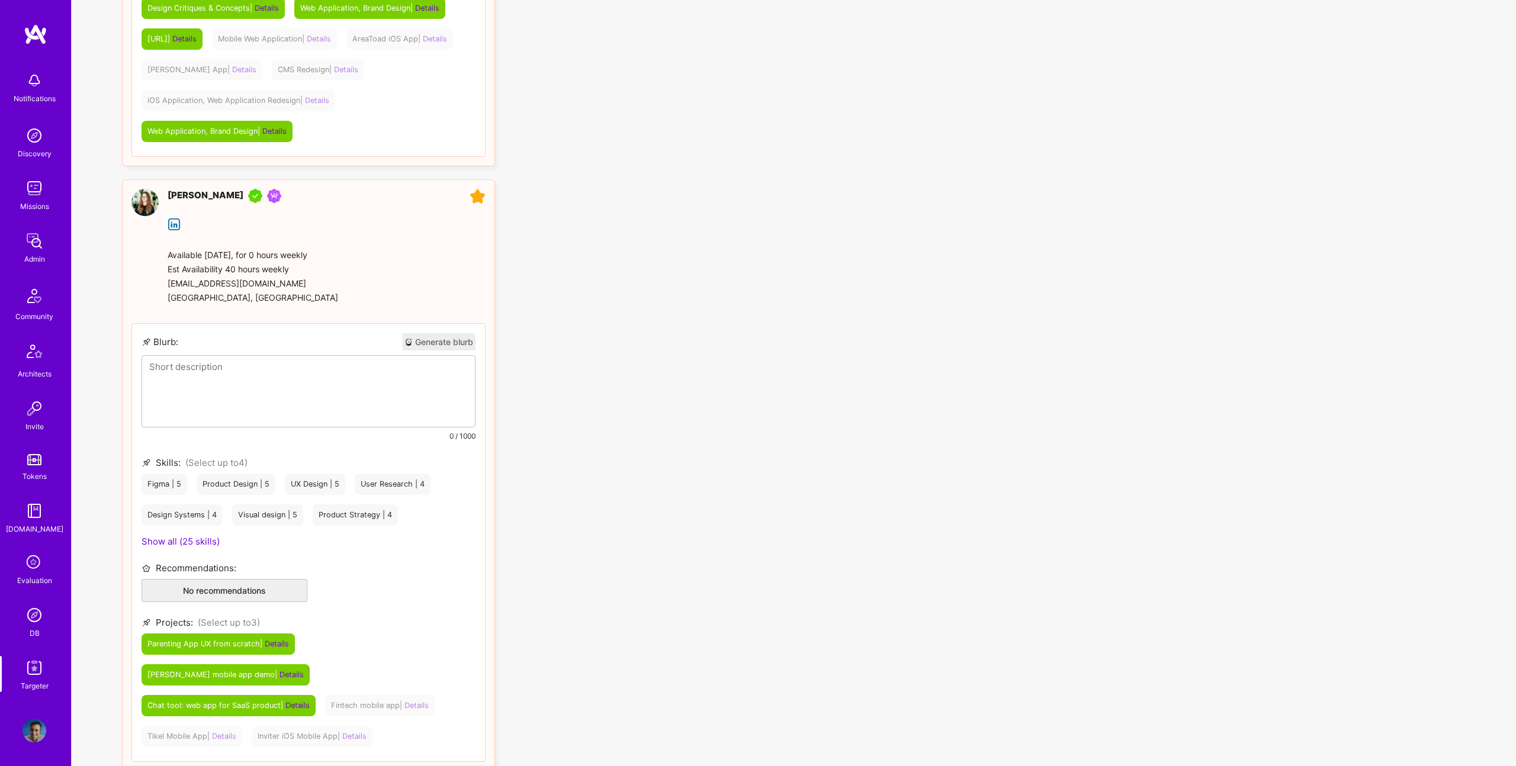
click at [258, 427] on div at bounding box center [308, 391] width 333 height 71
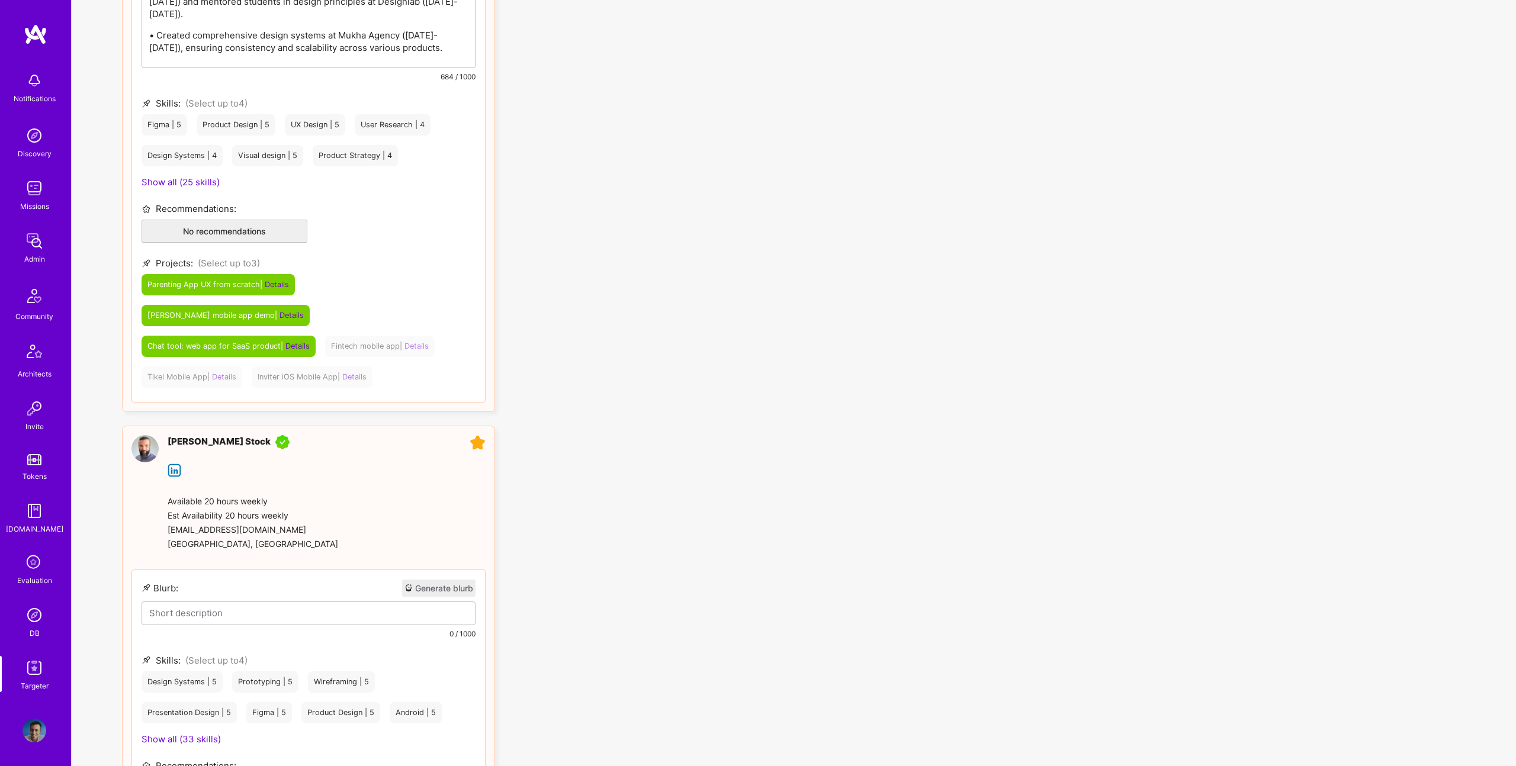
scroll to position [1155, 0]
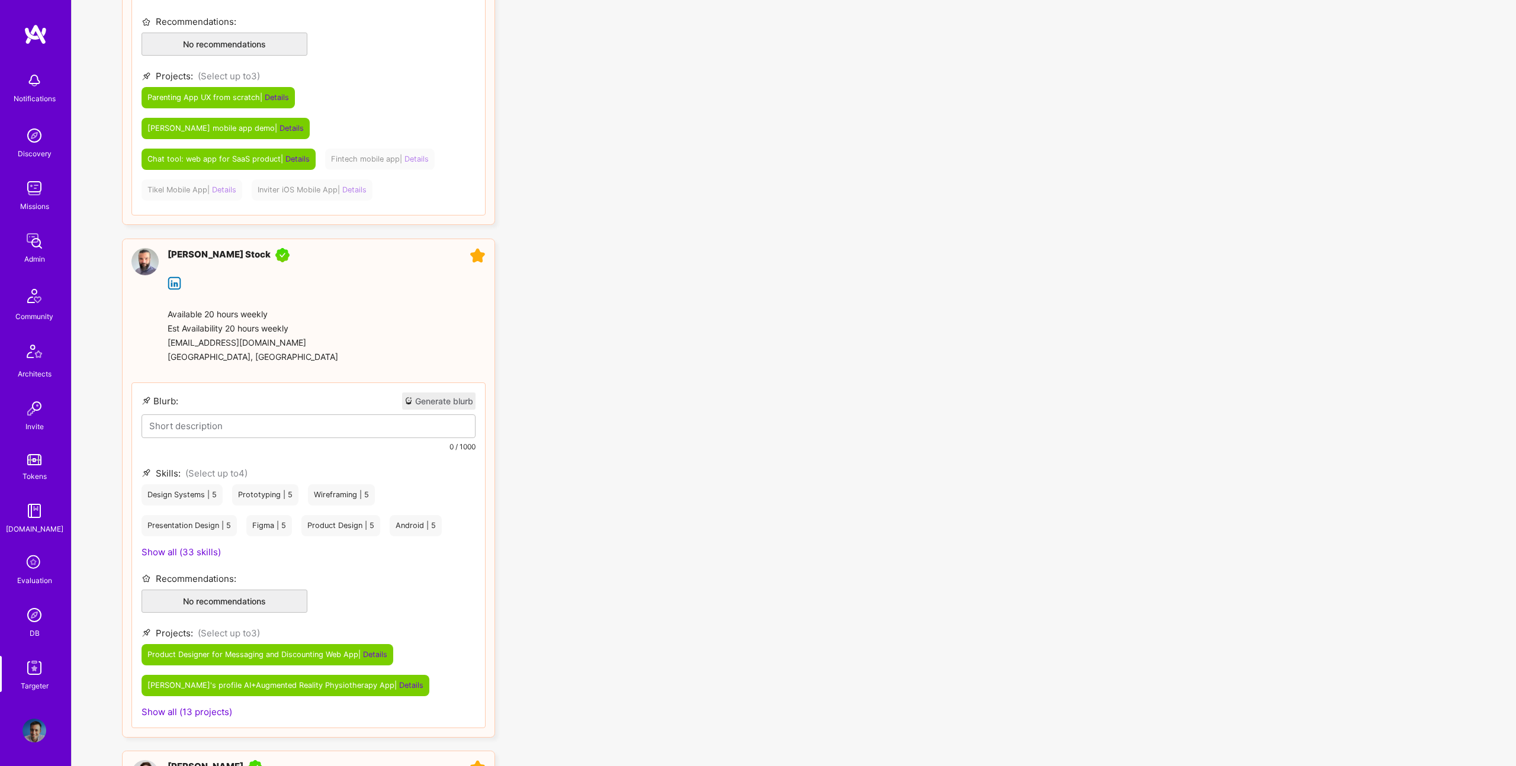
click at [259, 420] on p at bounding box center [308, 426] width 319 height 12
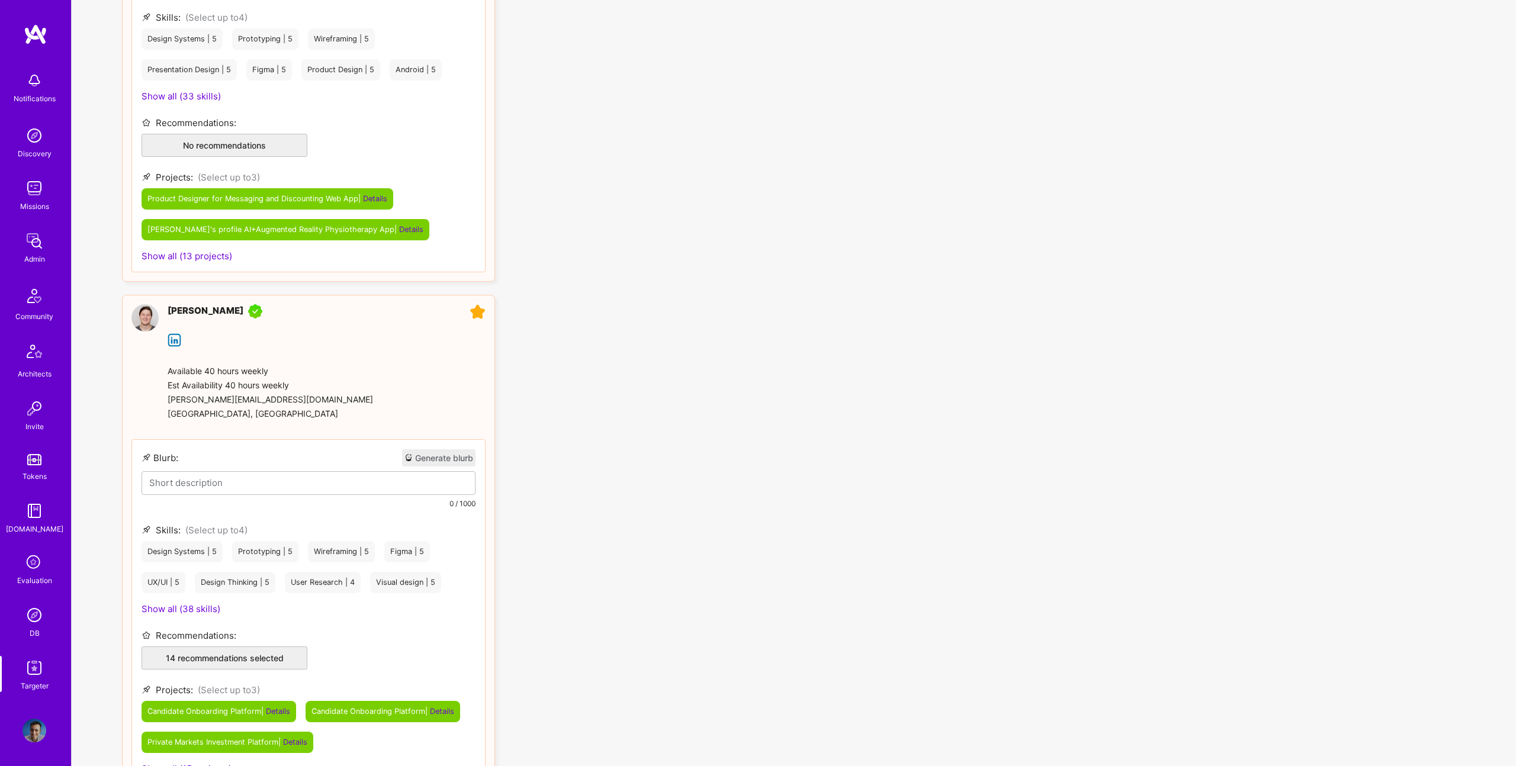
scroll to position [1611, 0]
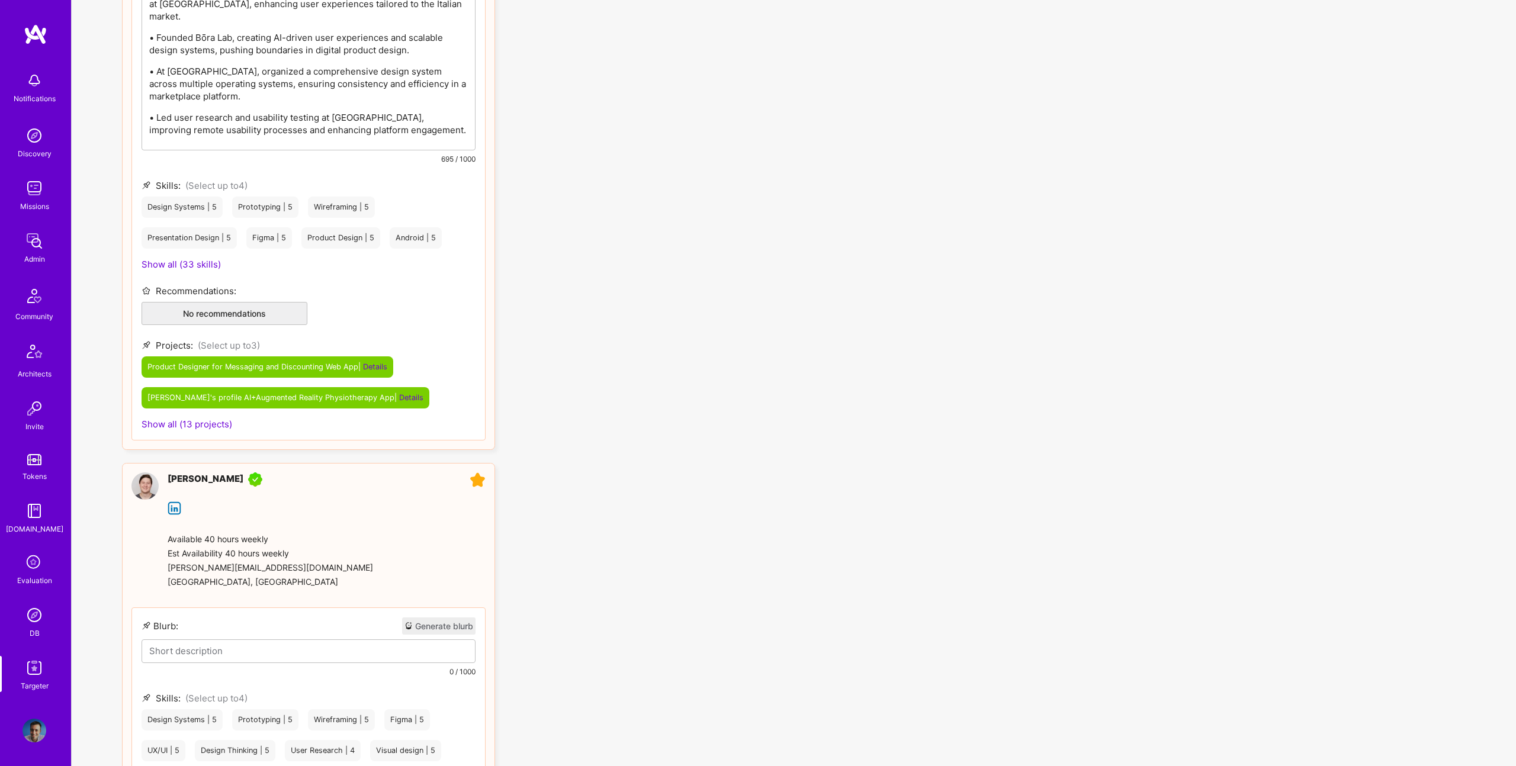
click at [208, 645] on p at bounding box center [308, 651] width 319 height 12
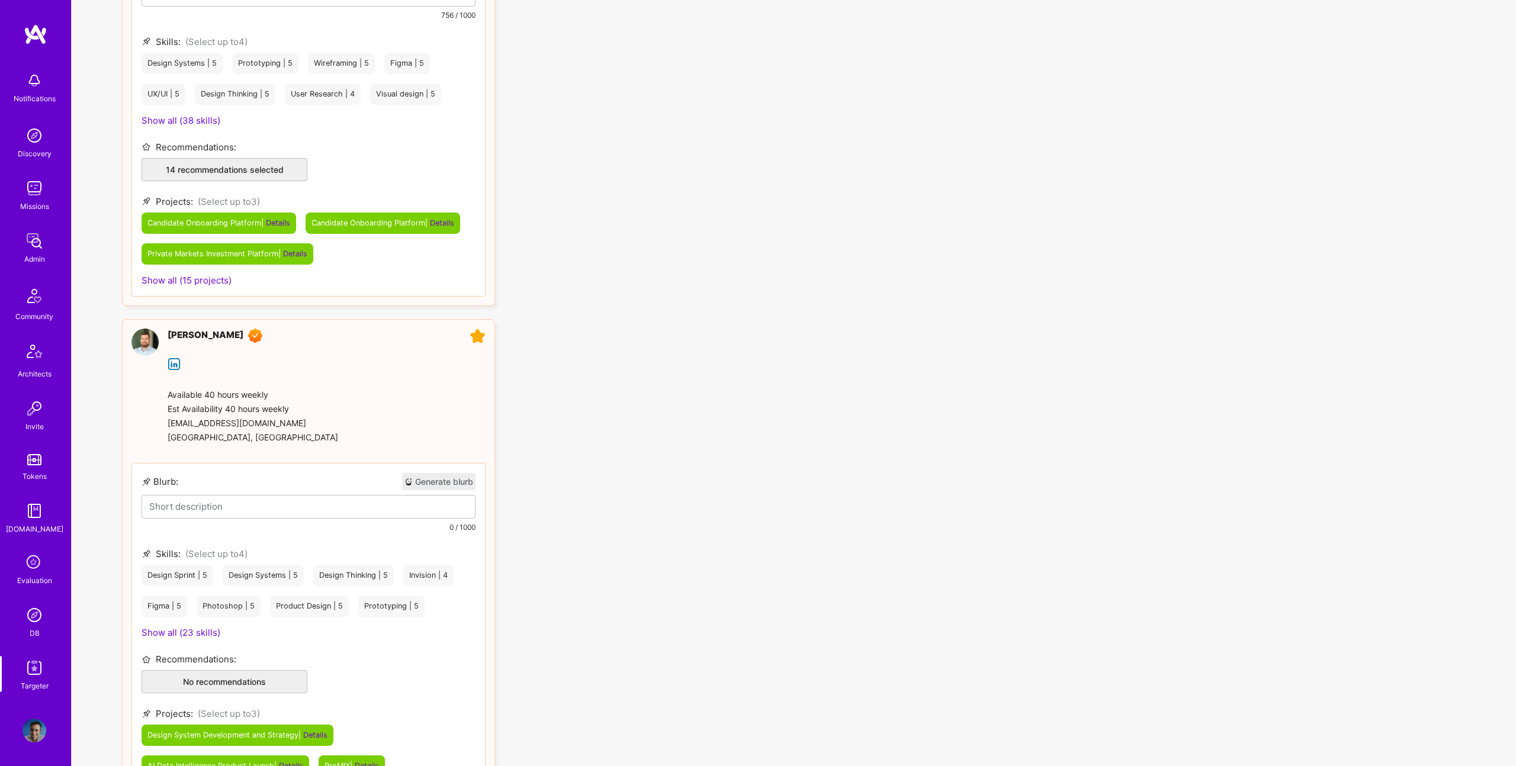
scroll to position [2075, 0]
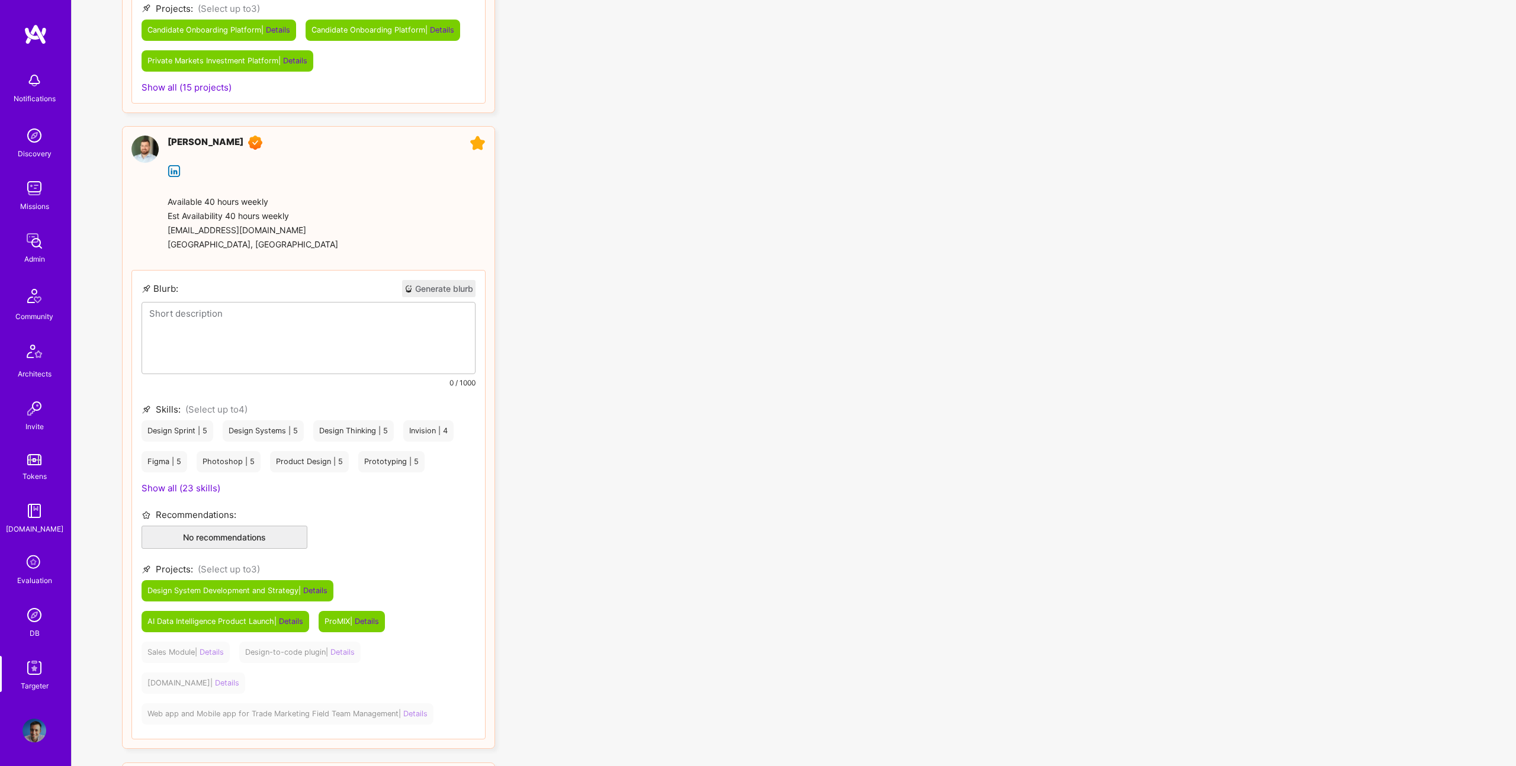
click at [228, 320] on p at bounding box center [308, 313] width 319 height 12
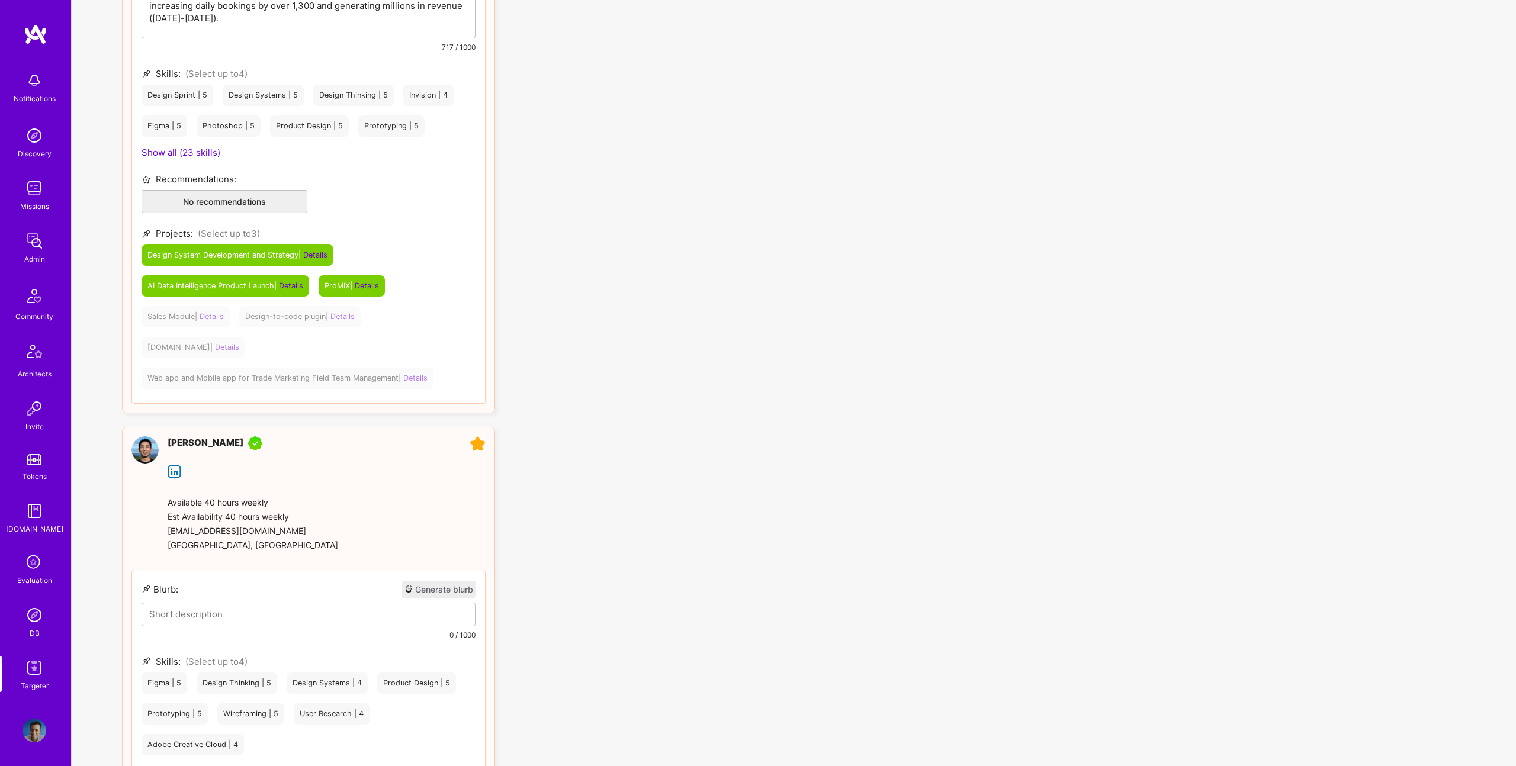
scroll to position [2580, 0]
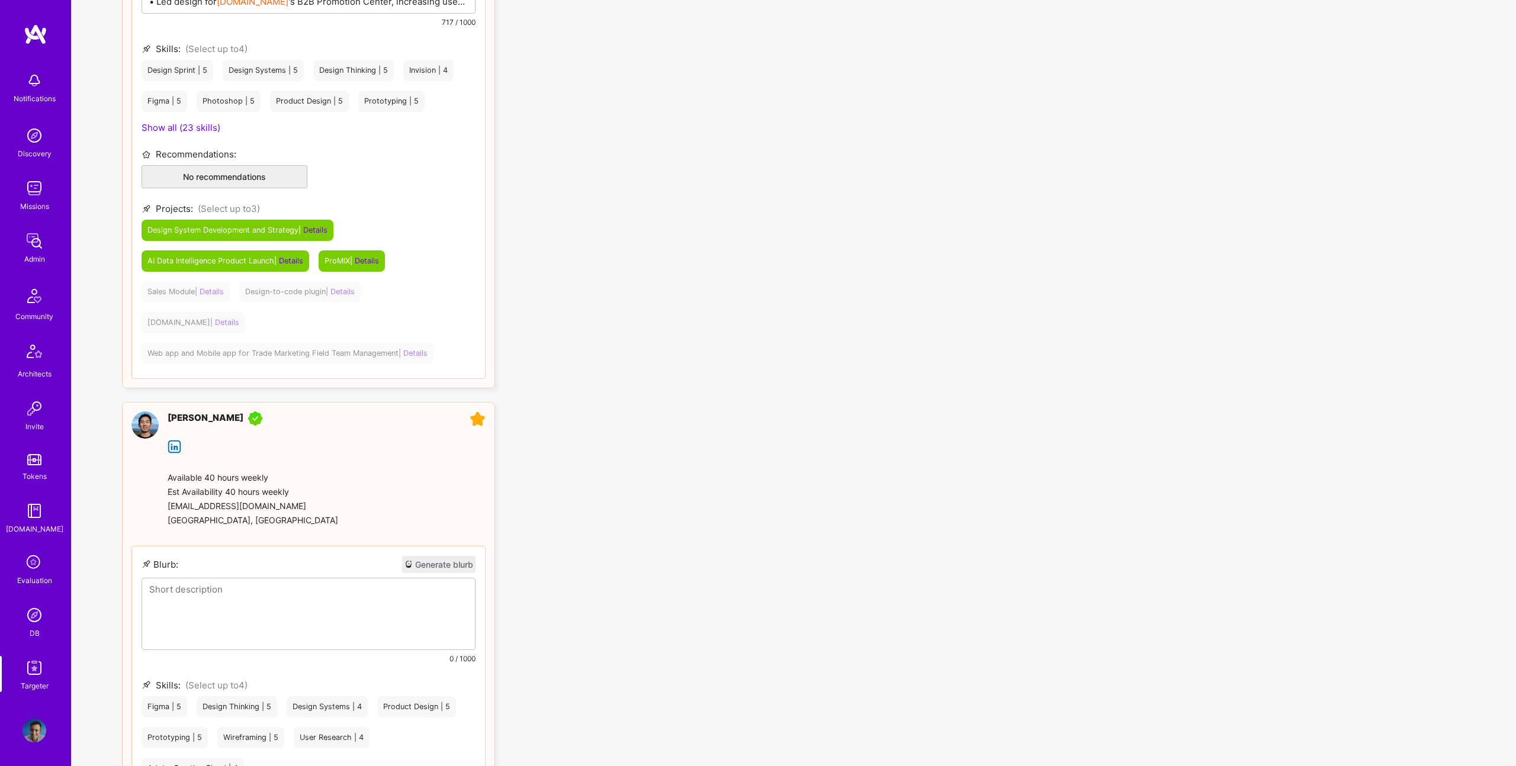
click at [205, 583] on p at bounding box center [308, 589] width 319 height 12
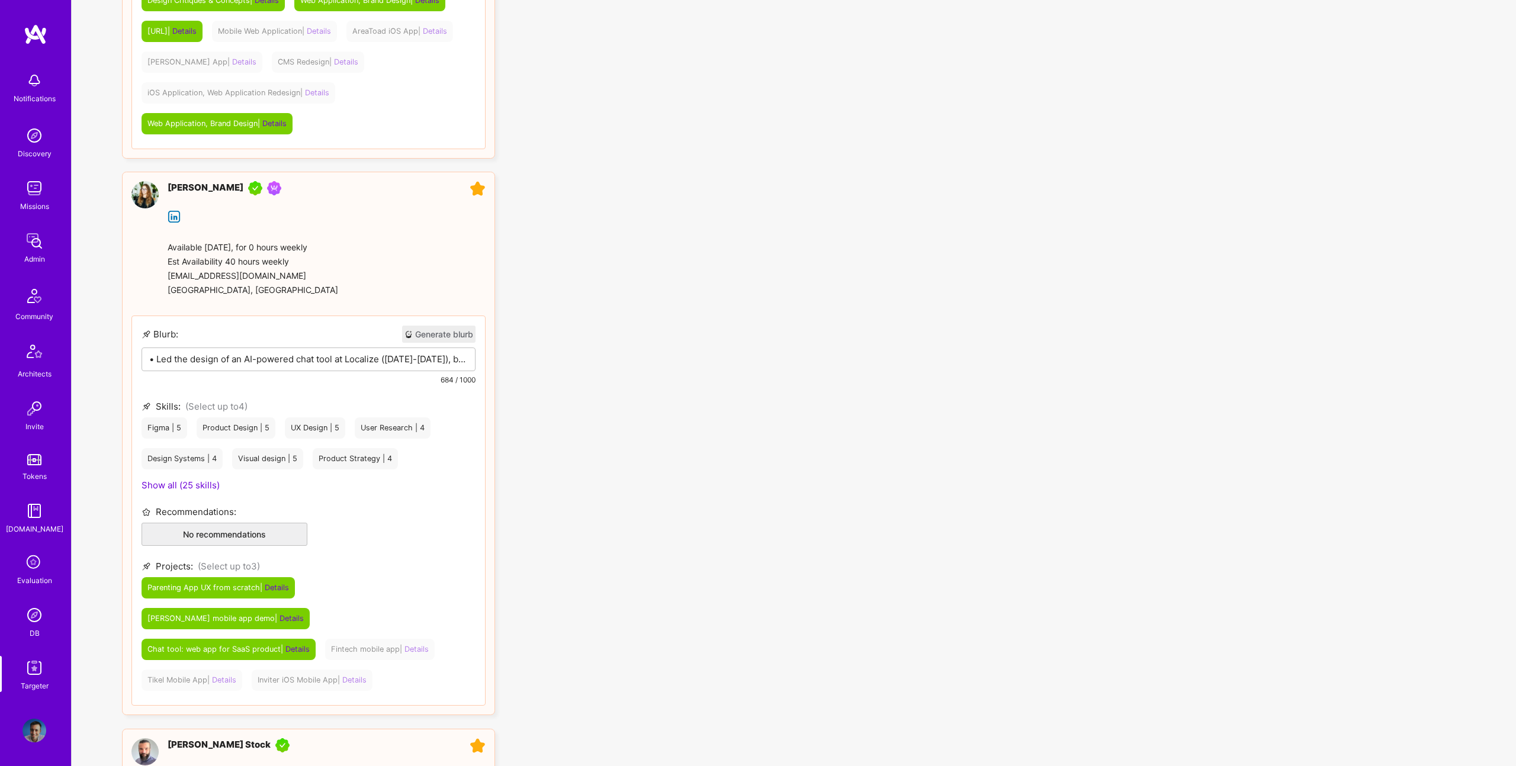
scroll to position [0, 0]
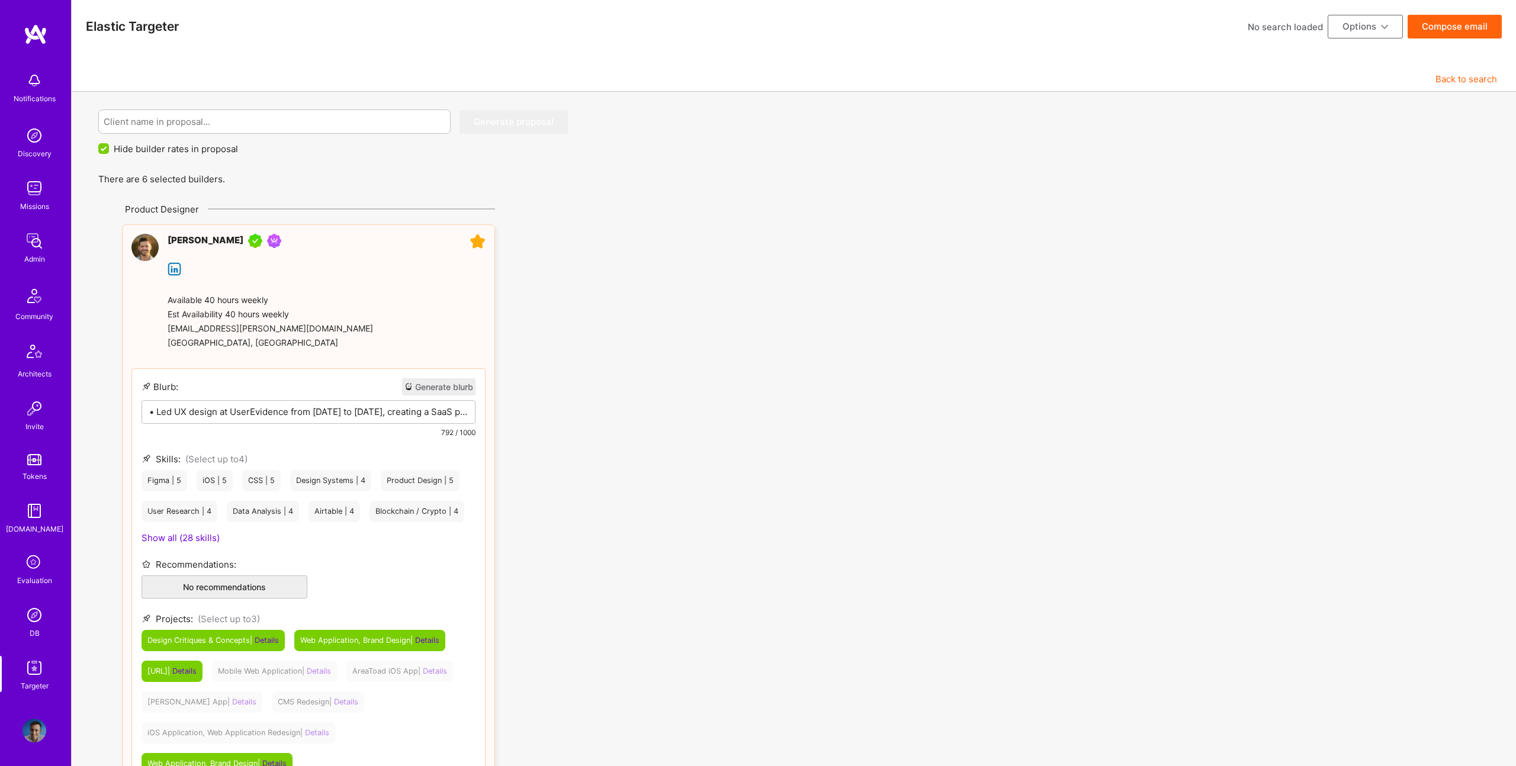
click at [243, 416] on p "• Led UX design at UserEvidence from 2020 to 2022, creating a SaaS platform wit…" at bounding box center [308, 412] width 319 height 12
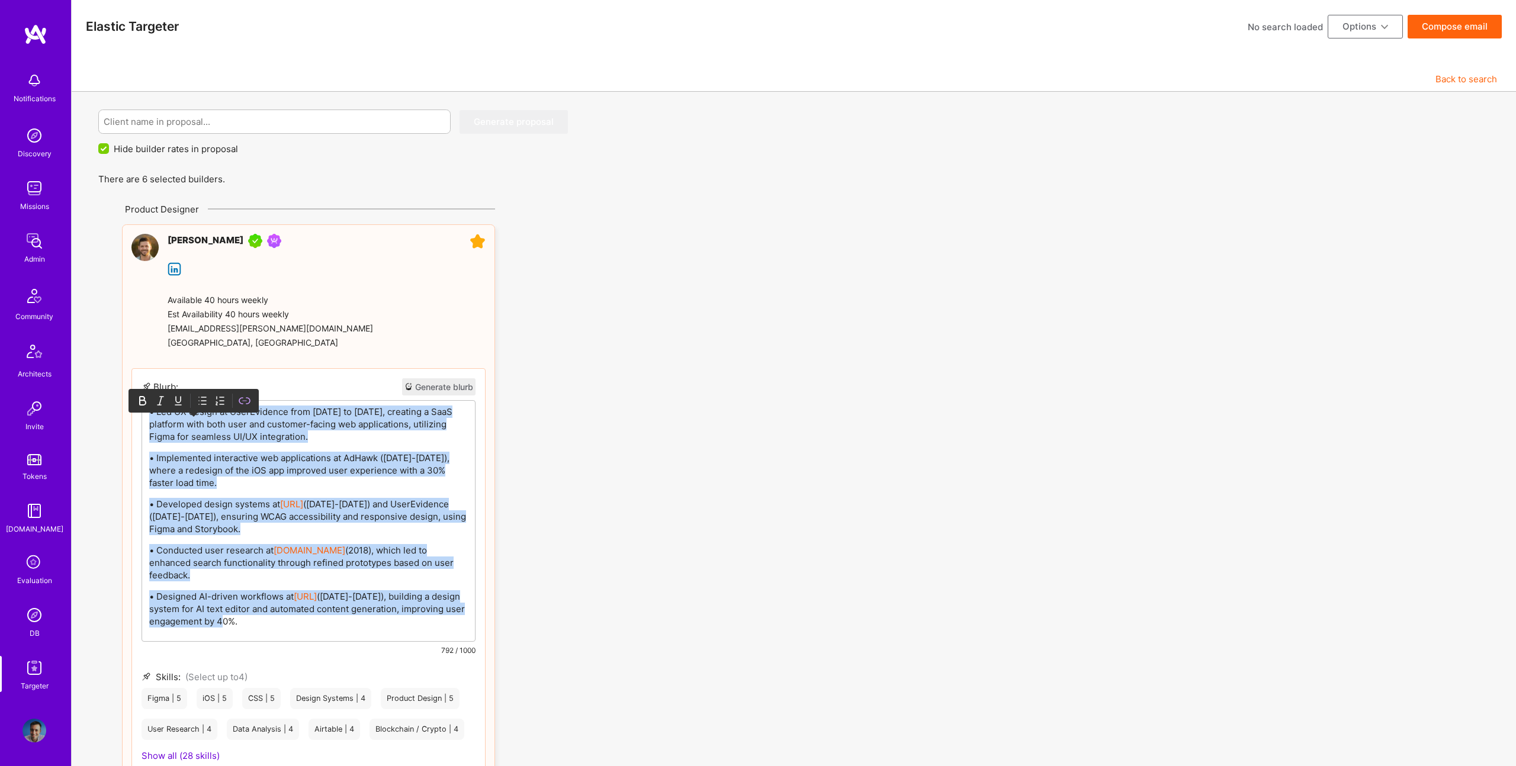
click at [200, 395] on icon at bounding box center [203, 401] width 12 height 12
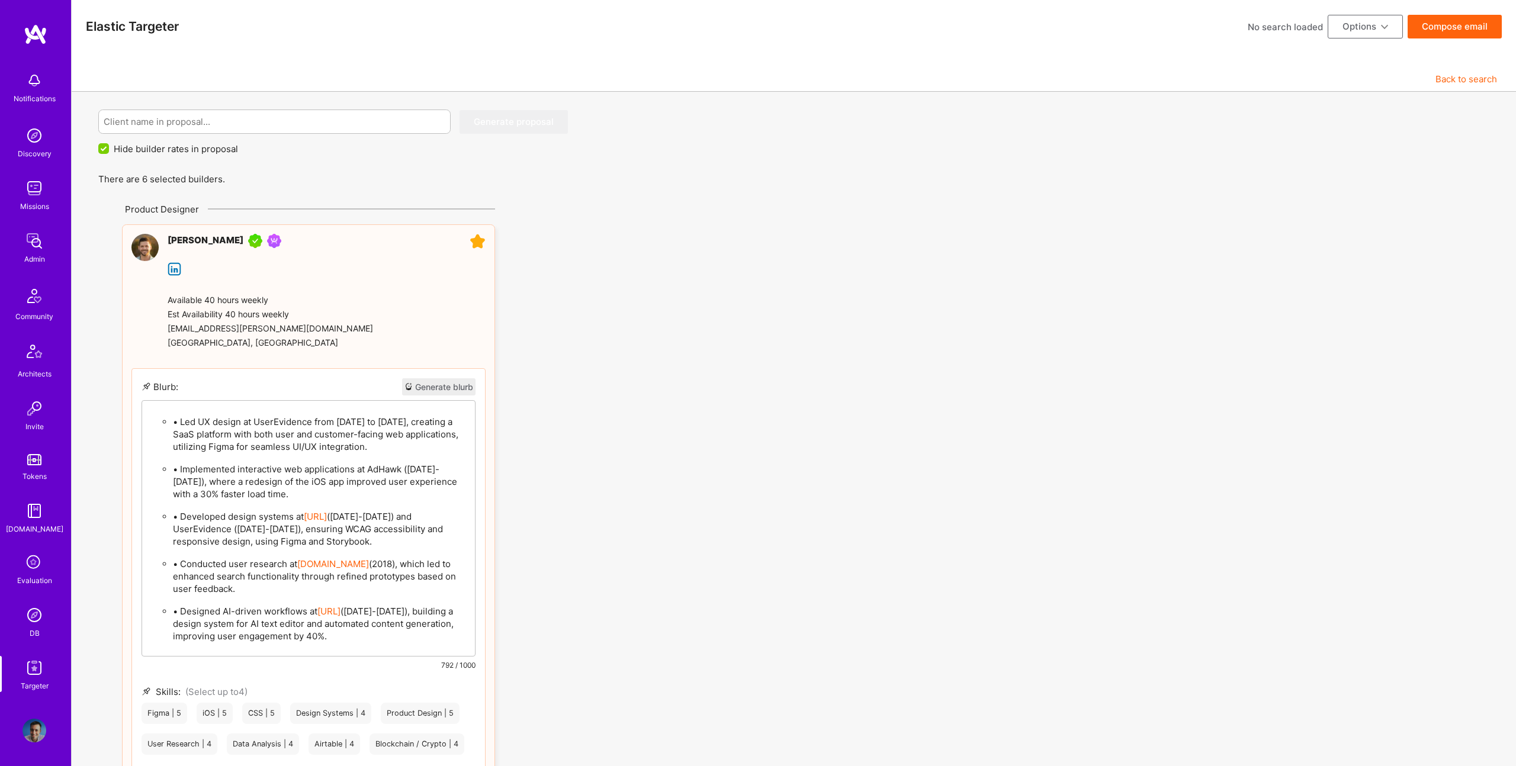
click at [178, 423] on p "• Led UX design at UserEvidence from 2020 to 2022, creating a SaaS platform wit…" at bounding box center [320, 434] width 295 height 37
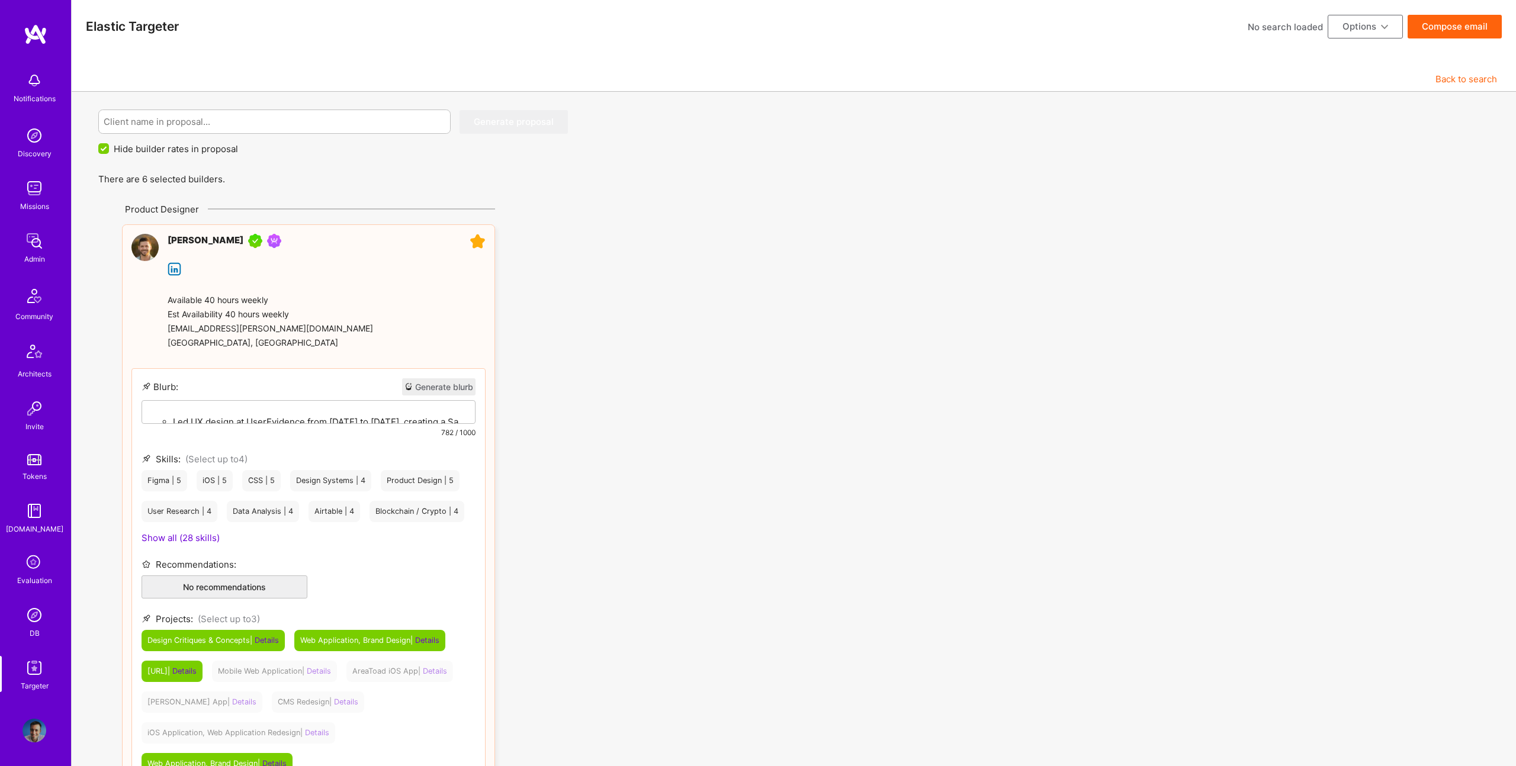
click at [183, 148] on span "Hide builder rates in proposal" at bounding box center [176, 149] width 124 height 12
click at [110, 148] on input "Hide builder rates in proposal" at bounding box center [104, 149] width 11 height 11
checkbox input "false"
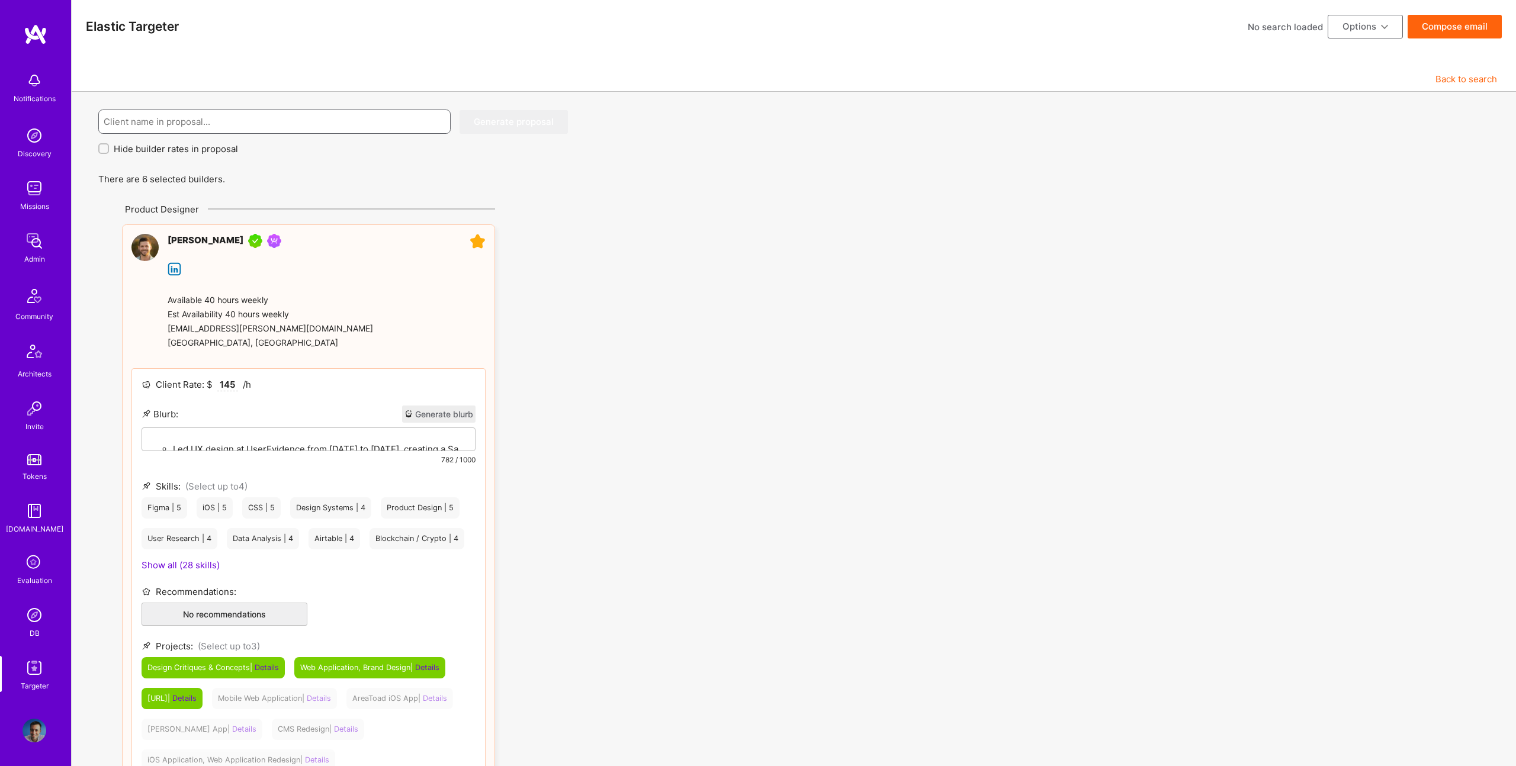
click at [201, 120] on input at bounding box center [275, 122] width 342 height 30
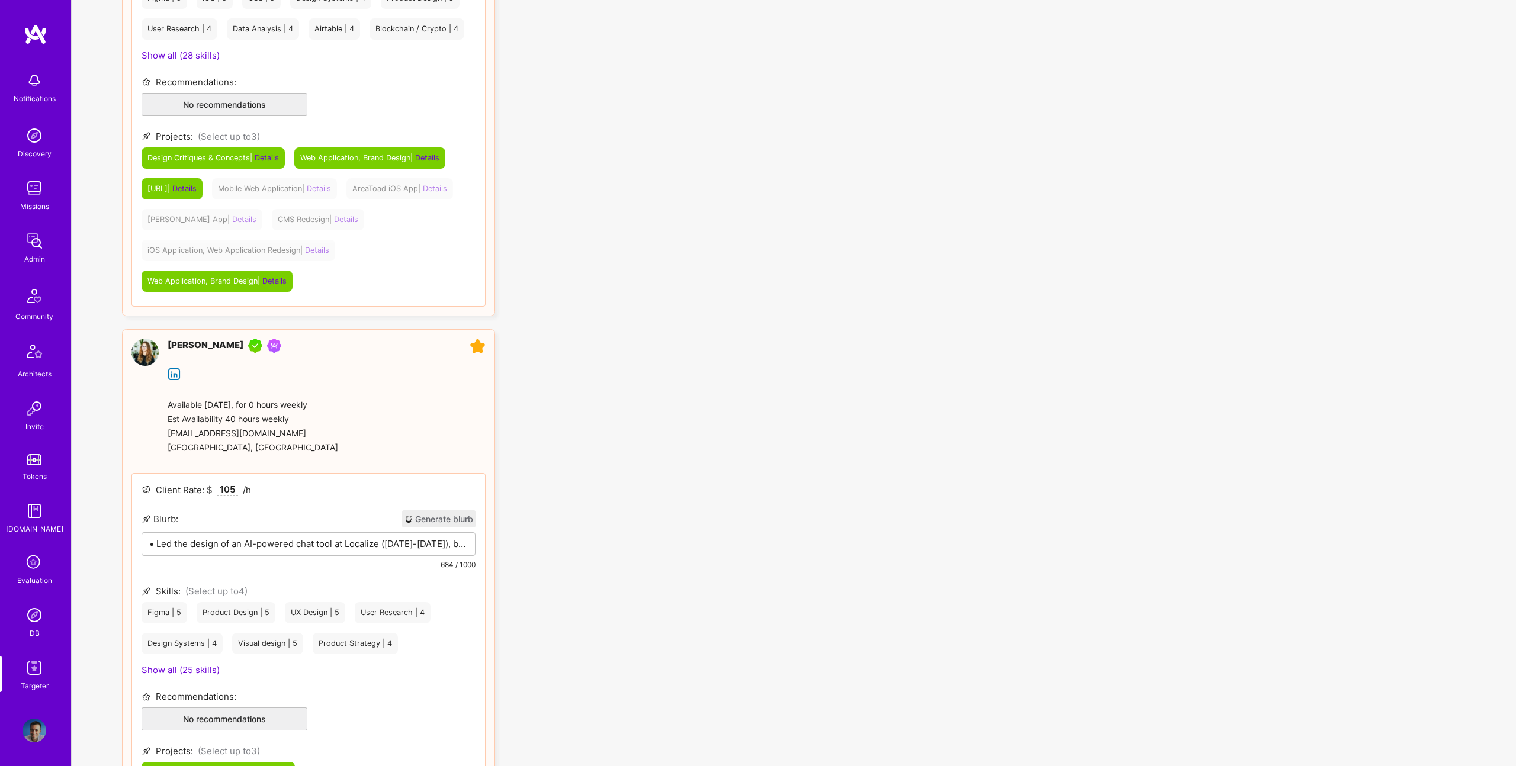
scroll to position [522, 0]
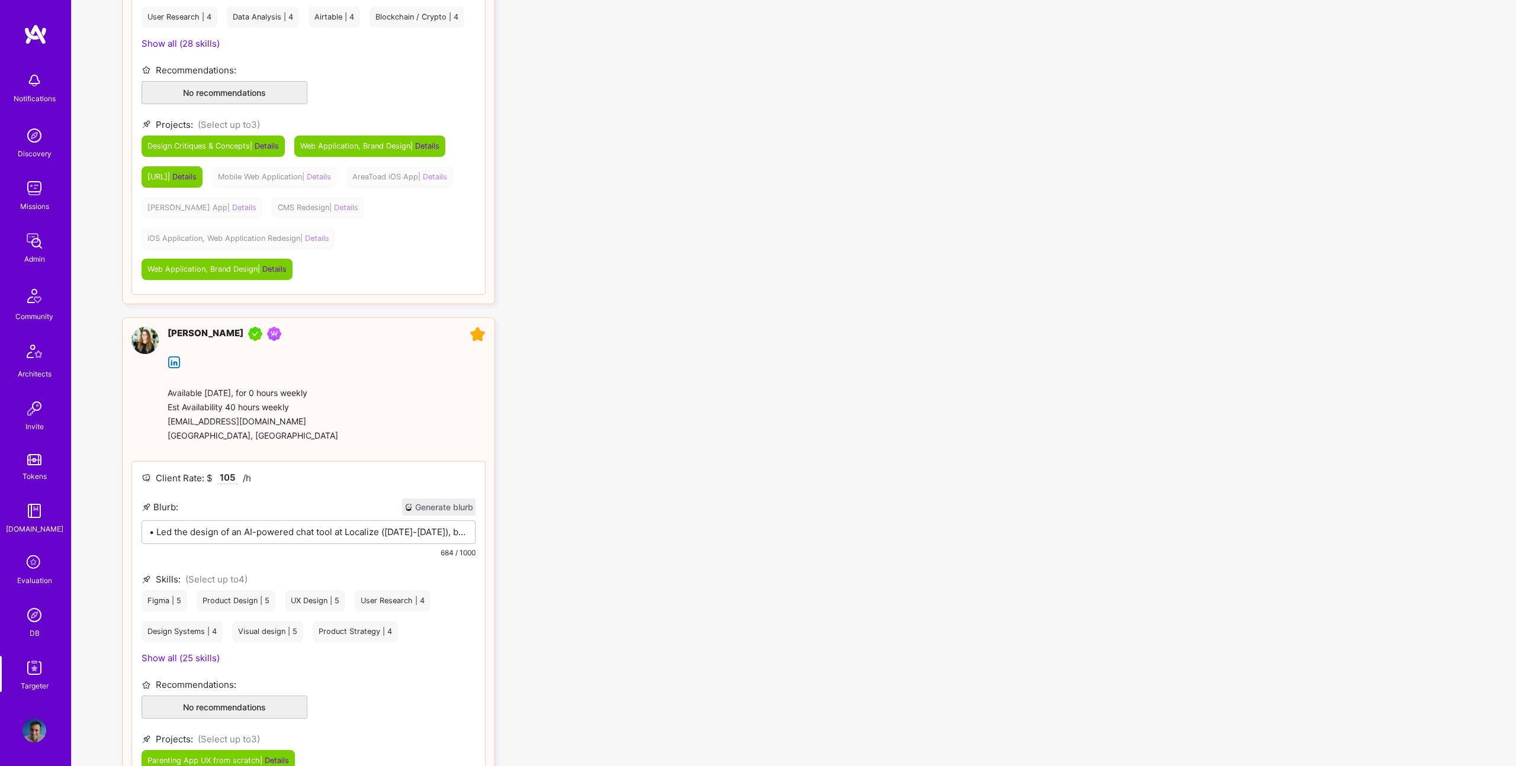
type input "Robynn AI"
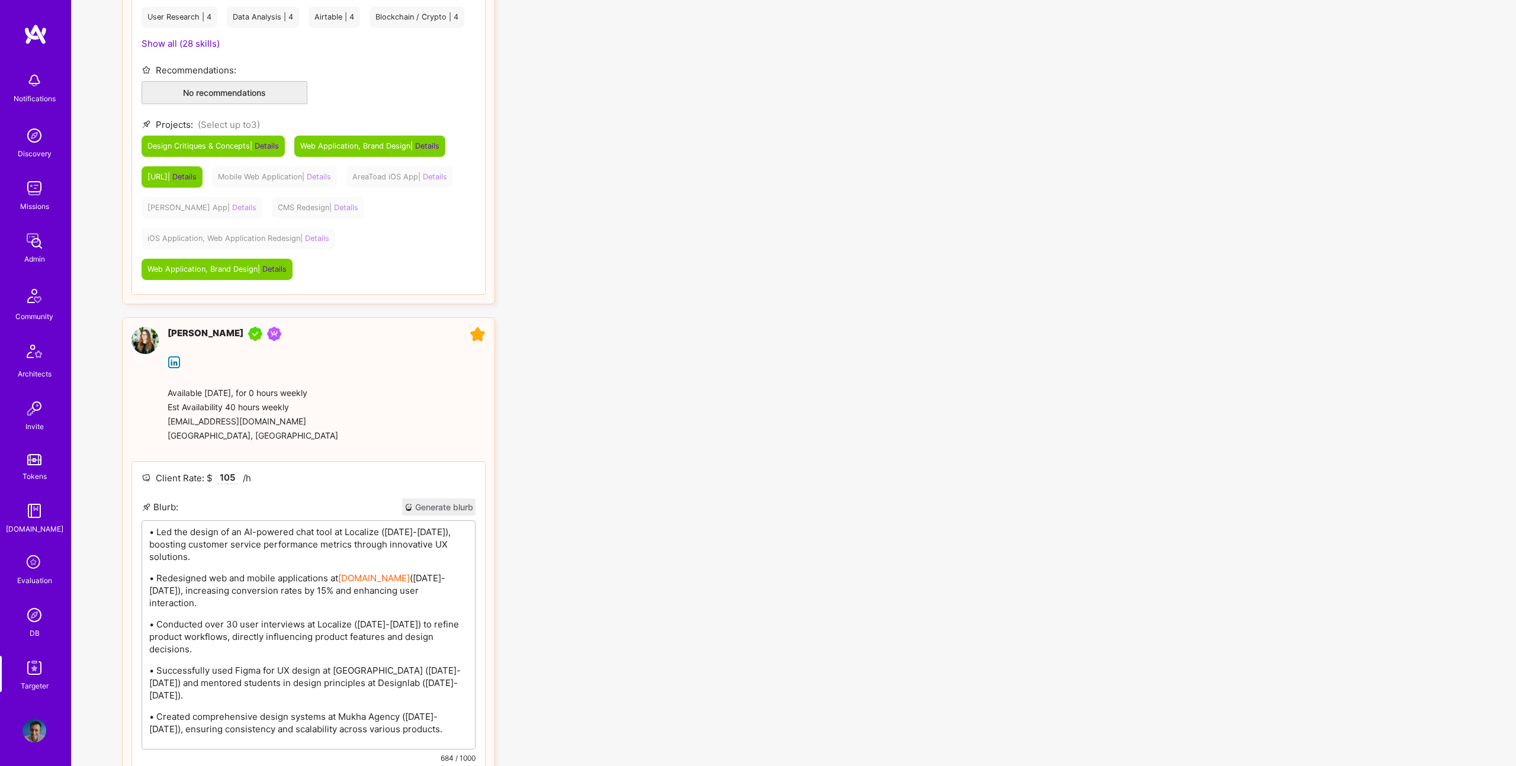
click at [303, 536] on p "• Led the design of an AI-powered chat tool at Localize (2022-2024), boosting c…" at bounding box center [308, 544] width 319 height 37
click at [291, 539] on p "• Led the design of an AI-powered chat tool at Localize (2022-2024), boosting c…" at bounding box center [308, 544] width 319 height 37
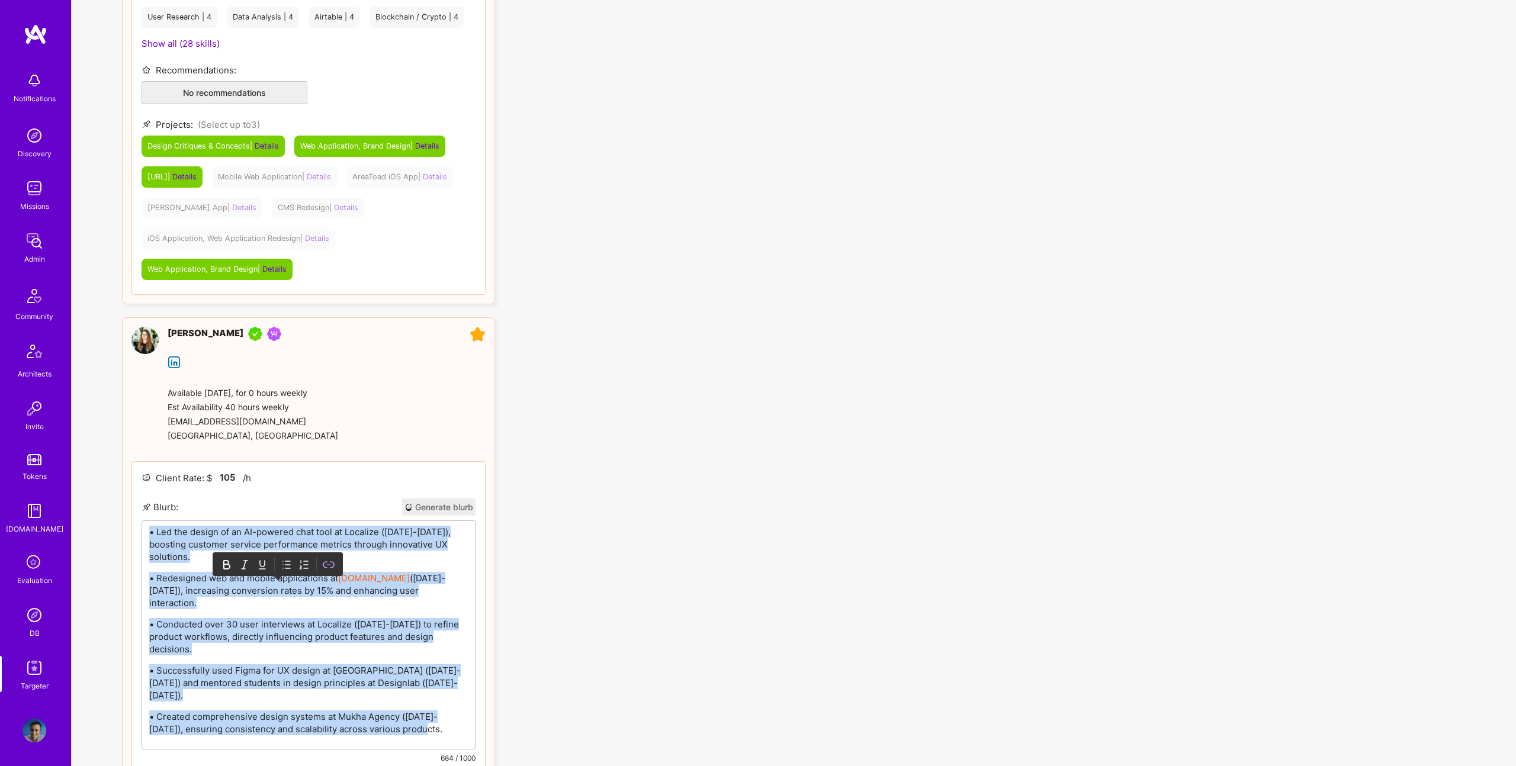
click at [288, 561] on icon at bounding box center [287, 564] width 5 height 7
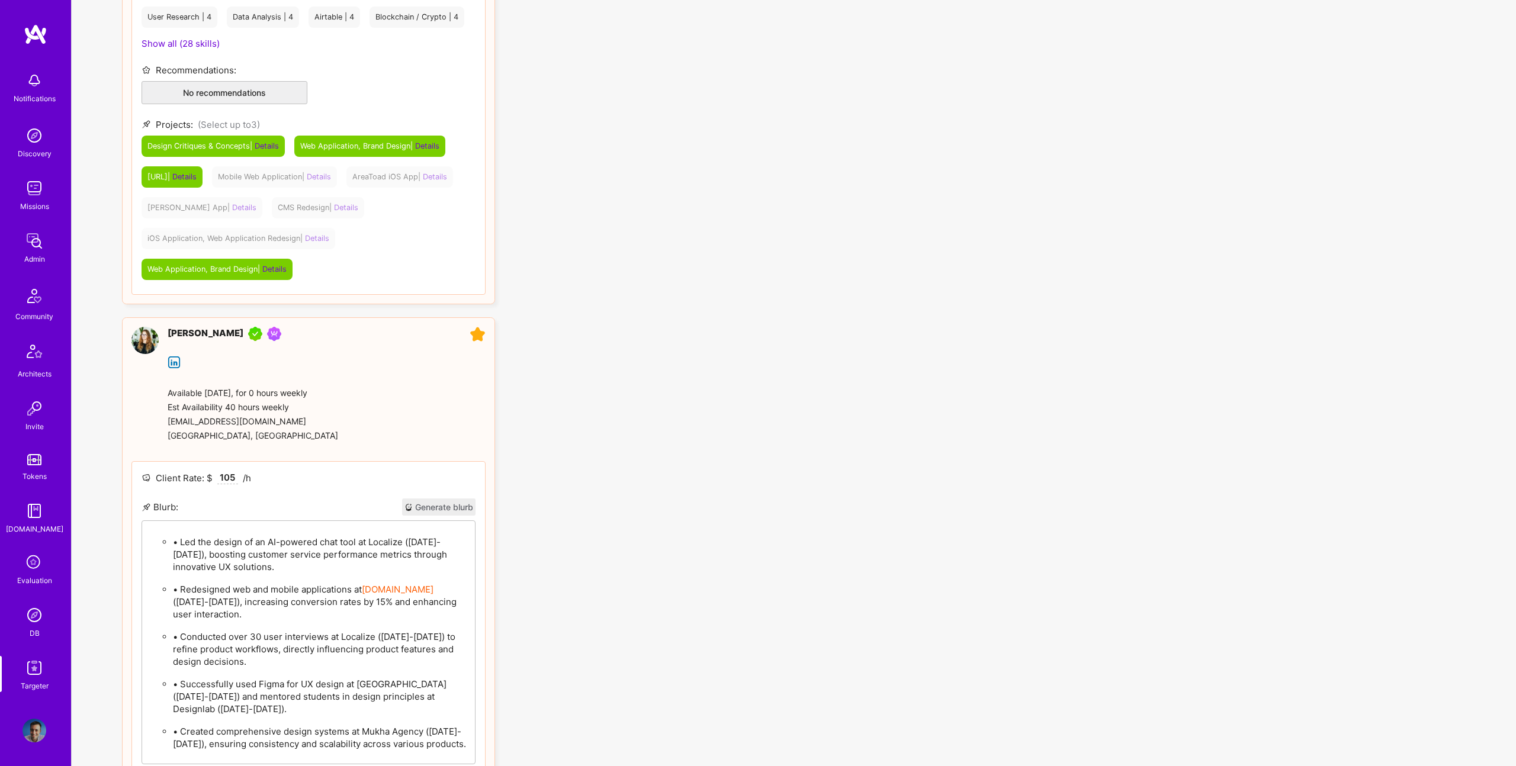
click at [177, 541] on p "• Led the design of an AI-powered chat tool at Localize (2022-2024), boosting c…" at bounding box center [320, 554] width 295 height 37
click at [182, 541] on p "• Led the design of an AI-powered chat tool at Localize (2022-2024), boosting c…" at bounding box center [320, 554] width 295 height 37
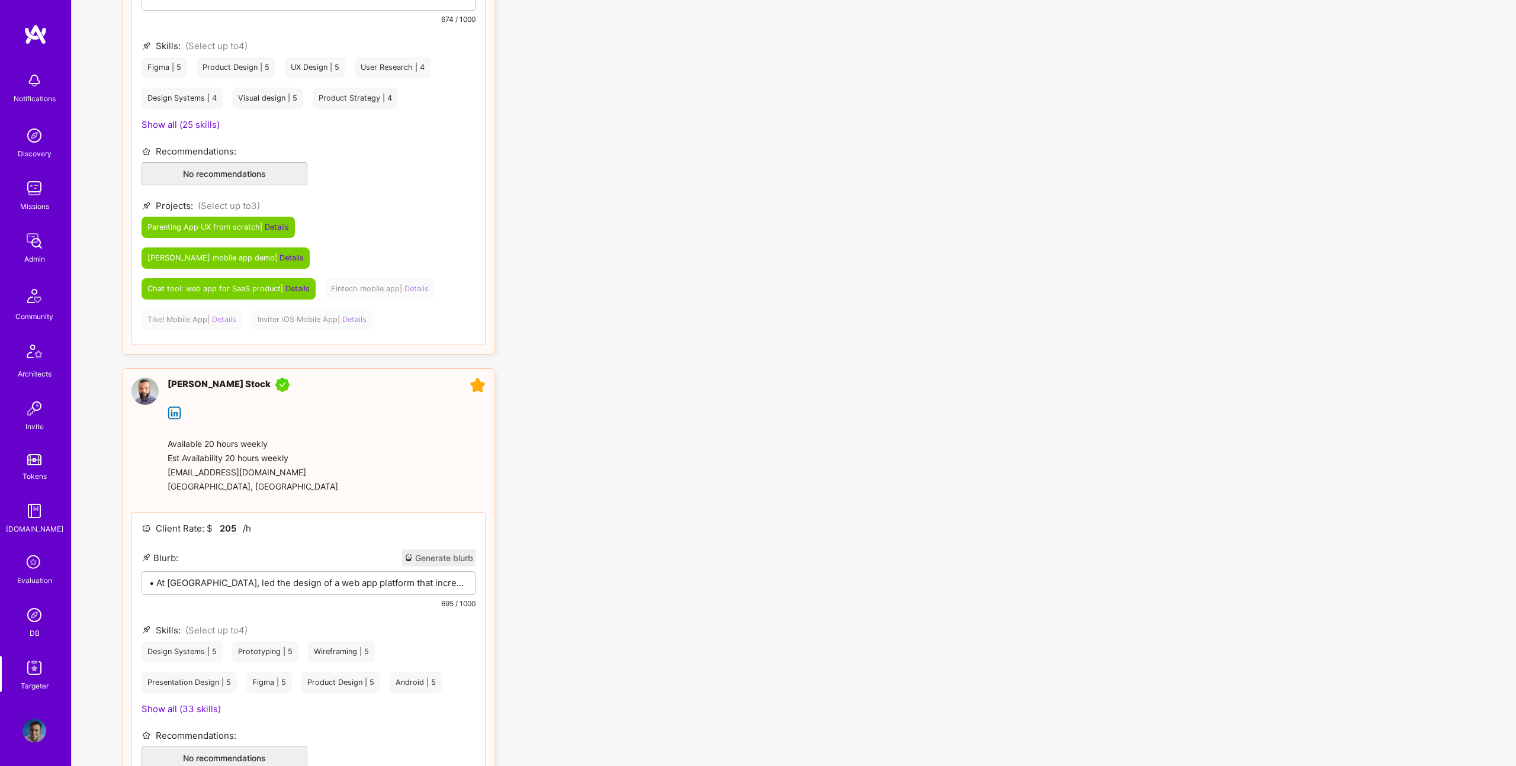
scroll to position [1080, 0]
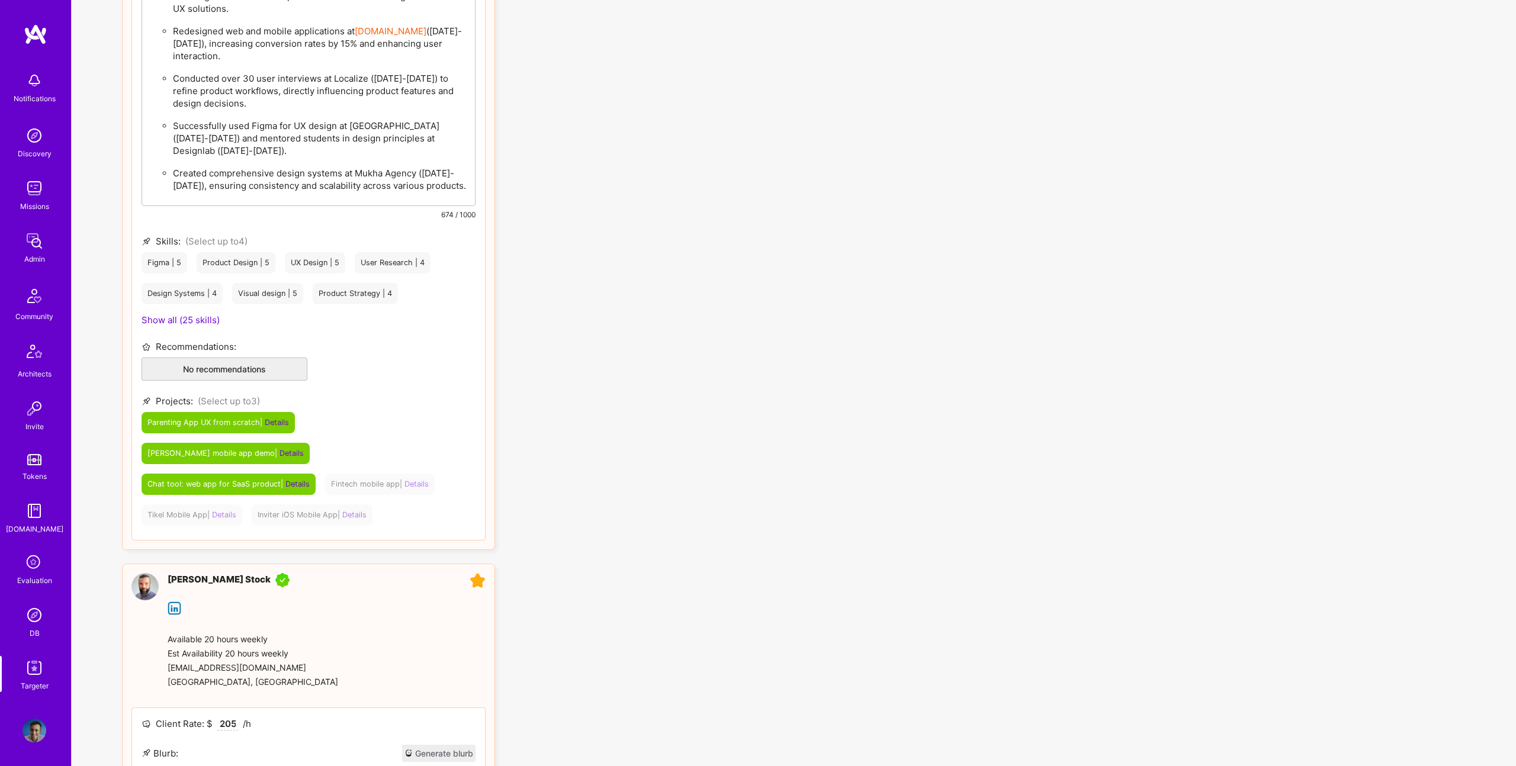
click at [249, 698] on p "• At Toptal, led the design of a web app platform that increased user sales by …" at bounding box center [308, 778] width 319 height 12
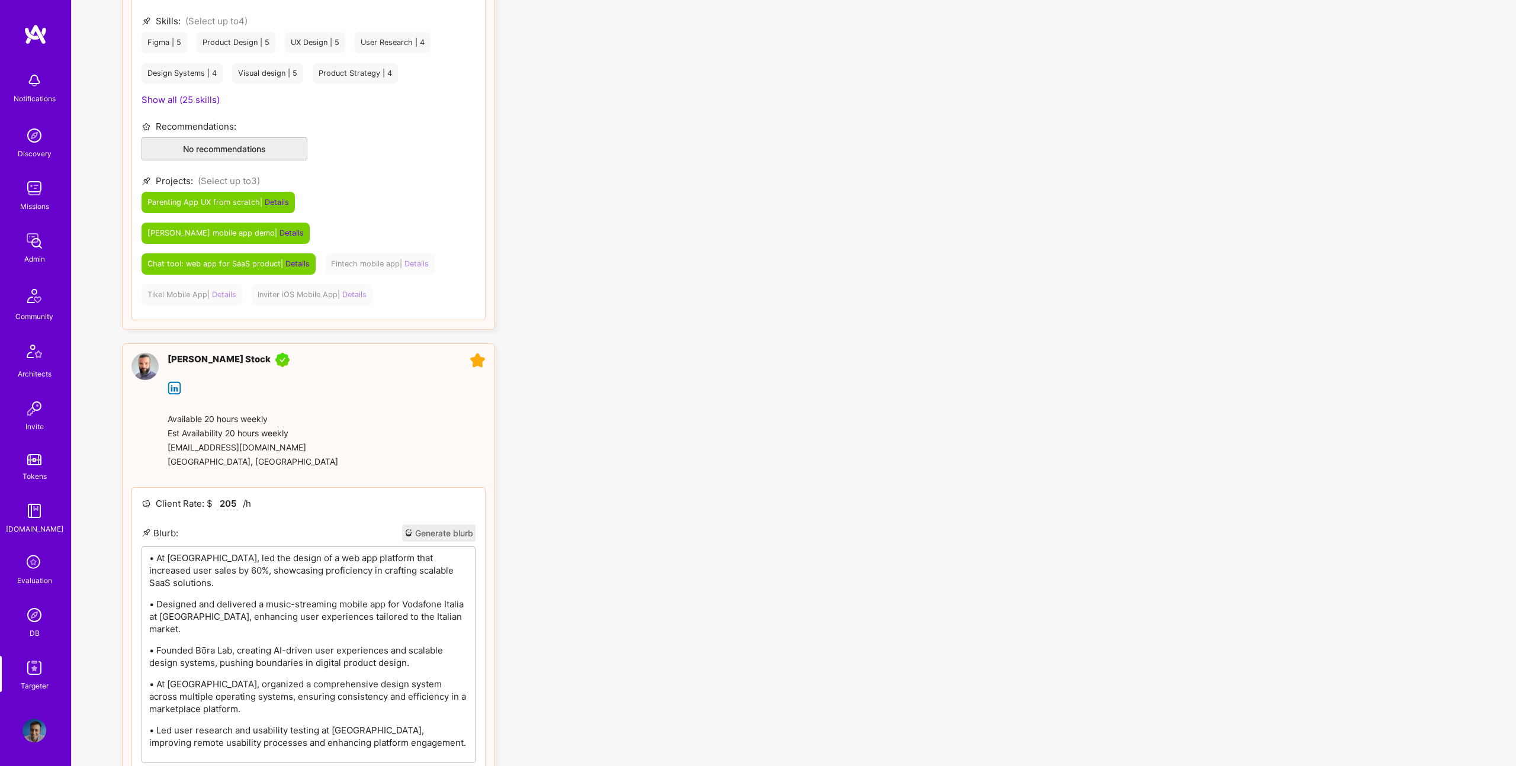
click at [255, 552] on p "• At Toptal, led the design of a web app platform that increased user sales by …" at bounding box center [308, 570] width 319 height 37
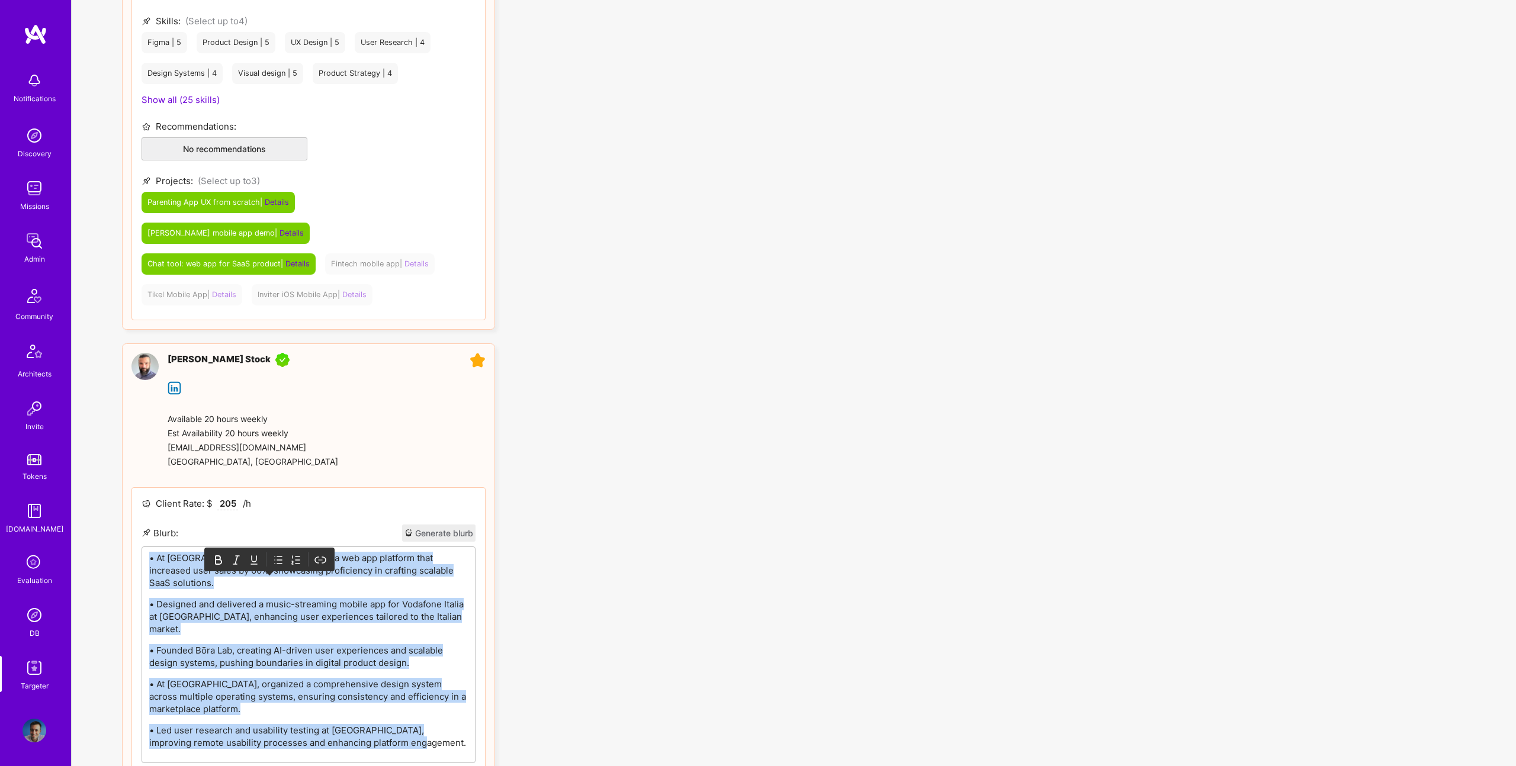
click at [277, 557] on icon at bounding box center [279, 560] width 5 height 7
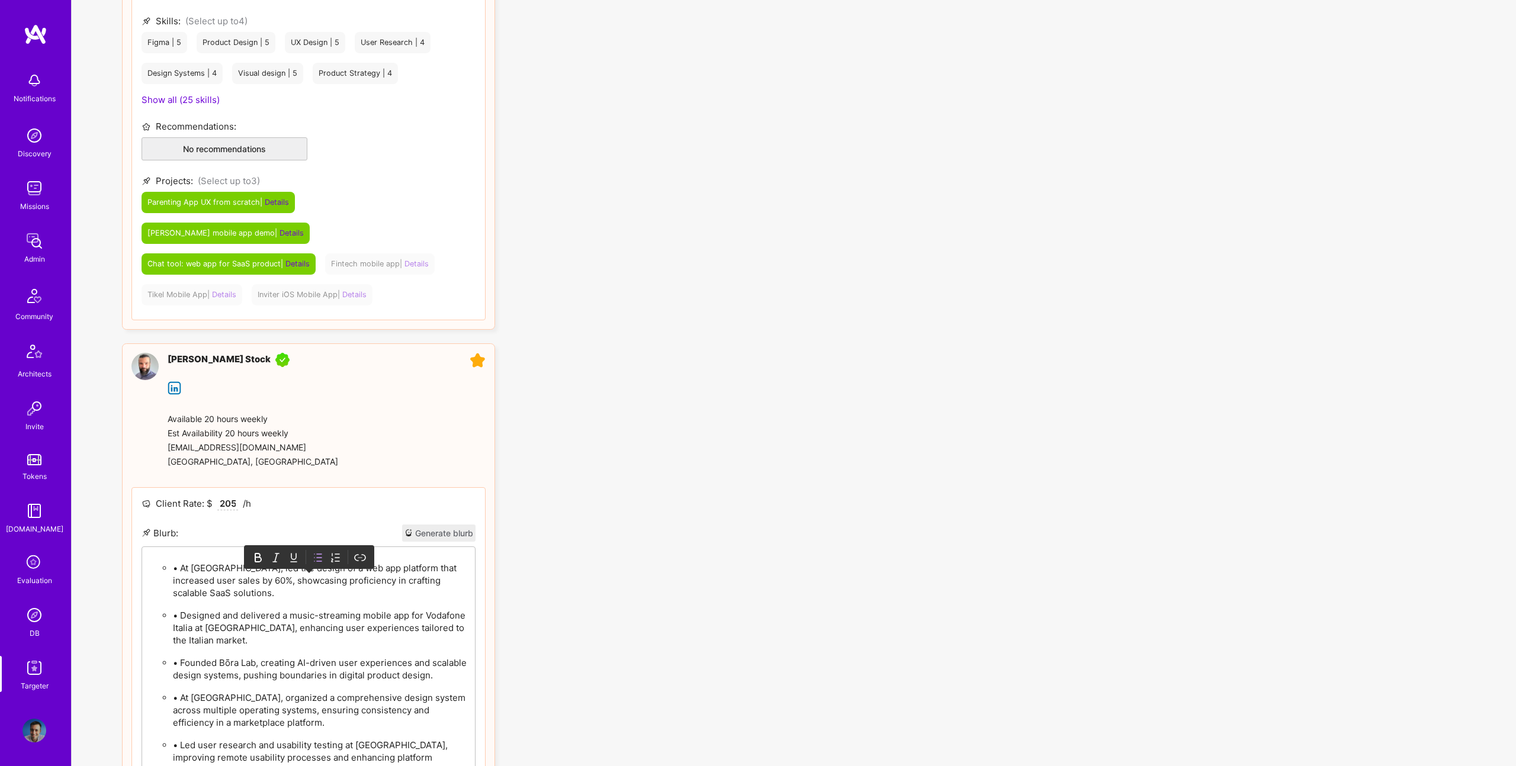
click at [182, 562] on p "• At Toptal, led the design of a web app platform that increased user sales by …" at bounding box center [320, 580] width 295 height 37
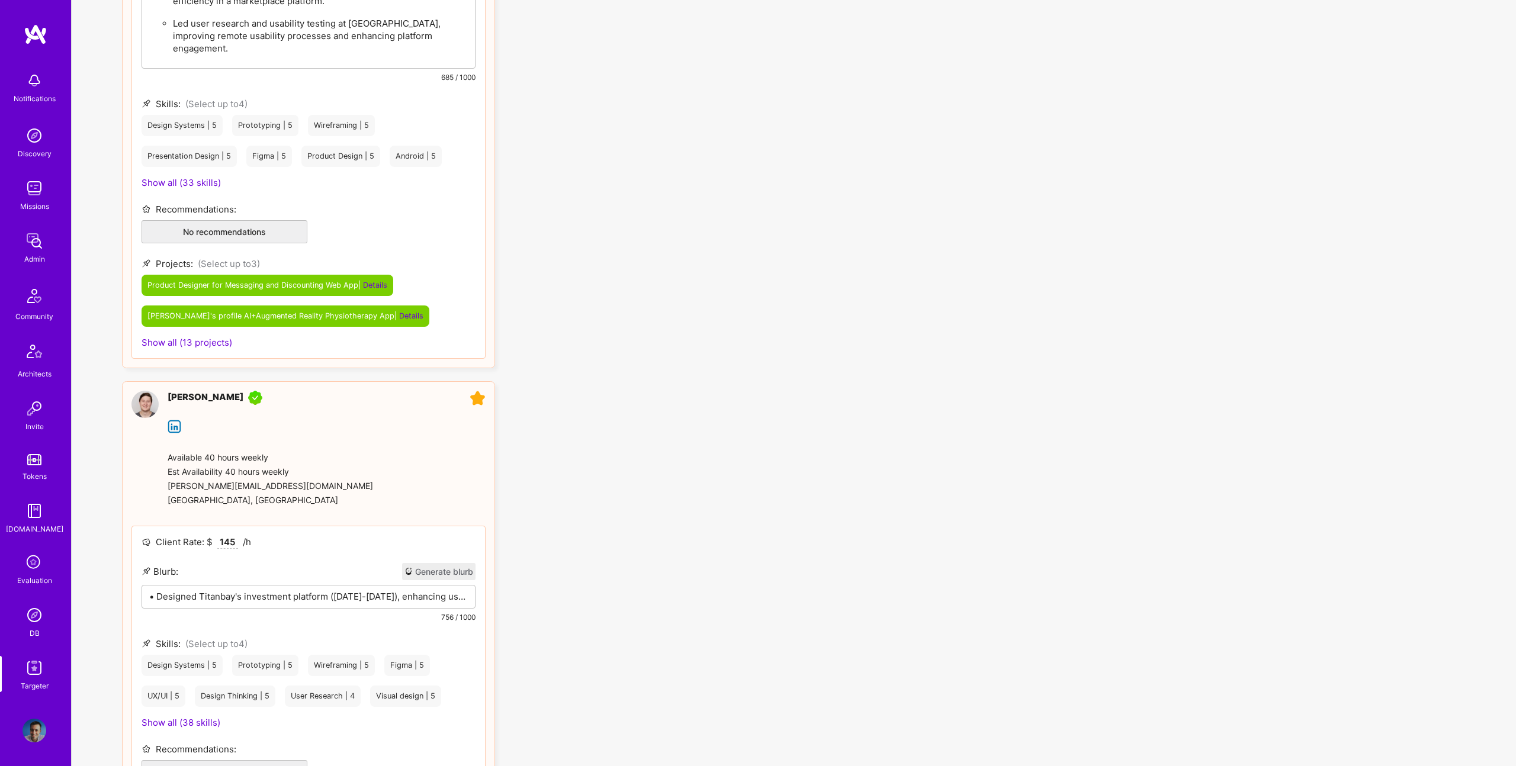
scroll to position [1809, 0]
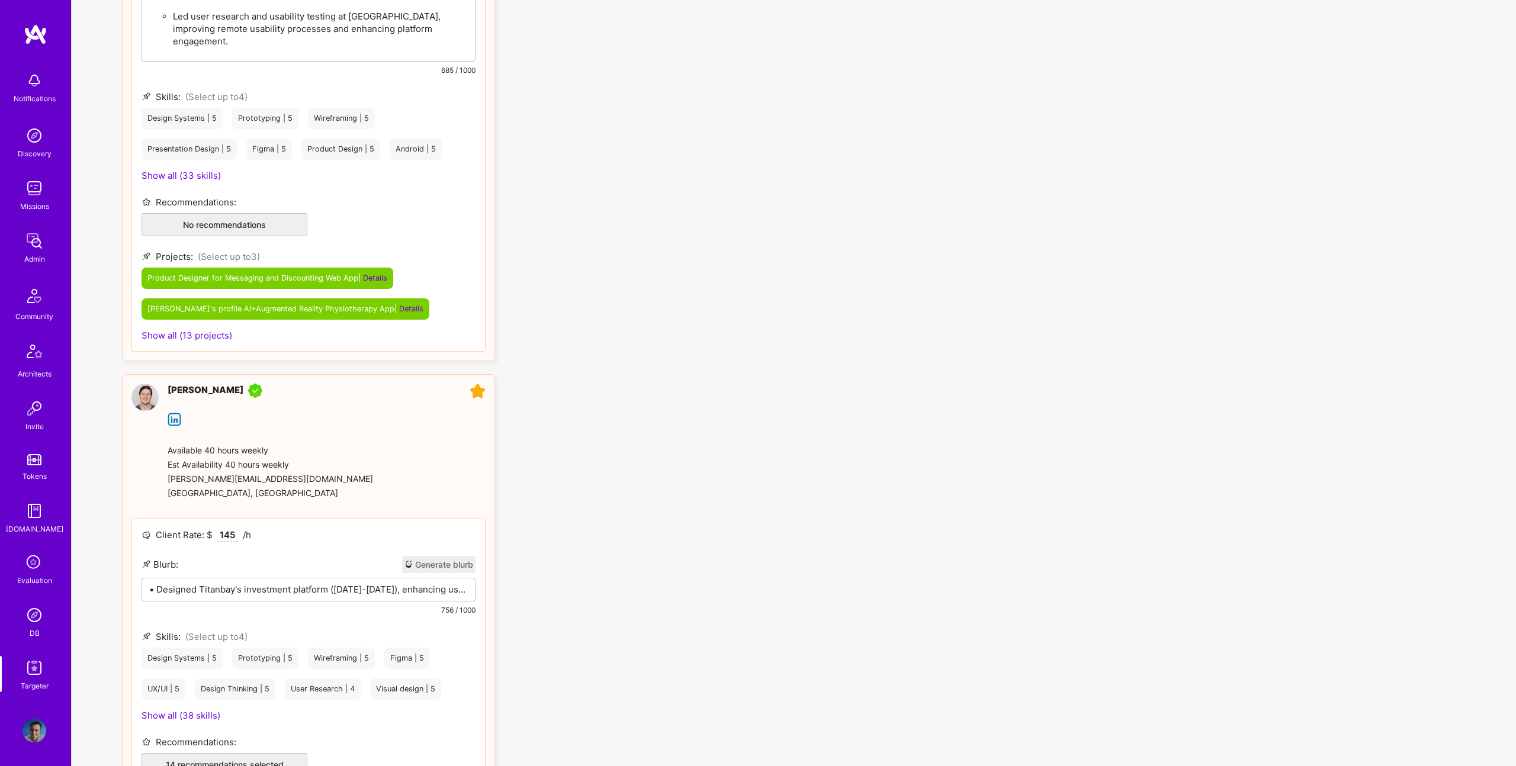
click at [326, 583] on p "• Designed Titanbay's investment platform (2022-2023), enhancing user experienc…" at bounding box center [308, 589] width 319 height 12
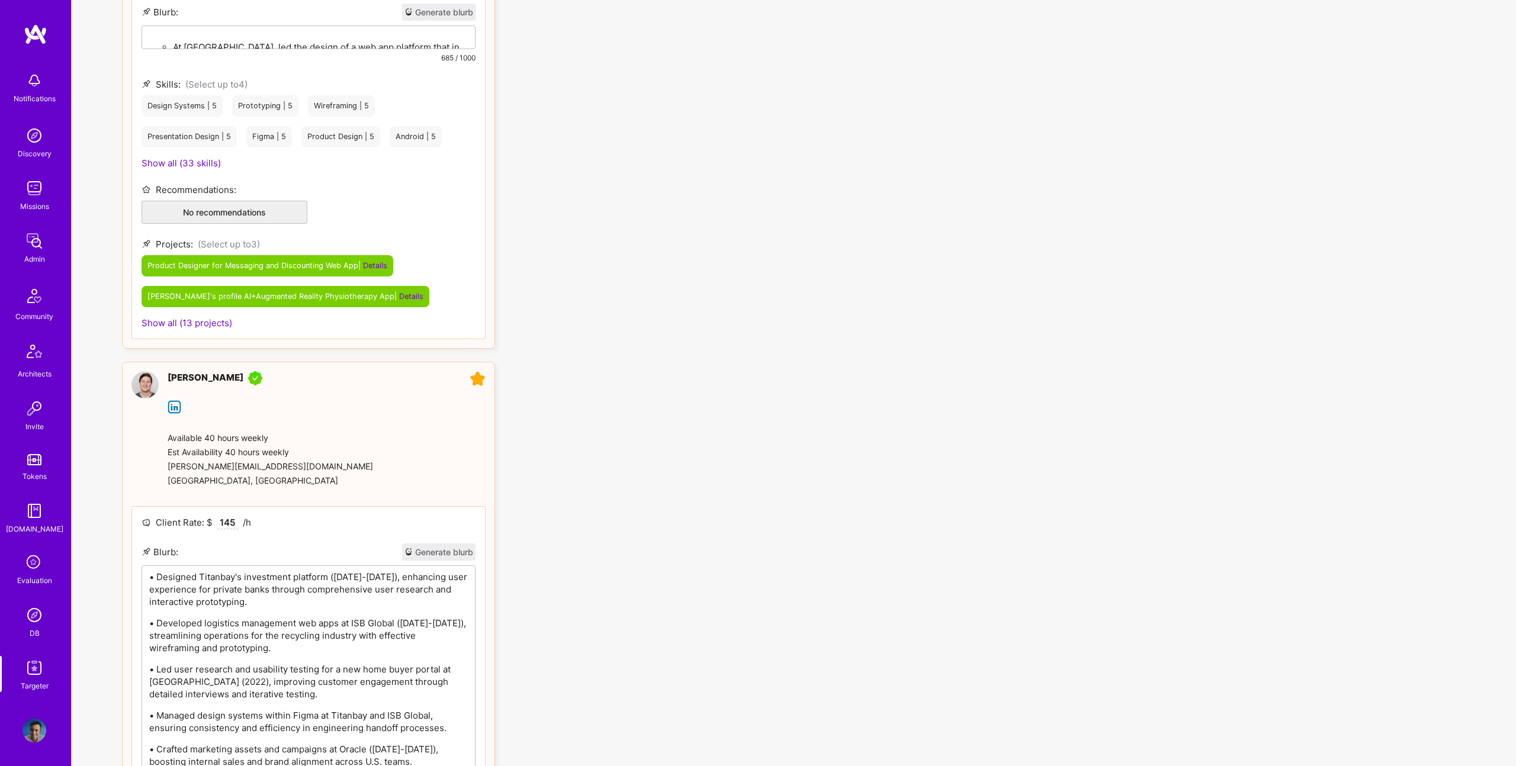
click at [294, 571] on p "• Designed Titanbay's investment platform (2022-2023), enhancing user experienc…" at bounding box center [308, 589] width 319 height 37
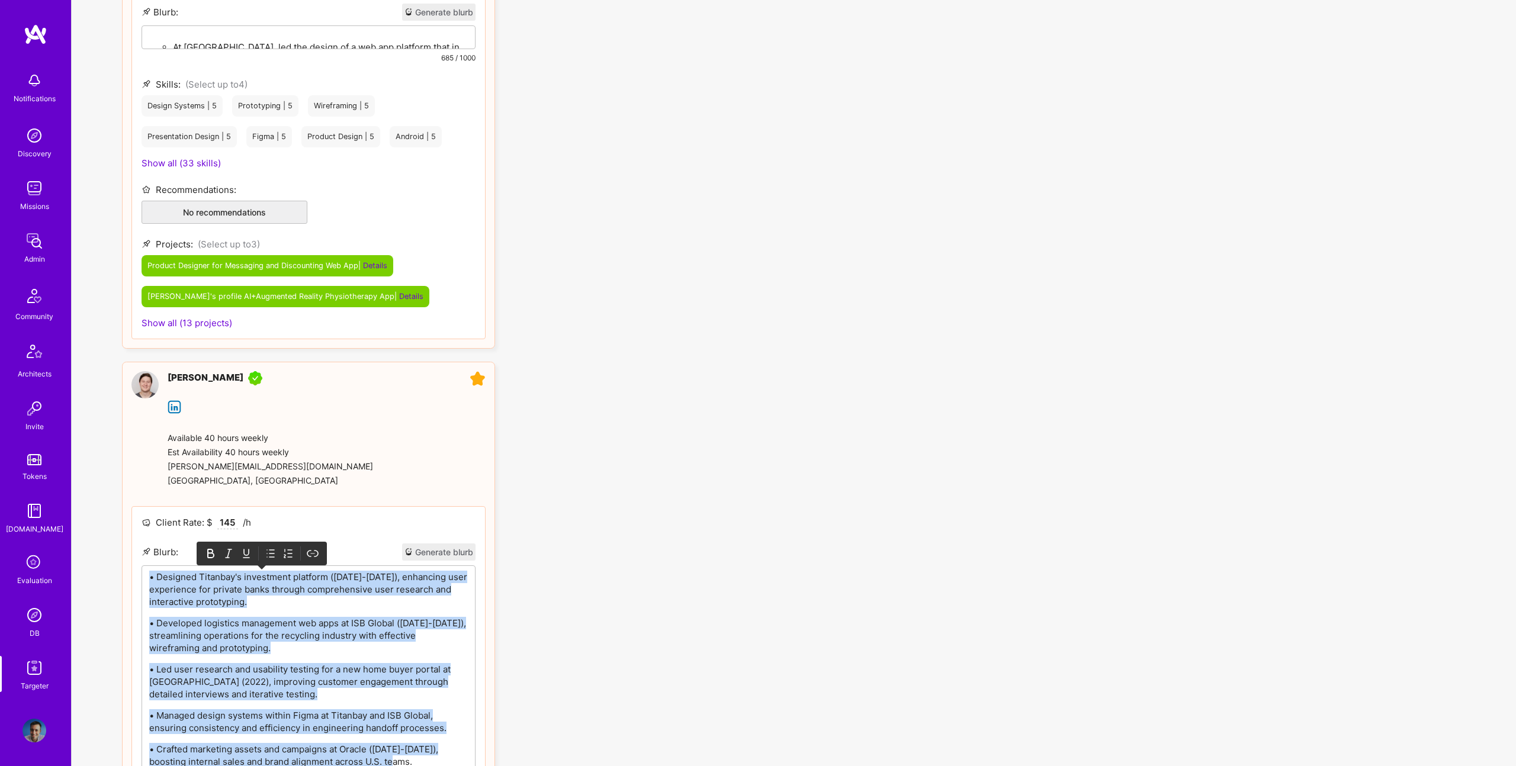
click at [272, 550] on icon at bounding box center [271, 553] width 5 height 7
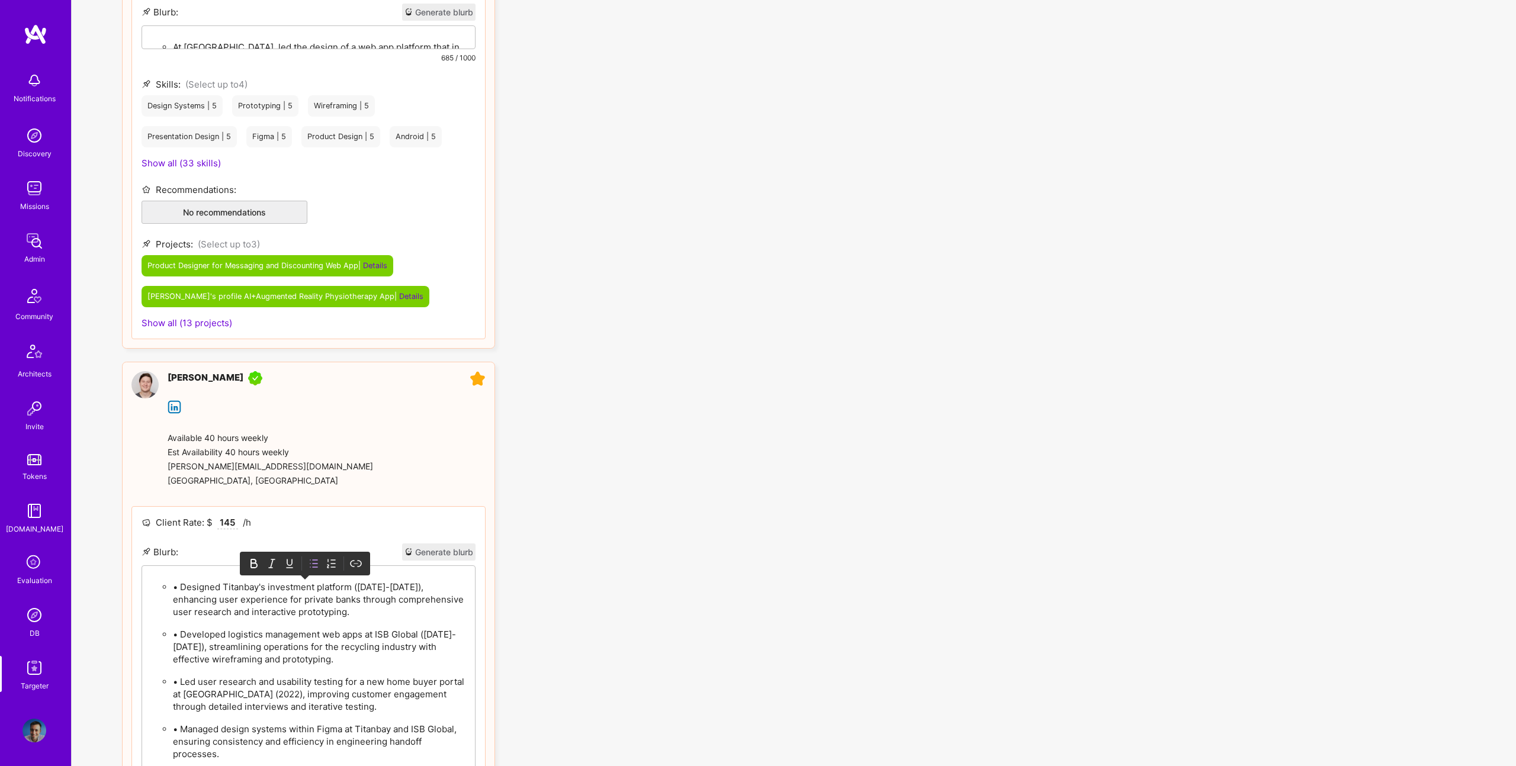
click at [176, 581] on p "• Designed Titanbay's investment platform (2022-2023), enhancing user experienc…" at bounding box center [320, 599] width 295 height 37
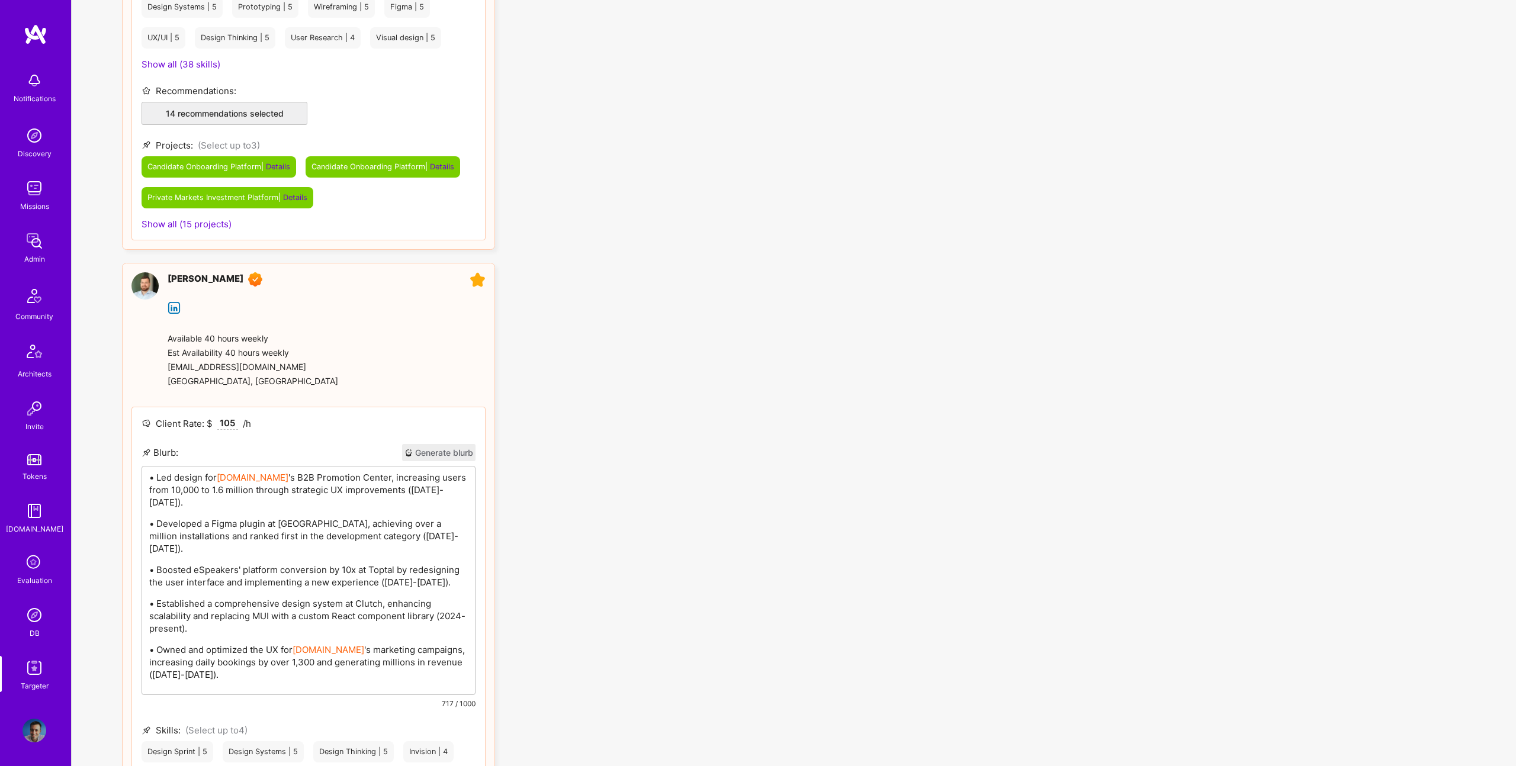
click at [323, 471] on p "• Led design for Booking.com 's B2B Promotion Center, increasing users from 10,…" at bounding box center [308, 489] width 319 height 37
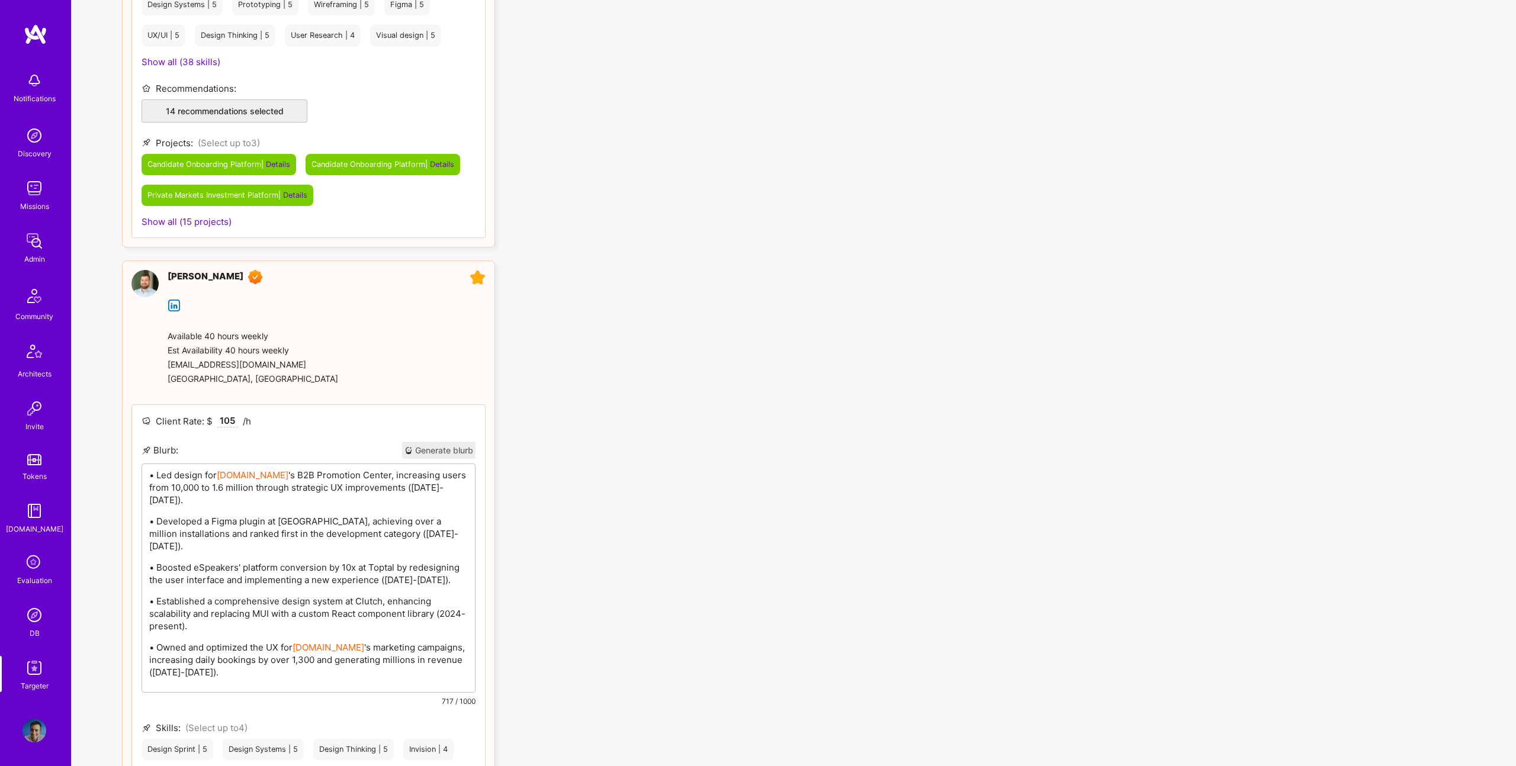
click at [343, 466] on div "• Led design for Booking.com 's B2B Promotion Center, increasing users from 10,…" at bounding box center [308, 578] width 333 height 228
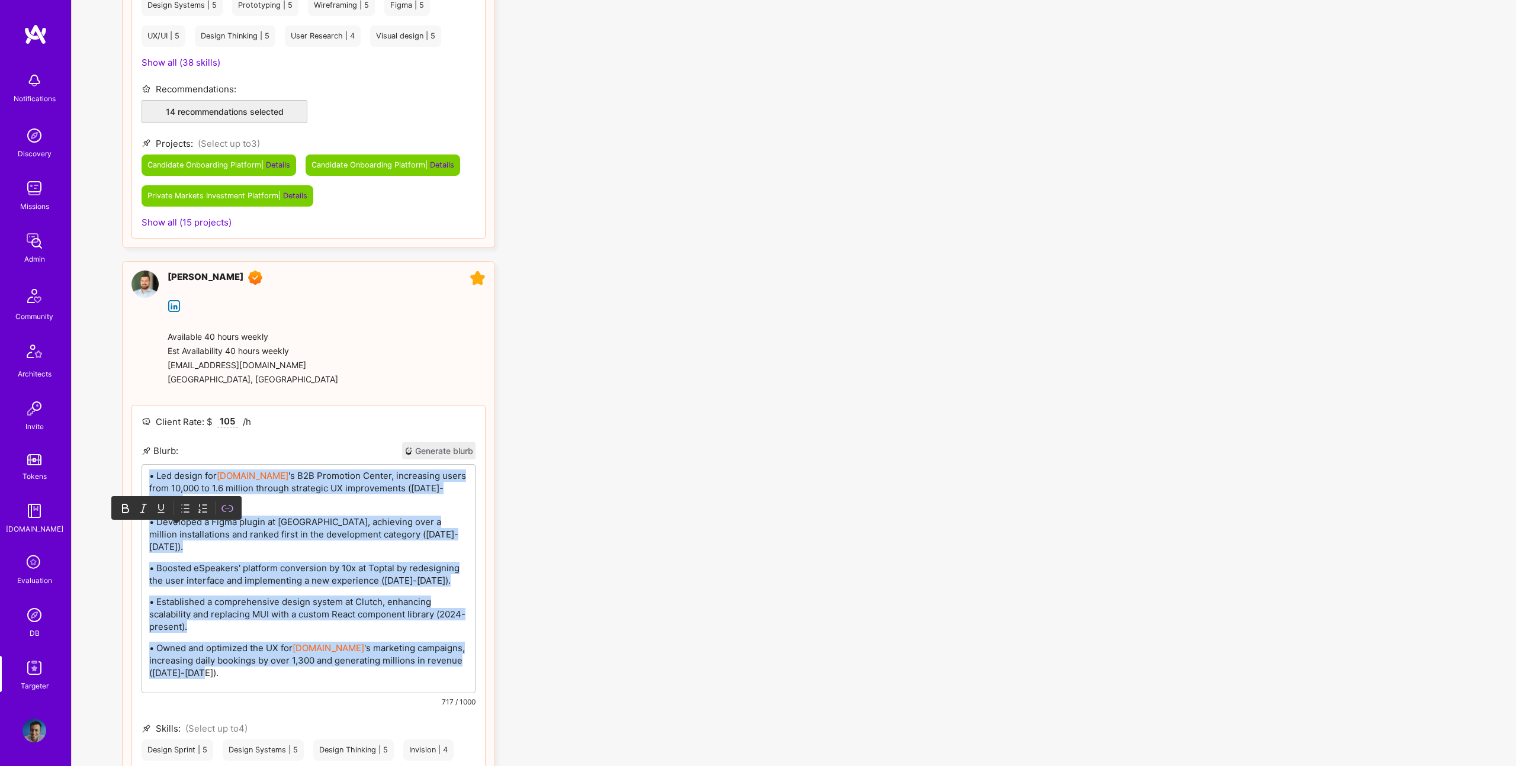
scroll to position [2244, 0]
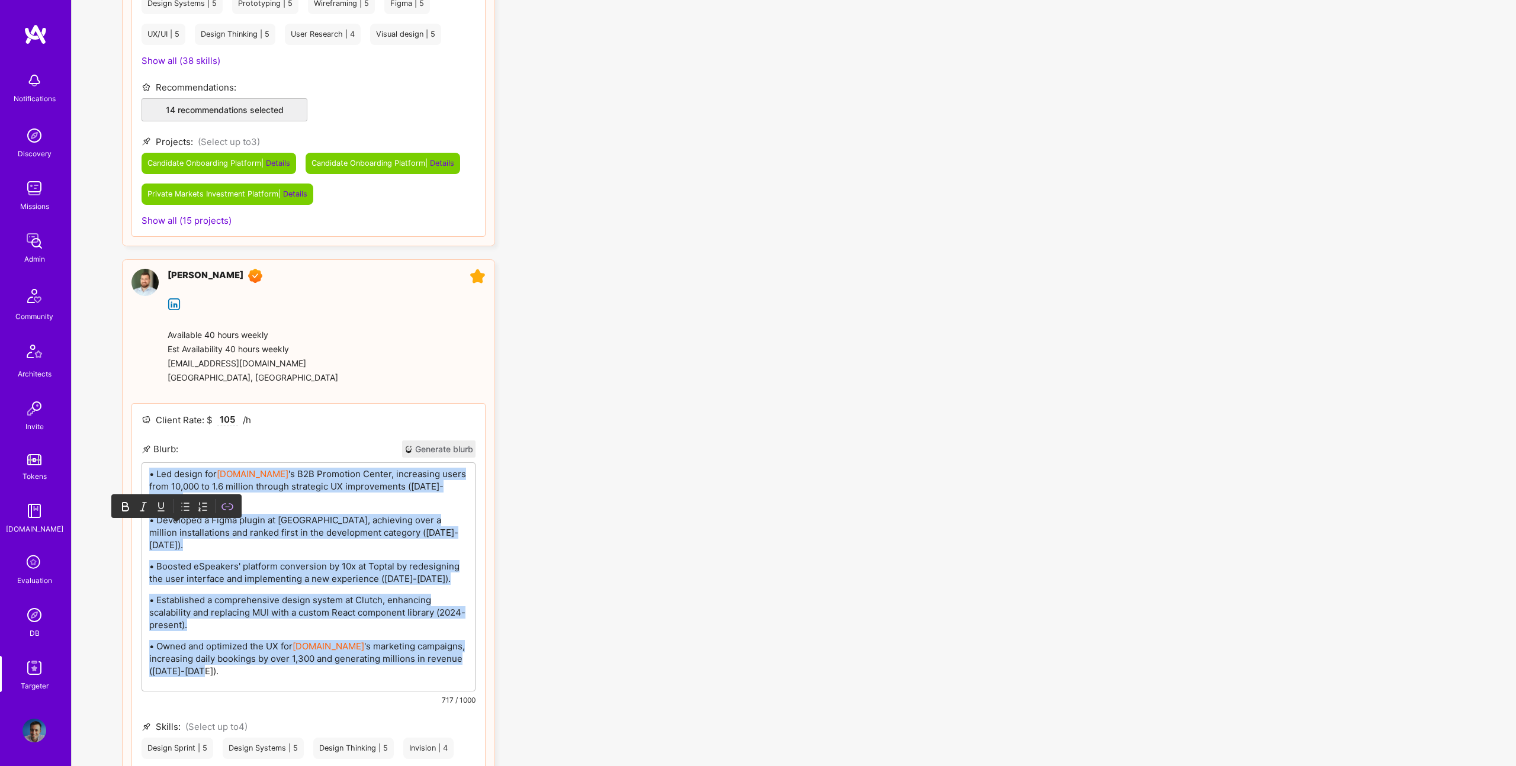
click at [181, 501] on icon at bounding box center [185, 507] width 12 height 12
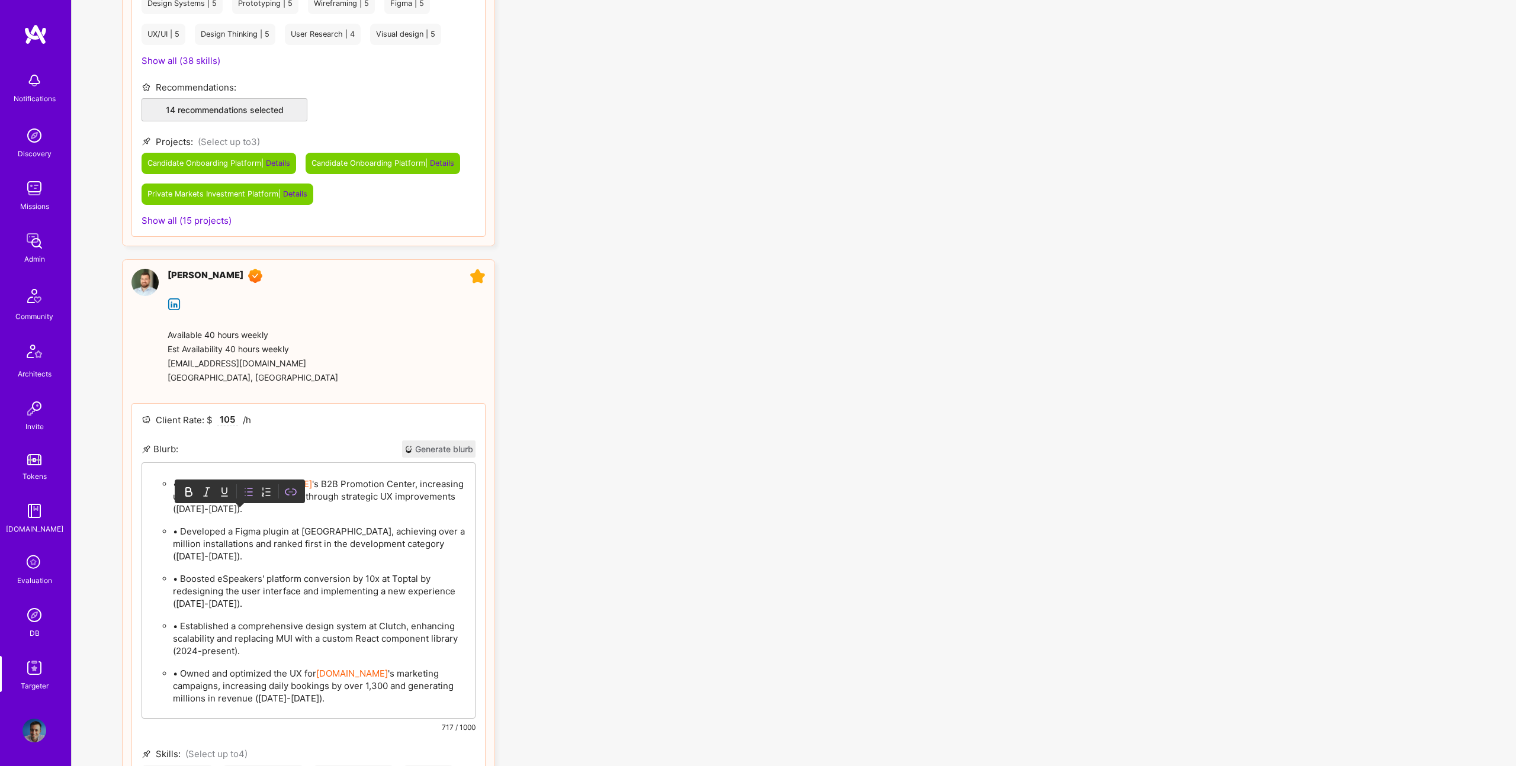
scroll to position [2247, 0]
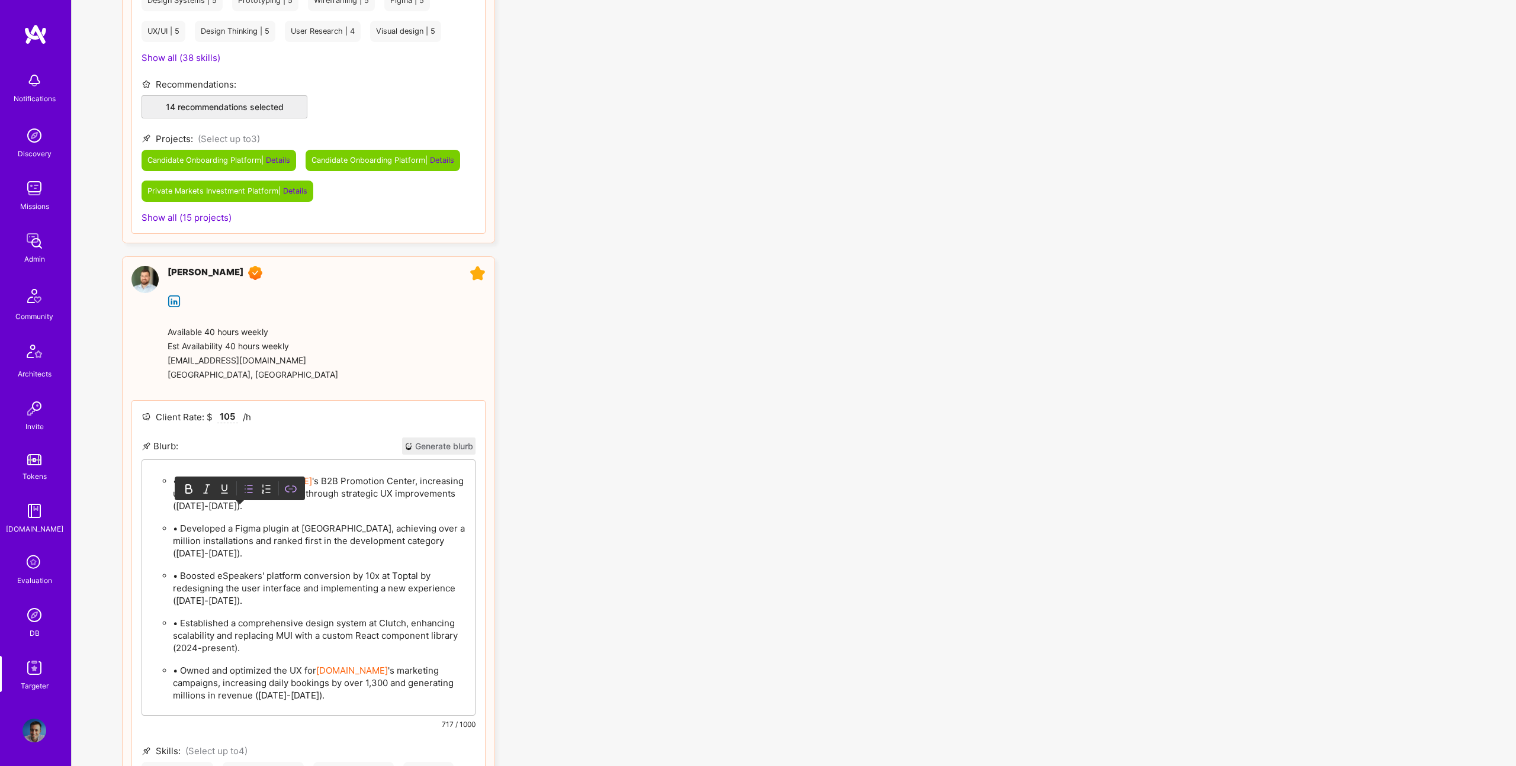
click at [178, 475] on p "• Led design for Booking.com 's B2B Promotion Center, increasing users from 10,…" at bounding box center [320, 493] width 295 height 37
click at [180, 475] on p "• Led design for Booking.com 's B2B Promotion Center, increasing users from 10,…" at bounding box center [320, 493] width 295 height 37
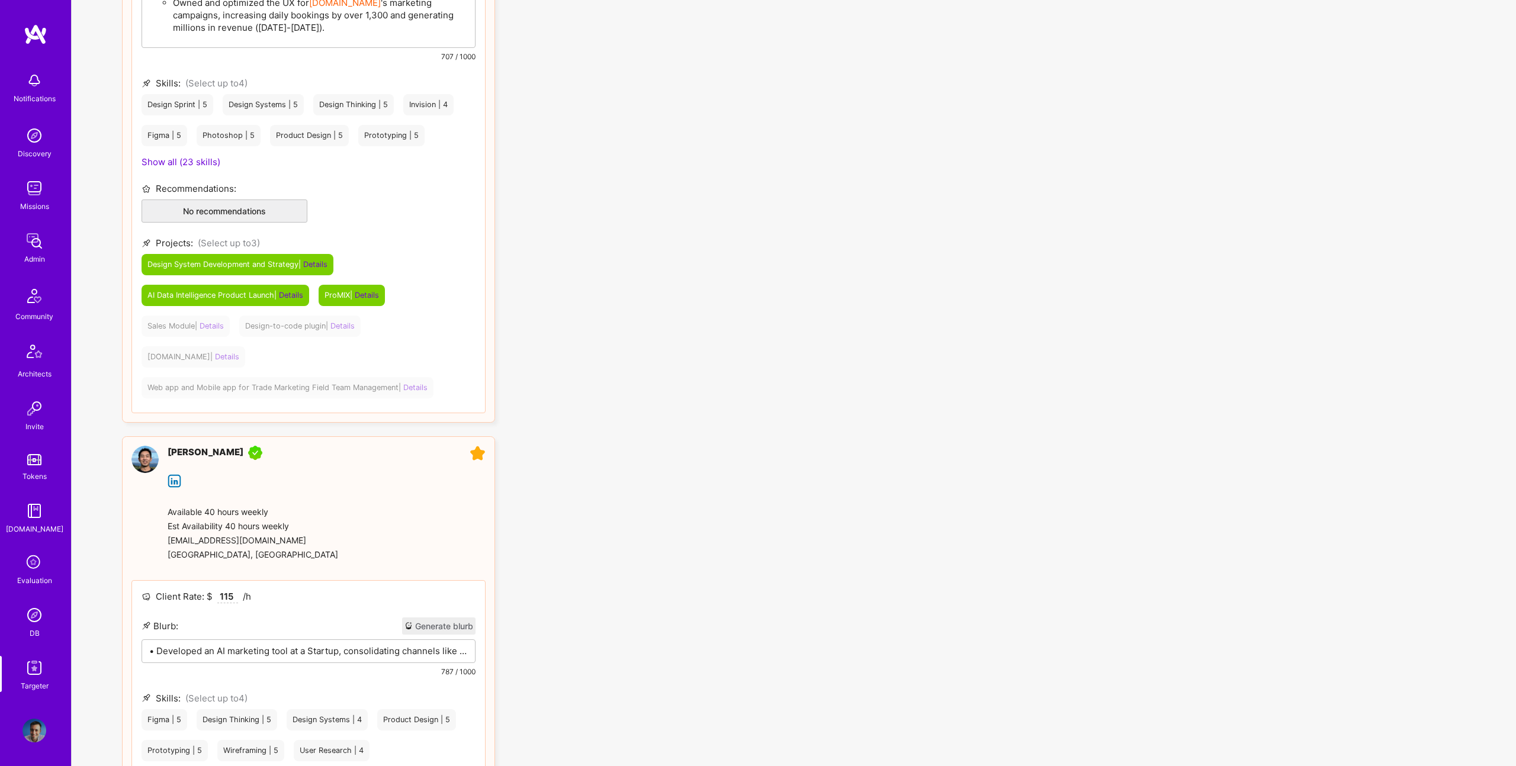
scroll to position [2682, 0]
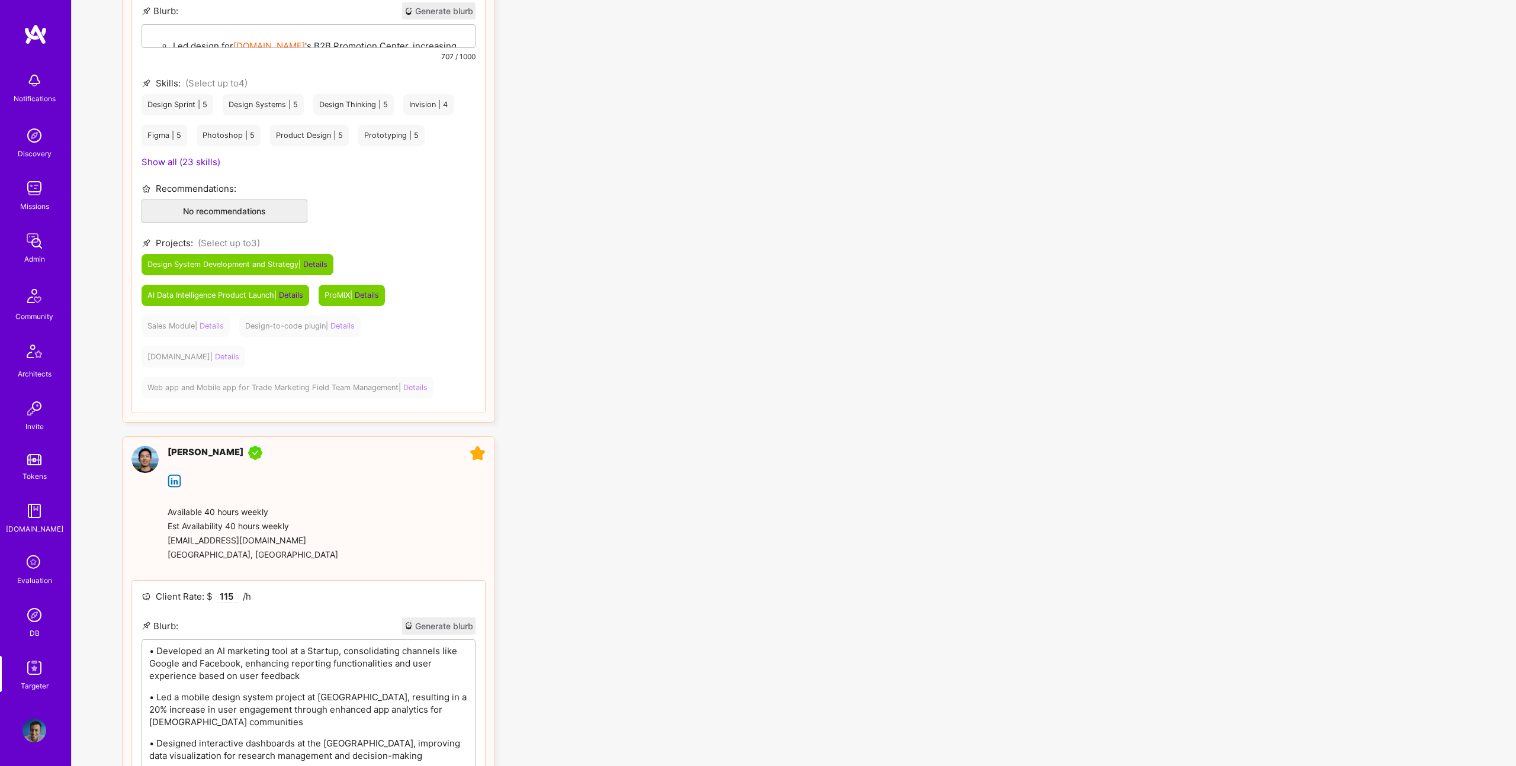
click at [291, 645] on p "• Developed an AI marketing tool at a Startup, consolidating channels like Goog…" at bounding box center [308, 663] width 319 height 37
click at [174, 622] on icon at bounding box center [177, 628] width 12 height 12
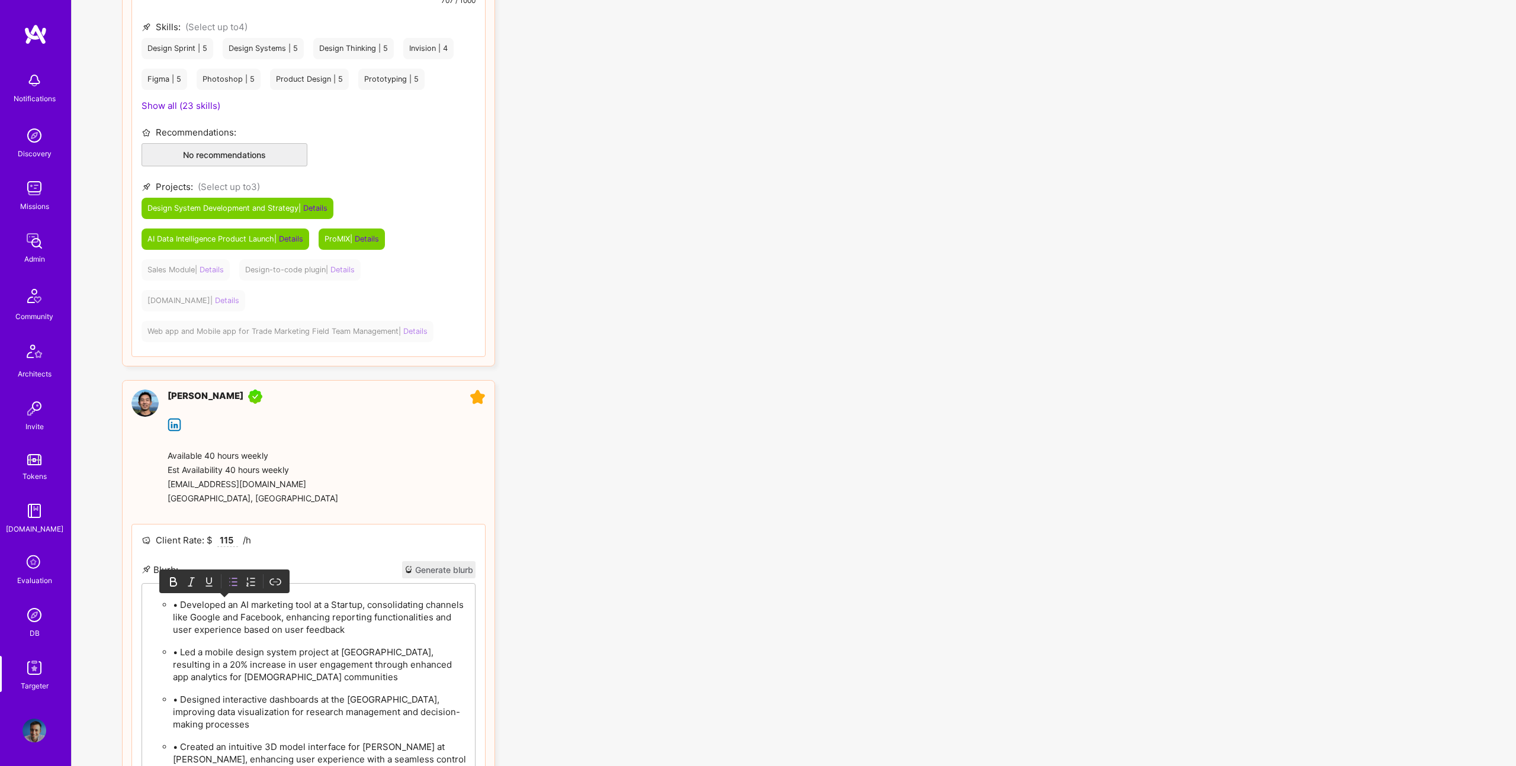
click at [176, 599] on p "• Developed an AI marketing tool at a Startup, consolidating channels like Goog…" at bounding box center [320, 617] width 295 height 37
click at [182, 599] on p "• Developed an AI marketing tool at a Startup, consolidating channels like Goog…" at bounding box center [320, 617] width 295 height 37
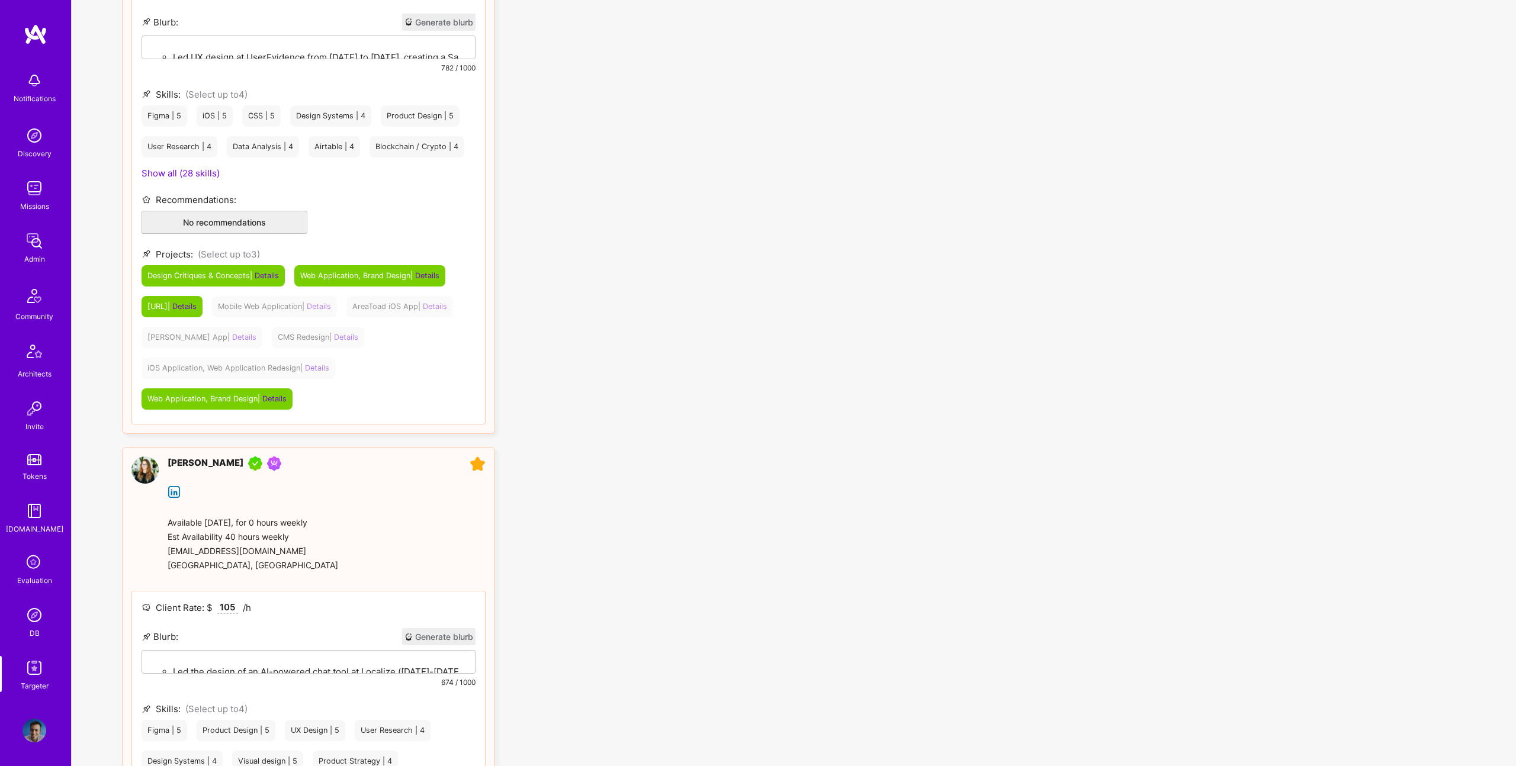
scroll to position [0, 0]
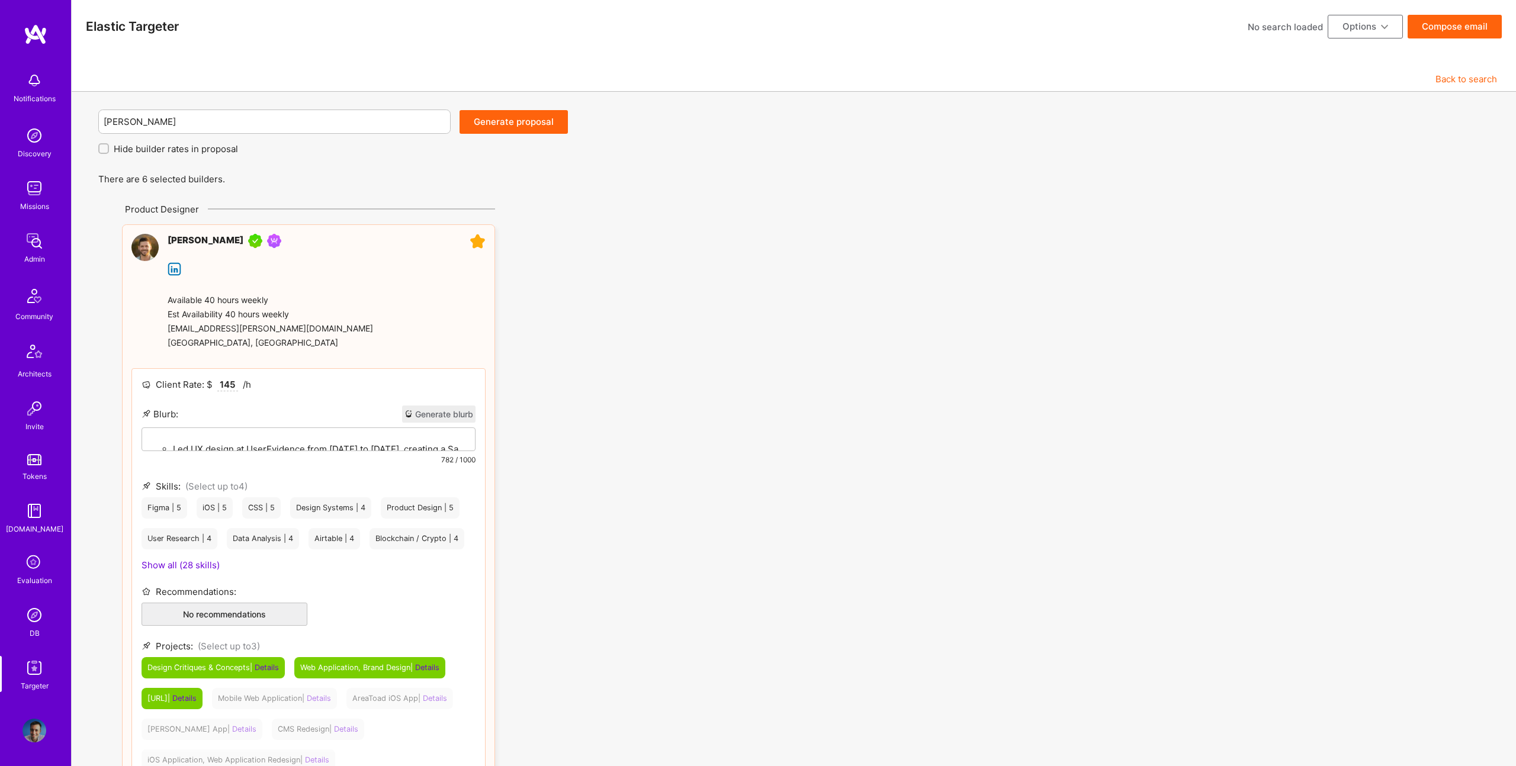
click at [524, 124] on button "Generate proposal" at bounding box center [514, 122] width 108 height 24
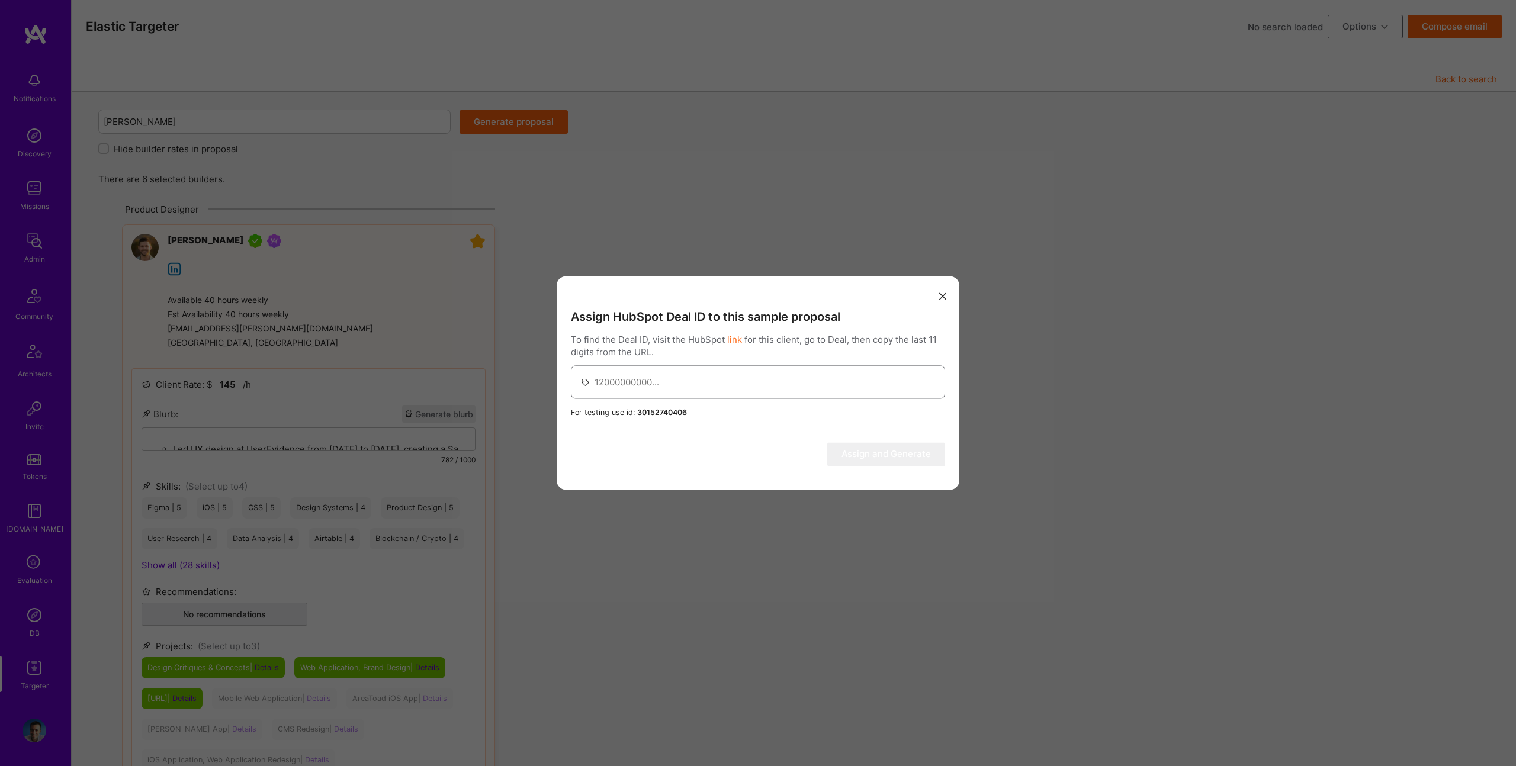
click at [765, 380] on input "modal" at bounding box center [765, 382] width 341 height 30
paste input "42984296884"
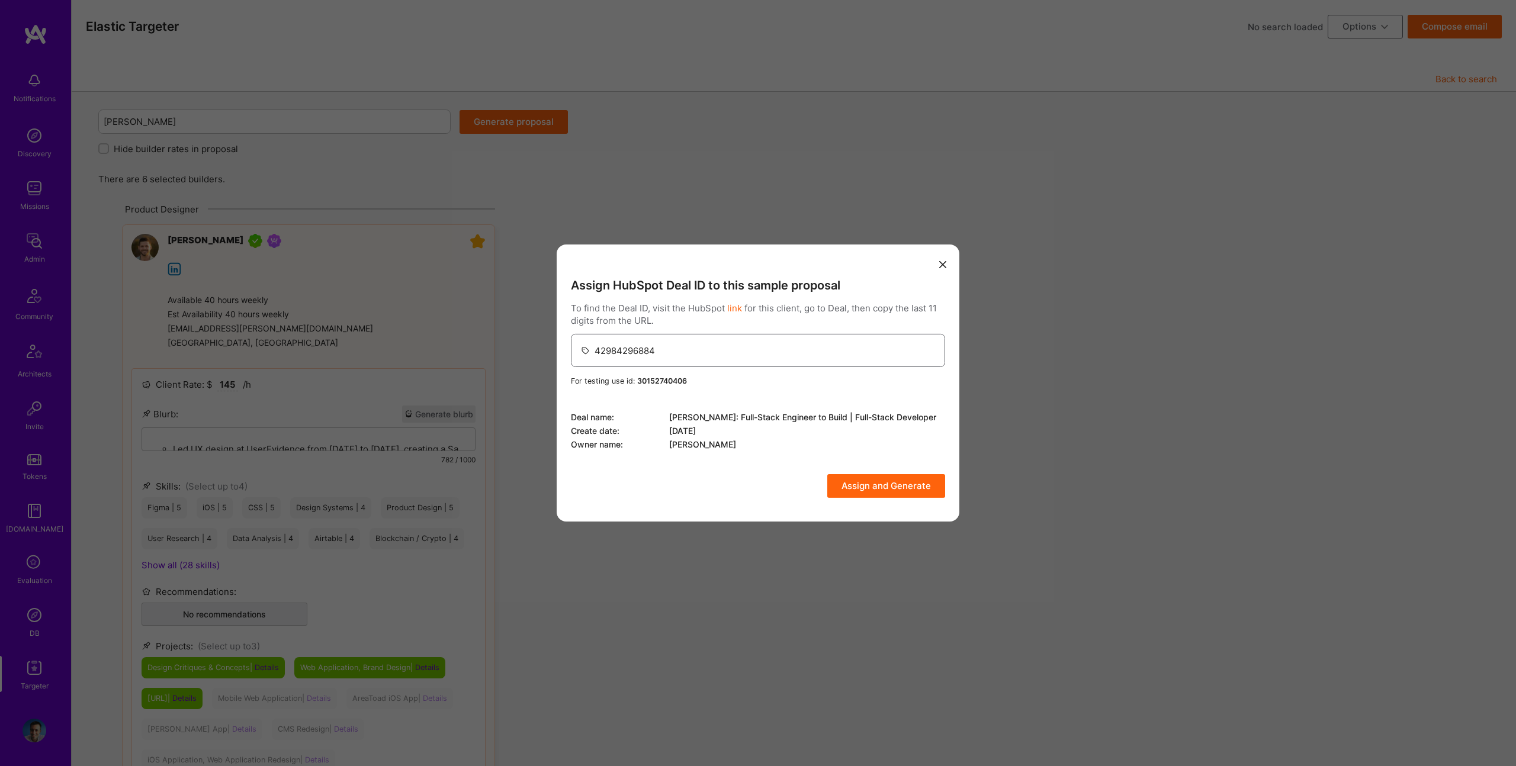
type input "42984296884"
click at [942, 266] on icon "modal" at bounding box center [942, 264] width 7 height 7
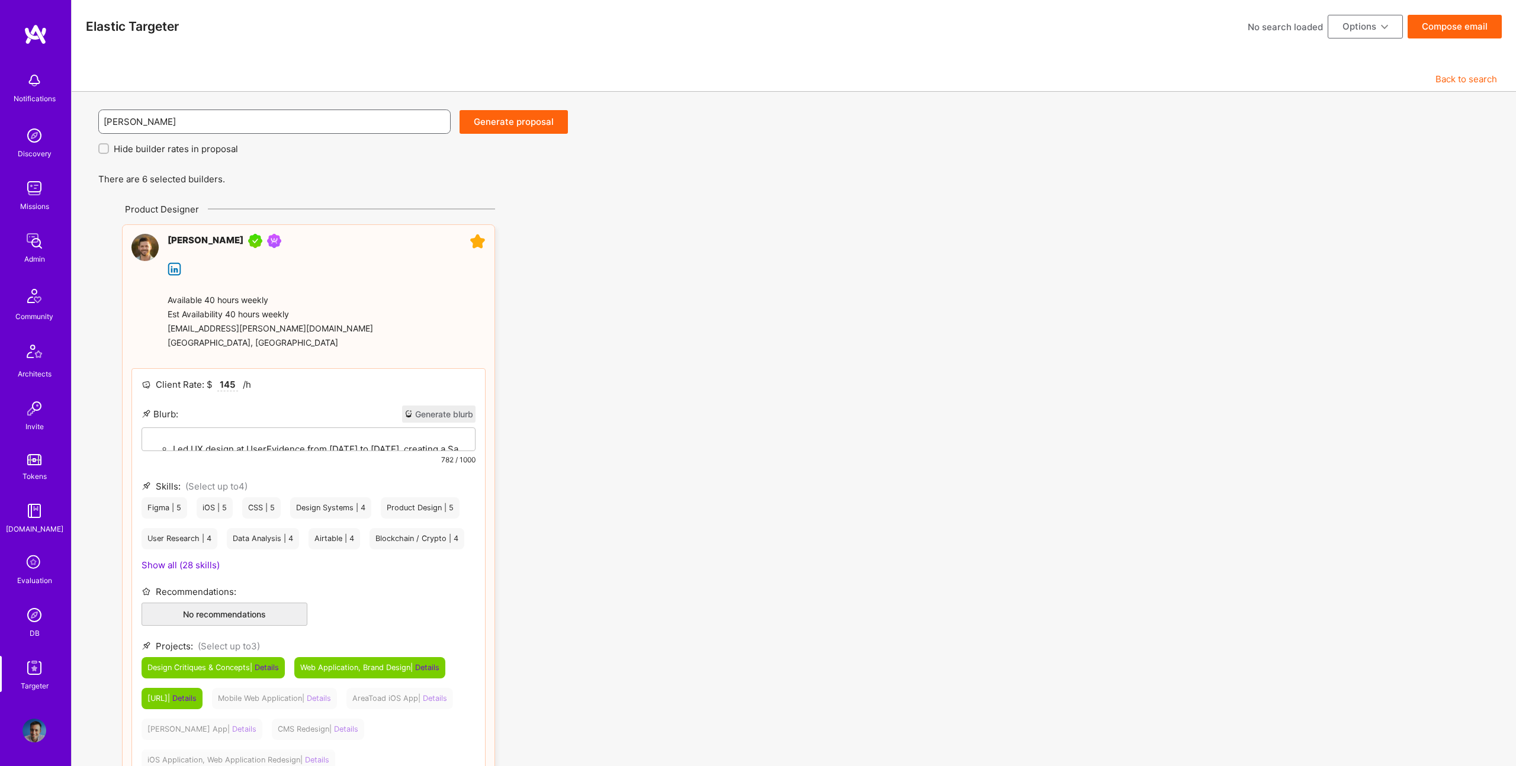
click at [268, 117] on input "Robynn AI" at bounding box center [275, 122] width 342 height 30
type input "Robynn AI - Product / UX Designer"
click at [508, 121] on button "Generate proposal" at bounding box center [514, 122] width 108 height 24
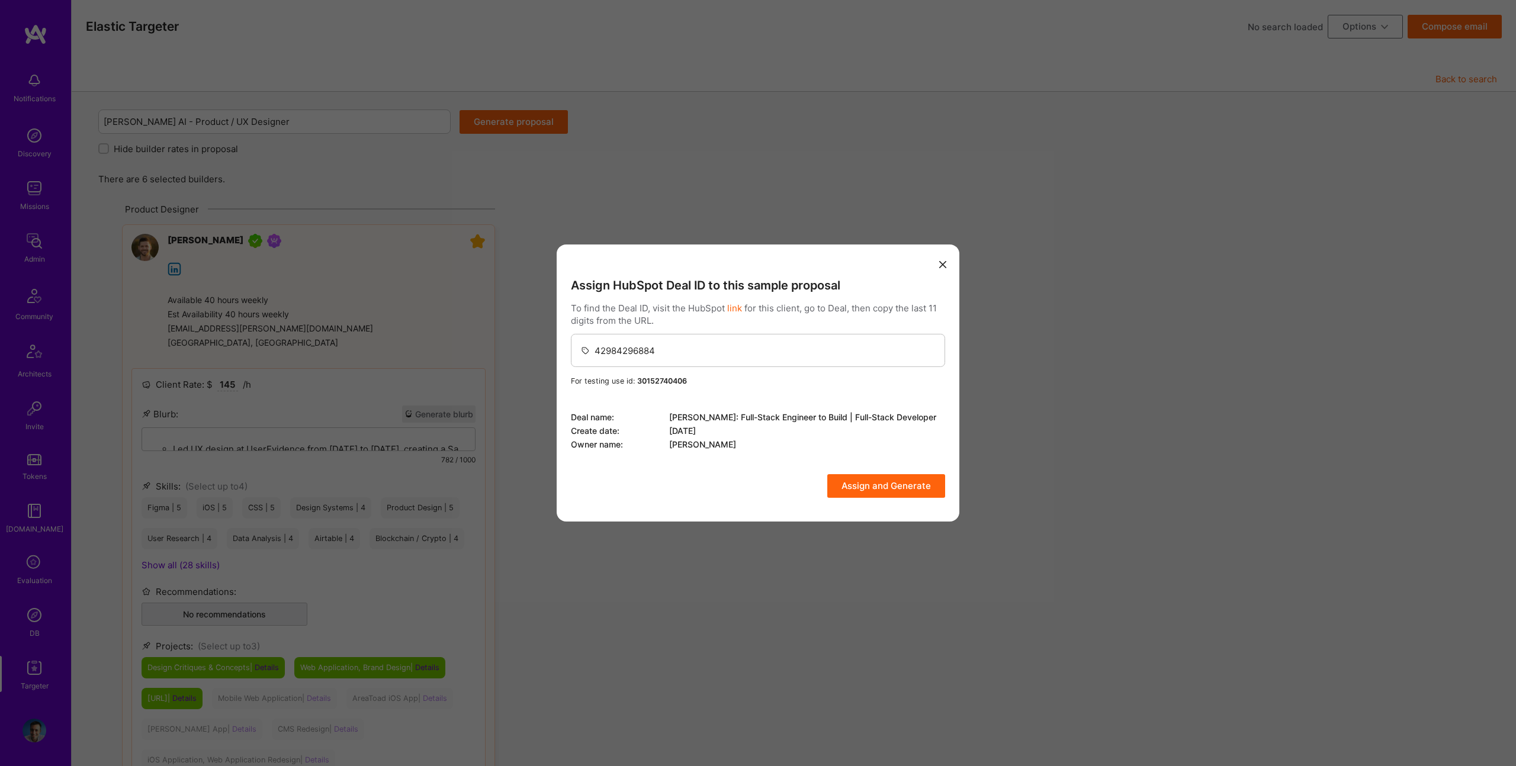
click at [876, 488] on button "Assign and Generate" at bounding box center [886, 486] width 118 height 24
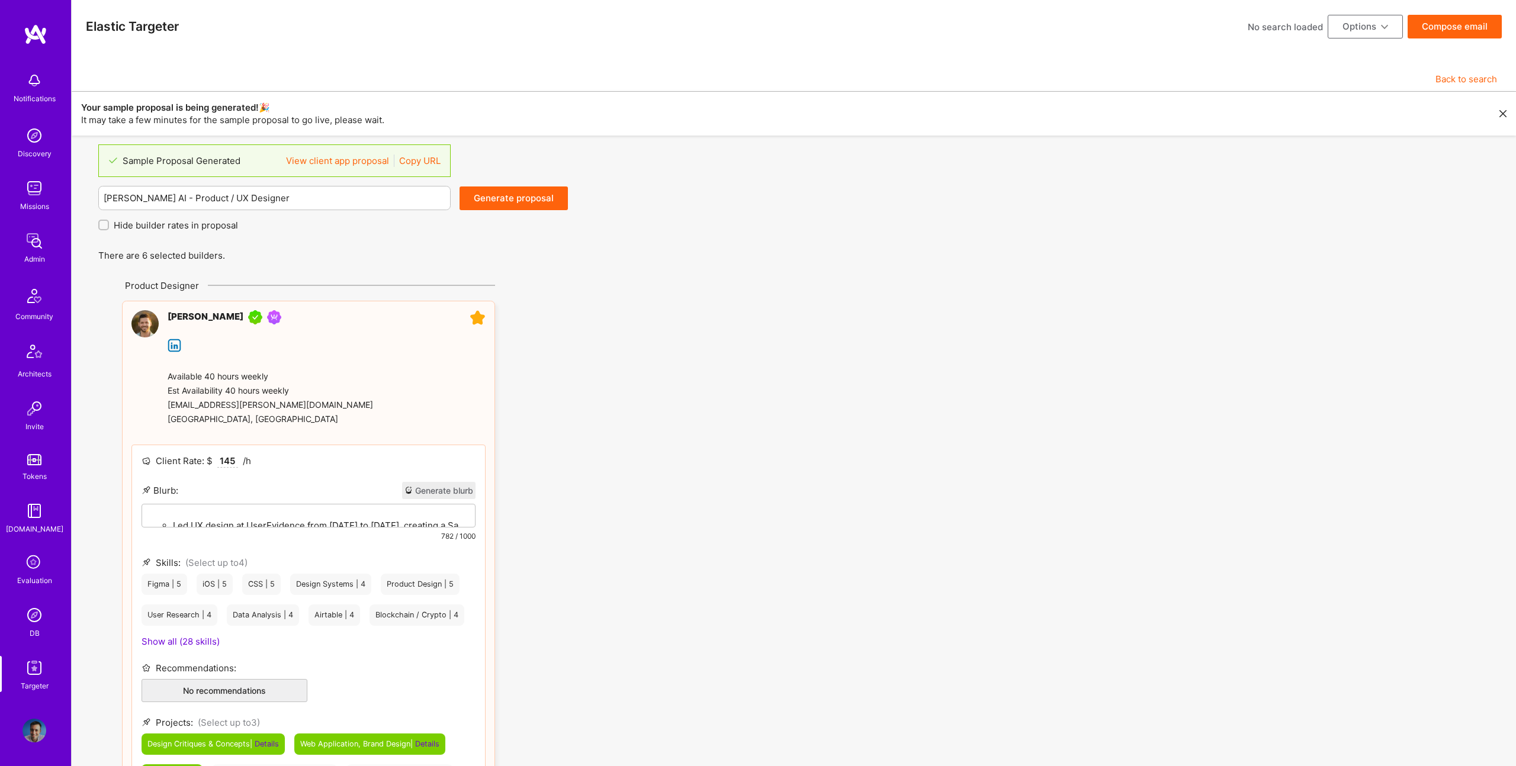
drag, startPoint x: 414, startPoint y: 160, endPoint x: 500, endPoint y: 182, distance: 88.6
click at [414, 160] on link "Copy URL" at bounding box center [419, 161] width 41 height 12
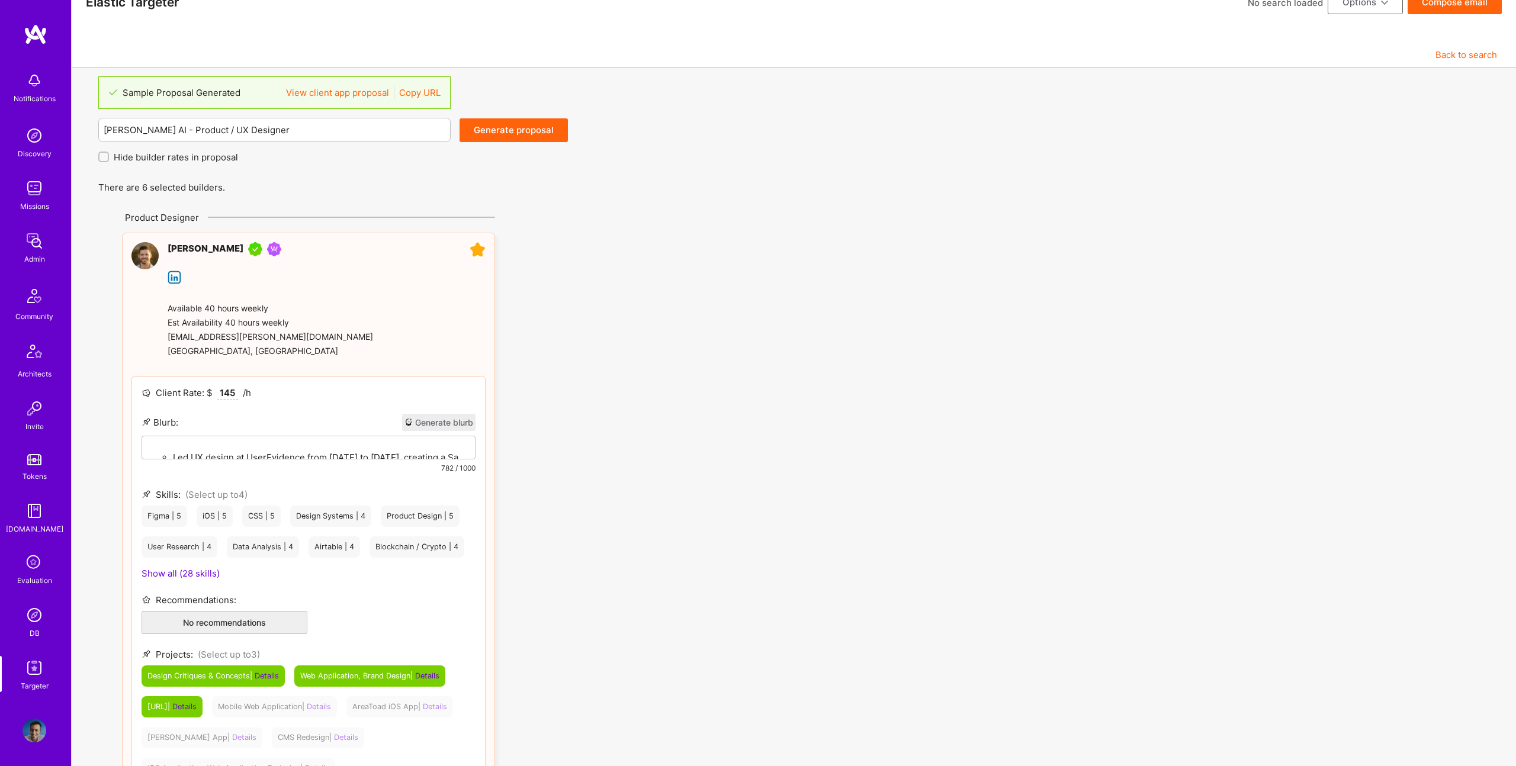
scroll to position [1, 0]
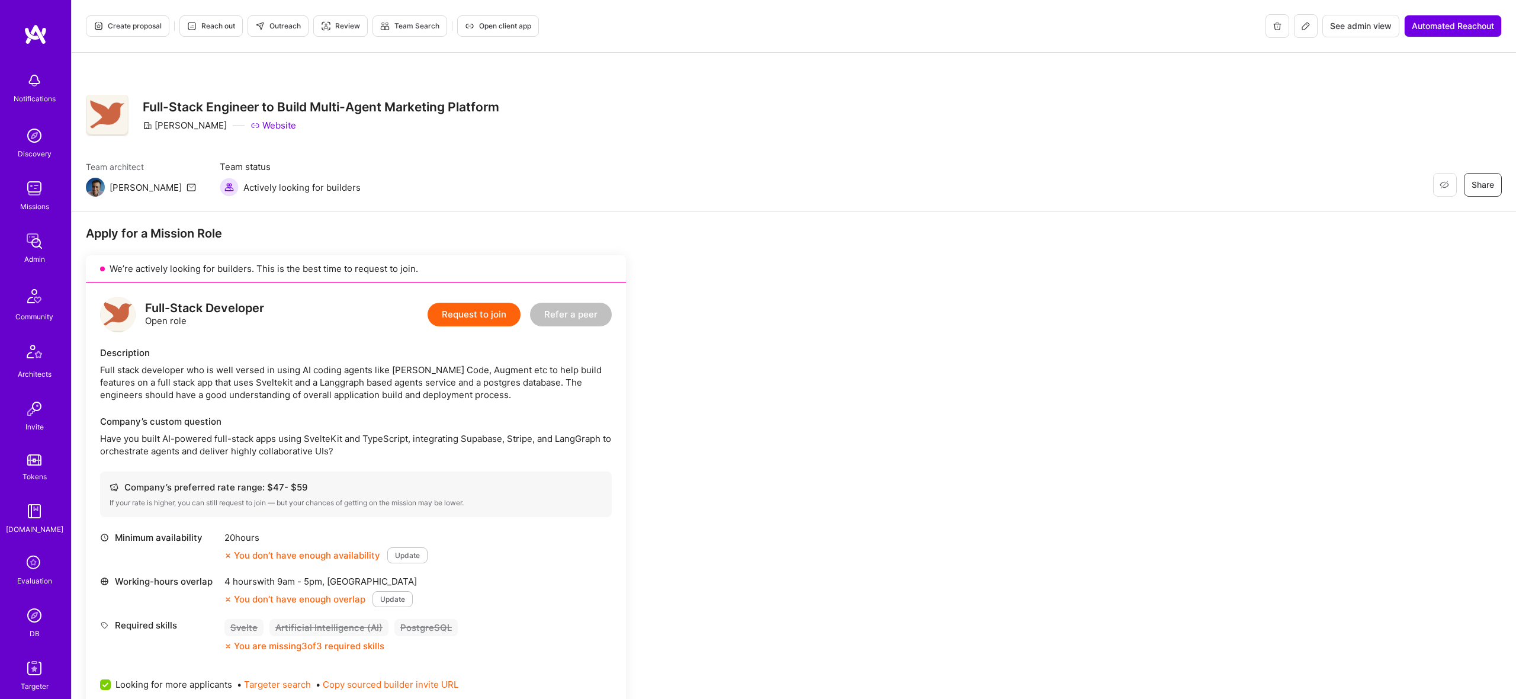
click at [1308, 29] on icon at bounding box center [1305, 25] width 9 height 9
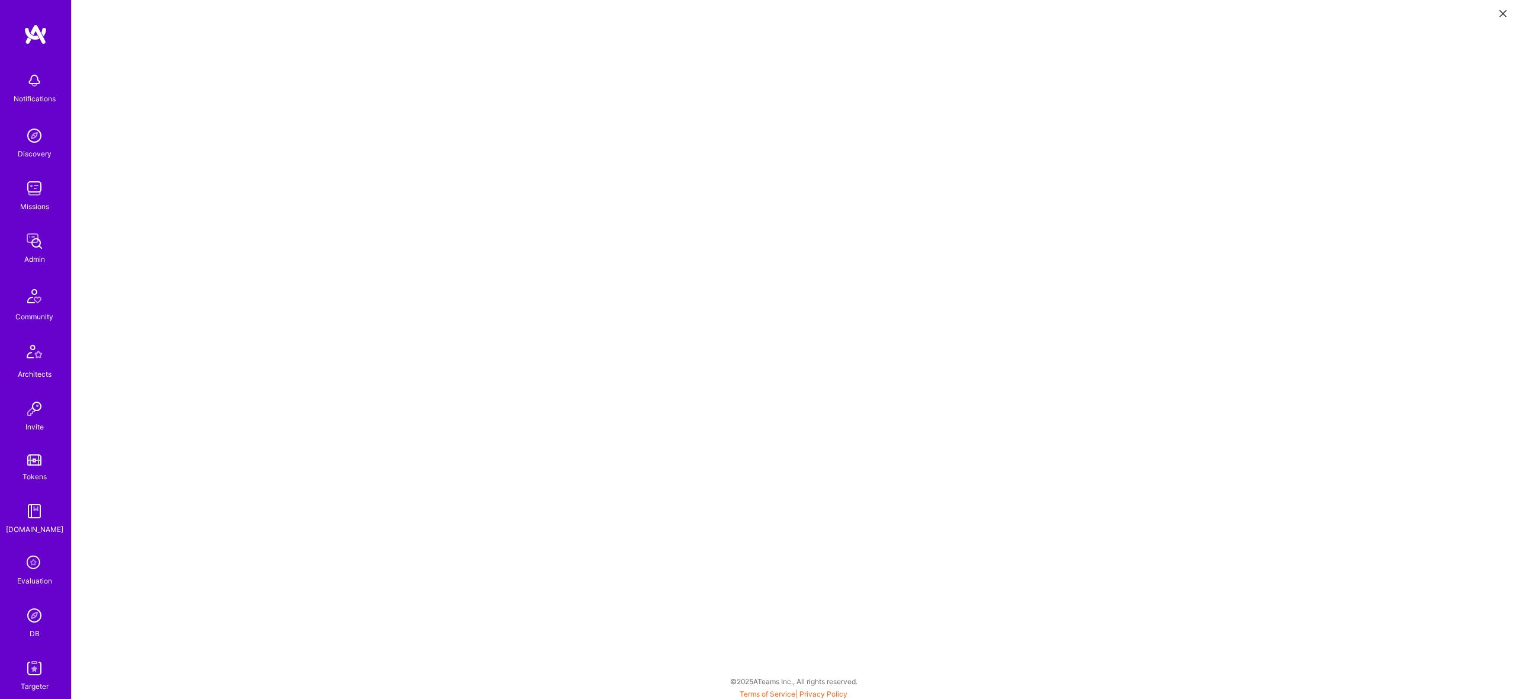
scroll to position [3, 0]
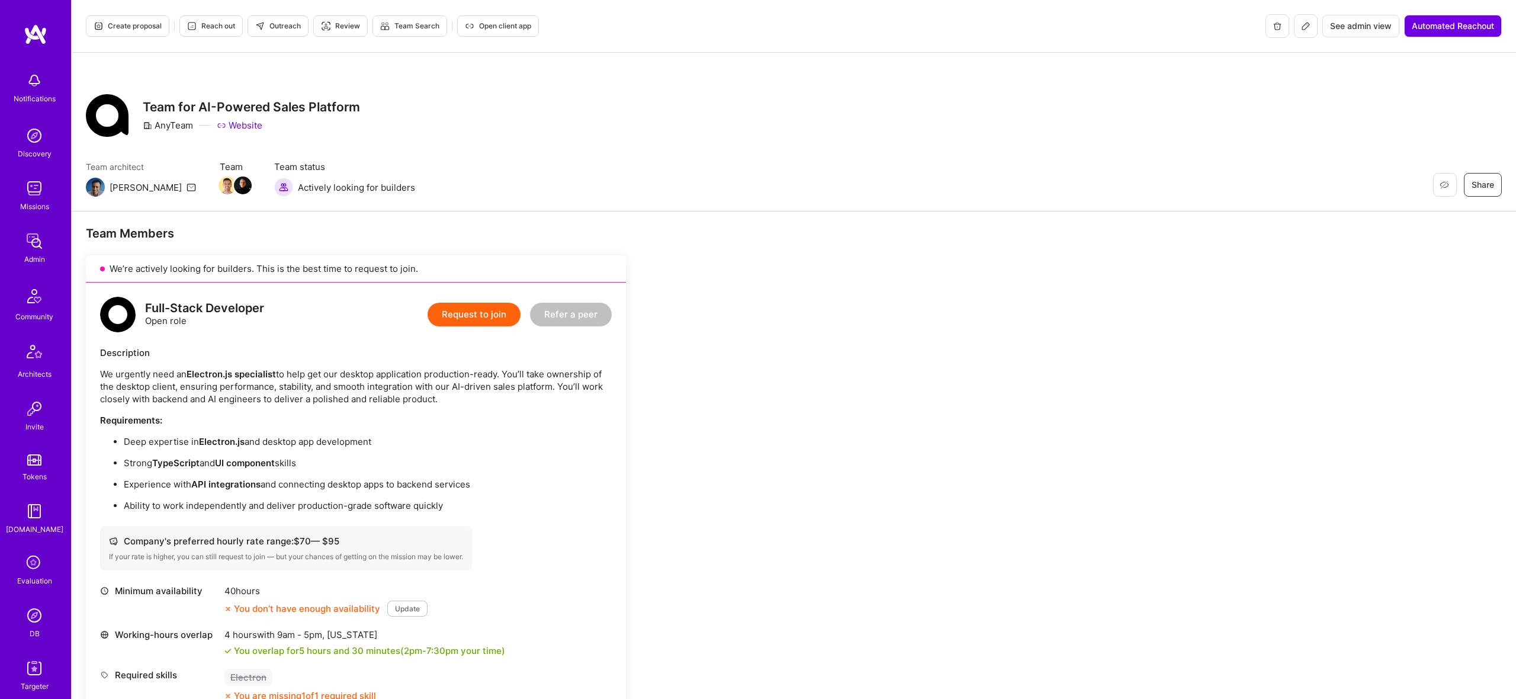
click at [118, 18] on button "Create proposal" at bounding box center [128, 25] width 84 height 21
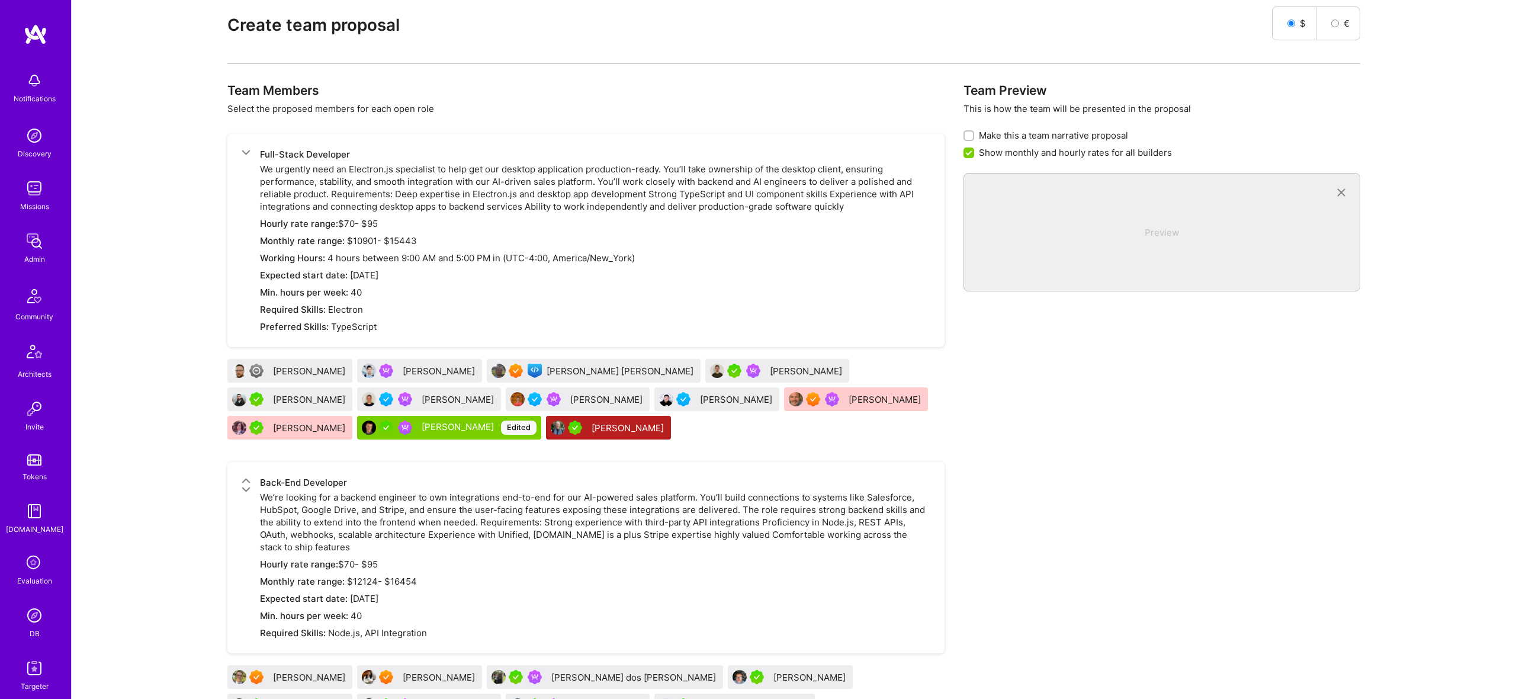
scroll to position [1476, 0]
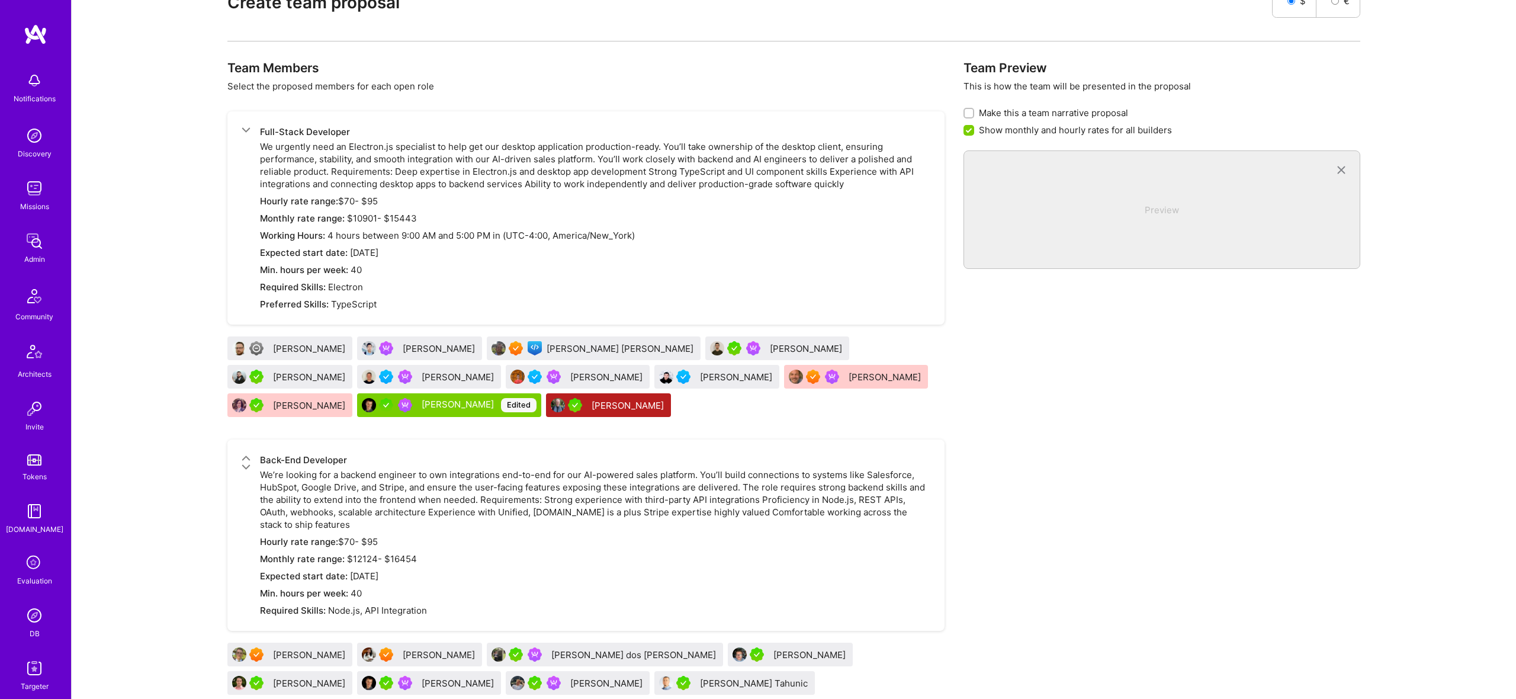
click at [421, 346] on div "Jeff Lei" at bounding box center [440, 348] width 75 height 12
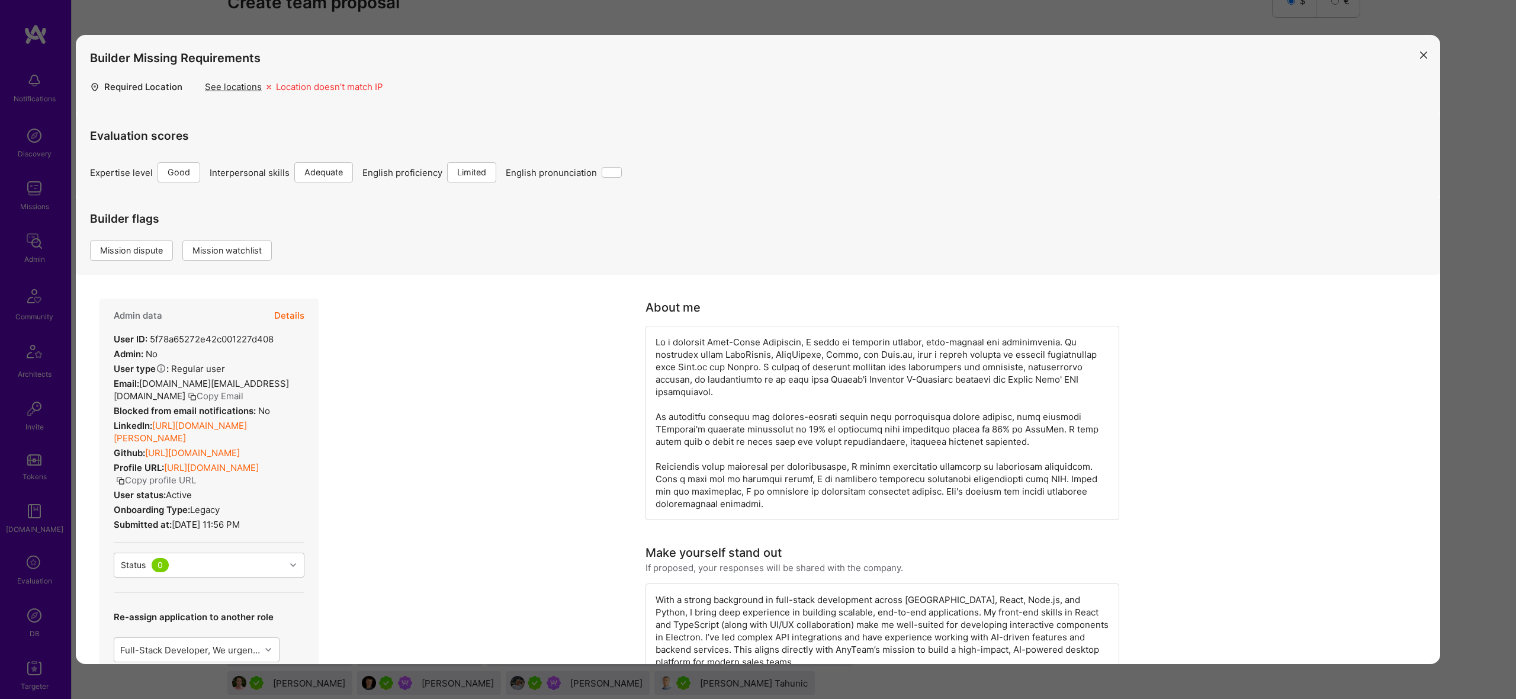
click at [283, 320] on button "Details" at bounding box center [289, 315] width 30 height 34
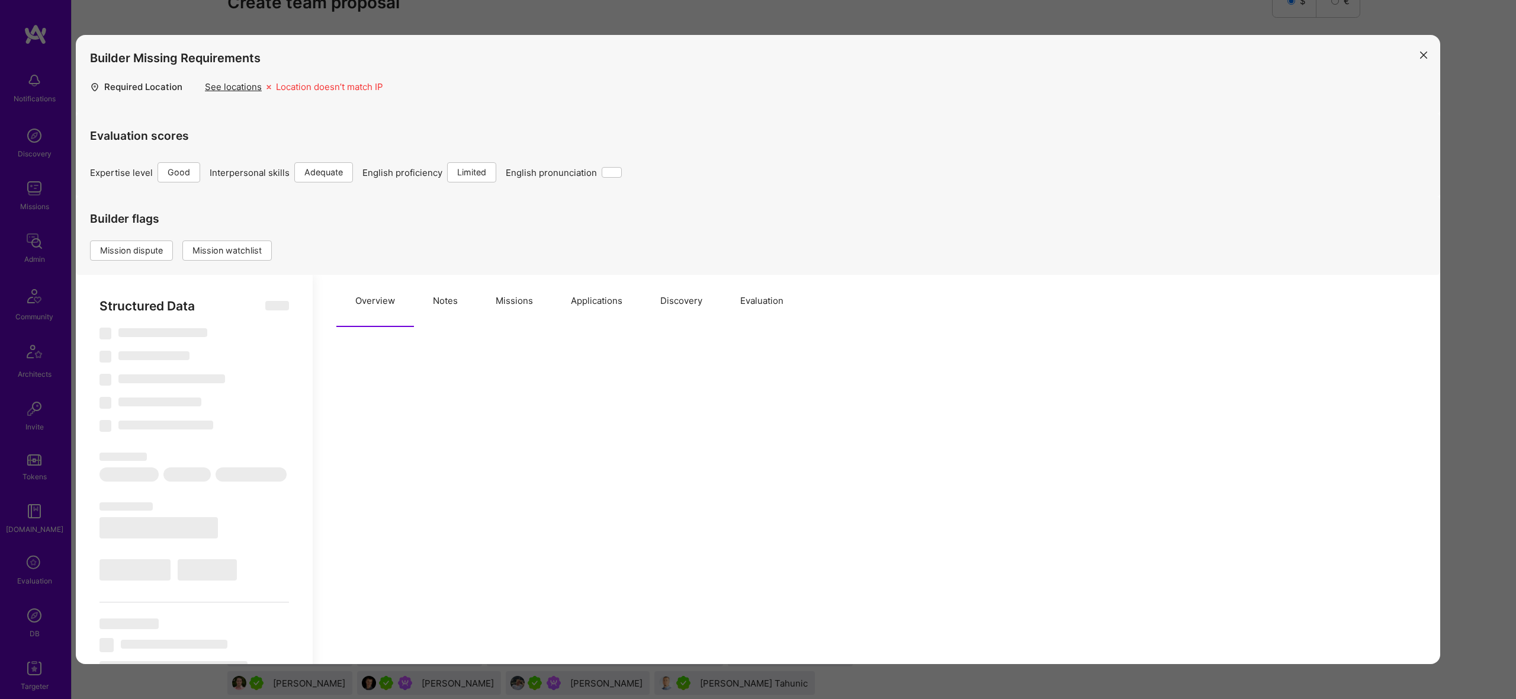
click at [504, 297] on button "Missions" at bounding box center [514, 301] width 75 height 52
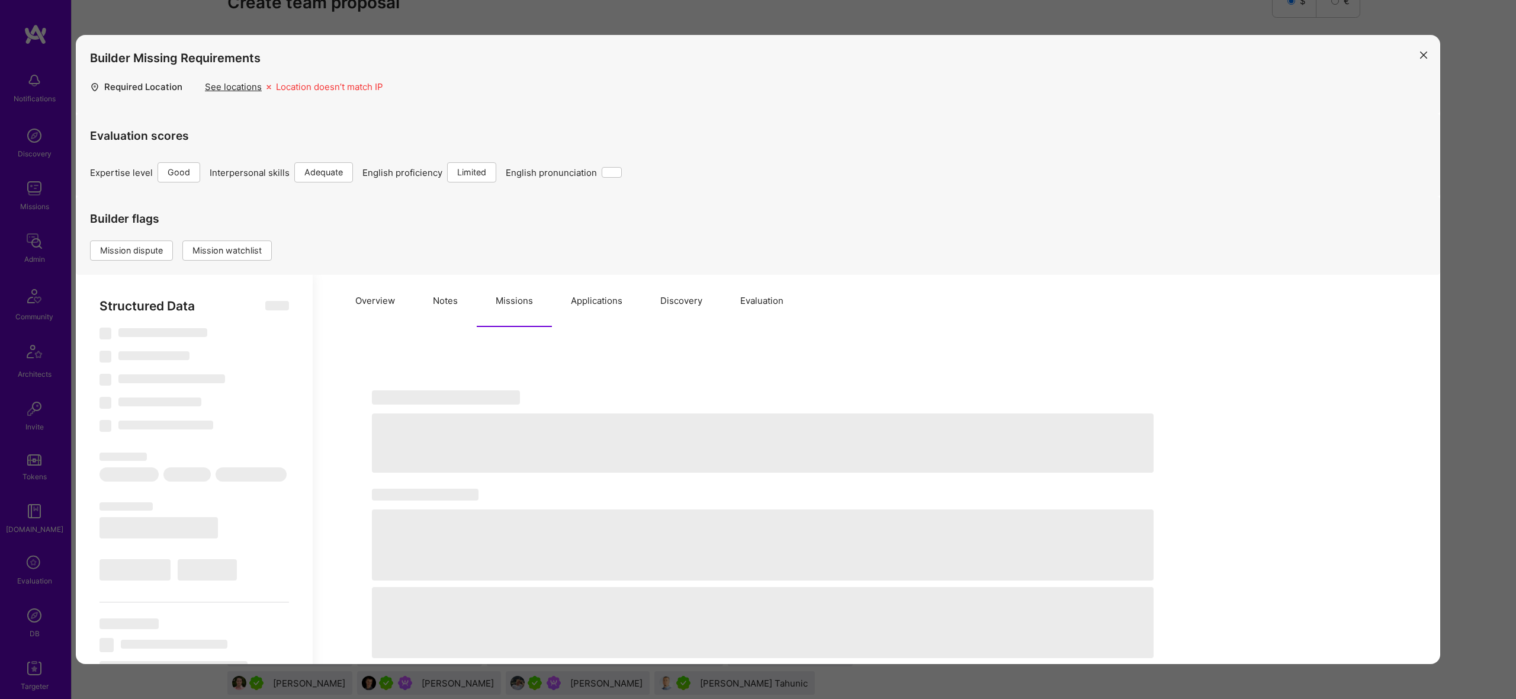
select select "Right Now"
select select "4"
select select "3"
select select "0"
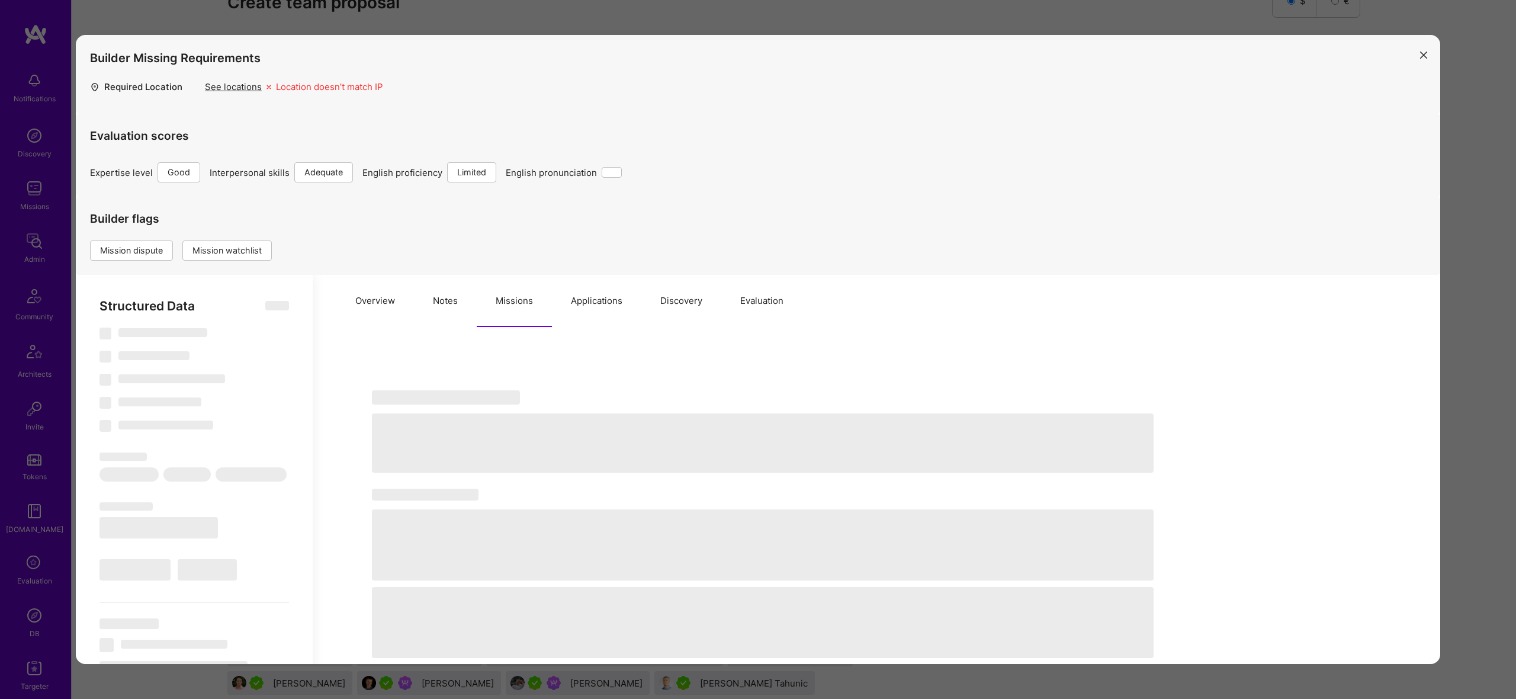
select select "US"
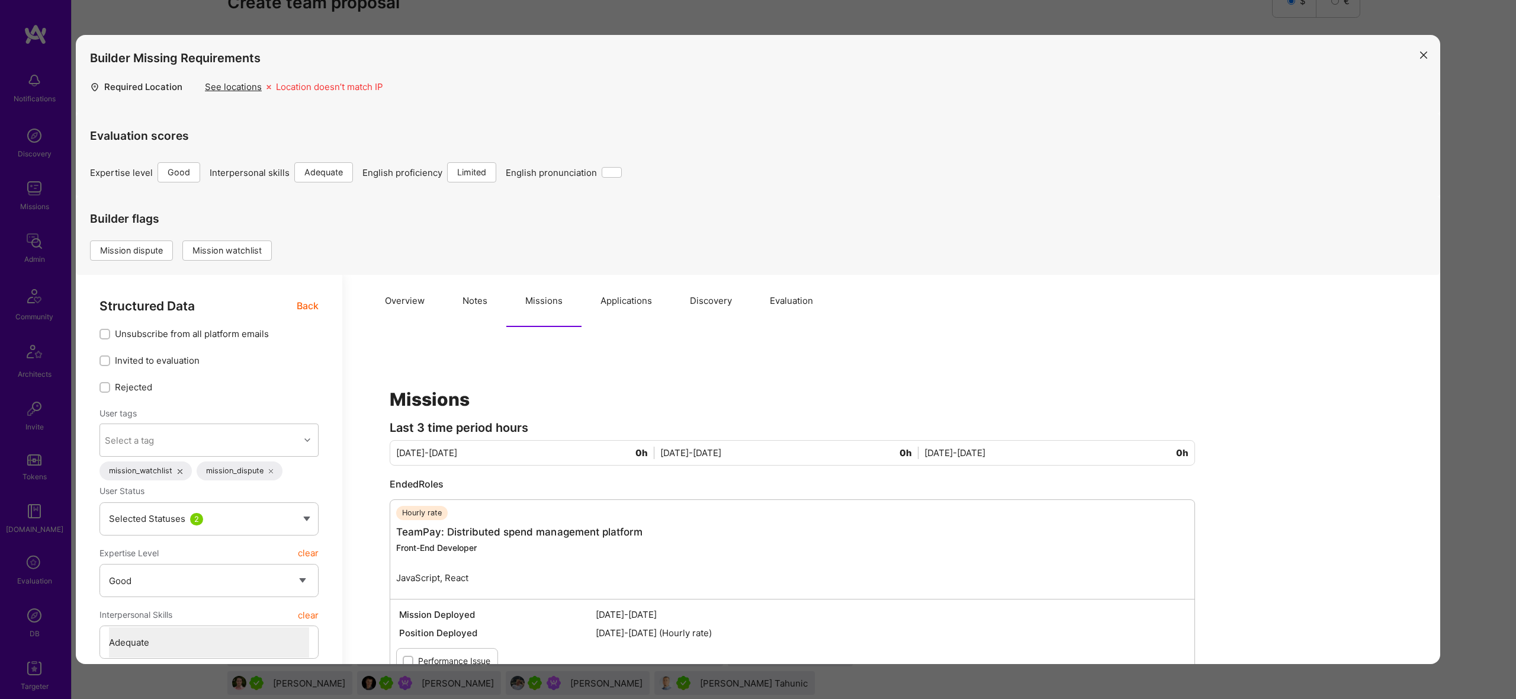
click at [777, 284] on button "Evaluation" at bounding box center [791, 301] width 81 height 52
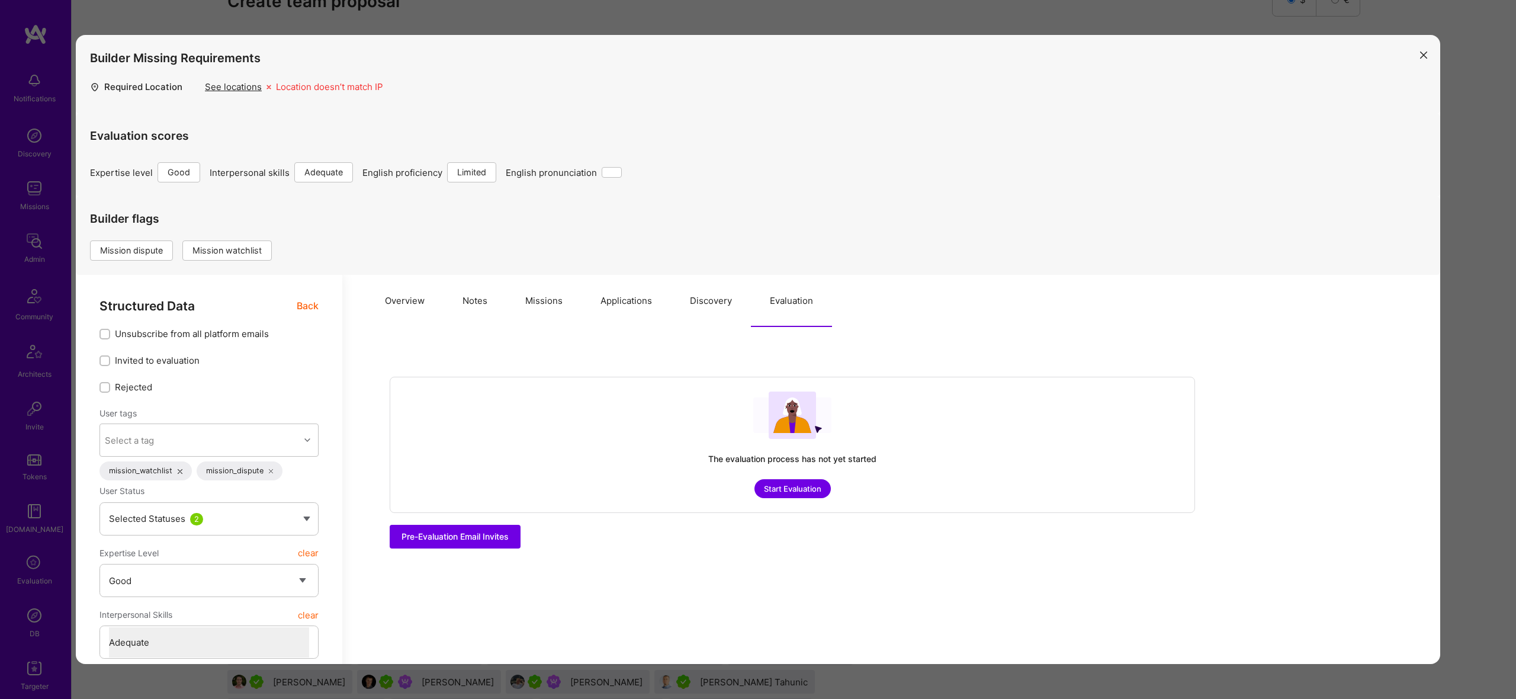
scroll to position [1481, 0]
click at [725, 303] on button "Discovery" at bounding box center [711, 301] width 80 height 52
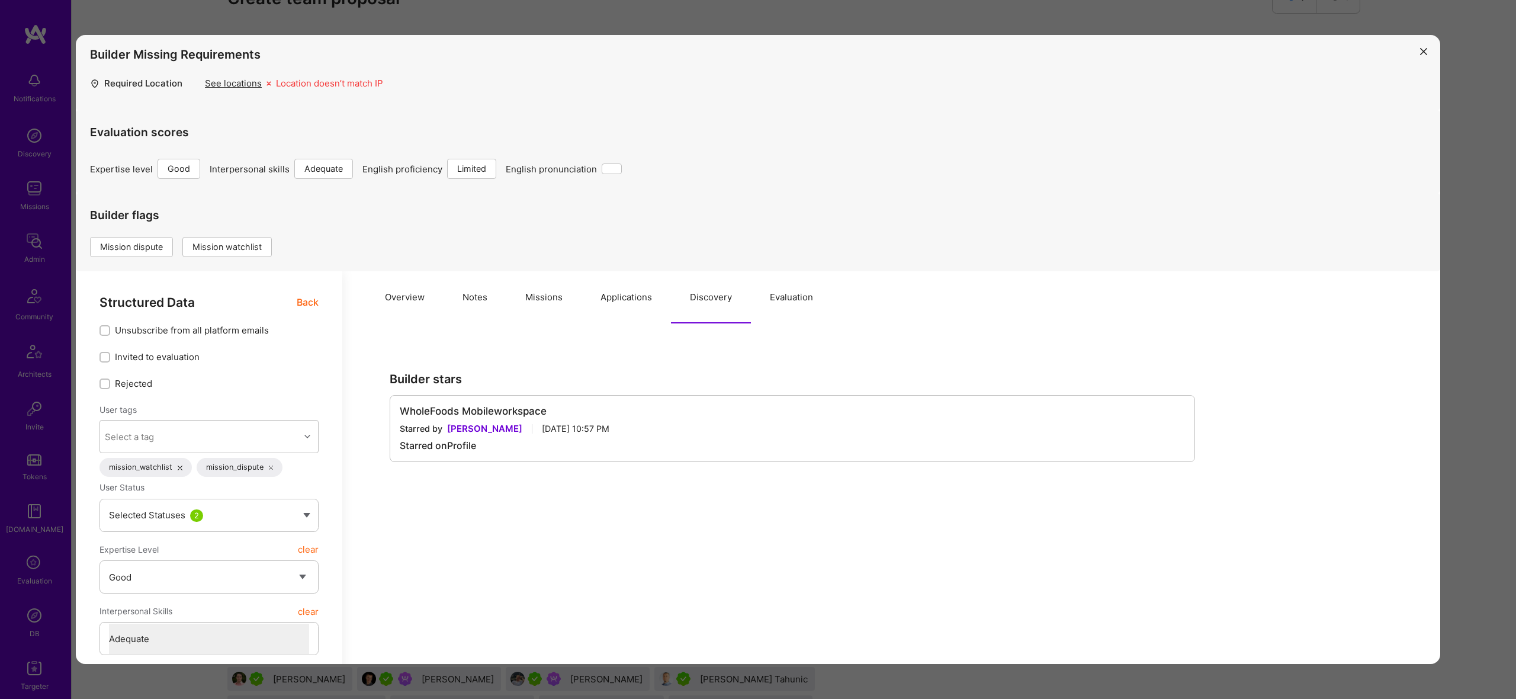
click at [640, 300] on button "Applications" at bounding box center [626, 297] width 89 height 52
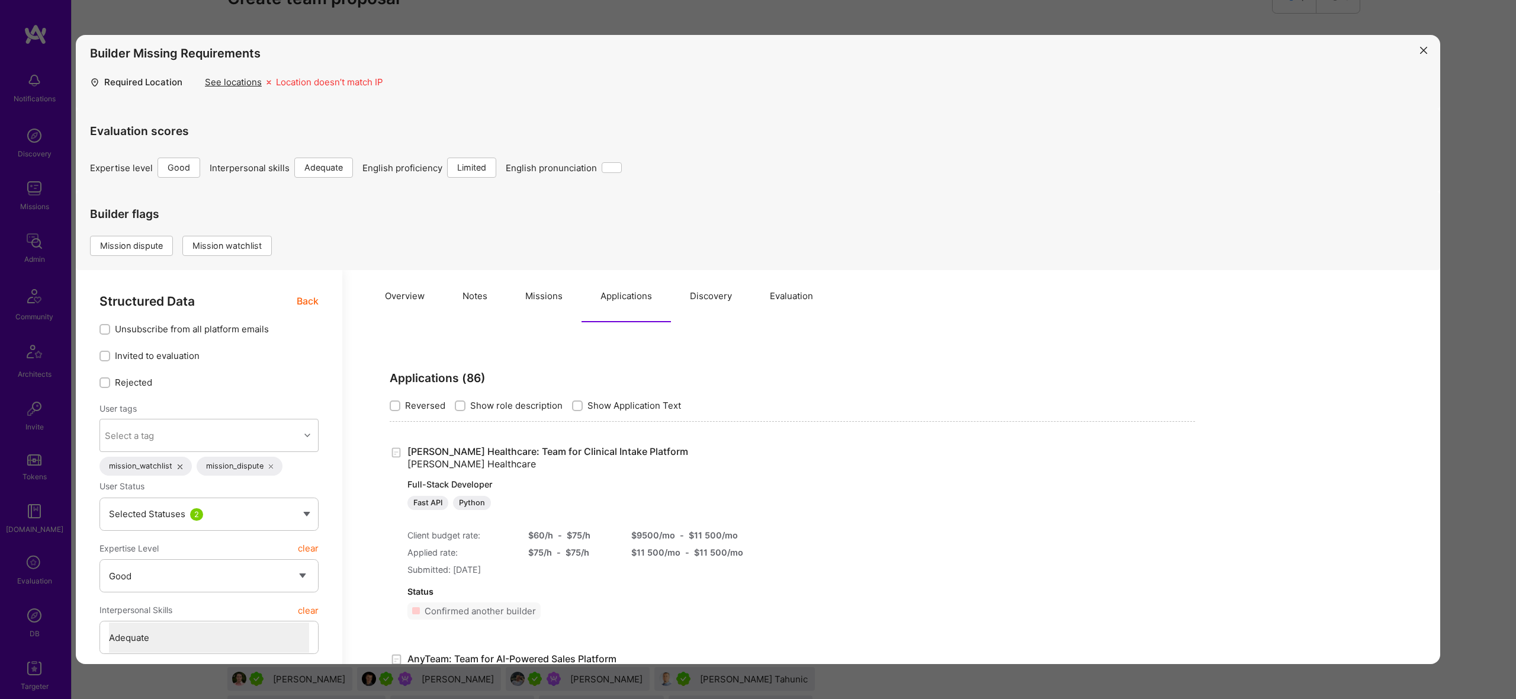
click at [522, 297] on button "Missions" at bounding box center [543, 296] width 75 height 52
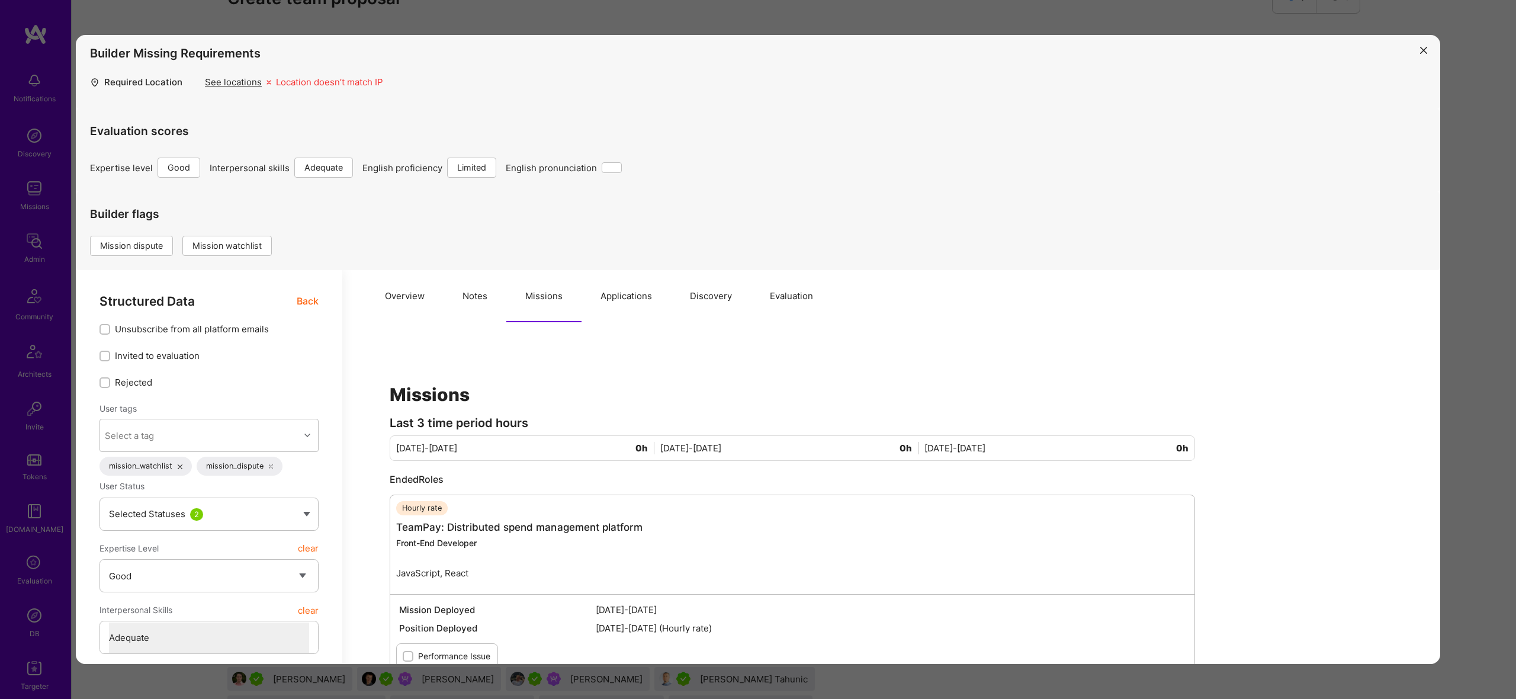
click at [404, 291] on button "Overview" at bounding box center [405, 296] width 78 height 52
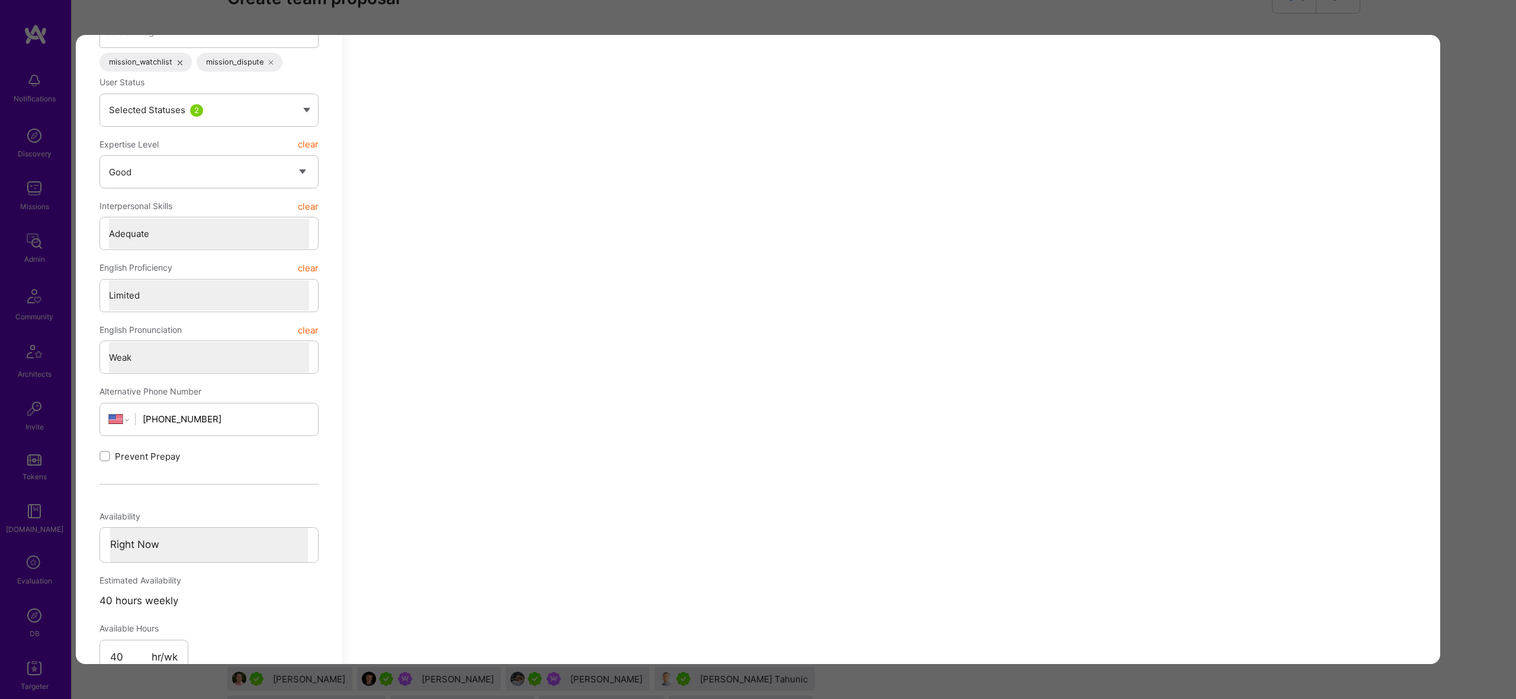
scroll to position [435, 0]
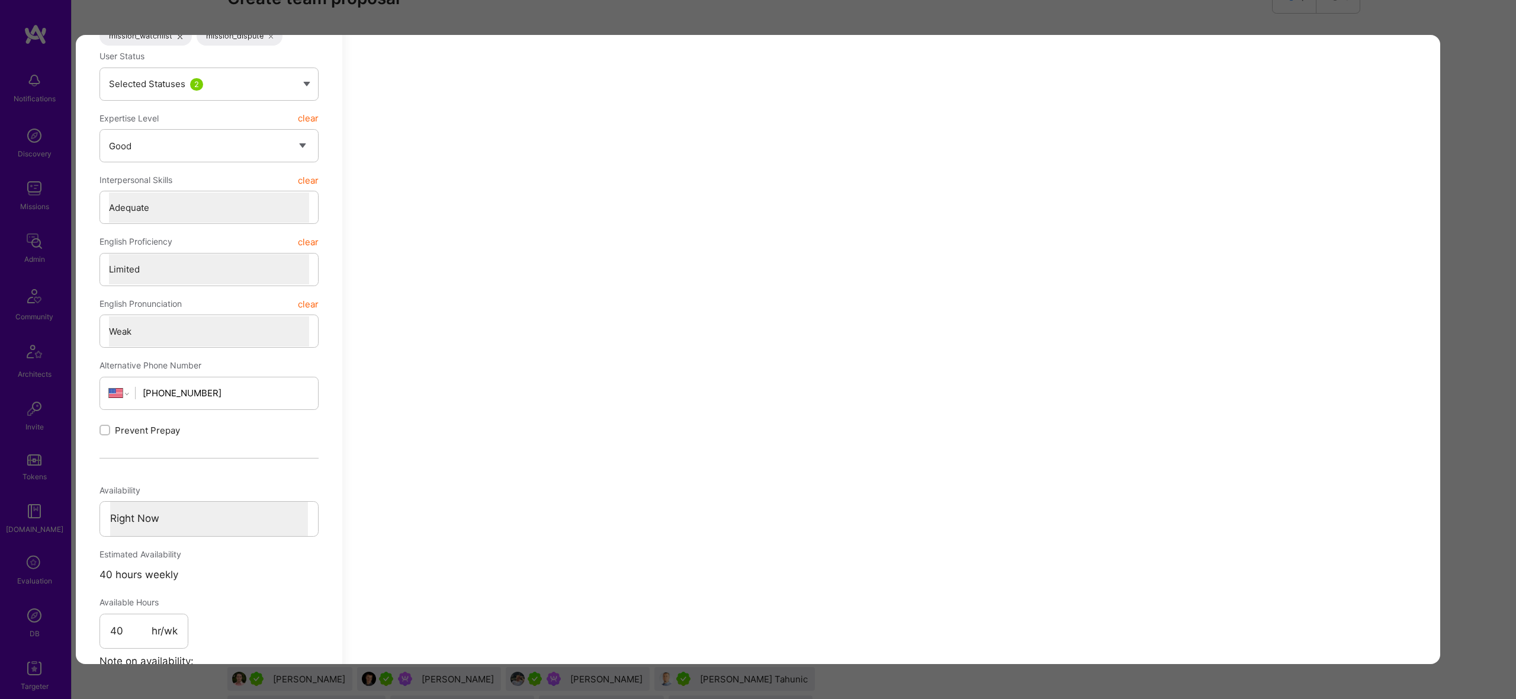
click at [1494, 237] on div "Builder Missing Requirements Required Location See locations Location doesn’t m…" at bounding box center [758, 349] width 1516 height 699
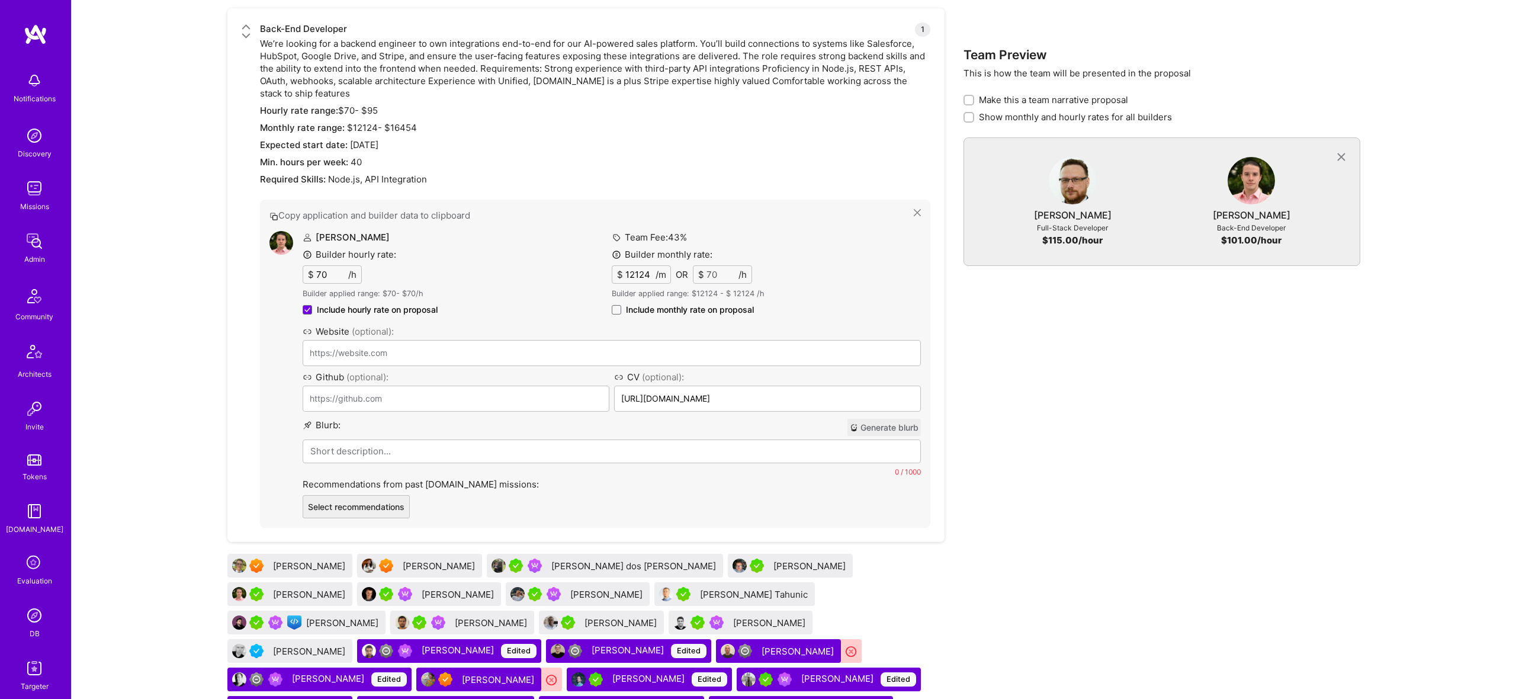
scroll to position [2267, 0]
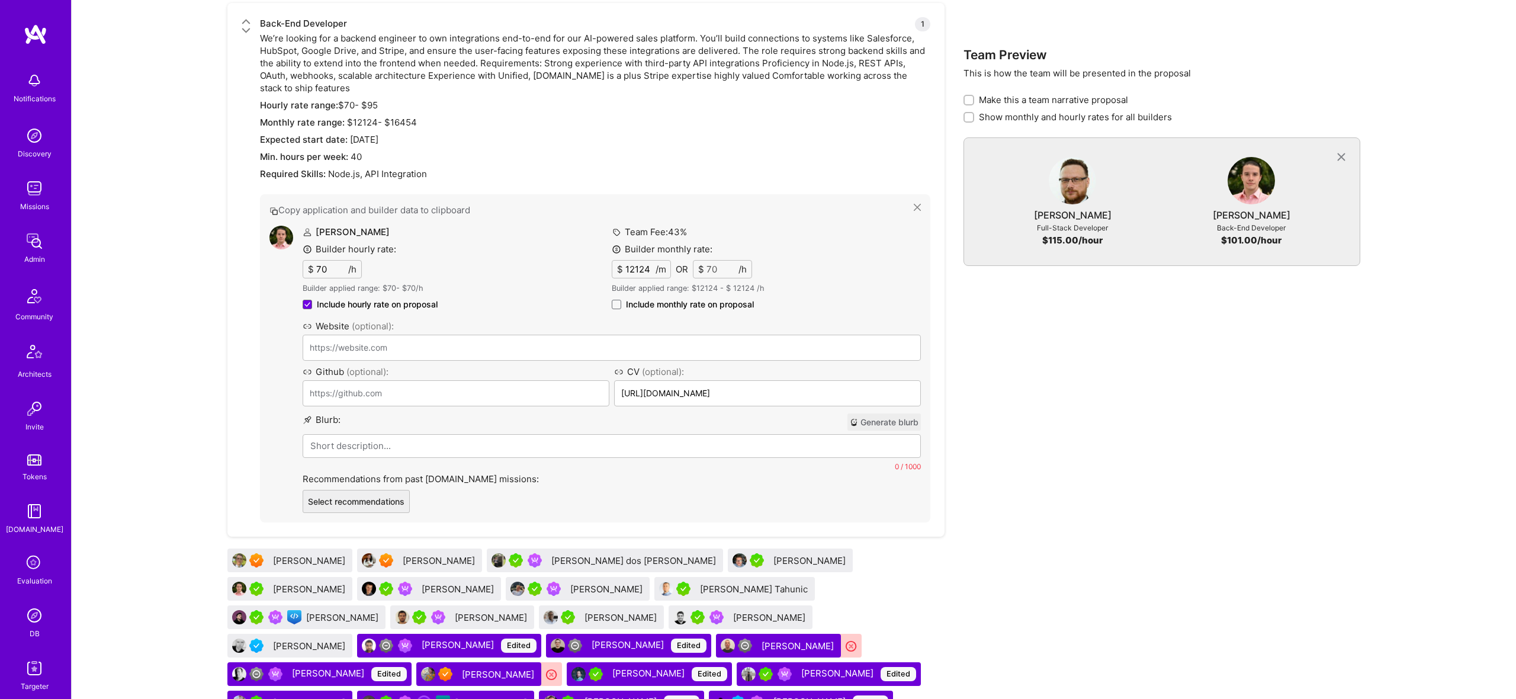
click at [685, 301] on span "Include monthly rate on proposal" at bounding box center [690, 304] width 128 height 12
click at [0, 0] on input "Include monthly rate on proposal" at bounding box center [0, 0] width 0 height 0
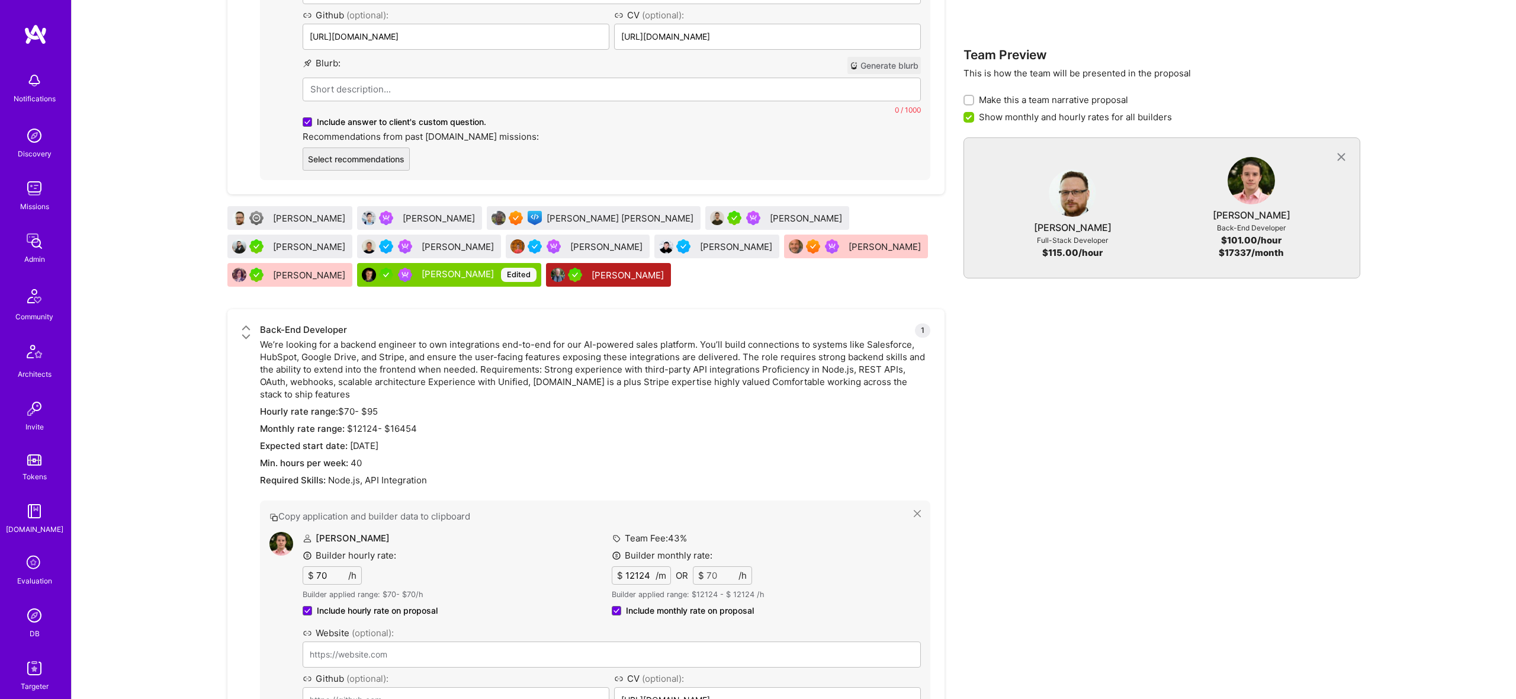
scroll to position [1749, 0]
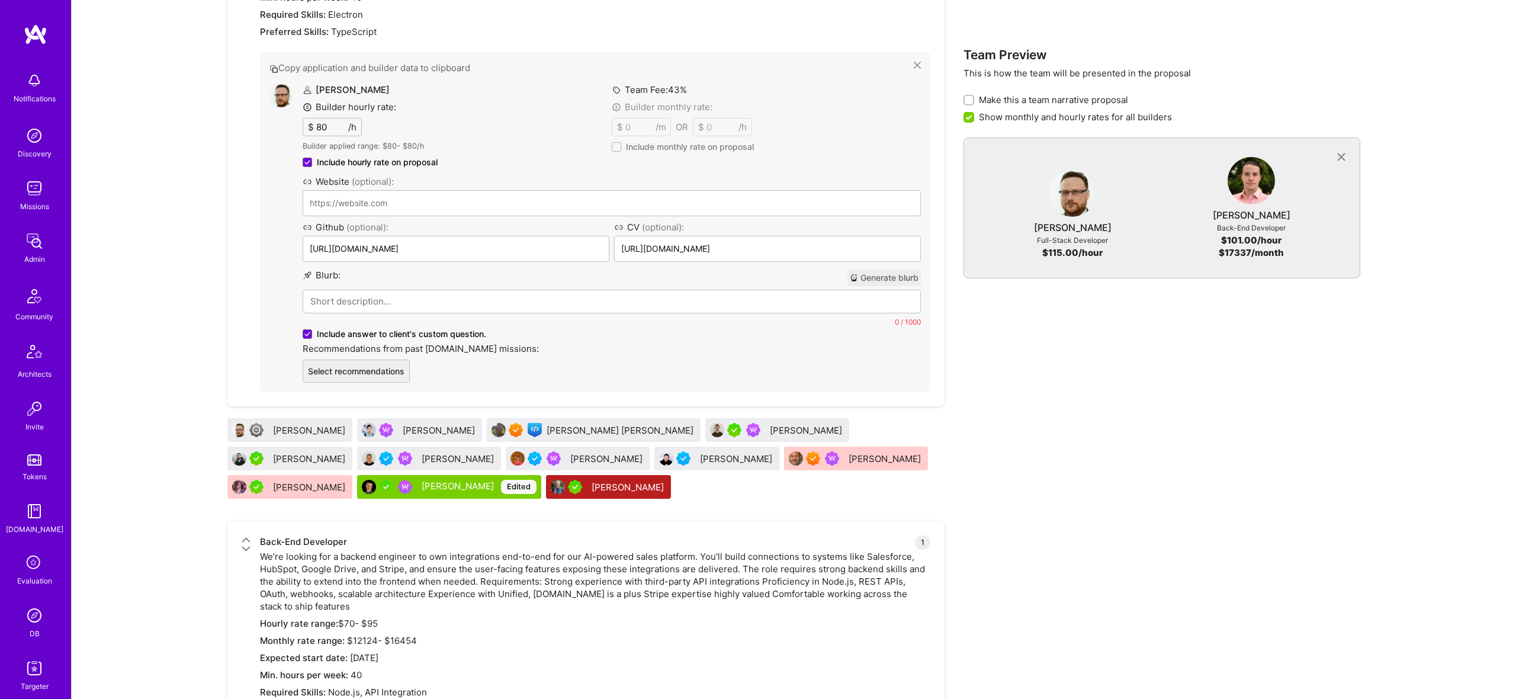
click at [644, 148] on span "Include monthly rate on proposal" at bounding box center [690, 147] width 128 height 12
click at [0, 0] on input "Include monthly rate on proposal" at bounding box center [0, 0] width 0 height 0
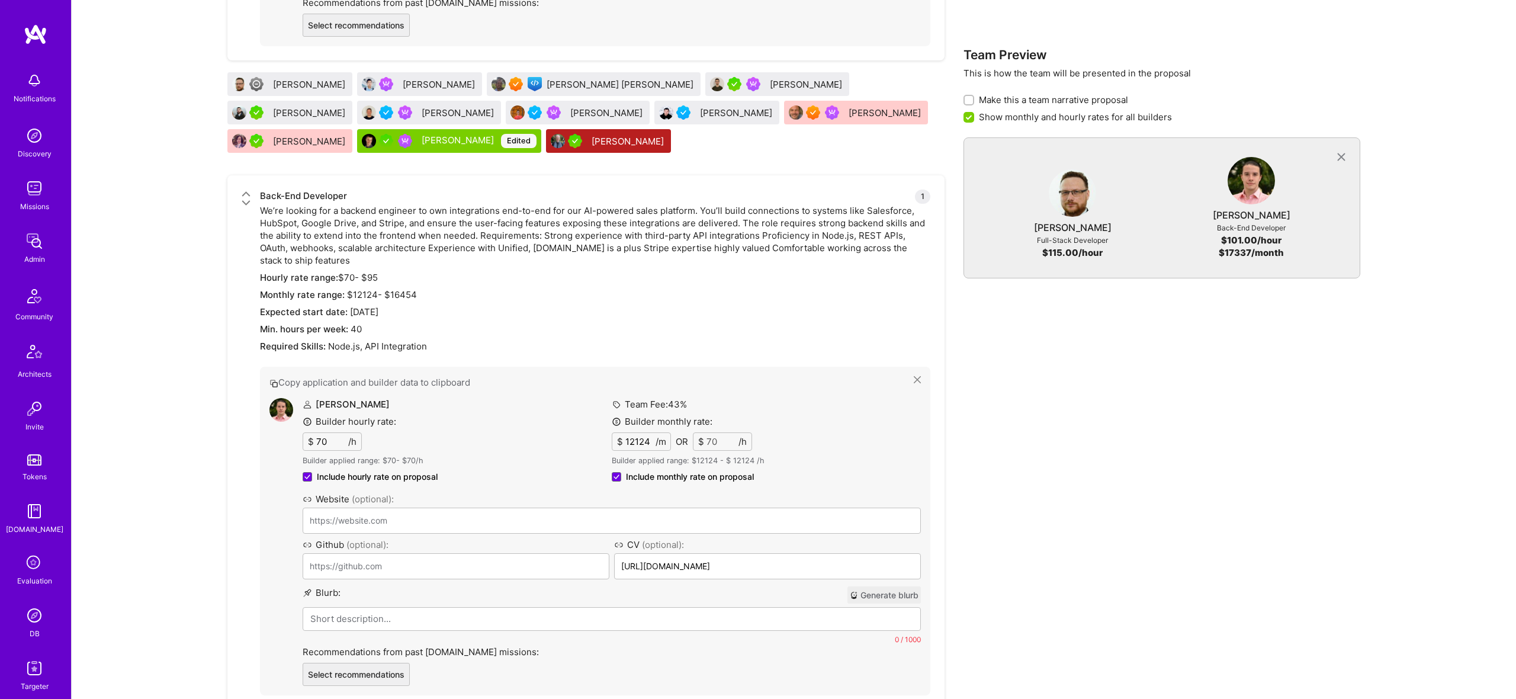
scroll to position [2105, 0]
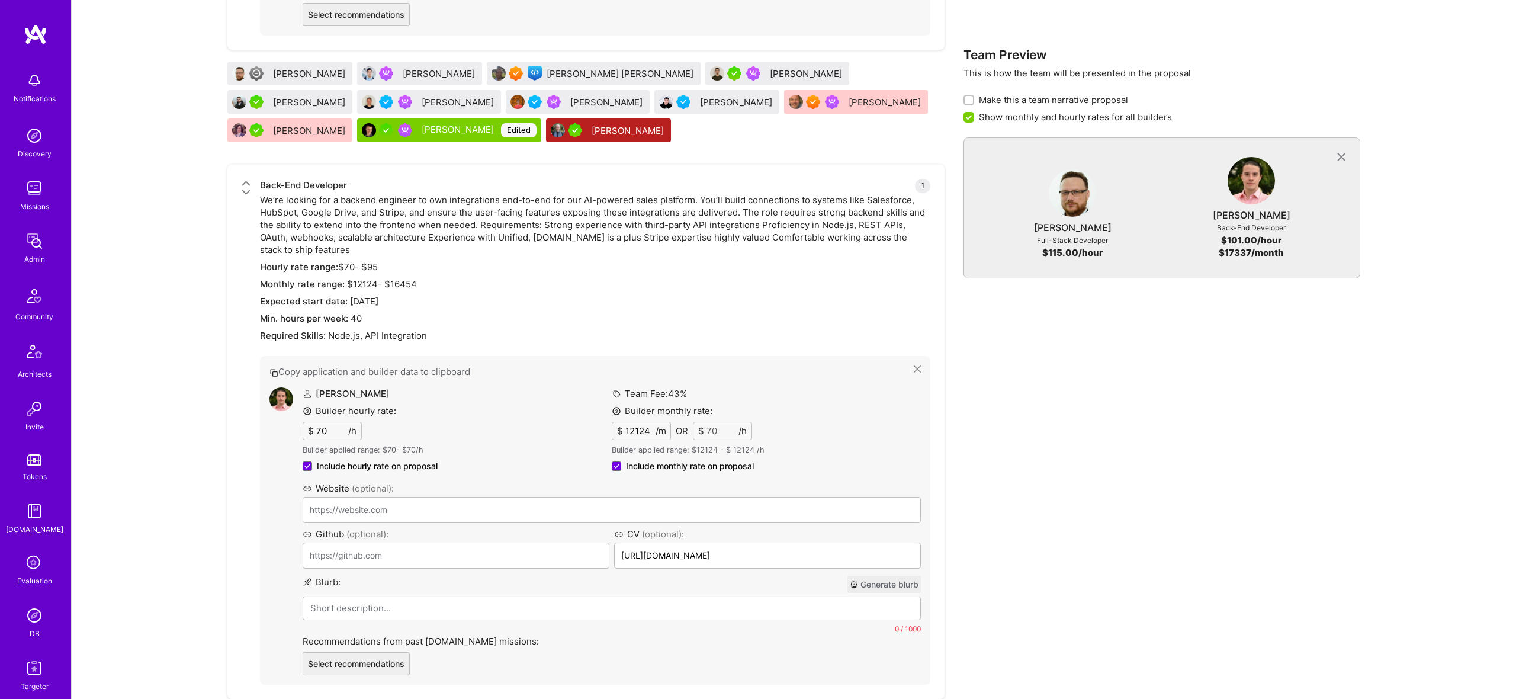
click at [651, 463] on span "Include monthly rate on proposal" at bounding box center [690, 466] width 128 height 12
click at [0, 0] on input "Include monthly rate on proposal" at bounding box center [0, 0] width 0 height 0
checkbox input "false"
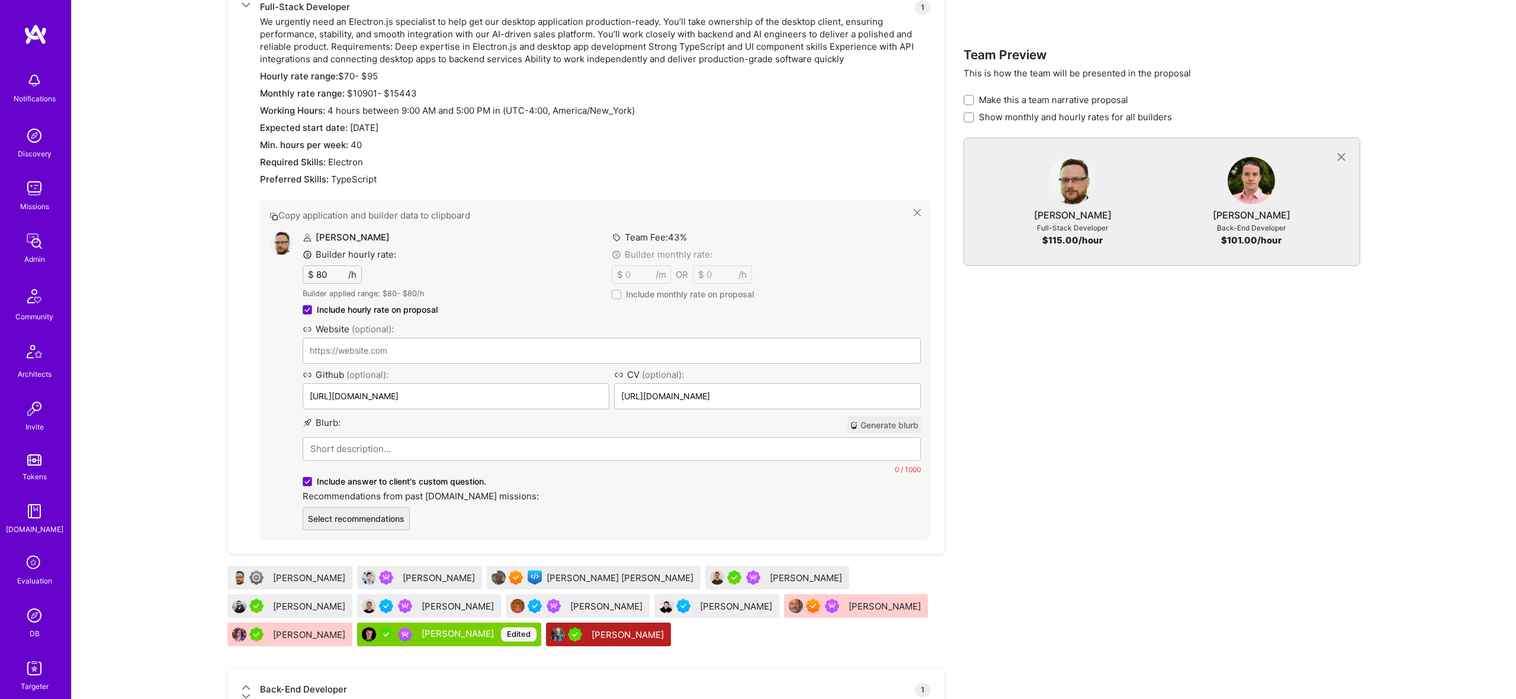
scroll to position [1599, 0]
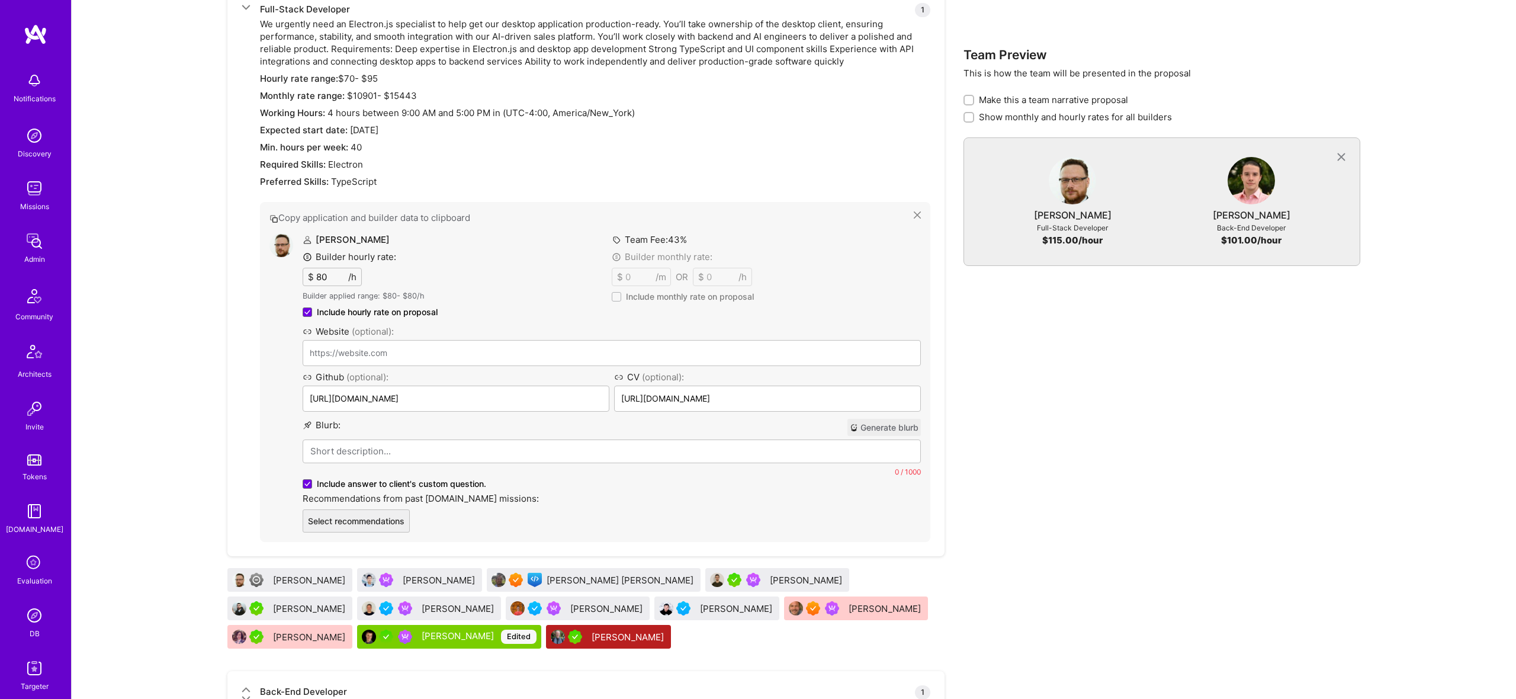
click at [432, 445] on p at bounding box center [611, 451] width 603 height 12
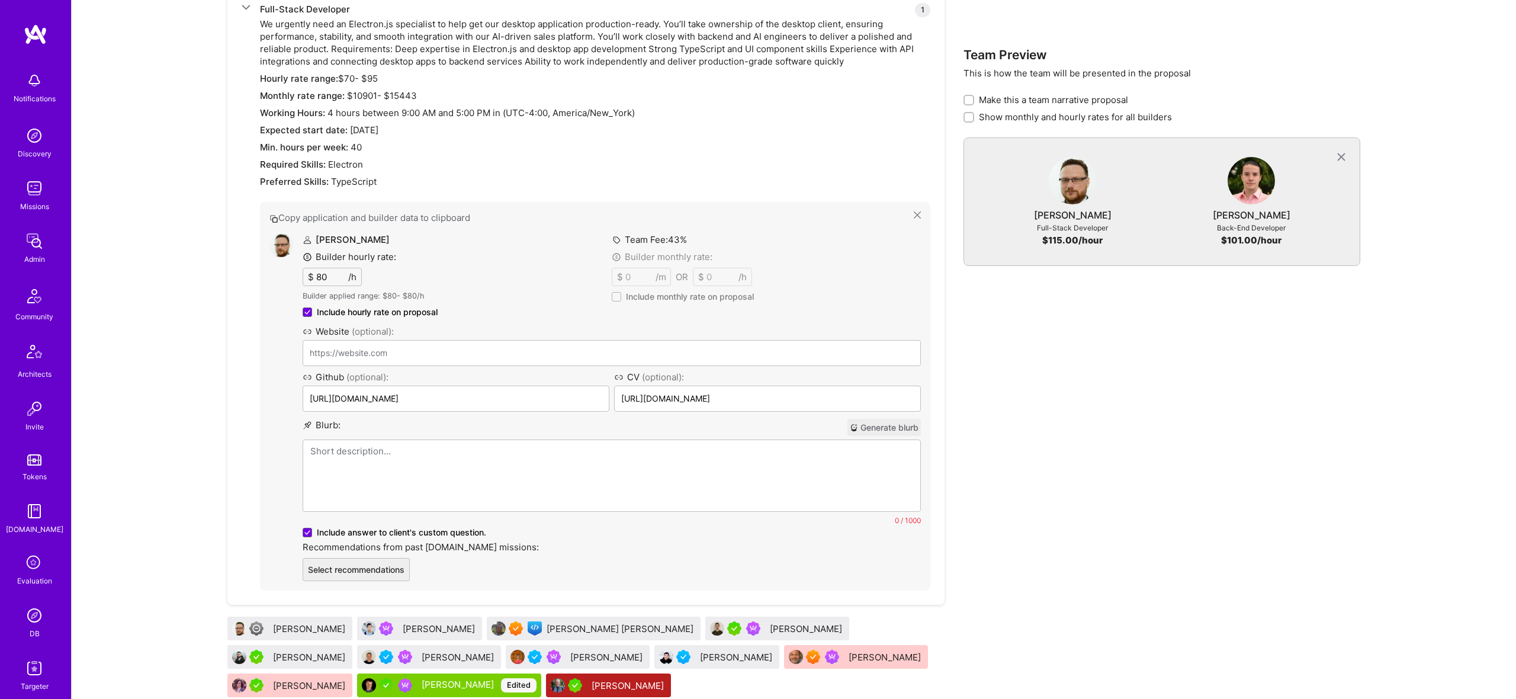
click at [435, 451] on p at bounding box center [611, 451] width 603 height 12
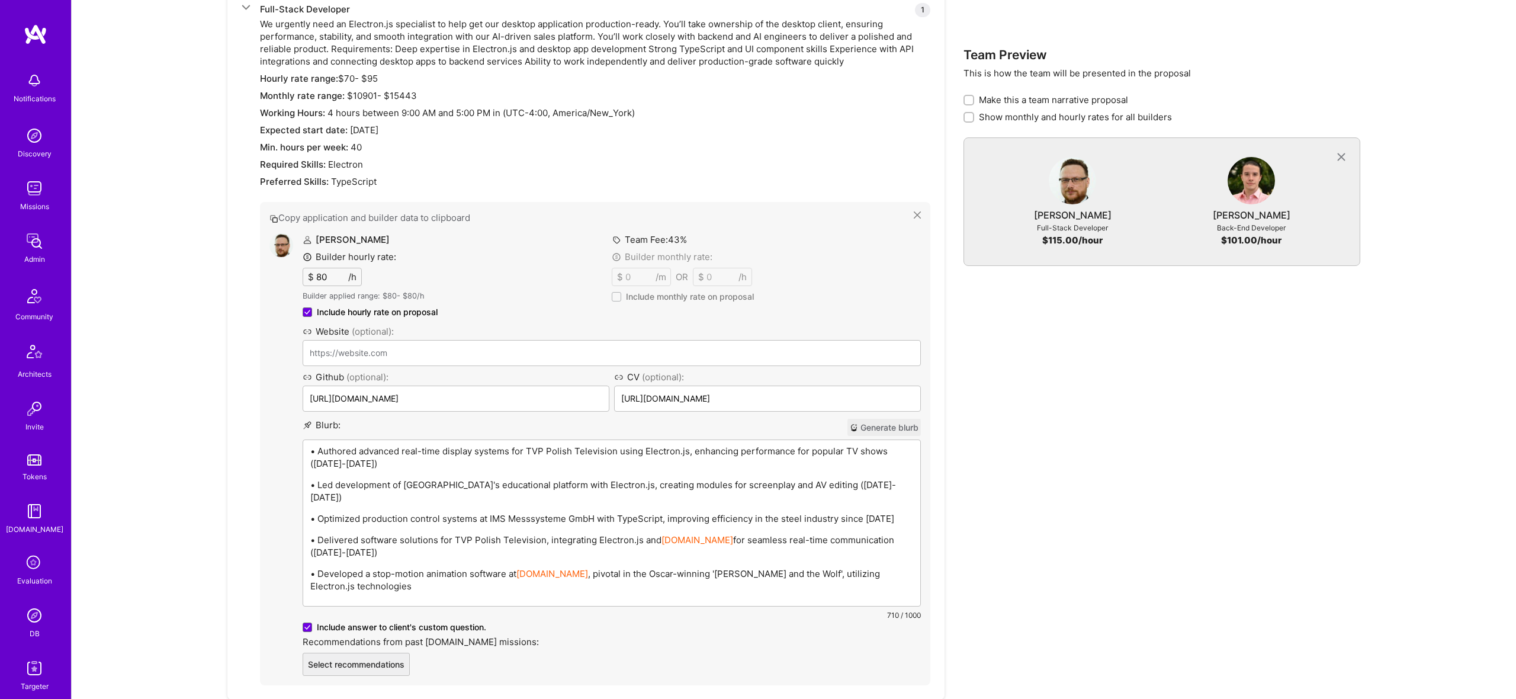
click at [631, 515] on div "• Authored advanced real-time display systems for TVP Polish Television using E…" at bounding box center [611, 523] width 617 height 166
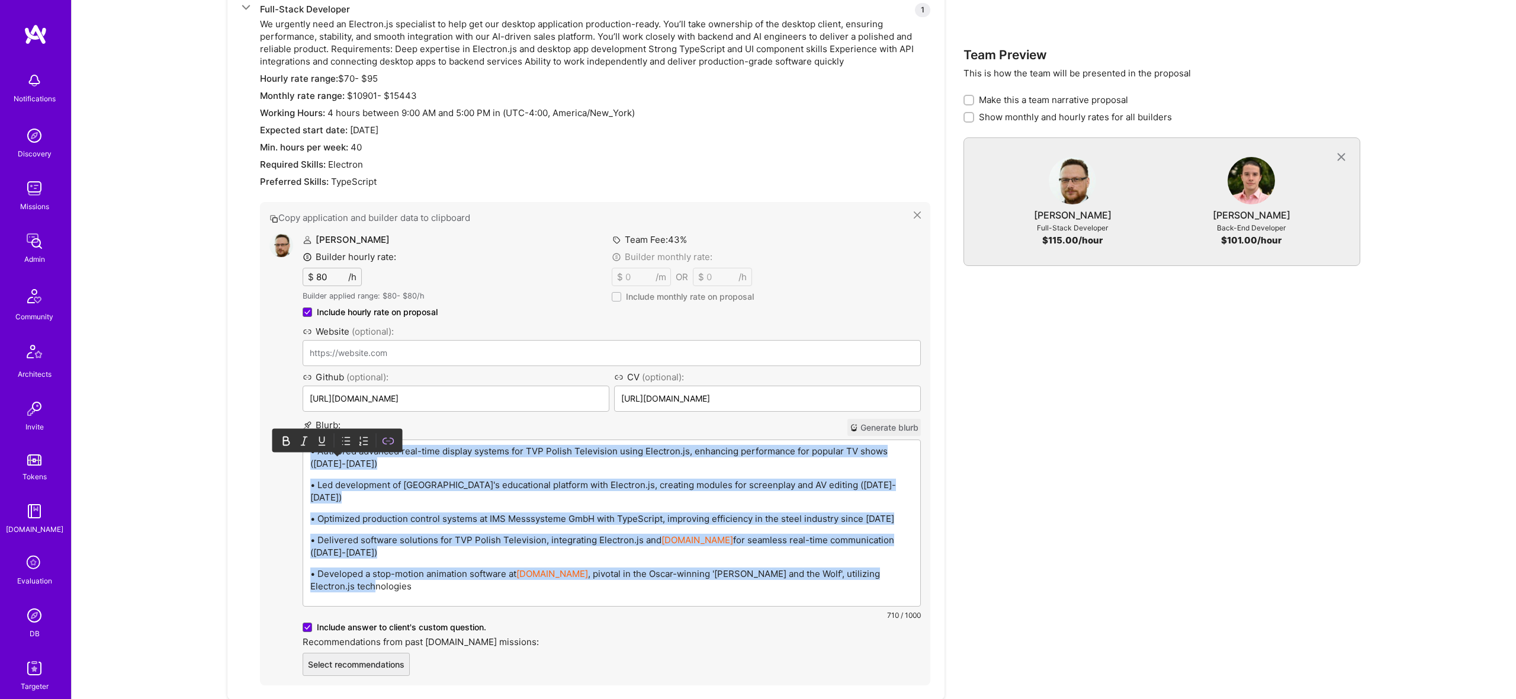
click at [344, 435] on icon at bounding box center [347, 441] width 12 height 12
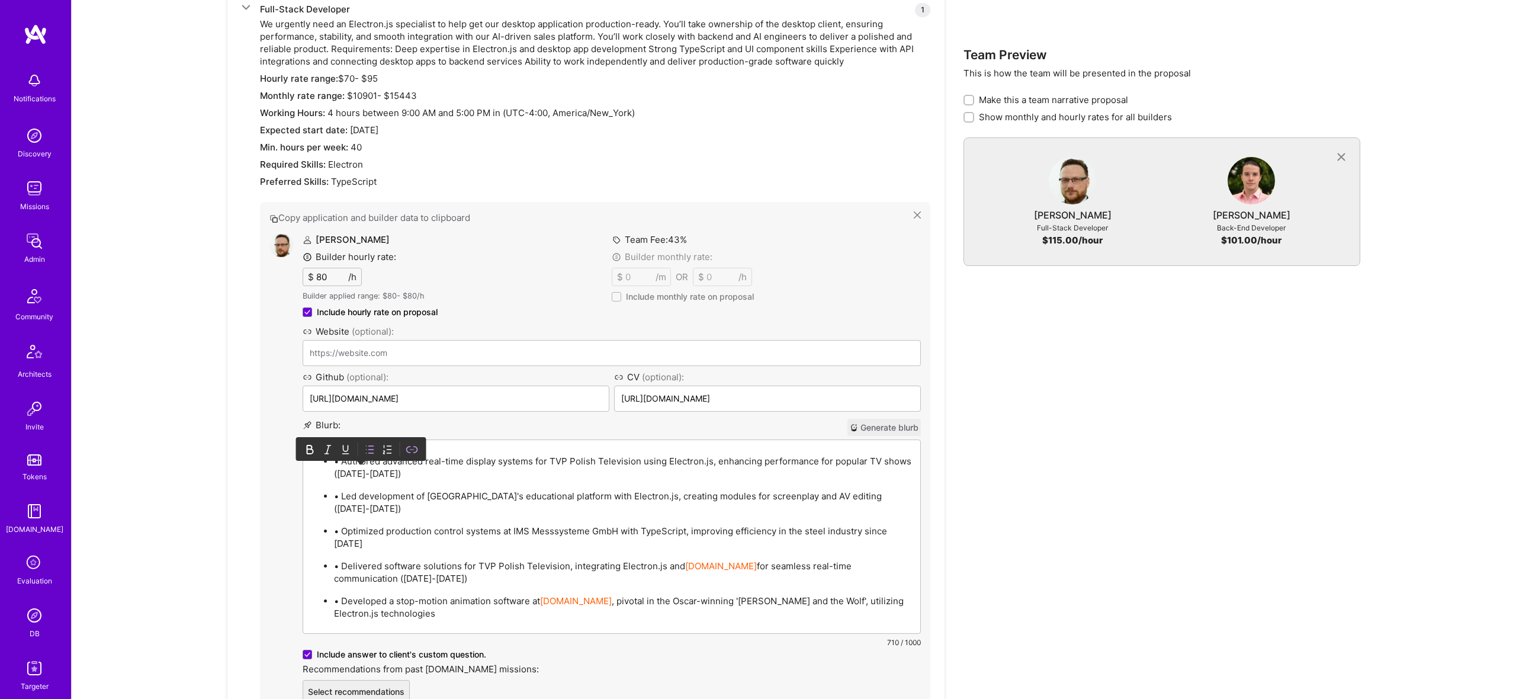
click at [348, 458] on p "• Authored advanced real-time display systems for TVP Polish Television using E…" at bounding box center [623, 467] width 579 height 25
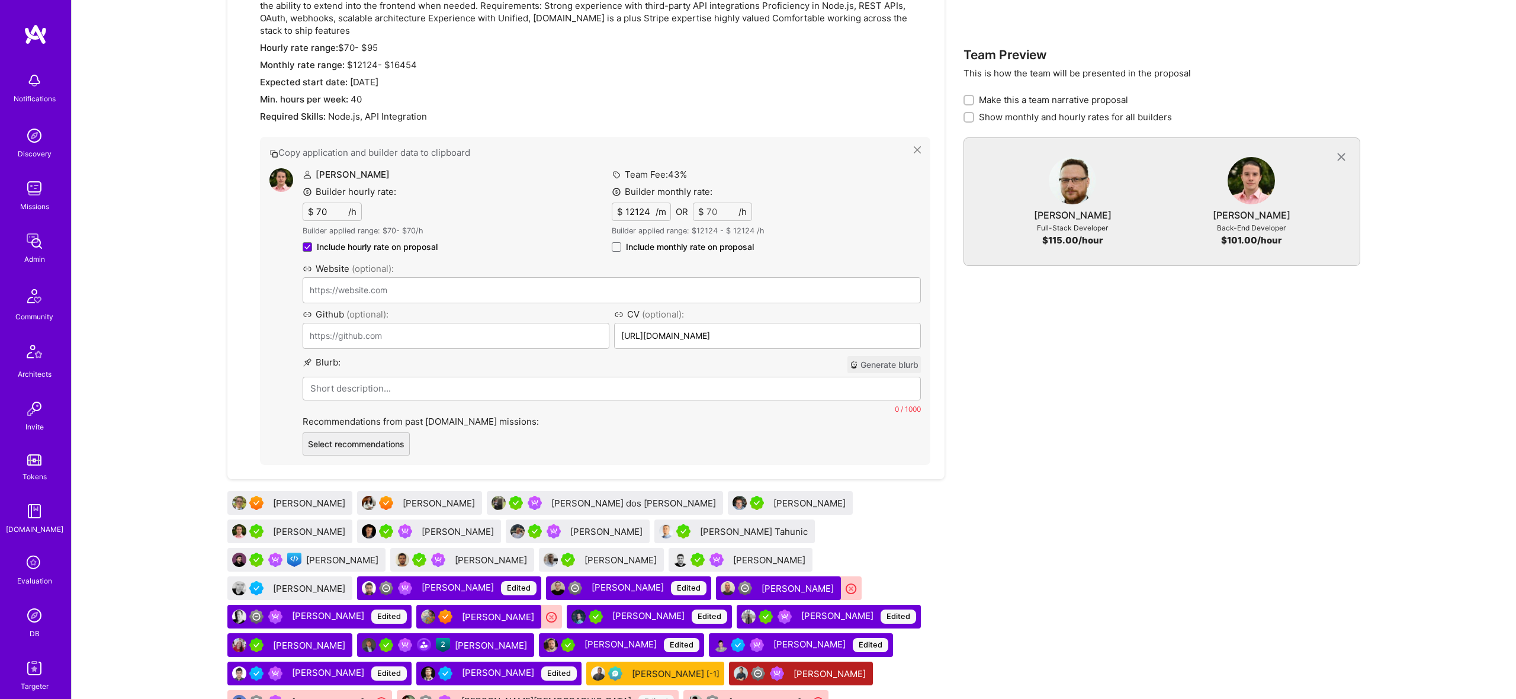
scroll to position [2323, 0]
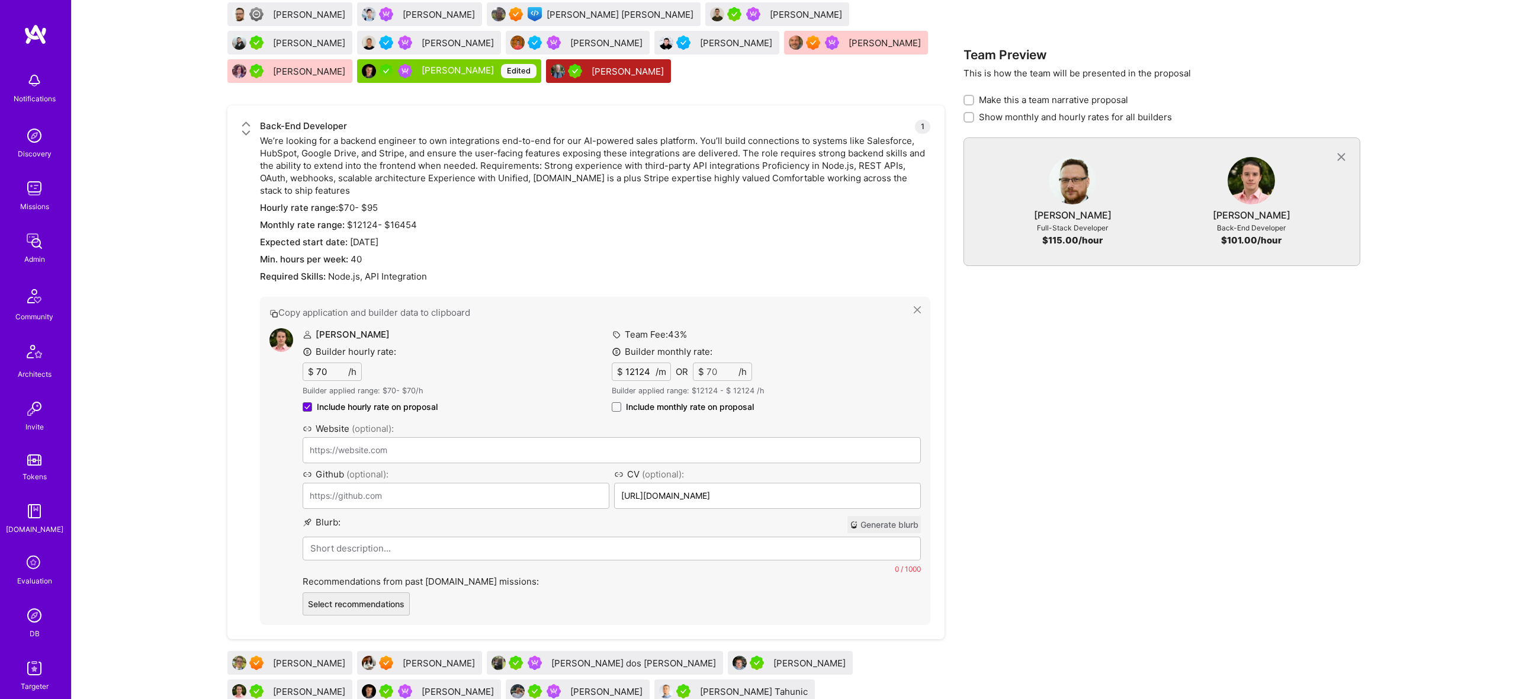
click at [475, 542] on p at bounding box center [611, 548] width 603 height 12
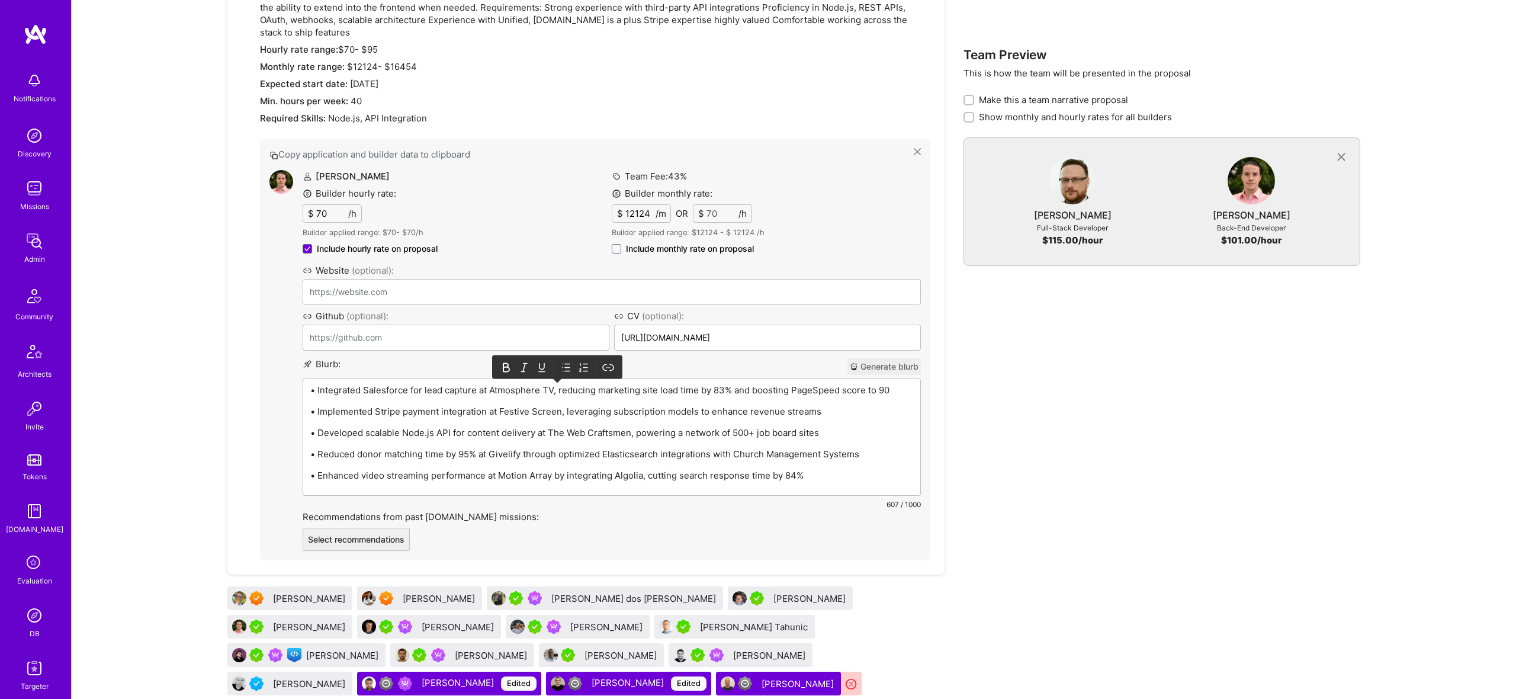
click at [557, 365] on div at bounding box center [557, 367] width 120 height 18
click at [567, 432] on p "• Developed scalable Node.js API for content delivery at The Web Craftsmen, pow…" at bounding box center [611, 432] width 603 height 12
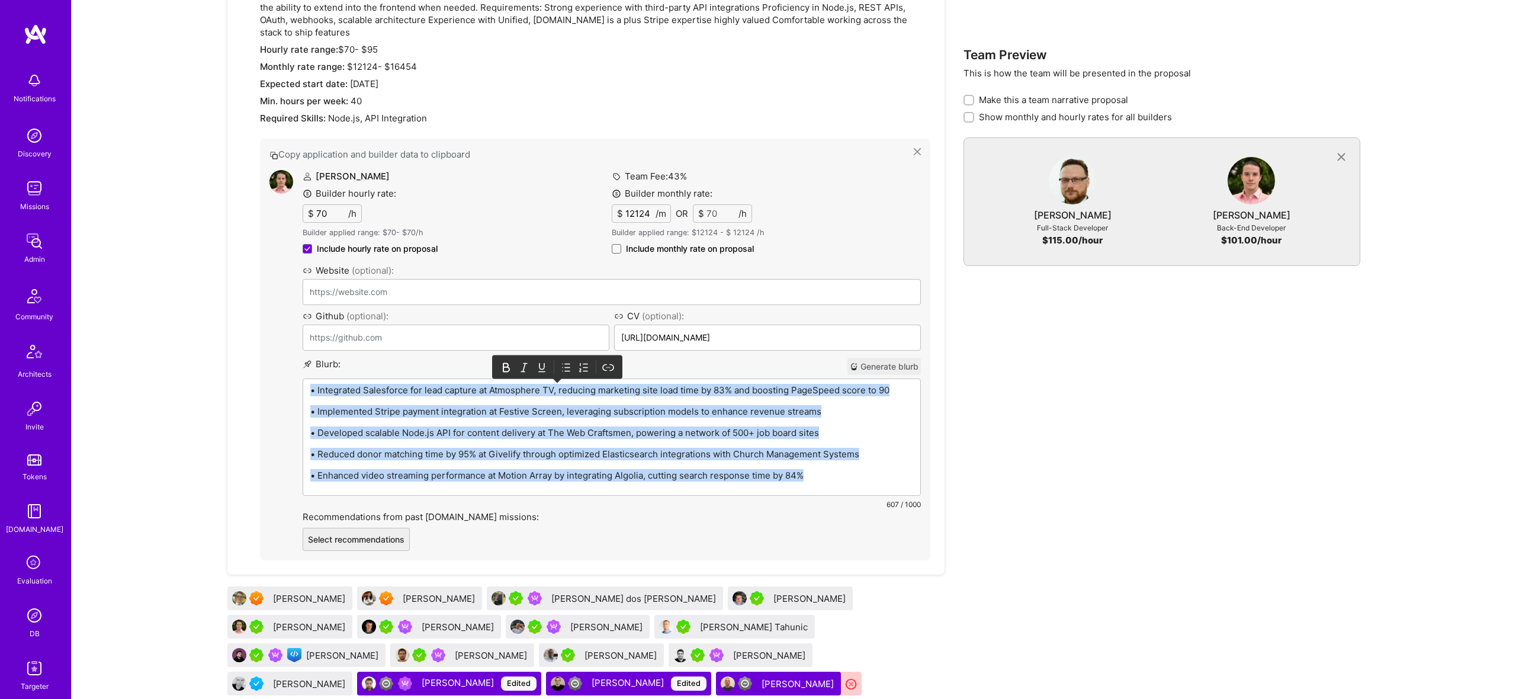
click at [565, 367] on icon at bounding box center [567, 367] width 5 height 7
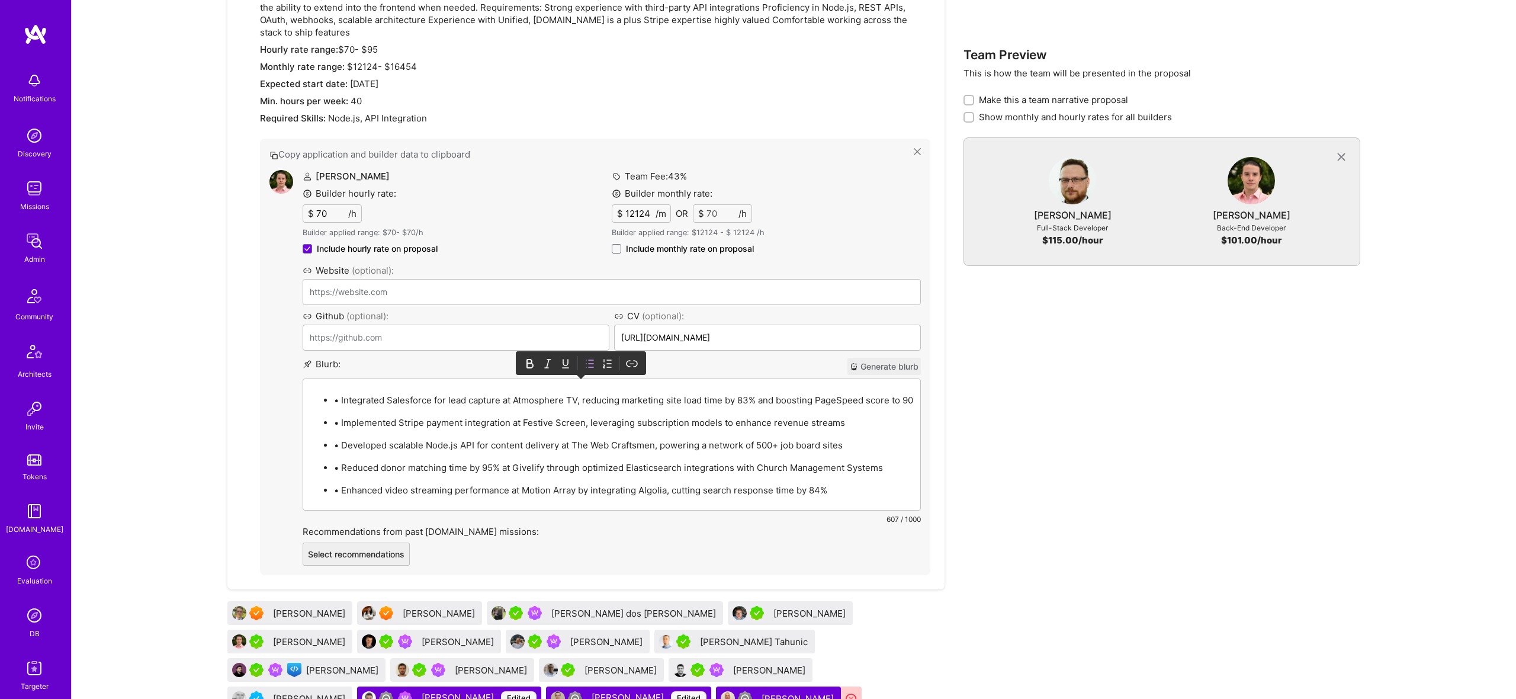
click at [345, 403] on p "• Integrated Salesforce for lead capture at Atmosphere TV, reducing marketing s…" at bounding box center [623, 400] width 579 height 12
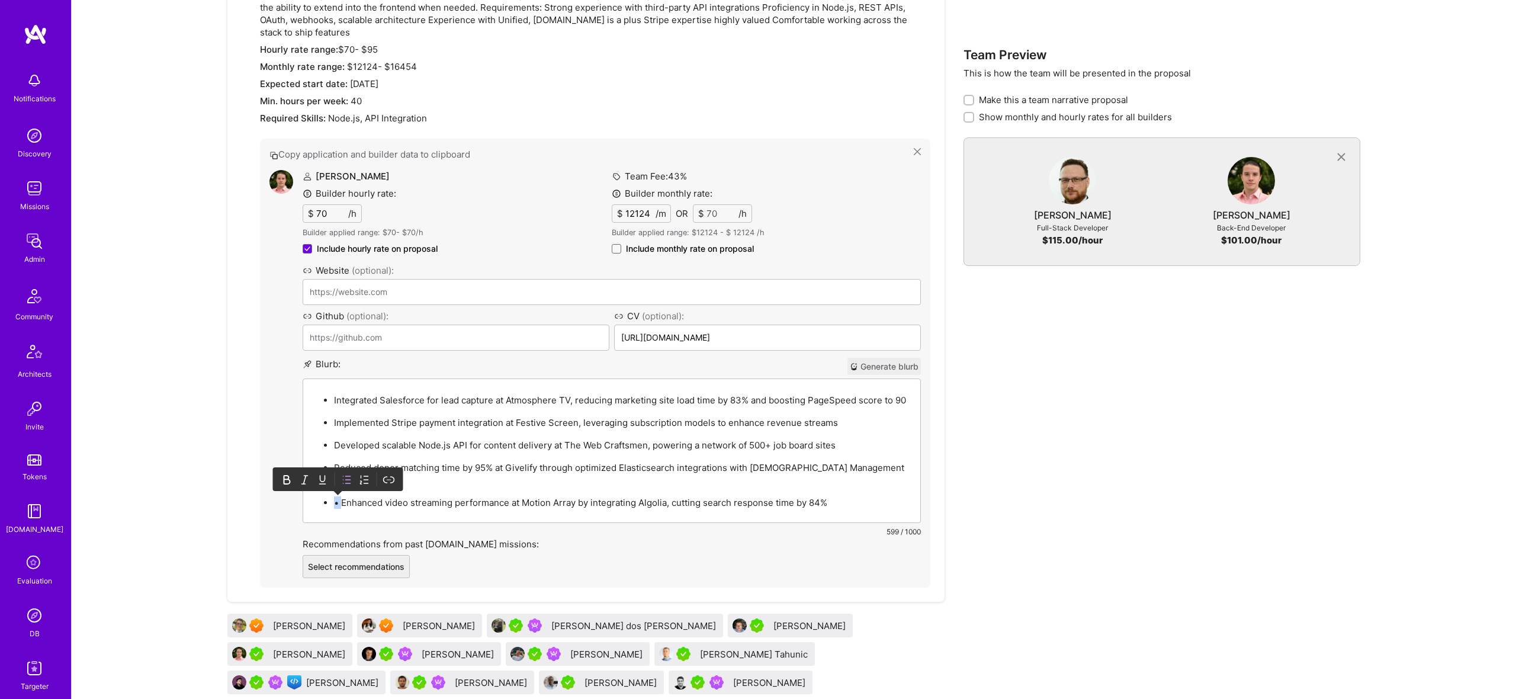
drag, startPoint x: 342, startPoint y: 490, endPoint x: 330, endPoint y: 490, distance: 11.9
click at [330, 490] on ul "Integrated Salesforce for lead capture at Atmosphere TV, reducing marketing sit…" at bounding box center [611, 451] width 603 height 116
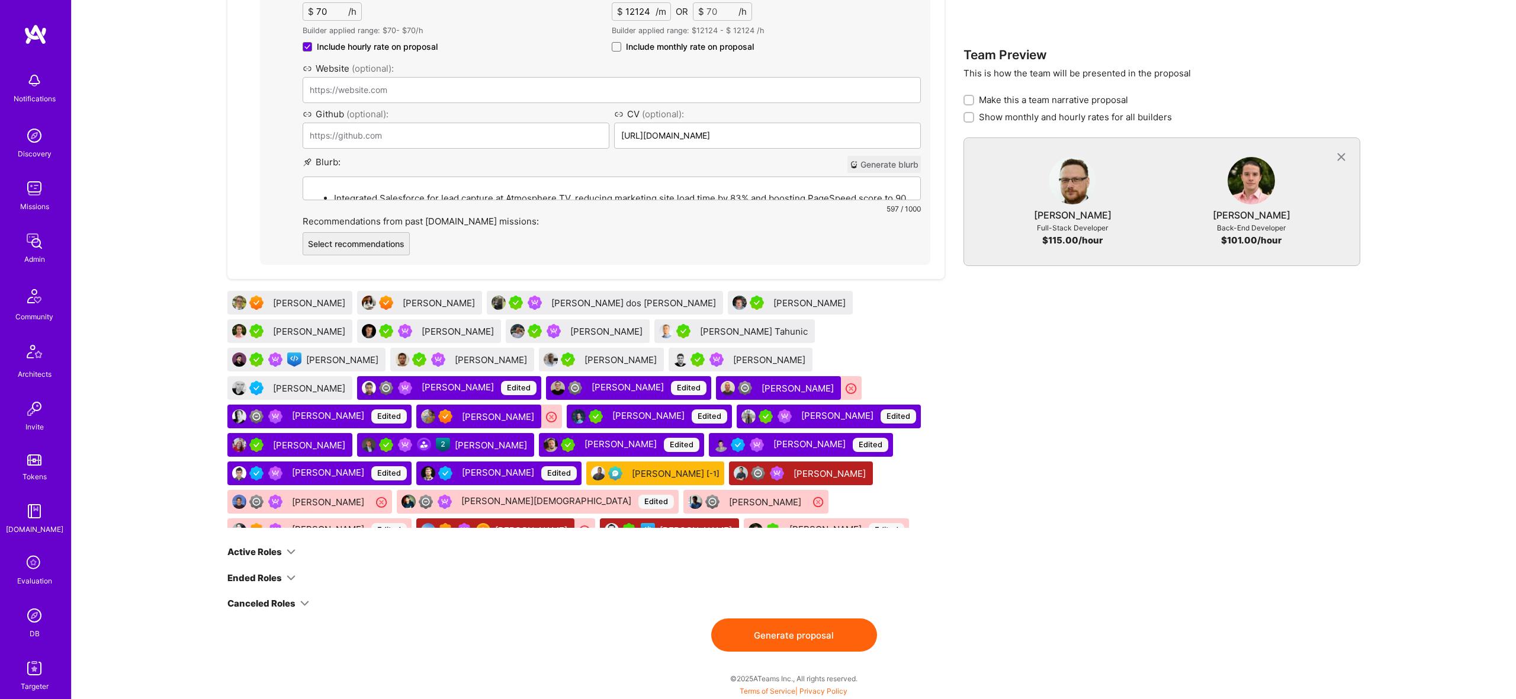
scroll to position [2525, 0]
click at [816, 631] on button "Generate proposal" at bounding box center [794, 634] width 166 height 33
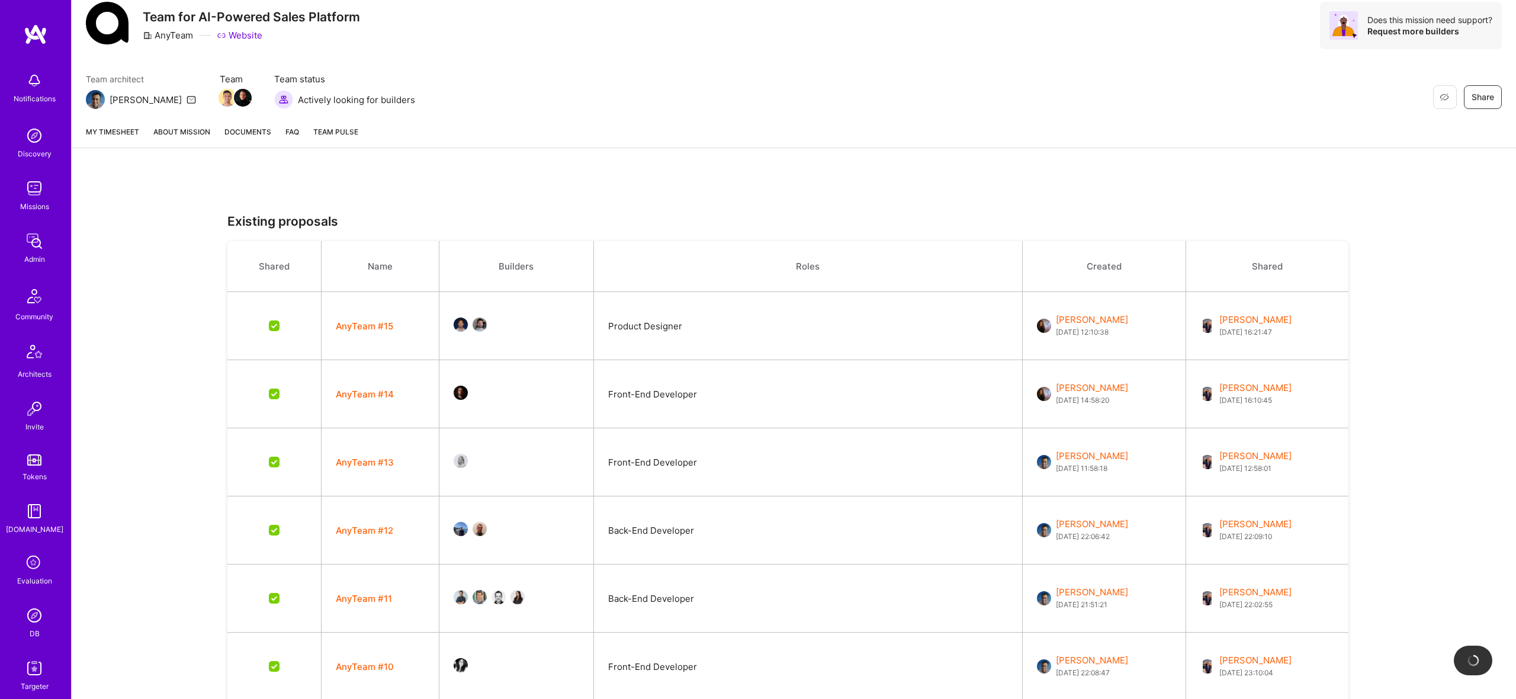
scroll to position [0, 0]
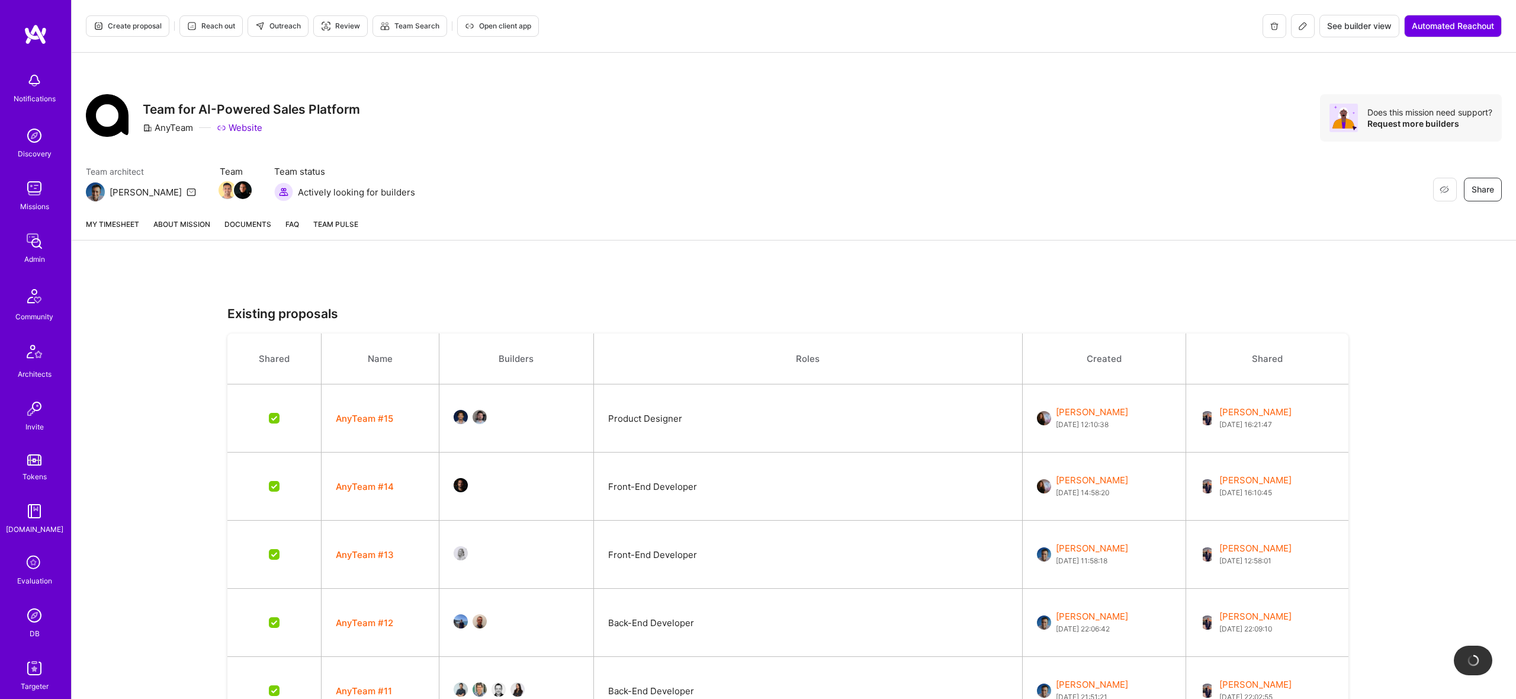
click at [206, 230] on link "About Mission" at bounding box center [181, 229] width 57 height 22
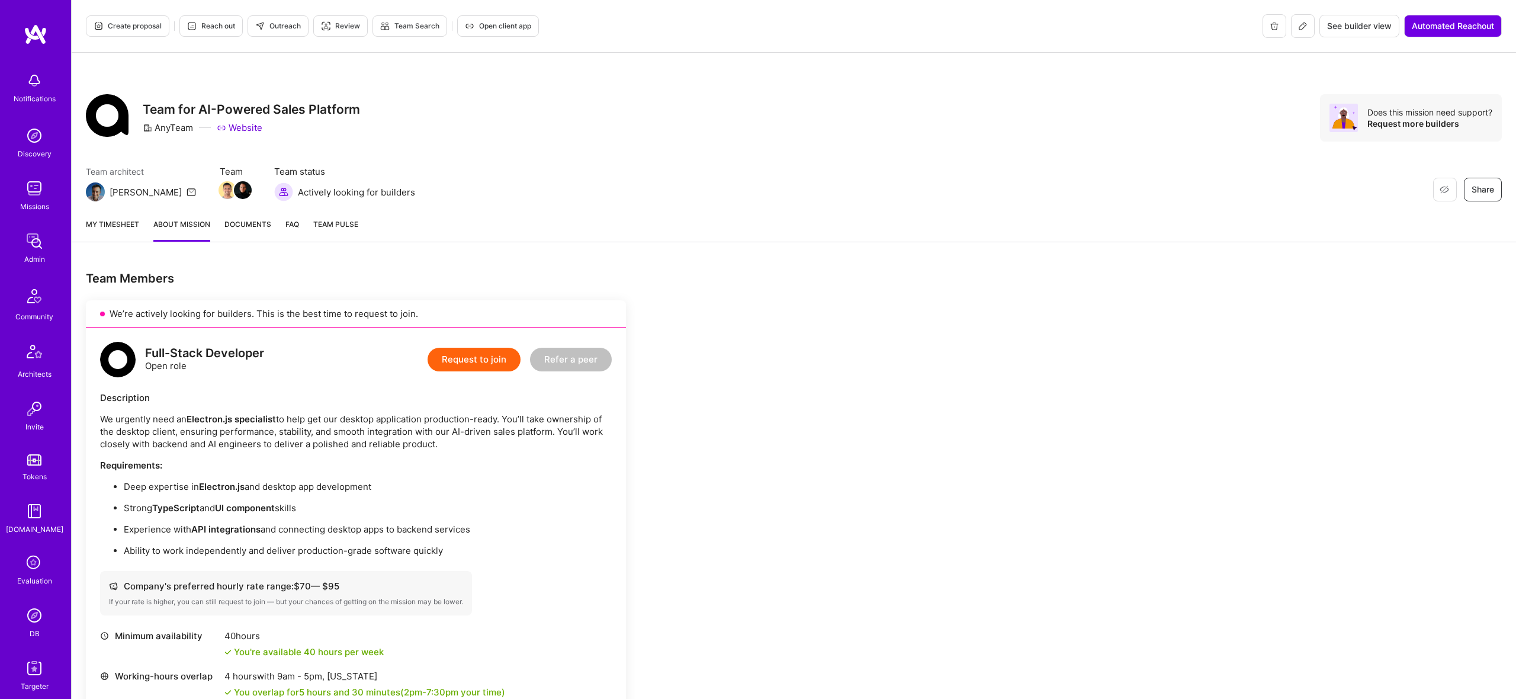
checkbox input "false"
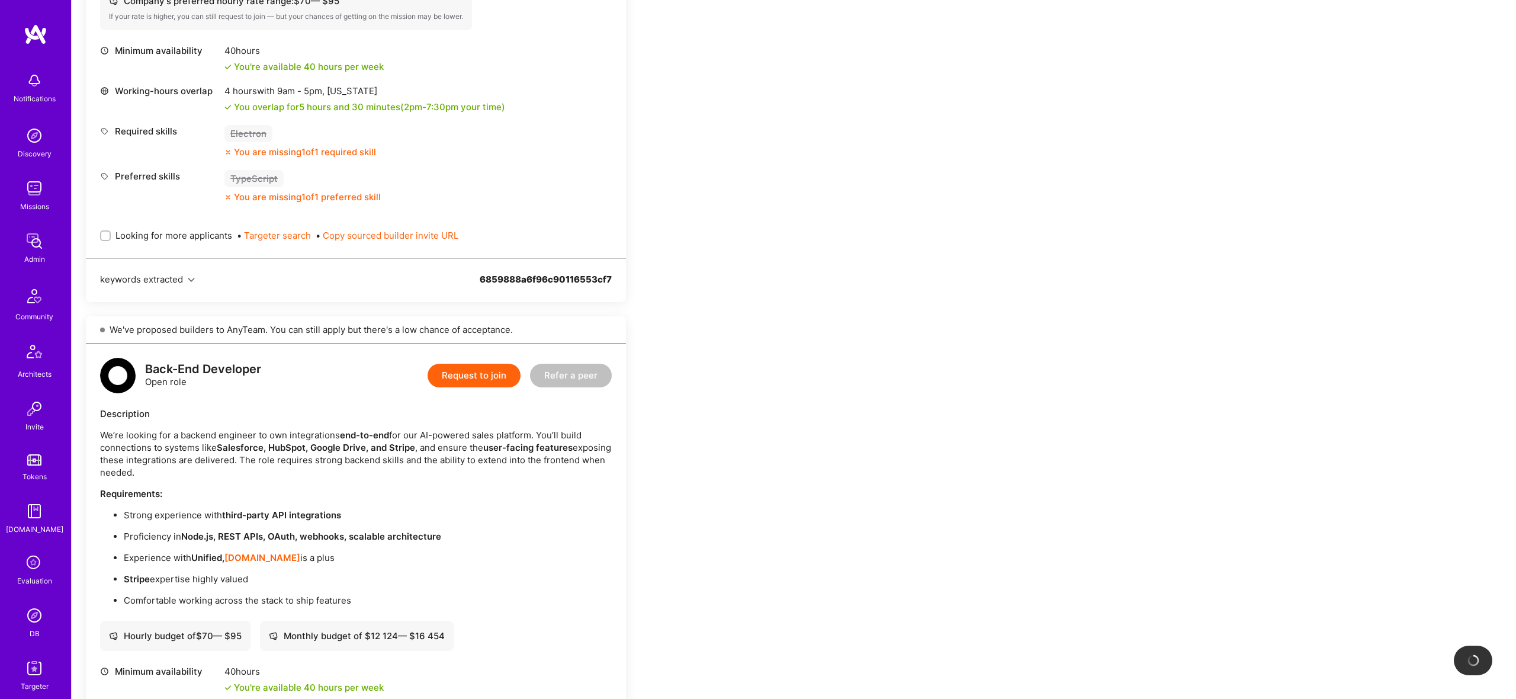
scroll to position [616, 0]
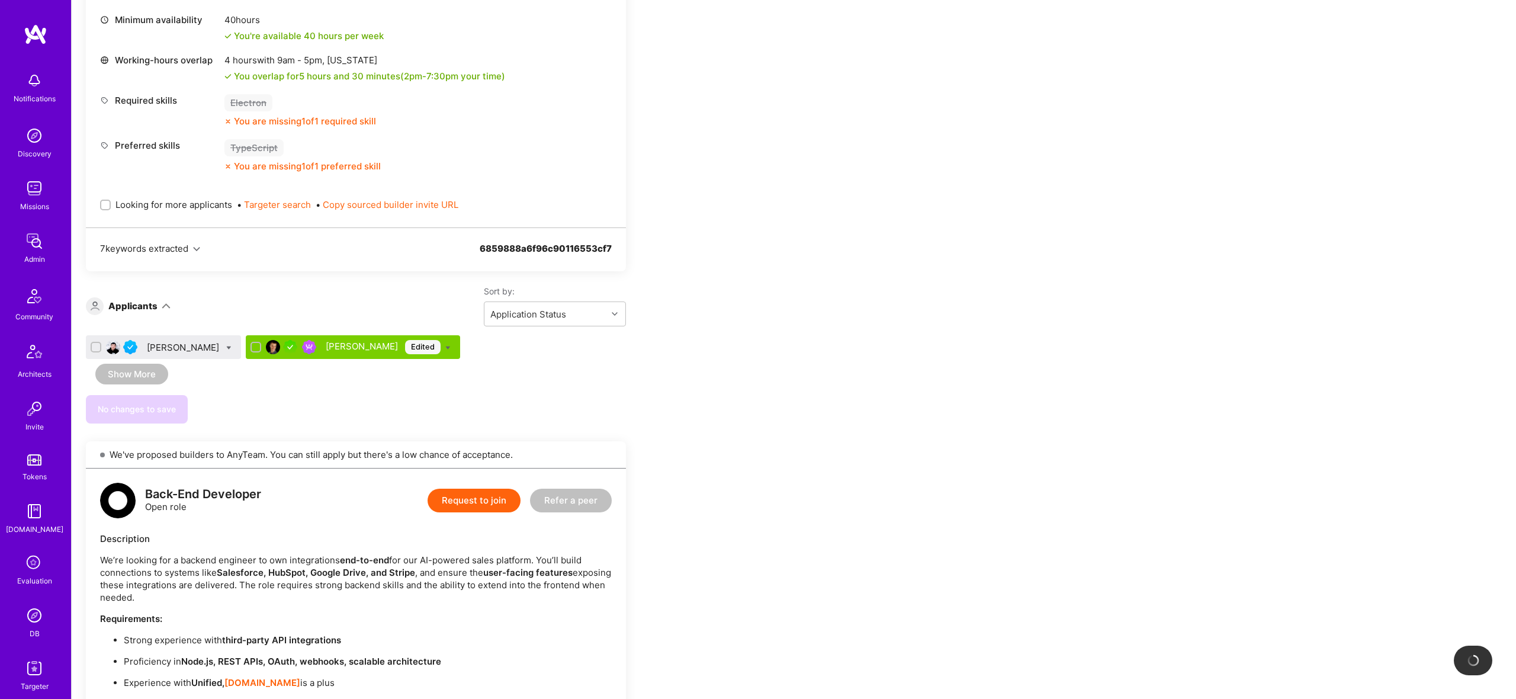
click at [184, 207] on span "Looking for more applicants" at bounding box center [173, 204] width 117 height 12
click at [111, 207] on input "Looking for more applicants" at bounding box center [106, 205] width 8 height 8
checkbox input "true"
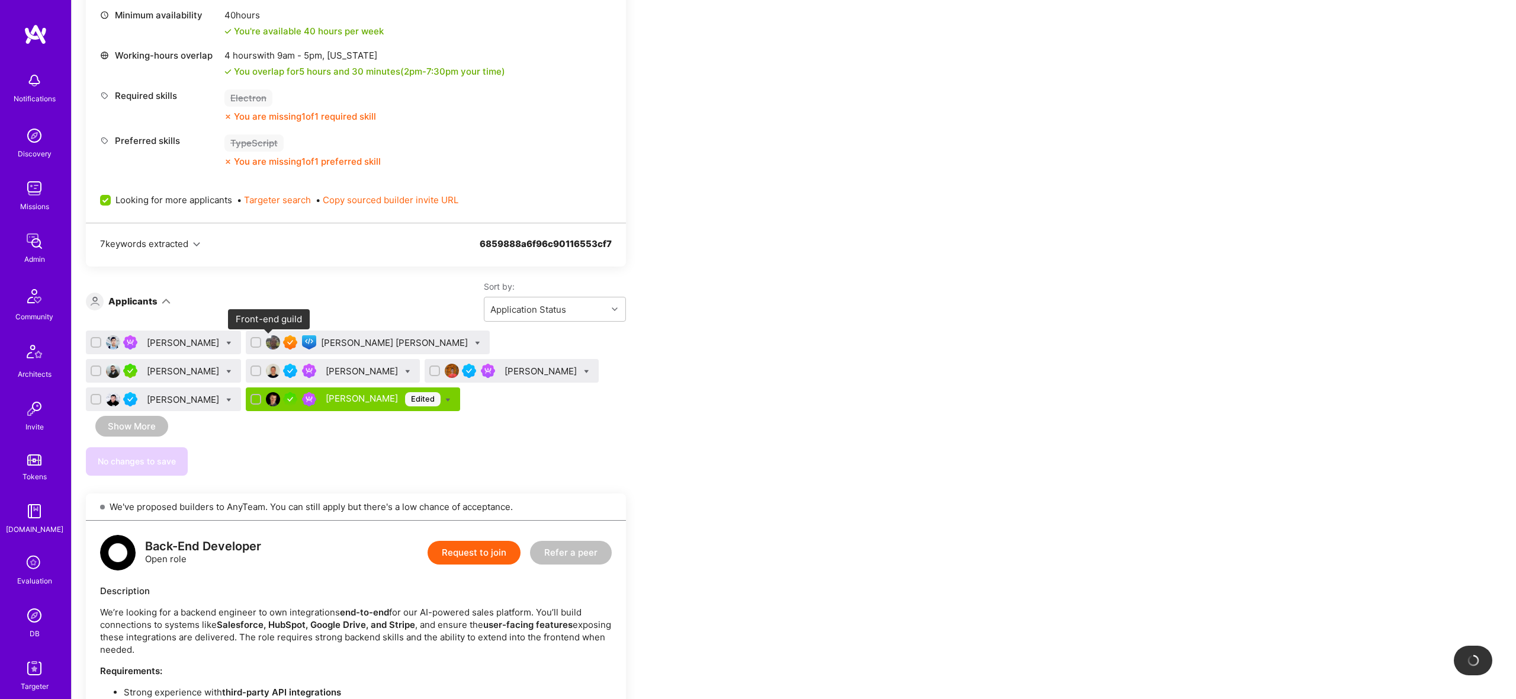
scroll to position [620, 0]
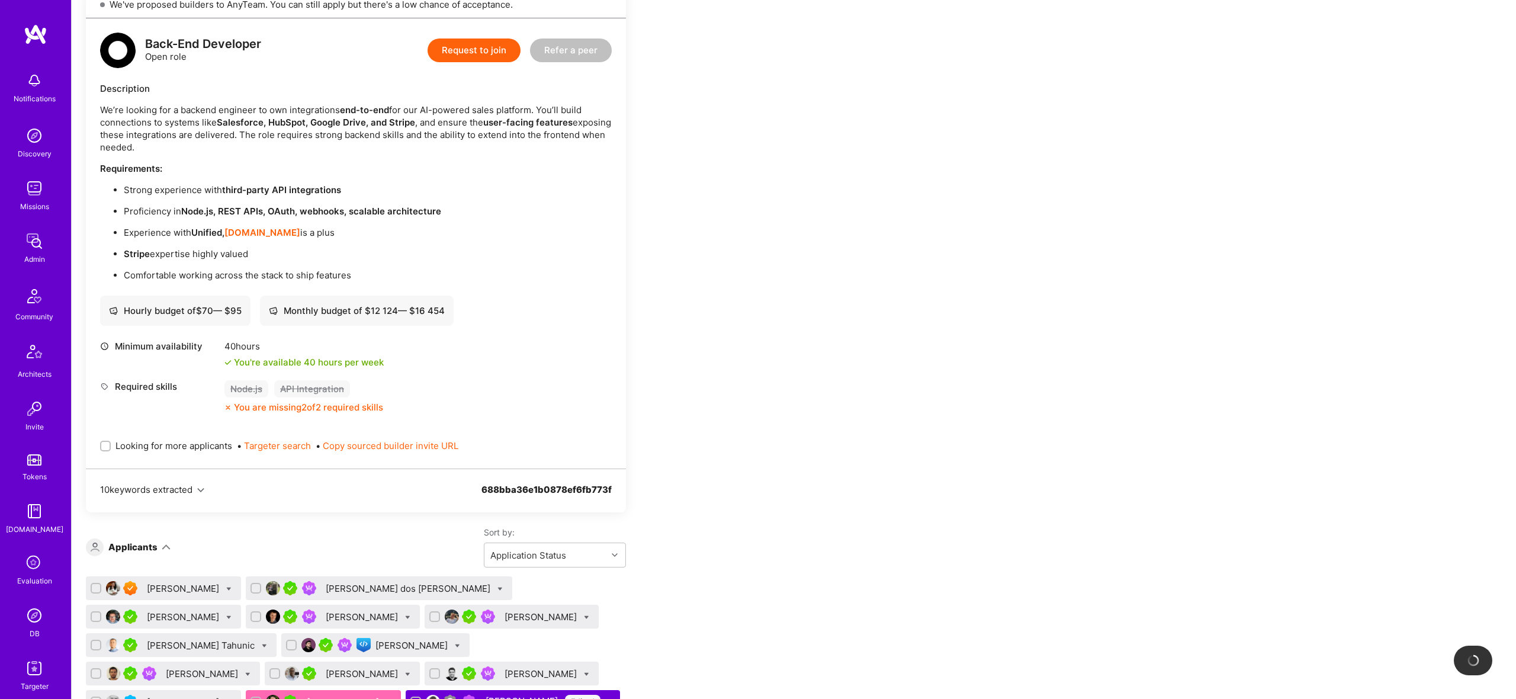
drag, startPoint x: 161, startPoint y: 413, endPoint x: 168, endPoint y: 413, distance: 7.1
click at [161, 439] on span "Looking for more applicants" at bounding box center [173, 445] width 117 height 12
click at [111, 442] on input "Looking for more applicants" at bounding box center [106, 446] width 8 height 8
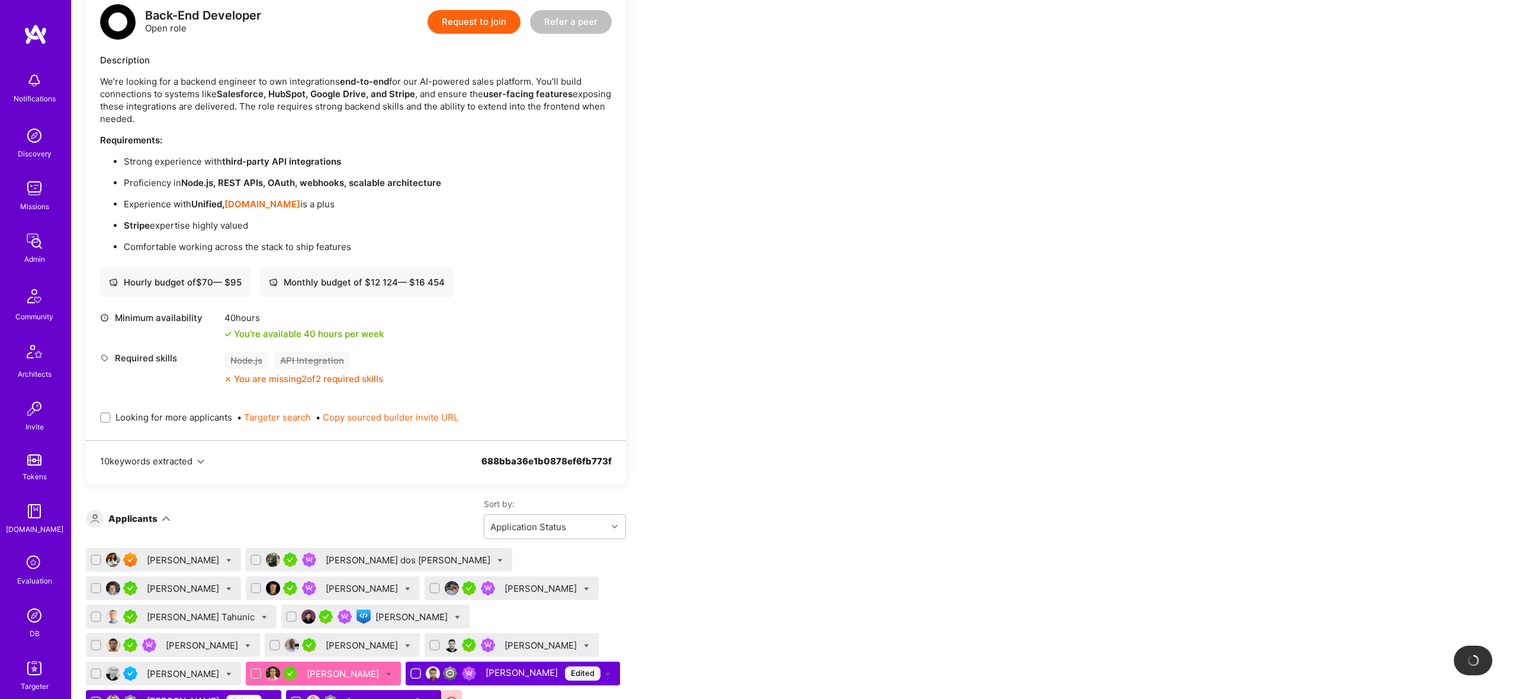
scroll to position [1, 0]
checkbox input "true"
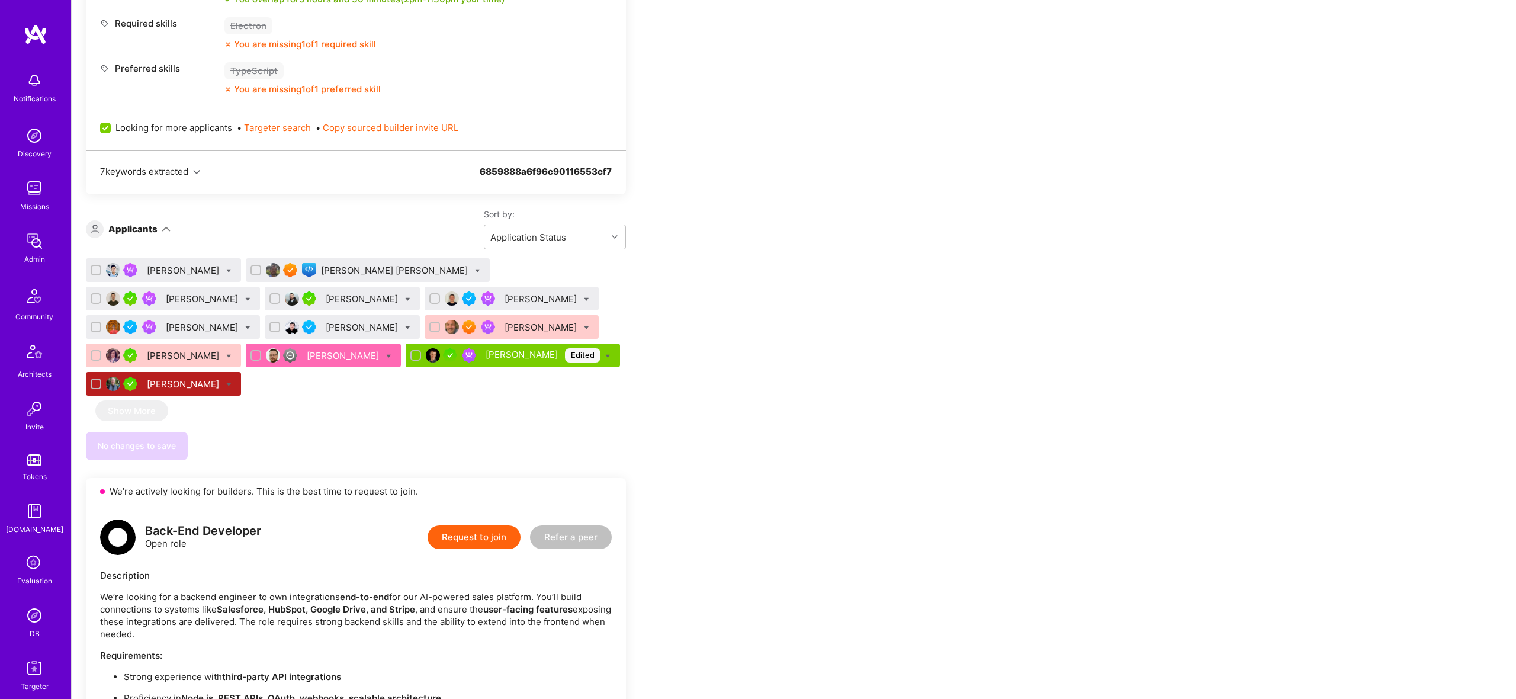
scroll to position [689, 0]
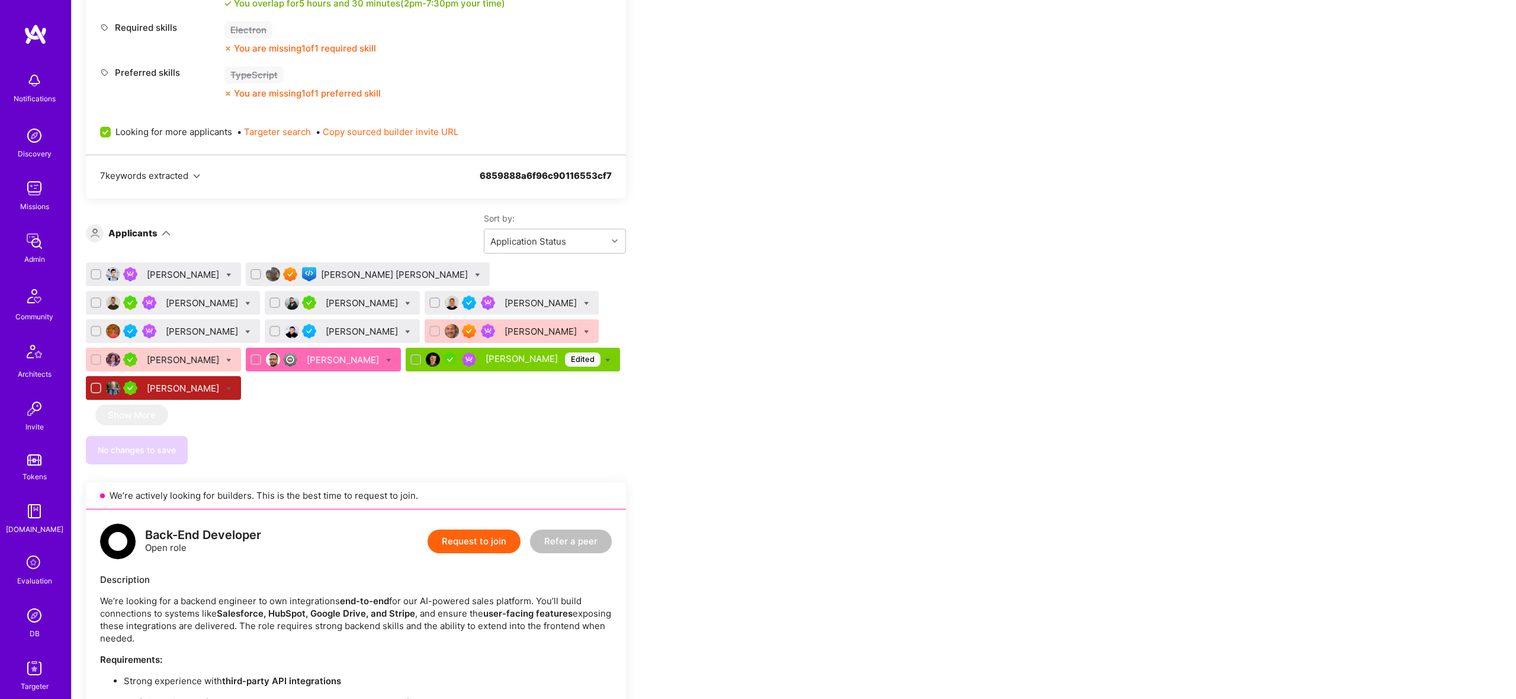
click at [486, 364] on div "Bojan Aleksic Edited" at bounding box center [543, 359] width 115 height 14
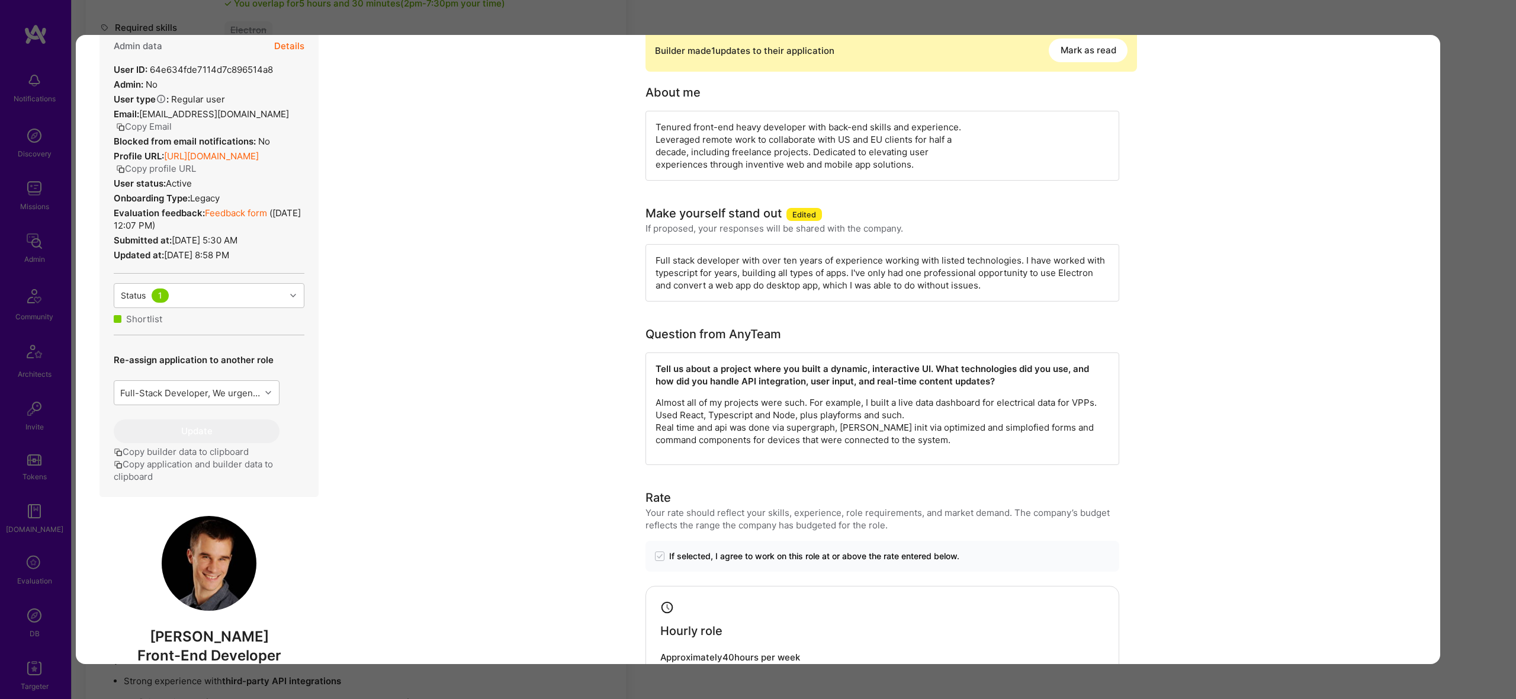
scroll to position [361, 0]
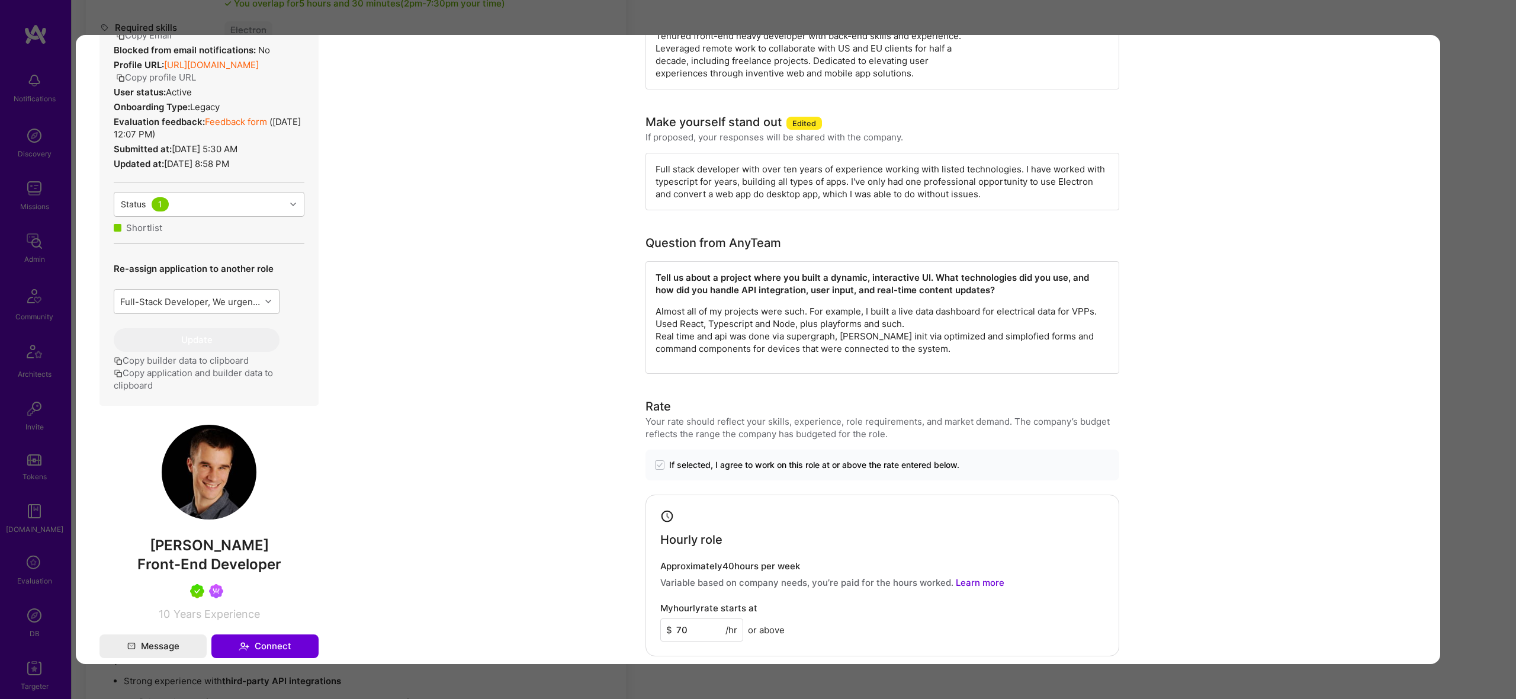
click at [1488, 342] on div "Application 11 of 12 Builder Missing Requirements Required Location See locatio…" at bounding box center [758, 349] width 1516 height 699
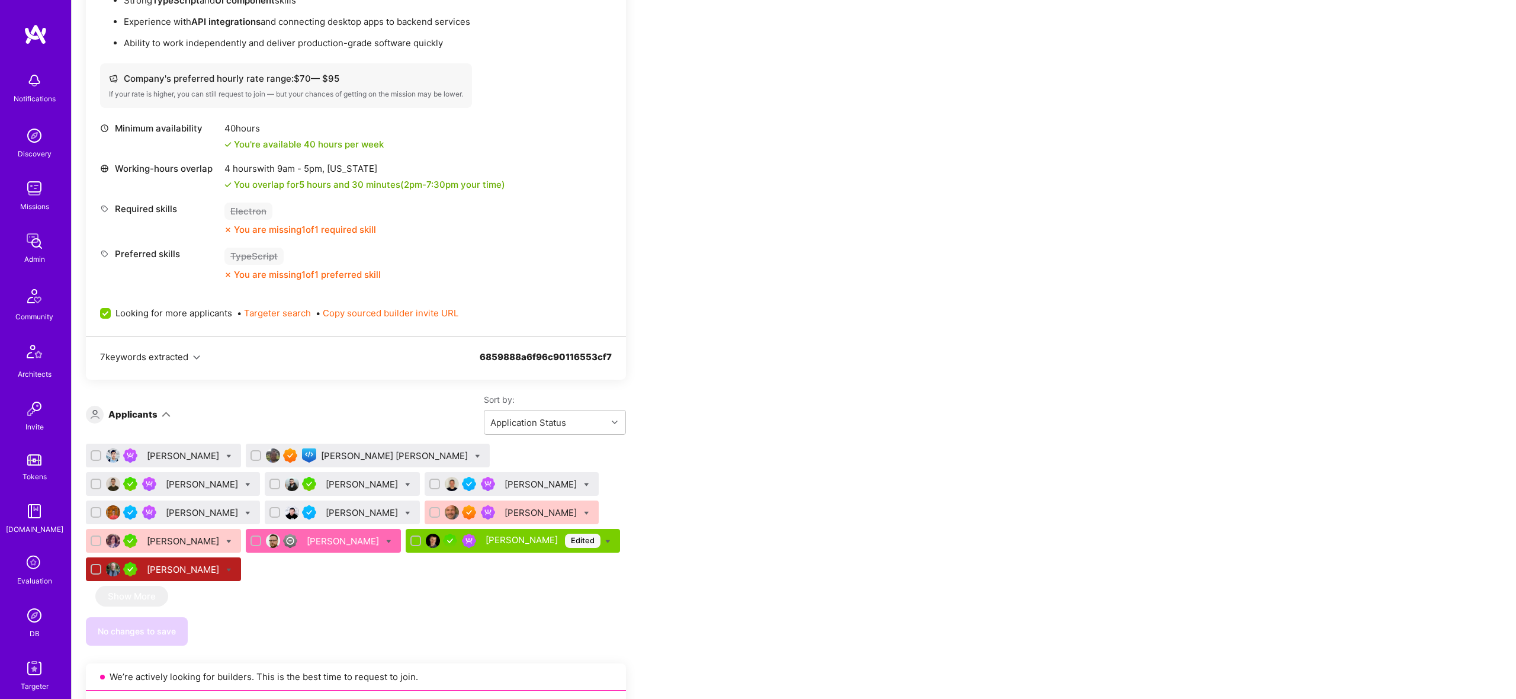
scroll to position [496, 0]
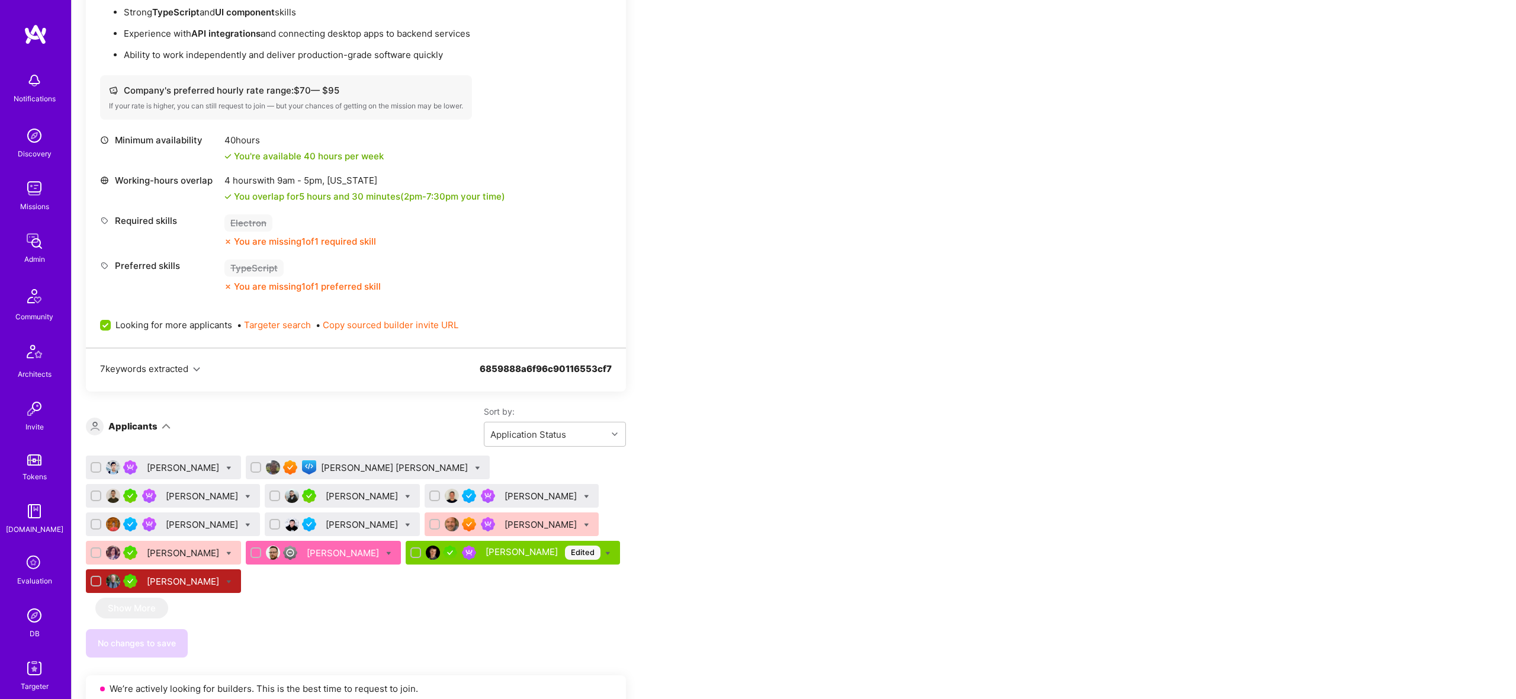
click at [229, 579] on div "Michael DePetrillo" at bounding box center [163, 581] width 155 height 24
click at [231, 580] on icon at bounding box center [228, 581] width 5 height 5
click at [383, 567] on div "Jeff Lei Gorka Ludlow Zaven Snkhchyan Gurgen Hayrapetyan Hernán Massad Adem Hod…" at bounding box center [356, 526] width 540 height 142
click at [383, 598] on div "Jeff Lei Gorka Ludlow Zaven Snkhchyan Gurgen Hayrapetyan Hernán Massad Adem Hod…" at bounding box center [356, 556] width 540 height 202
click at [94, 581] on input "checkbox" at bounding box center [97, 581] width 11 height 11
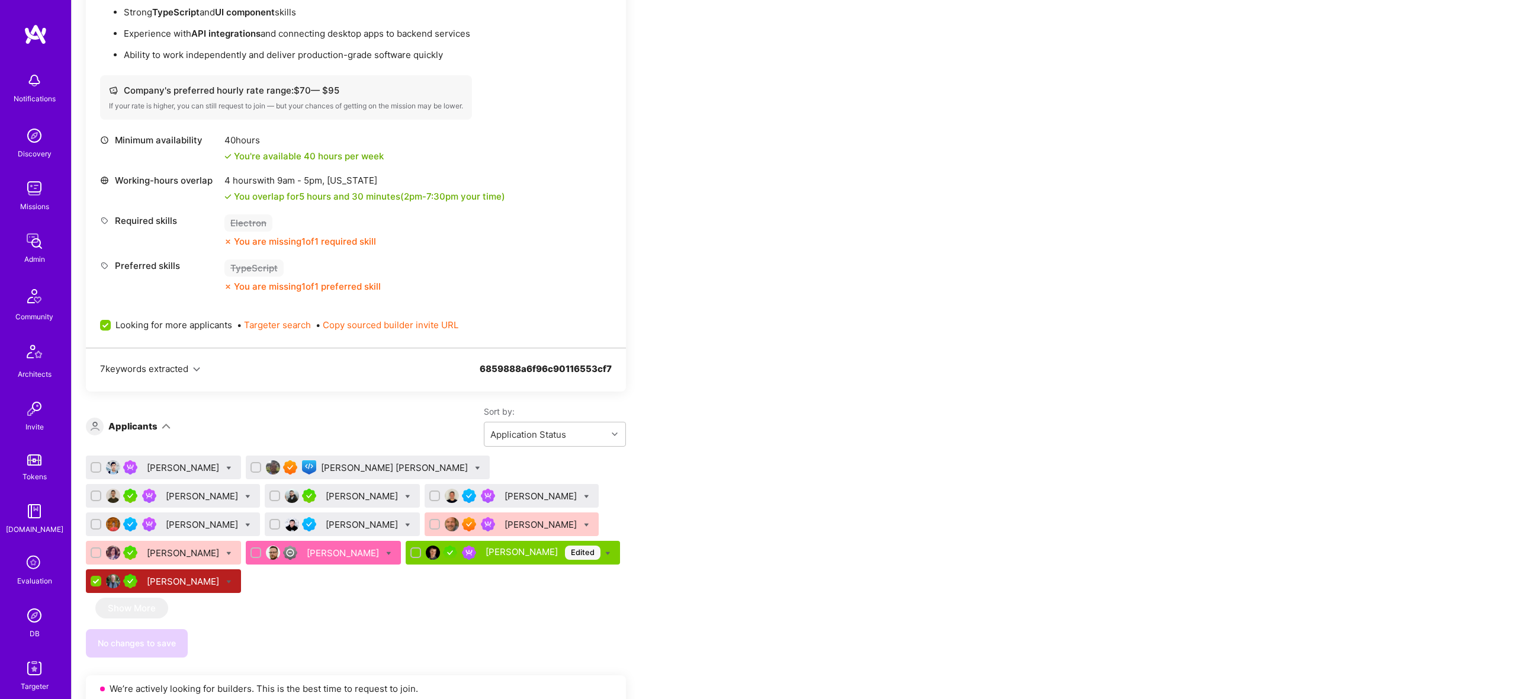
checkbox input "false"
click at [38, 627] on div "DB" at bounding box center [35, 633] width 10 height 12
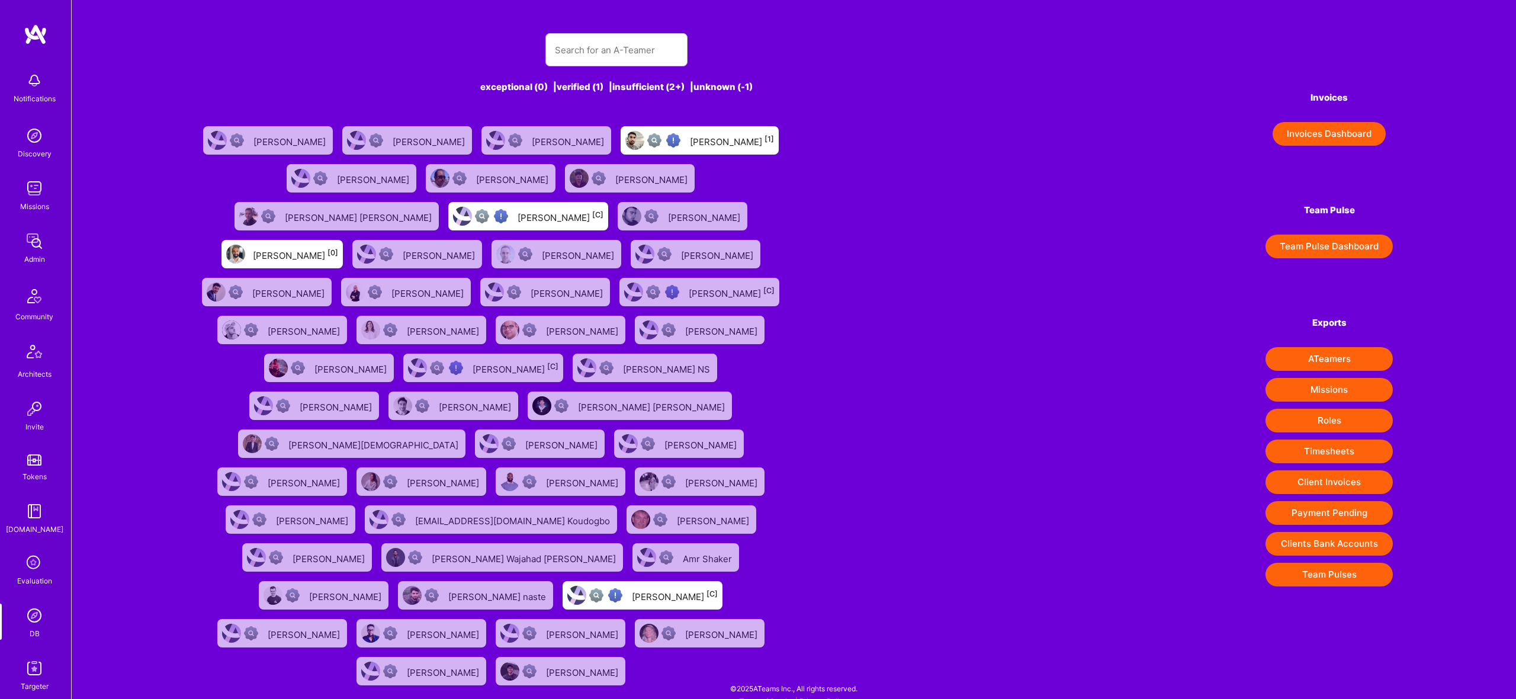
click at [36, 664] on img at bounding box center [35, 668] width 24 height 24
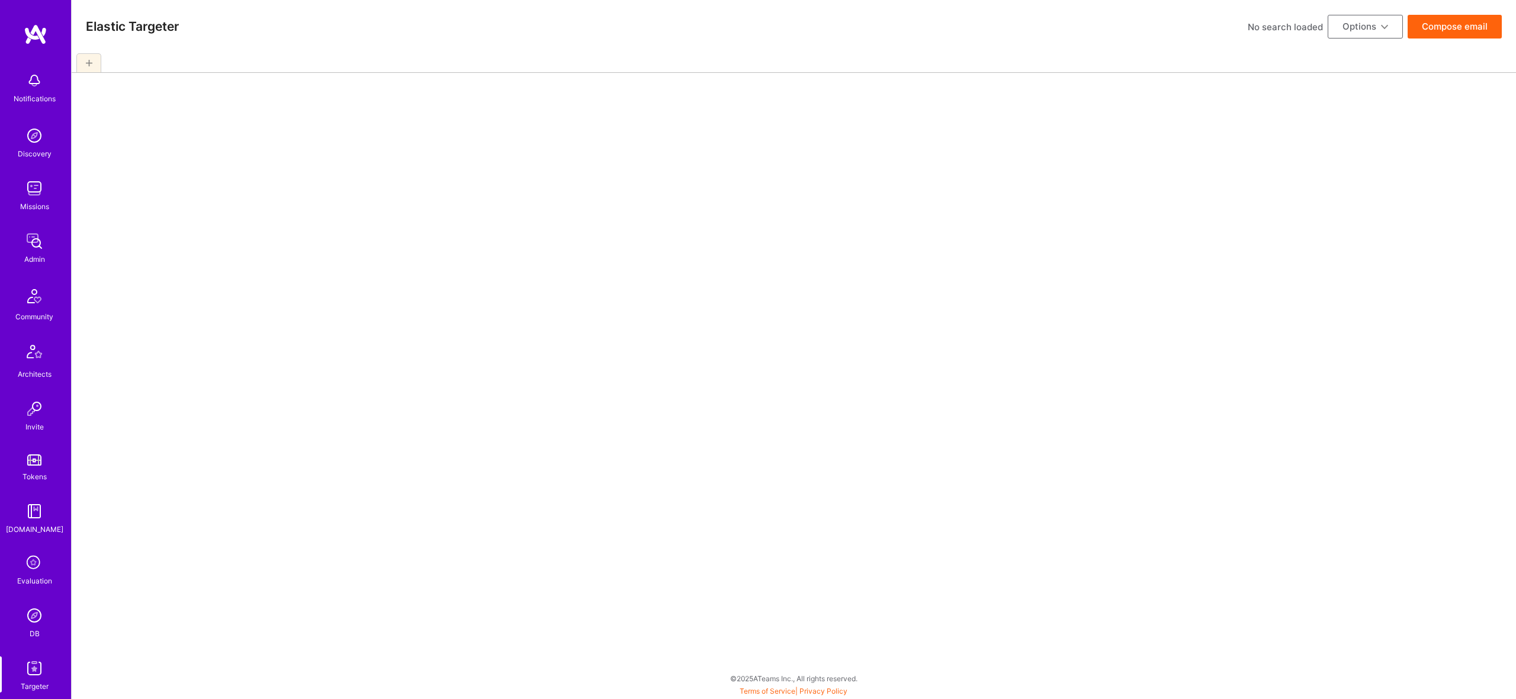
click at [123, 37] on div "Elastic Targeter No search loaded Options Compose email" at bounding box center [794, 26] width 1444 height 53
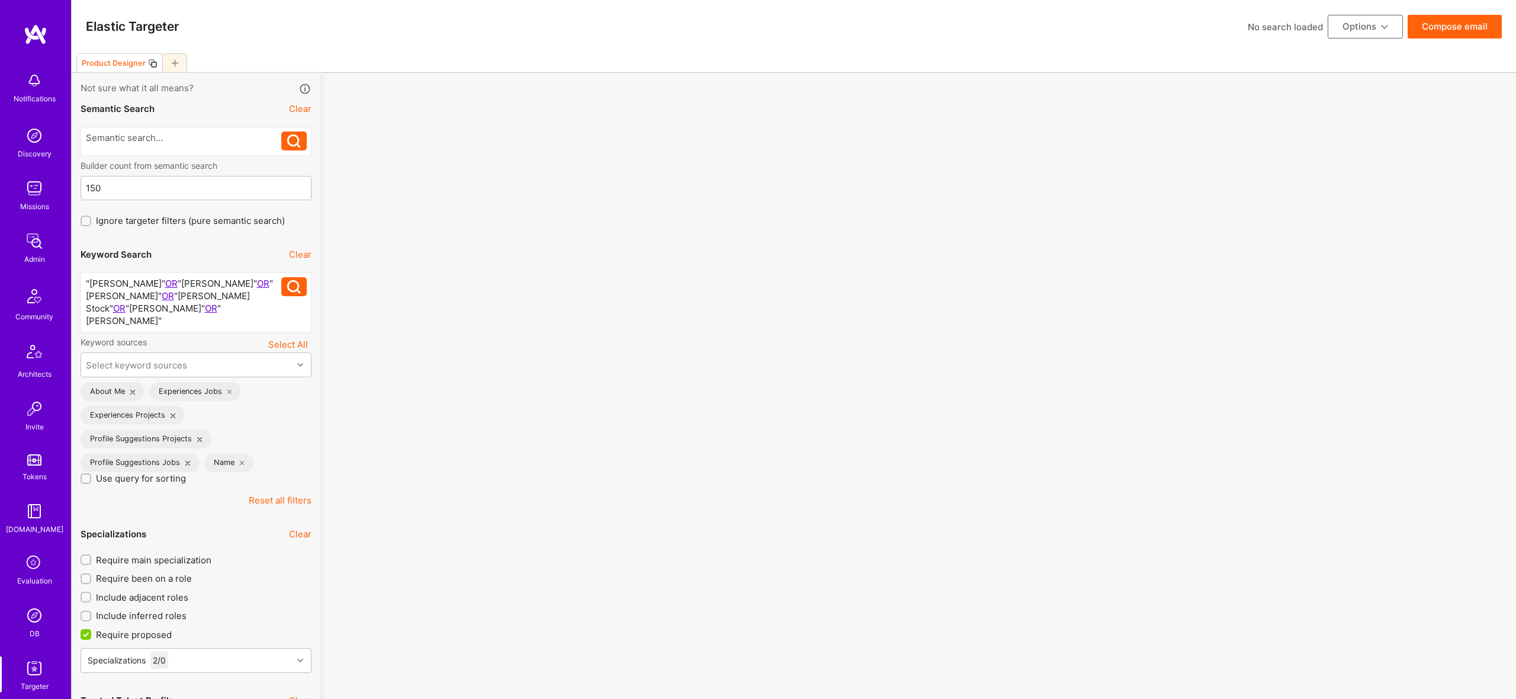
click at [172, 62] on icon at bounding box center [175, 63] width 7 height 7
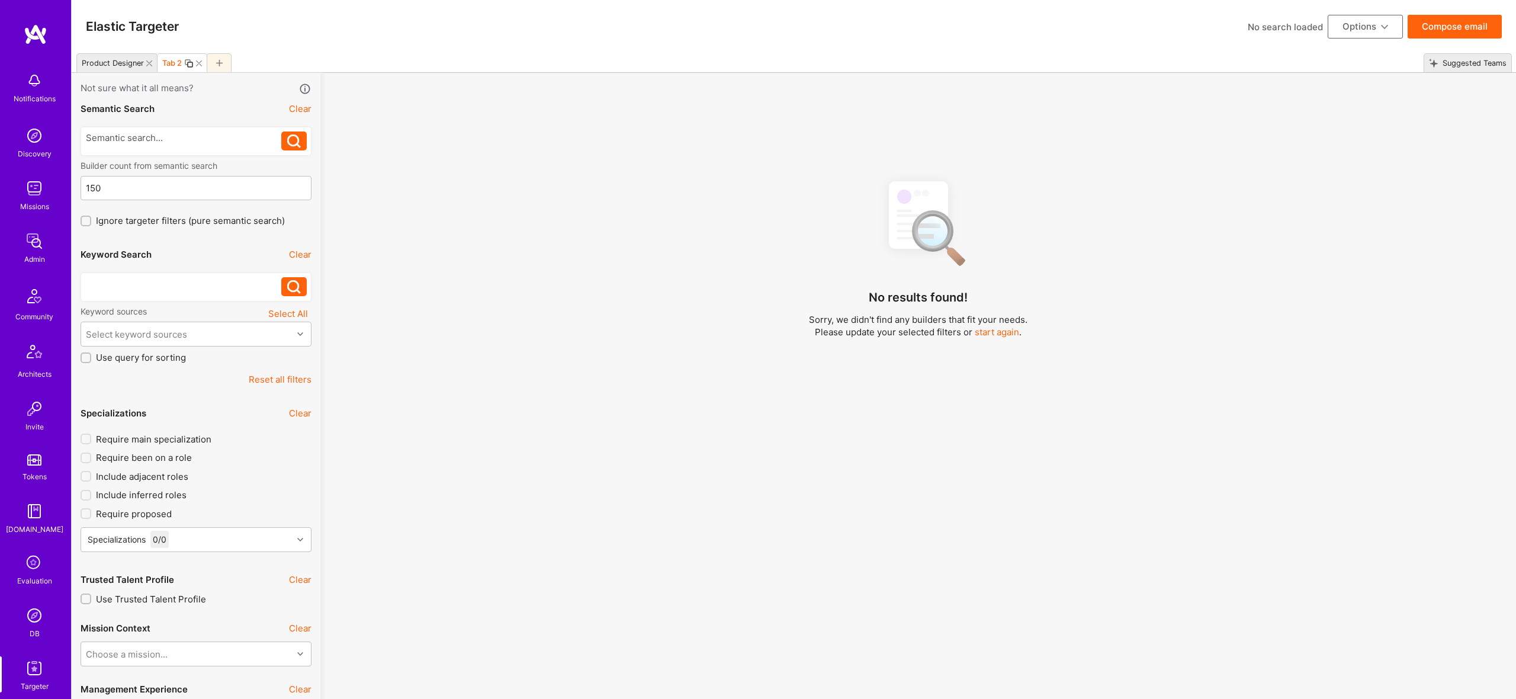
checkbox input "false"
click at [152, 62] on icon at bounding box center [149, 63] width 6 height 6
click at [169, 287] on div at bounding box center [184, 283] width 196 height 12
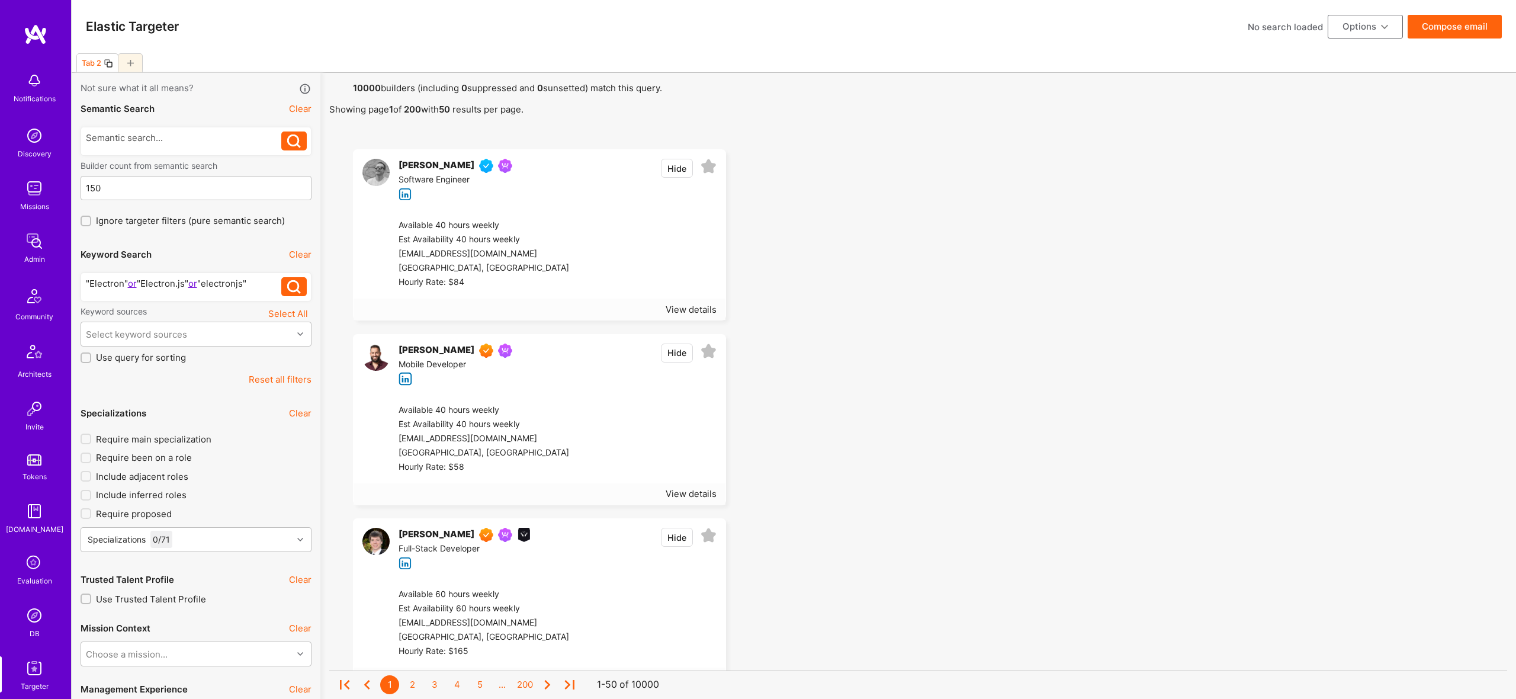
click at [210, 321] on div "Keyword sources Select All" at bounding box center [196, 314] width 231 height 16
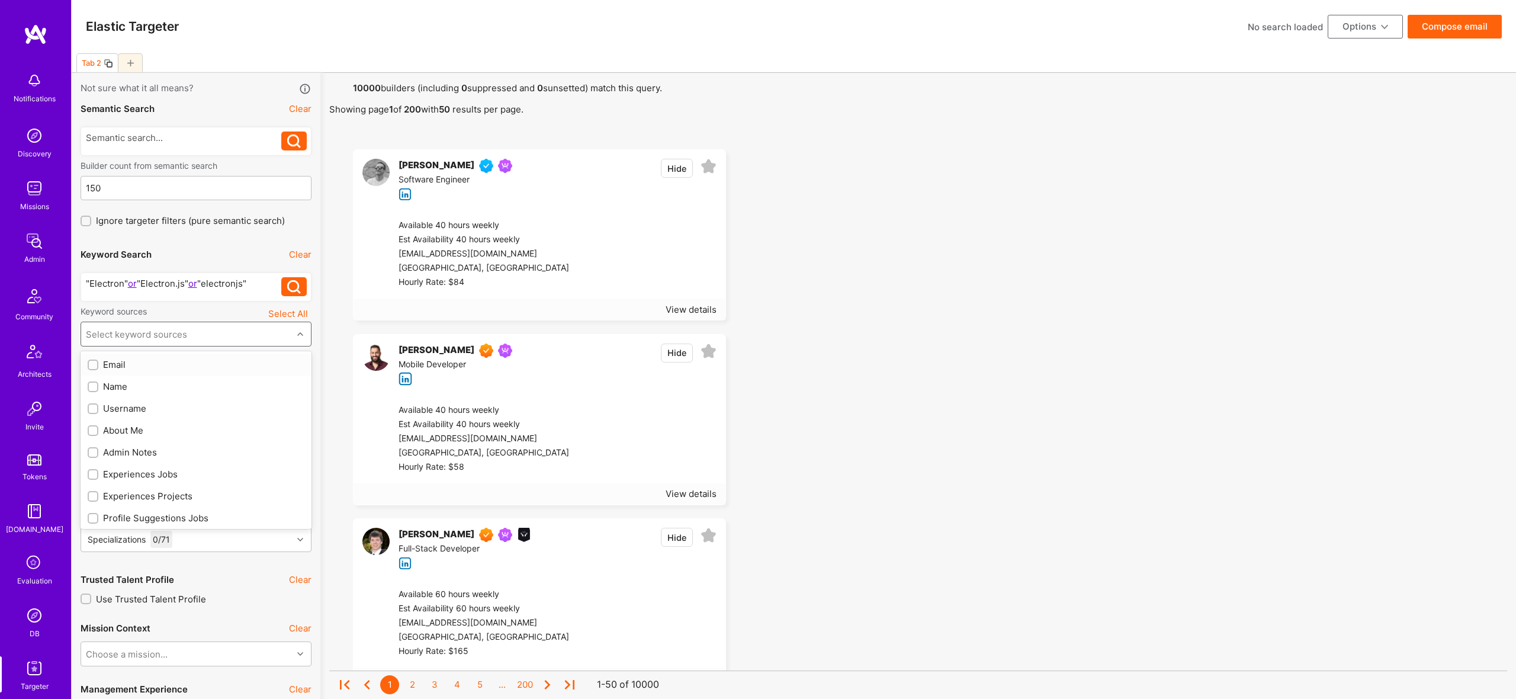
click at [211, 333] on div "Select keyword sources" at bounding box center [186, 334] width 211 height 24
drag, startPoint x: 122, startPoint y: 428, endPoint x: 145, endPoint y: 446, distance: 29.1
click at [122, 428] on div "About Me" at bounding box center [196, 430] width 217 height 12
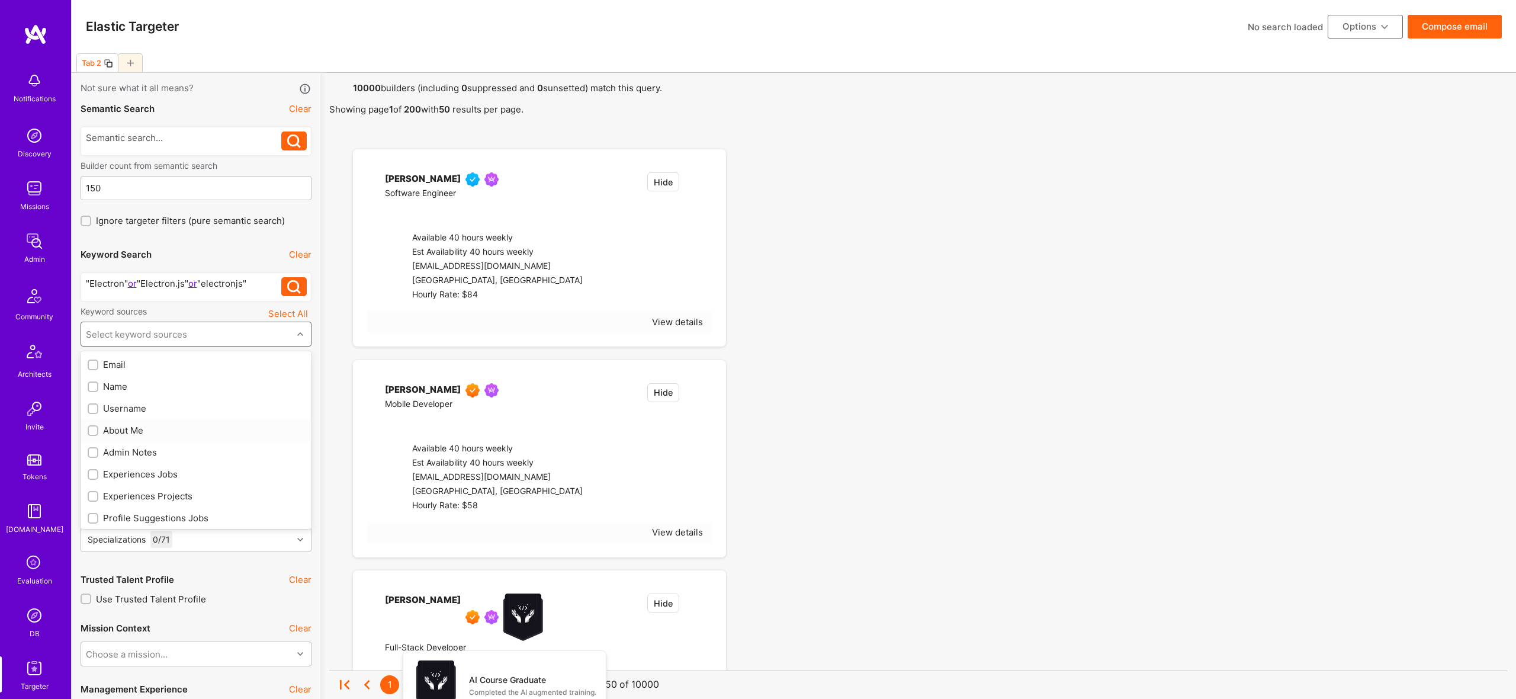
checkbox input "true"
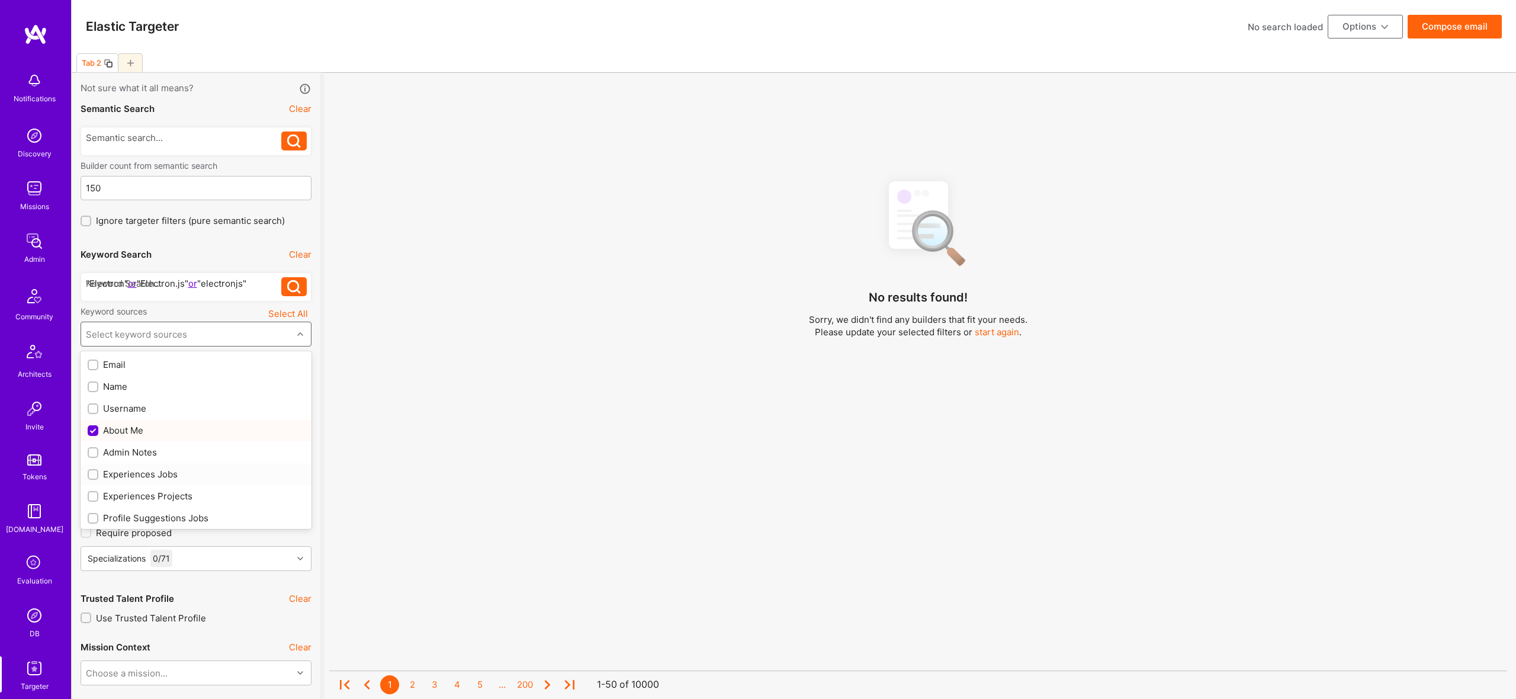
click at [150, 474] on div "Experiences Jobs" at bounding box center [196, 474] width 217 height 12
checkbox input "true"
drag, startPoint x: 166, startPoint y: 493, endPoint x: 175, endPoint y: 489, distance: 9.6
click at [166, 493] on div "Experiences Projects" at bounding box center [196, 496] width 217 height 12
checkbox input "true"
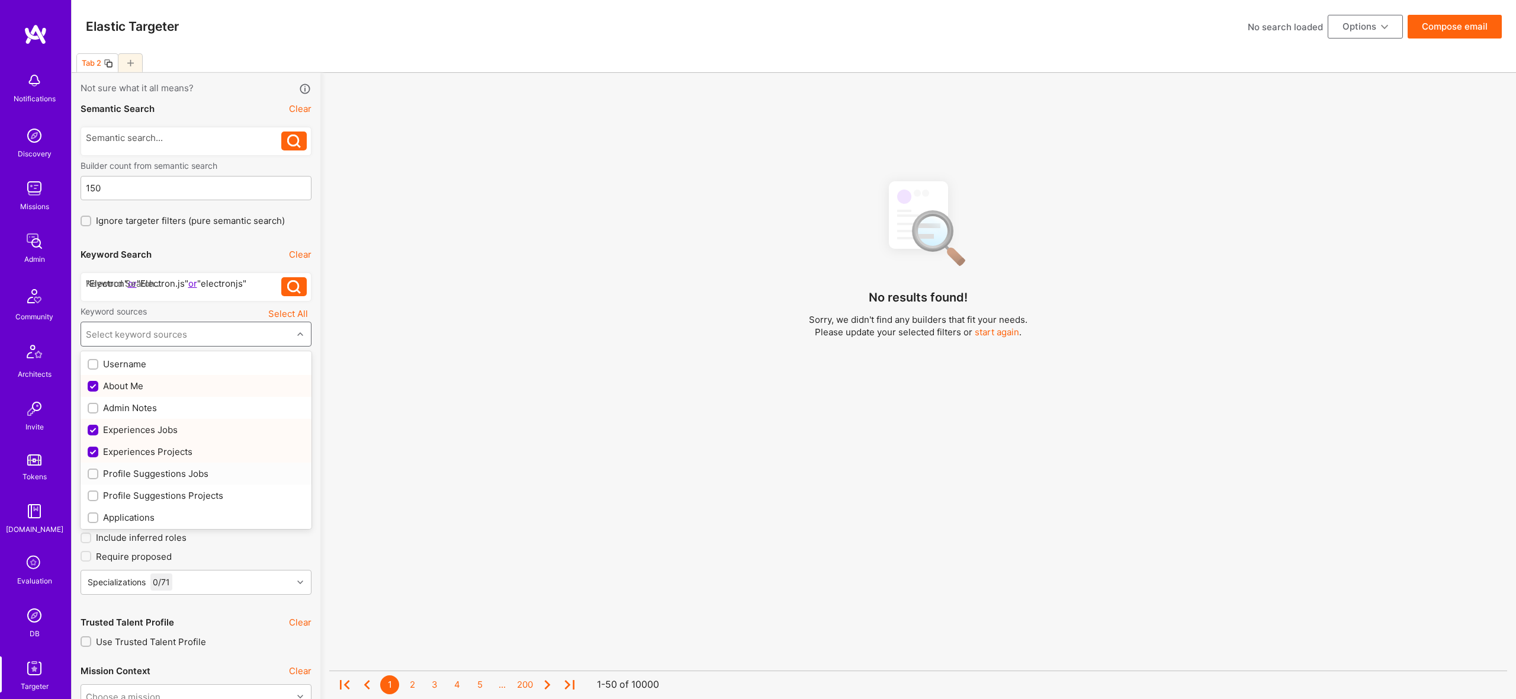
scroll to position [50, 0]
click at [189, 478] on div "Profile Suggestions Jobs" at bounding box center [196, 468] width 231 height 22
checkbox input "true"
click at [191, 490] on div "Profile Suggestions Projects" at bounding box center [196, 490] width 217 height 12
checkbox input "true"
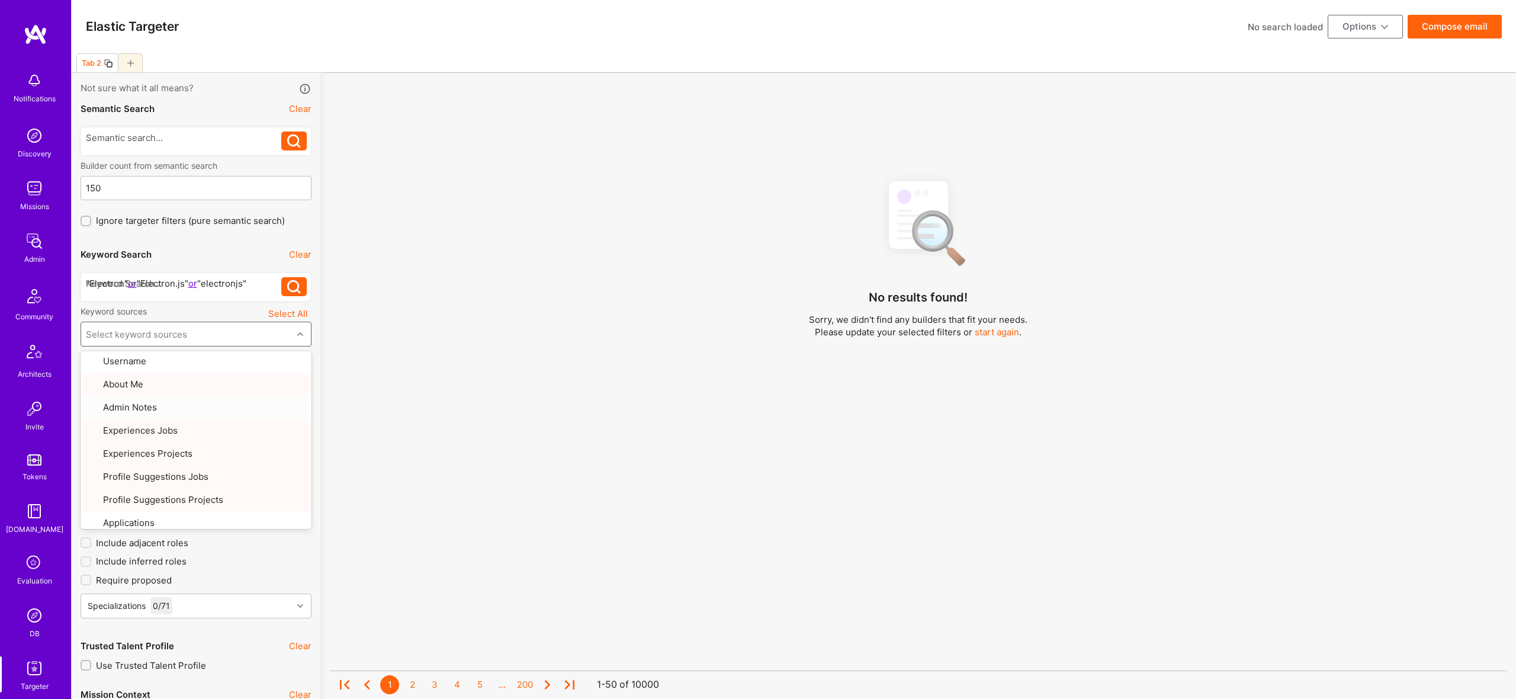
click at [498, 251] on div "No results found! Sorry, we didn't find any builders that fit your needs. Pleas…" at bounding box center [918, 450] width 1178 height 559
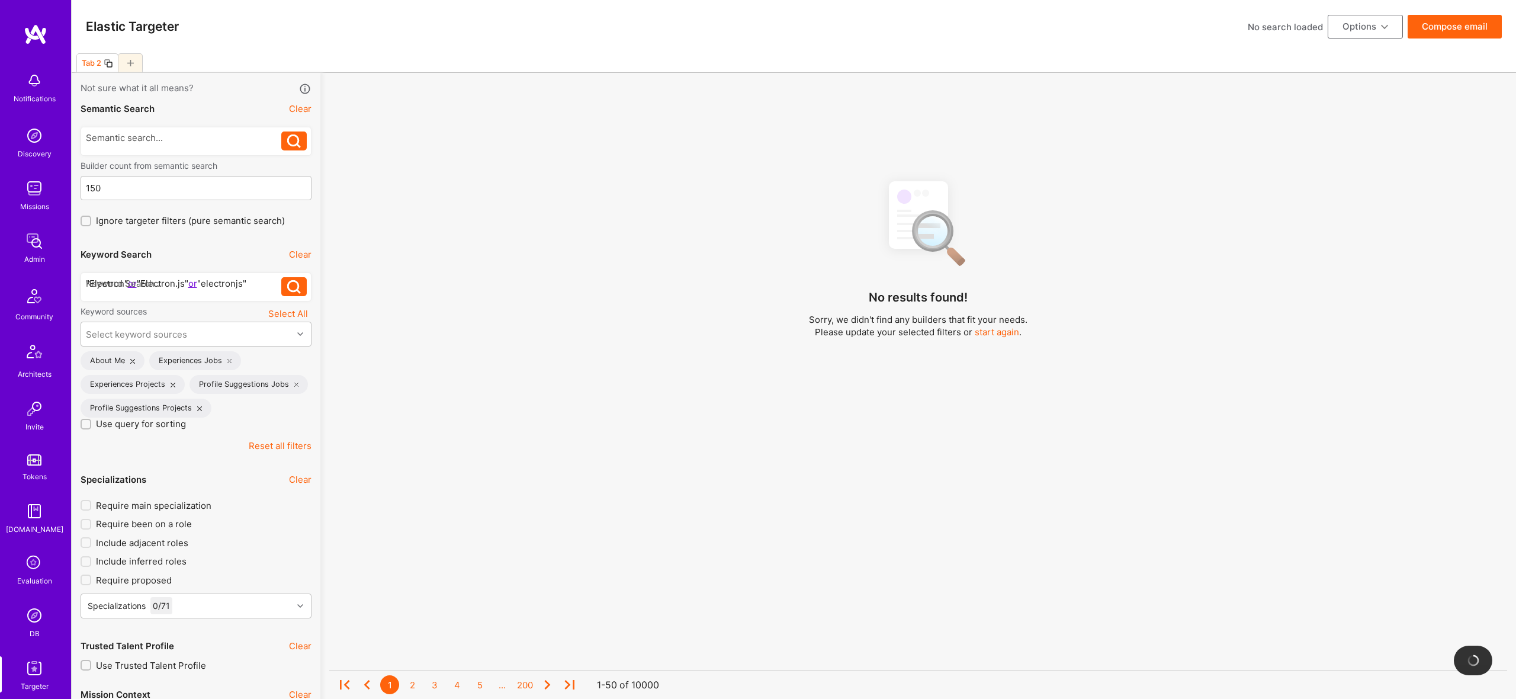
click at [645, 209] on div "No results found! Sorry, we didn't find any builders that fit your needs. Pleas…" at bounding box center [918, 450] width 1178 height 559
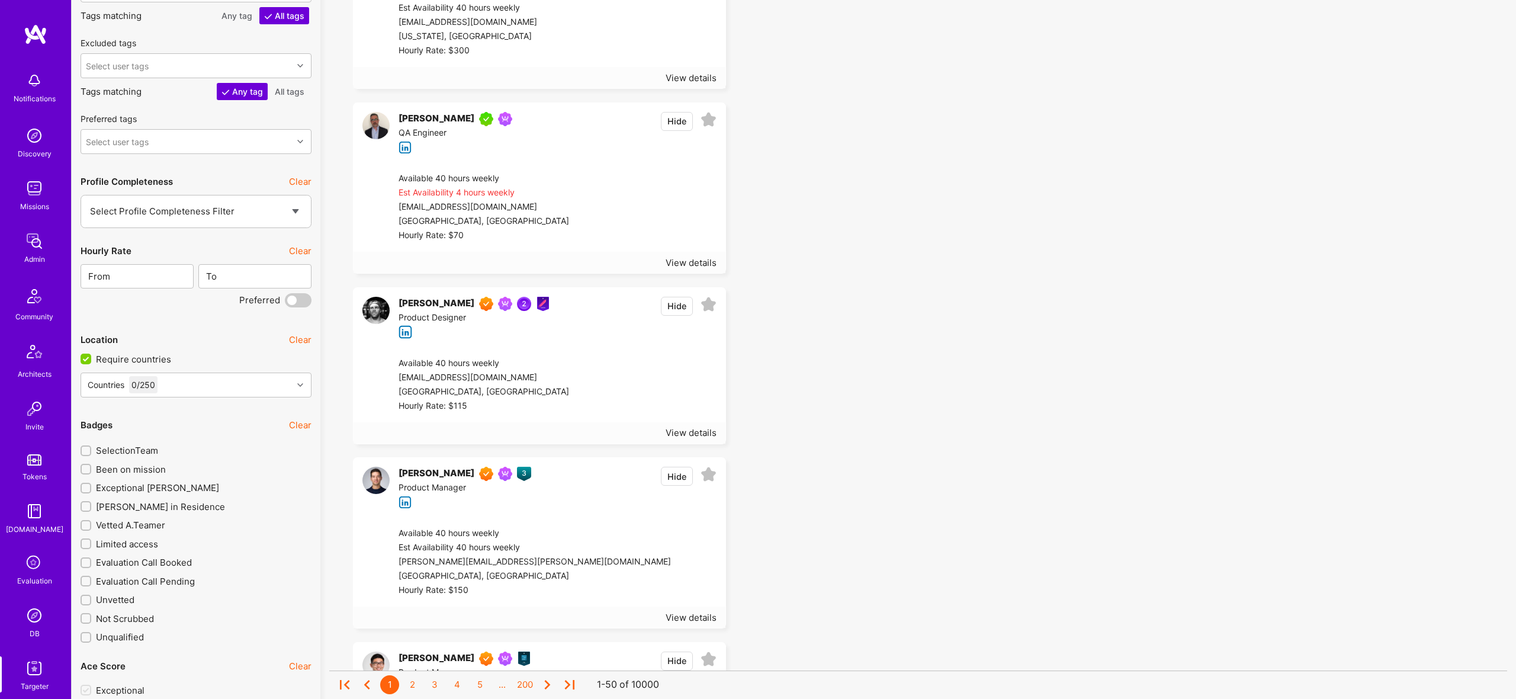
scroll to position [1721, 0]
click at [216, 375] on div "Countries 0 / 250" at bounding box center [186, 383] width 211 height 24
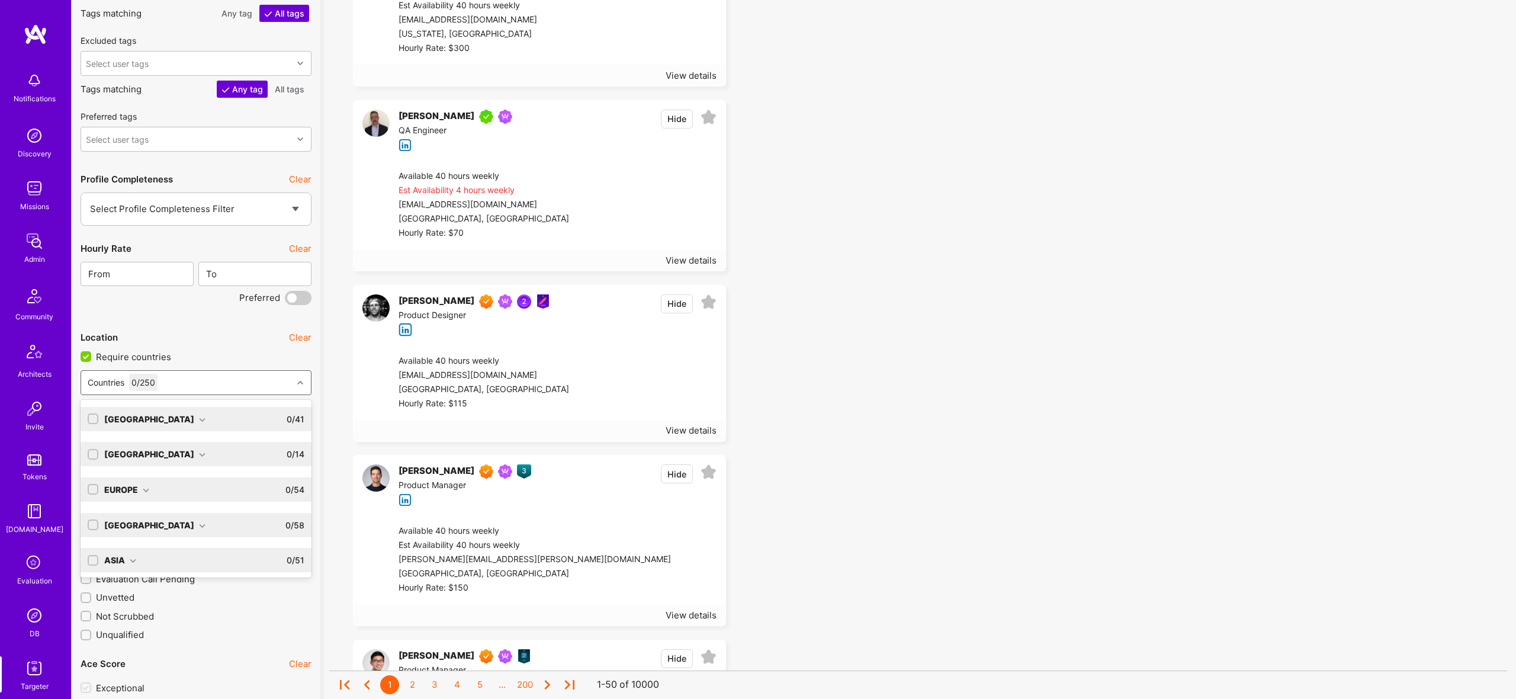
scroll to position [1720, 0]
type input "united"
click at [170, 414] on div "North America" at bounding box center [154, 420] width 101 height 12
click at [92, 418] on input "checkbox" at bounding box center [94, 420] width 8 height 8
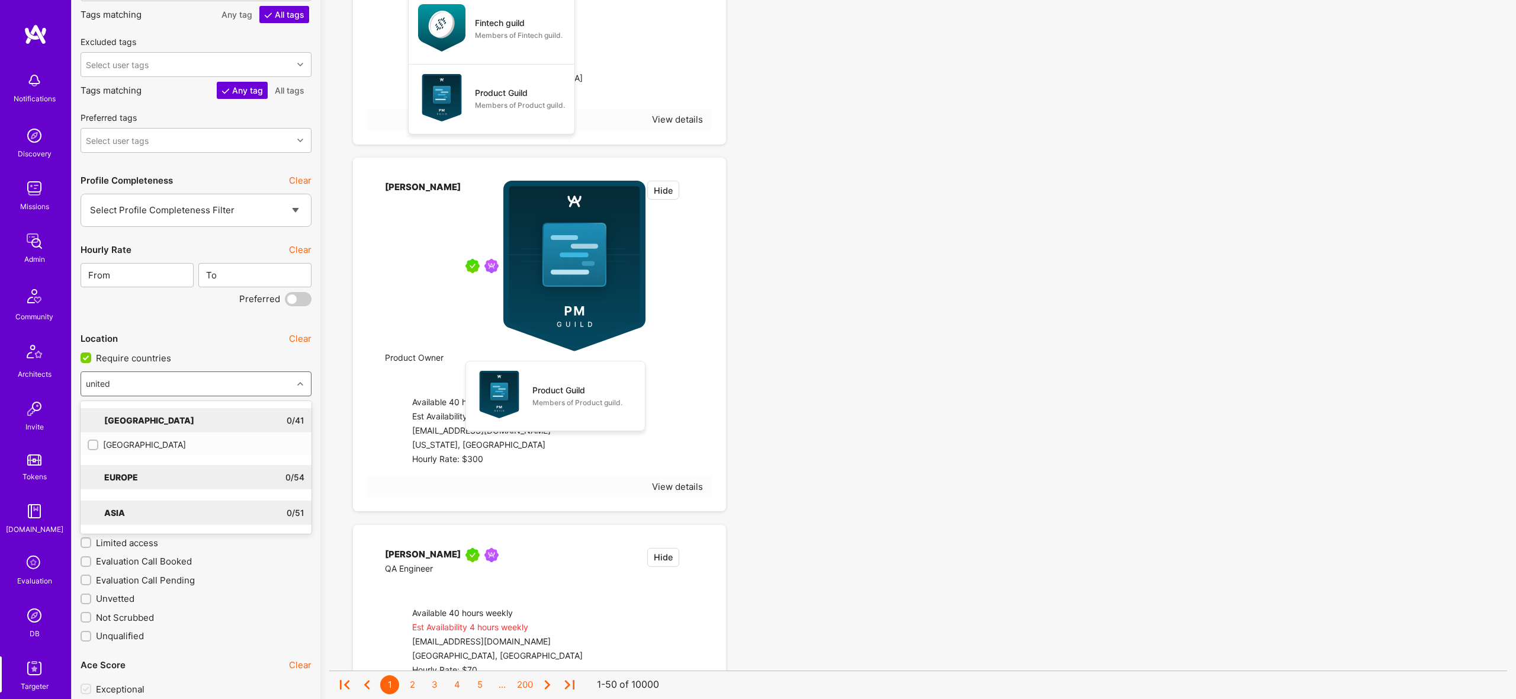
checkbox input "true"
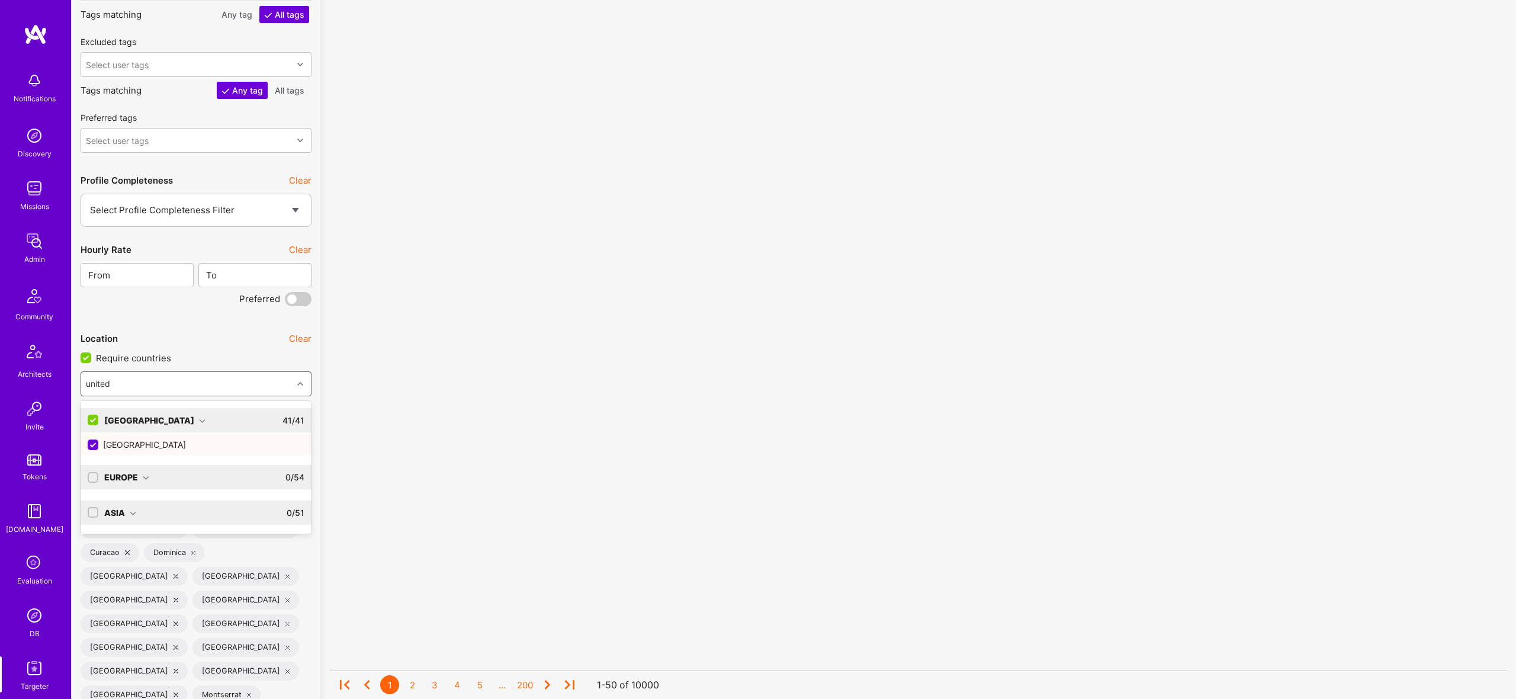
type input "united"
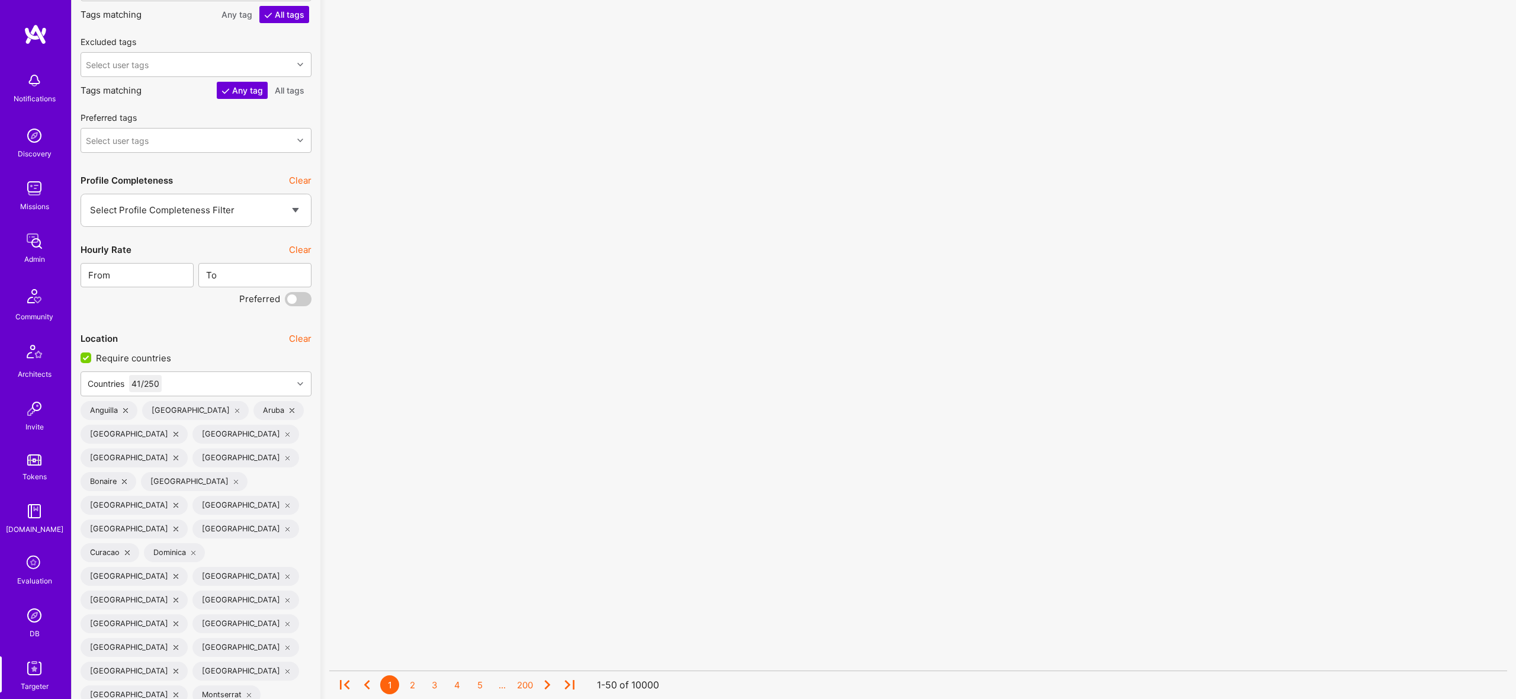
click at [691, 402] on div "No results found! Sorry, we didn't find any builders that fit your needs. Pleas…" at bounding box center [918, 438] width 1178 height 4152
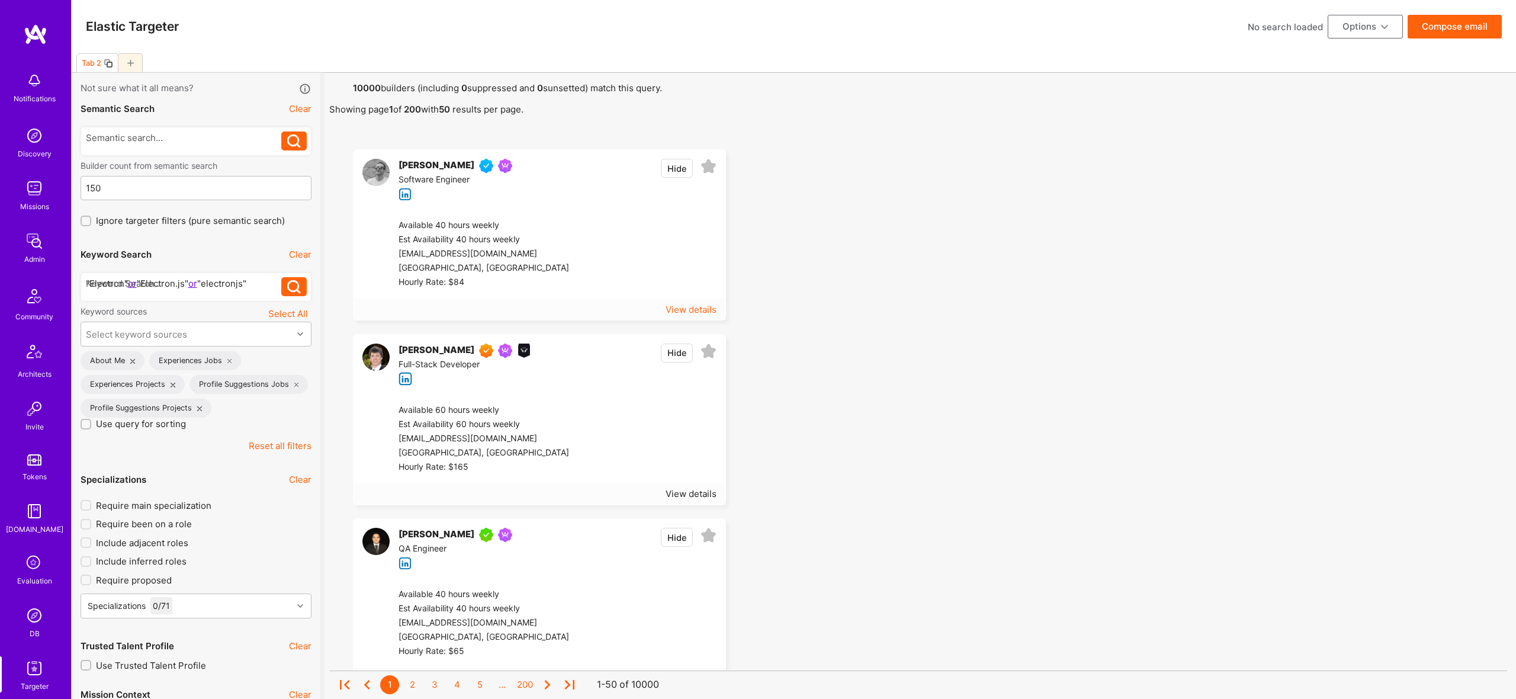
click at [694, 309] on div "View details" at bounding box center [691, 309] width 51 height 12
click at [146, 282] on div at bounding box center [184, 283] width 196 height 12
click at [714, 307] on div "View details" at bounding box center [691, 309] width 51 height 12
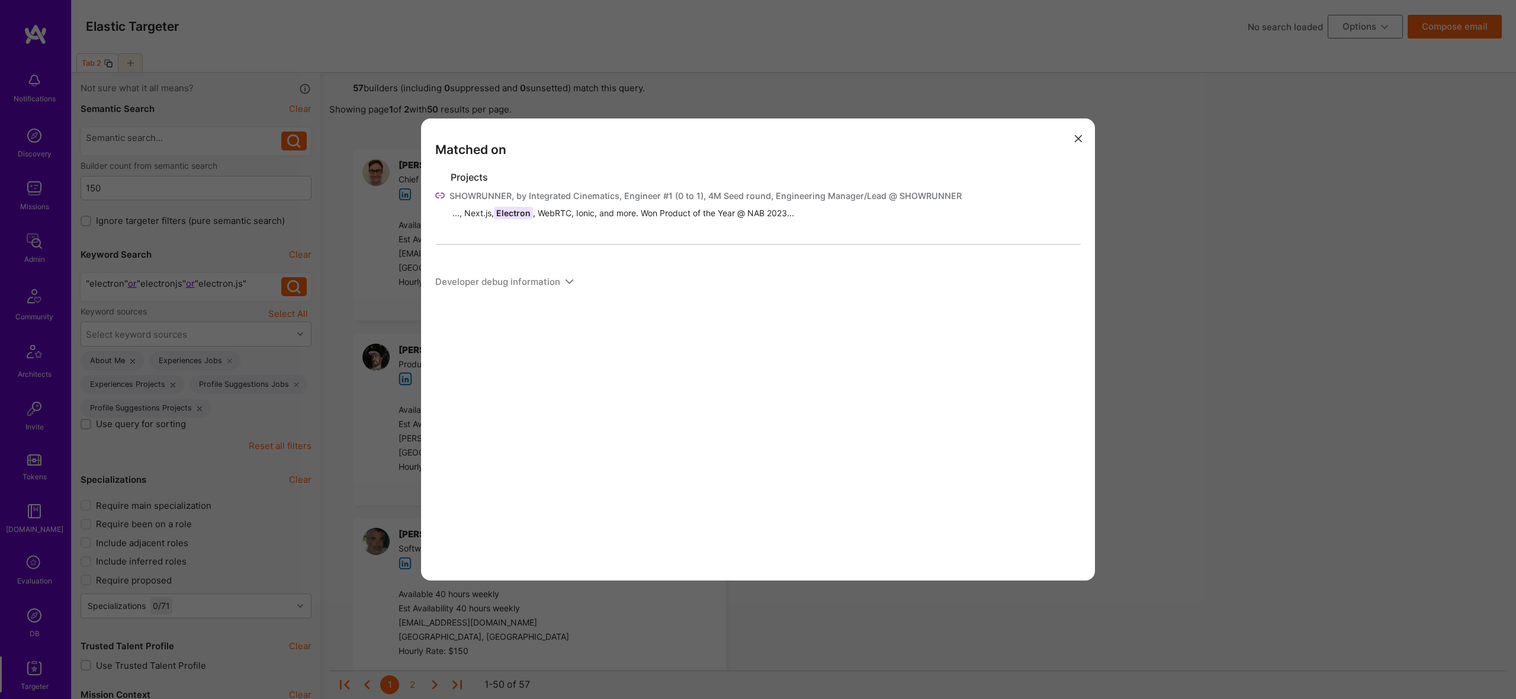
click at [361, 246] on div "Matched on Projects SHOWRUNNER, by Integrated Cinematics, Engineer #1 (0 to 1),…" at bounding box center [758, 349] width 1516 height 699
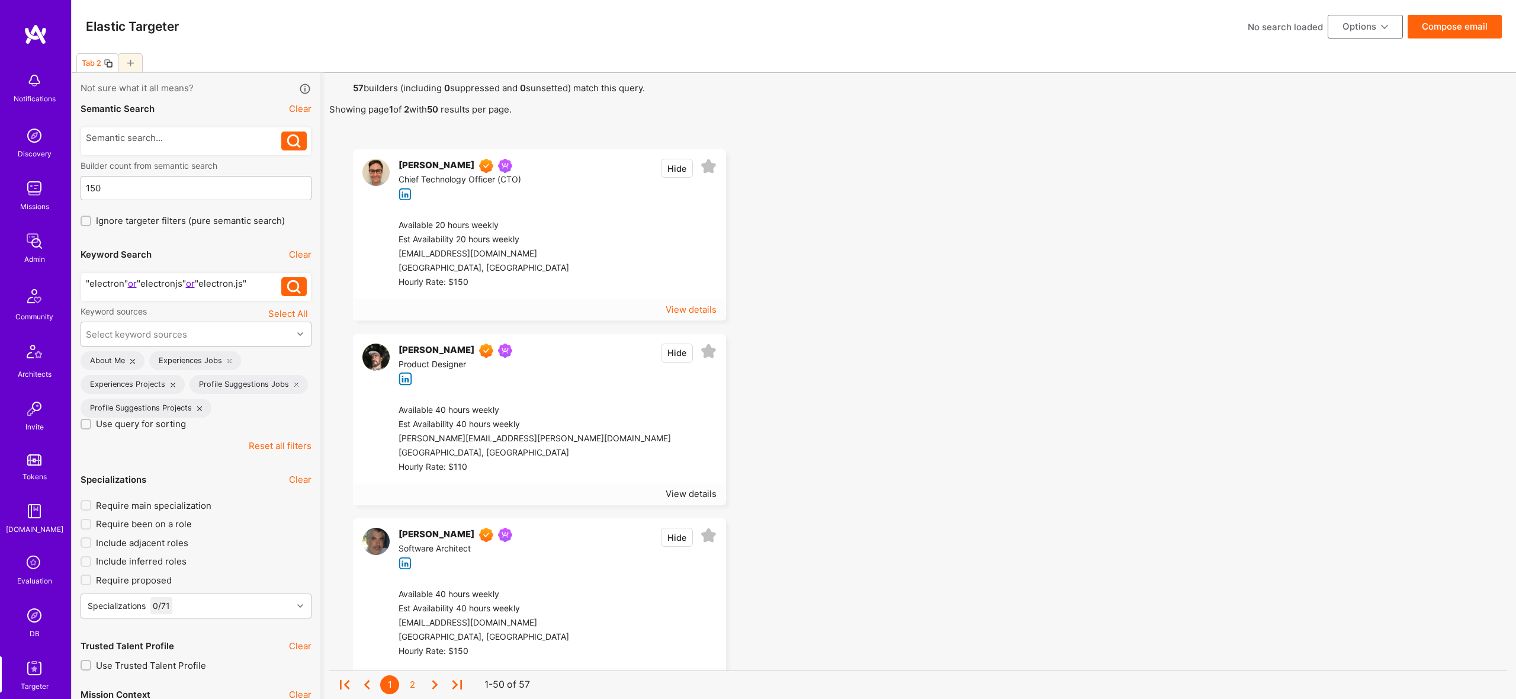
click at [699, 308] on div "View details" at bounding box center [691, 309] width 51 height 12
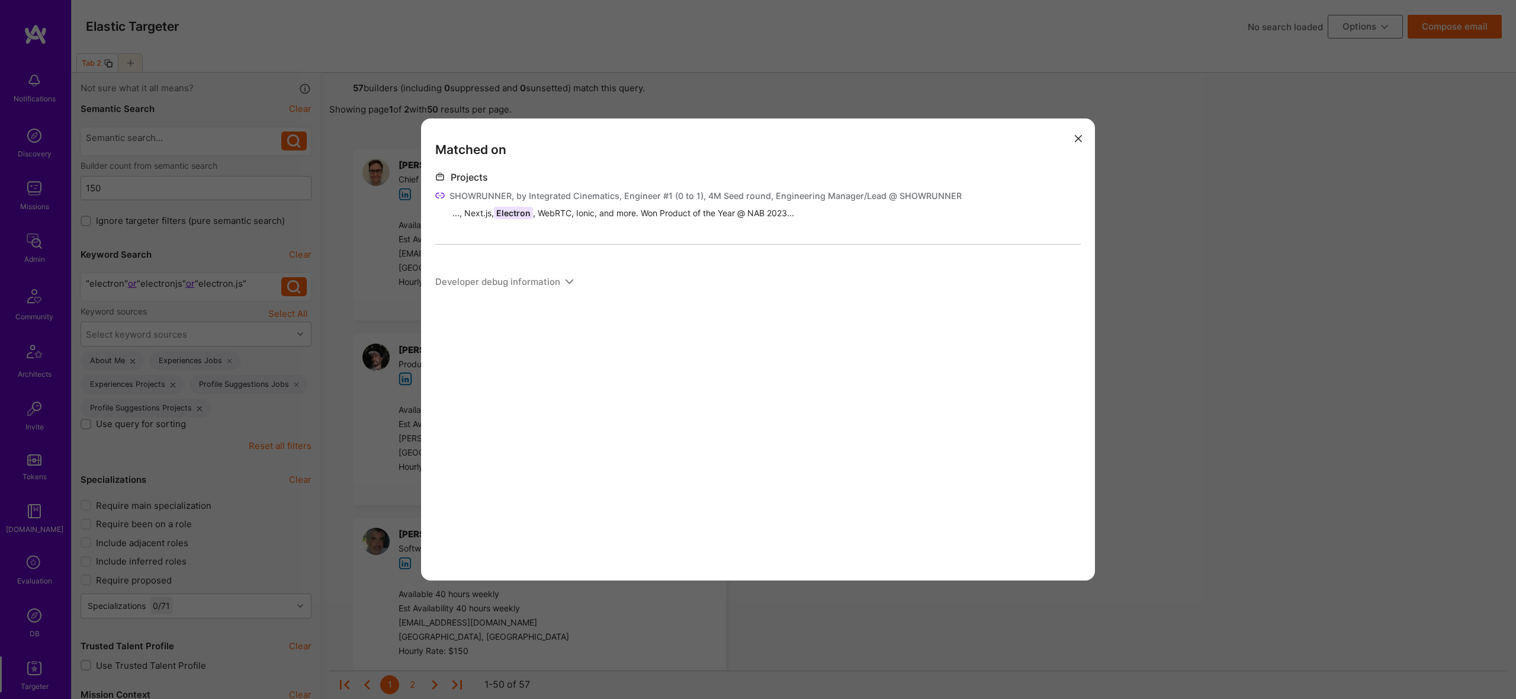
click at [407, 360] on div "Matched on Projects SHOWRUNNER, by Integrated Cinematics, Engineer #1 (0 to 1),…" at bounding box center [758, 349] width 1516 height 699
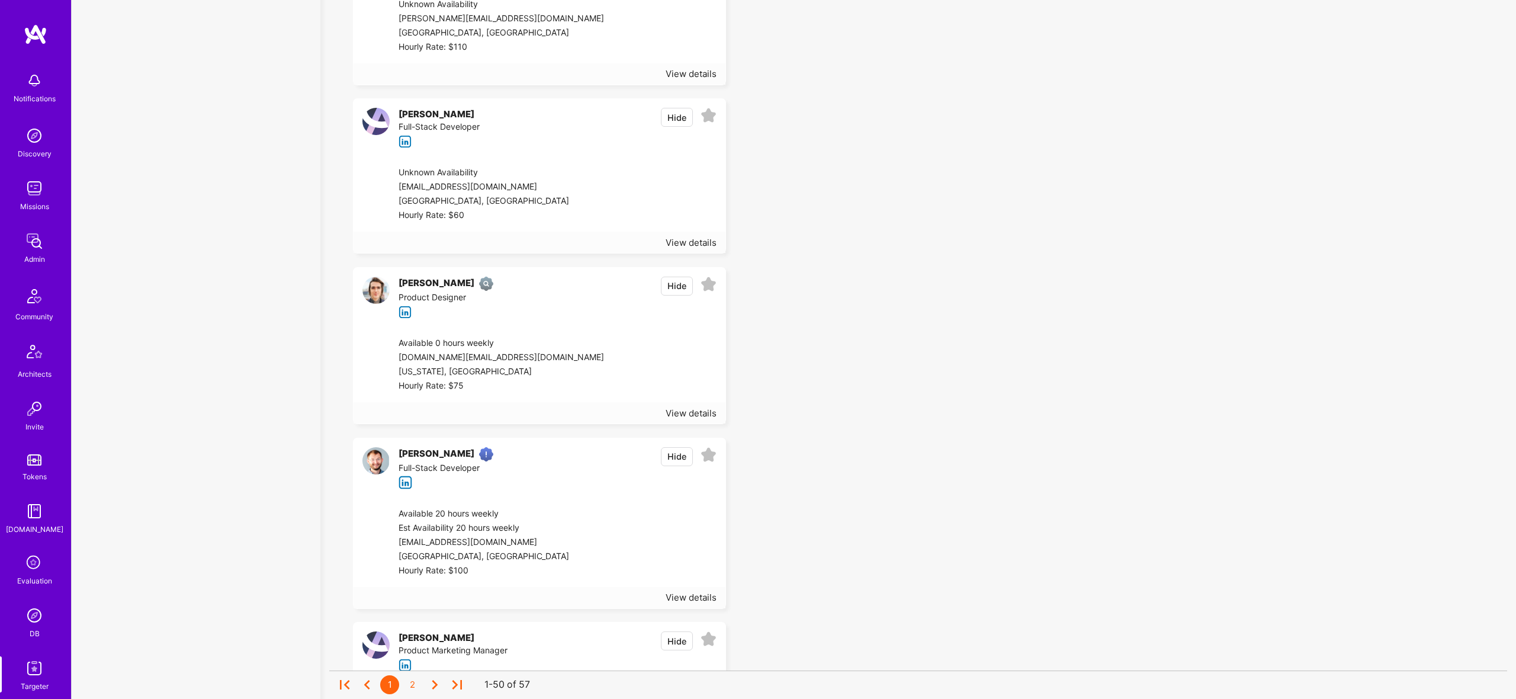
scroll to position [5212, 0]
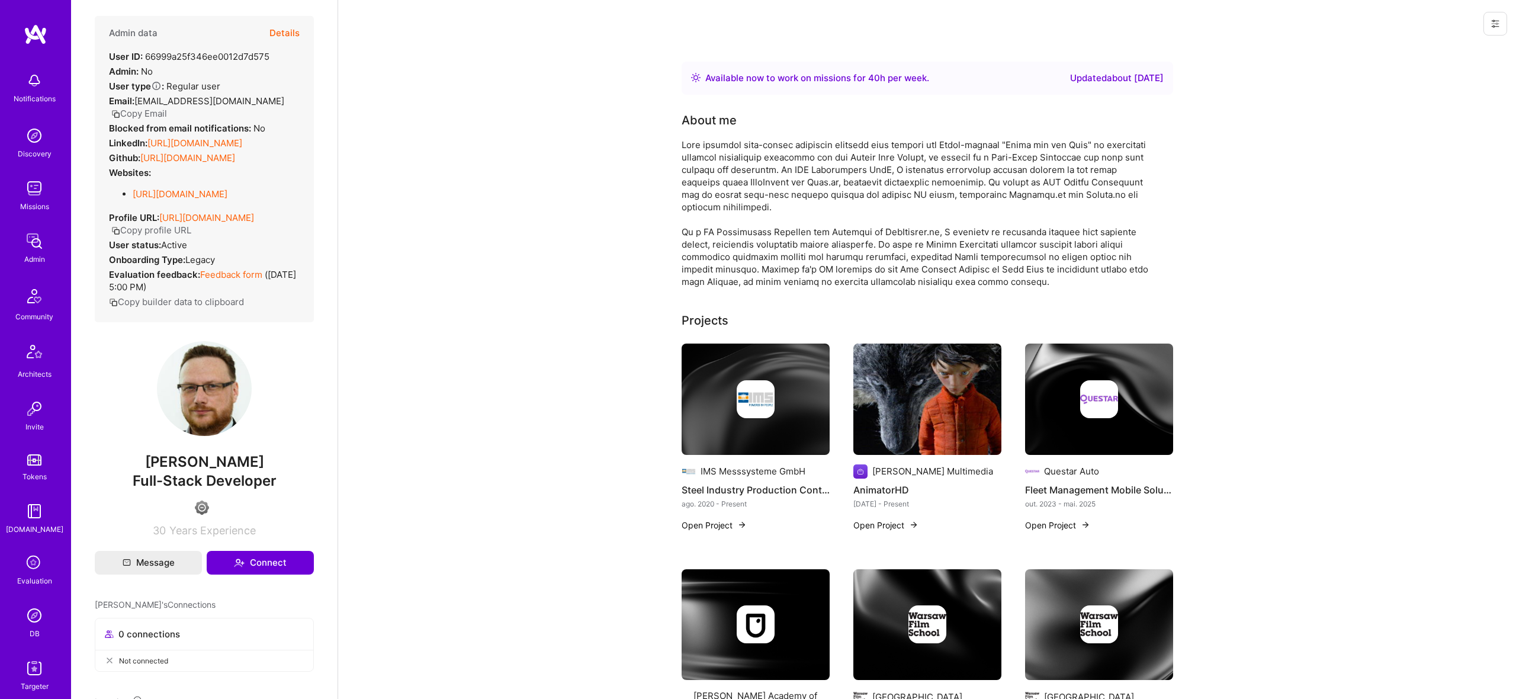
scroll to position [5, 0]
click at [275, 31] on button "Details" at bounding box center [284, 36] width 30 height 34
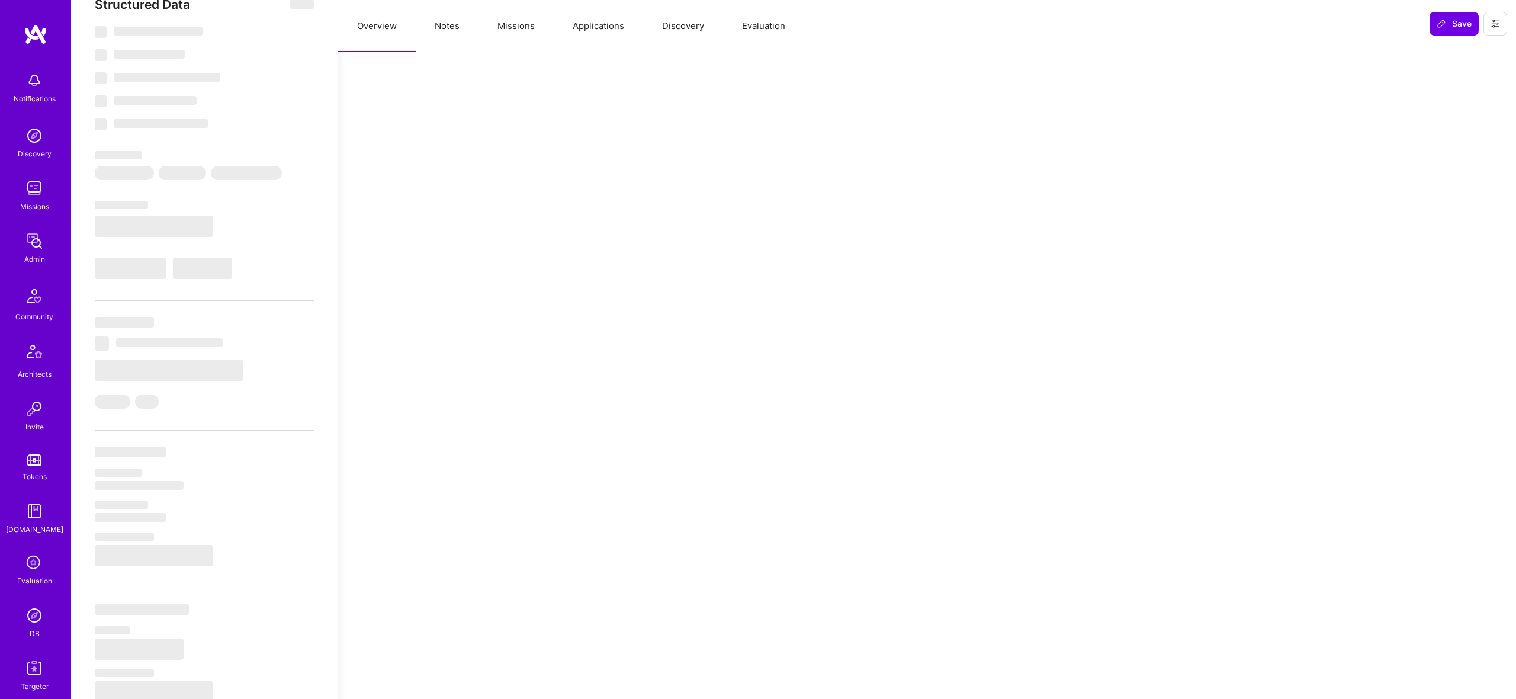
scroll to position [24, 0]
select select "Right Now"
select select "4"
select select "3"
select select "6"
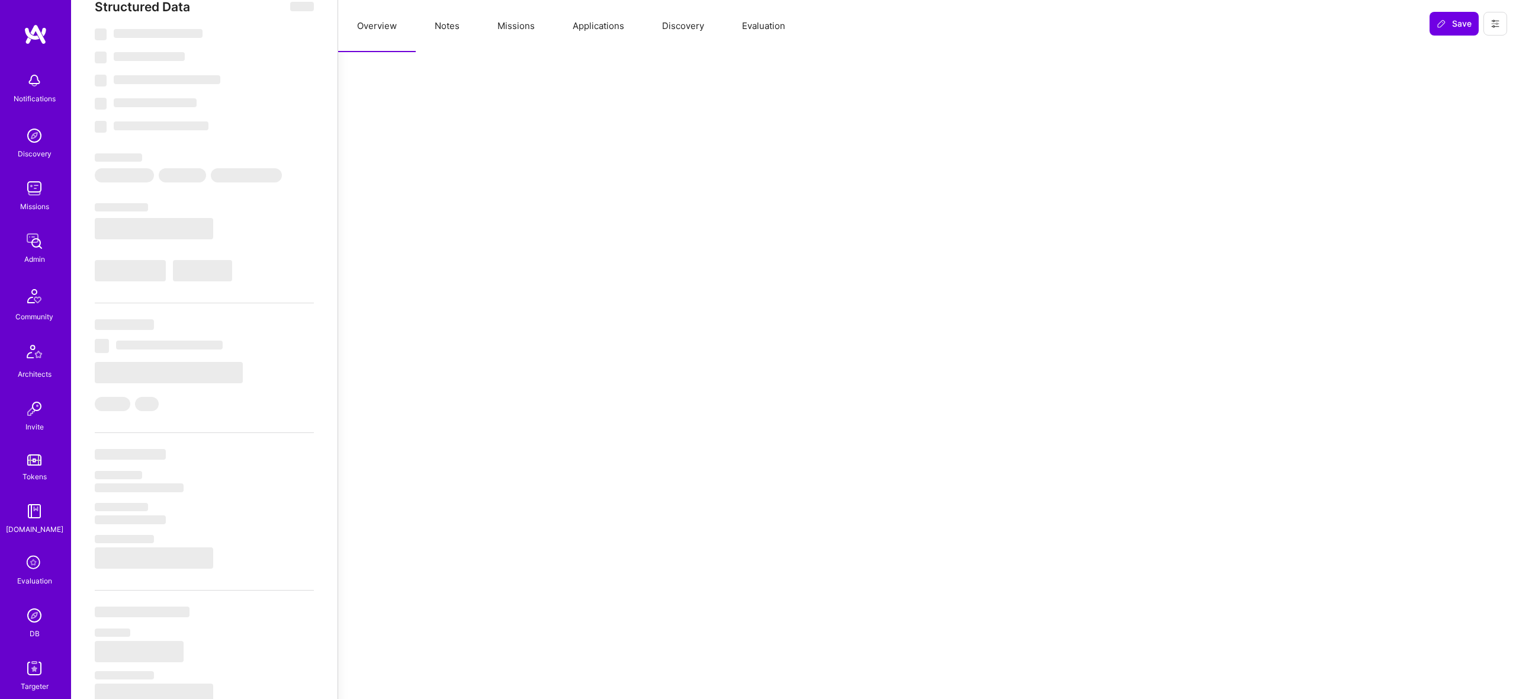
select select "6"
select select "PL"
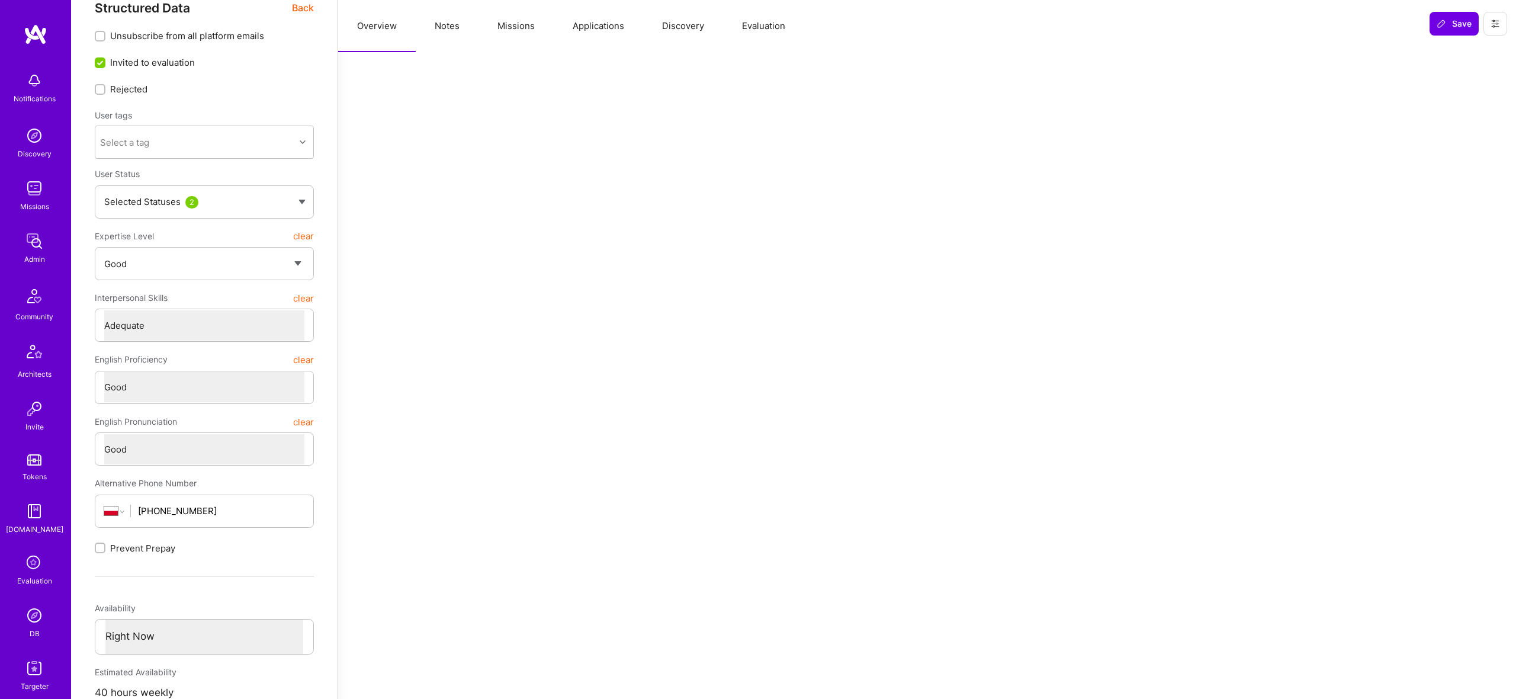
scroll to position [21, 0]
click at [457, 27] on button "Notes" at bounding box center [447, 26] width 63 height 52
type textarea "x"
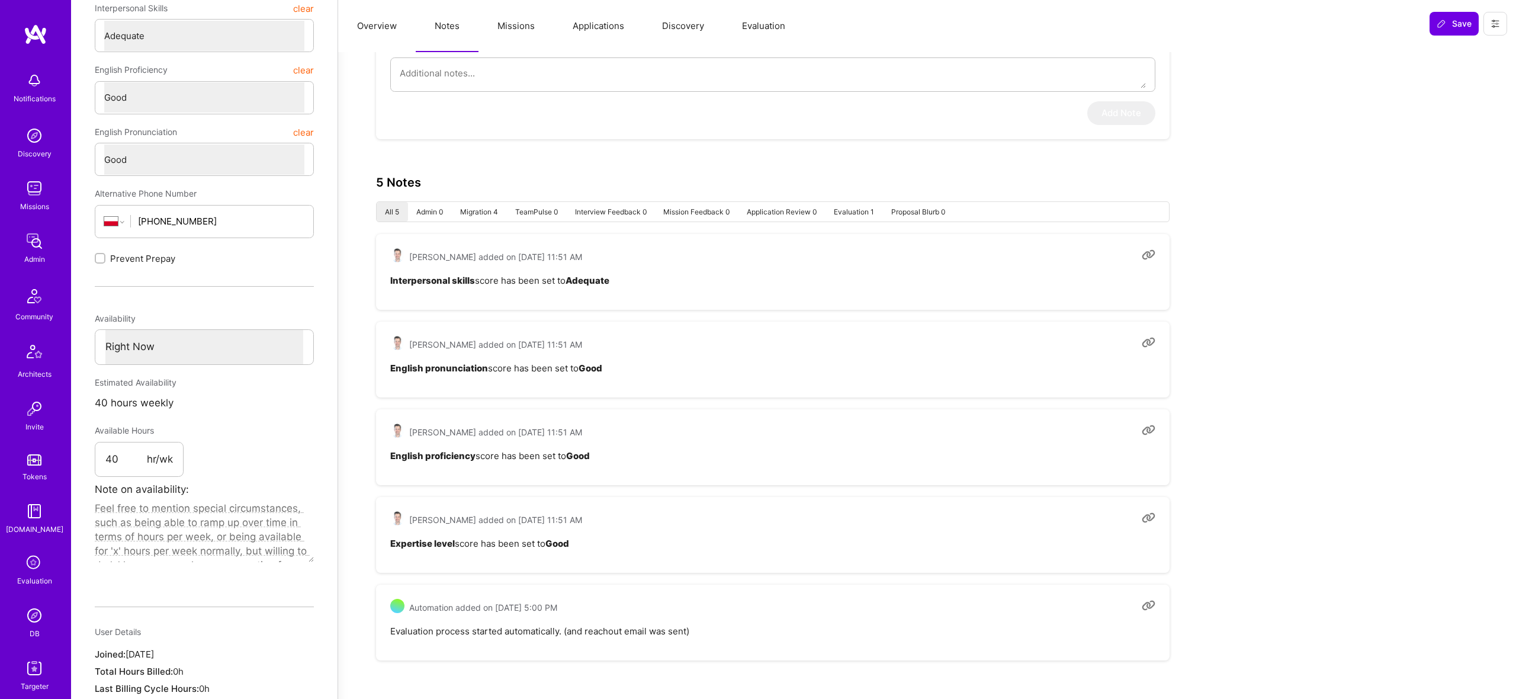
scroll to position [0, 0]
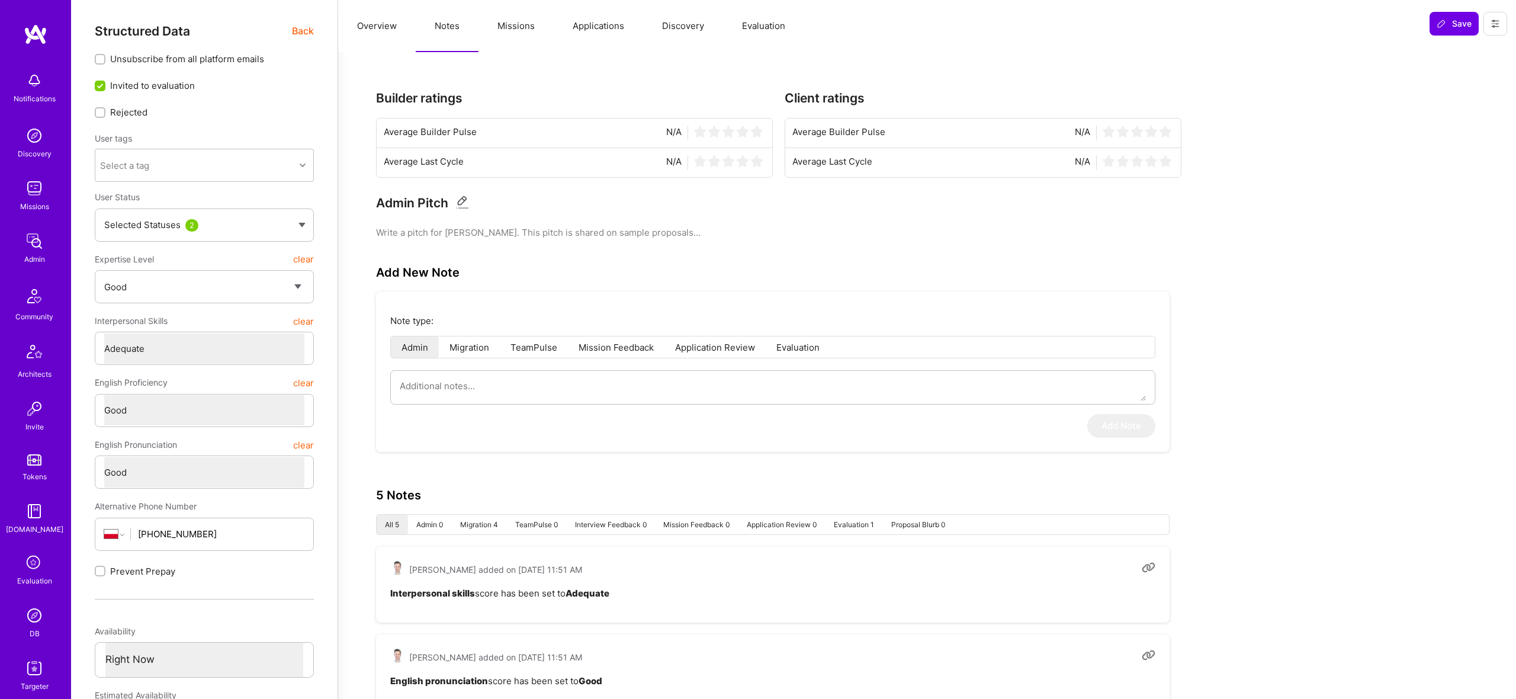
click at [760, 12] on button "Evaluation" at bounding box center [763, 26] width 81 height 52
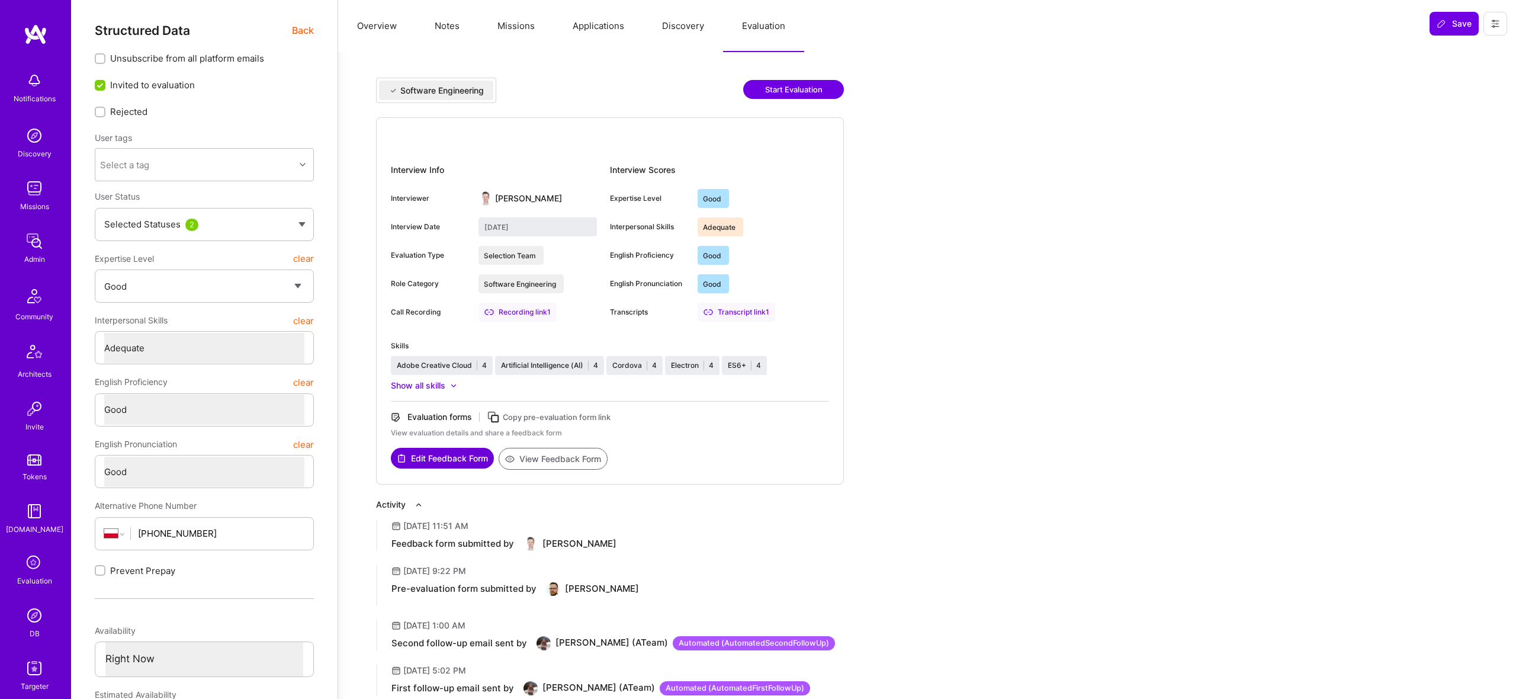
scroll to position [1, 0]
click at [564, 459] on button "View Feedback Form" at bounding box center [553, 458] width 109 height 22
click at [306, 29] on span "Back" at bounding box center [303, 29] width 22 height 15
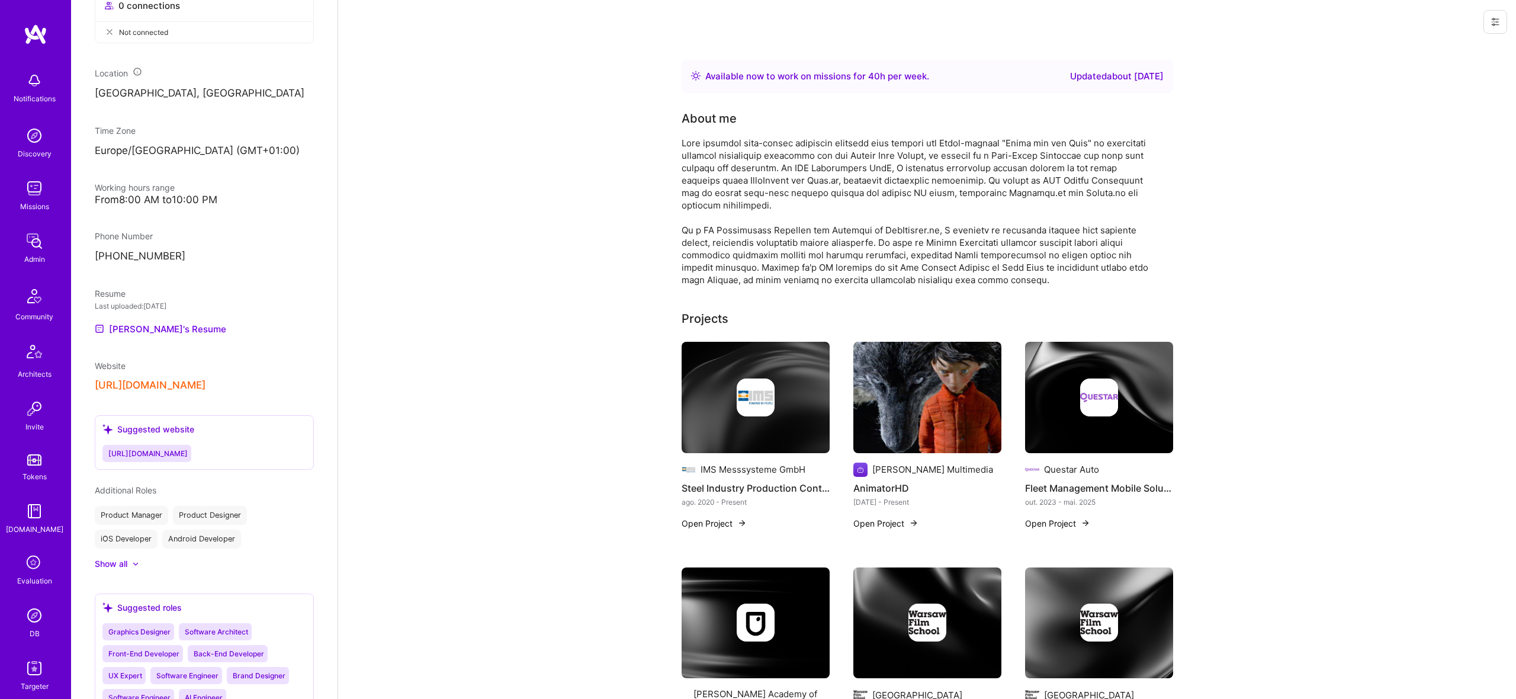
scroll to position [633, 0]
click at [146, 327] on link "[PERSON_NAME]'s Resume" at bounding box center [160, 332] width 131 height 14
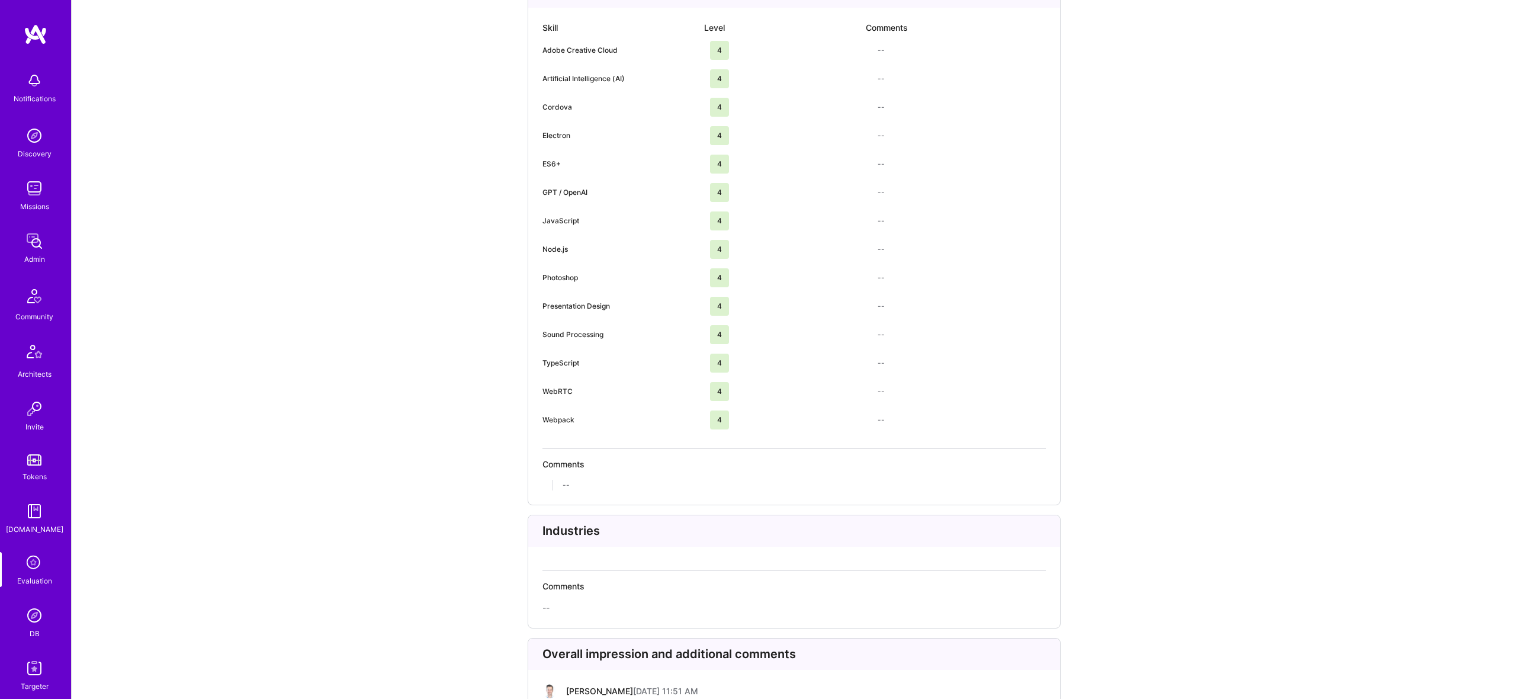
scroll to position [2615, 0]
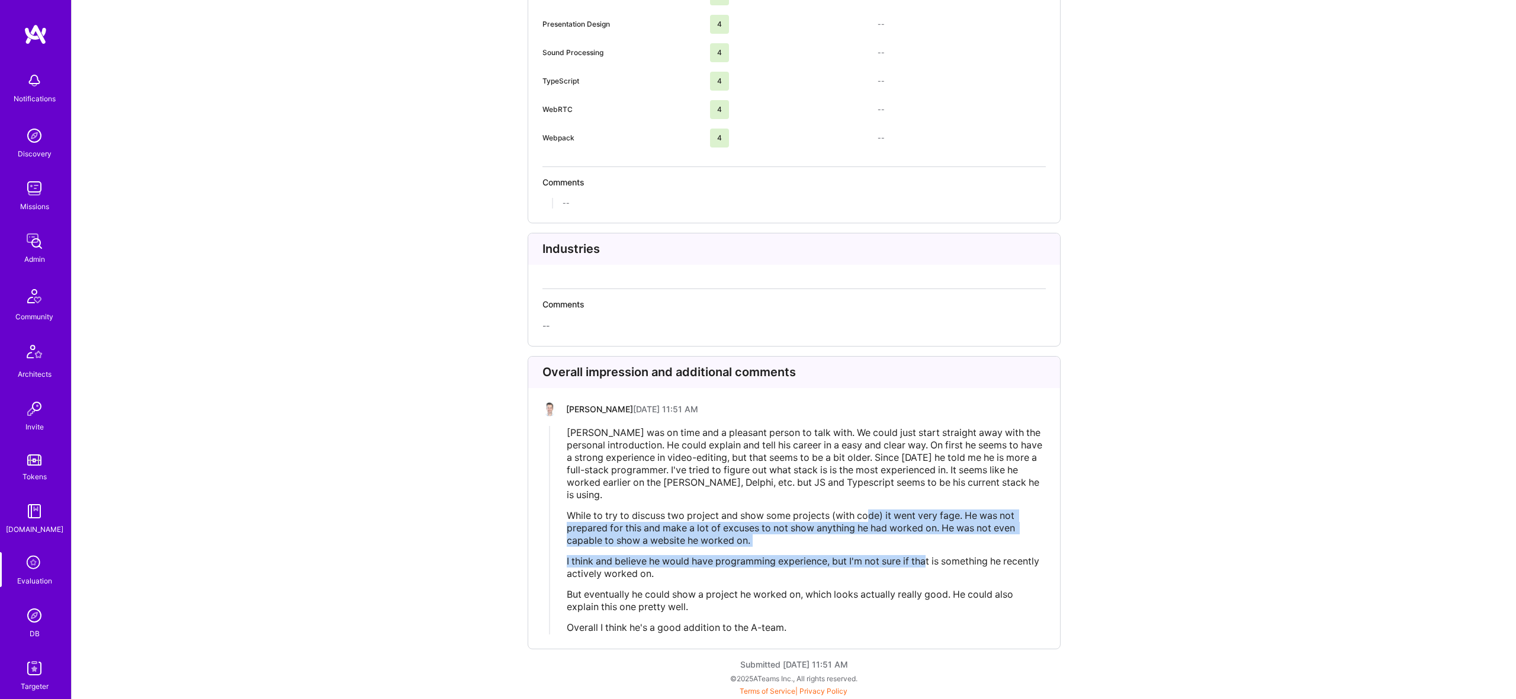
drag, startPoint x: 868, startPoint y: 514, endPoint x: 931, endPoint y: 556, distance: 75.6
click at [930, 557] on div "[PERSON_NAME] was on time and a pleasant person to talk with. We could just sta…" at bounding box center [806, 529] width 478 height 207
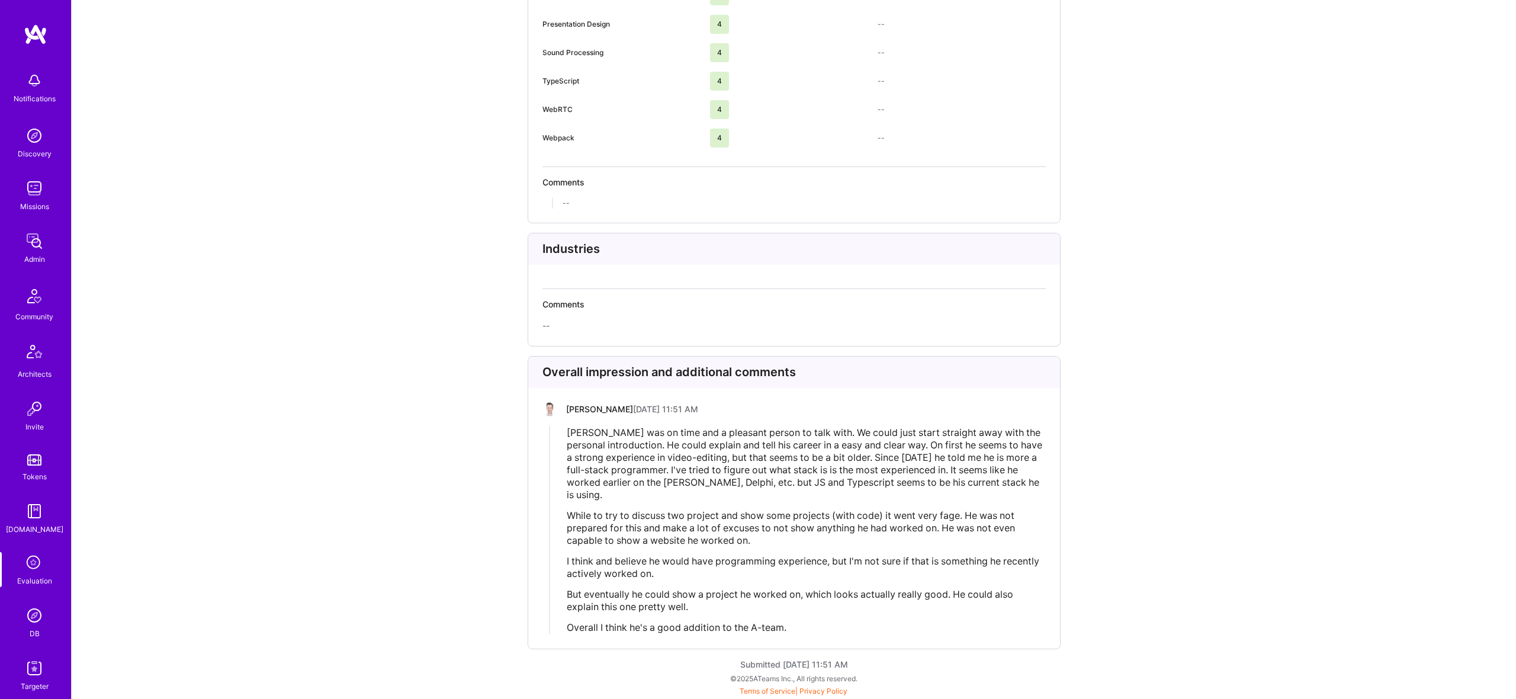
drag, startPoint x: 875, startPoint y: 613, endPoint x: 859, endPoint y: 615, distance: 16.1
click at [872, 613] on div "[PERSON_NAME] was on time and a pleasant person to talk with. We could just sta…" at bounding box center [806, 529] width 478 height 207
drag, startPoint x: 847, startPoint y: 616, endPoint x: 765, endPoint y: 617, distance: 82.9
click at [841, 618] on div "[PERSON_NAME] was on time and a pleasant person to talk with. We could just sta…" at bounding box center [806, 529] width 478 height 207
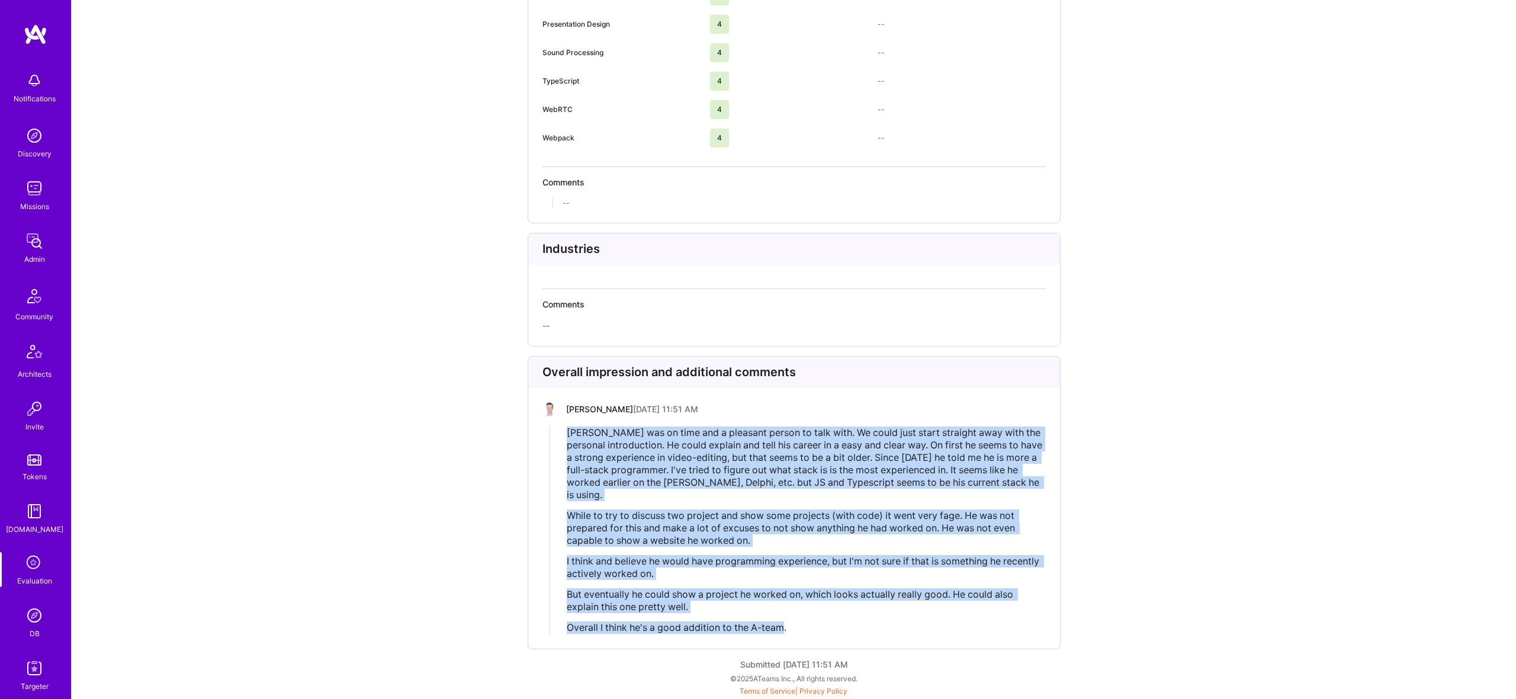
drag, startPoint x: 765, startPoint y: 617, endPoint x: 508, endPoint y: 425, distance: 320.3
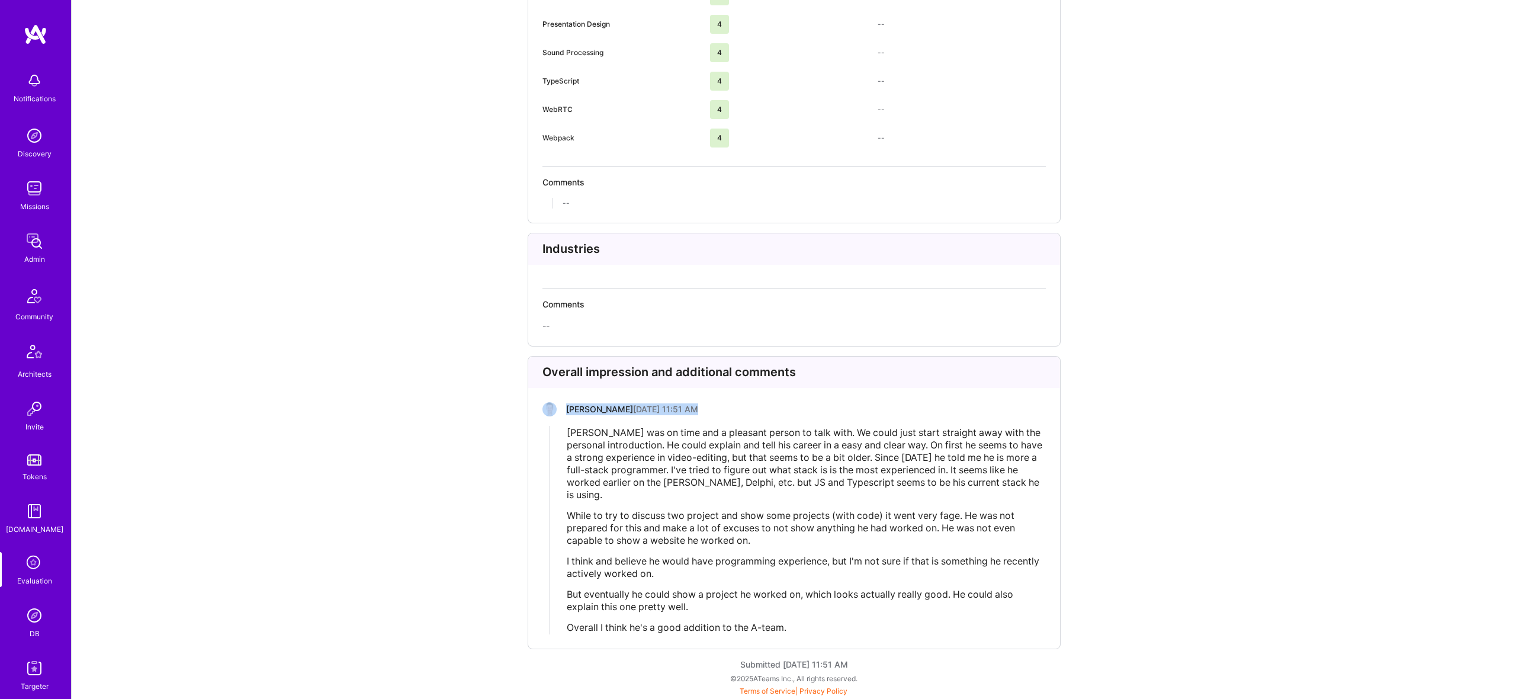
drag, startPoint x: 507, startPoint y: 418, endPoint x: 509, endPoint y: 399, distance: 18.4
click at [789, 551] on div "[PERSON_NAME] was on time and a pleasant person to talk with. We could just sta…" at bounding box center [806, 529] width 478 height 207
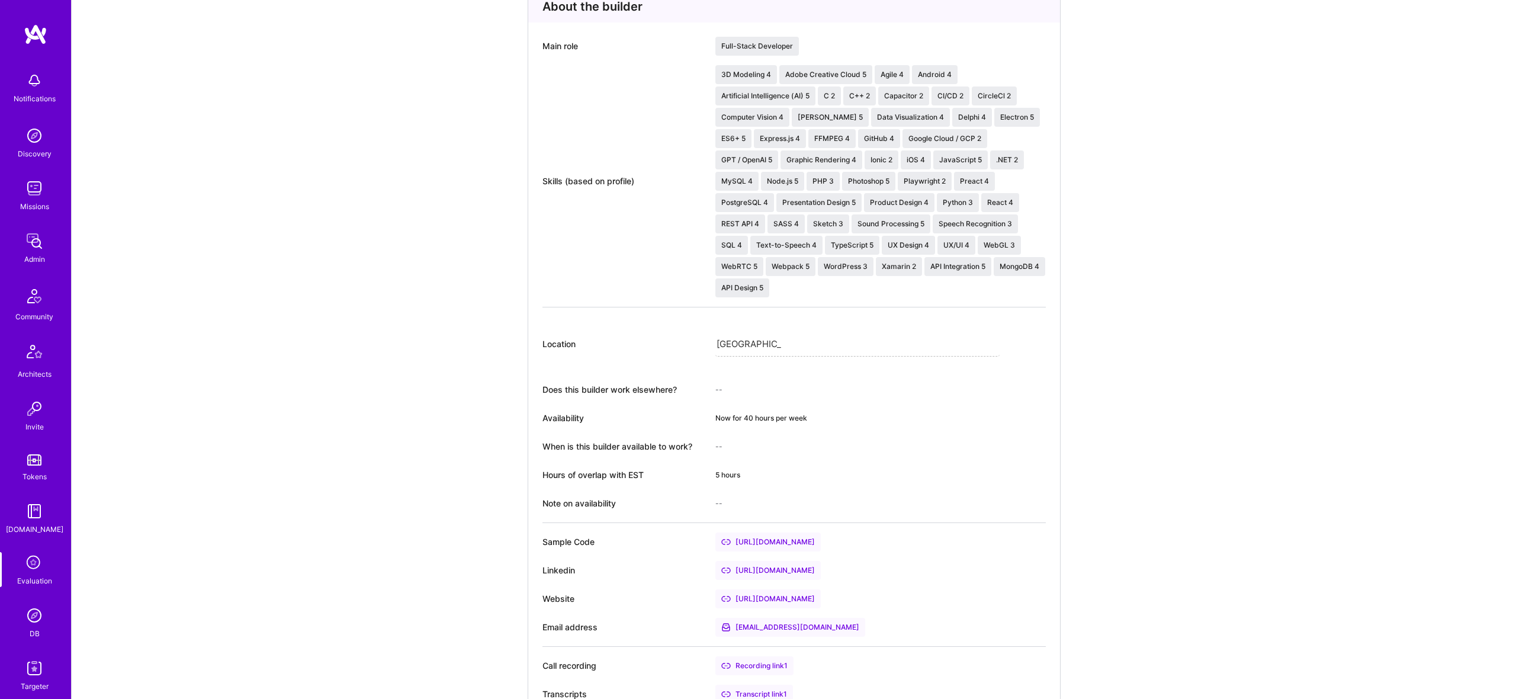
scroll to position [0, 0]
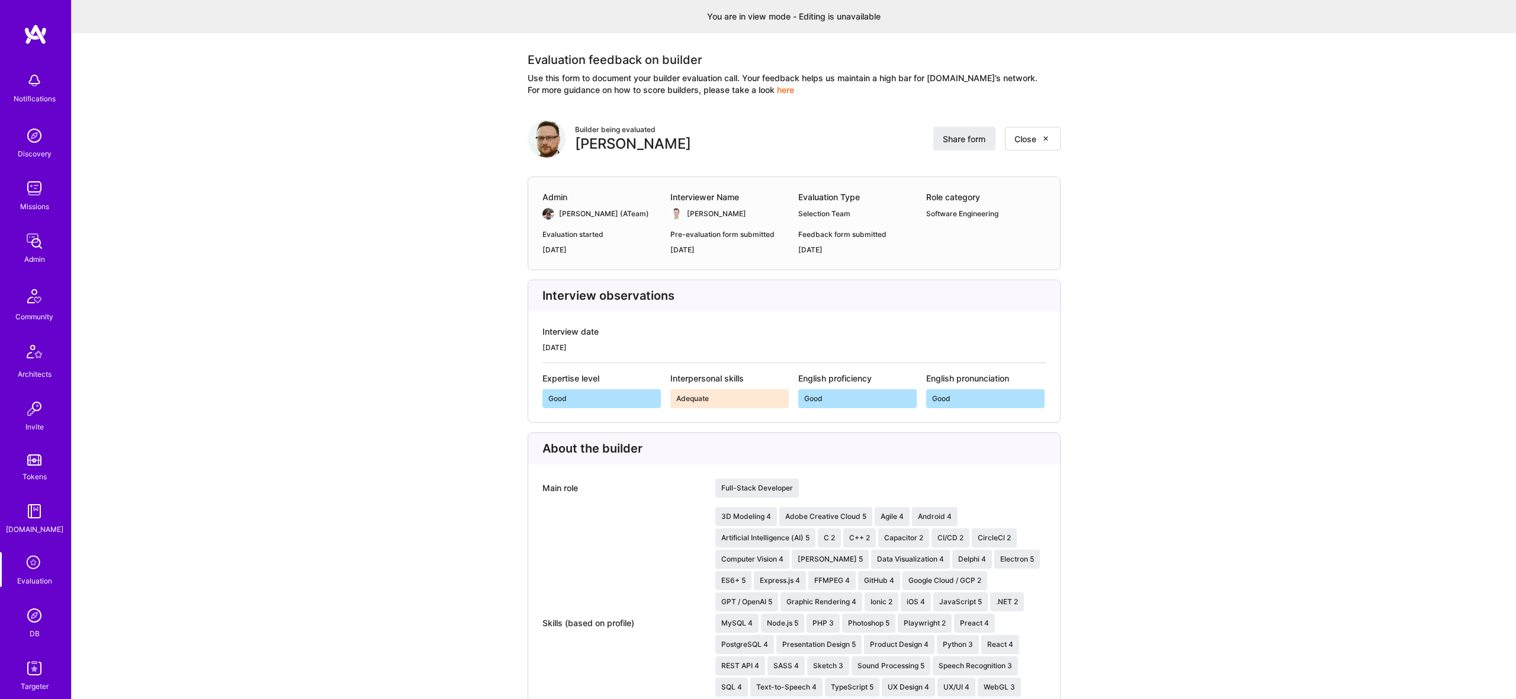
drag, startPoint x: 806, startPoint y: 137, endPoint x: 570, endPoint y: 144, distance: 235.8
click at [570, 144] on div "Builder being evaluated [PERSON_NAME] Share form Close" at bounding box center [794, 139] width 533 height 38
copy div "[PERSON_NAME]"
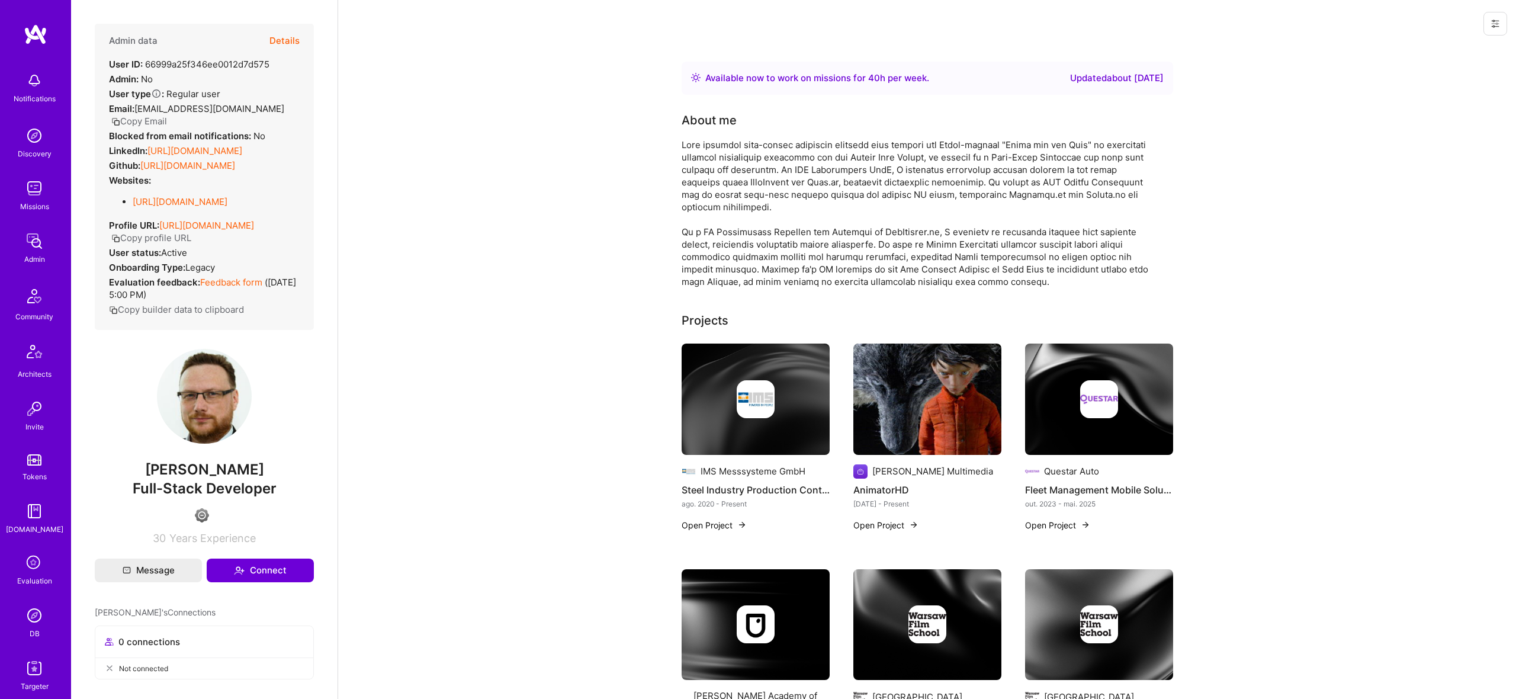
click at [247, 468] on span "[PERSON_NAME]" at bounding box center [204, 470] width 219 height 18
copy span "[PERSON_NAME]"
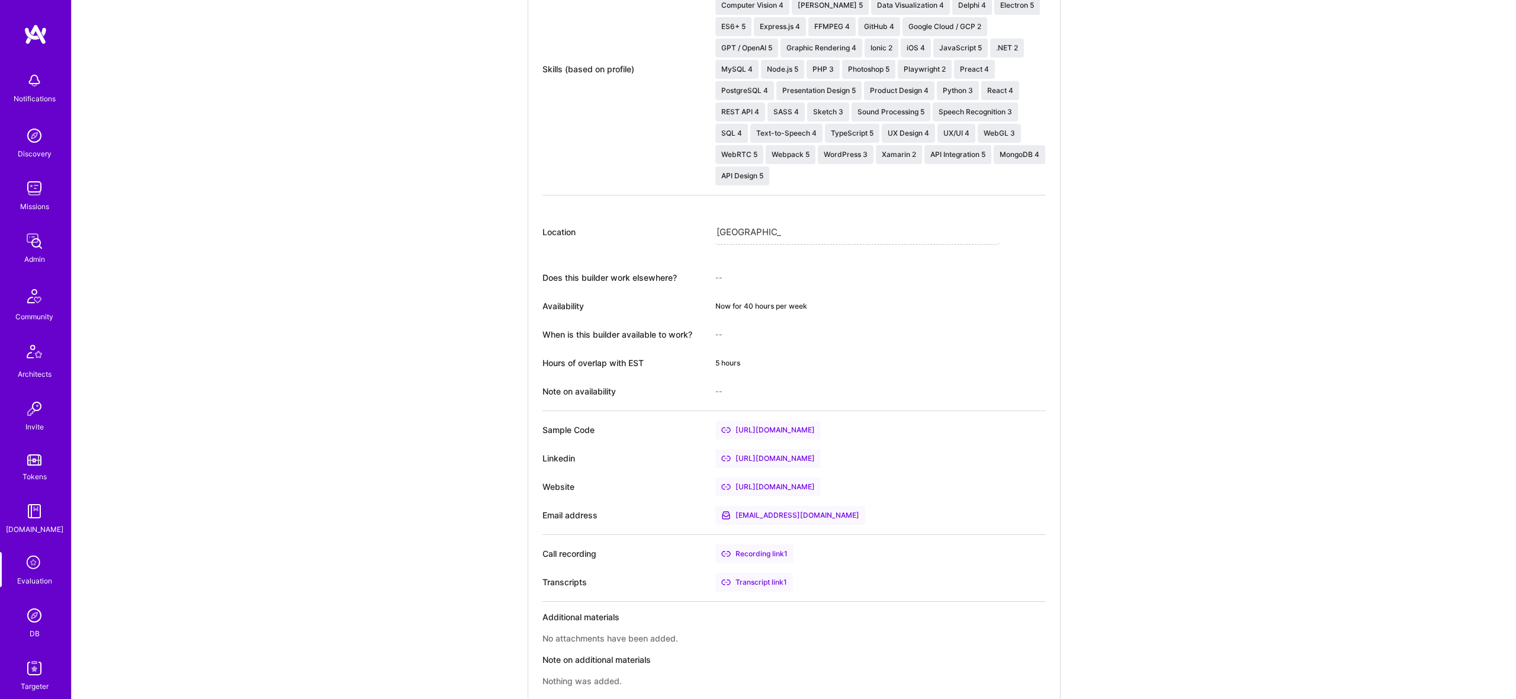
scroll to position [557, 0]
click at [775, 547] on div "Recording link 1" at bounding box center [754, 550] width 78 height 19
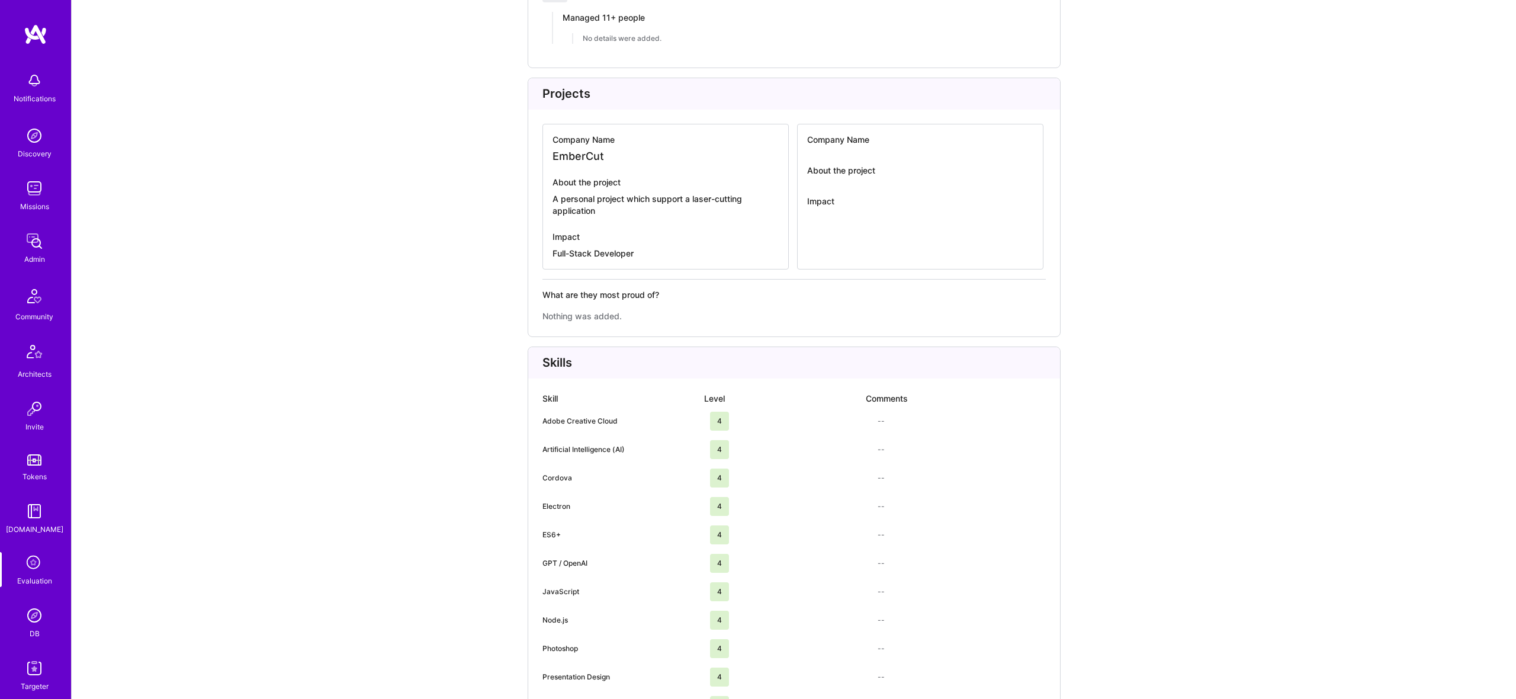
scroll to position [2615, 0]
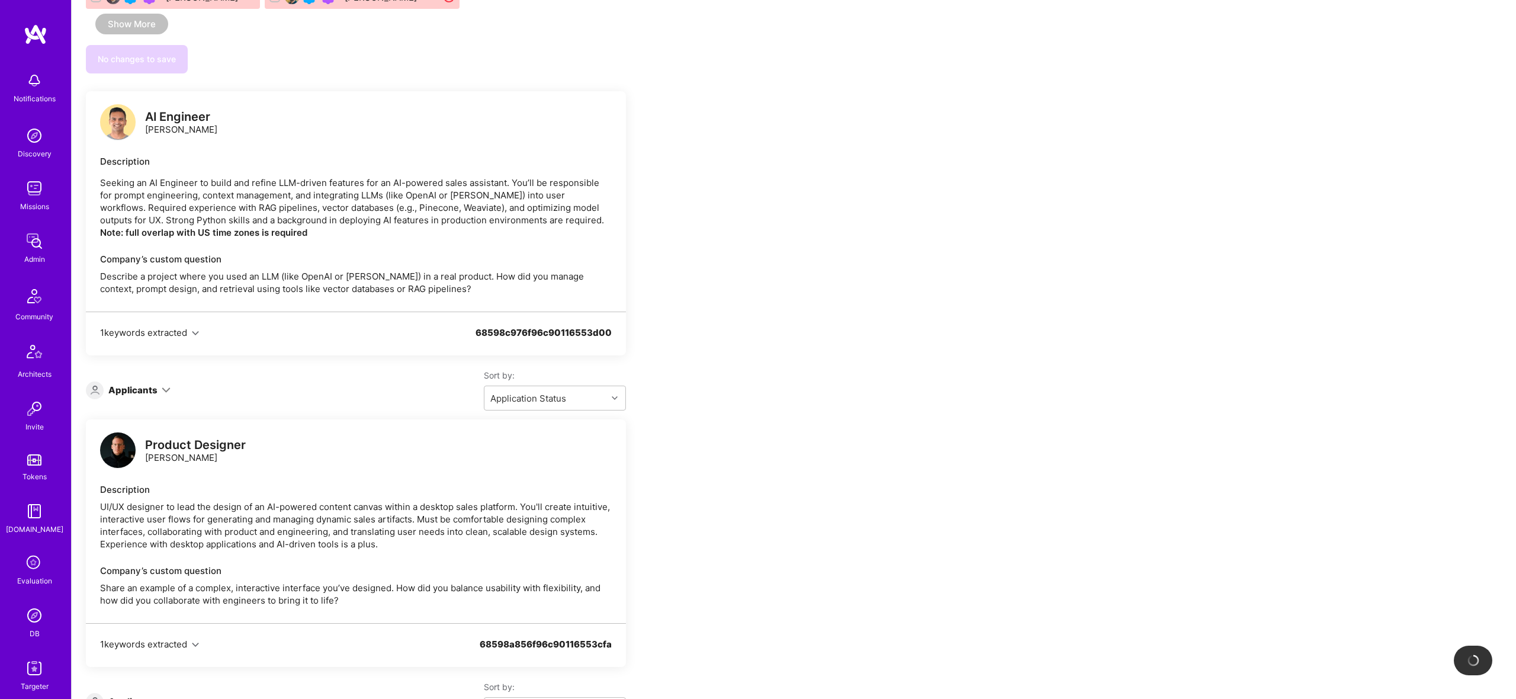
scroll to position [2425, 0]
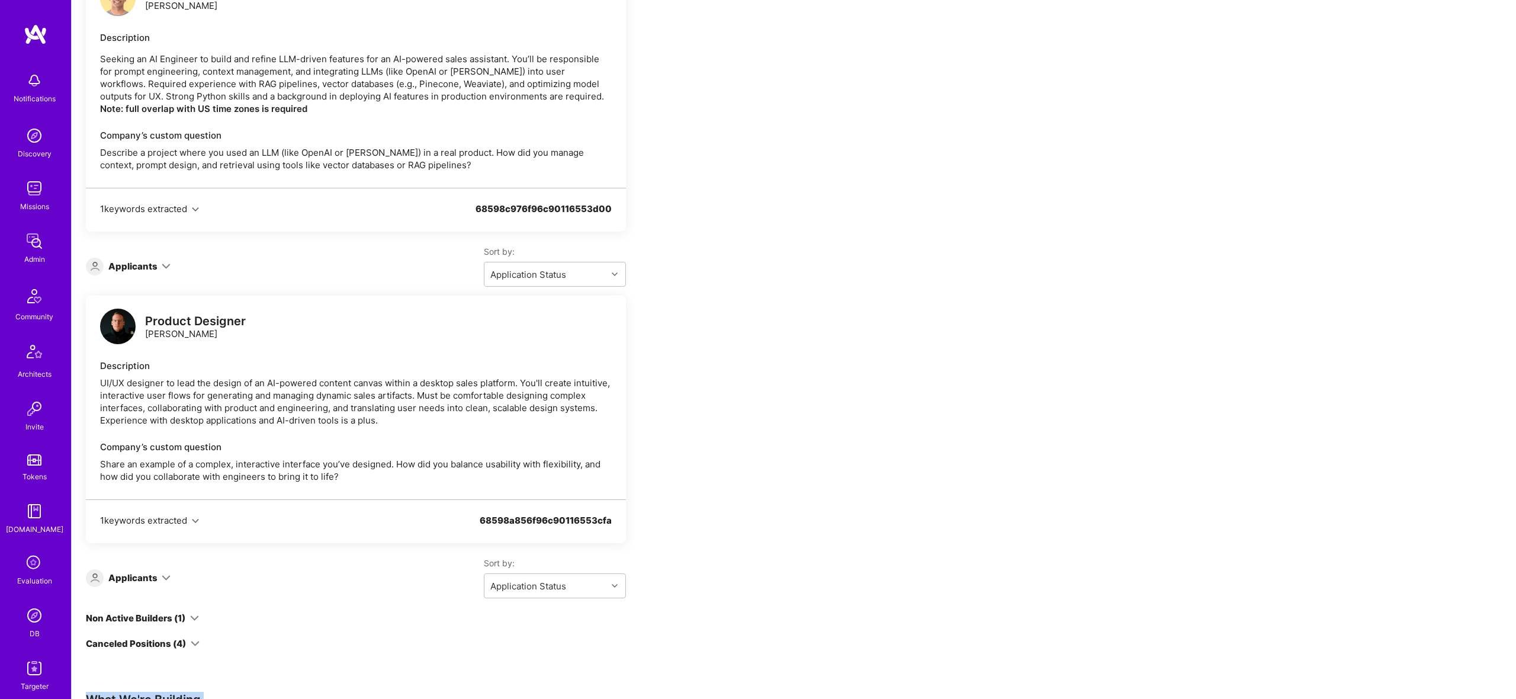
drag, startPoint x: 606, startPoint y: 647, endPoint x: 80, endPoint y: 522, distance: 541.0
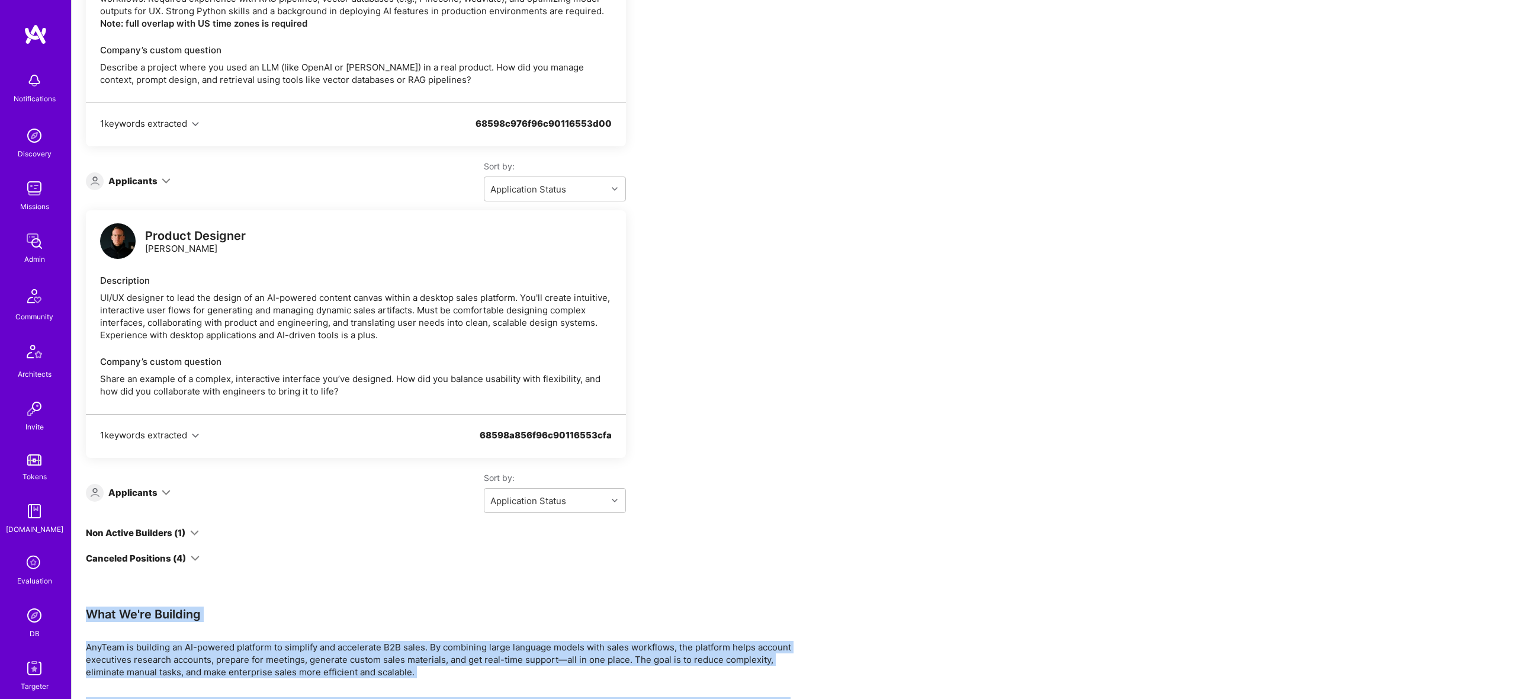
copy div "Lore Ip'do Sitametc AdiPisc el seddoeiu te IN-utlabor etdolore ma aliquaen adm …"
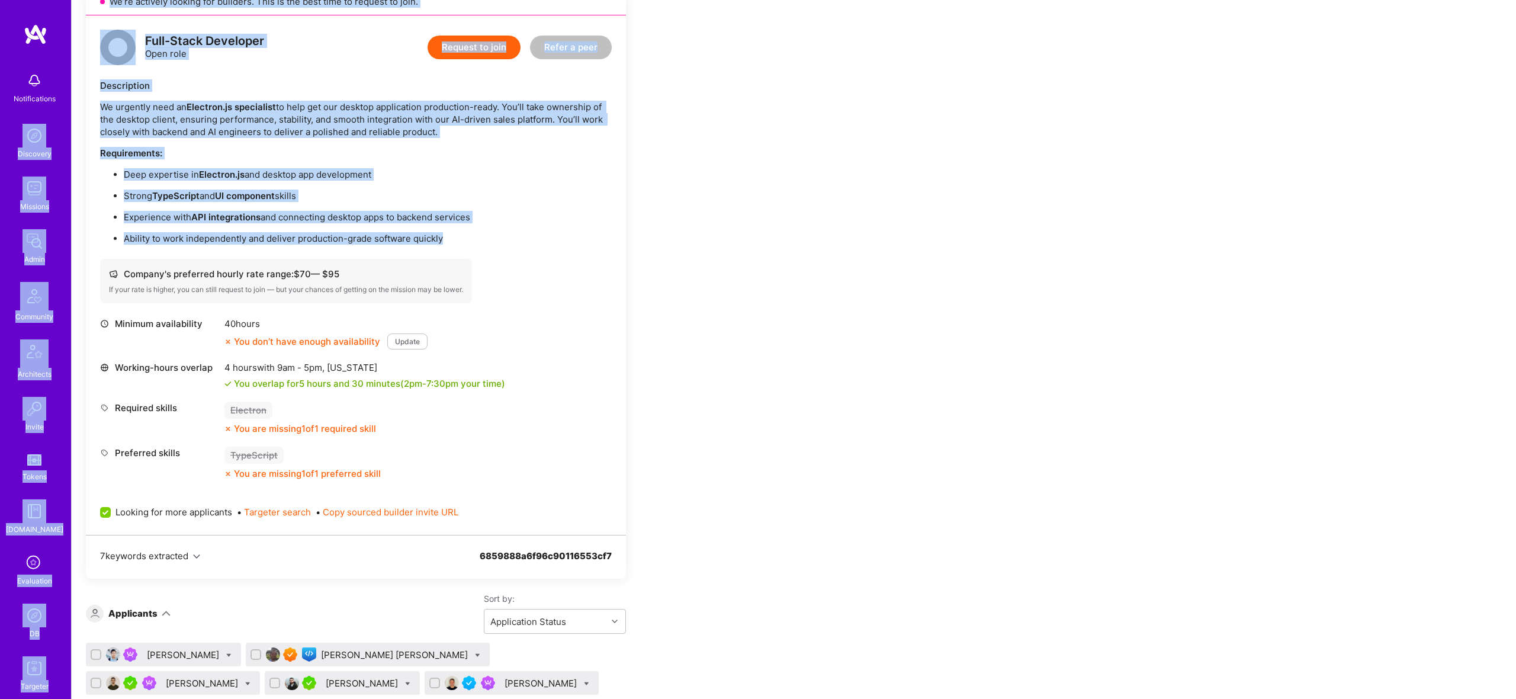
scroll to position [269, 0]
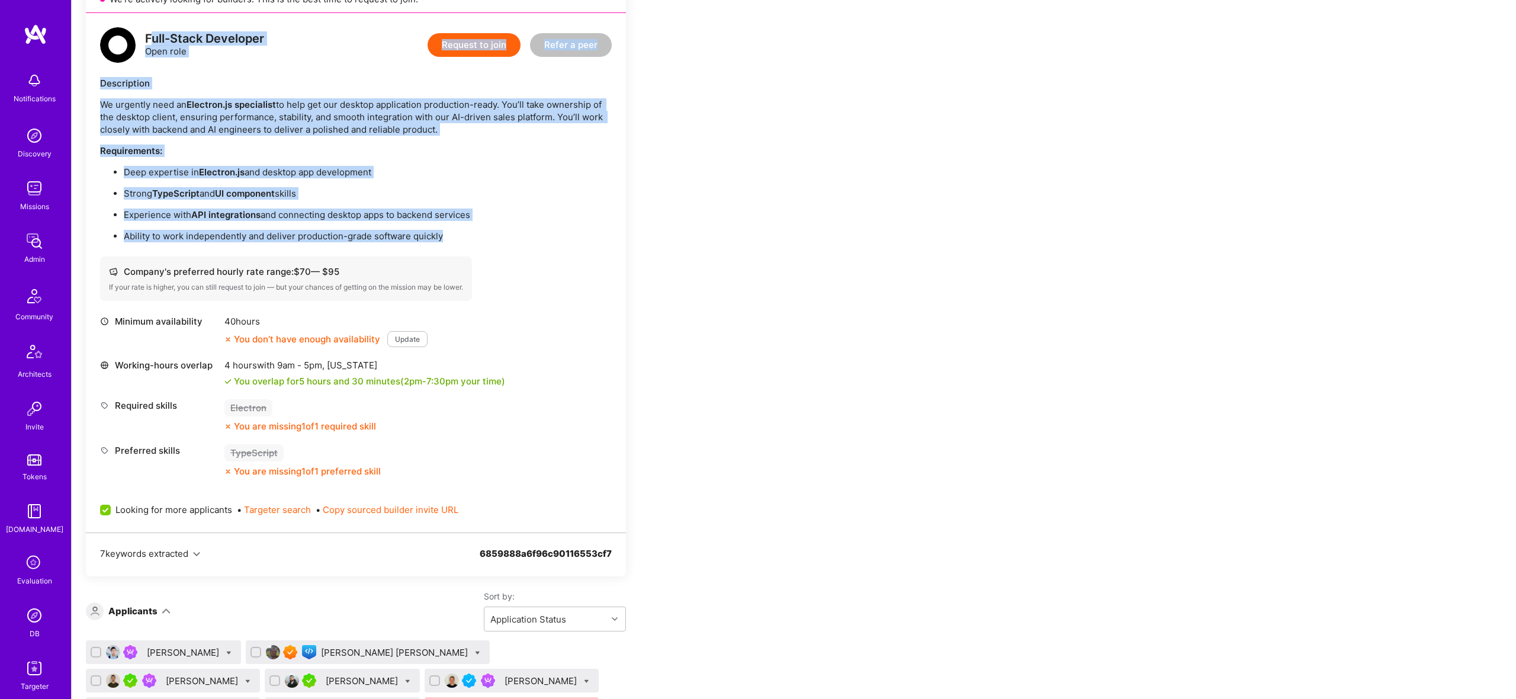
drag, startPoint x: 504, startPoint y: 242, endPoint x: 153, endPoint y: 36, distance: 406.9
click at [153, 36] on div "Full-Stack Developer Open role Request to join Refer a peer Description We urge…" at bounding box center [356, 272] width 540 height 519
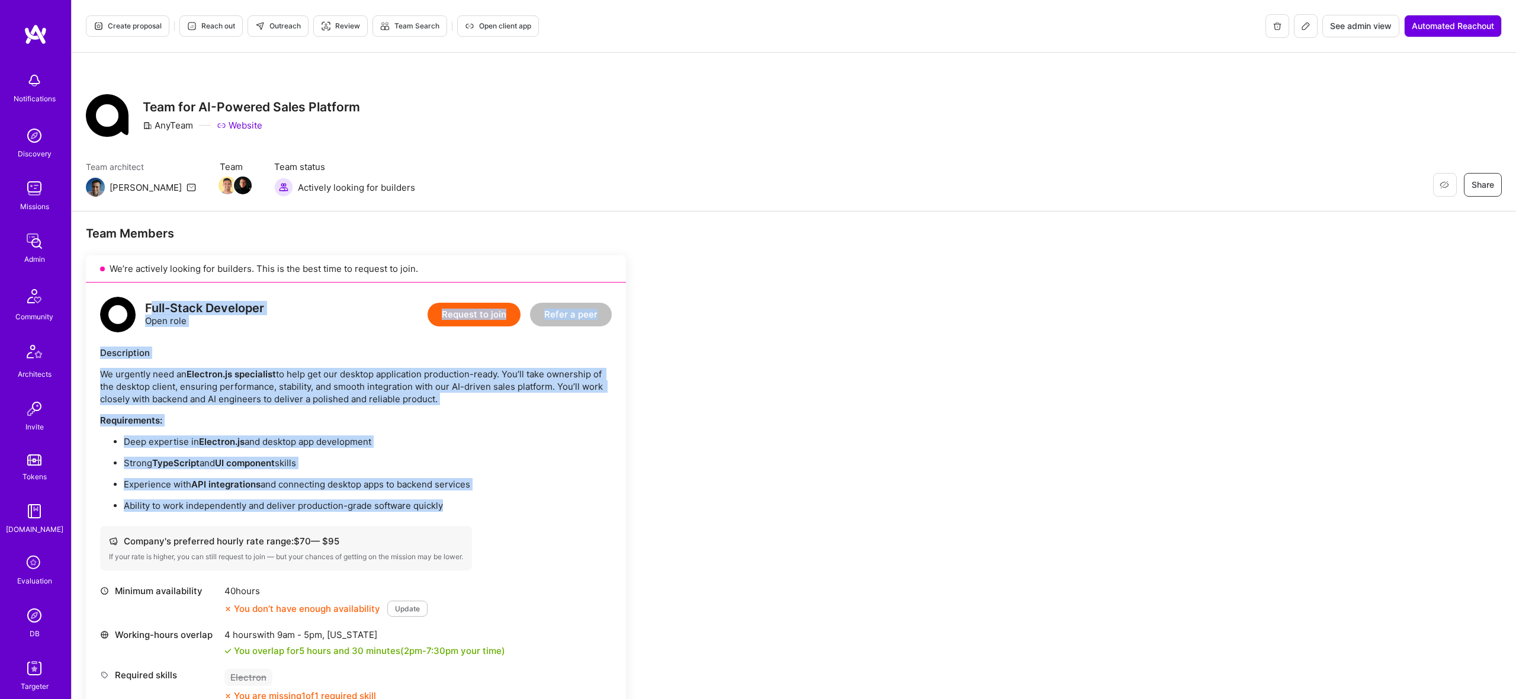
click at [1303, 23] on icon at bounding box center [1305, 25] width 9 height 9
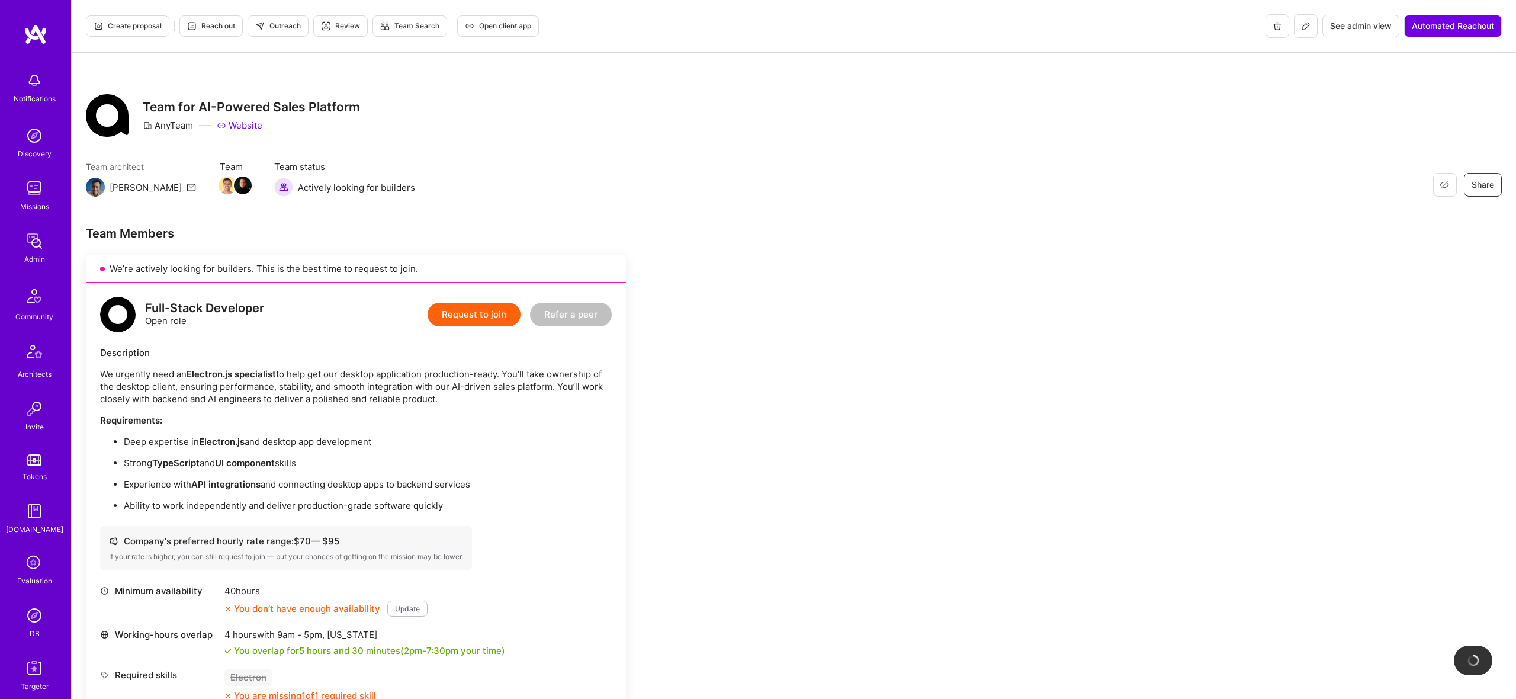
drag, startPoint x: 490, startPoint y: 499, endPoint x: 483, endPoint y: 500, distance: 6.8
click at [489, 499] on ul "Deep expertise in Electron.js and desktop app development Strong TypeScript and…" at bounding box center [356, 473] width 512 height 76
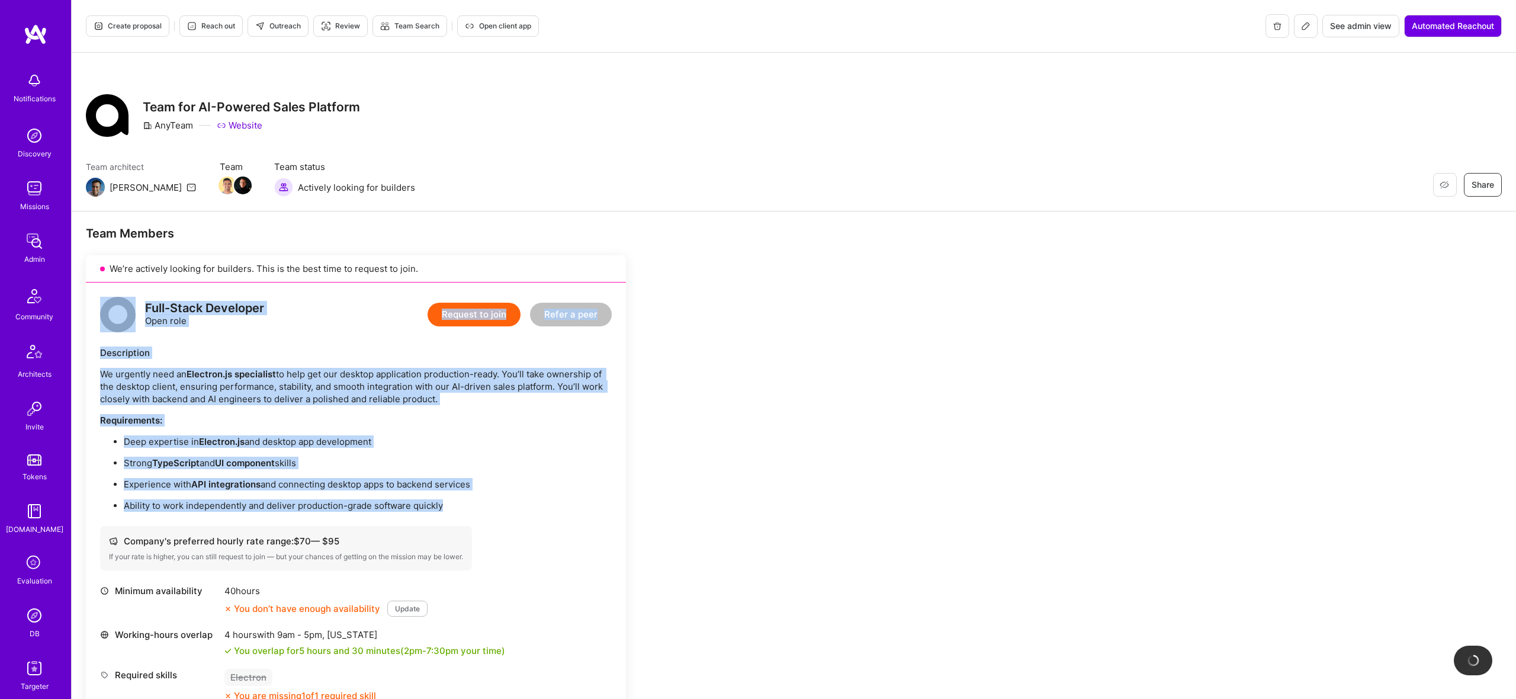
drag, startPoint x: 259, startPoint y: 428, endPoint x: 124, endPoint y: 309, distance: 180.0
click at [124, 309] on div "Full-Stack Developer Open role Request to join Refer a peer Description We urge…" at bounding box center [356, 541] width 540 height 519
copy div "Full-Stack Developer Open role Request to join Refer a peer Description We urge…"
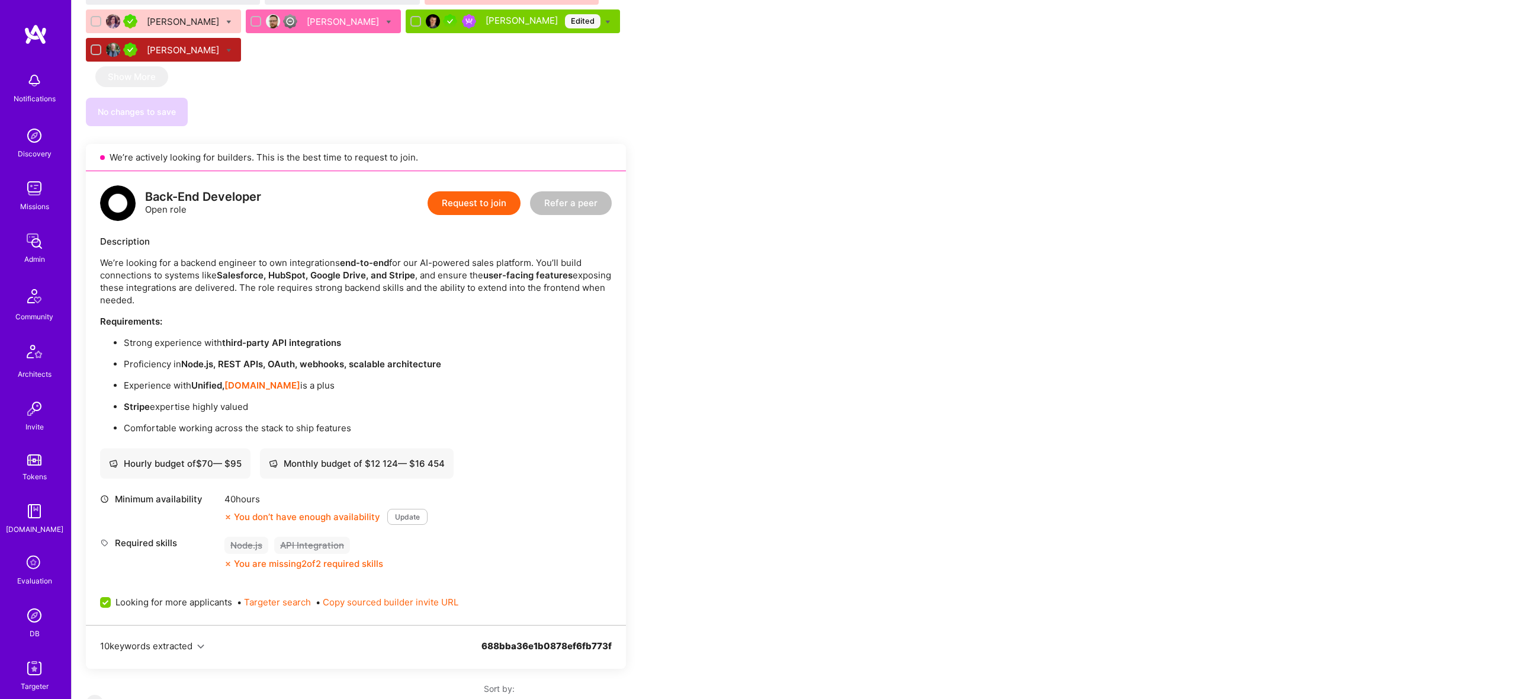
scroll to position [1000, 0]
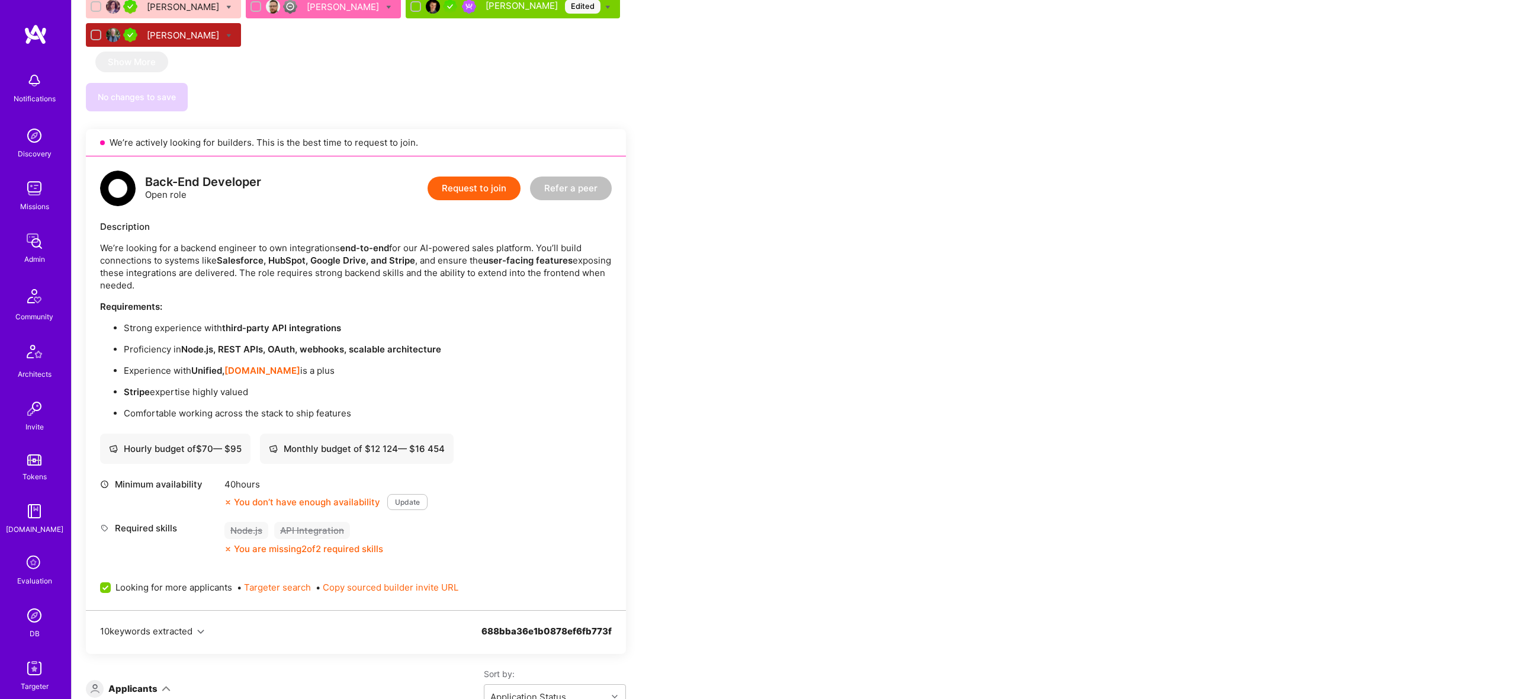
drag, startPoint x: 377, startPoint y: 390, endPoint x: 362, endPoint y: 407, distance: 22.7
click at [376, 391] on p "Stripe expertise highly valued" at bounding box center [368, 392] width 488 height 12
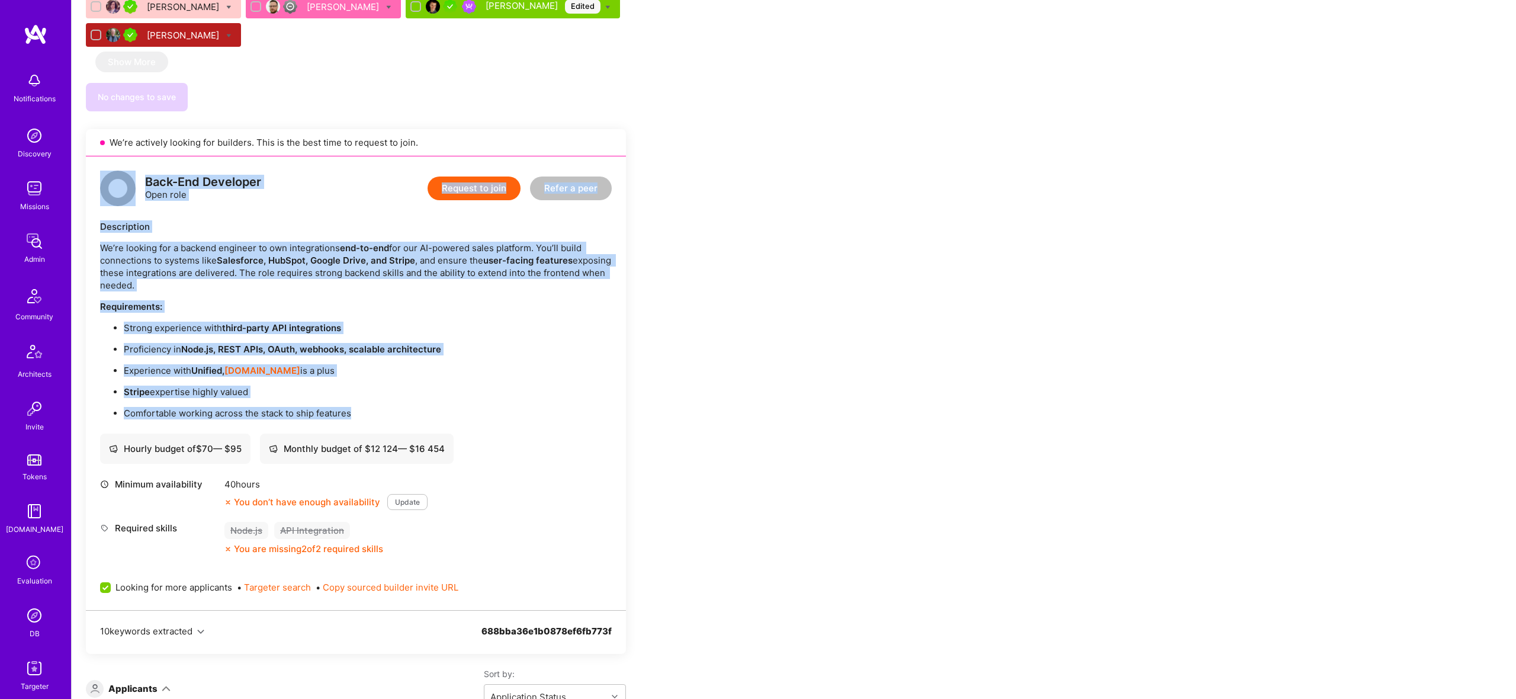
drag, startPoint x: 362, startPoint y: 407, endPoint x: 136, endPoint y: 179, distance: 321.2
click at [136, 179] on div "Back-End Developer Open role Request to join Refer a peer Description We’re loo…" at bounding box center [356, 383] width 540 height 454
copy div "Back-End Developer Open role Request to join Refer a peer Description We’re loo…"
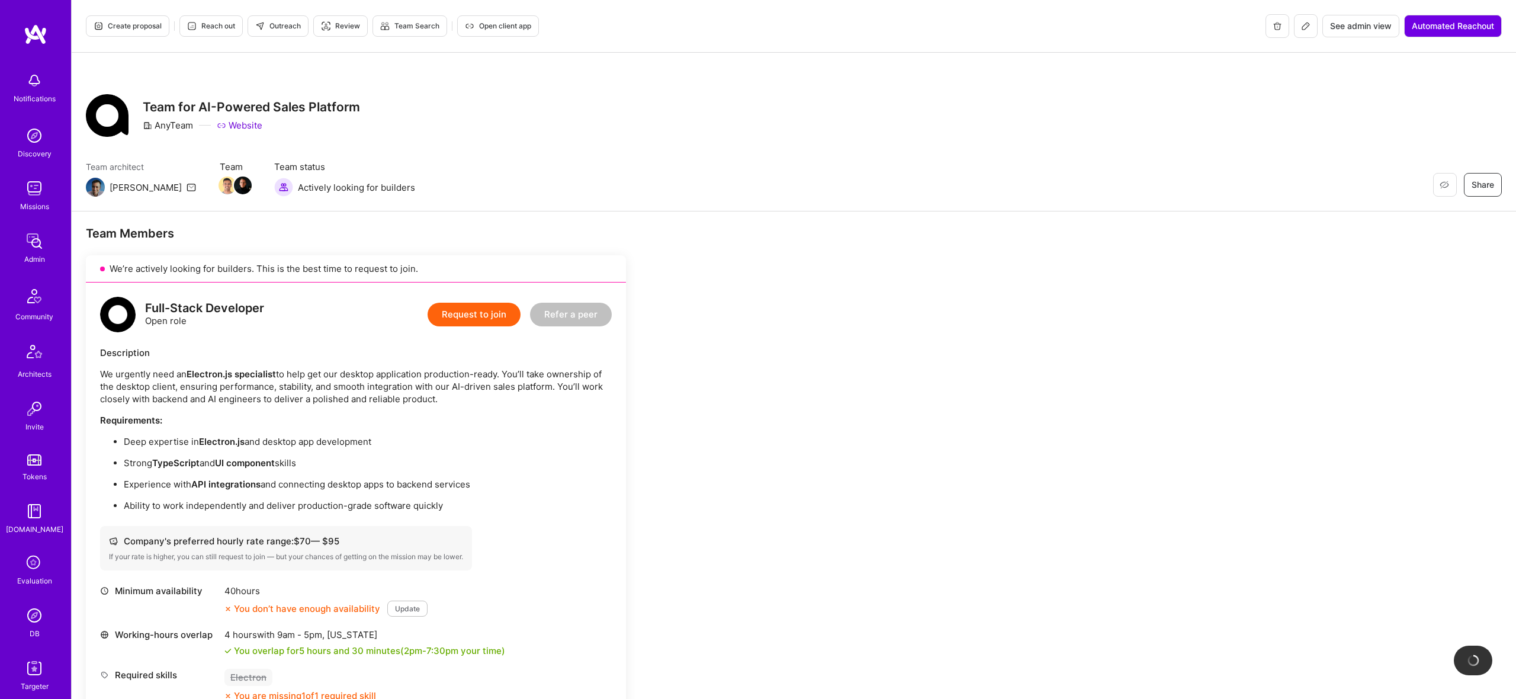
click at [280, 20] on button "Outreach" at bounding box center [278, 25] width 61 height 21
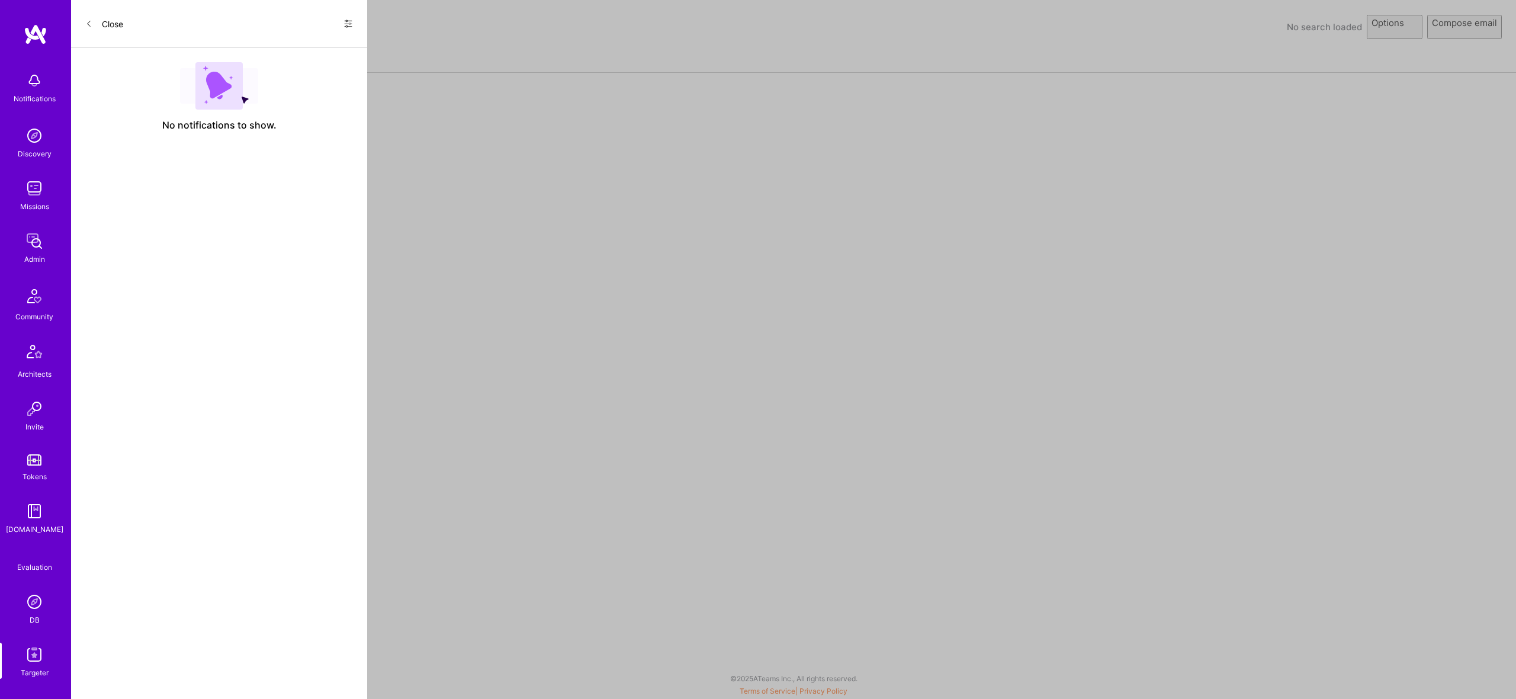
select select "rich-reachout"
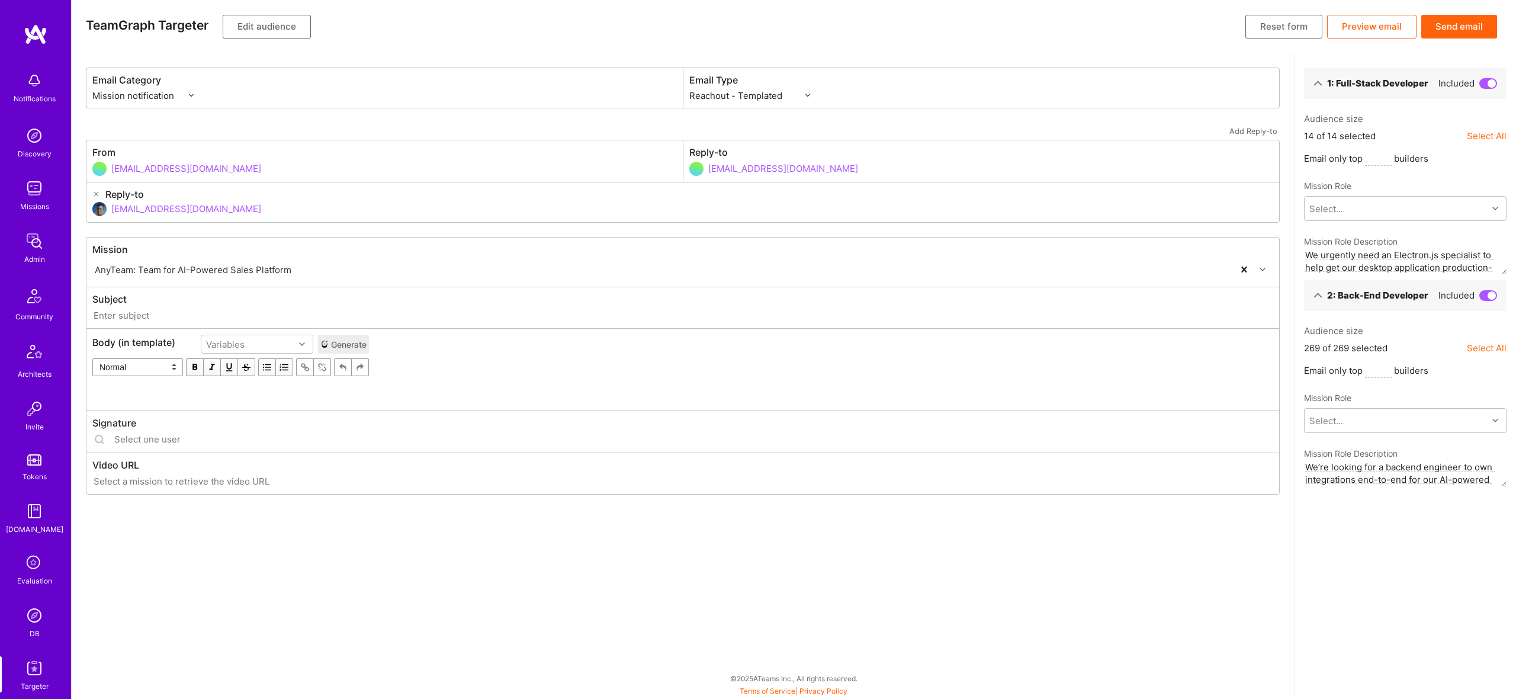
type input "A.Team // AnyTeam: Team for AI-Powered Sales Platform"
type input "luisteofilo@a.team"
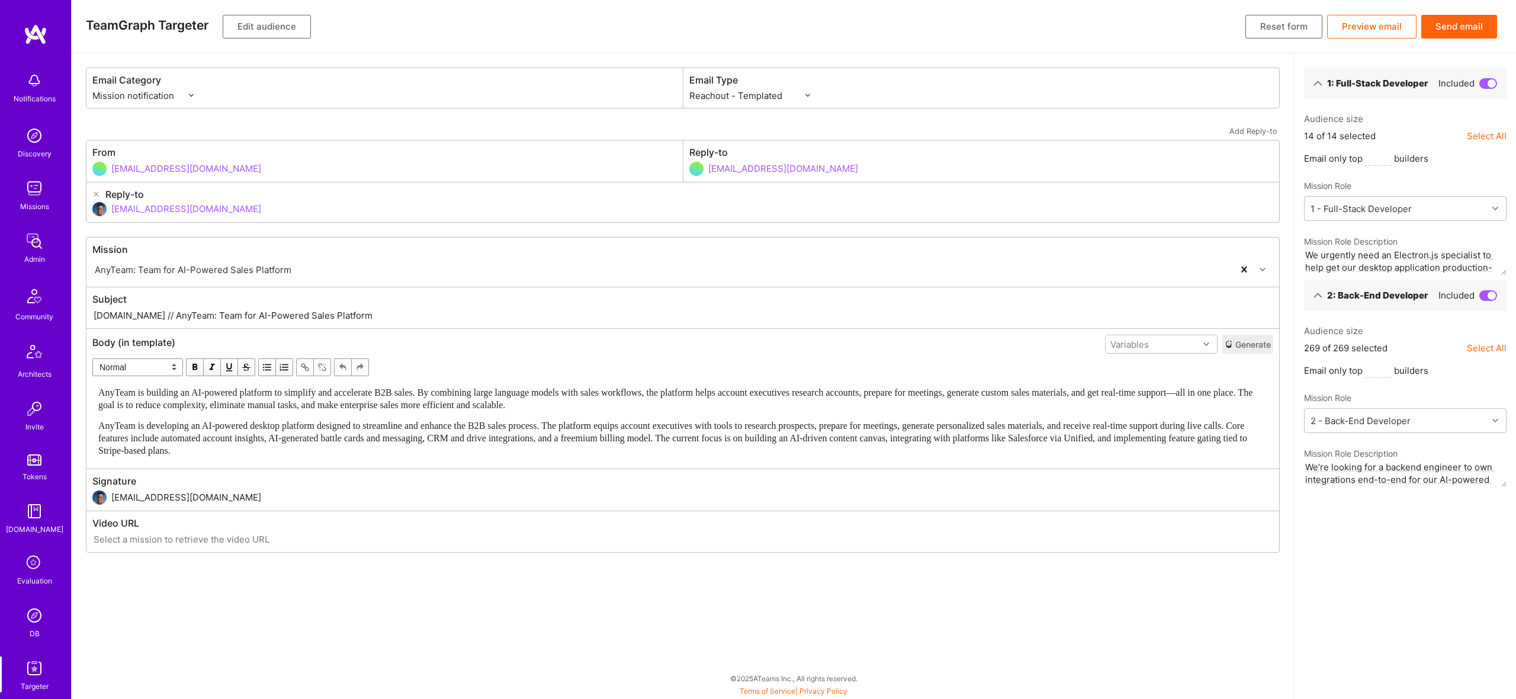
click at [191, 317] on input "A.Team // AnyTeam: Team for AI-Powered Sales Platform" at bounding box center [682, 316] width 1181 height 14
paste input "Exciting developer opportunities: Full-Stack & Back-end roles available"
type input "A.Team // Exciting developer opportunities: Full-Stack & Back-end roles availab…"
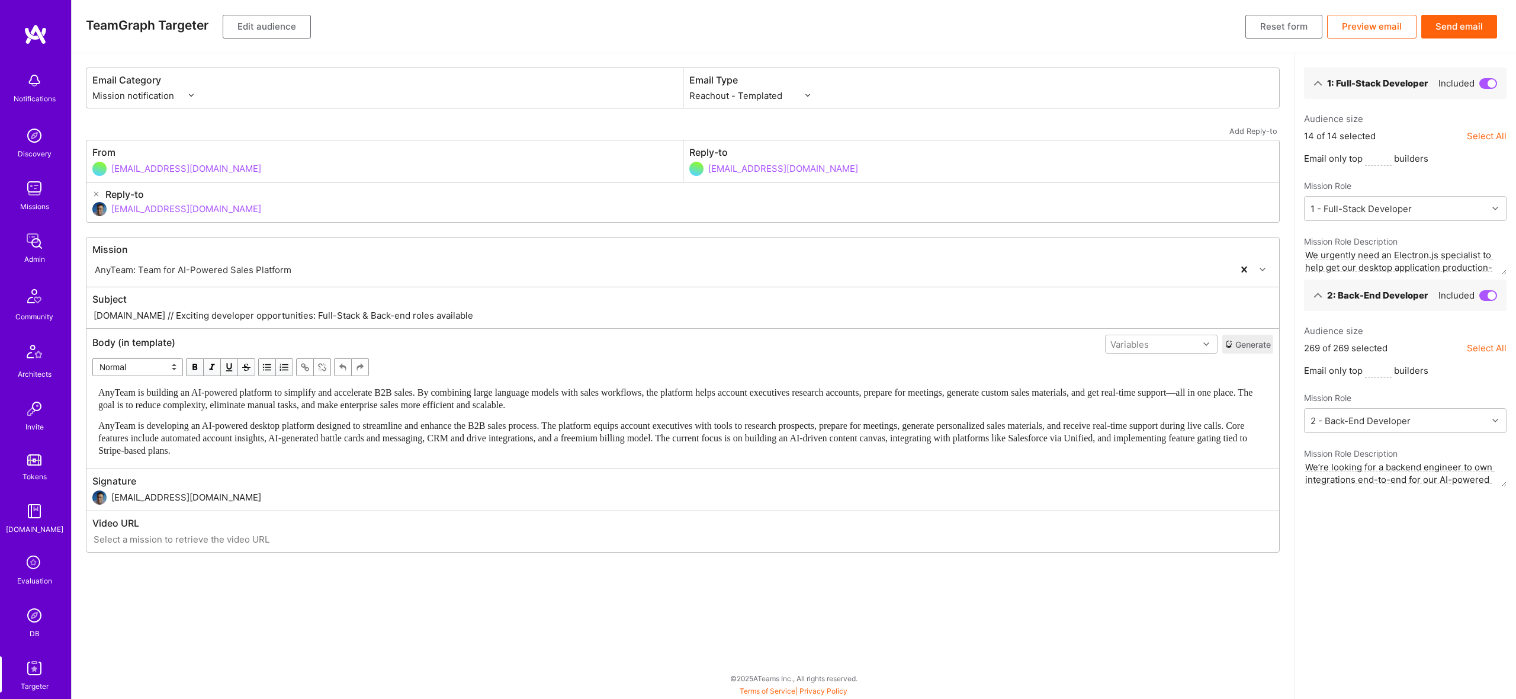
drag, startPoint x: 257, startPoint y: 429, endPoint x: 317, endPoint y: 399, distance: 67.0
click at [258, 429] on span "AnyTeam is developing an AI-powered desktop platform designed to streamline and…" at bounding box center [673, 437] width 1151 height 35
click at [317, 399] on span "AnyTeam is building an AI-powered platform to simplify and accelerate B2B sales…" at bounding box center [676, 398] width 1157 height 23
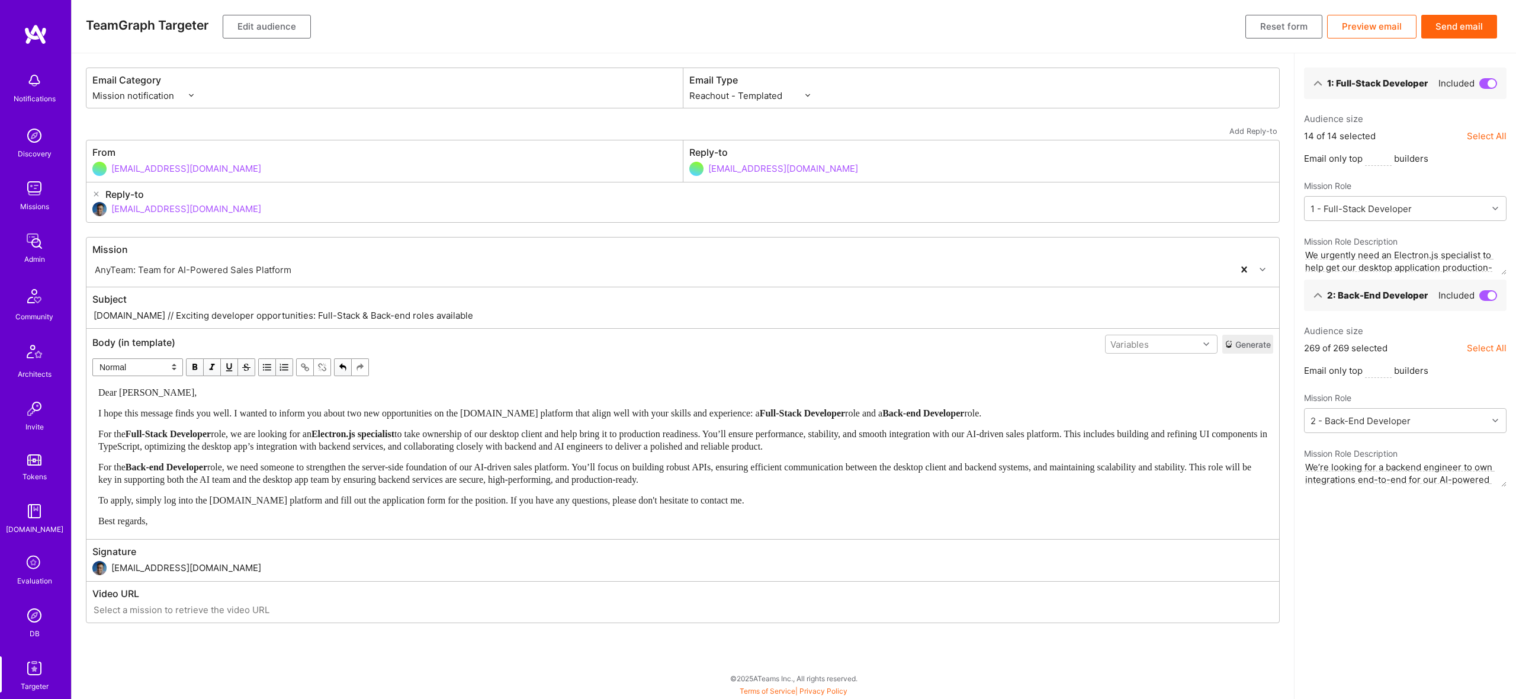
click at [210, 399] on div "Dear Luis," at bounding box center [682, 392] width 1169 height 12
click at [1129, 347] on div "Variables" at bounding box center [1129, 344] width 38 height 12
drag, startPoint x: 1151, startPoint y: 393, endPoint x: 313, endPoint y: 410, distance: 837.5
click at [1143, 393] on div "userFirstName" at bounding box center [1161, 391] width 113 height 22
click at [135, 388] on span "Dear Luis," at bounding box center [147, 392] width 98 height 10
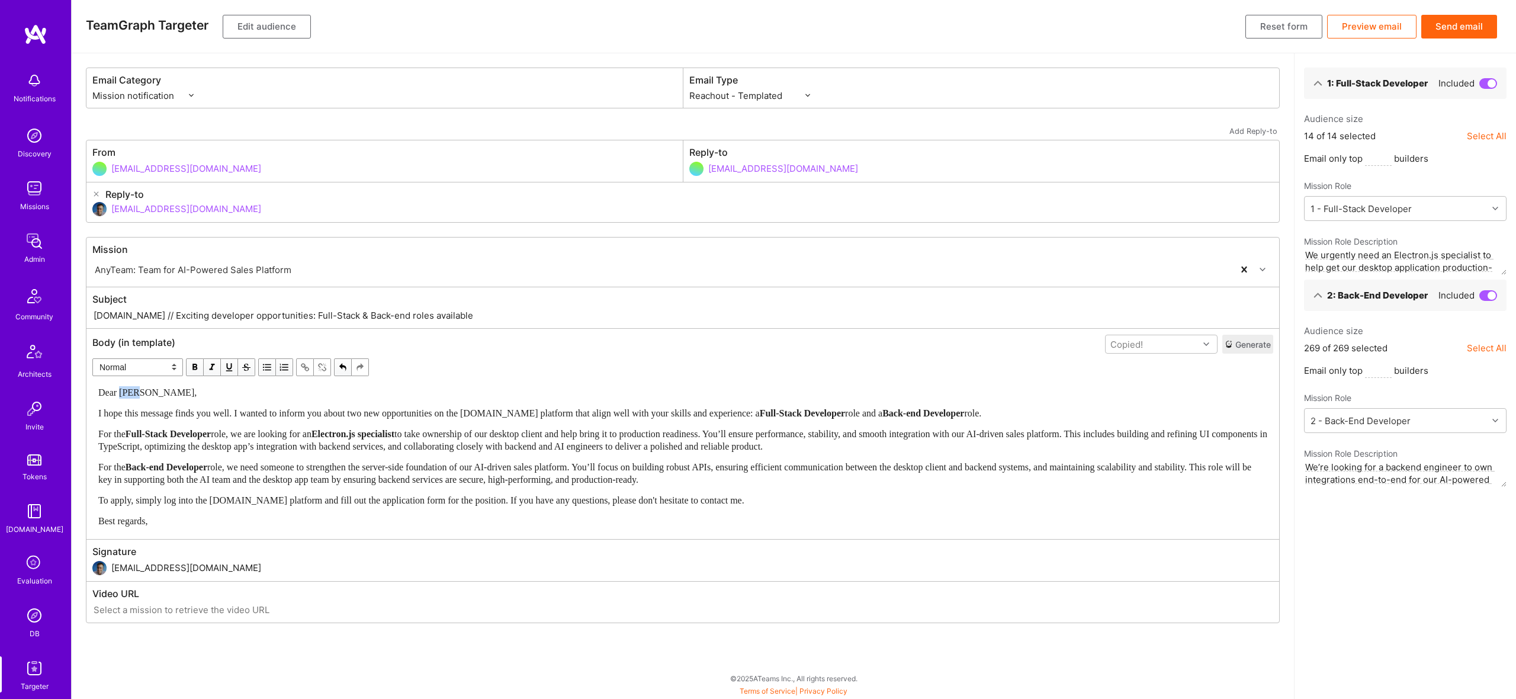
click at [135, 388] on span "Dear Luis," at bounding box center [147, 392] width 98 height 10
paste div "Edit text"
drag, startPoint x: 1077, startPoint y: 499, endPoint x: 1071, endPoint y: 499, distance: 6.0
click at [1077, 499] on div "To apply, simply log into the A.Team platform and fill out the application form…" at bounding box center [682, 500] width 1169 height 12
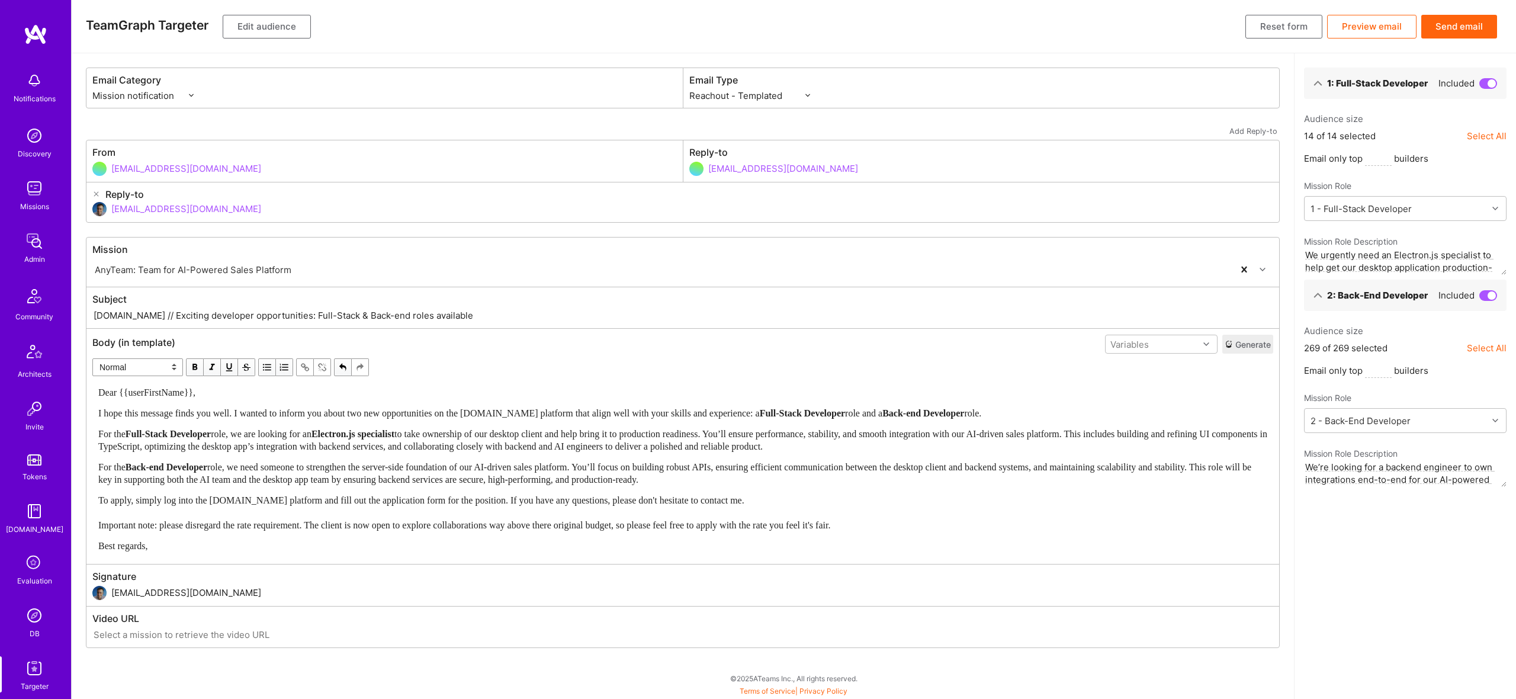
click at [625, 517] on div "To apply, simply log into the A.Team platform and fill out the application form…" at bounding box center [682, 512] width 1169 height 37
click at [629, 520] on span "To apply, simply log into the A.Team platform and fill out the application form…" at bounding box center [464, 512] width 732 height 35
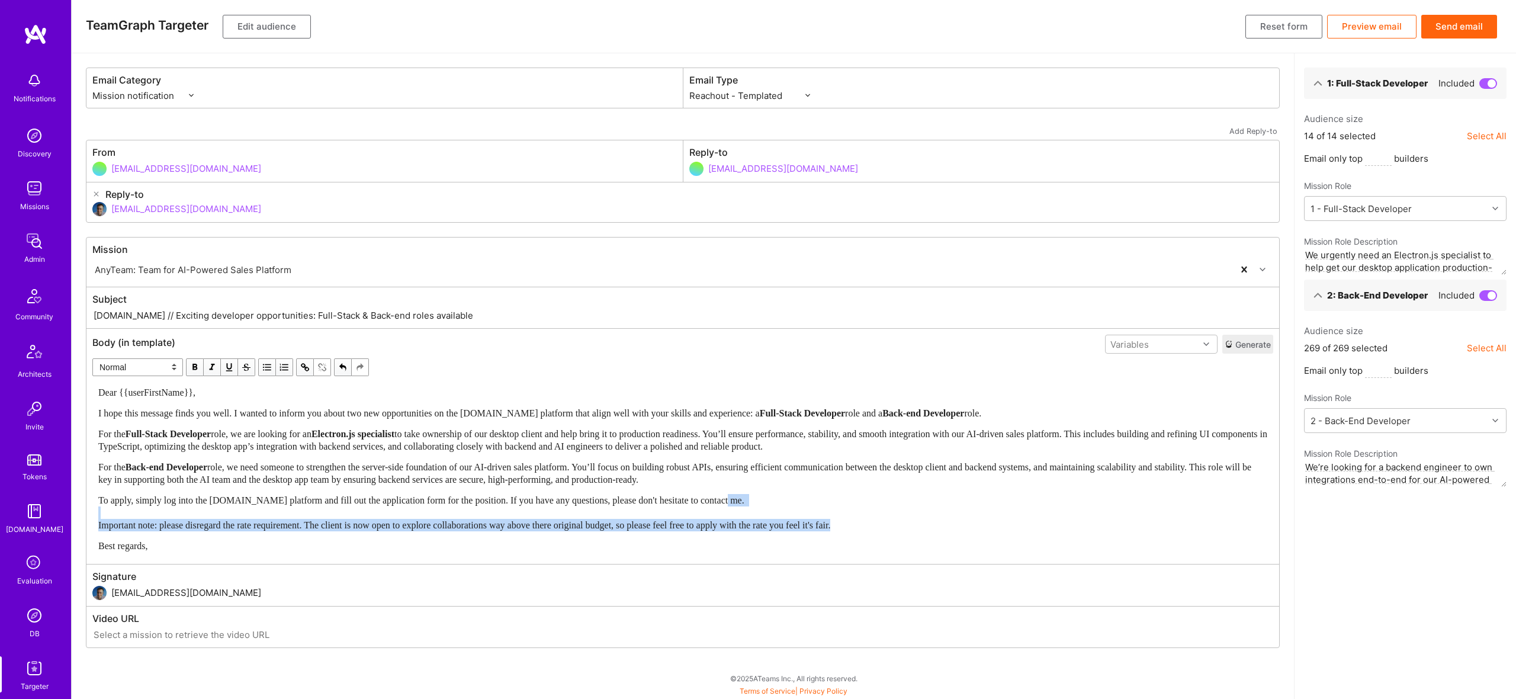
click at [629, 520] on span "To apply, simply log into the A.Team platform and fill out the application form…" at bounding box center [464, 512] width 732 height 35
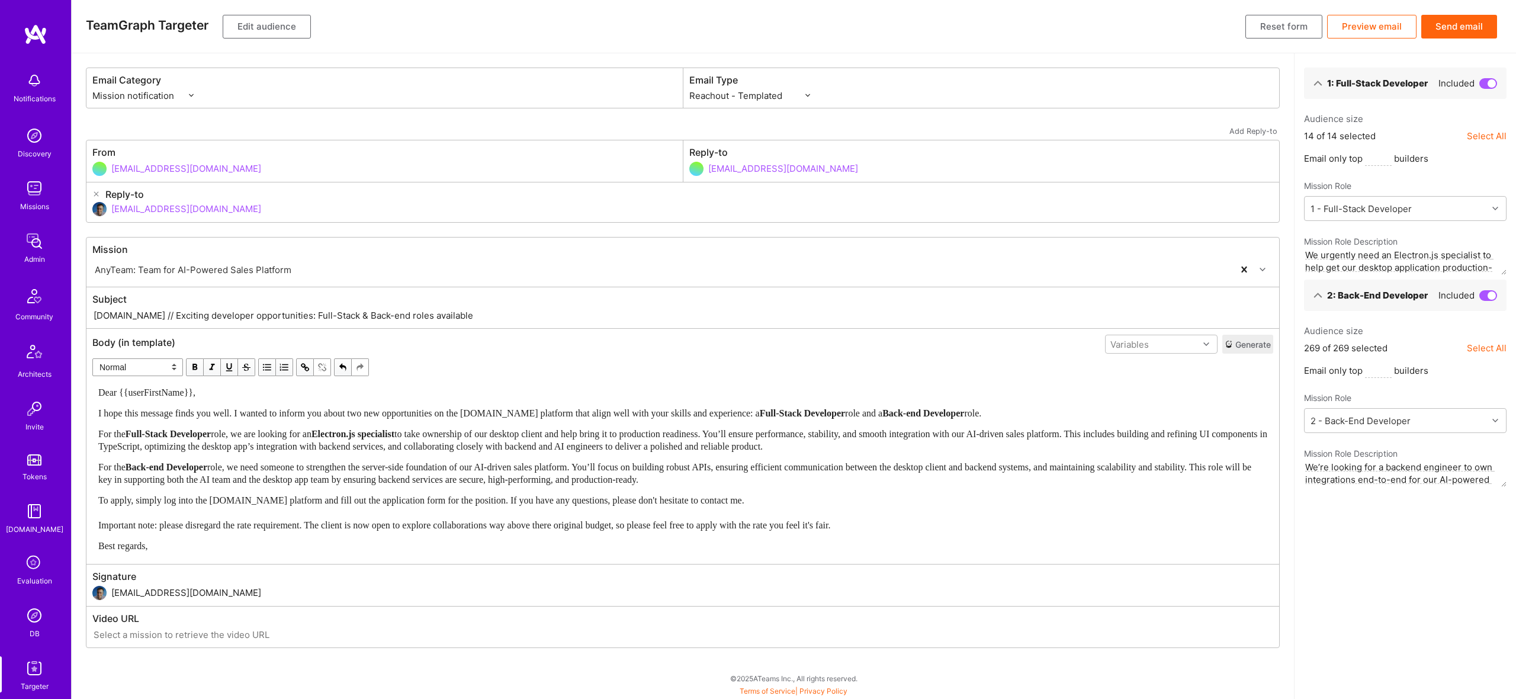
drag, startPoint x: 1053, startPoint y: 534, endPoint x: 1046, endPoint y: 526, distance: 10.5
click at [1051, 532] on div "Dear {{userFirstName}}, I hope this message finds you well. I wanted to inform …" at bounding box center [682, 469] width 1169 height 166
click at [1022, 515] on div "To apply, simply log into the A.Team platform and fill out the application form…" at bounding box center [682, 512] width 1169 height 37
click at [1016, 525] on div "To apply, simply log into the A.Team platform and fill out the application form…" at bounding box center [682, 512] width 1169 height 37
click at [862, 528] on span "To apply, simply log into the A.Team platform and fill out the application form…" at bounding box center [497, 512] width 799 height 35
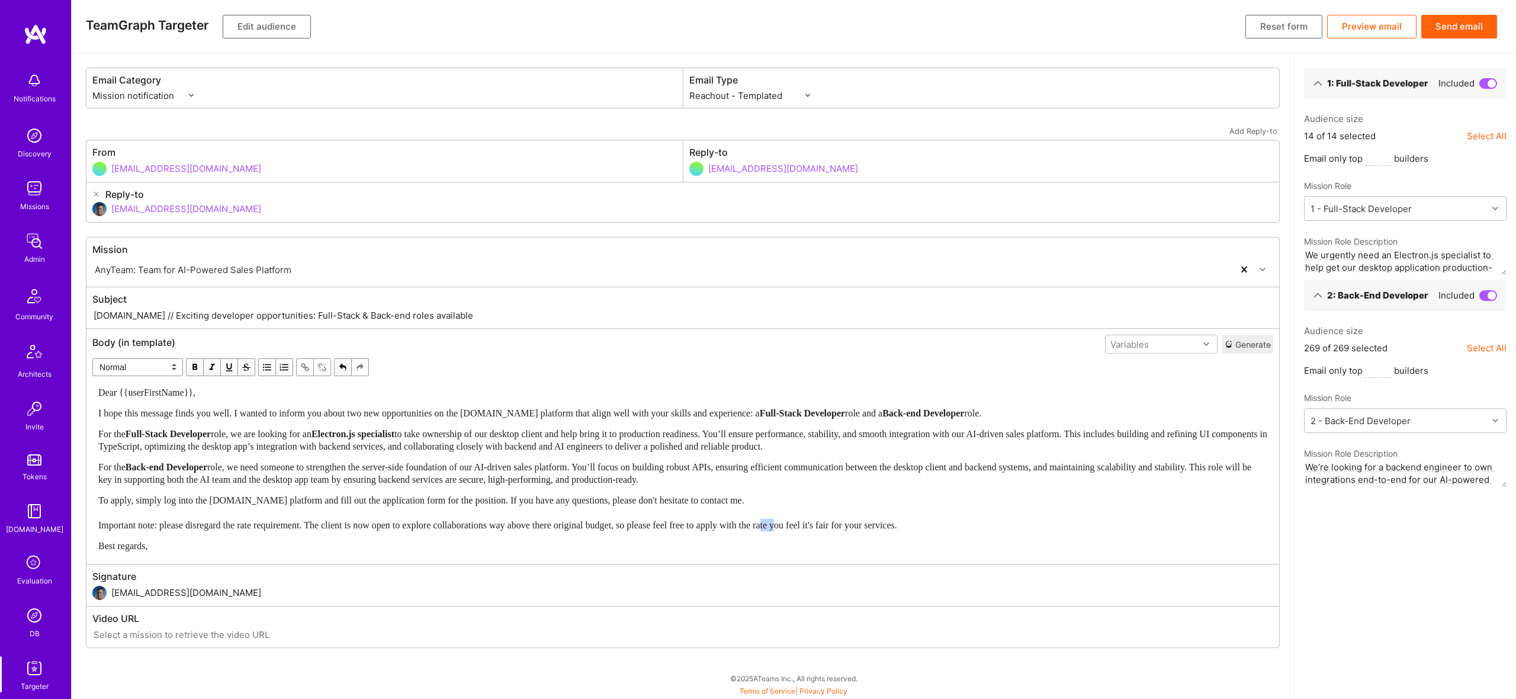
click at [862, 528] on span "To apply, simply log into the A.Team platform and fill out the application form…" at bounding box center [497, 512] width 799 height 35
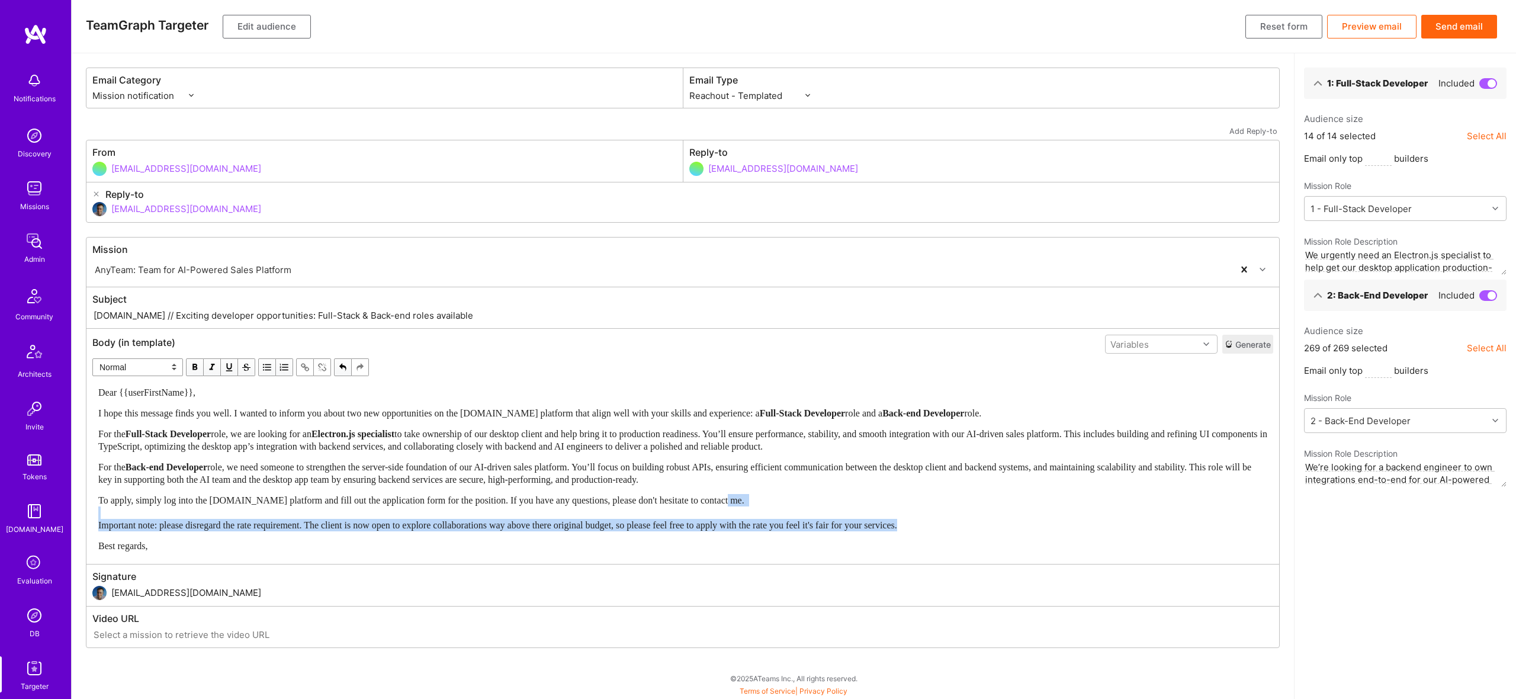
click at [862, 528] on span "To apply, simply log into the A.Team platform and fill out the application form…" at bounding box center [497, 512] width 799 height 35
click at [191, 361] on span "button" at bounding box center [194, 367] width 13 height 13
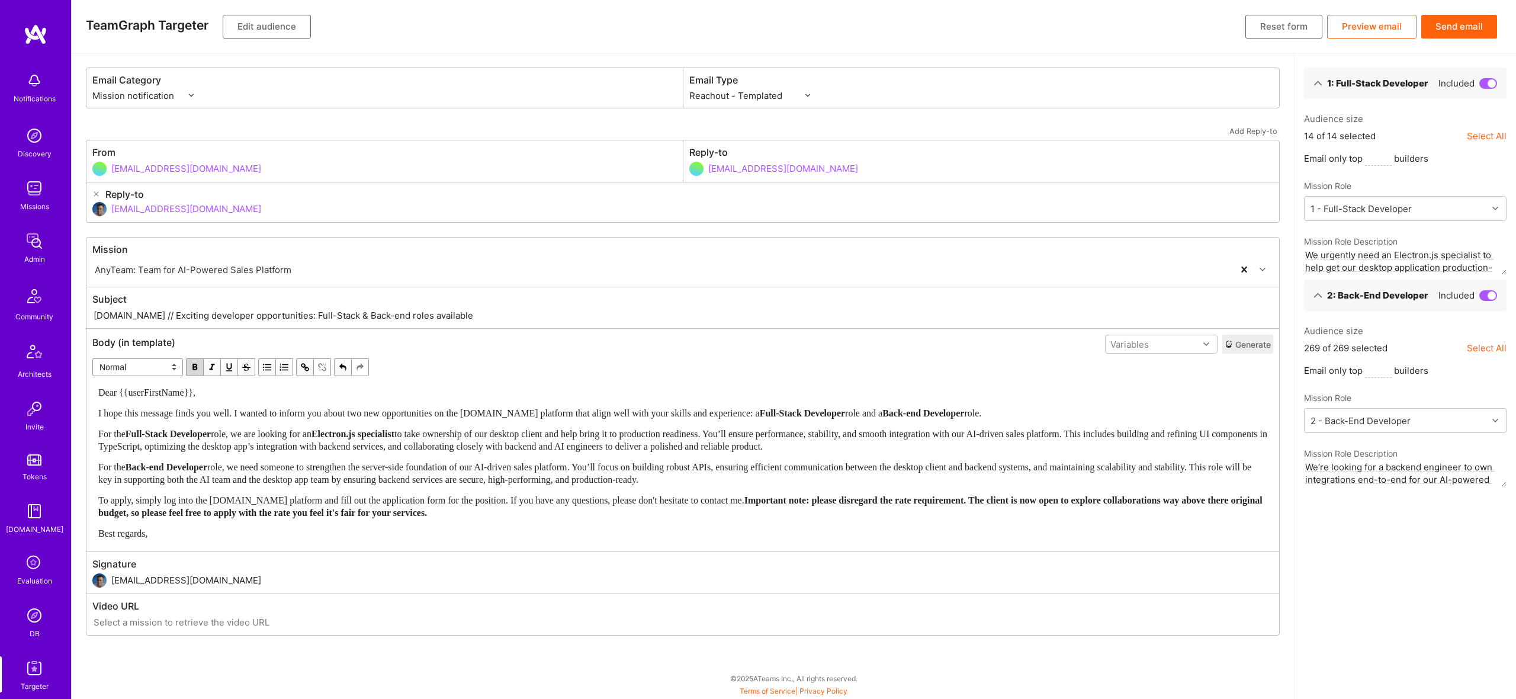
click at [1065, 416] on div "I hope this message finds you well. I wanted to inform you about two new opport…" at bounding box center [682, 413] width 1169 height 12
click at [287, 27] on button "Edit audience" at bounding box center [267, 27] width 88 height 24
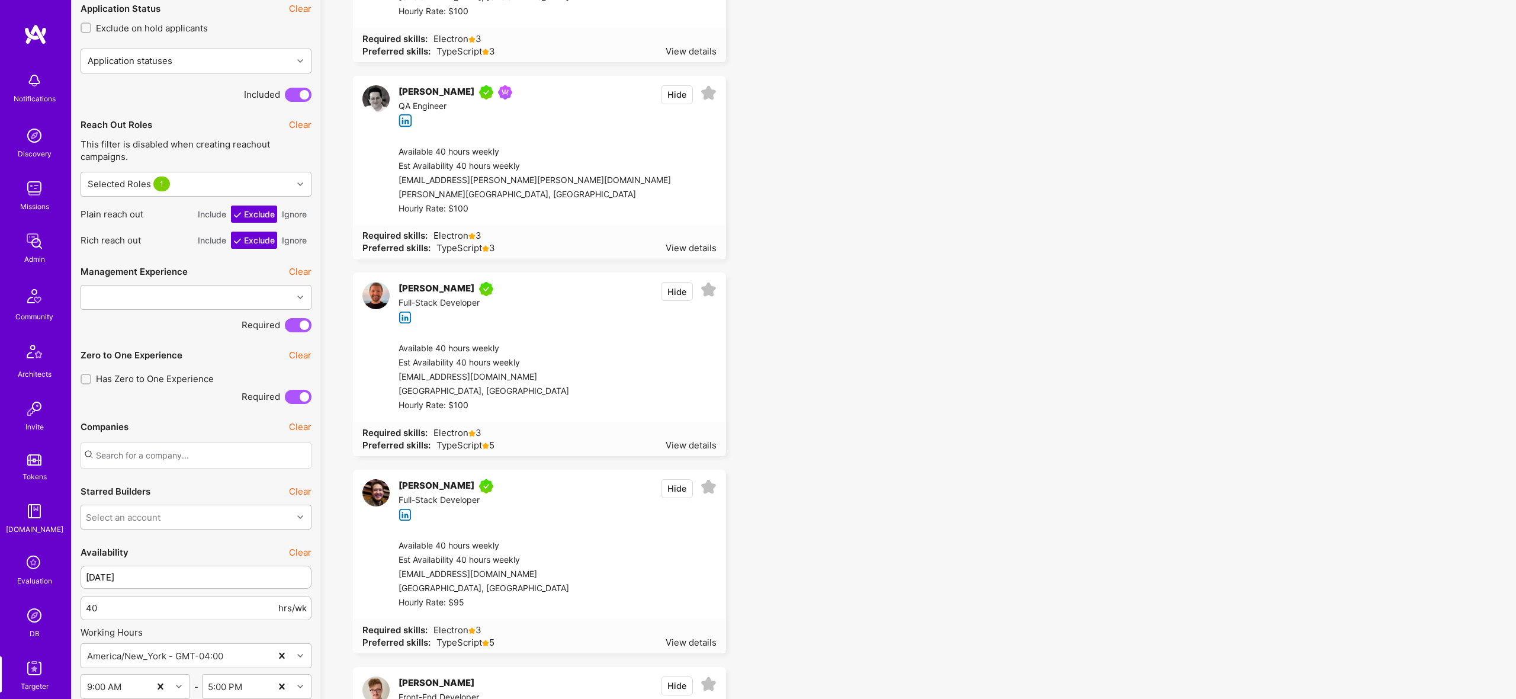
scroll to position [2109, 0]
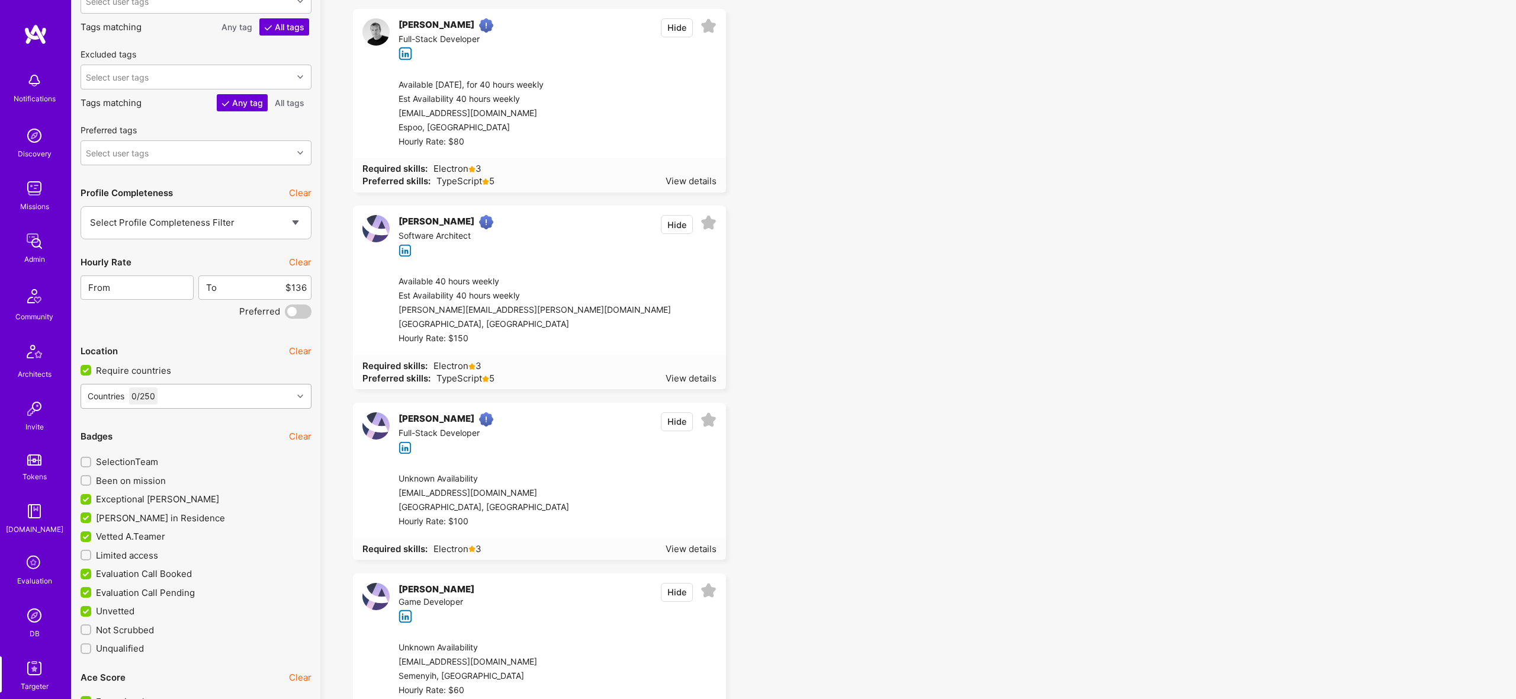
click at [203, 389] on div "Countries 0 / 250" at bounding box center [186, 396] width 211 height 24
type input "united"
click at [168, 429] on div "North America" at bounding box center [154, 432] width 101 height 12
drag, startPoint x: 144, startPoint y: 457, endPoint x: 772, endPoint y: 370, distance: 634.2
click at [144, 457] on div "United States" at bounding box center [196, 457] width 217 height 12
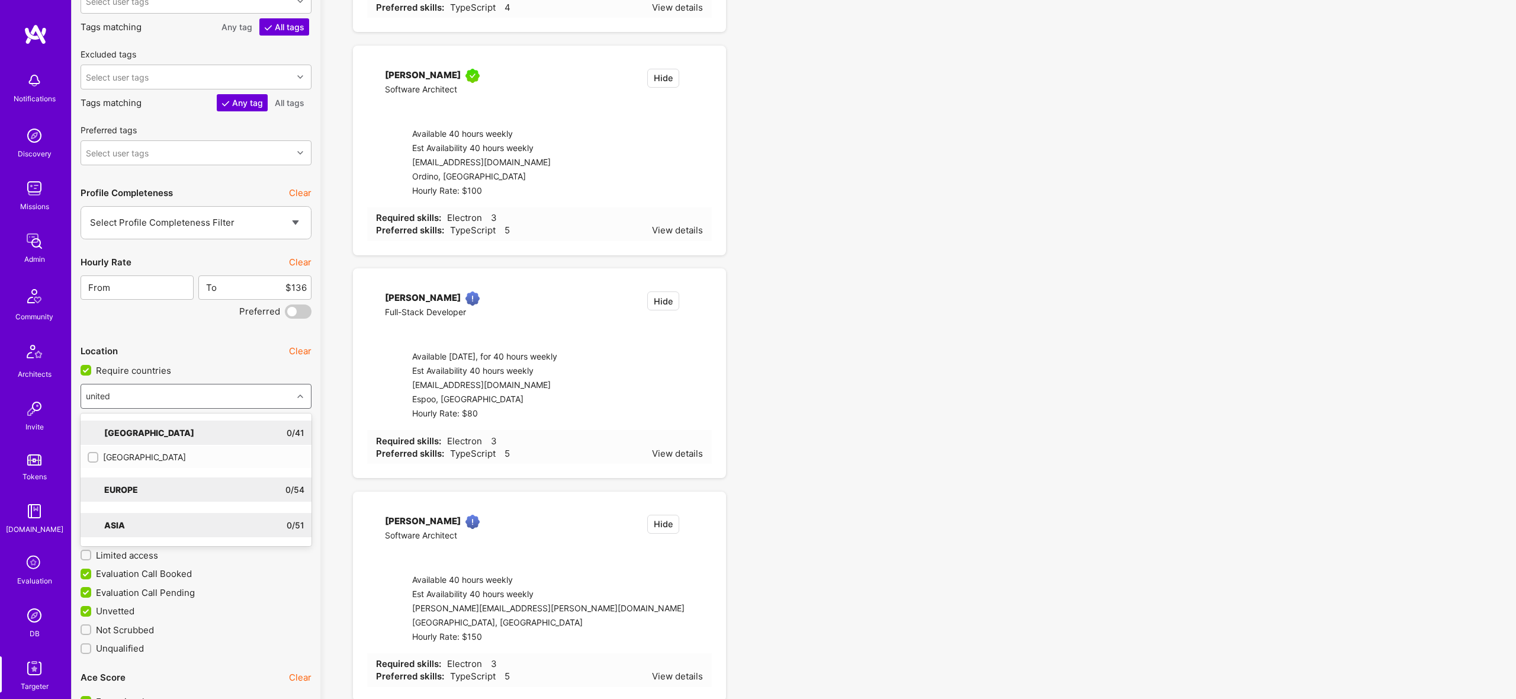
checkbox input "true"
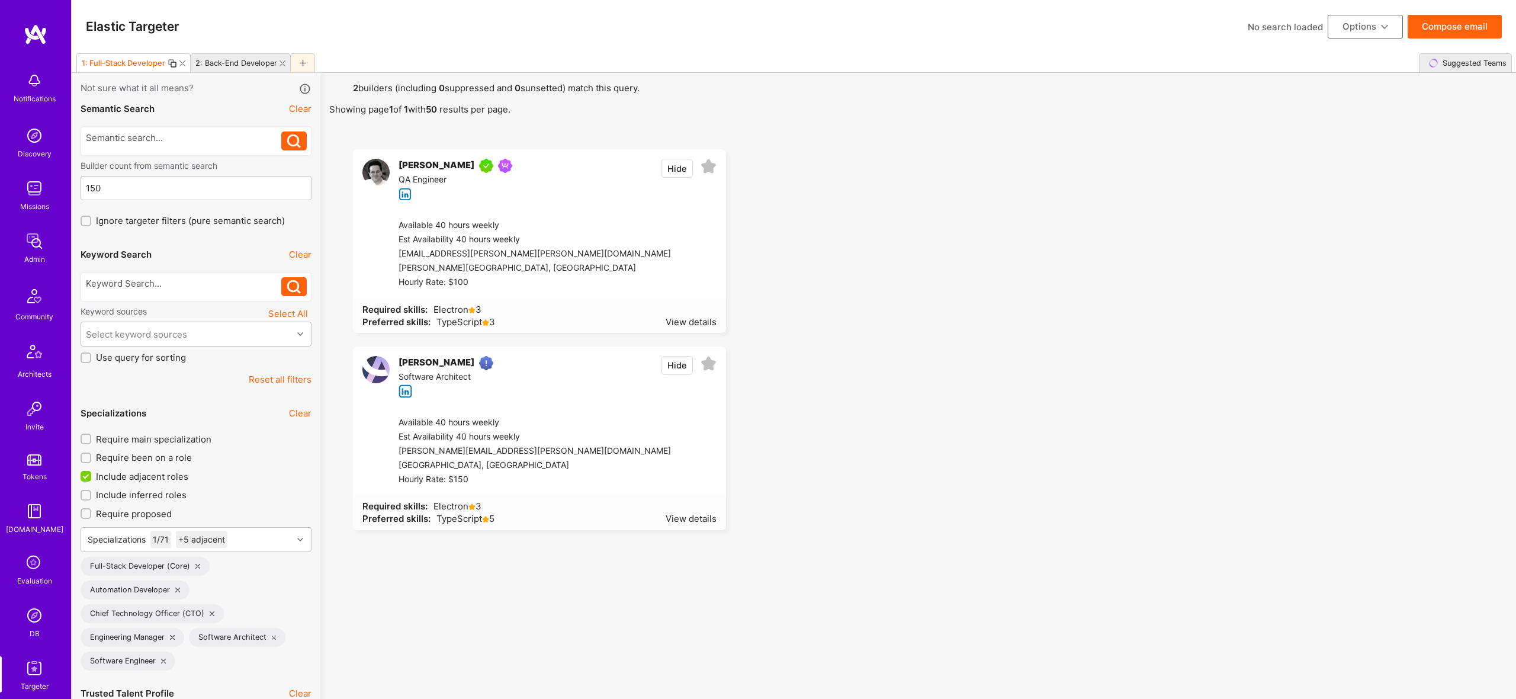
click at [241, 60] on div "2: Back-End Developer" at bounding box center [236, 63] width 82 height 9
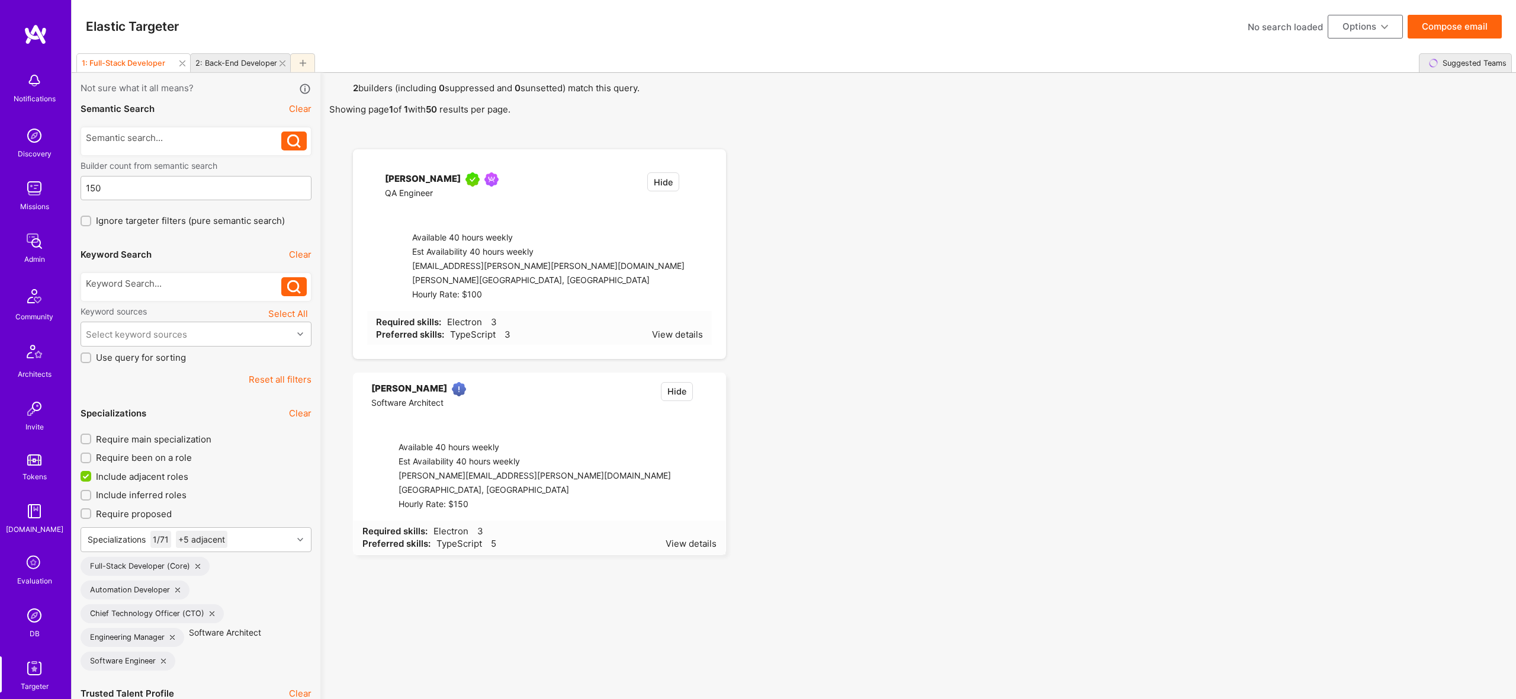
type input "2"
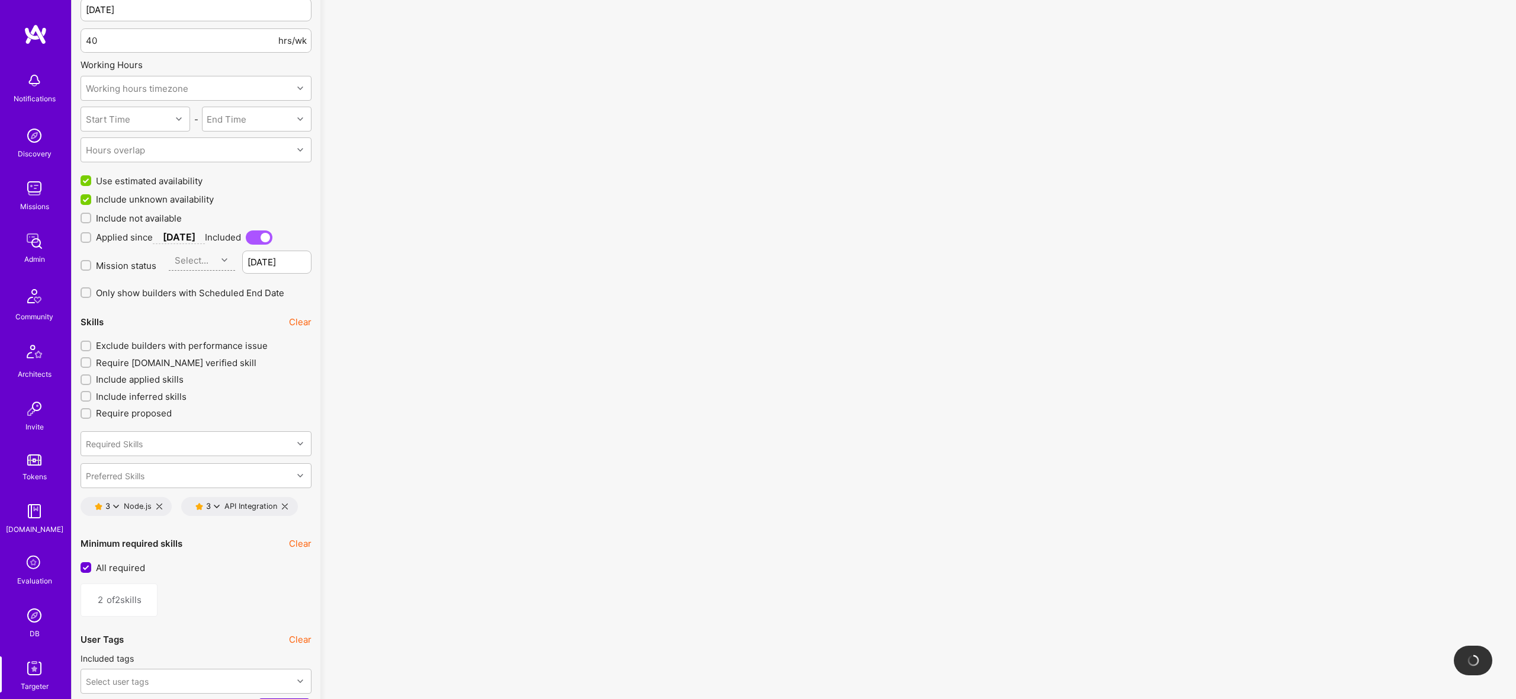
scroll to position [2109, 0]
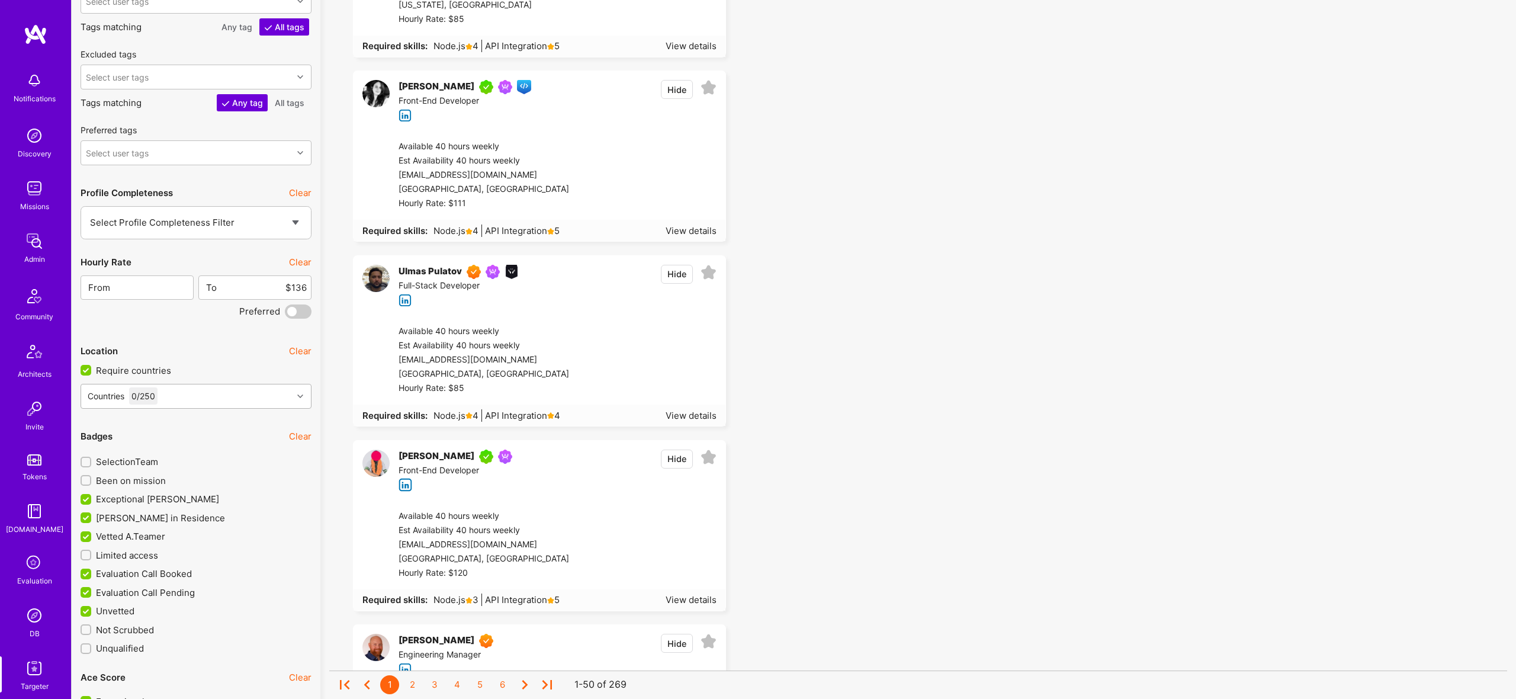
click at [195, 404] on div "Countries 0 / 250" at bounding box center [186, 396] width 211 height 24
type input "united"
click at [181, 426] on div "North America" at bounding box center [154, 432] width 101 height 12
drag, startPoint x: 151, startPoint y: 455, endPoint x: 284, endPoint y: 362, distance: 162.0
click at [151, 455] on div "United States" at bounding box center [196, 457] width 217 height 12
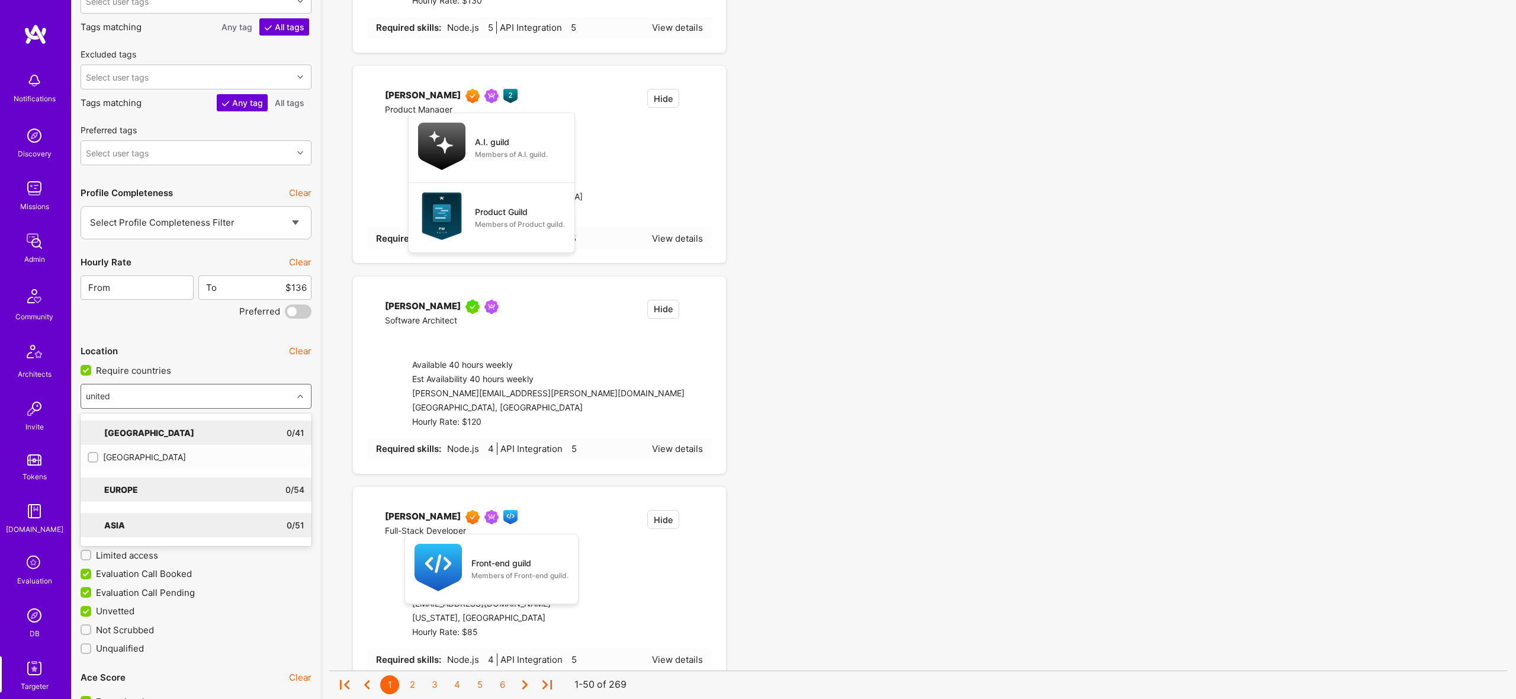
checkbox input "true"
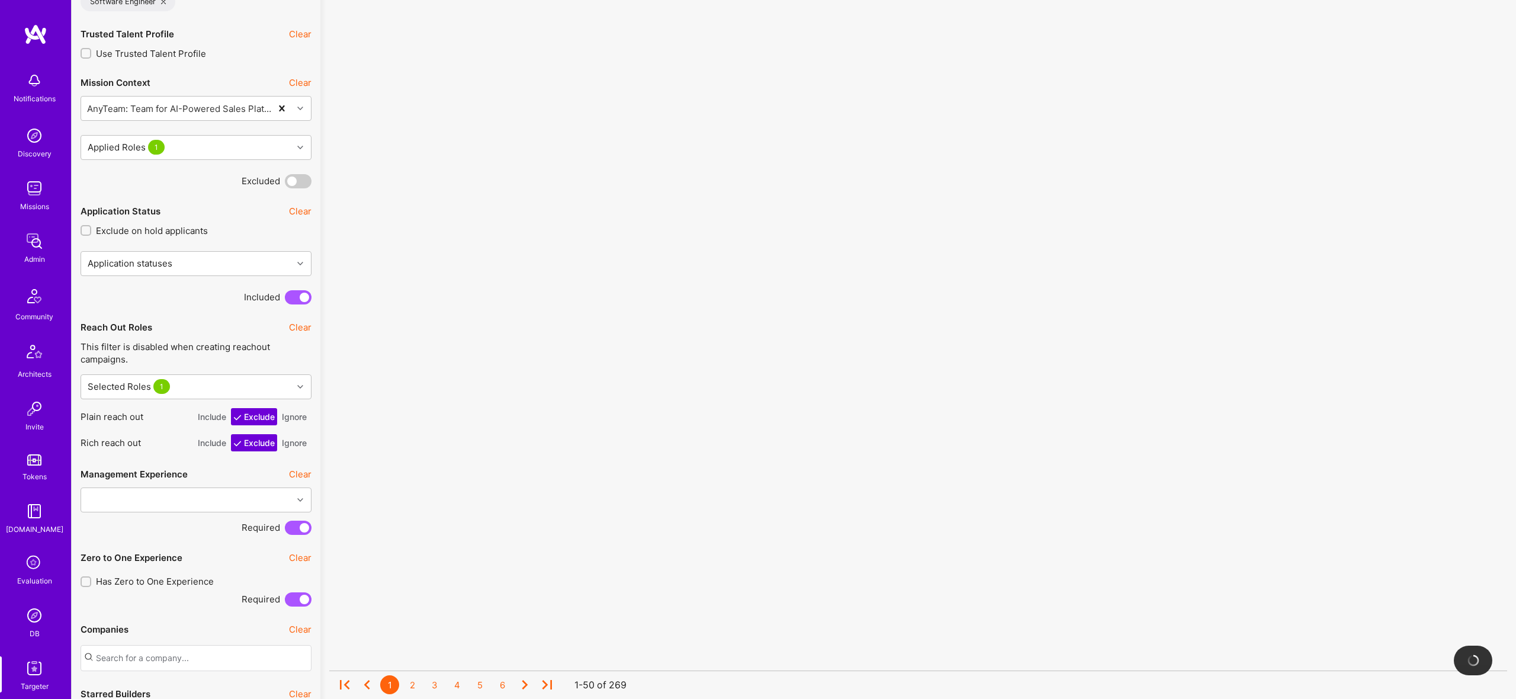
scroll to position [2020, 0]
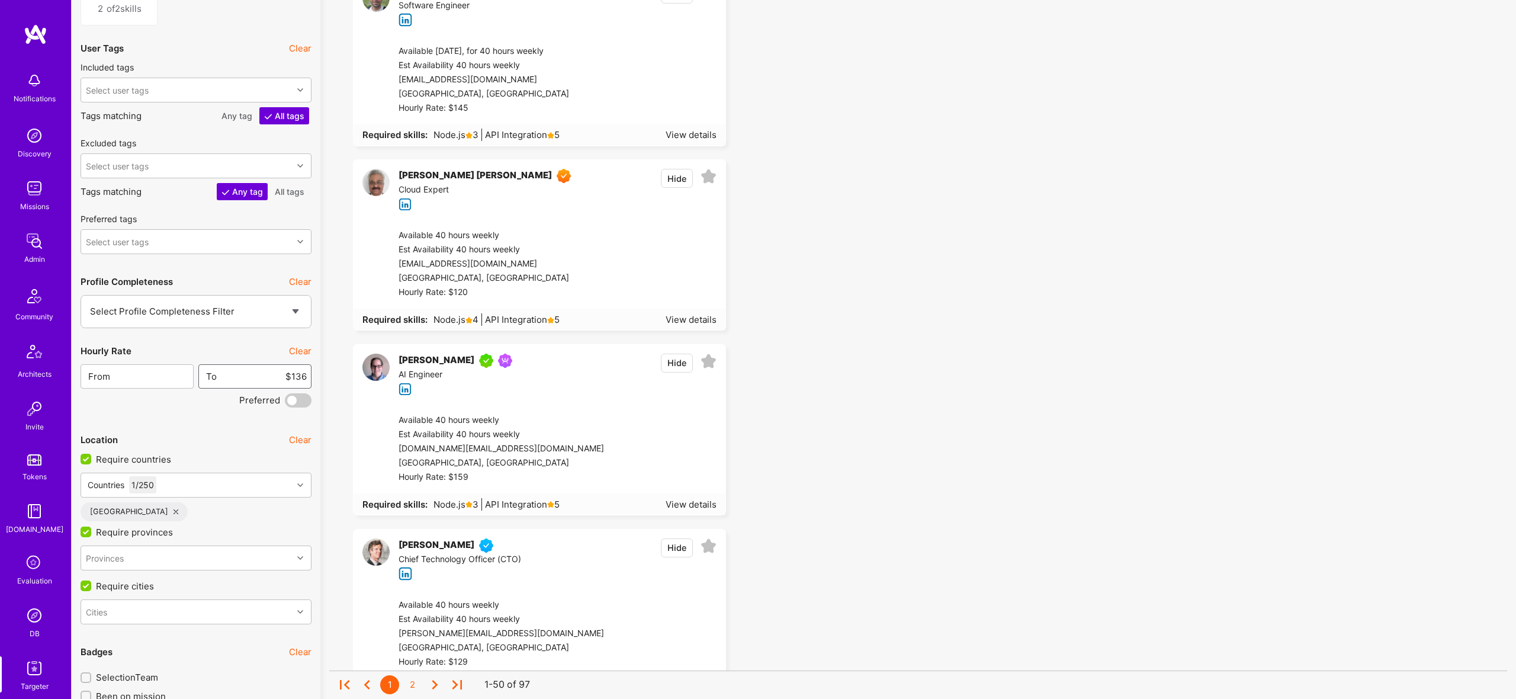
click at [299, 375] on input "$136" at bounding box center [261, 376] width 89 height 30
type input "$400"
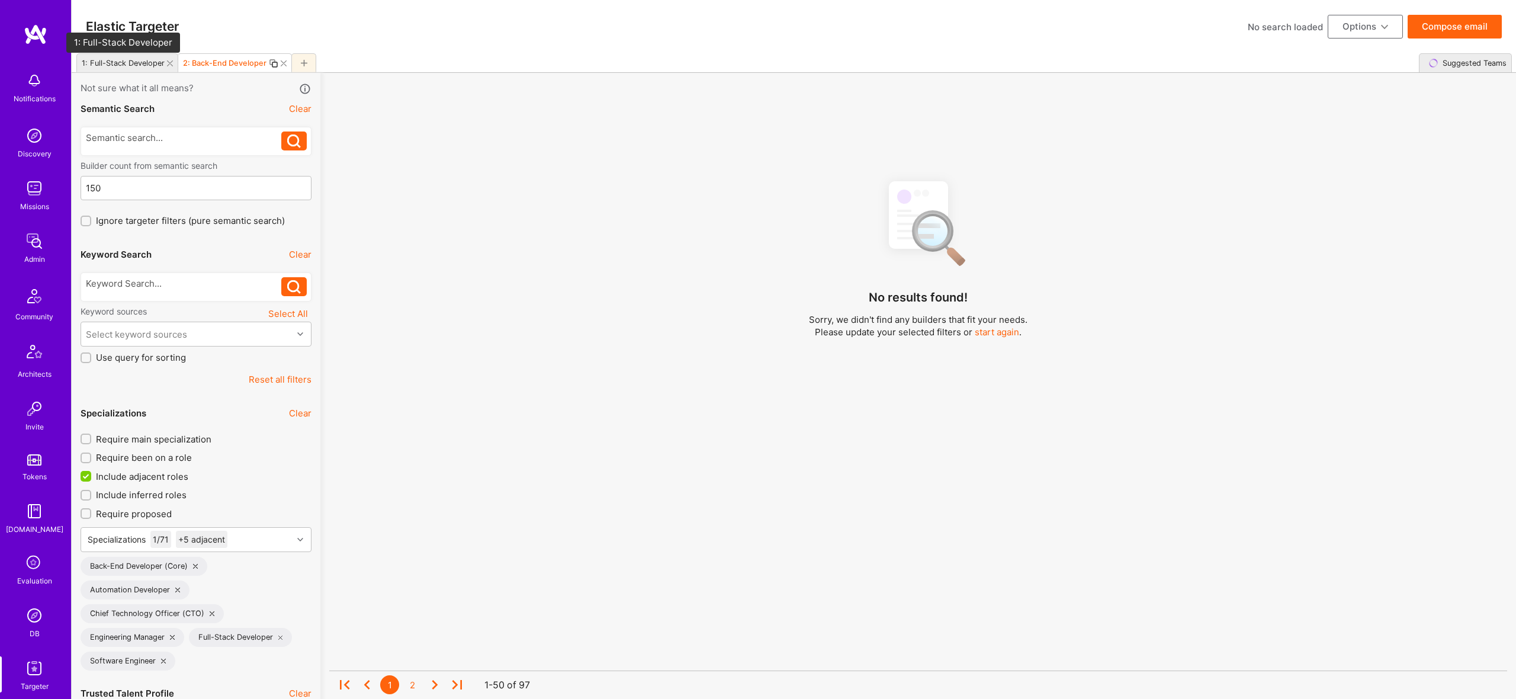
click at [127, 63] on div "1: Full-Stack Developer" at bounding box center [123, 63] width 83 height 9
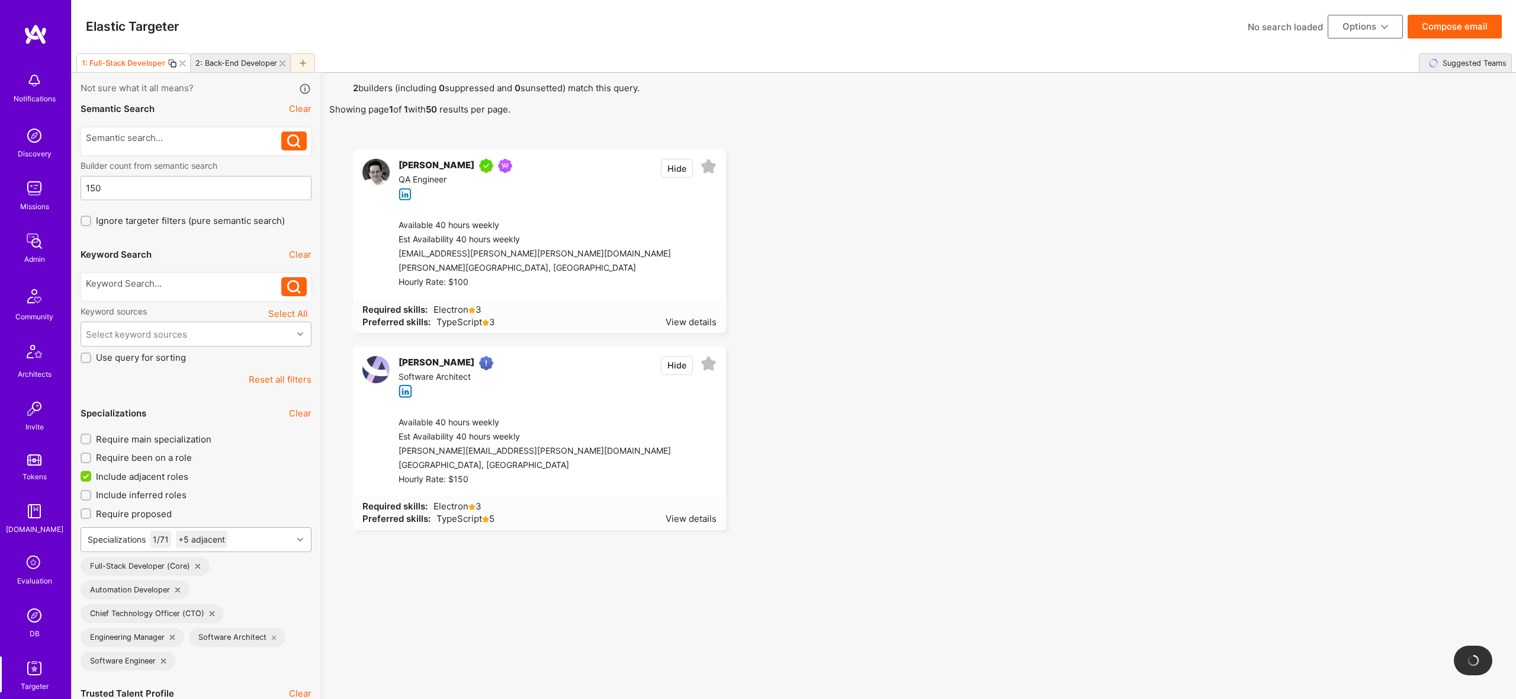
type input "1"
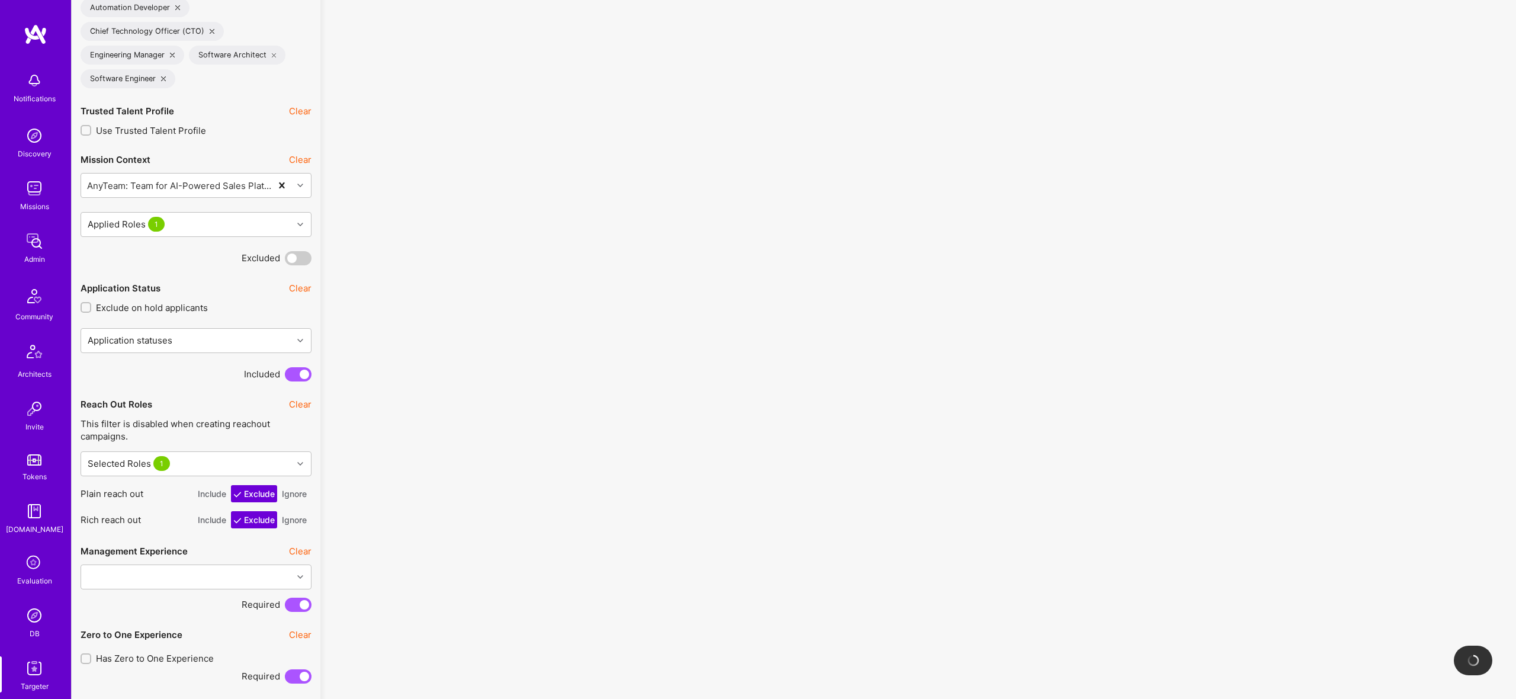
scroll to position [2020, 0]
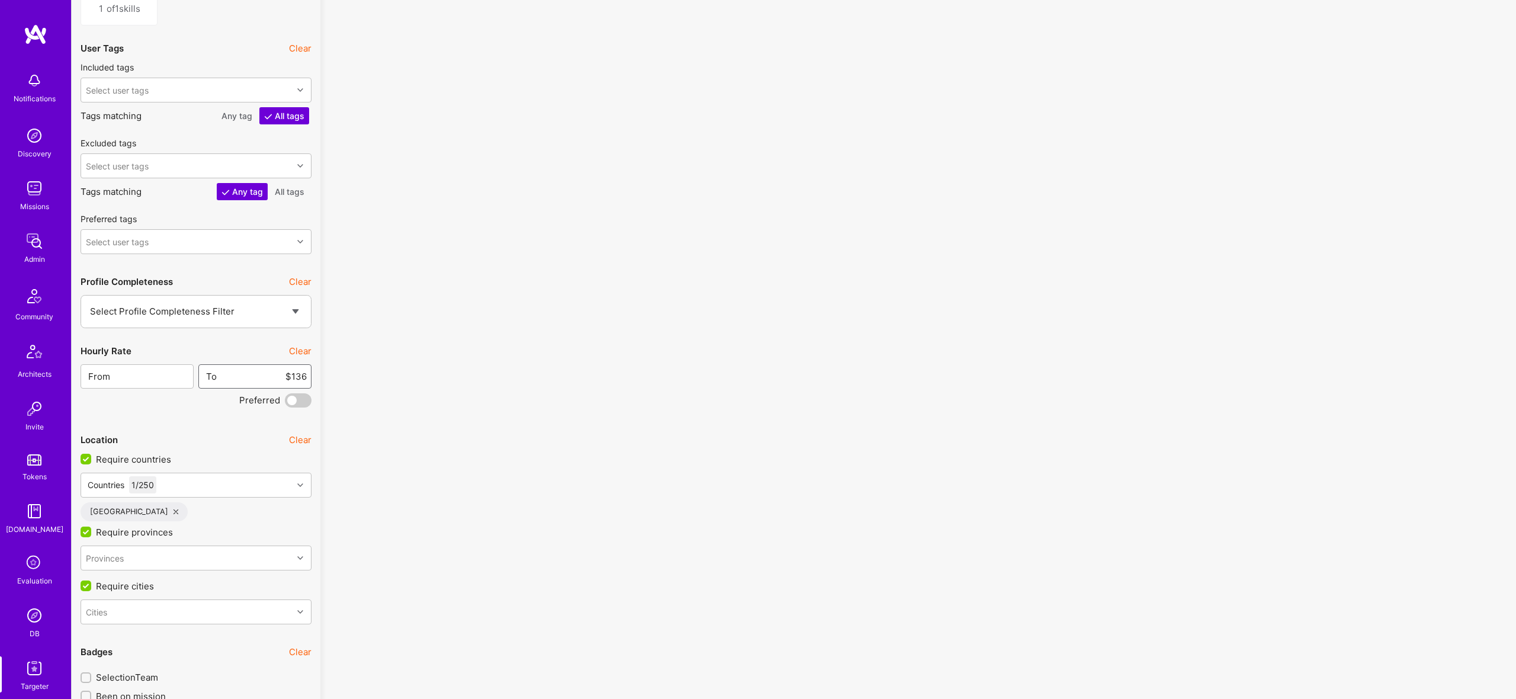
click at [297, 377] on input "$136" at bounding box center [261, 376] width 89 height 30
type input "$400"
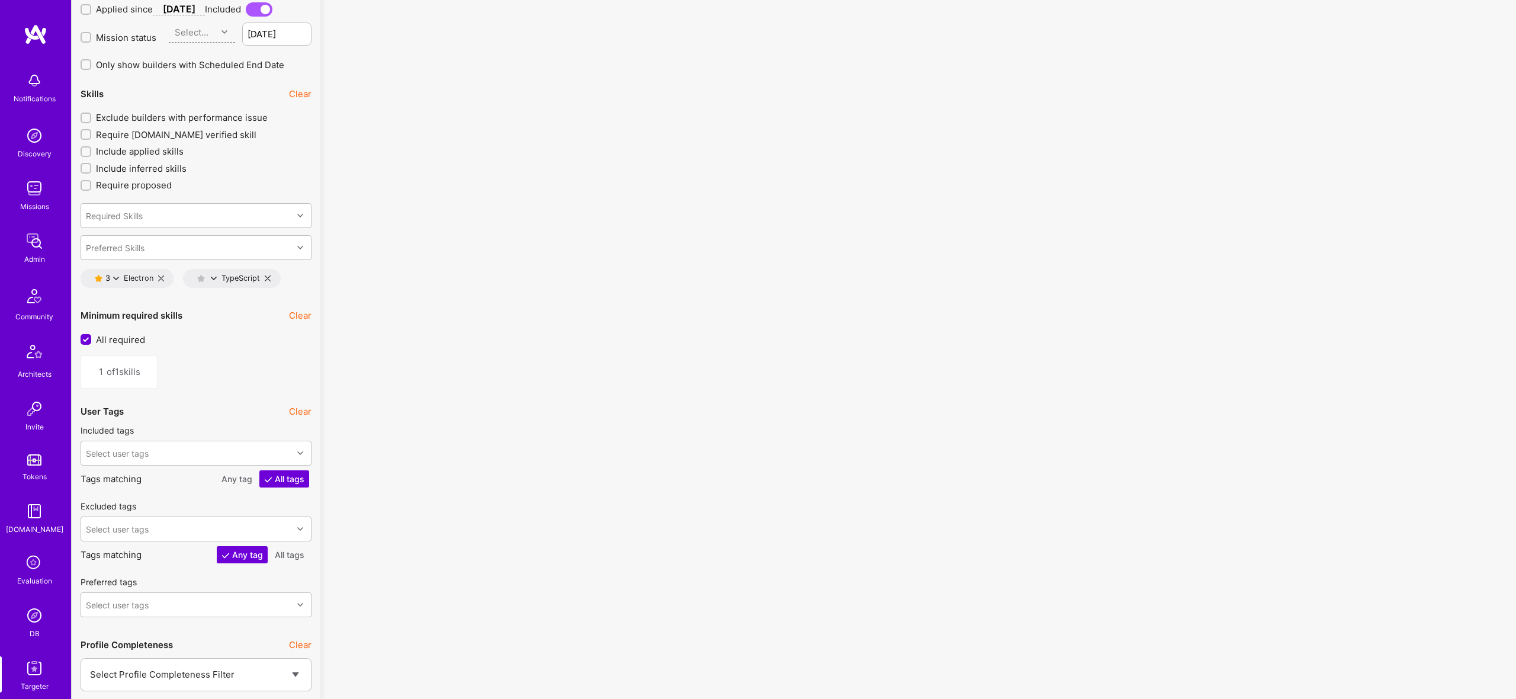
scroll to position [1653, 0]
click at [120, 280] on div "3 Electron" at bounding box center [121, 281] width 63 height 9
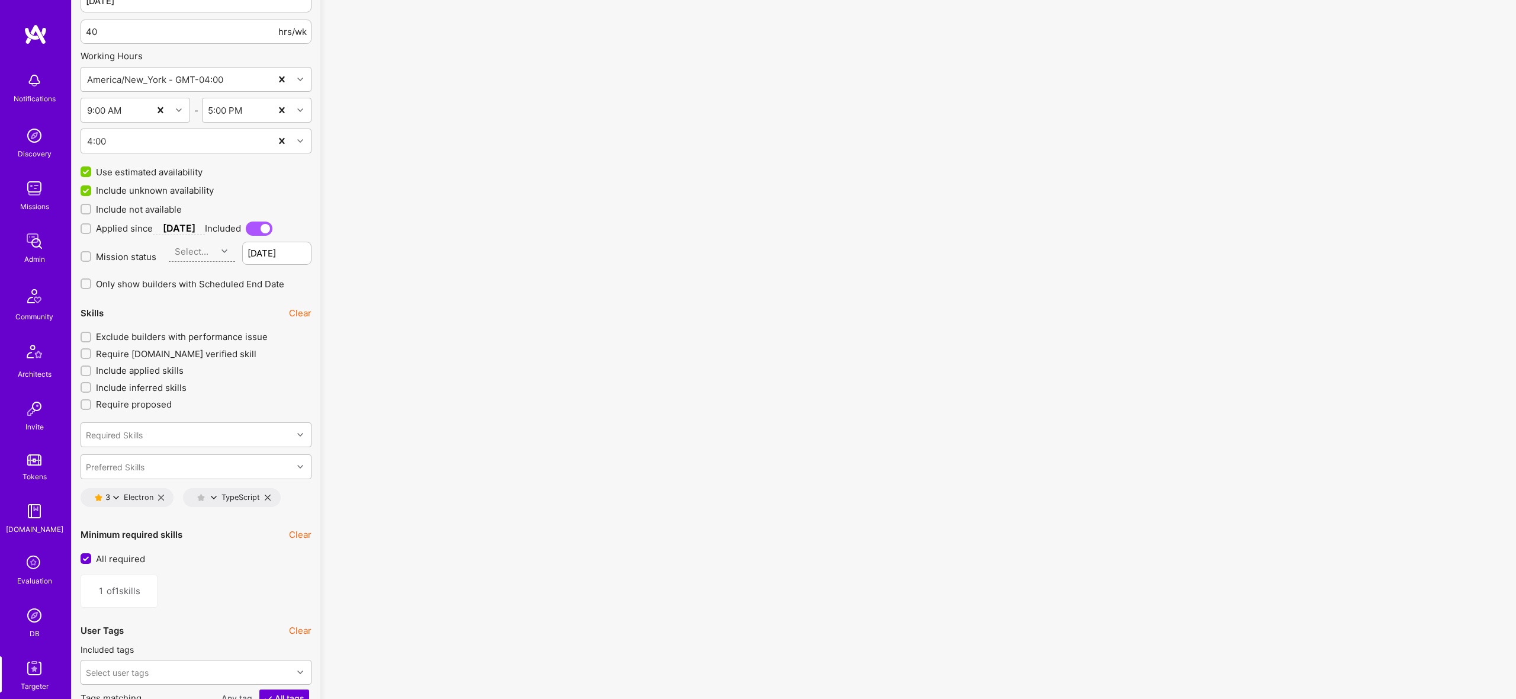
scroll to position [1439, 0]
click at [139, 208] on span "Include not available" at bounding box center [139, 208] width 86 height 12
click at [91, 208] on input "Include not available" at bounding box center [87, 208] width 8 height 8
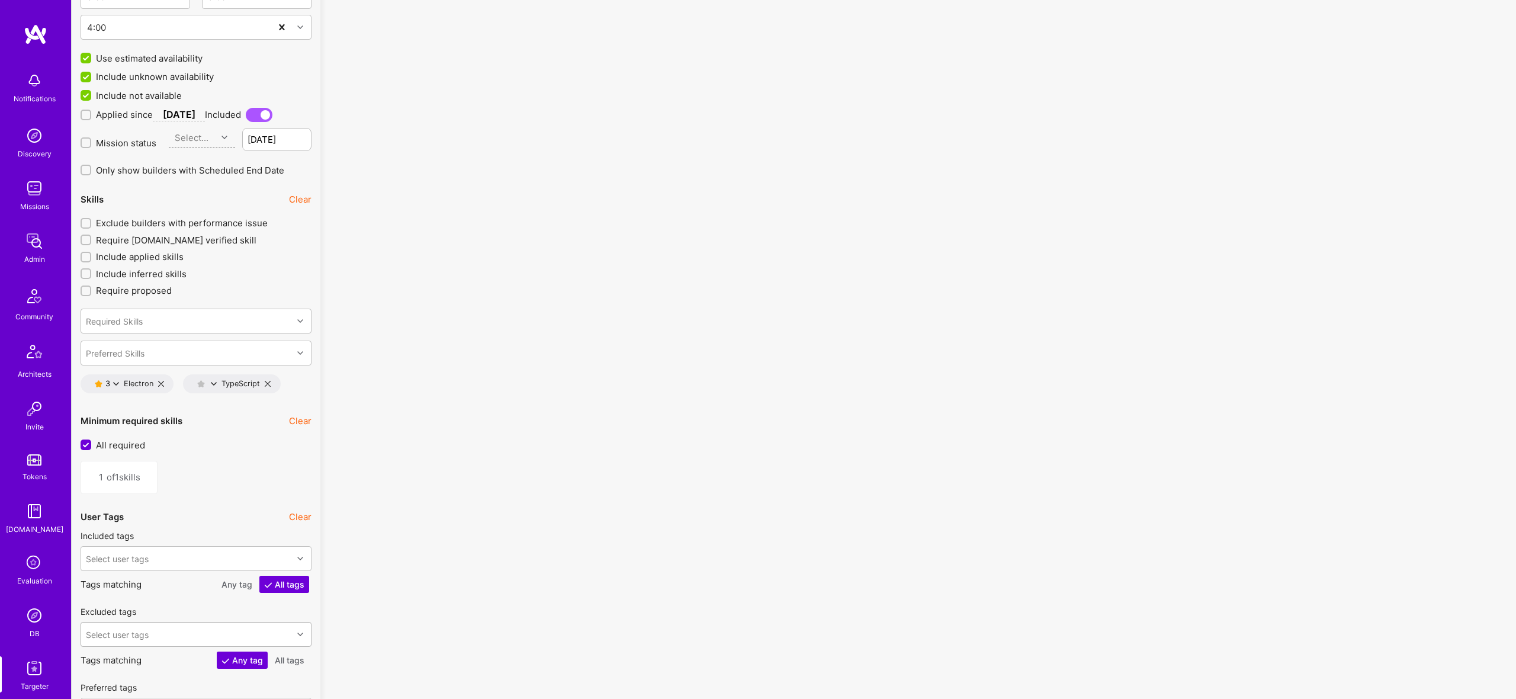
scroll to position [1551, 0]
click at [143, 93] on span "Include not available" at bounding box center [139, 96] width 86 height 12
click at [92, 93] on input "Include not available" at bounding box center [87, 96] width 11 height 11
checkbox input "false"
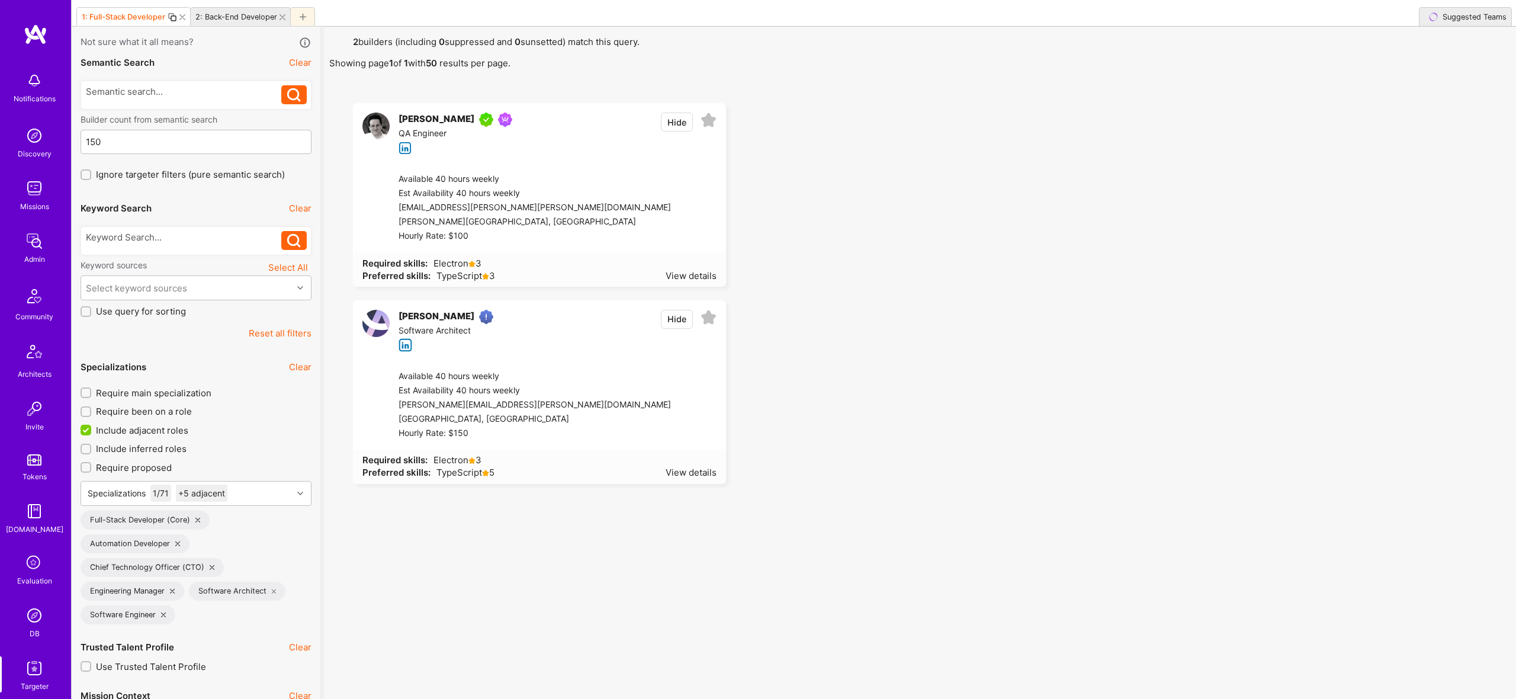
scroll to position [45, 0]
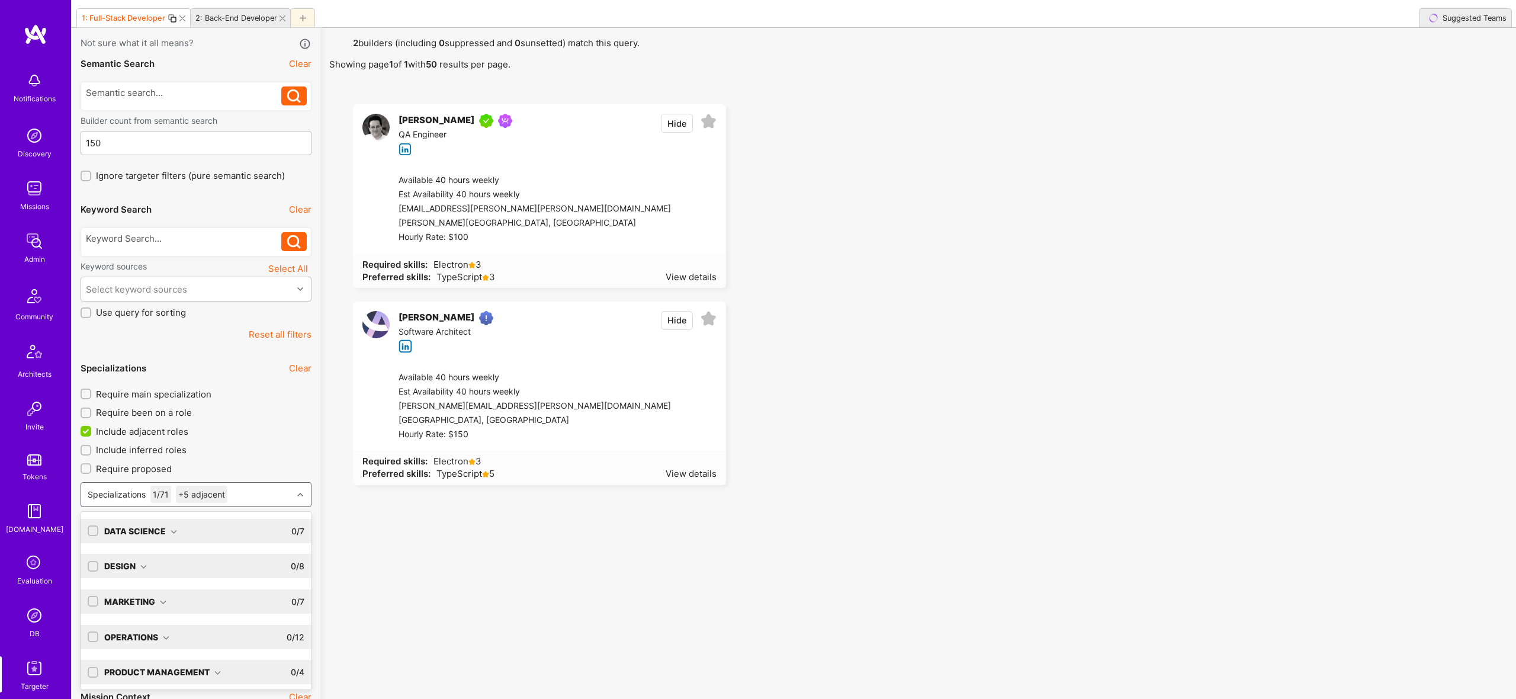
click at [256, 494] on div "Specializations 1 / 71 +5 adjacent" at bounding box center [186, 495] width 211 height 24
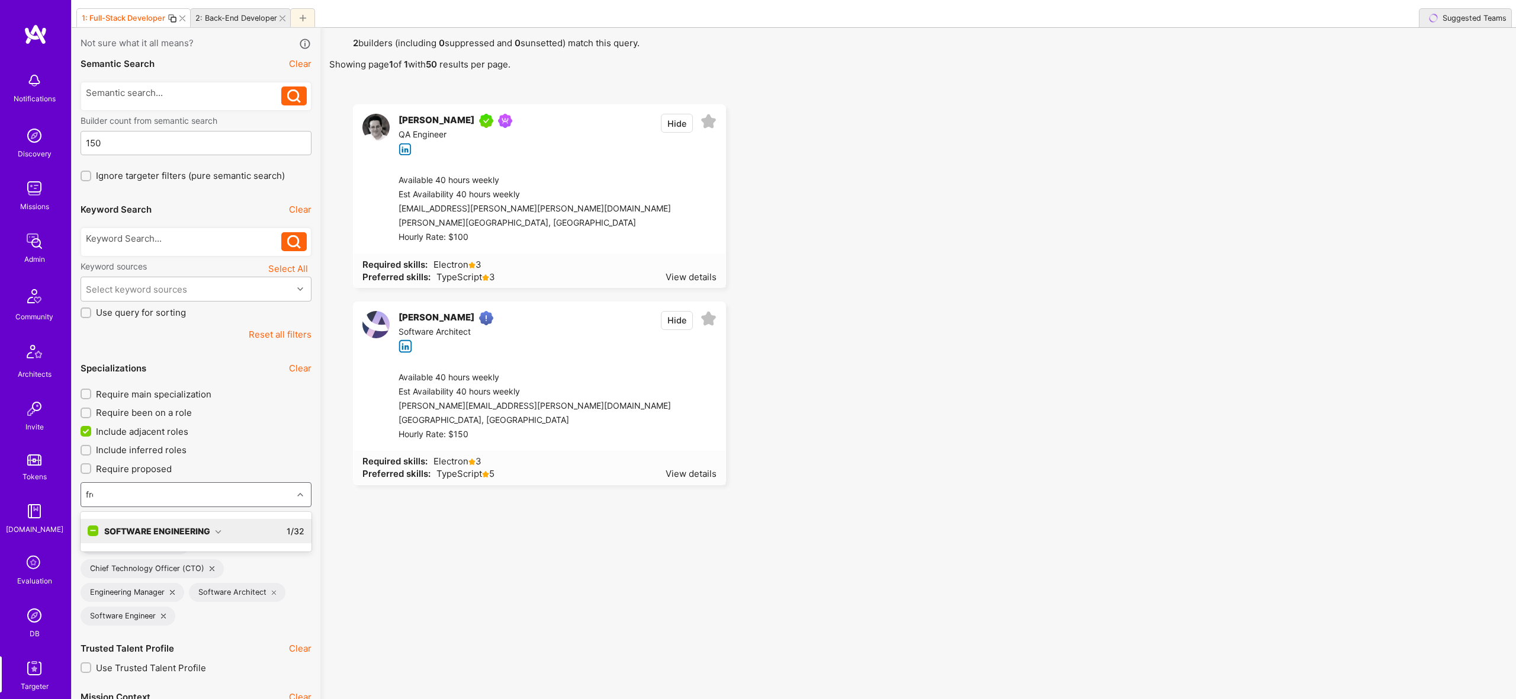
type input "front"
click at [197, 521] on div "Software Engineering 1 / 32" at bounding box center [201, 531] width 206 height 24
click at [173, 558] on div "Front-End Developer" at bounding box center [196, 555] width 217 height 12
checkbox input "true"
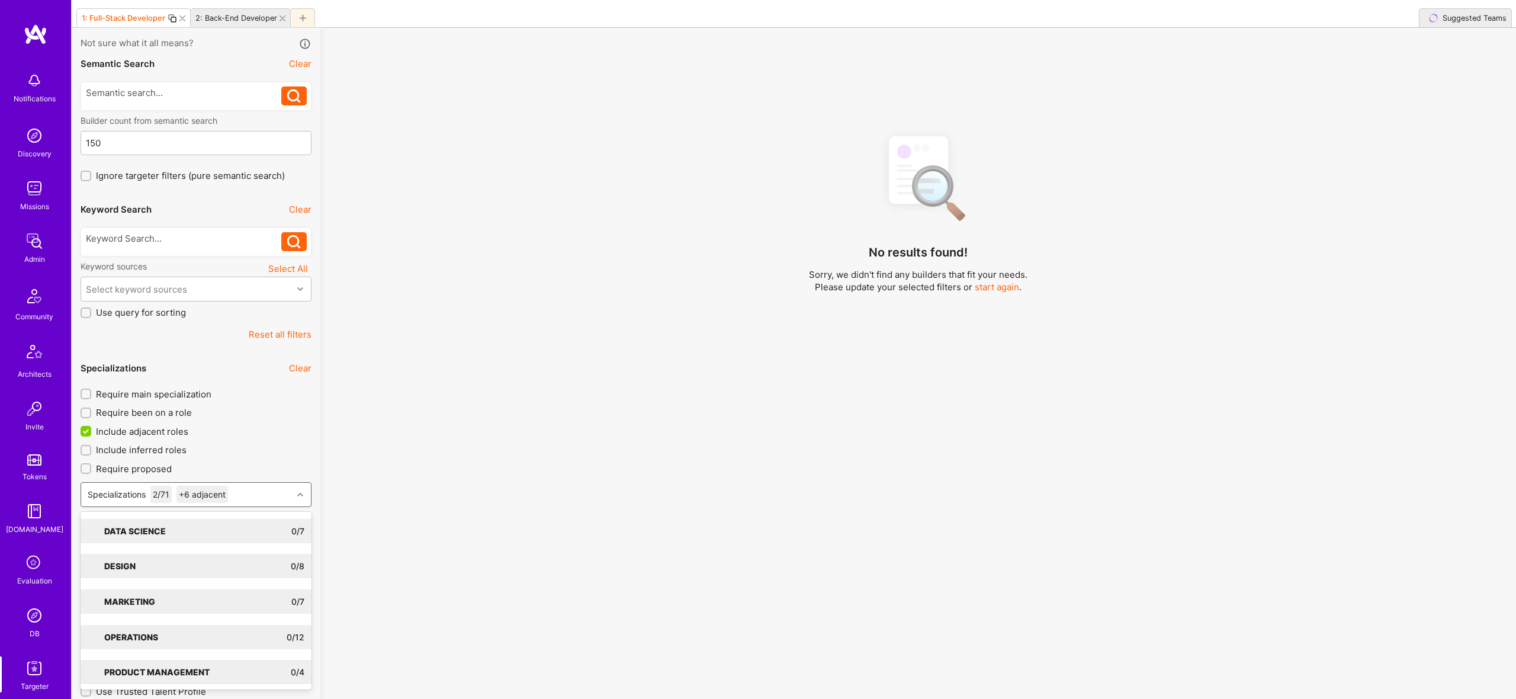
click at [502, 645] on div "No results found! Sorry, we didn't find any builders that fit your needs. Pleas…" at bounding box center [918, 405] width 1178 height 559
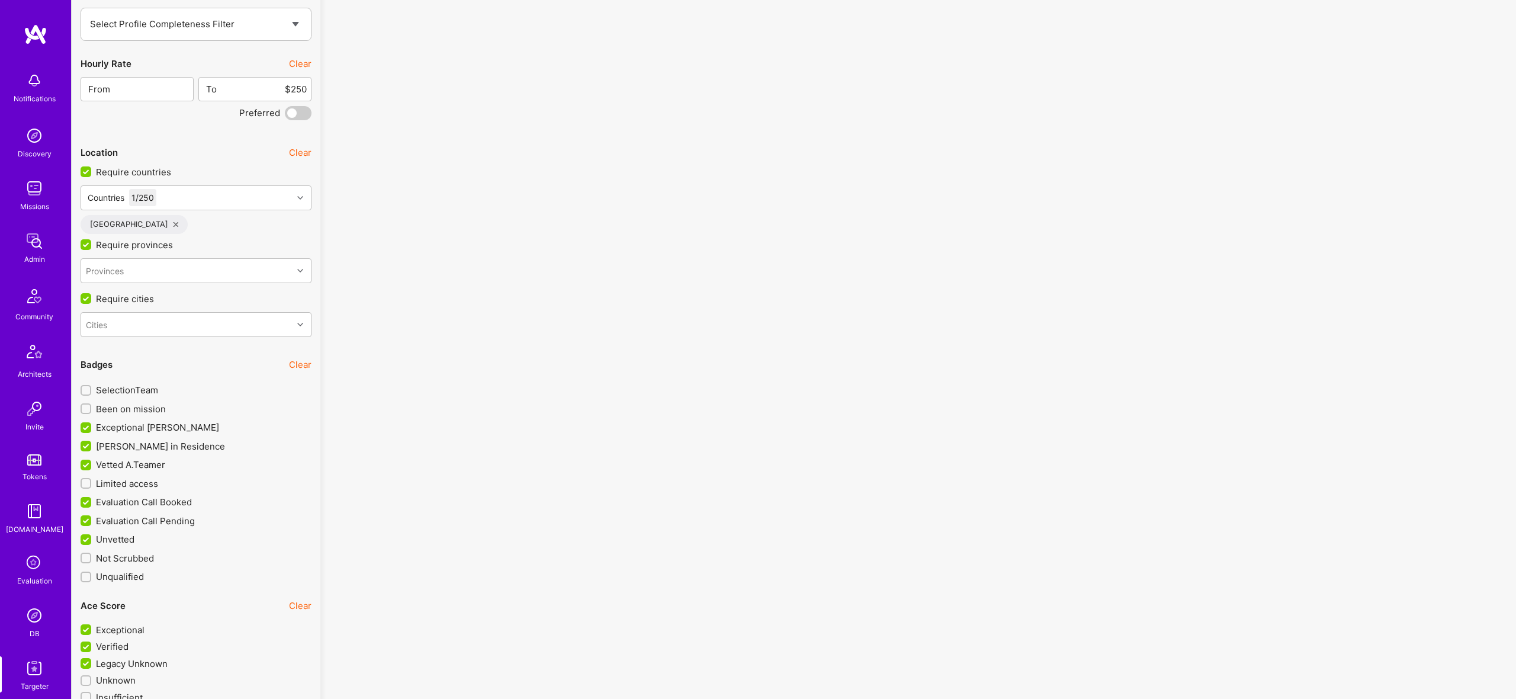
scroll to position [2332, 0]
click at [126, 480] on span "Limited access" at bounding box center [127, 482] width 62 height 12
click at [91, 480] on input "Limited access" at bounding box center [87, 482] width 8 height 8
checkbox input "true"
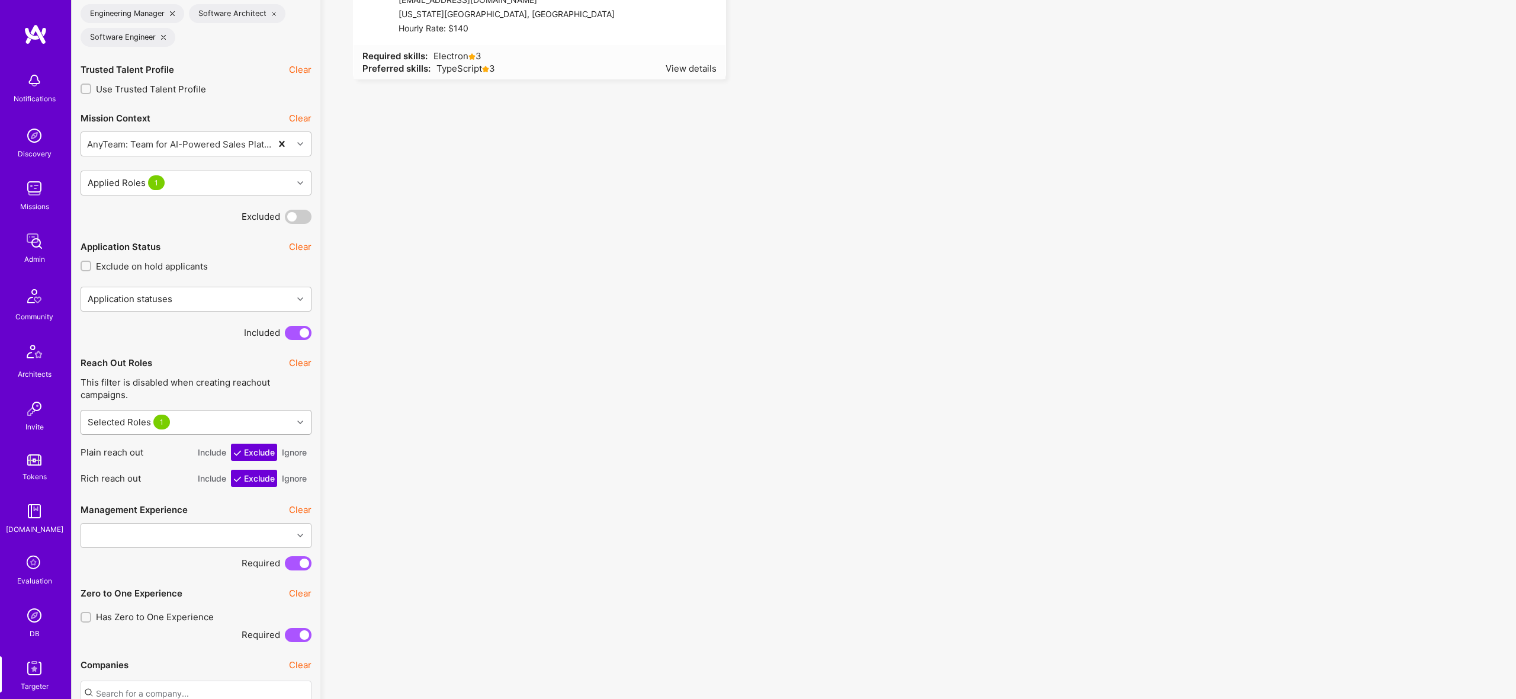
scroll to position [650, 0]
click at [291, 449] on button "Ignore" at bounding box center [295, 449] width 30 height 17
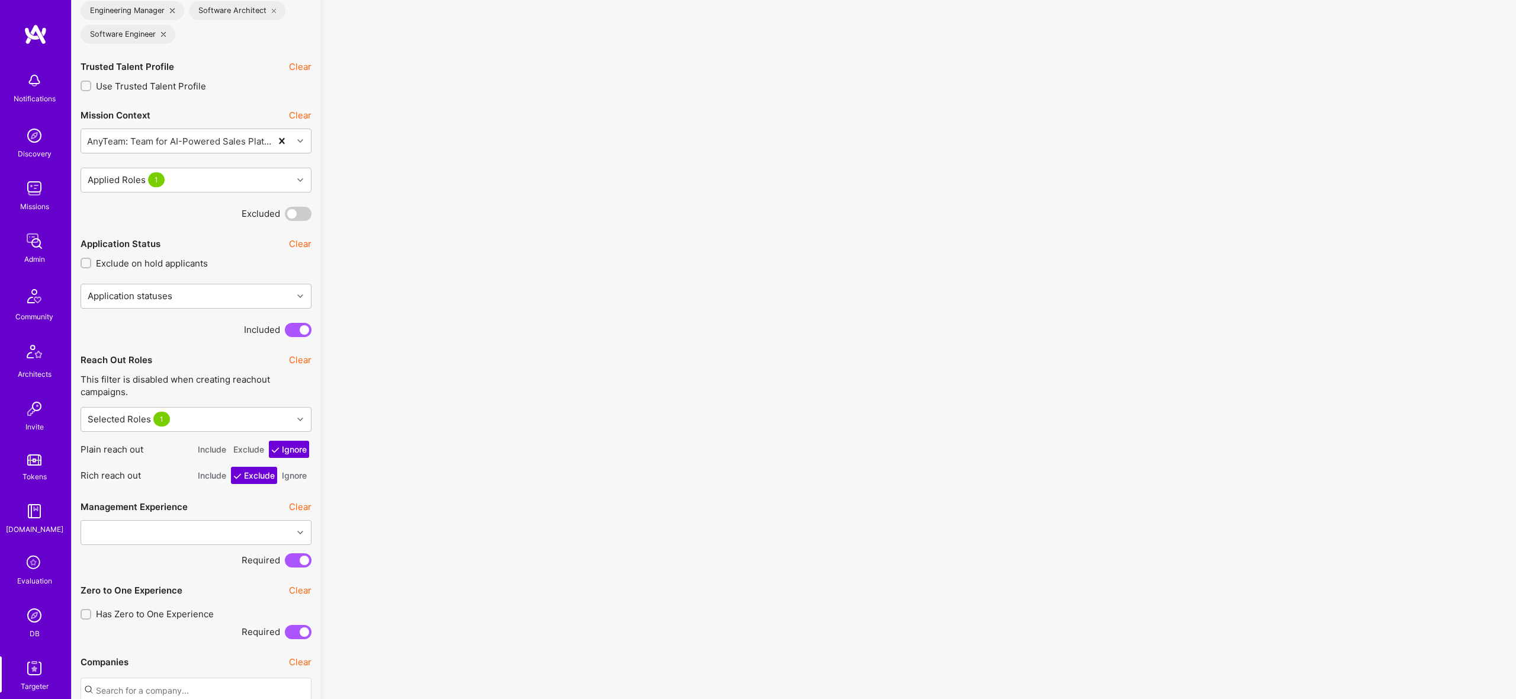
click at [294, 478] on button "Ignore" at bounding box center [295, 475] width 30 height 17
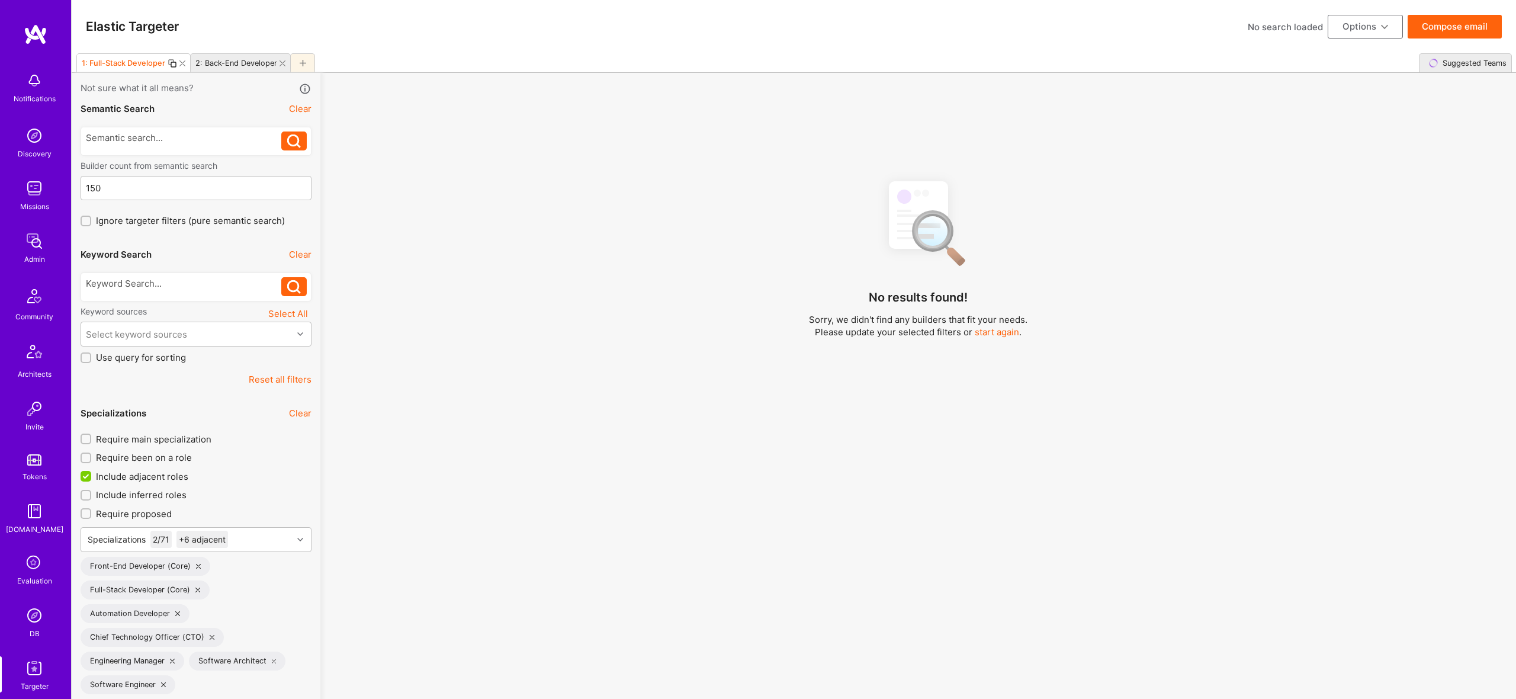
drag, startPoint x: 577, startPoint y: 421, endPoint x: 573, endPoint y: 429, distance: 9.0
click at [577, 429] on div "No results found! Sorry, we didn't find any builders that fit your needs. Pleas…" at bounding box center [918, 450] width 1178 height 559
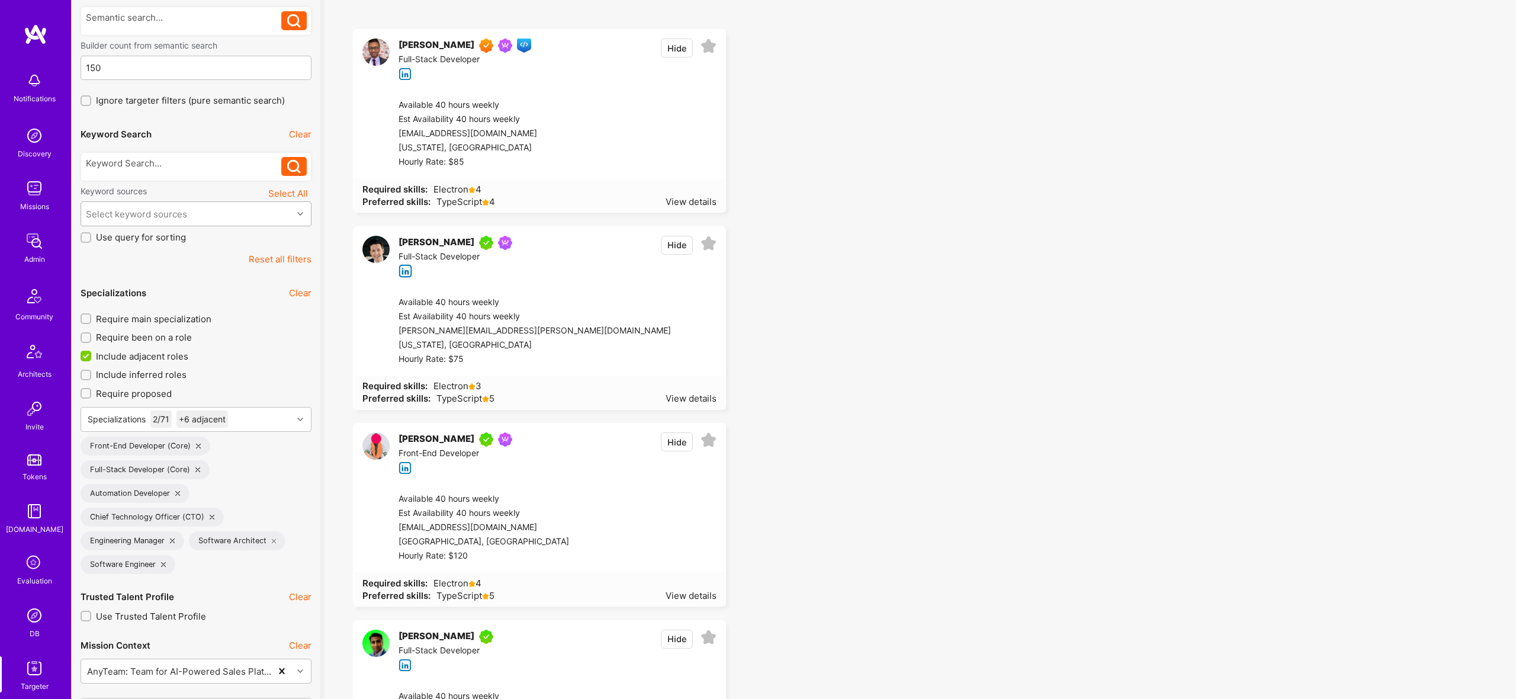
scroll to position [111, 0]
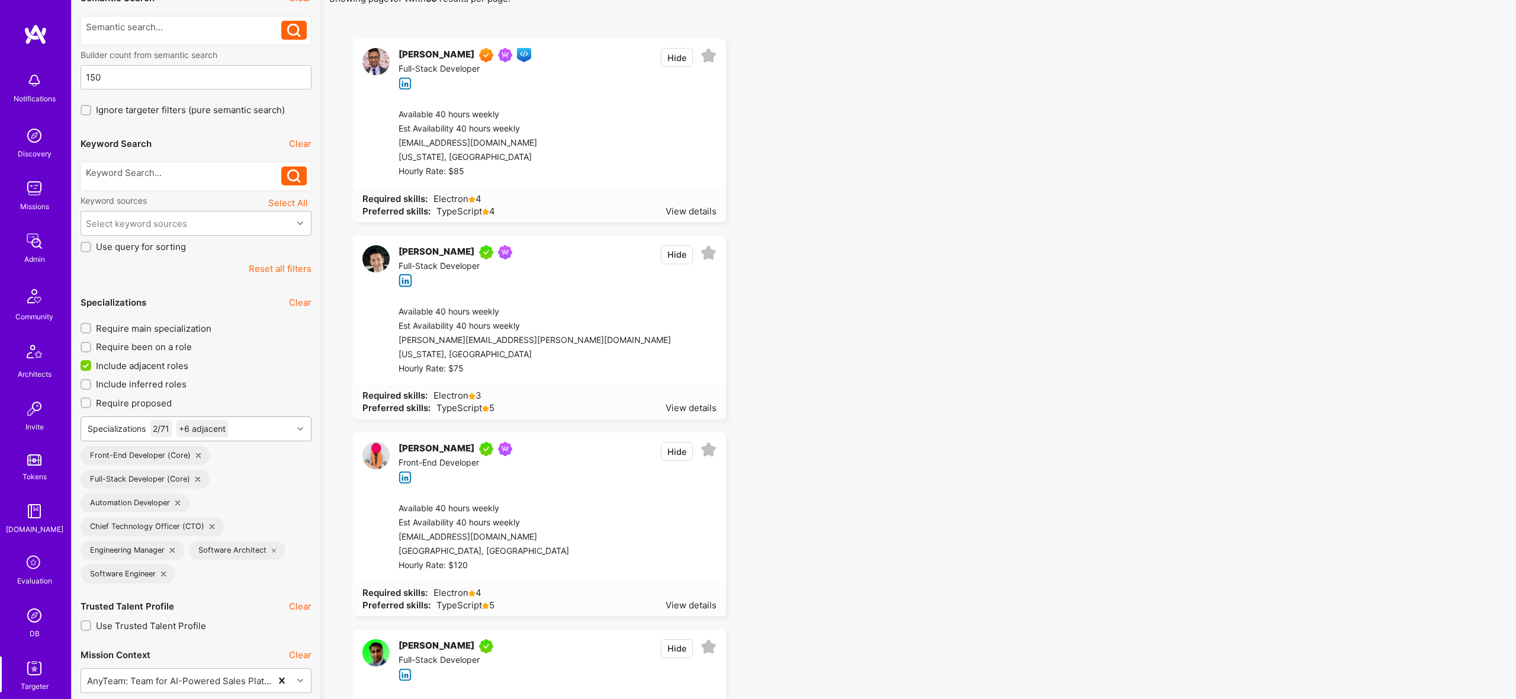
click at [256, 426] on div "Specializations 2 / 71 +6 adjacent" at bounding box center [186, 429] width 211 height 24
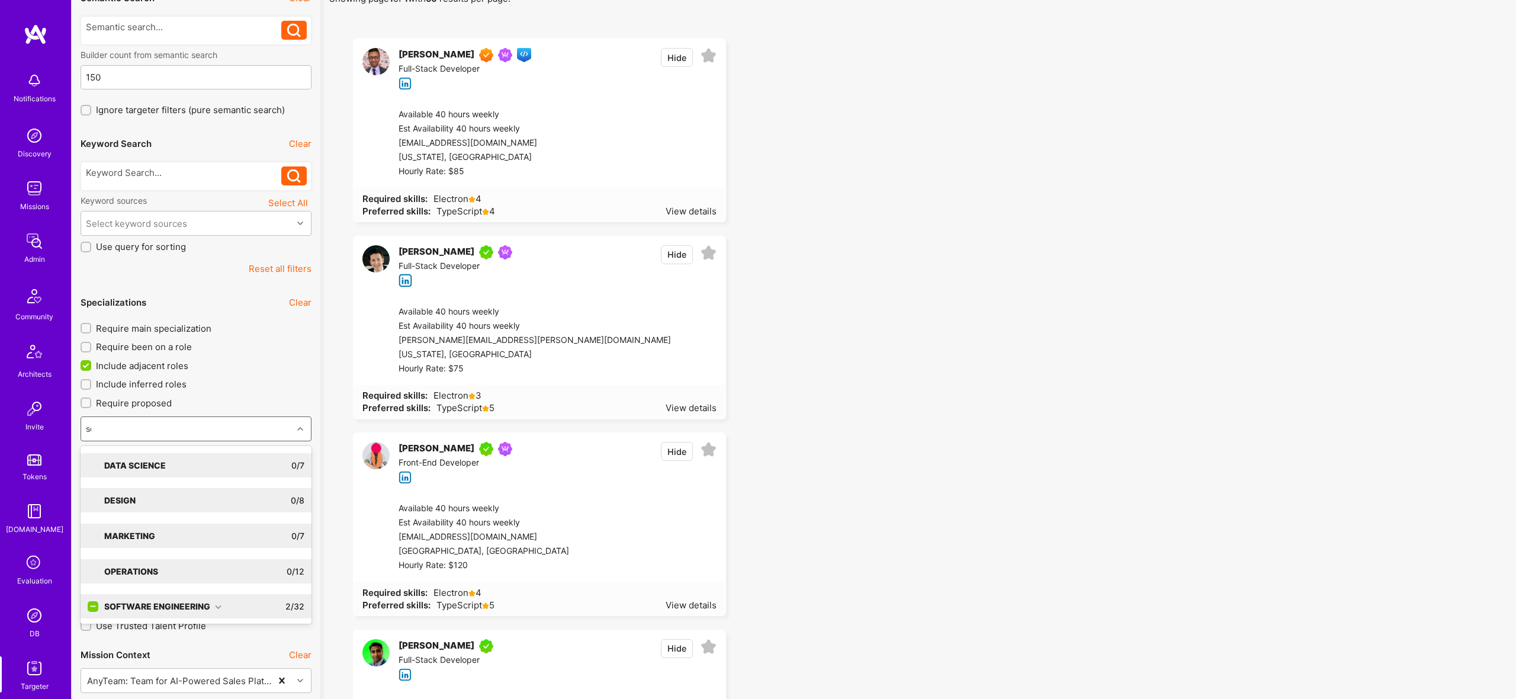
type input "sof"
click at [177, 459] on div "Software Engineering" at bounding box center [162, 465] width 117 height 12
click at [143, 510] on div "Software Engineer" at bounding box center [196, 511] width 217 height 12
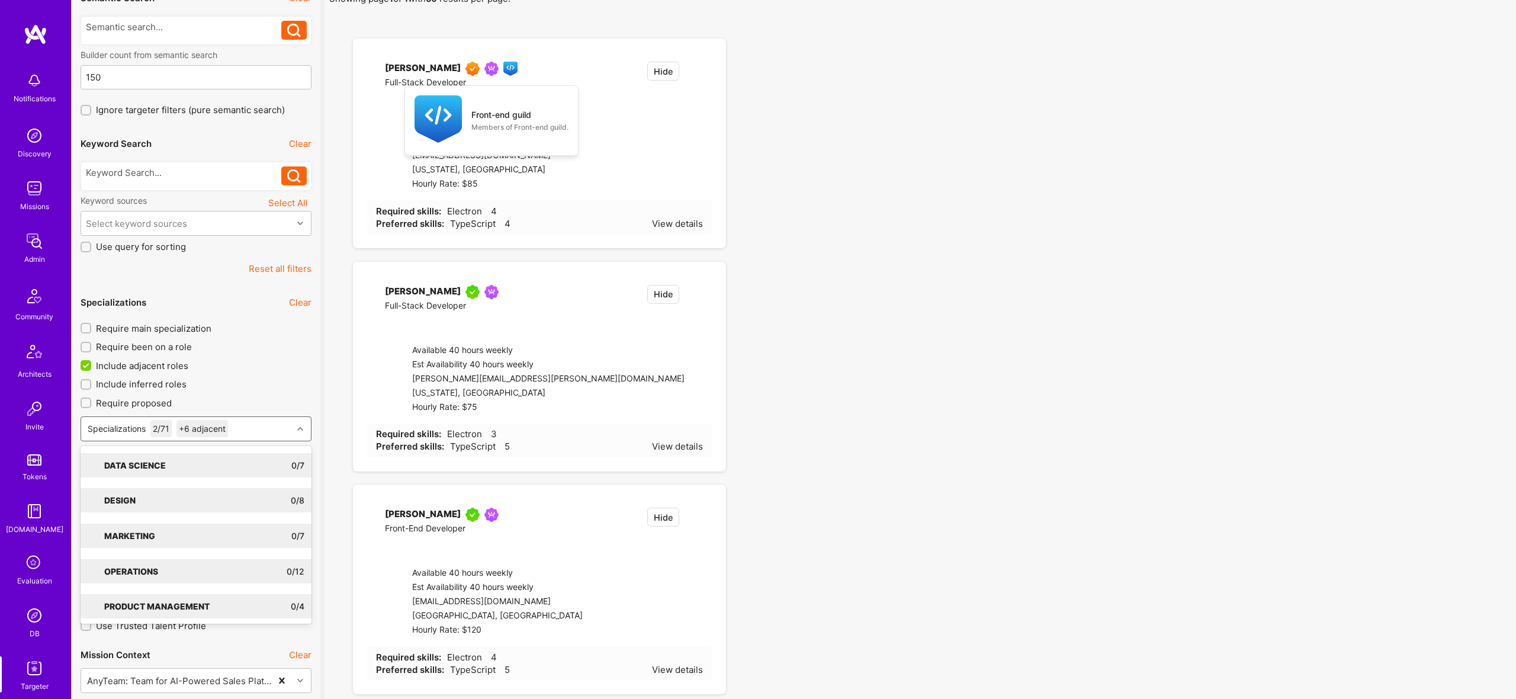
checkbox input "true"
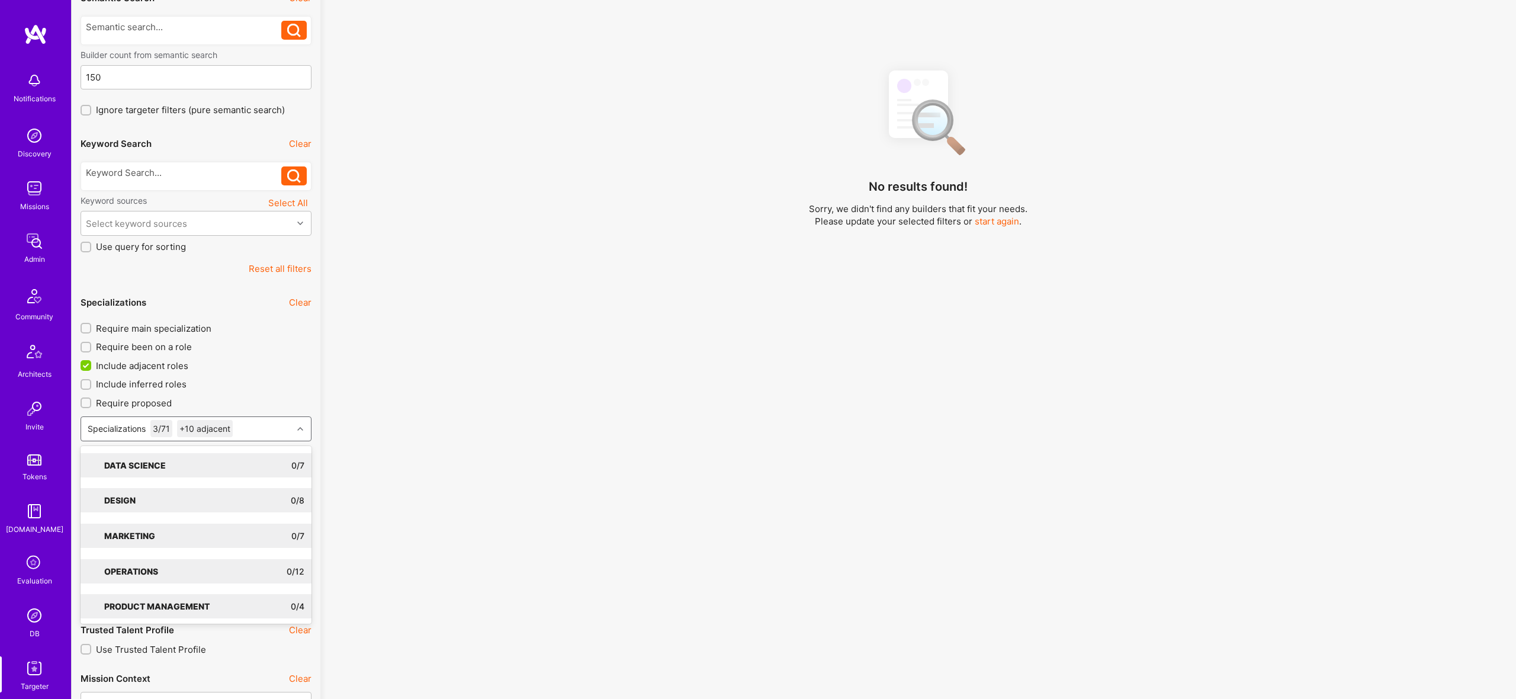
click at [1069, 385] on div "No results found! Sorry, we didn't find any builders that fit your needs. Pleas…" at bounding box center [918, 339] width 1178 height 559
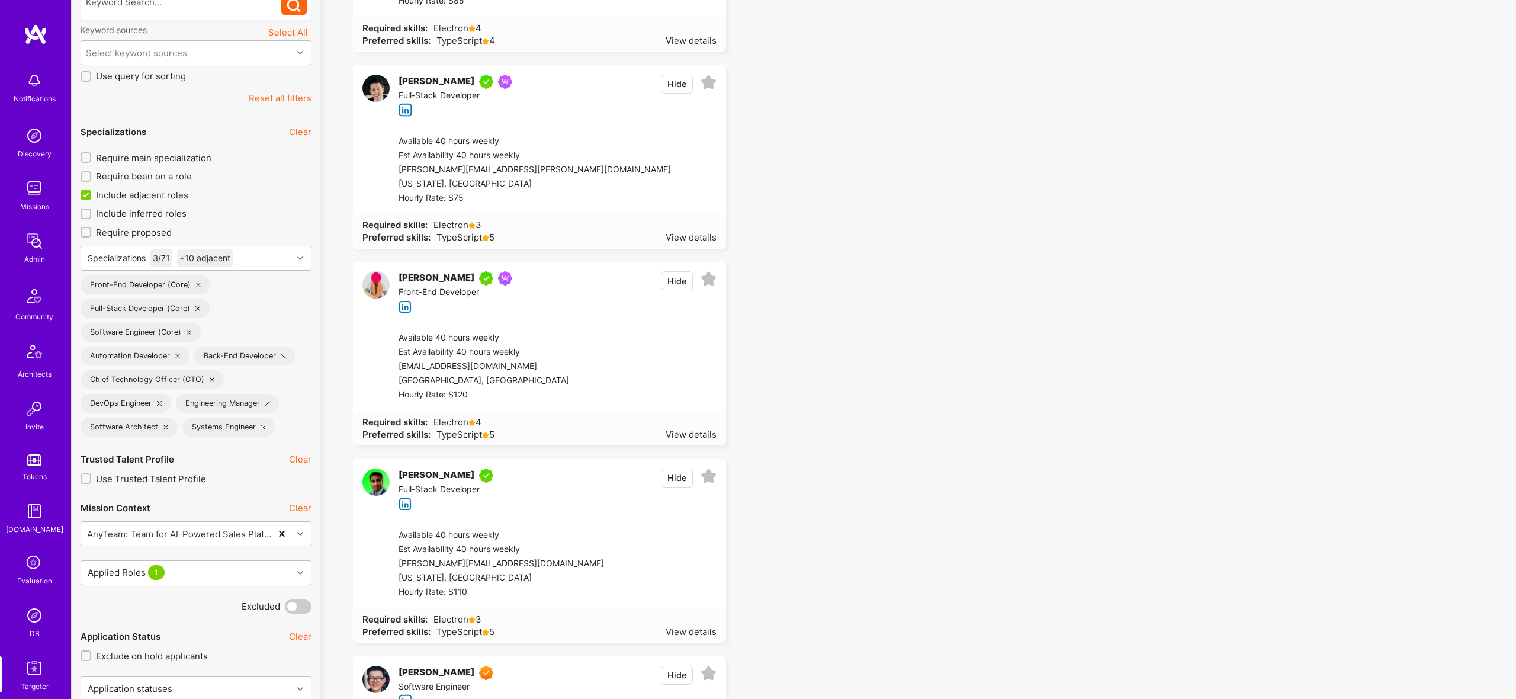
scroll to position [282, 0]
click at [262, 256] on div "Specializations 3 / 71 +10 adjacent" at bounding box center [186, 258] width 211 height 24
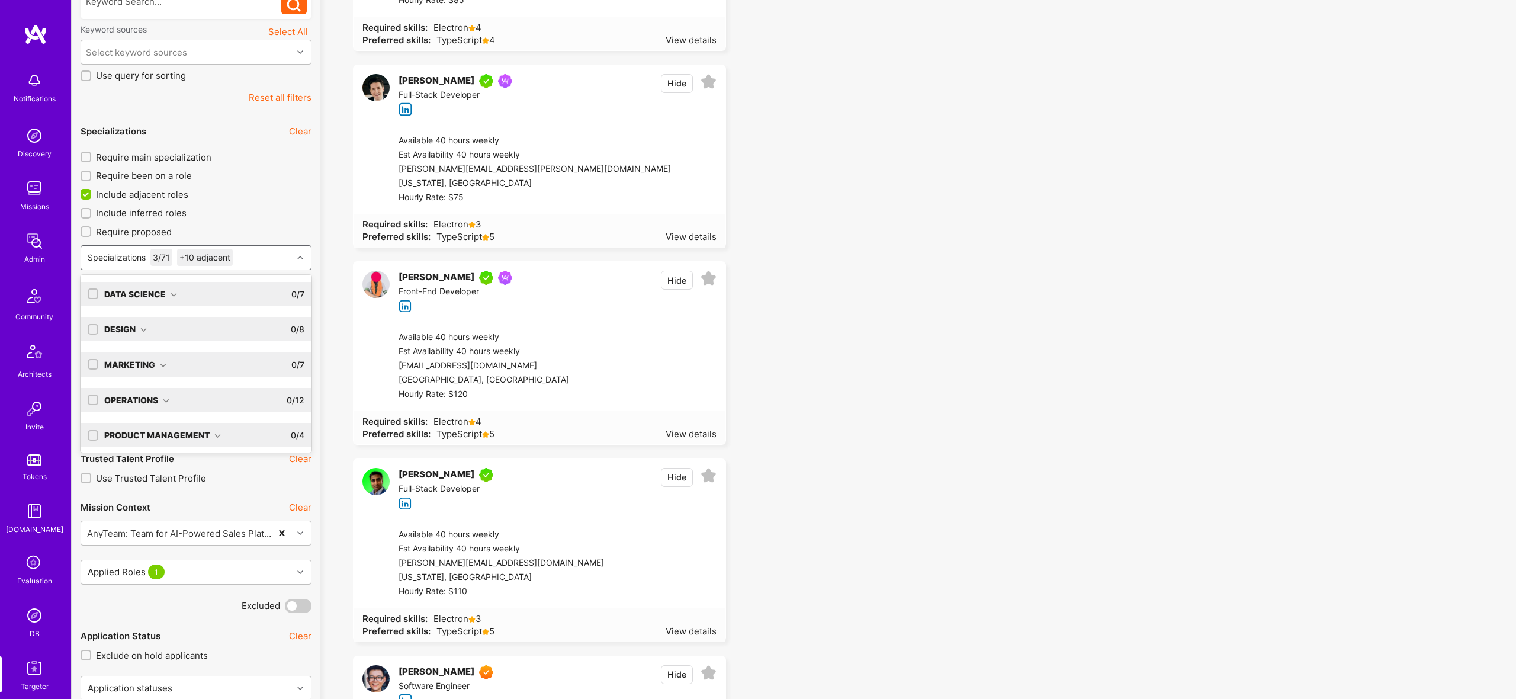
scroll to position [74, 0]
click at [92, 427] on input "checkbox" at bounding box center [94, 432] width 11 height 11
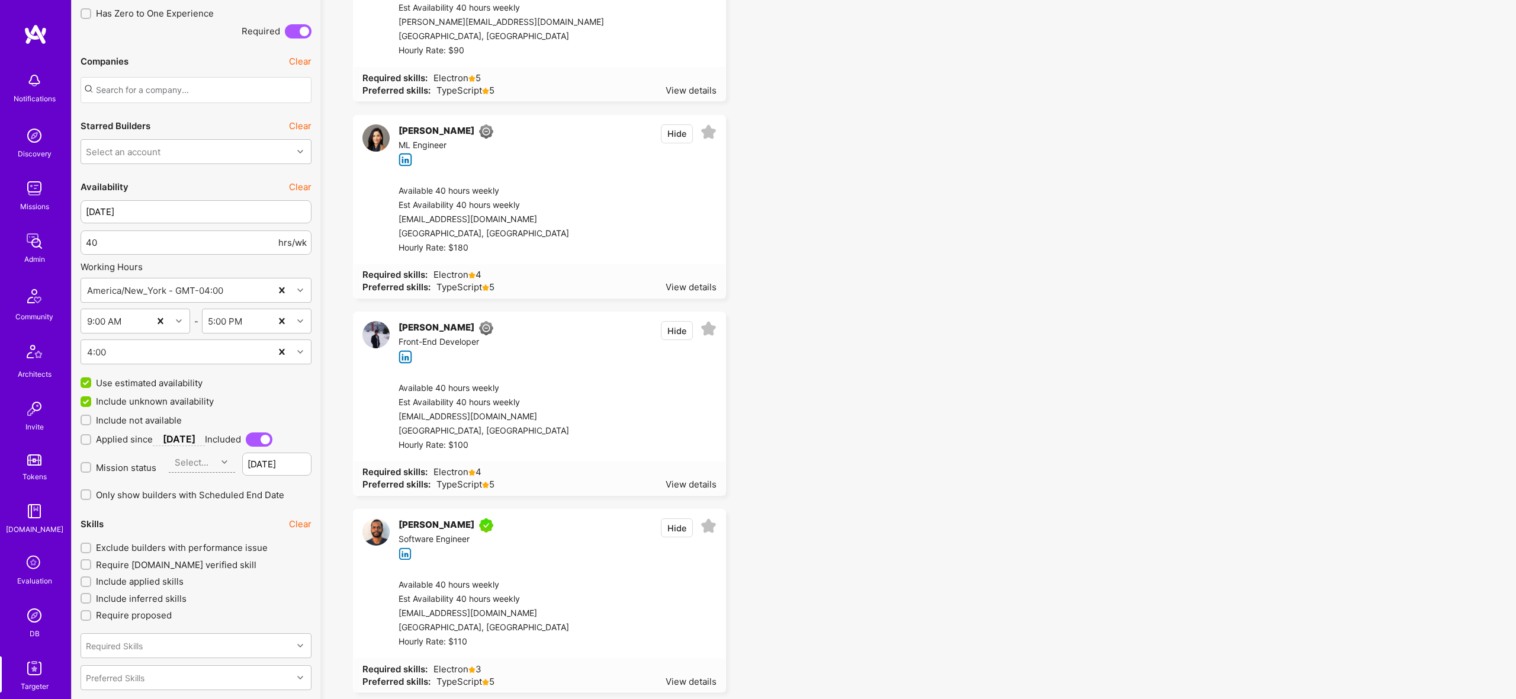
scroll to position [1795, 0]
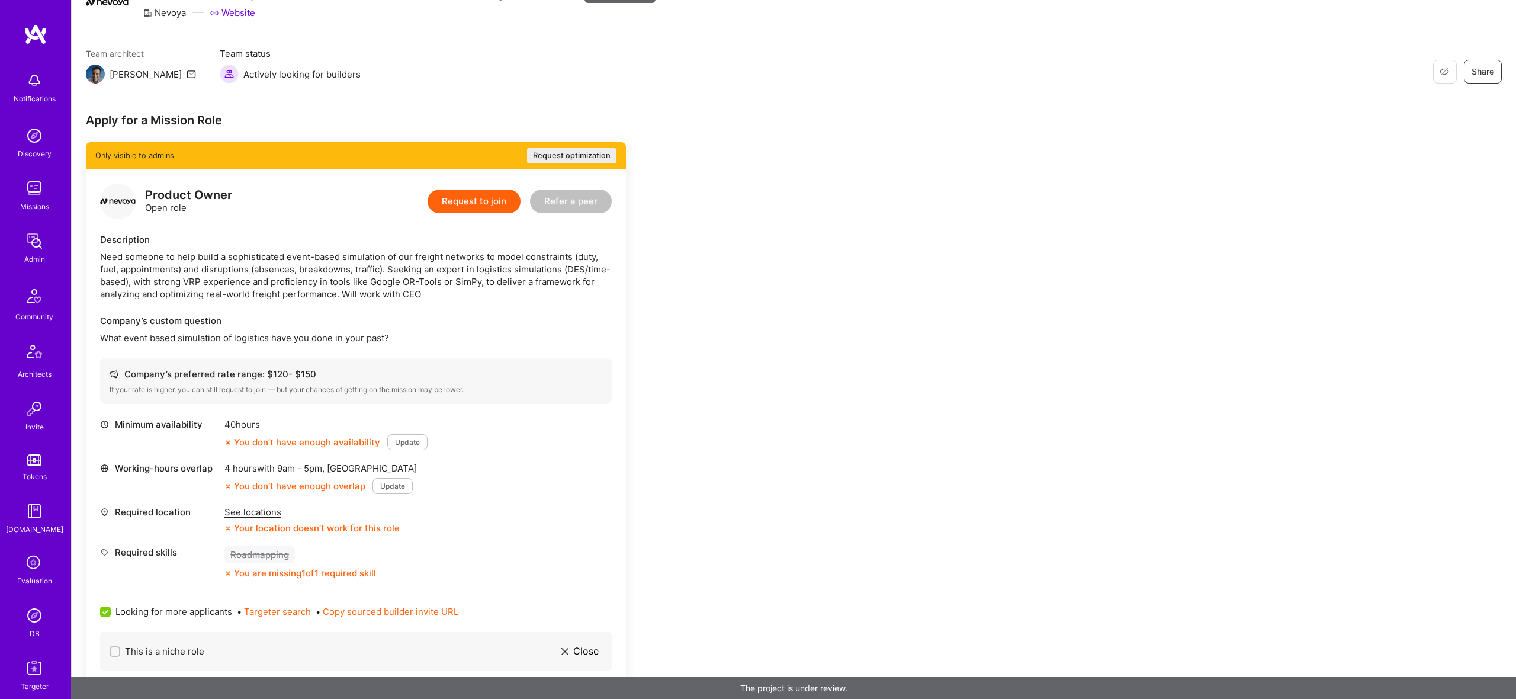
scroll to position [114, 0]
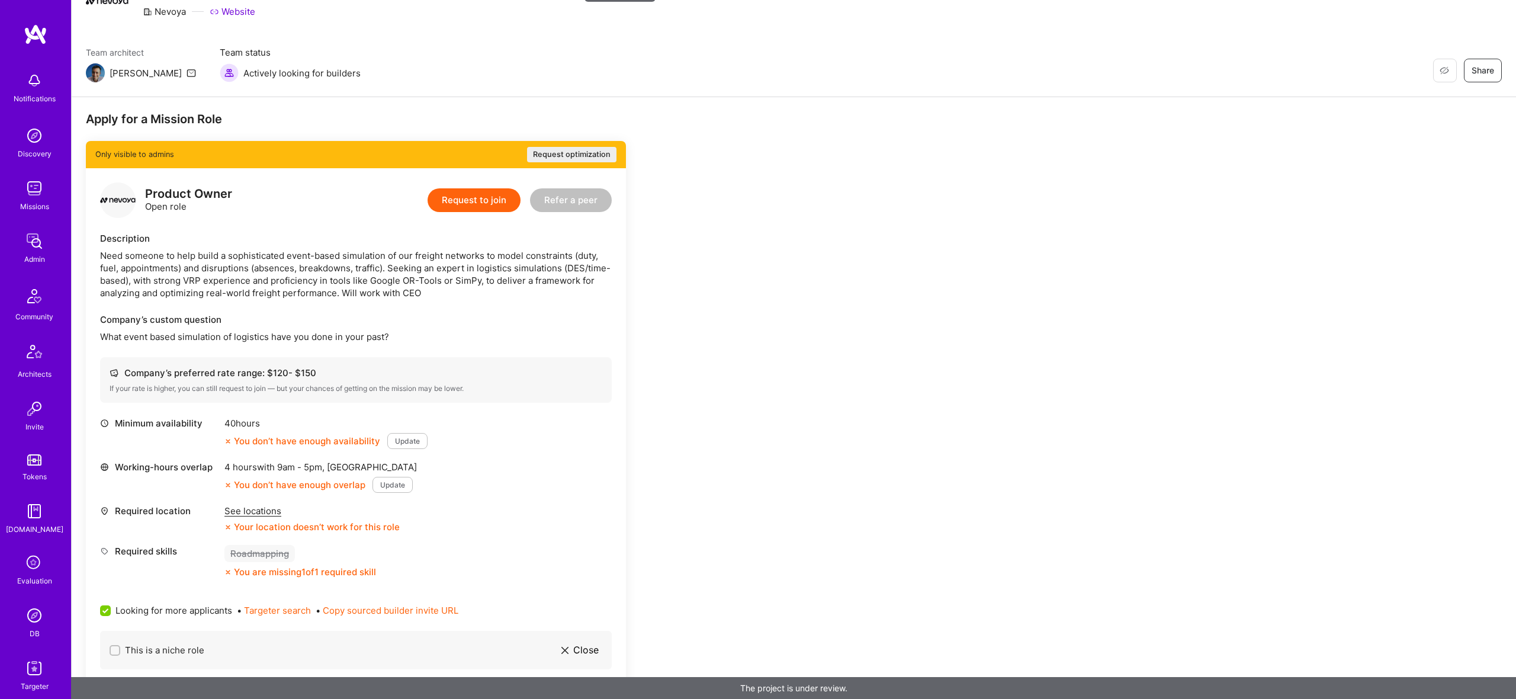
click at [343, 254] on div "Need someone to help build a sophisticated event-based simulation of our freigh…" at bounding box center [356, 274] width 512 height 50
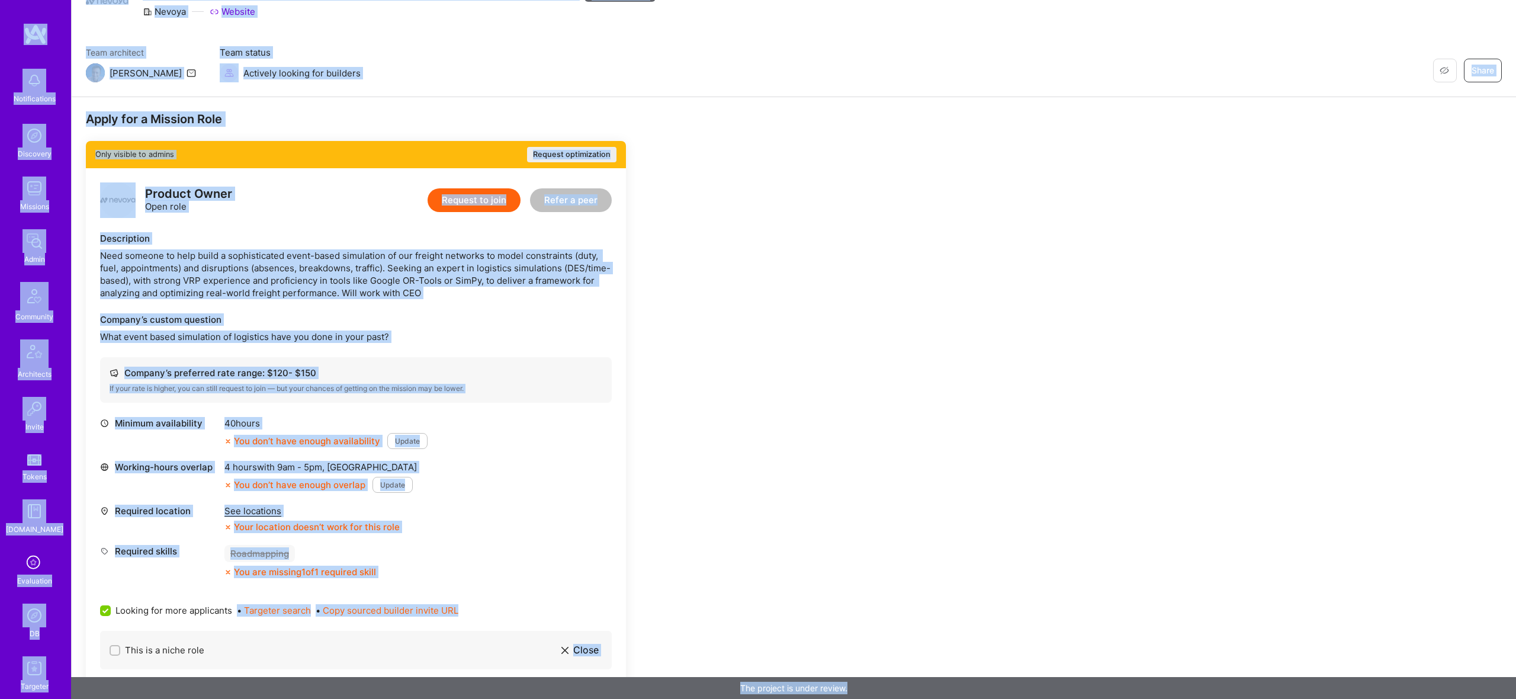
copy div "Notifications Discovery Missions Admin Community Architects Invite Tokens A.Gui…"
click at [651, 289] on div "Apply for a Mission Role Only visible to admins Request optimization Product Ow…" at bounding box center [441, 664] width 711 height 1107
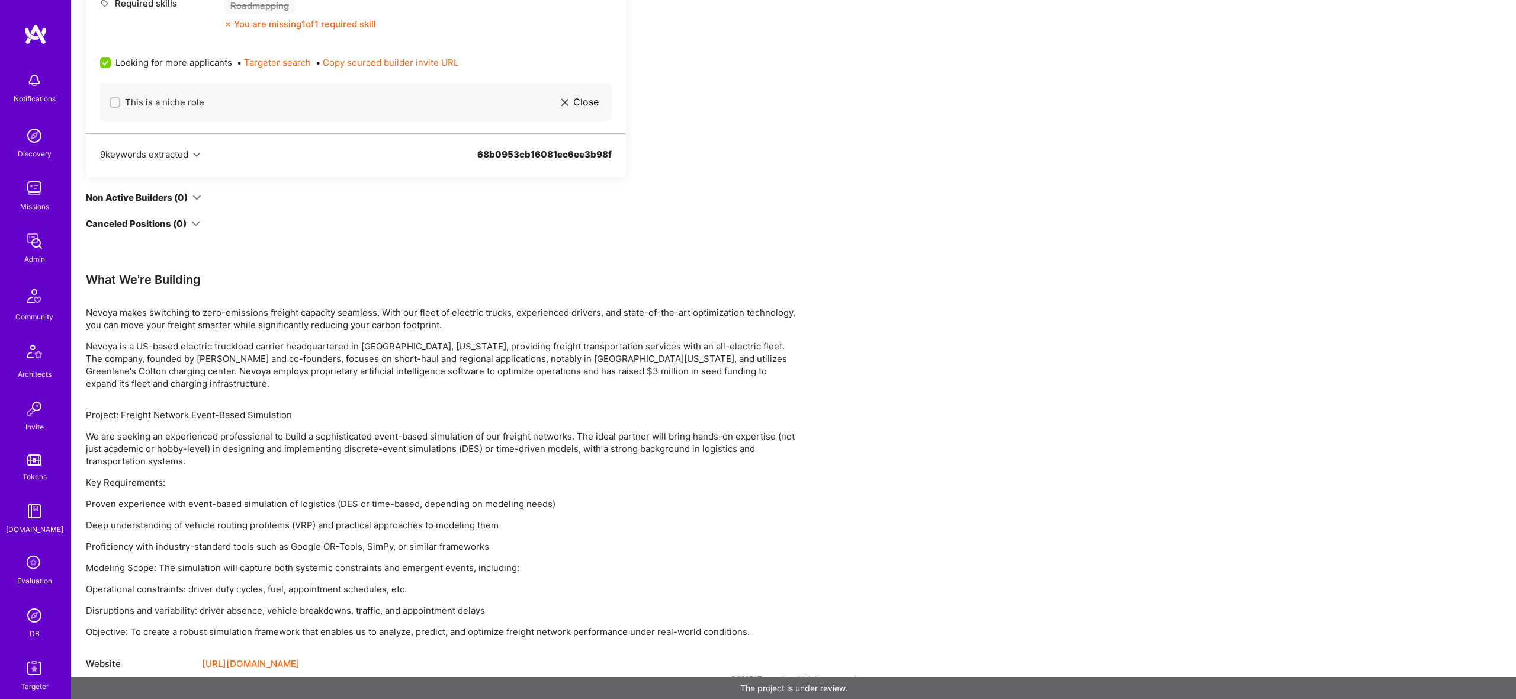
scroll to position [0, 0]
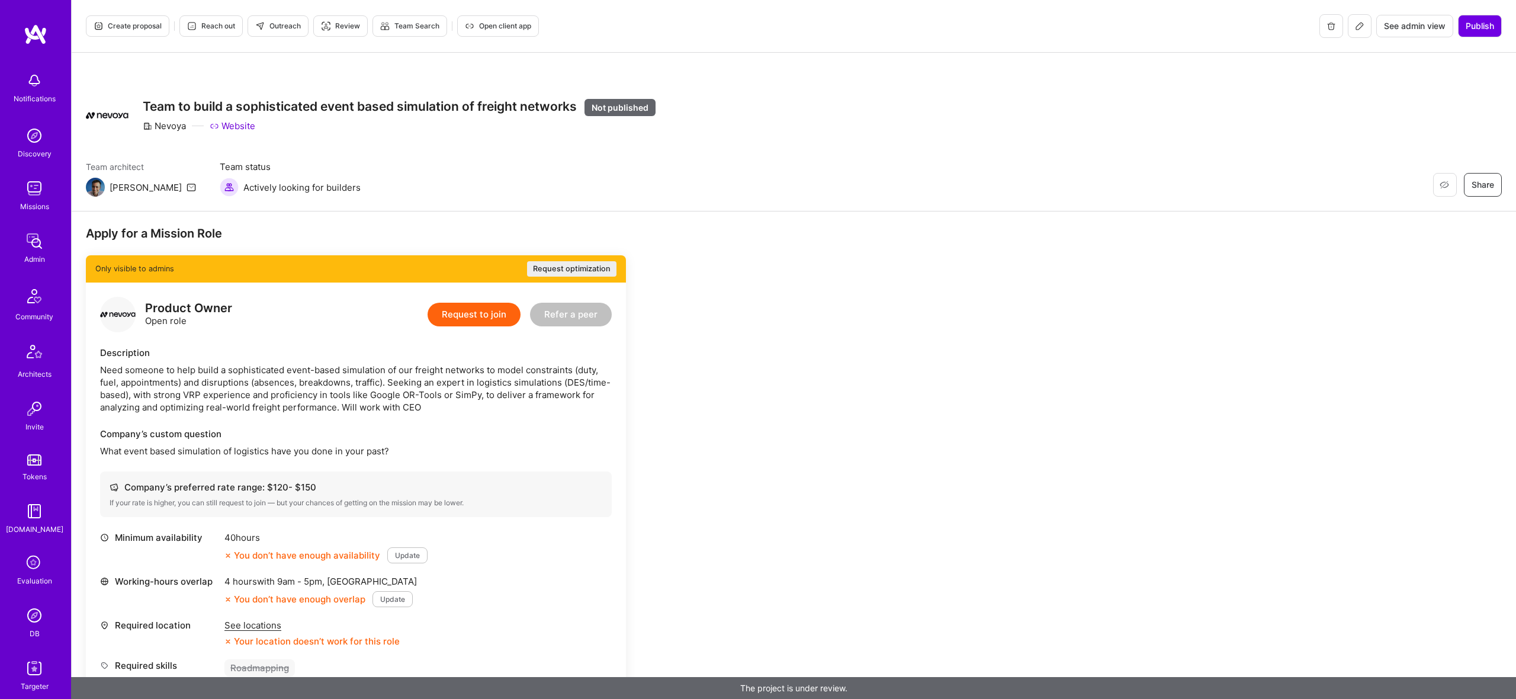
click at [282, 25] on span "Outreach" at bounding box center [278, 26] width 46 height 11
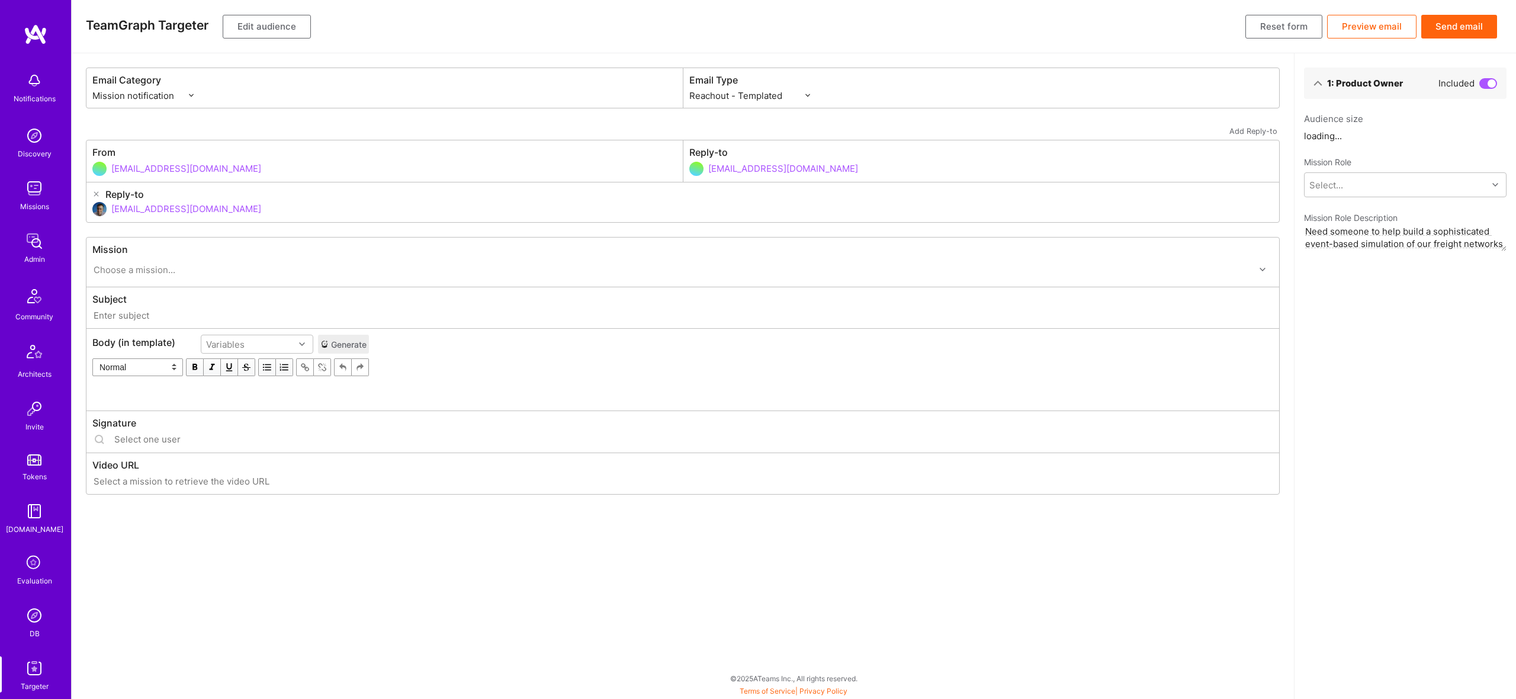
select select "rich-reachout"
type input "[DOMAIN_NAME] // Nevoya: Team to build a sophisticated event based simulation o…"
type input "[EMAIL_ADDRESS][DOMAIN_NAME]"
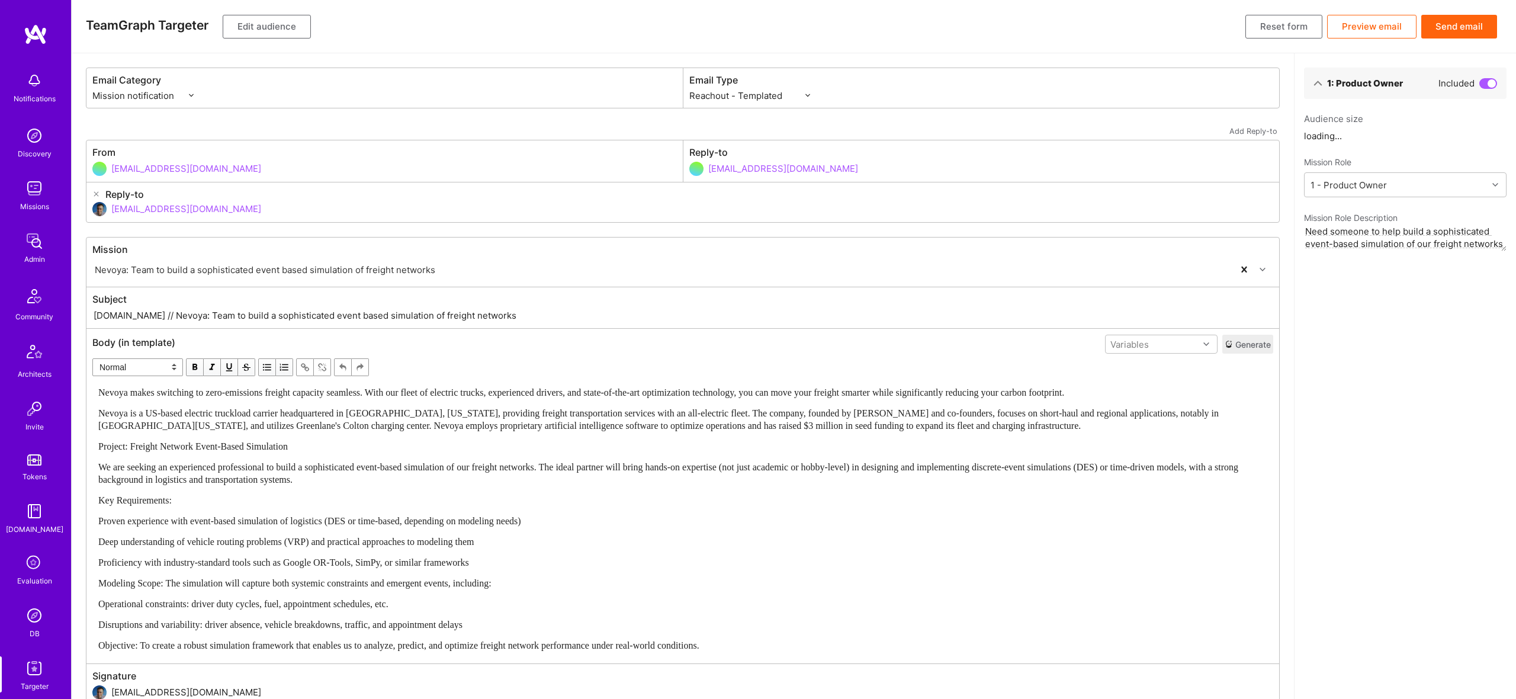
click at [369, 451] on div "Project: Freight Network Event-Based Simulation" at bounding box center [682, 446] width 1169 height 12
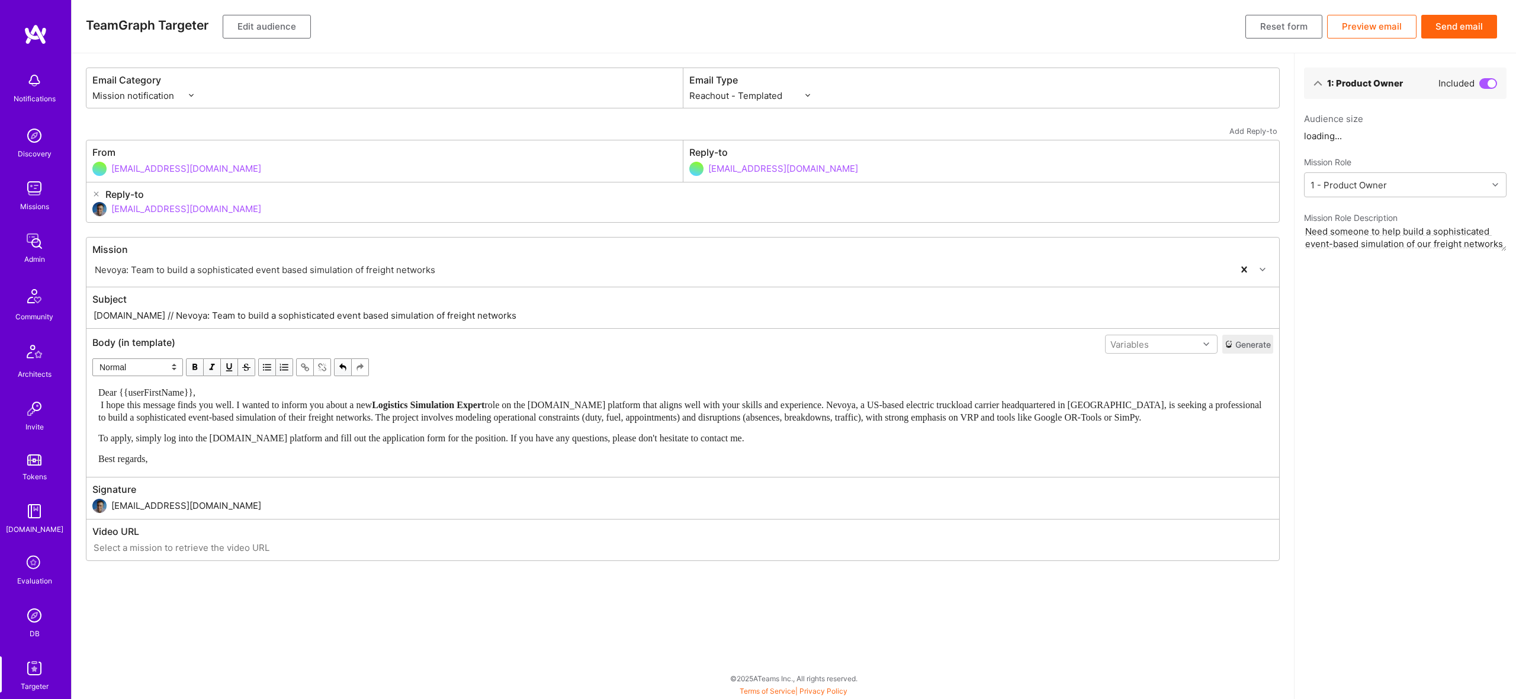
click at [273, 397] on div "Dear {{userFirstName}}, I hope this message finds you well. I wanted to inform …" at bounding box center [682, 404] width 1169 height 37
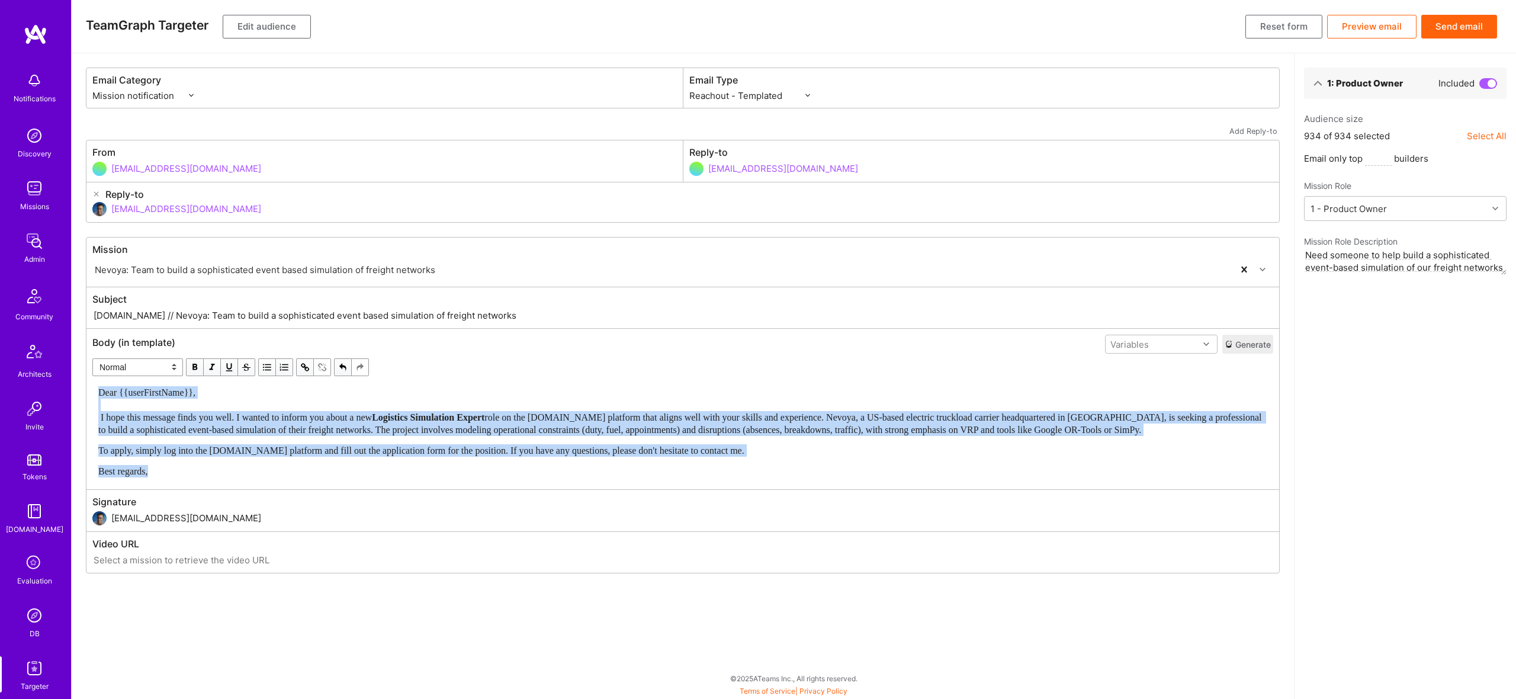
click at [194, 370] on span "button" at bounding box center [194, 367] width 13 height 13
click at [515, 439] on div "Dear {{userFirstName}}, I hope this message finds you well. I wanted to inform …" at bounding box center [682, 431] width 1169 height 91
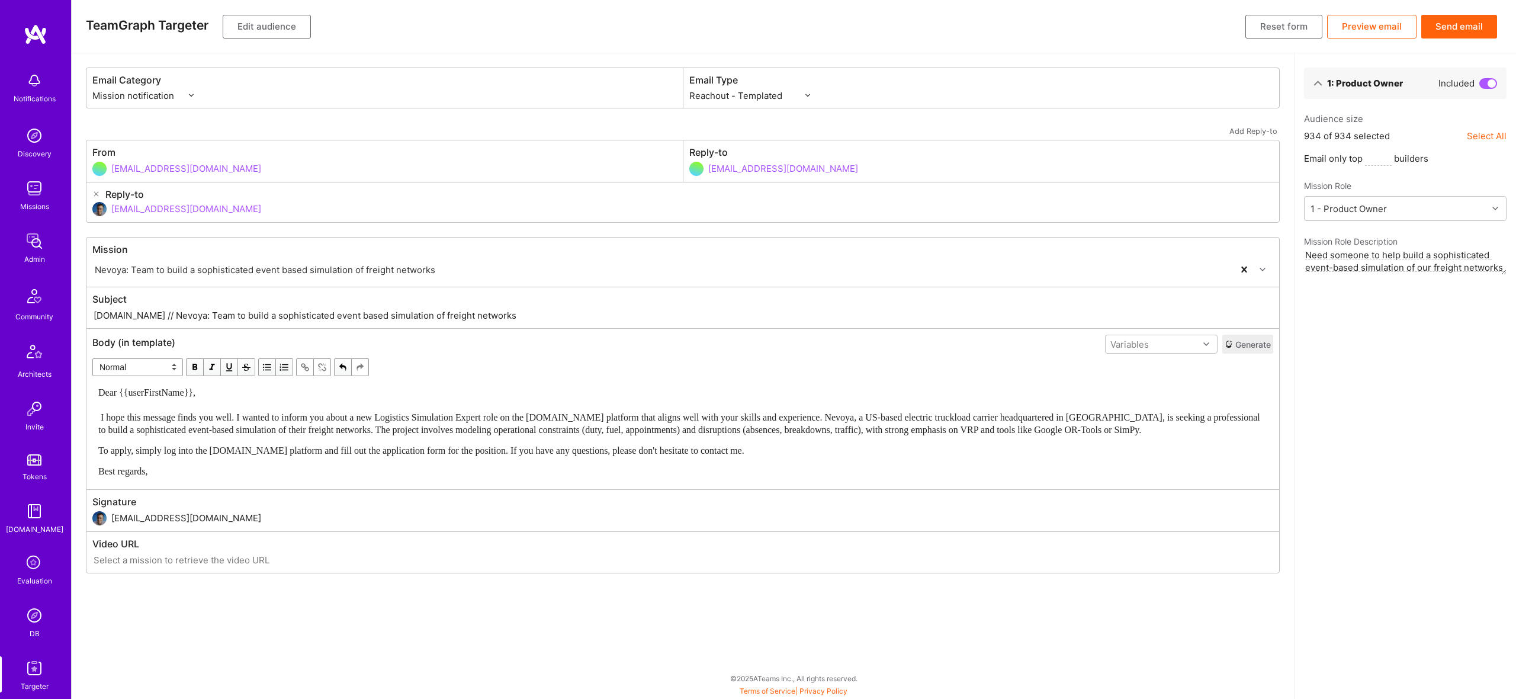
click at [131, 310] on input "[DOMAIN_NAME] // Nevoya: Team to build a sophisticated event based simulation o…" at bounding box center [682, 316] width 1181 height 14
drag, startPoint x: 136, startPoint y: 316, endPoint x: 503, endPoint y: 320, distance: 367.2
click at [503, 320] on input "[DOMAIN_NAME] // Nevoya: Team to build a sophisticated event based simulation o…" at bounding box center [682, 316] width 1181 height 14
paste input "w Mission Opportunity: Logistics Simulation Expert for Nevoya"
type input "[DOMAIN_NAME] // New Mission Opportunity: Logistics Simulation Expert for Nevoya"
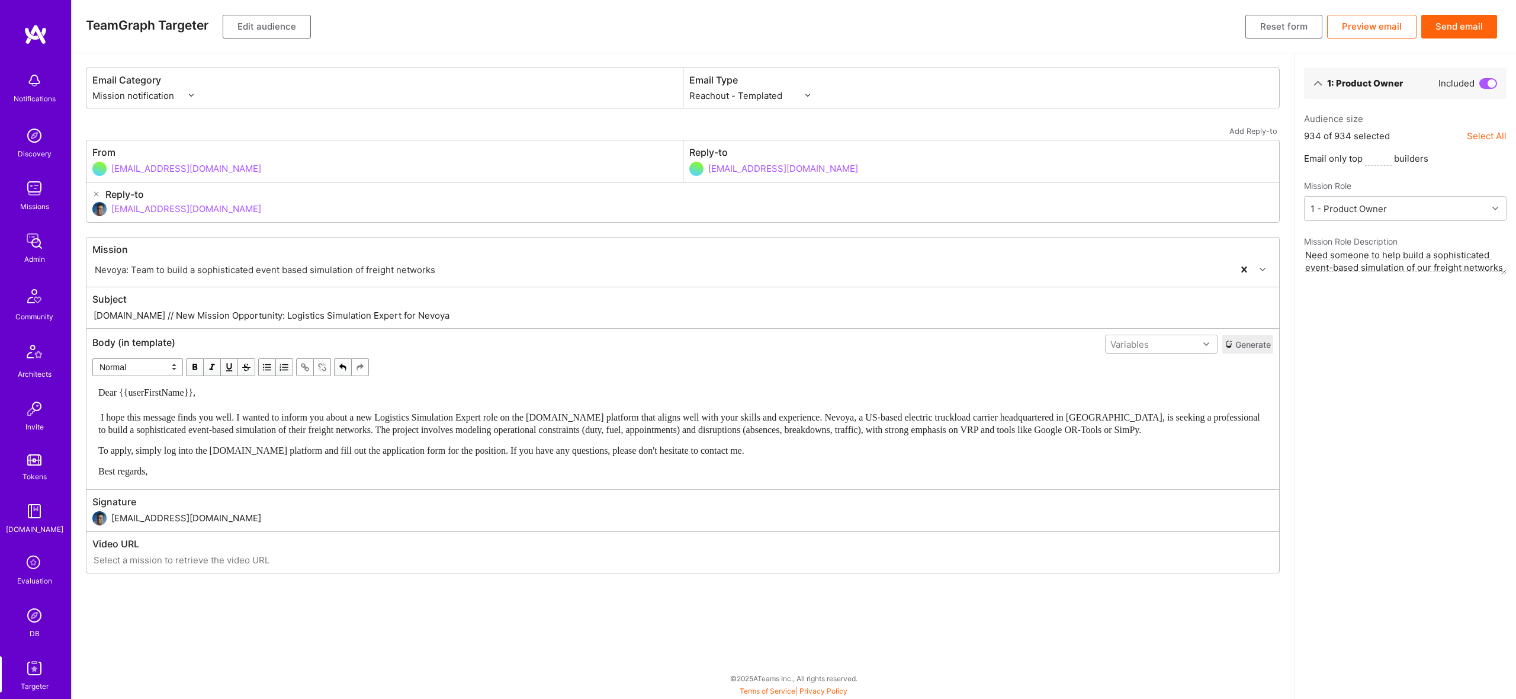
click at [280, 30] on button "Edit audience" at bounding box center [267, 27] width 88 height 24
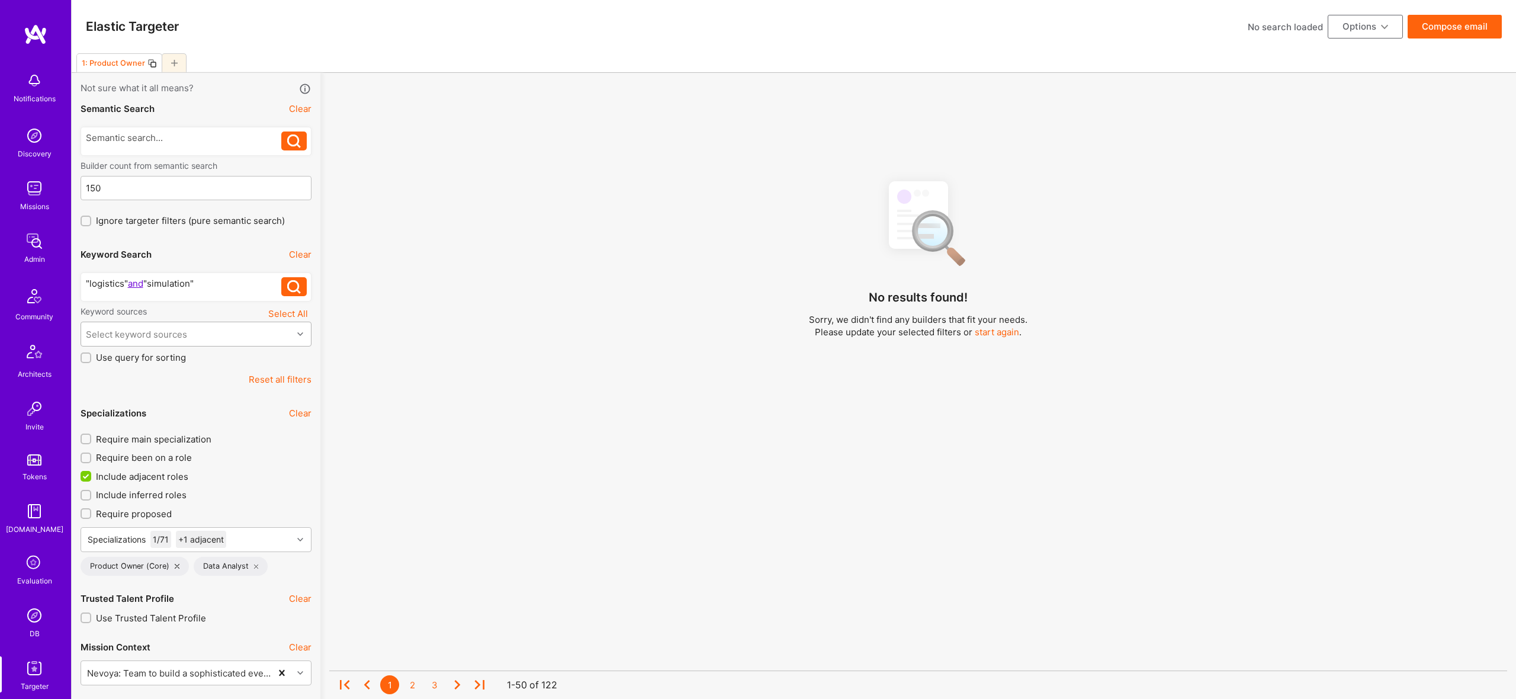
click at [188, 335] on div "Select keyword sources" at bounding box center [186, 334] width 211 height 24
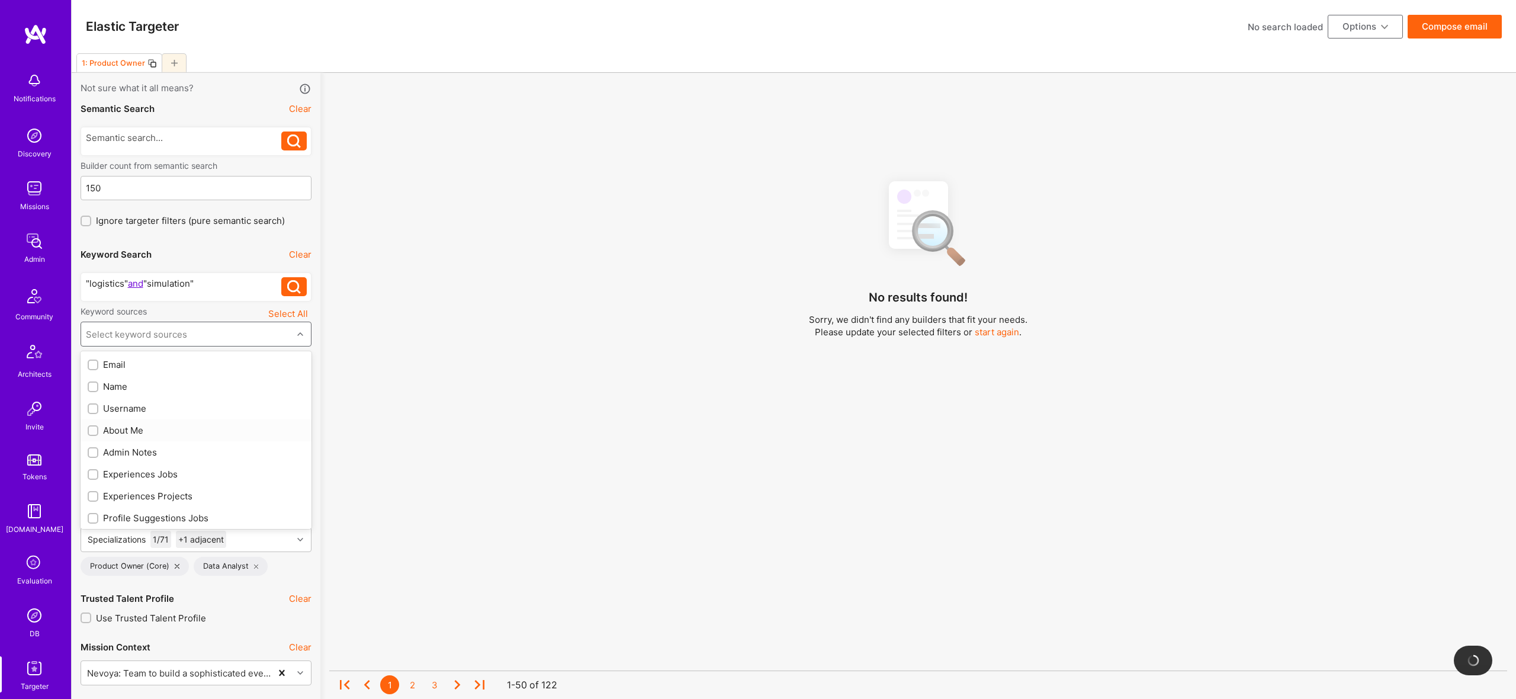
click at [141, 424] on div "About Me" at bounding box center [196, 430] width 217 height 12
checkbox input "true"
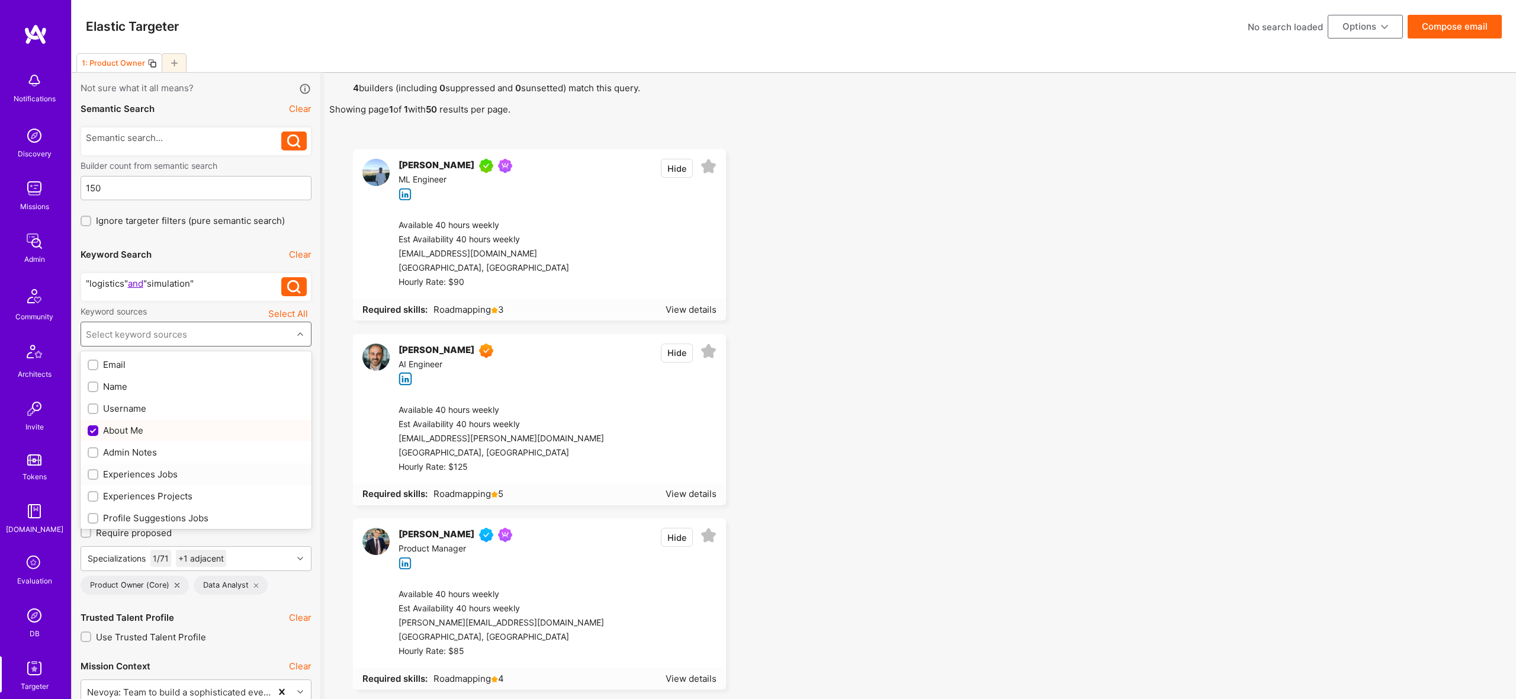
click at [149, 473] on div "Experiences Jobs" at bounding box center [196, 474] width 217 height 12
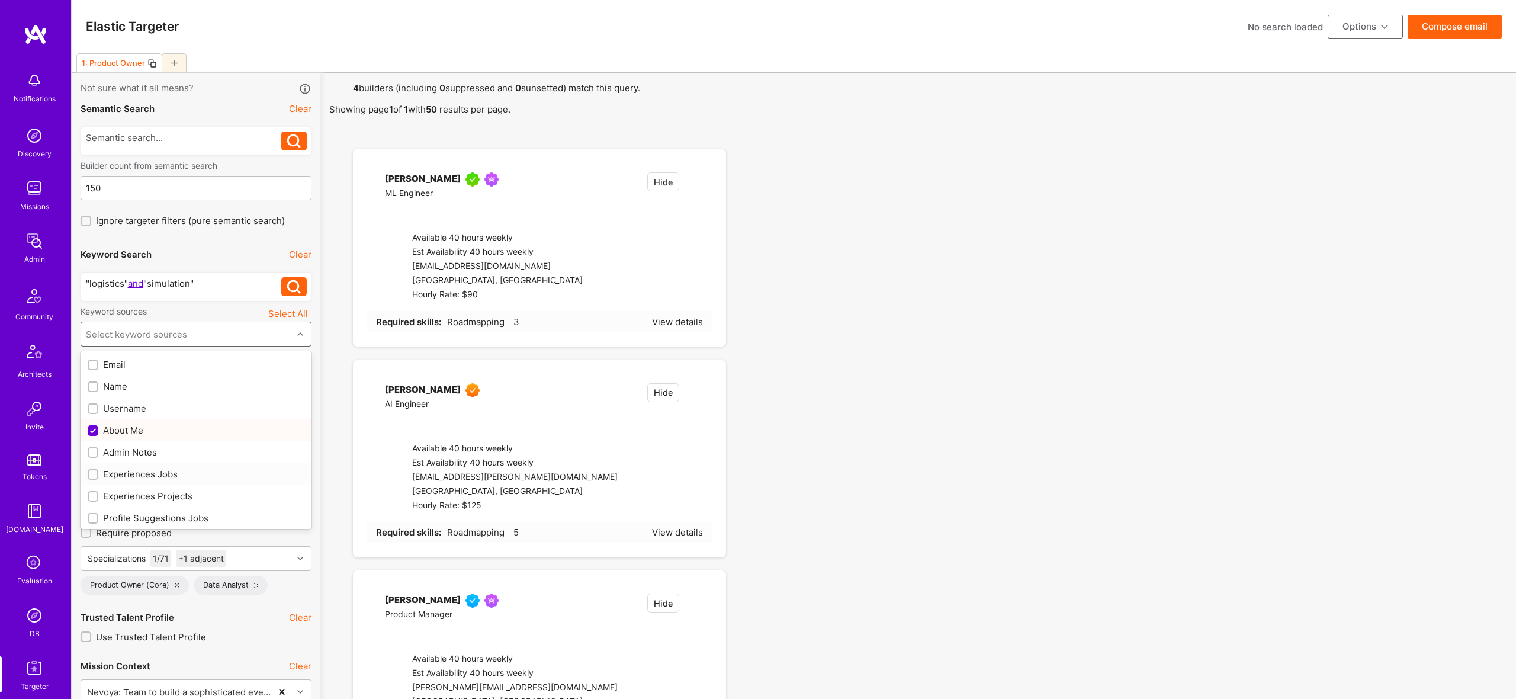
checkbox input "true"
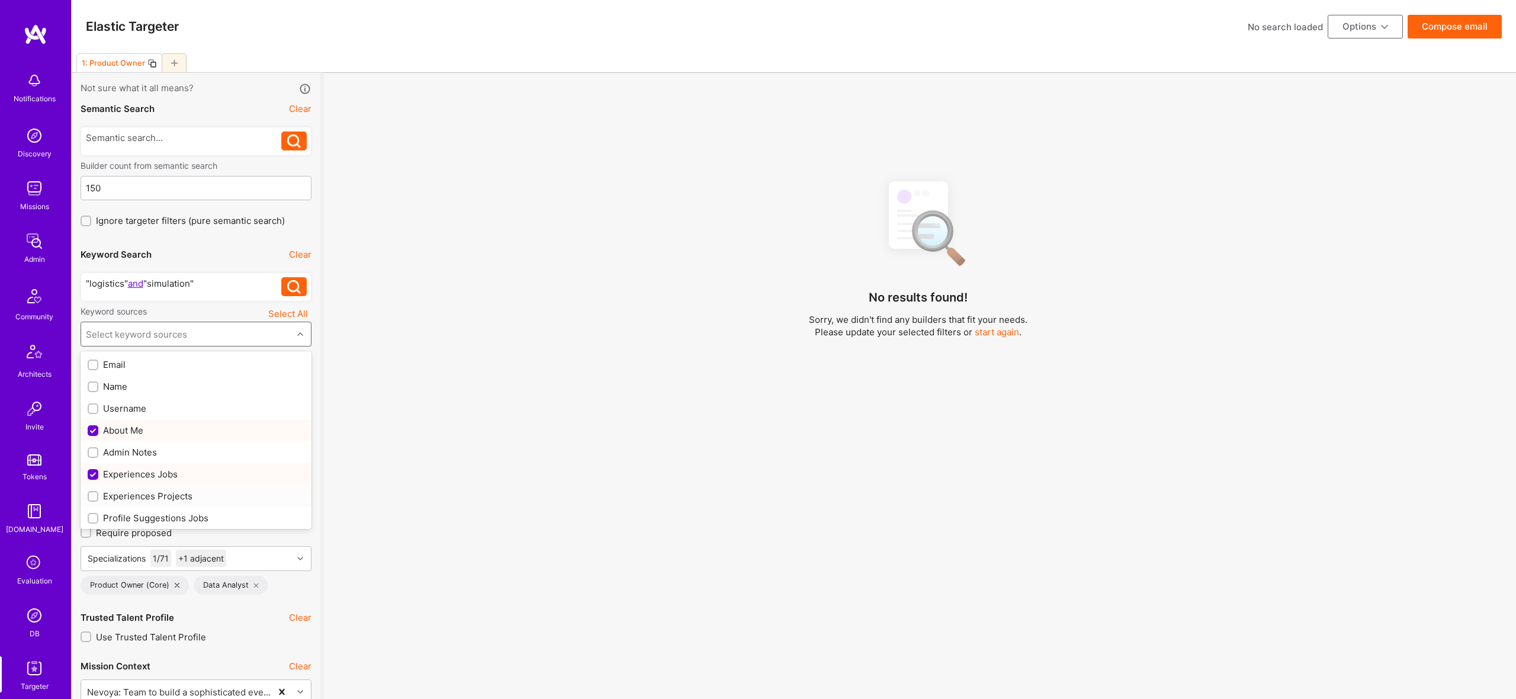
drag, startPoint x: 157, startPoint y: 498, endPoint x: 242, endPoint y: 472, distance: 89.2
click at [157, 498] on div "Experiences Projects" at bounding box center [196, 496] width 217 height 12
checkbox input "true"
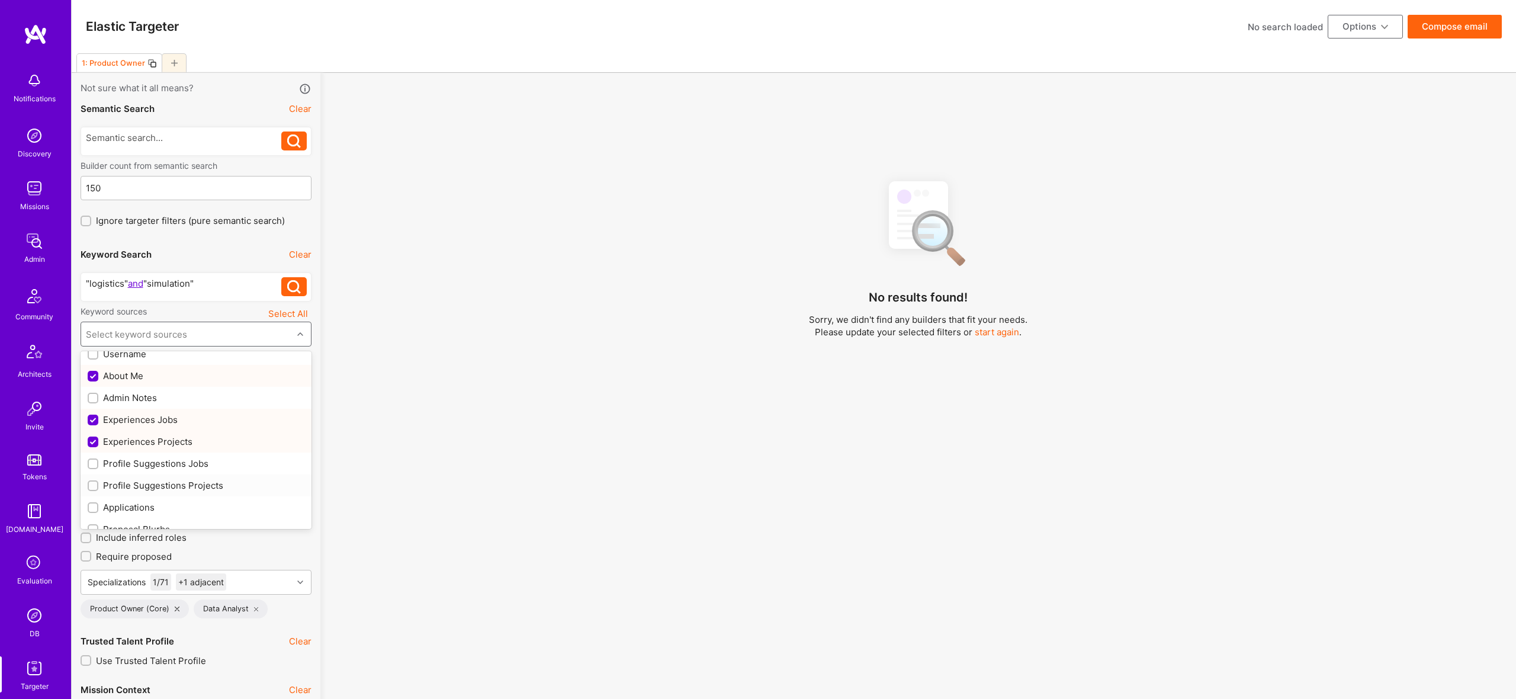
scroll to position [65, 0]
click at [176, 449] on div "Profile Suggestions Jobs" at bounding box center [196, 453] width 217 height 12
checkbox input "true"
click at [181, 466] on div "Profile Suggestions Projects" at bounding box center [196, 475] width 231 height 22
checkbox input "true"
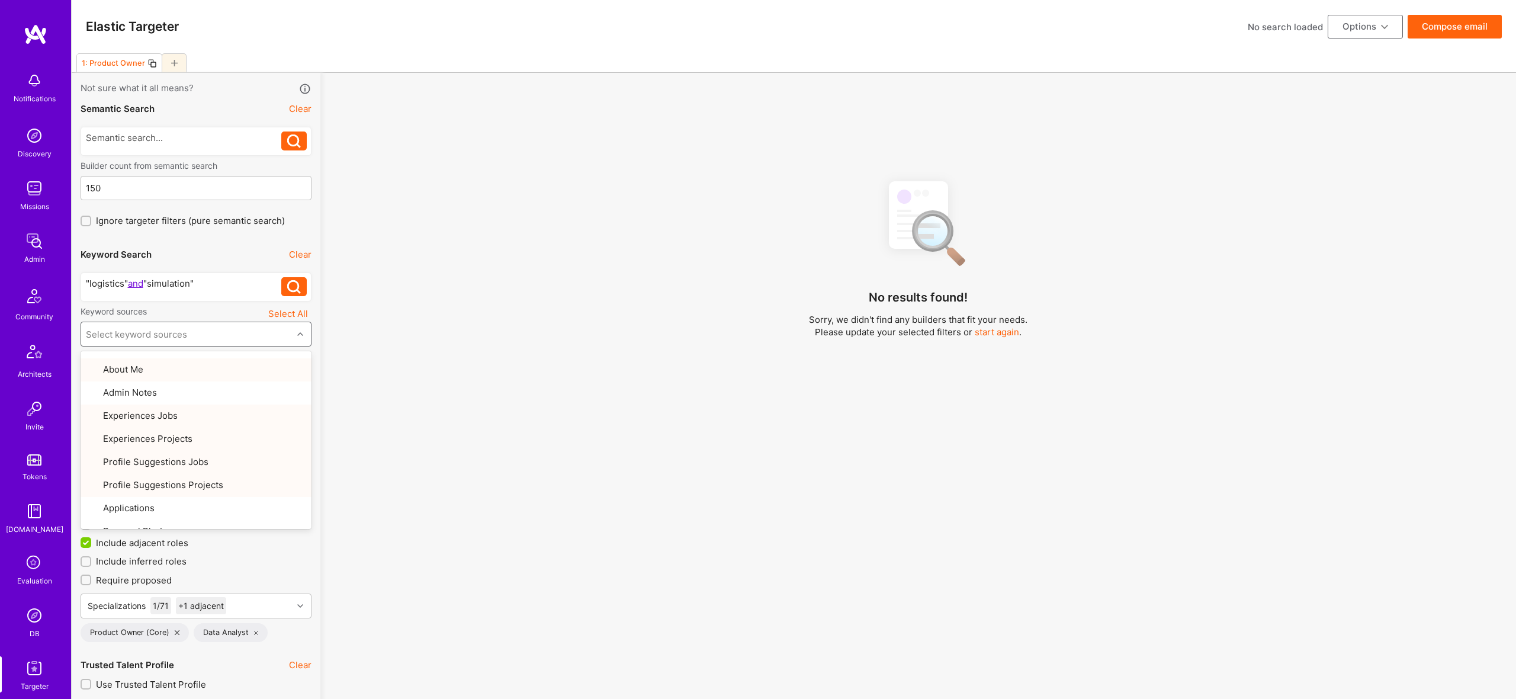
click at [388, 409] on div "No results found! Sorry, we didn't find any builders that fit your needs. Pleas…" at bounding box center [918, 450] width 1178 height 559
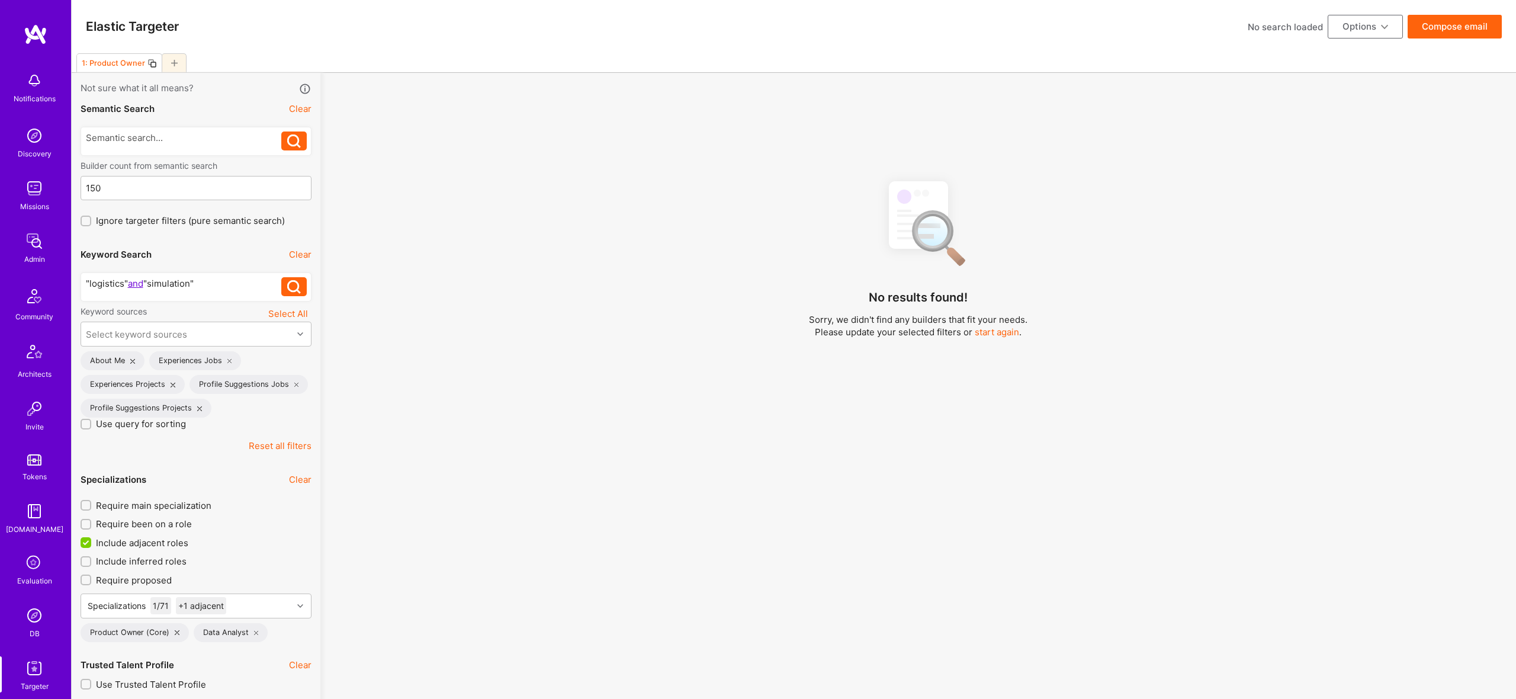
click at [294, 286] on icon at bounding box center [294, 287] width 14 height 14
drag, startPoint x: 214, startPoint y: 284, endPoint x: 129, endPoint y: 283, distance: 85.3
click at [129, 283] on div ""logistics" and "simulation"" at bounding box center [184, 283] width 196 height 12
click at [287, 282] on icon at bounding box center [294, 287] width 14 height 14
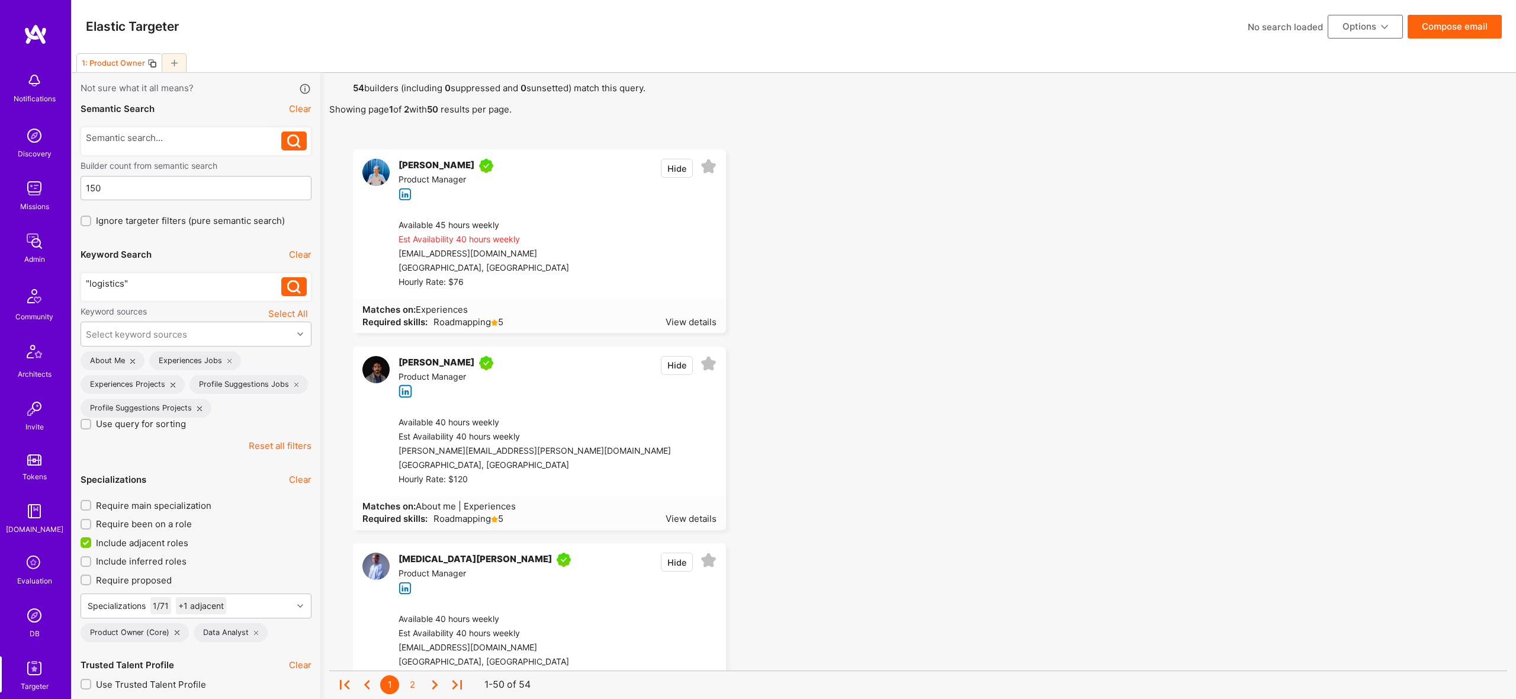
click at [1458, 24] on button "Compose email" at bounding box center [1455, 27] width 94 height 24
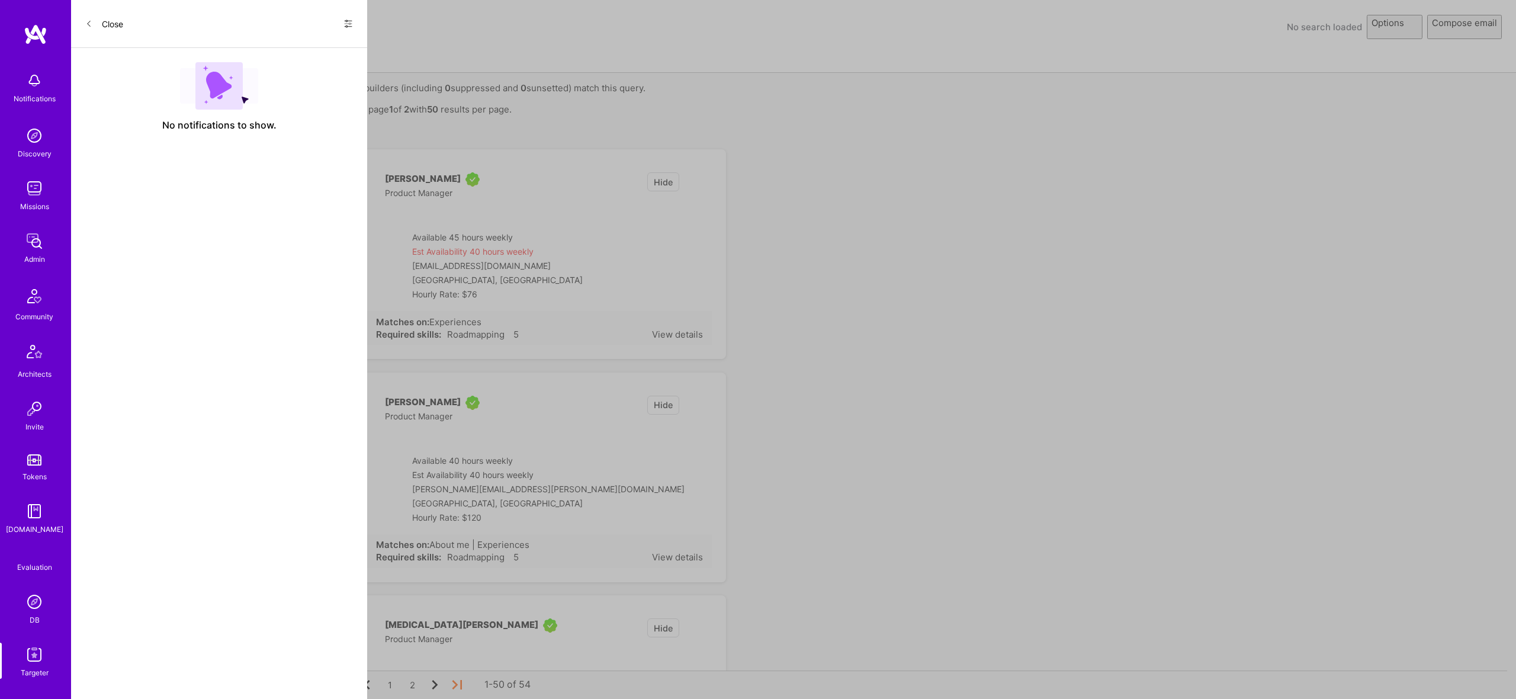
select select "rich-reachout"
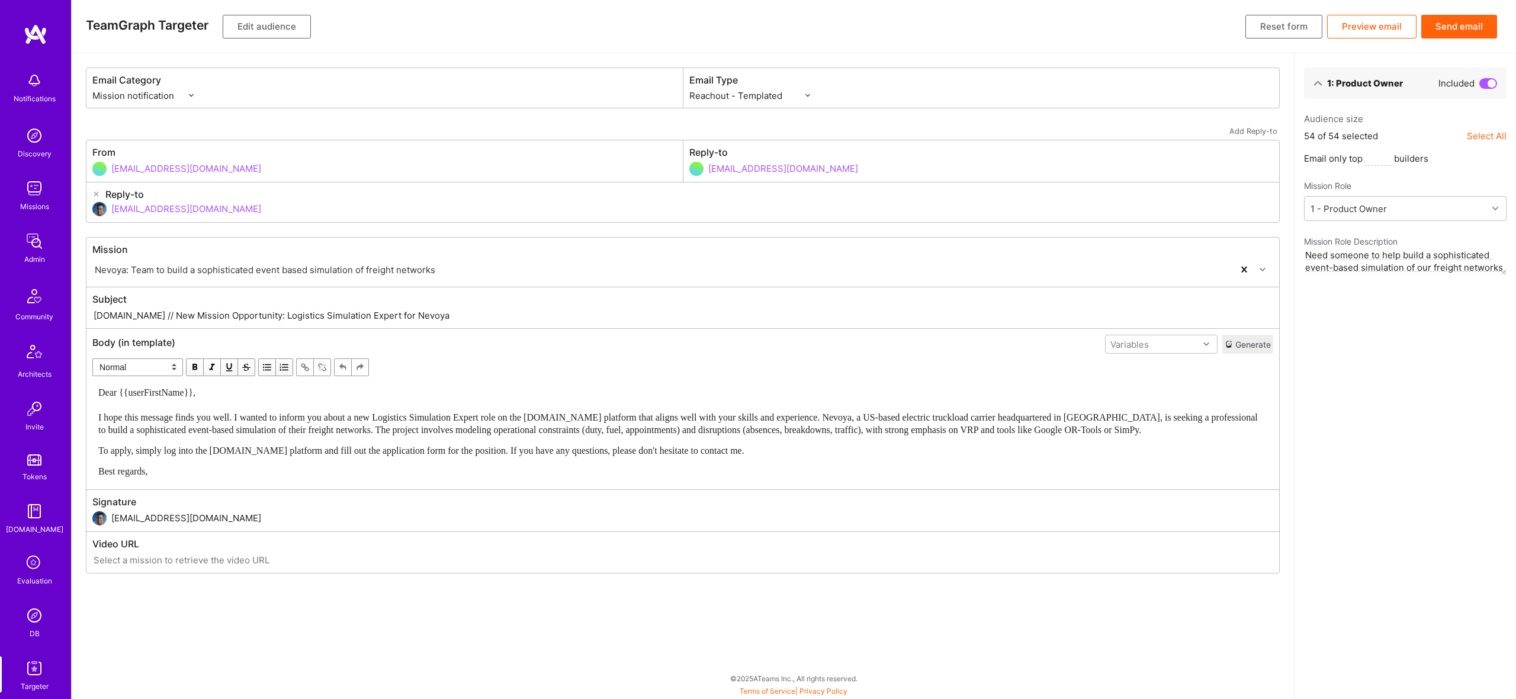
click at [1449, 24] on button "Send email" at bounding box center [1459, 27] width 76 height 24
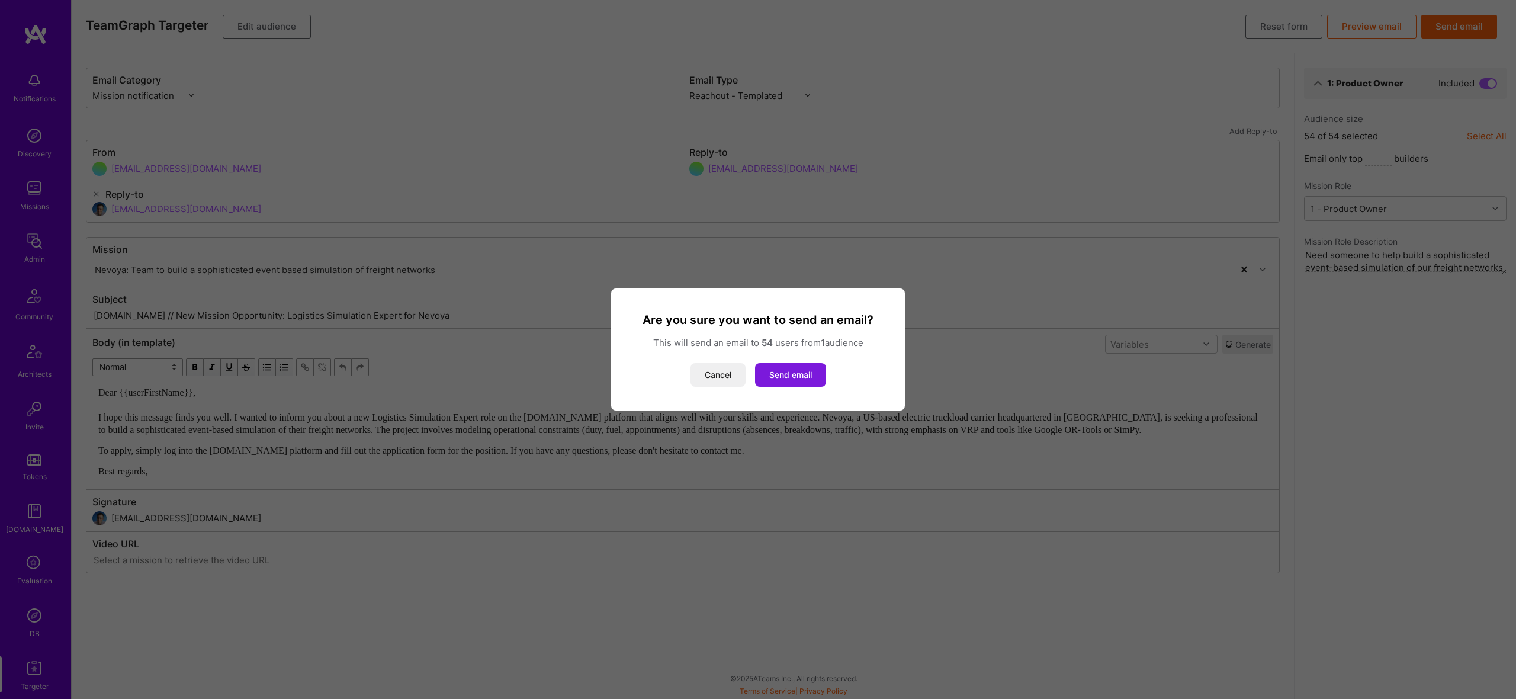
click at [805, 372] on button "Send email" at bounding box center [790, 375] width 71 height 24
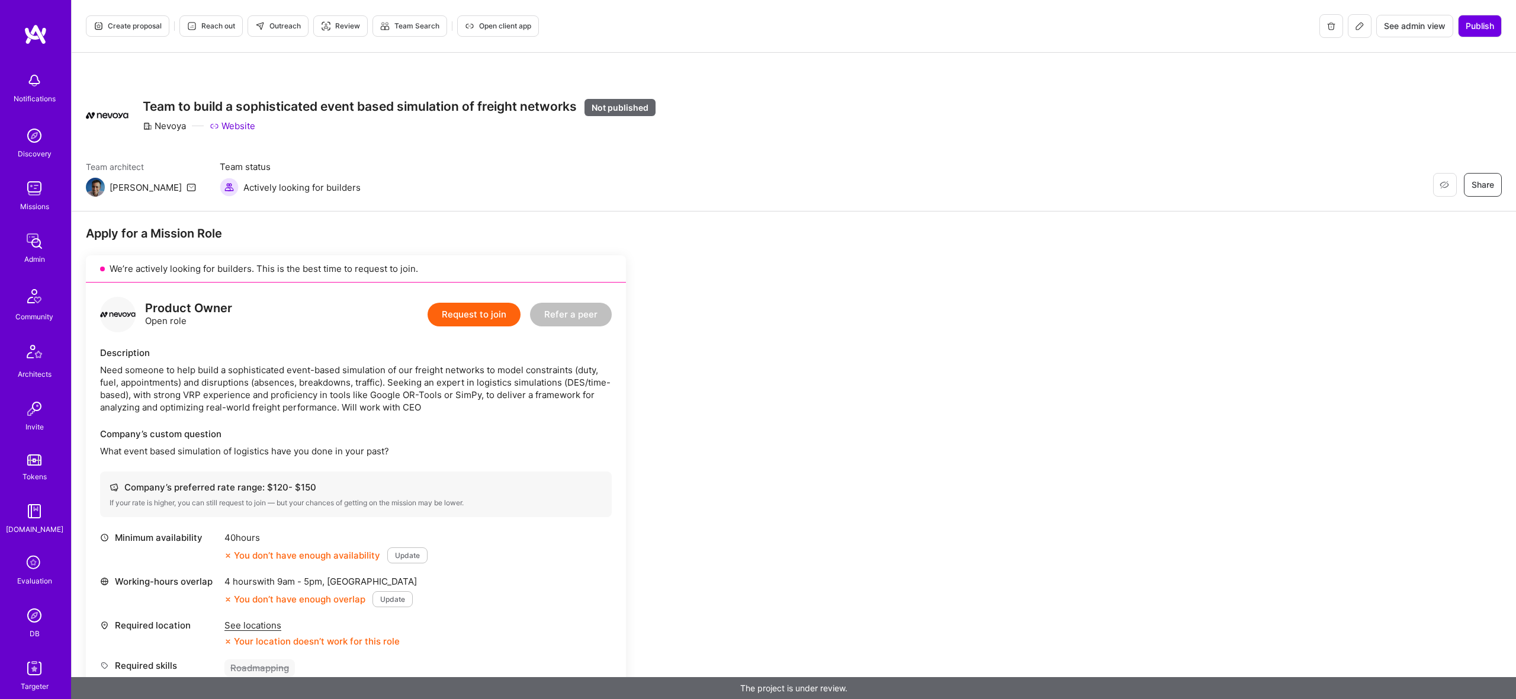
click at [1351, 26] on button at bounding box center [1360, 26] width 24 height 24
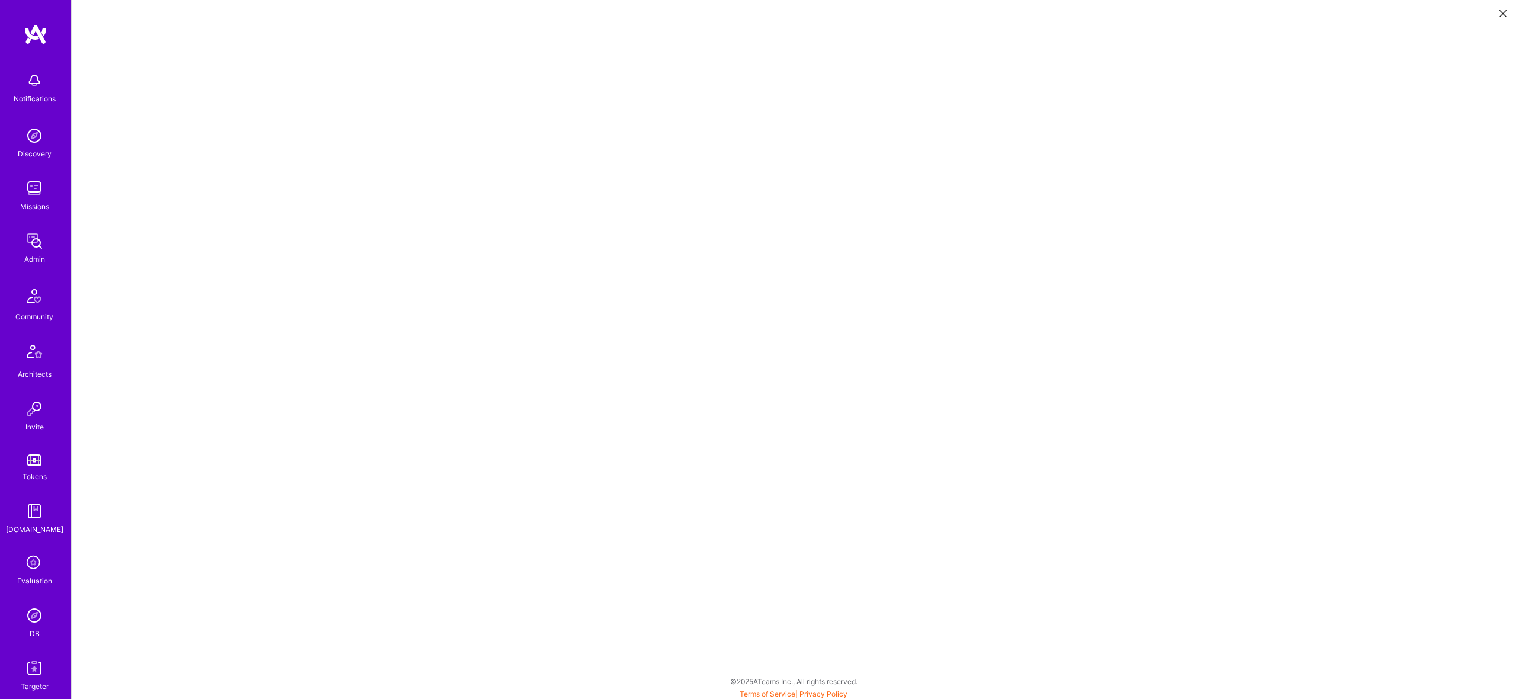
click at [1508, 12] on html "Notifications Discovery Missions Admin Community Architects Invite Tokens A.Gui…" at bounding box center [758, 348] width 1516 height 696
click at [1503, 15] on icon at bounding box center [1502, 13] width 7 height 7
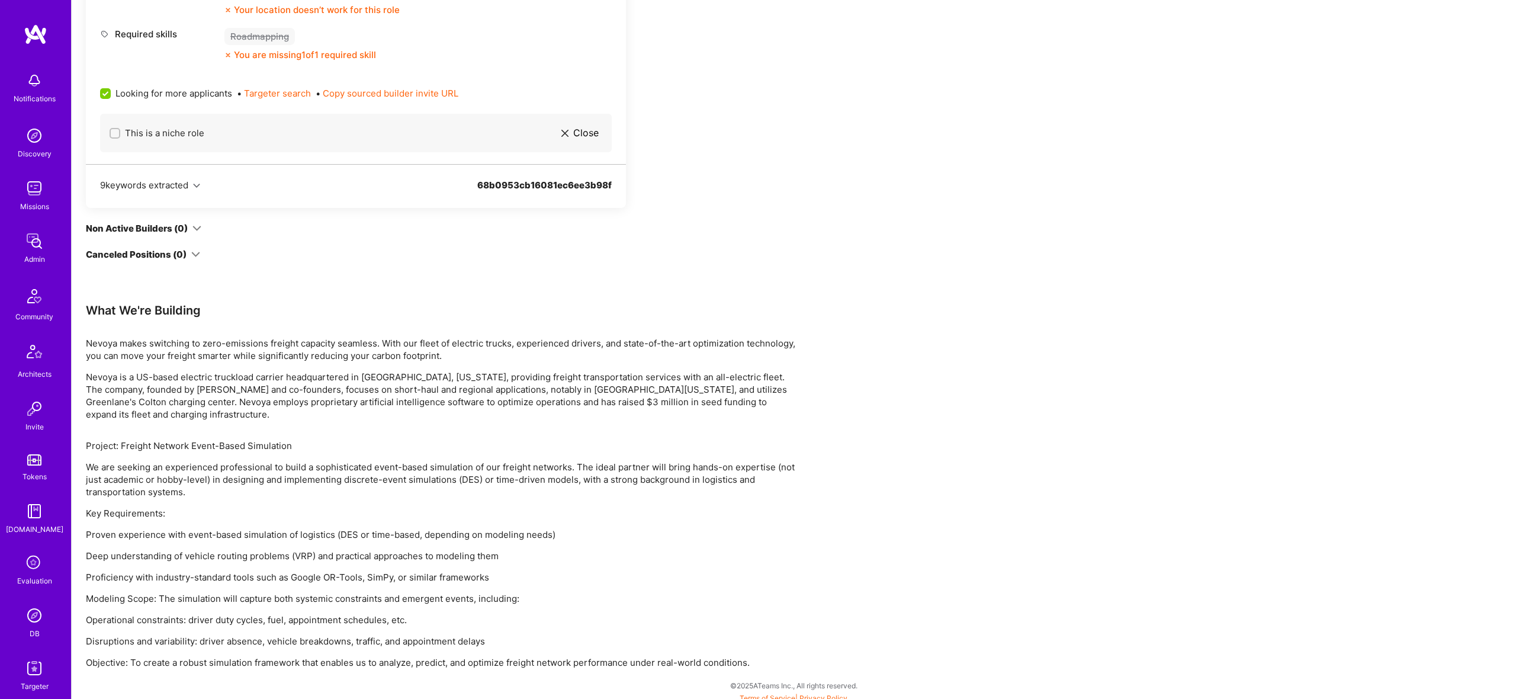
scroll to position [638, 0]
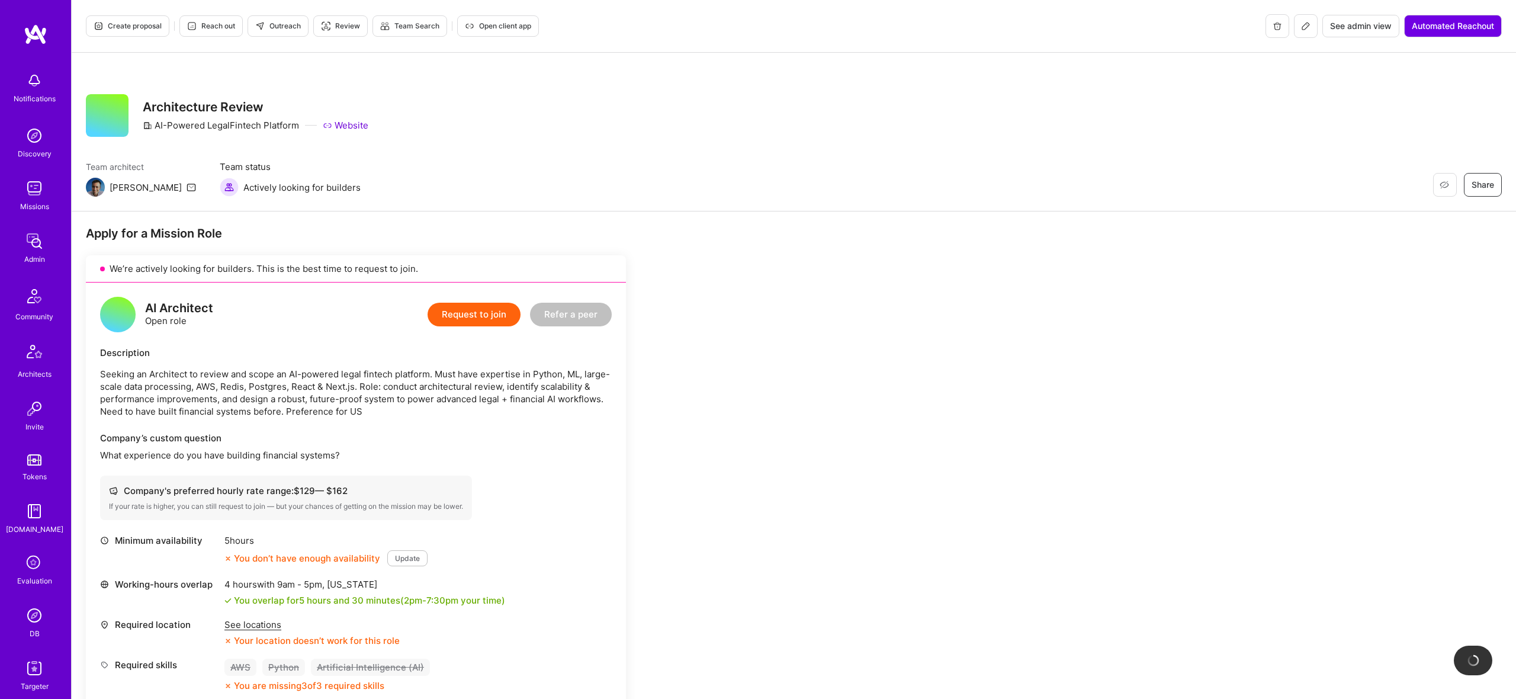
scroll to position [352, 0]
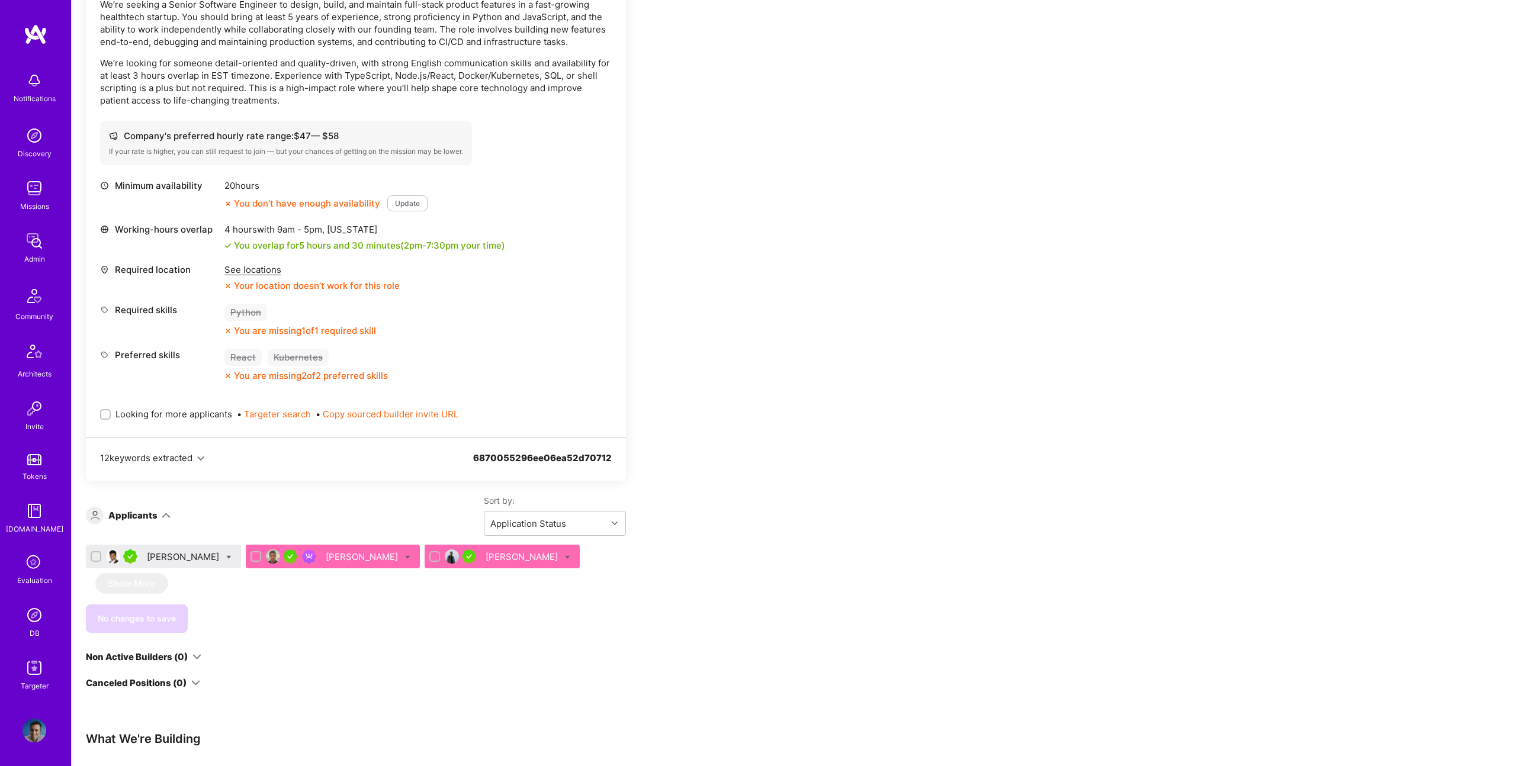
scroll to position [371, 0]
click at [226, 555] on icon at bounding box center [228, 556] width 5 height 5
checkbox input "true"
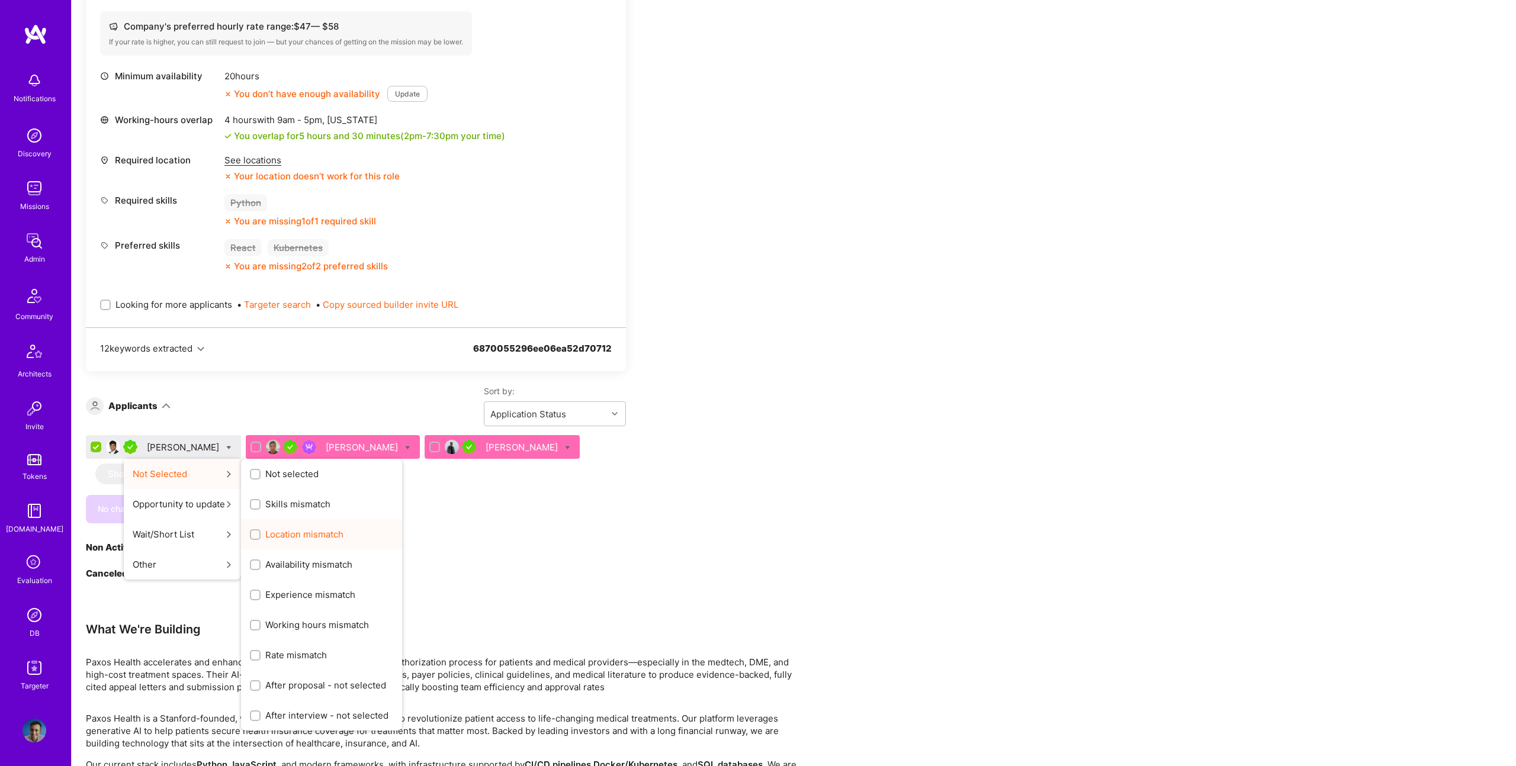
scroll to position [480, 0]
click at [278, 481] on div "Not selected" at bounding box center [321, 473] width 161 height 30
click at [265, 473] on span "Not selected" at bounding box center [291, 473] width 53 height 12
click at [258, 473] on input "Not selected" at bounding box center [256, 474] width 8 height 8
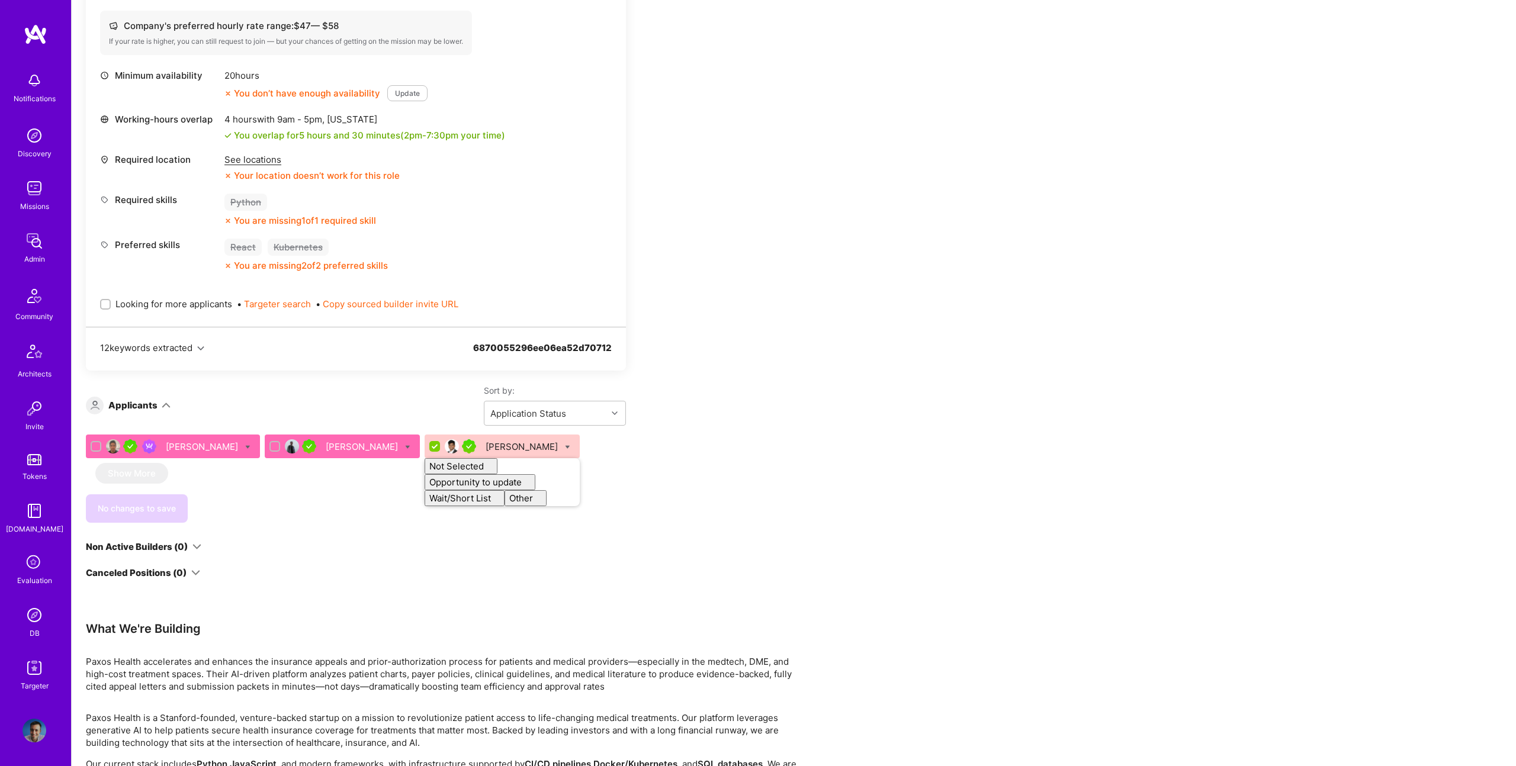
checkbox input "false"
click at [294, 497] on div "No changes to save" at bounding box center [356, 508] width 540 height 28
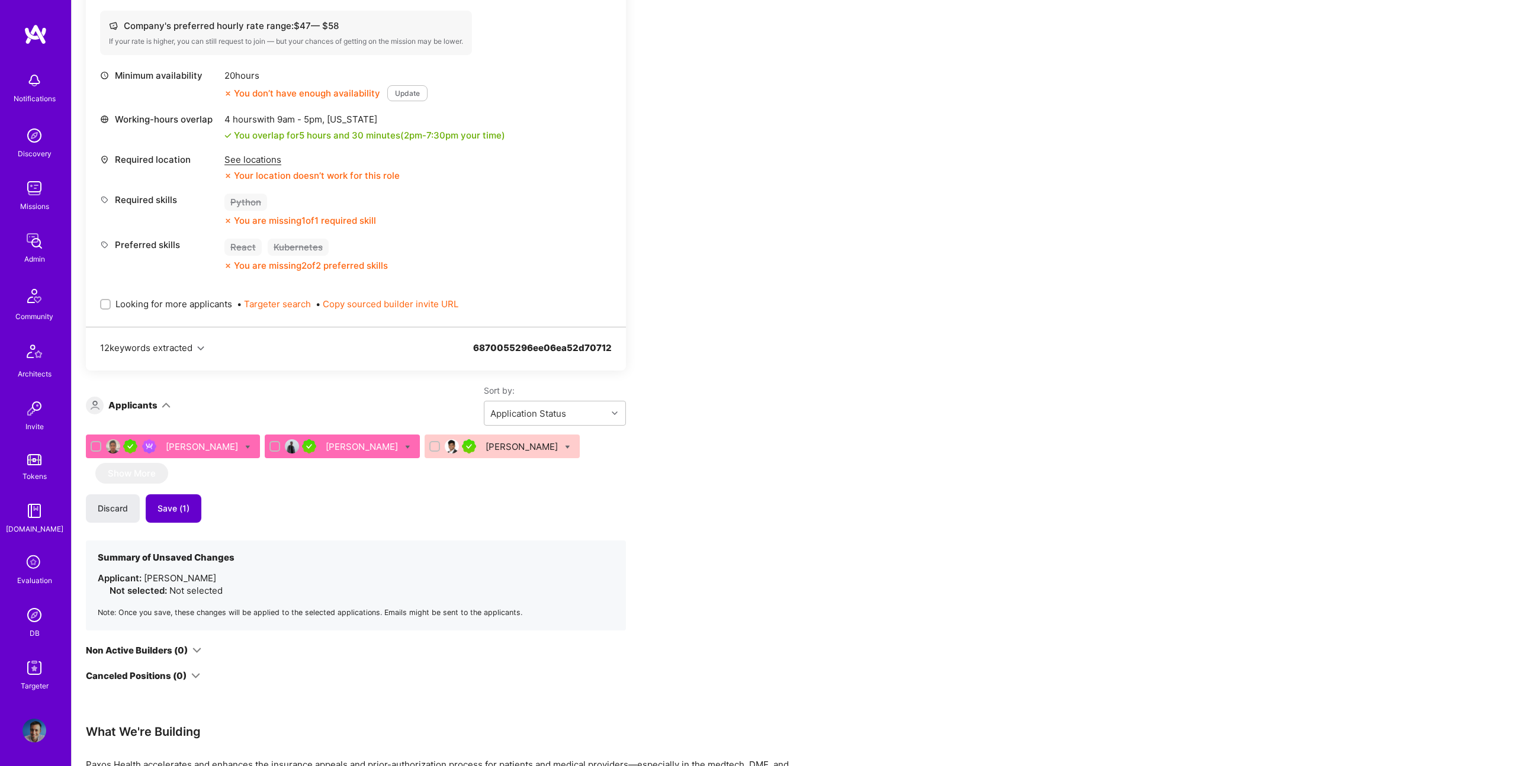
click at [178, 513] on span "Save (1)" at bounding box center [174, 509] width 32 height 12
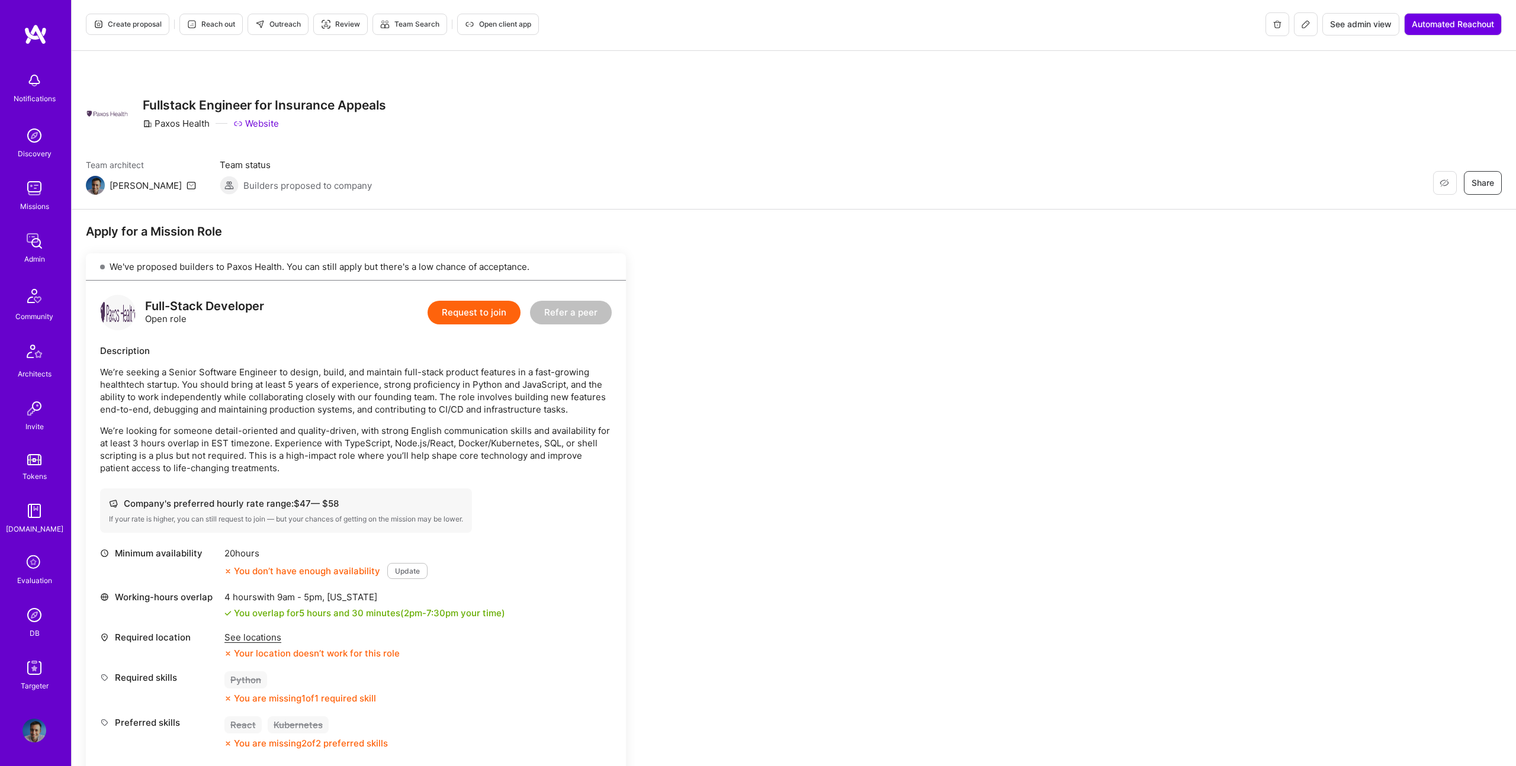
scroll to position [3, 0]
